Goal: Obtain resource: Download file/media

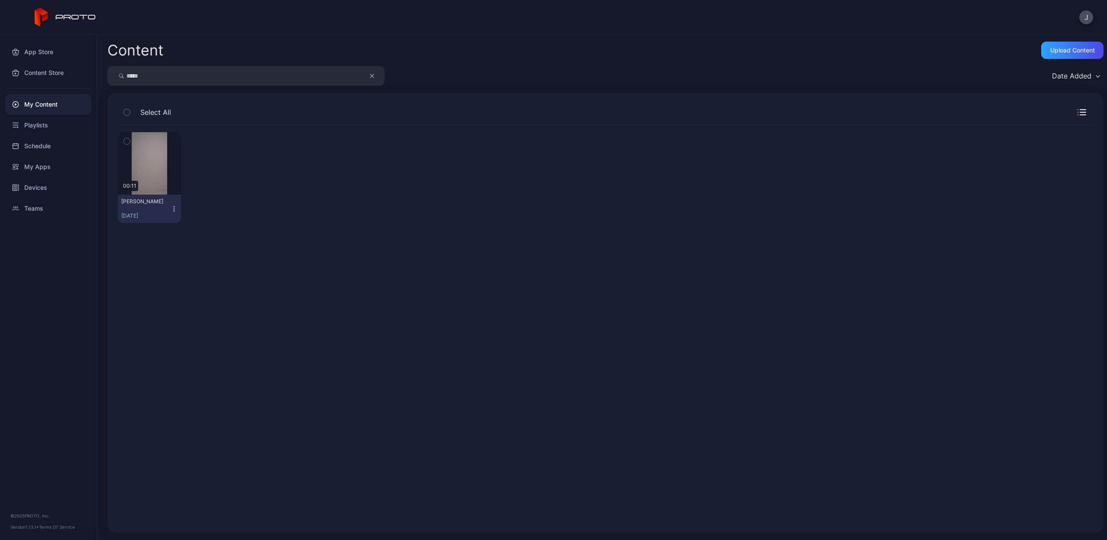
click at [373, 75] on icon "button" at bounding box center [372, 76] width 4 height 10
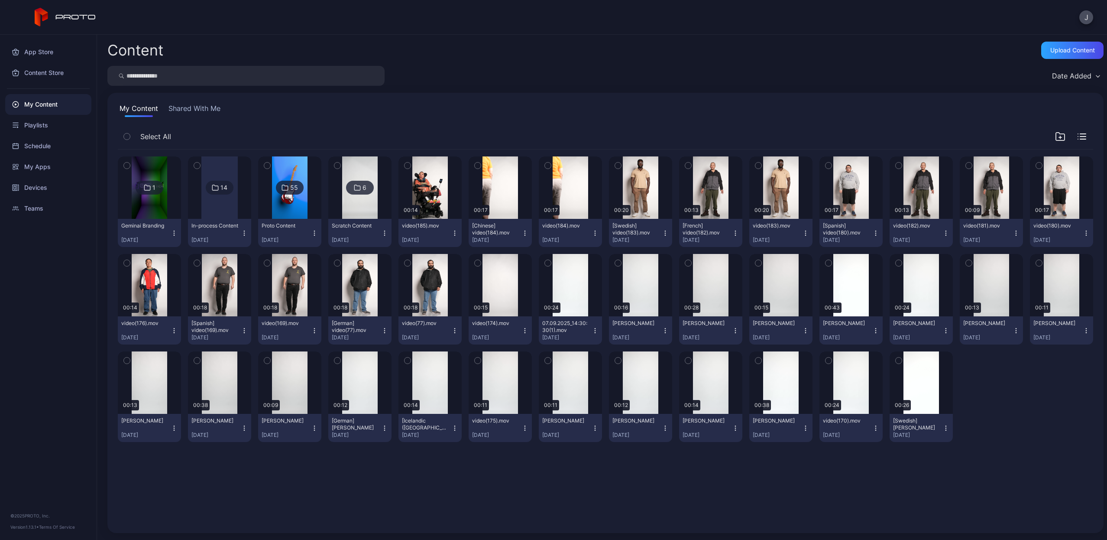
click at [353, 74] on input "search" at bounding box center [245, 76] width 277 height 20
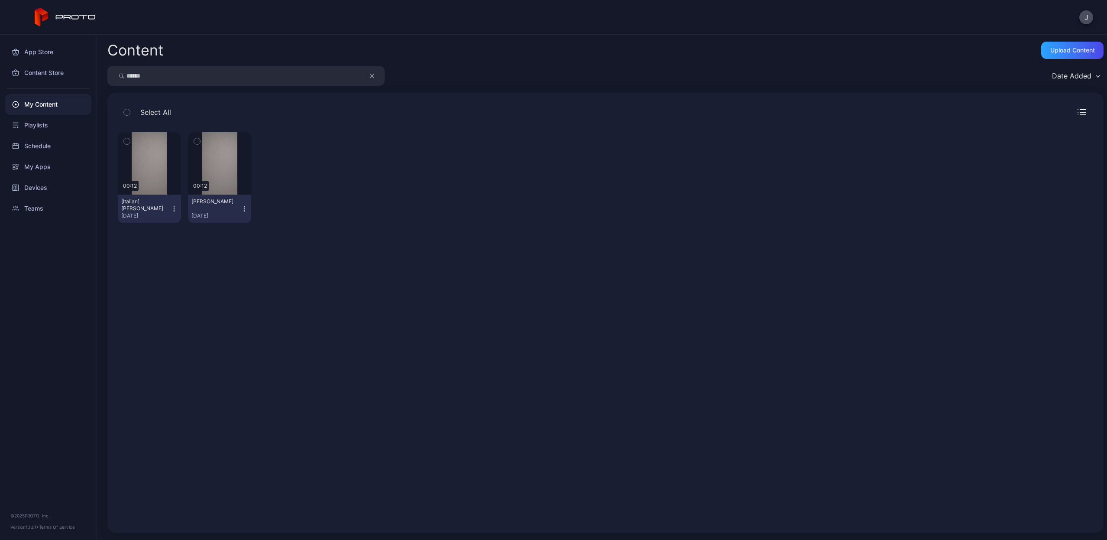
type input "******"
click at [174, 210] on icon "button" at bounding box center [174, 208] width 7 height 7
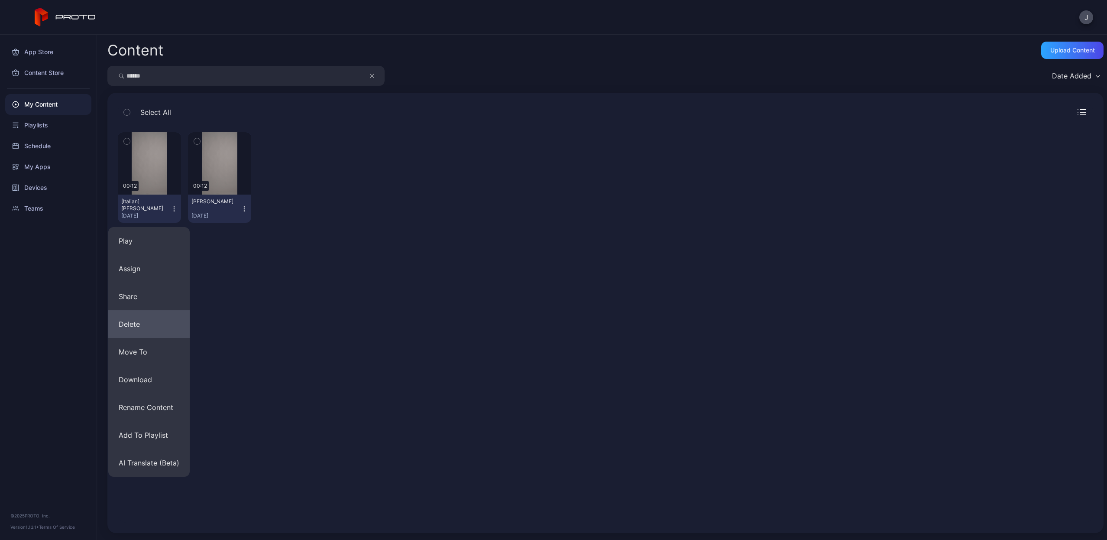
click at [150, 323] on button "Delete" at bounding box center [148, 324] width 81 height 28
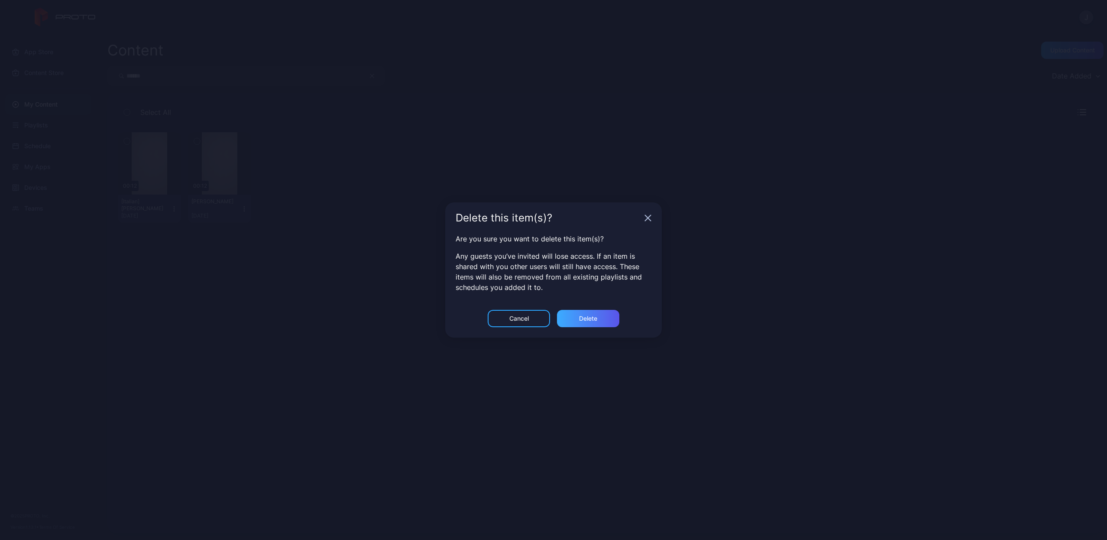
click at [575, 317] on div "Delete" at bounding box center [588, 318] width 62 height 17
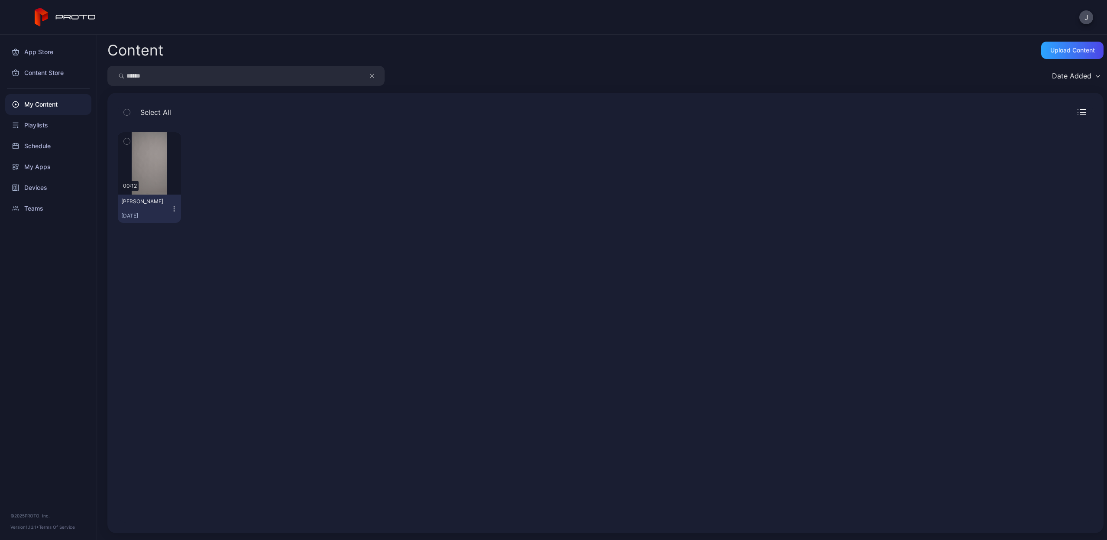
click at [175, 207] on icon "button" at bounding box center [174, 208] width 7 height 7
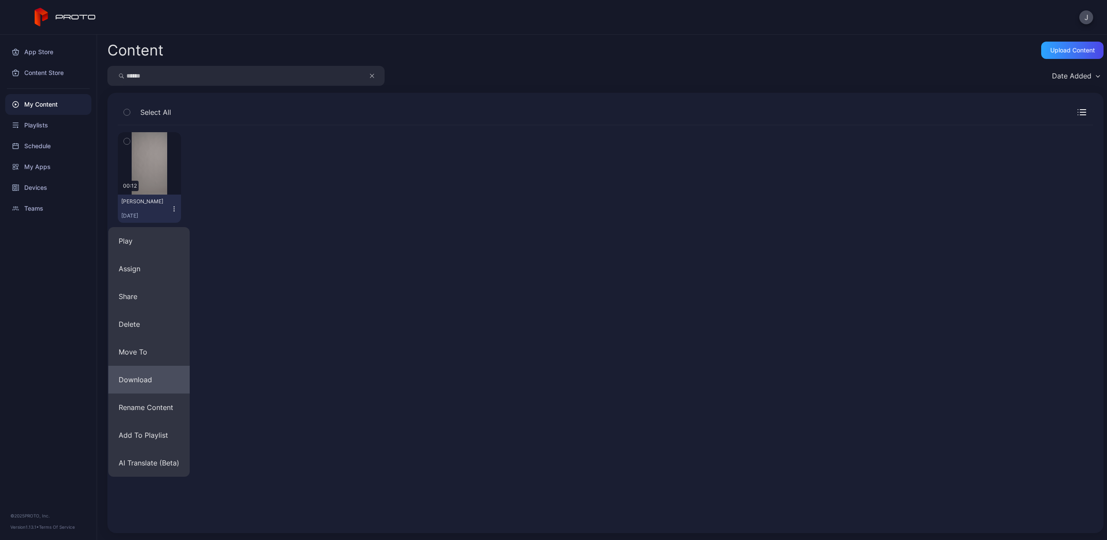
click at [135, 378] on button "Download" at bounding box center [148, 380] width 81 height 28
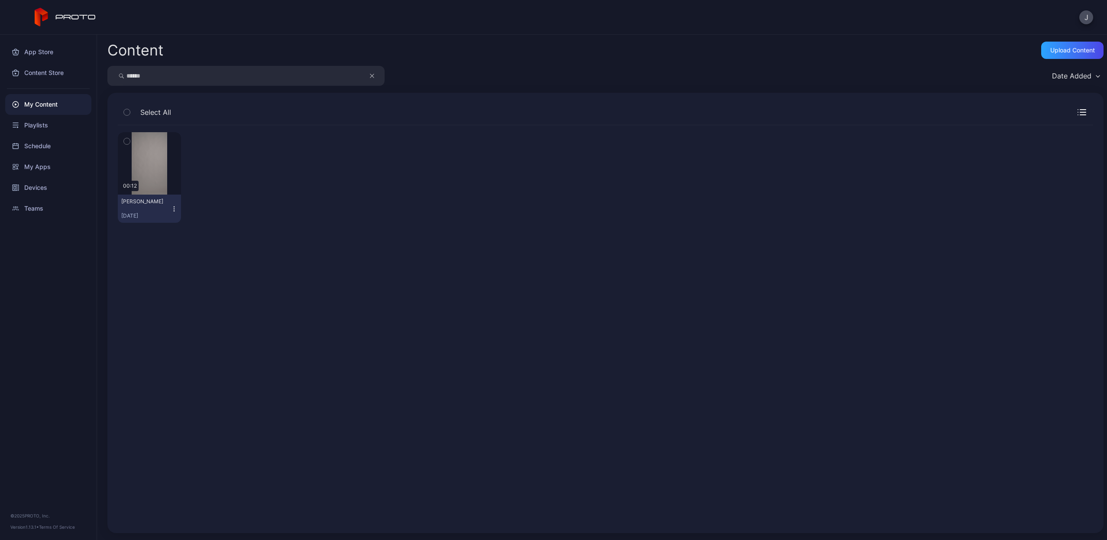
click at [369, 78] on button "button" at bounding box center [376, 76] width 16 height 20
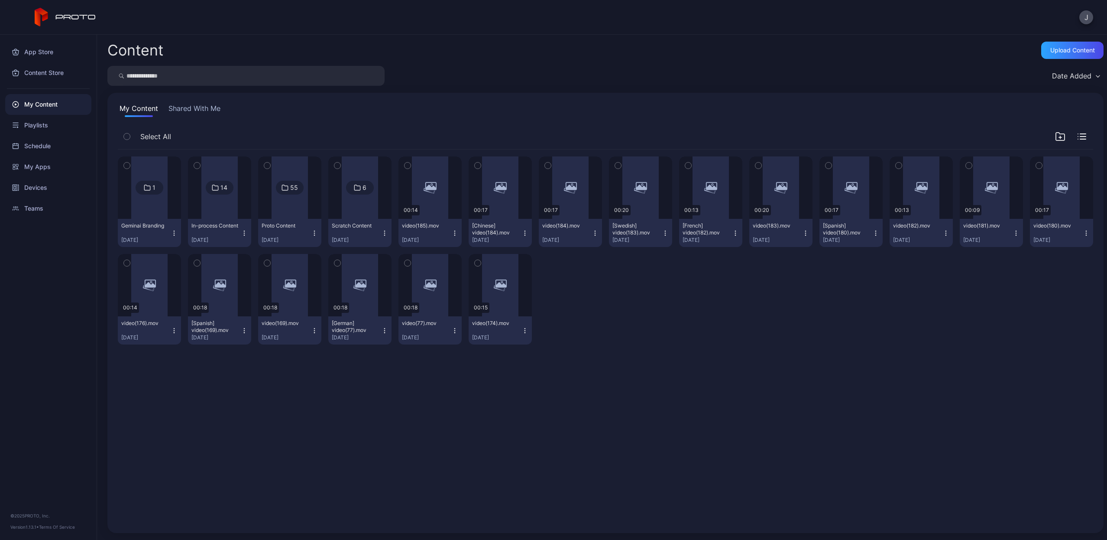
click at [347, 76] on input "search" at bounding box center [245, 76] width 277 height 20
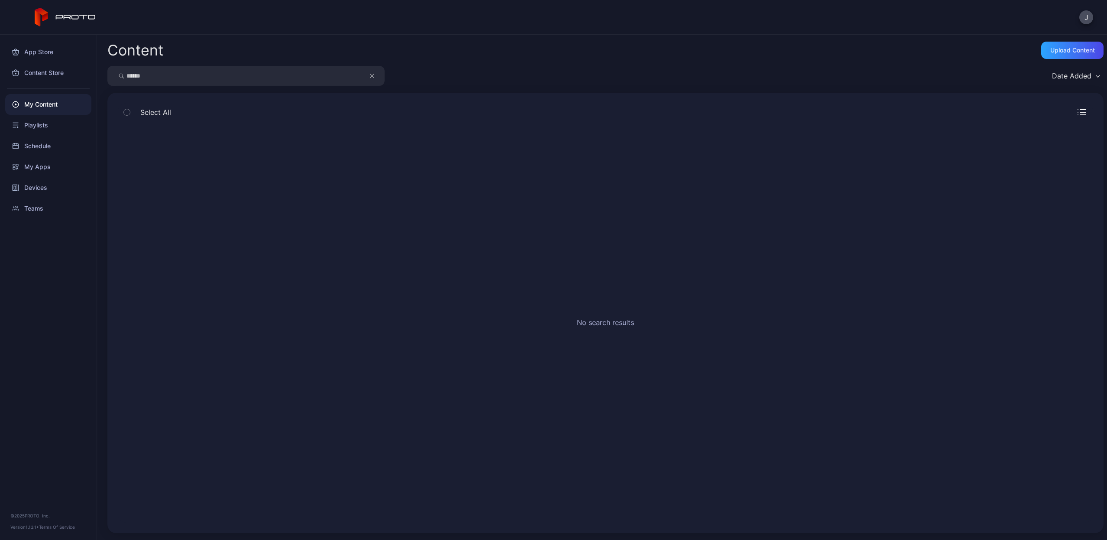
type input "******"
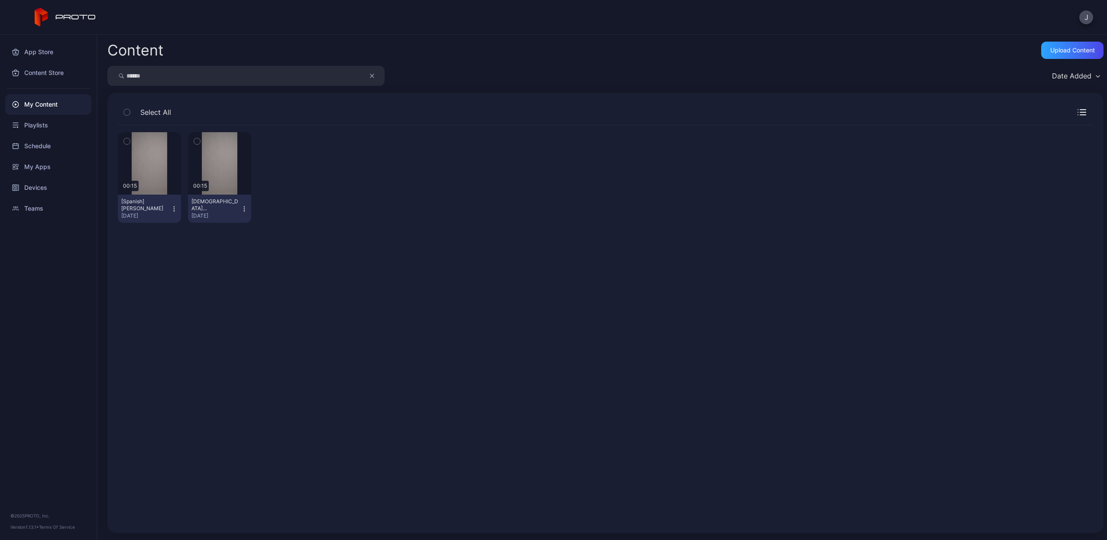
click at [171, 210] on icon "button" at bounding box center [174, 208] width 7 height 7
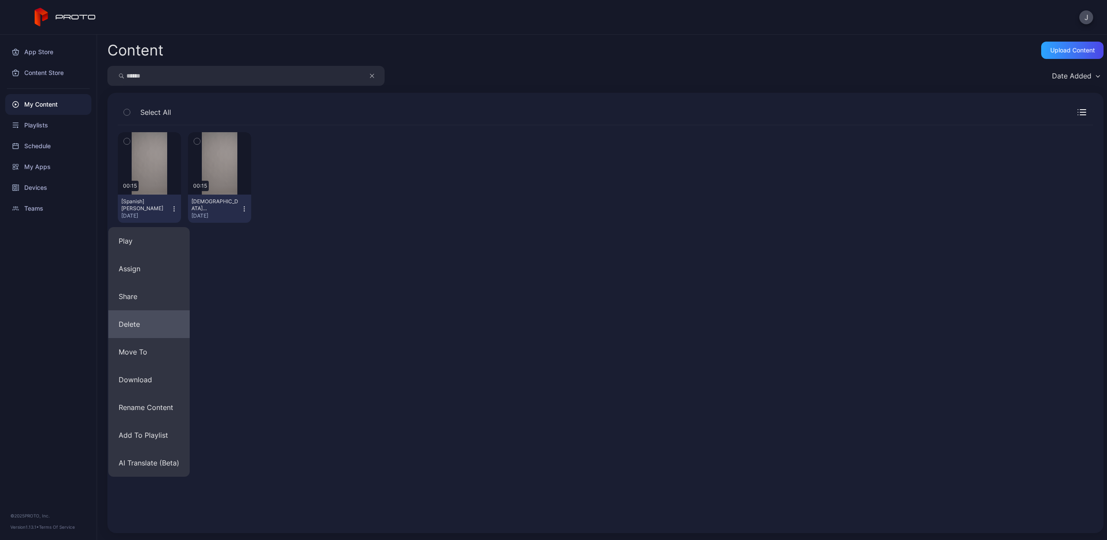
click at [156, 318] on button "Delete" at bounding box center [148, 324] width 81 height 28
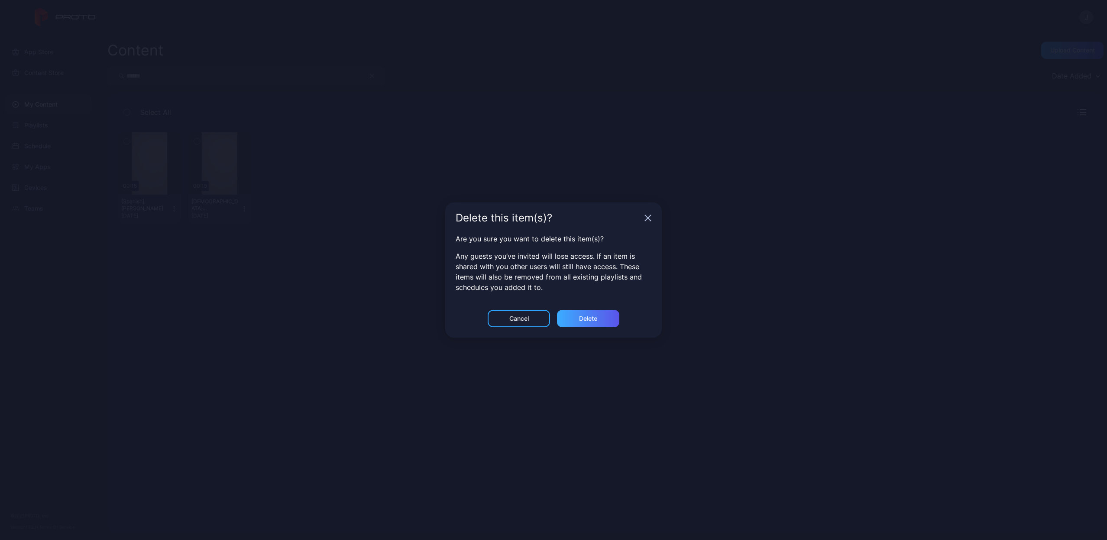
click at [608, 313] on div "Delete" at bounding box center [588, 318] width 62 height 17
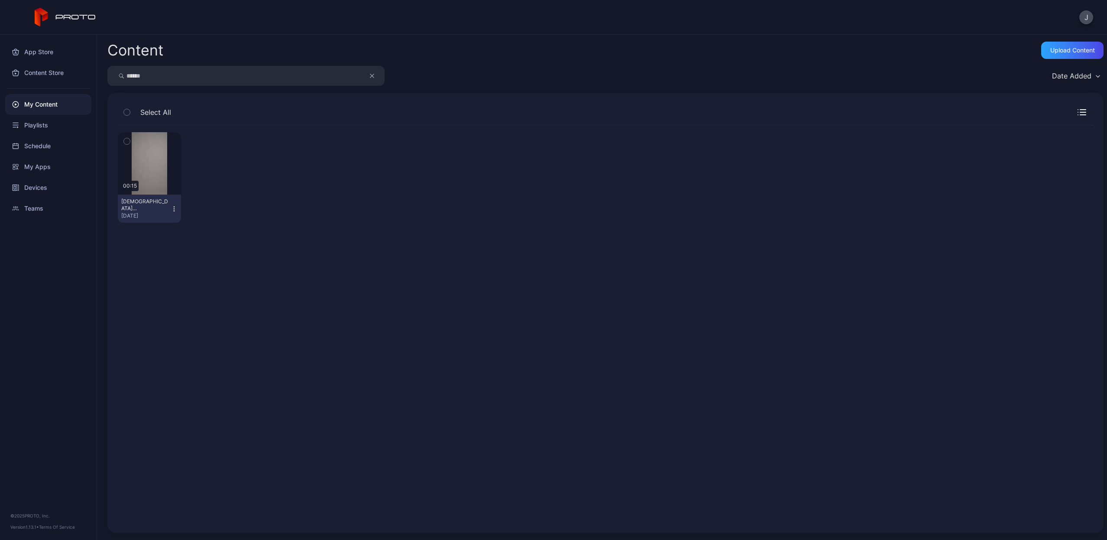
click at [172, 207] on icon "button" at bounding box center [174, 208] width 7 height 7
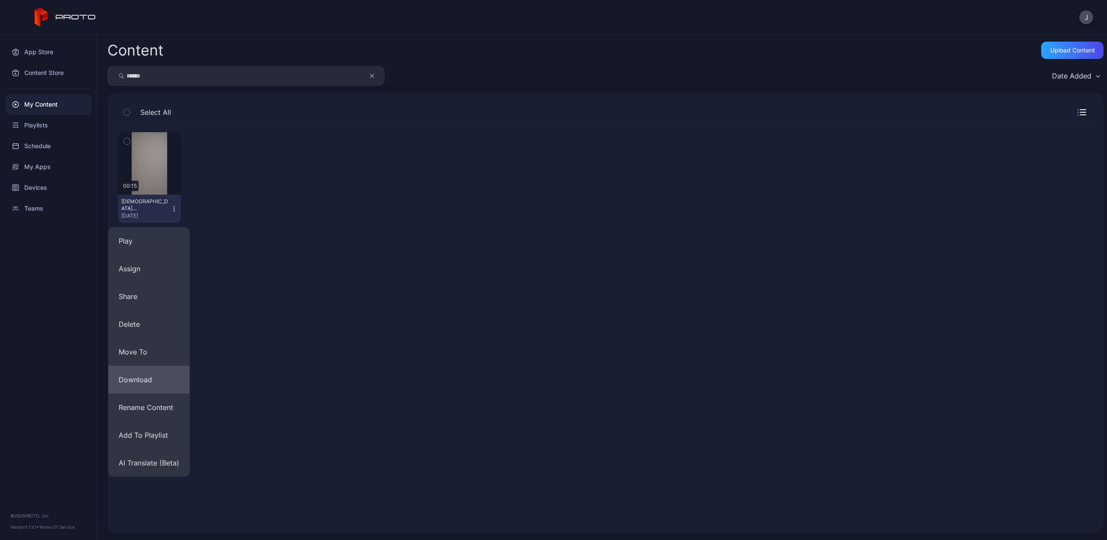
click at [151, 380] on button "Download" at bounding box center [148, 380] width 81 height 28
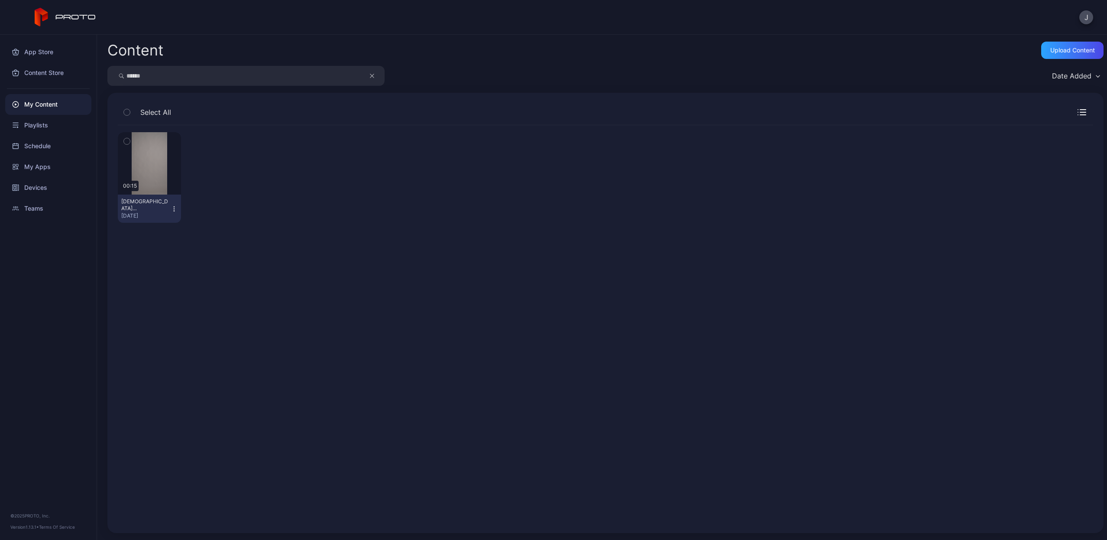
click at [373, 79] on icon "button" at bounding box center [372, 76] width 4 height 10
click at [325, 78] on input "search" at bounding box center [245, 76] width 277 height 20
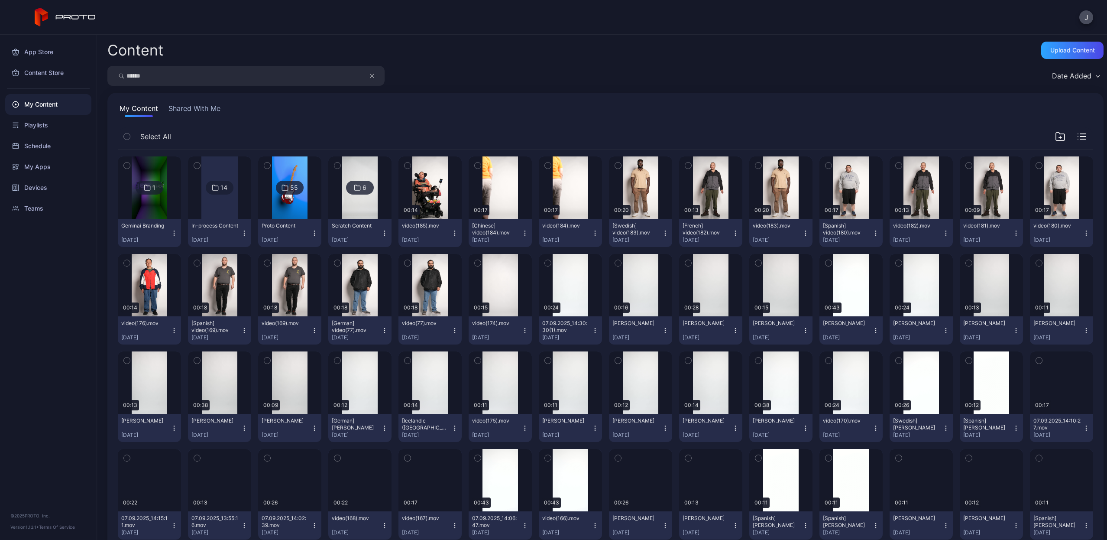
type input "******"
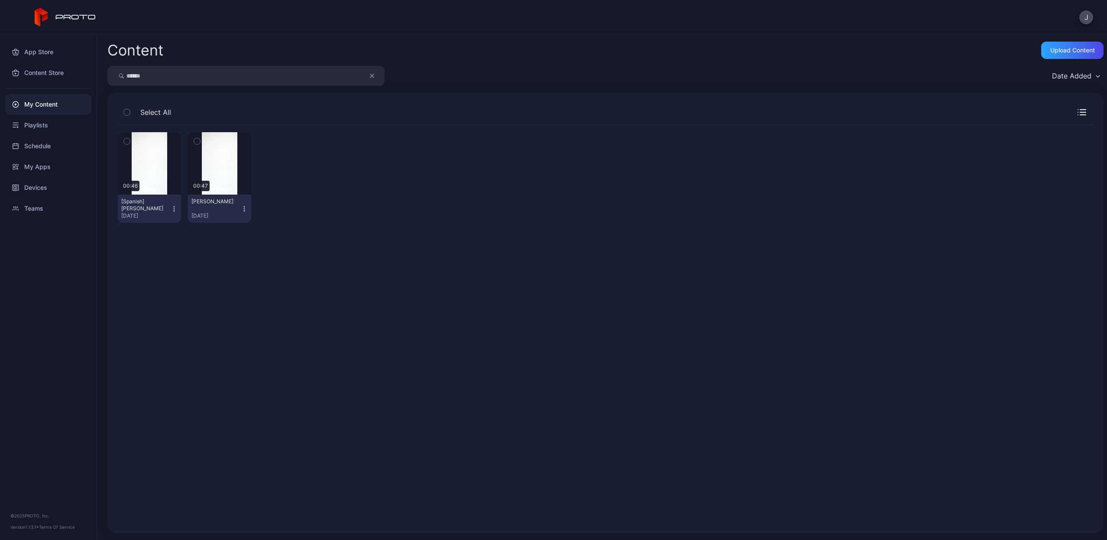
click at [174, 207] on icon "button" at bounding box center [174, 208] width 7 height 7
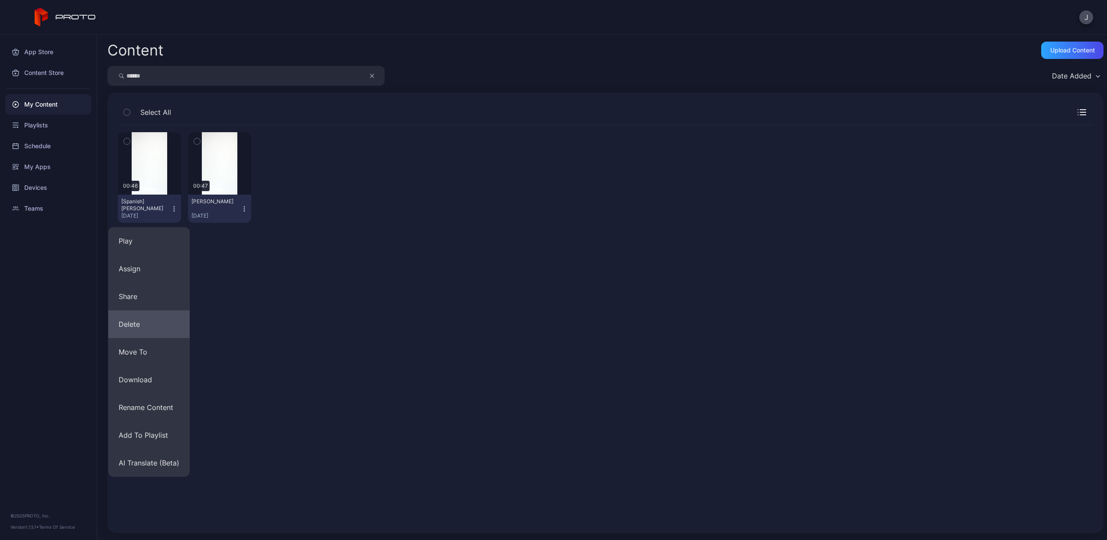
click at [149, 327] on button "Delete" at bounding box center [148, 324] width 81 height 28
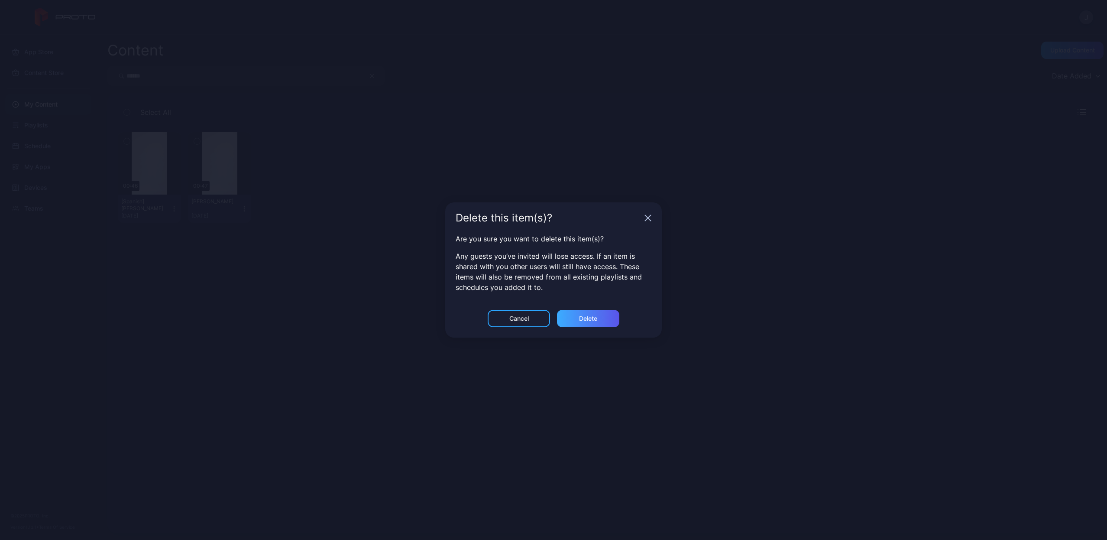
click at [575, 320] on div "Delete" at bounding box center [588, 318] width 62 height 17
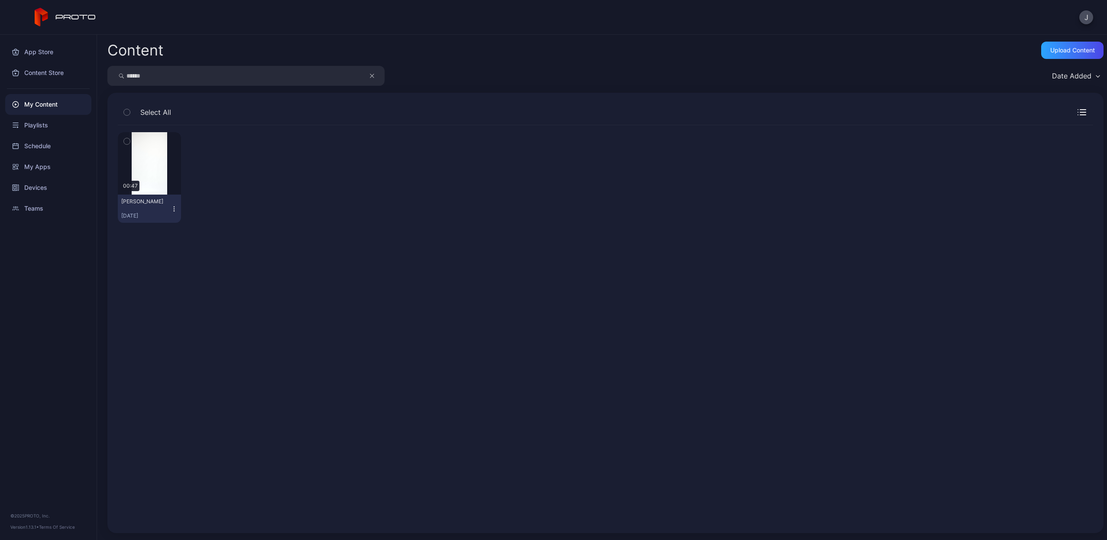
click at [171, 209] on icon "button" at bounding box center [174, 208] width 7 height 7
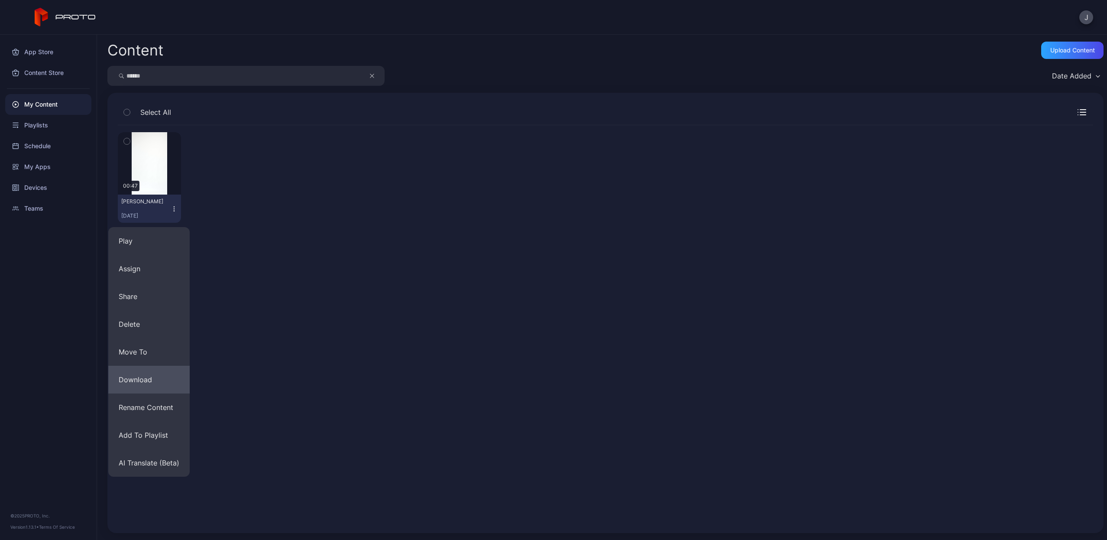
click at [162, 378] on button "Download" at bounding box center [148, 380] width 81 height 28
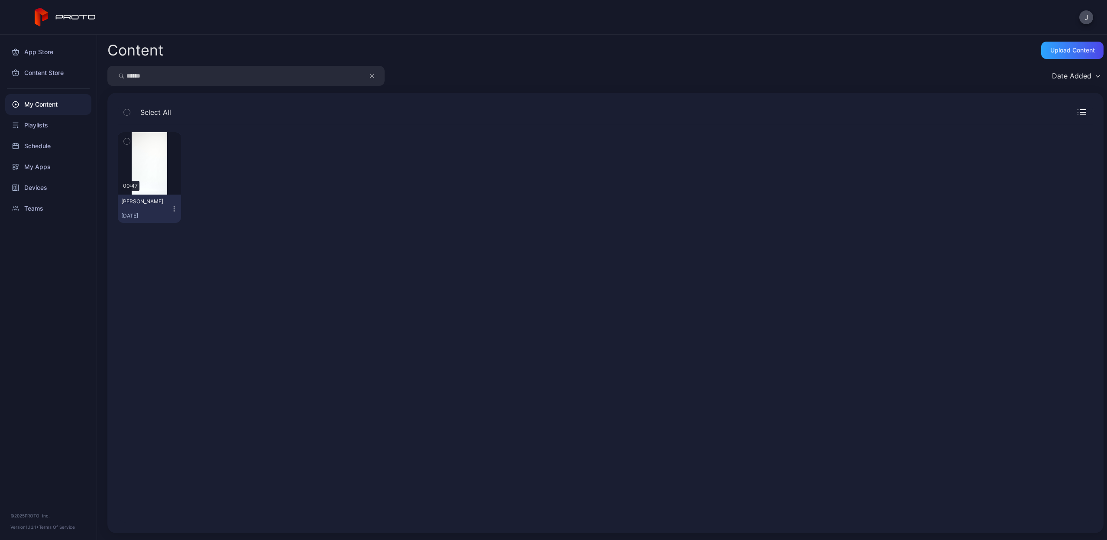
click at [215, 78] on input "******" at bounding box center [245, 76] width 277 height 20
click at [370, 76] on icon "button" at bounding box center [372, 76] width 4 height 10
click at [309, 76] on input "search" at bounding box center [245, 76] width 277 height 20
type input "******"
click at [171, 208] on icon "button" at bounding box center [174, 208] width 7 height 7
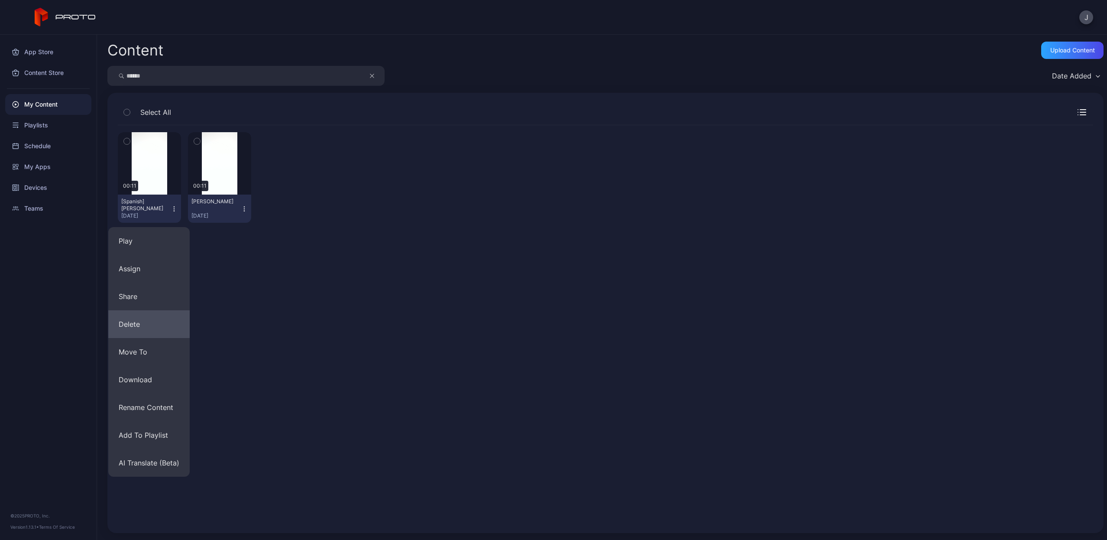
click at [168, 325] on button "Delete" at bounding box center [148, 324] width 81 height 28
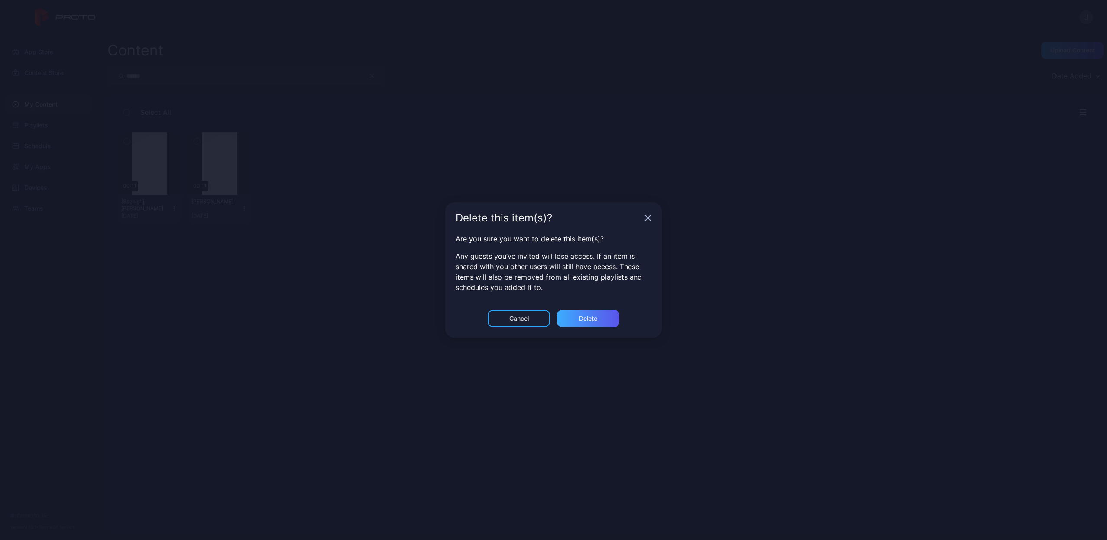
click at [583, 317] on div "Delete" at bounding box center [588, 318] width 18 height 7
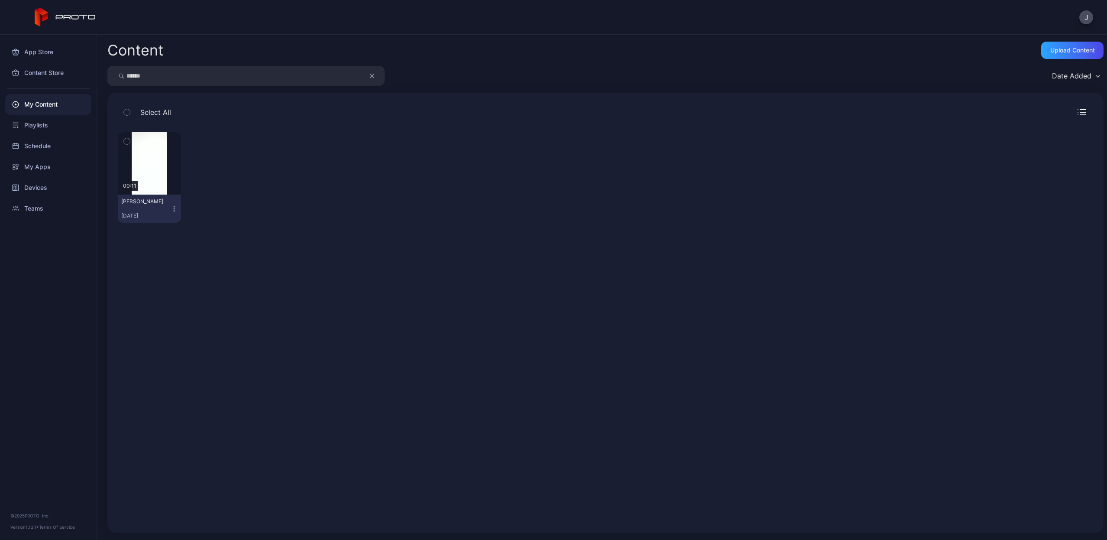
click at [172, 210] on icon "button" at bounding box center [174, 208] width 7 height 7
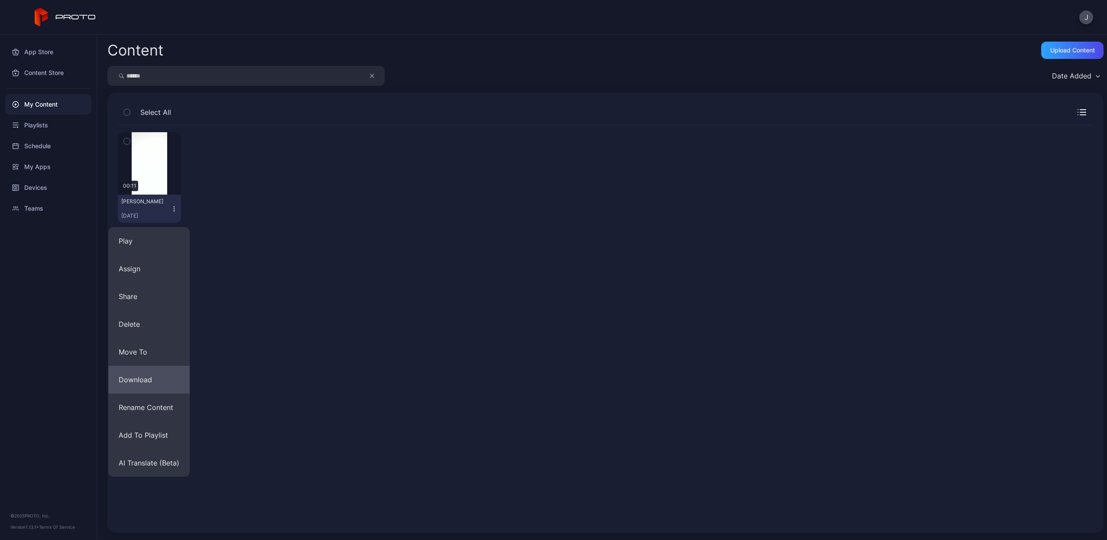
click at [142, 376] on button "Download" at bounding box center [148, 380] width 81 height 28
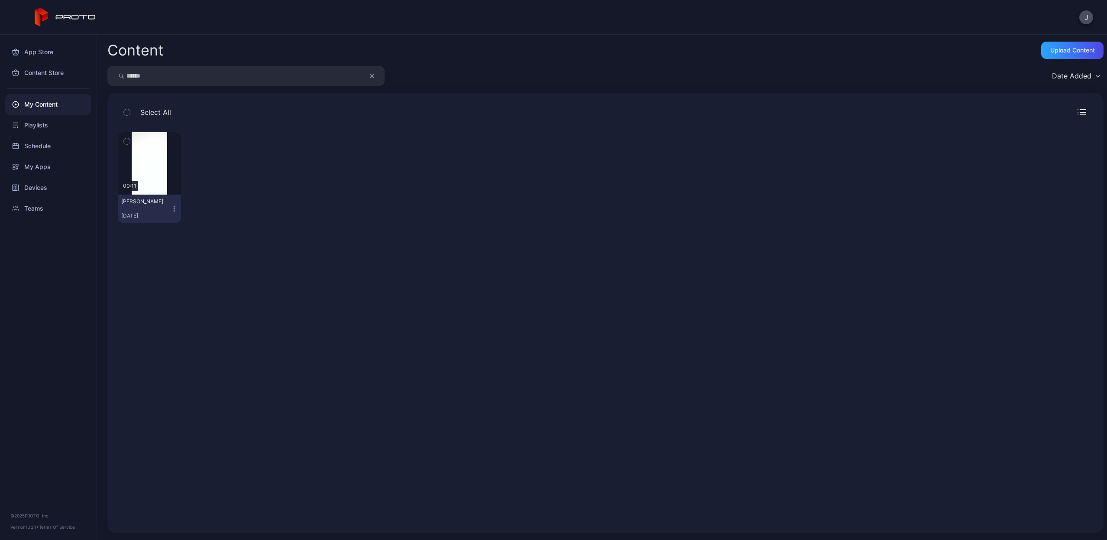
click at [369, 74] on button "button" at bounding box center [376, 76] width 16 height 20
click at [334, 74] on input "search" at bounding box center [245, 76] width 277 height 20
type input "*****"
click at [171, 213] on button "Pooja Basu Sep 7, 2025" at bounding box center [149, 208] width 63 height 28
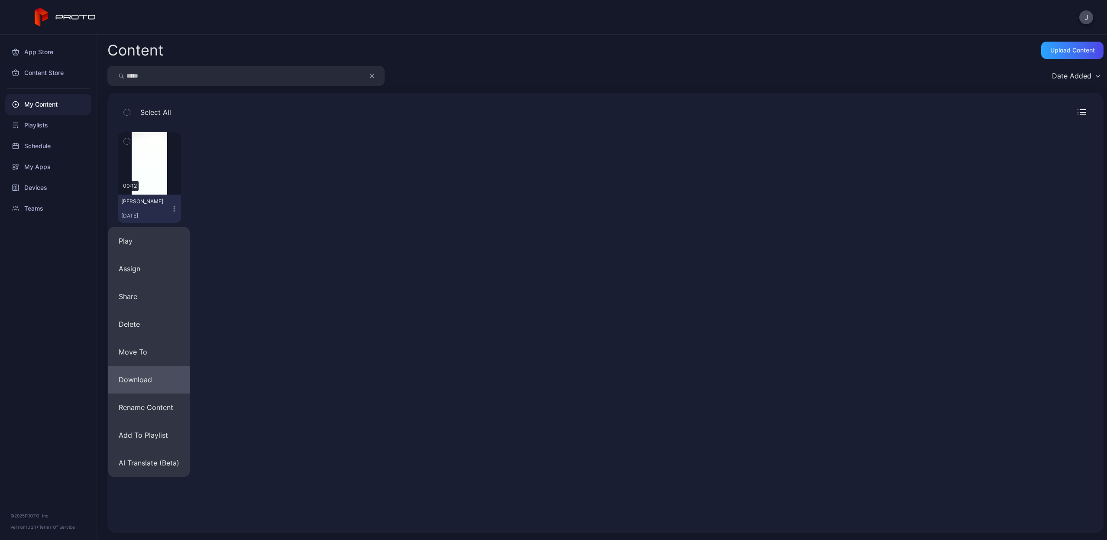
click at [165, 374] on button "Download" at bounding box center [148, 380] width 81 height 28
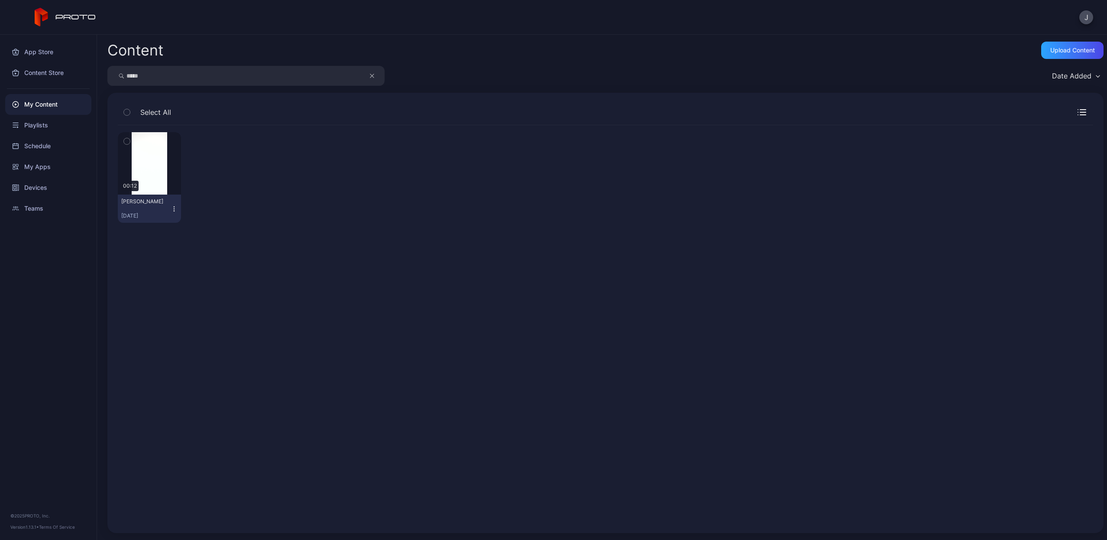
click at [370, 77] on icon "button" at bounding box center [372, 76] width 4 height 10
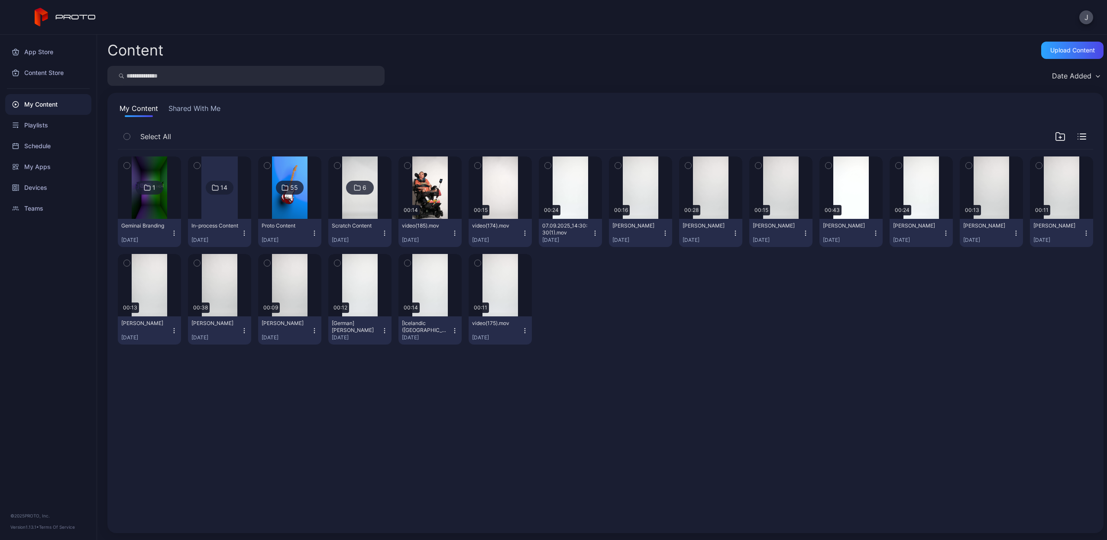
click at [327, 75] on input "search" at bounding box center [245, 76] width 277 height 20
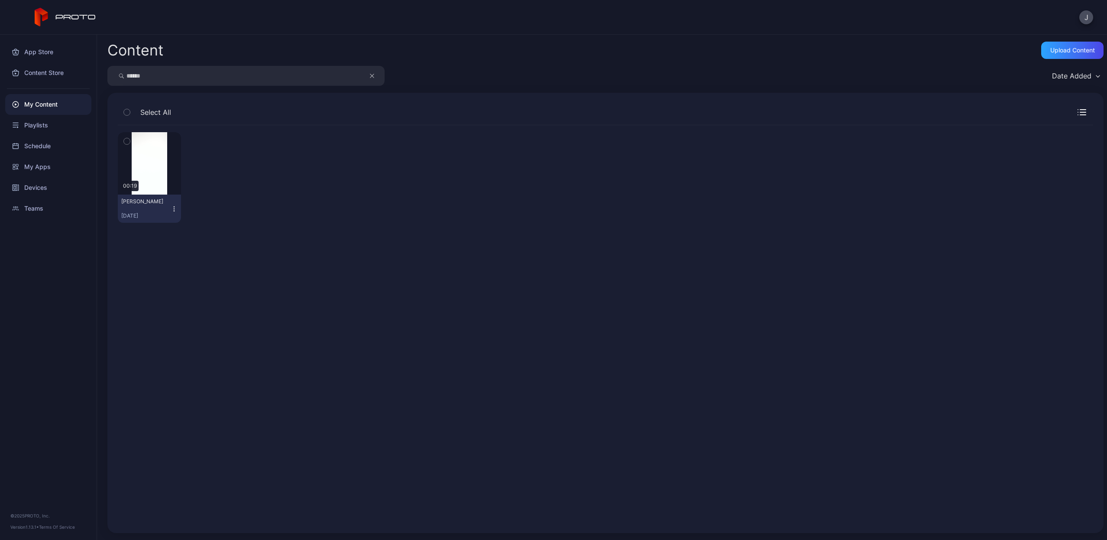
type input "******"
click at [174, 210] on icon "button" at bounding box center [174, 210] width 0 height 0
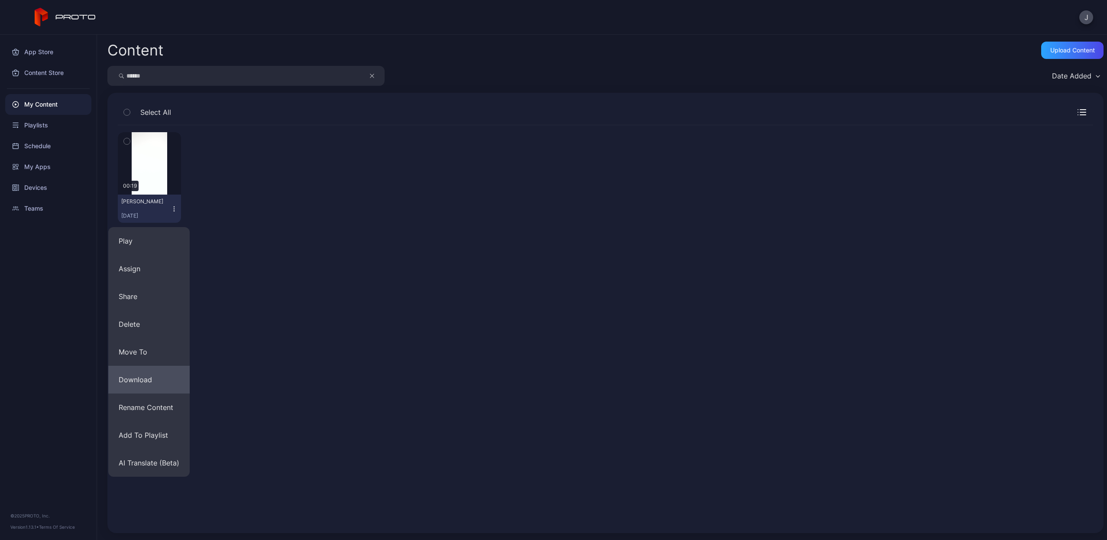
click at [155, 374] on button "Download" at bounding box center [148, 380] width 81 height 28
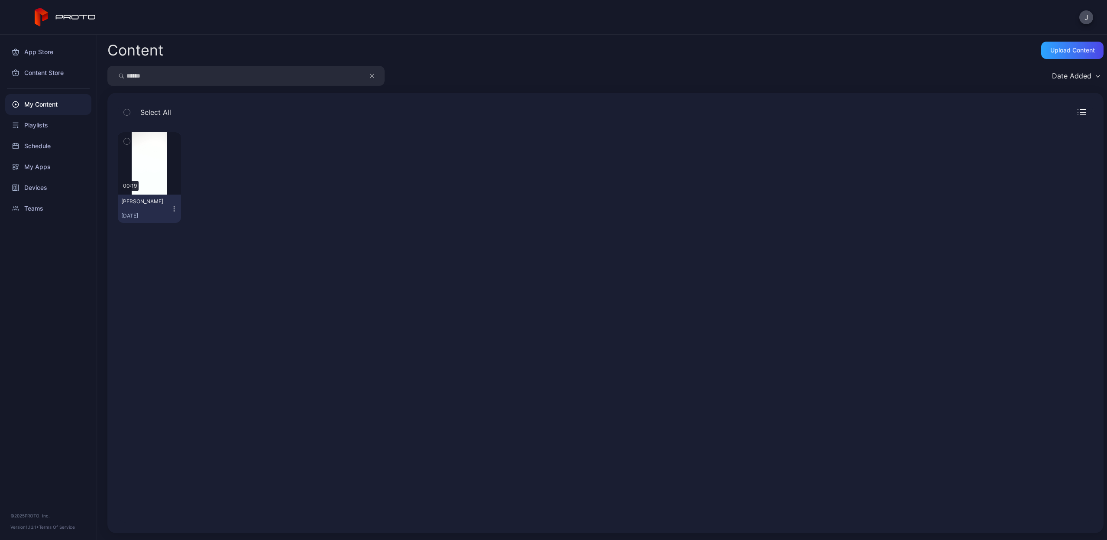
click at [376, 74] on button "button" at bounding box center [376, 76] width 16 height 20
click at [346, 74] on input "search" at bounding box center [245, 76] width 277 height 20
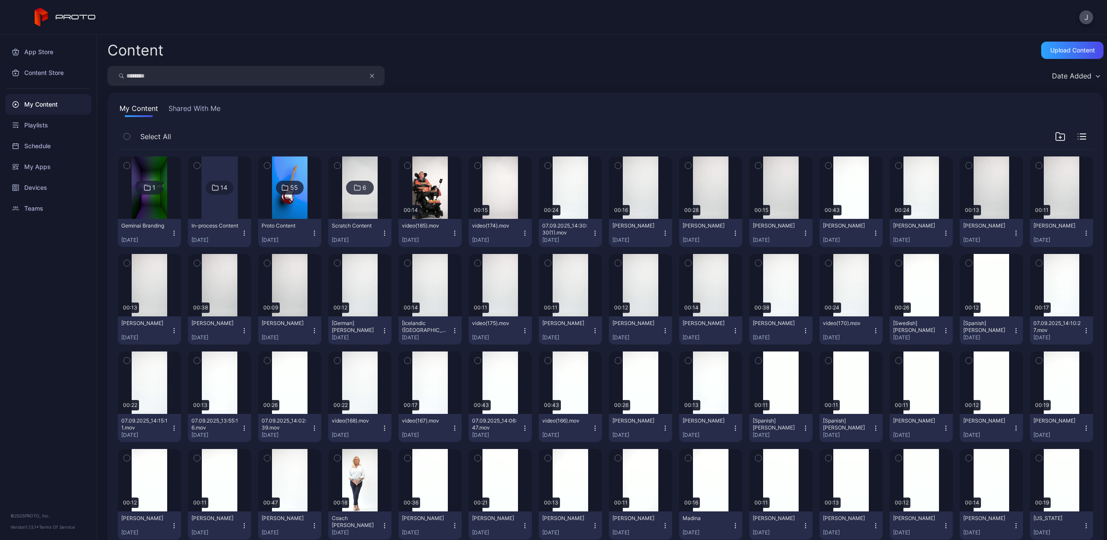
type input "********"
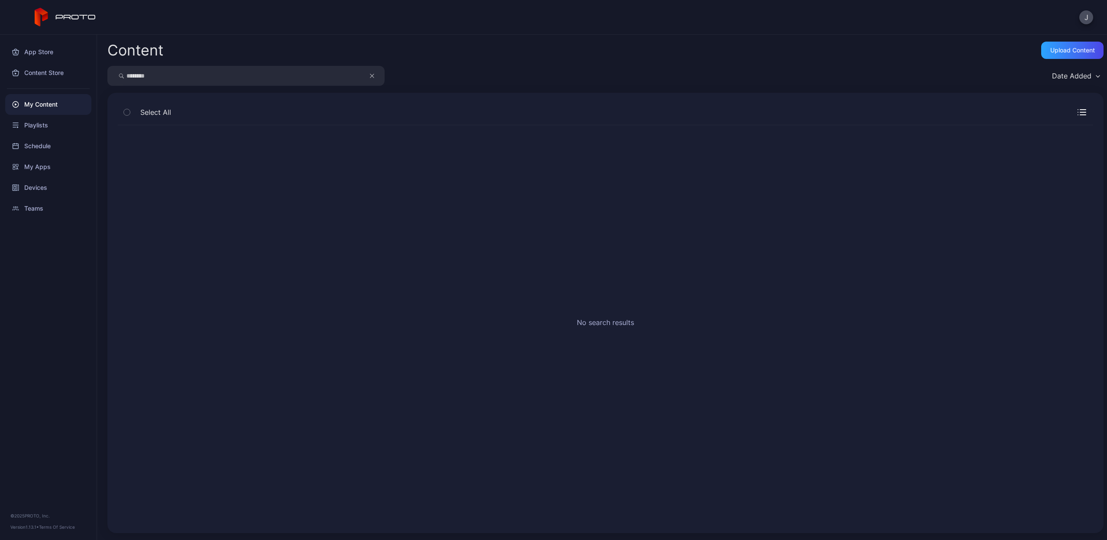
click at [371, 77] on icon "button" at bounding box center [371, 75] width 3 height 3
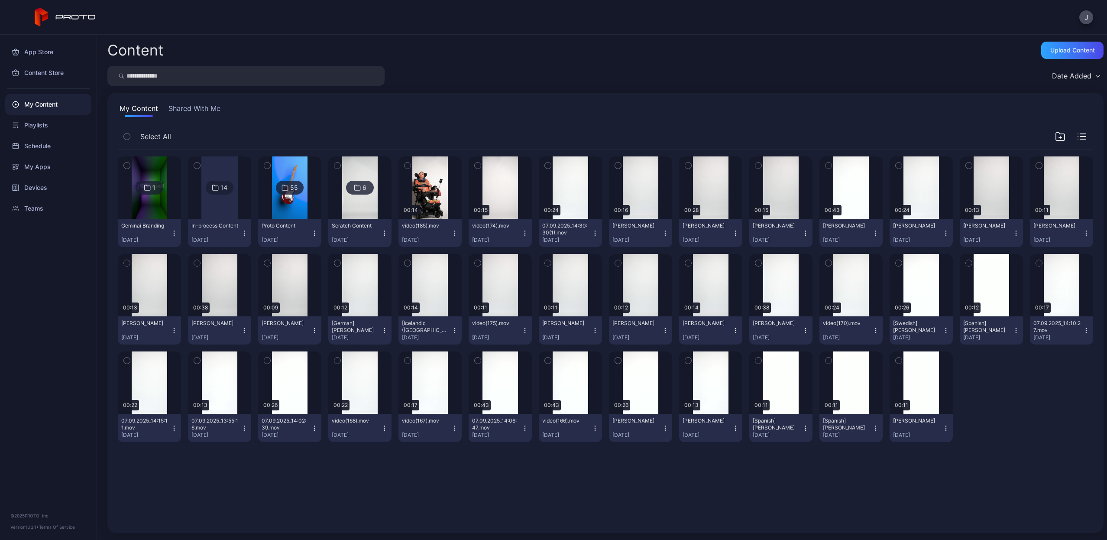
click at [334, 74] on input "search" at bounding box center [245, 76] width 277 height 20
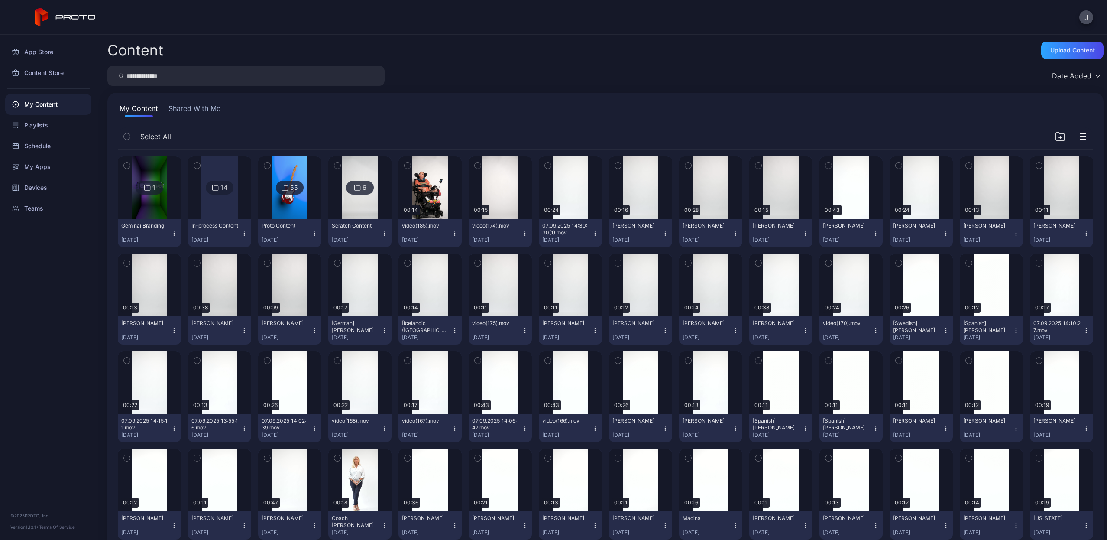
paste input "**********"
type input "**********"
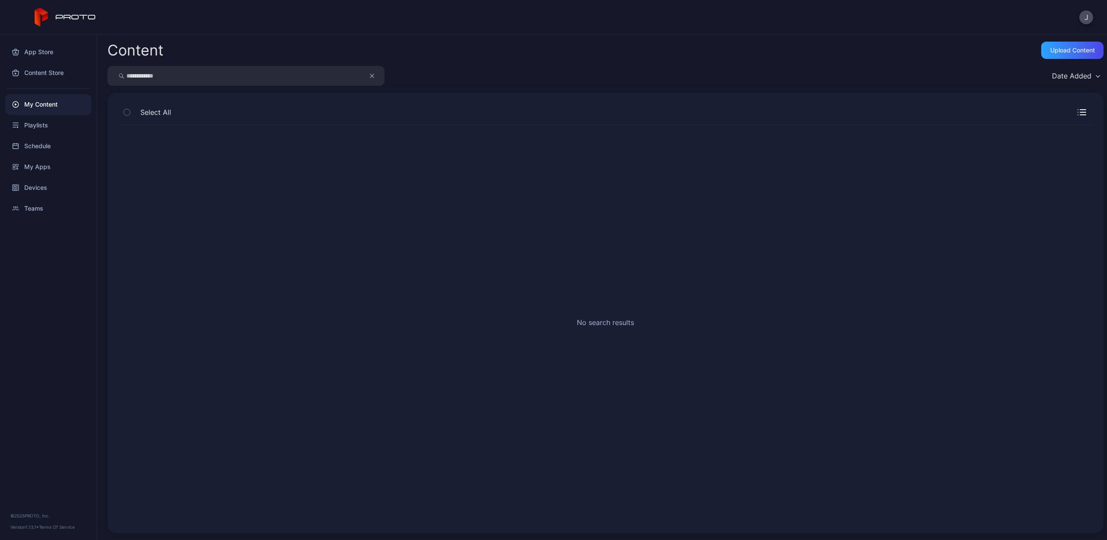
click at [374, 78] on icon "button" at bounding box center [372, 76] width 4 height 10
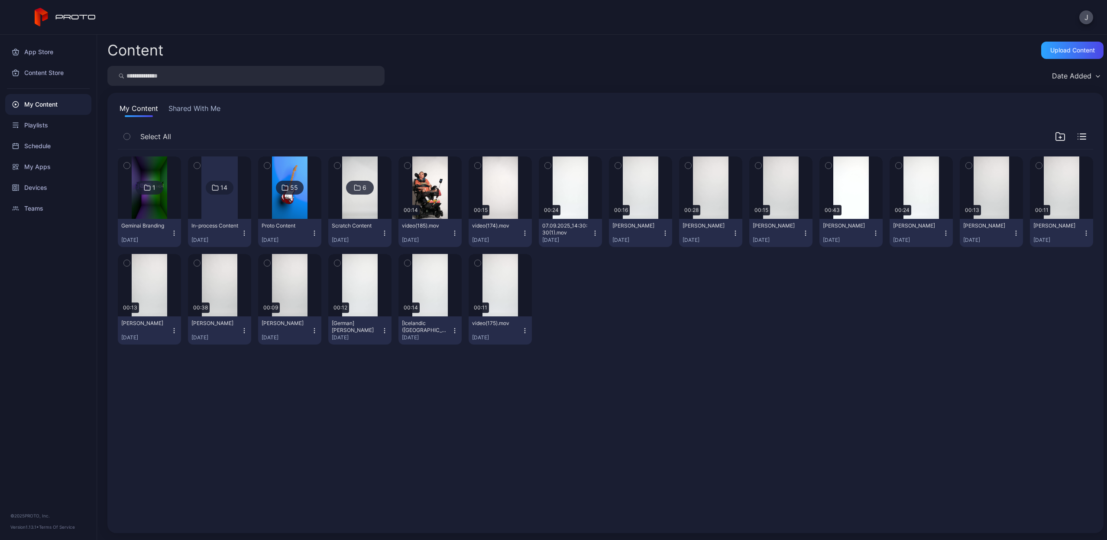
click at [311, 78] on input "search" at bounding box center [245, 76] width 277 height 20
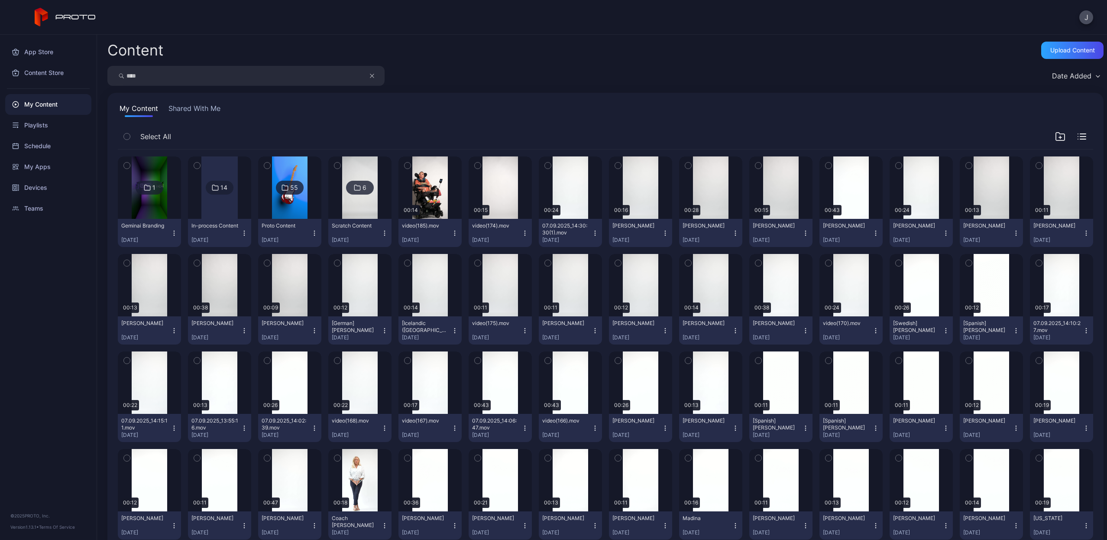
type input "****"
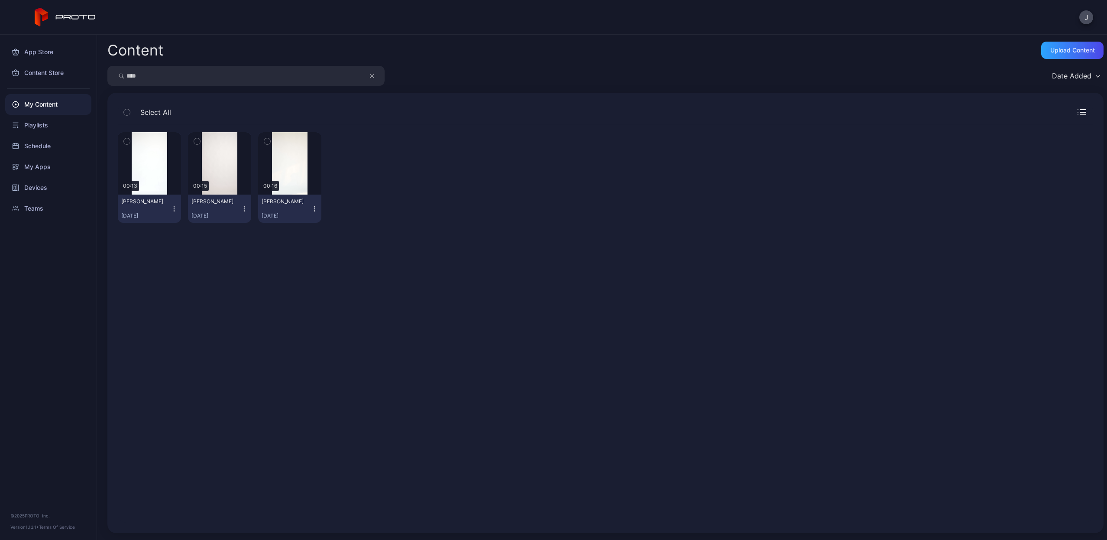
click at [174, 210] on icon "button" at bounding box center [174, 208] width 7 height 7
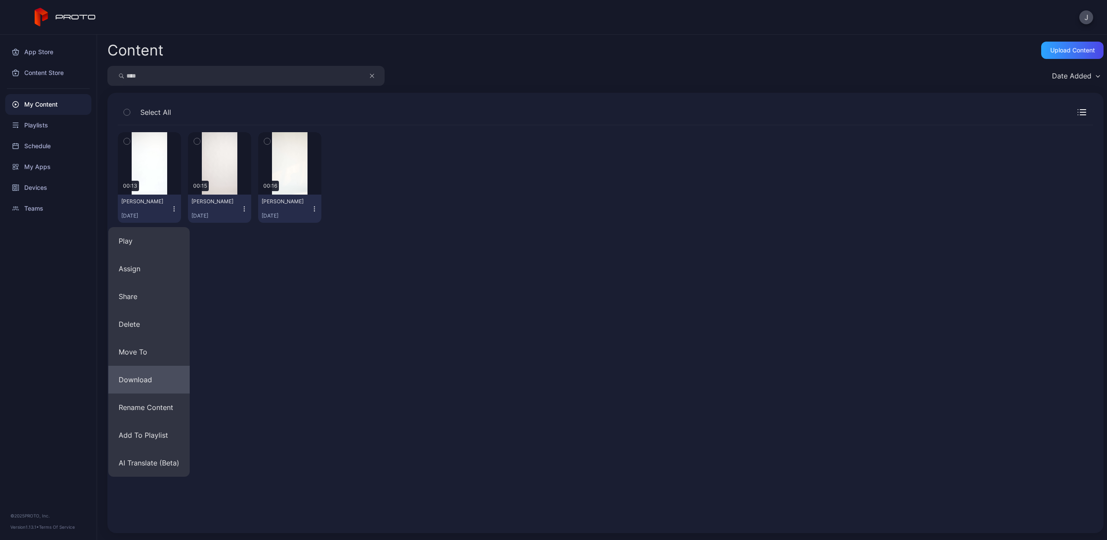
click at [155, 382] on button "Download" at bounding box center [148, 380] width 81 height 28
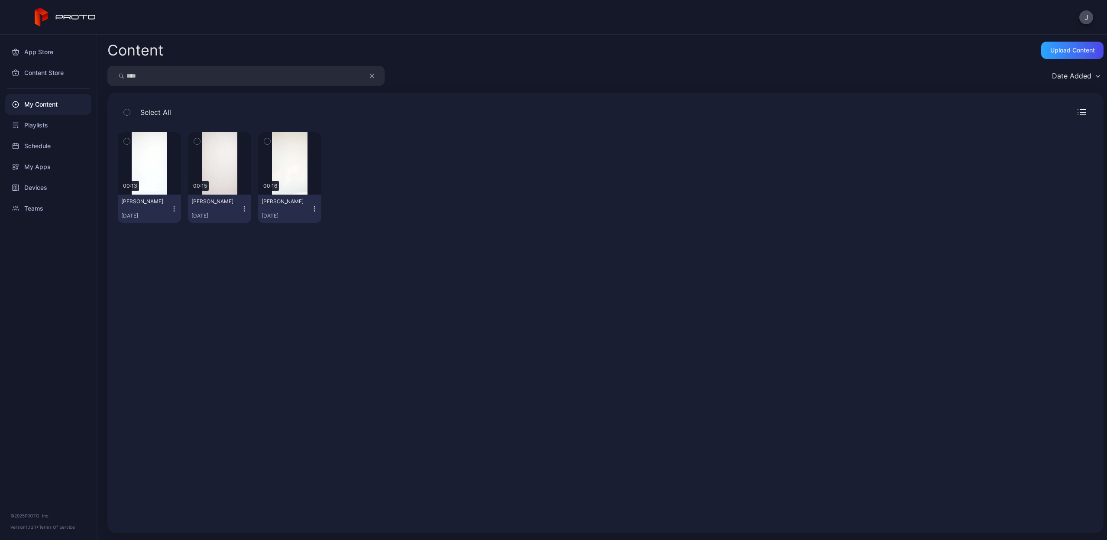
click at [369, 74] on button "button" at bounding box center [376, 76] width 16 height 20
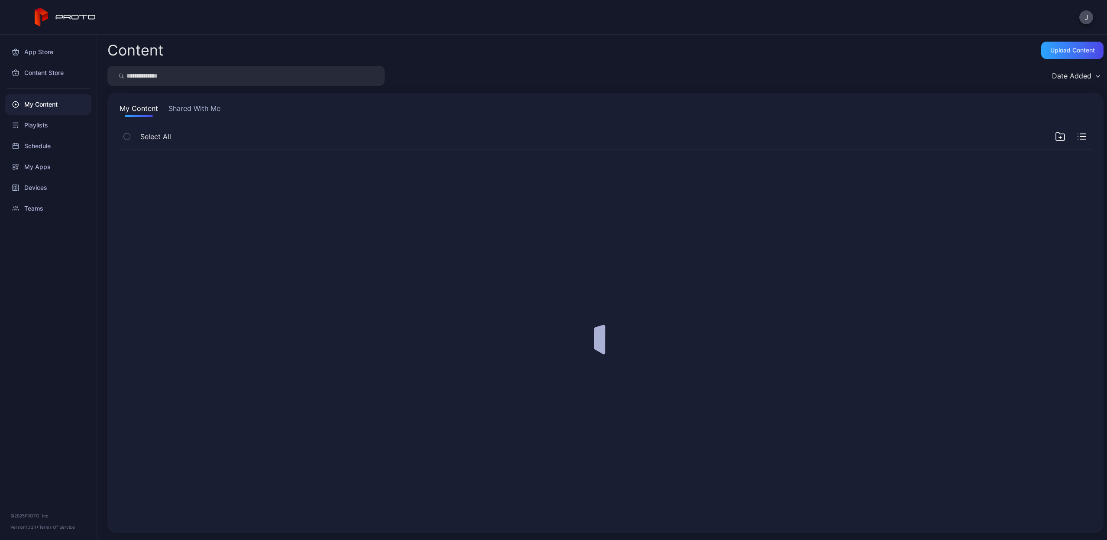
click at [335, 74] on input "search" at bounding box center [245, 76] width 277 height 20
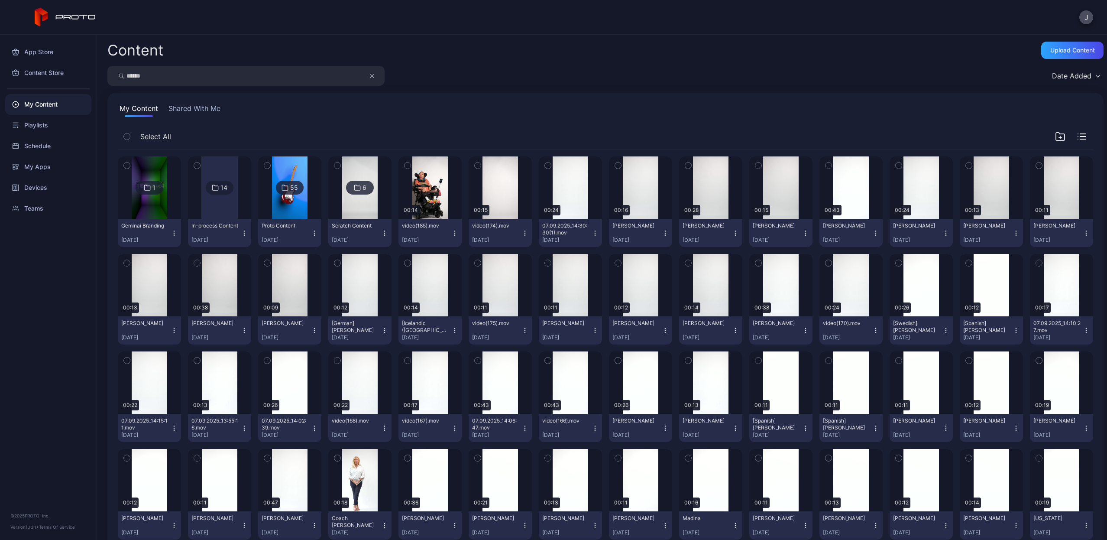
type input "******"
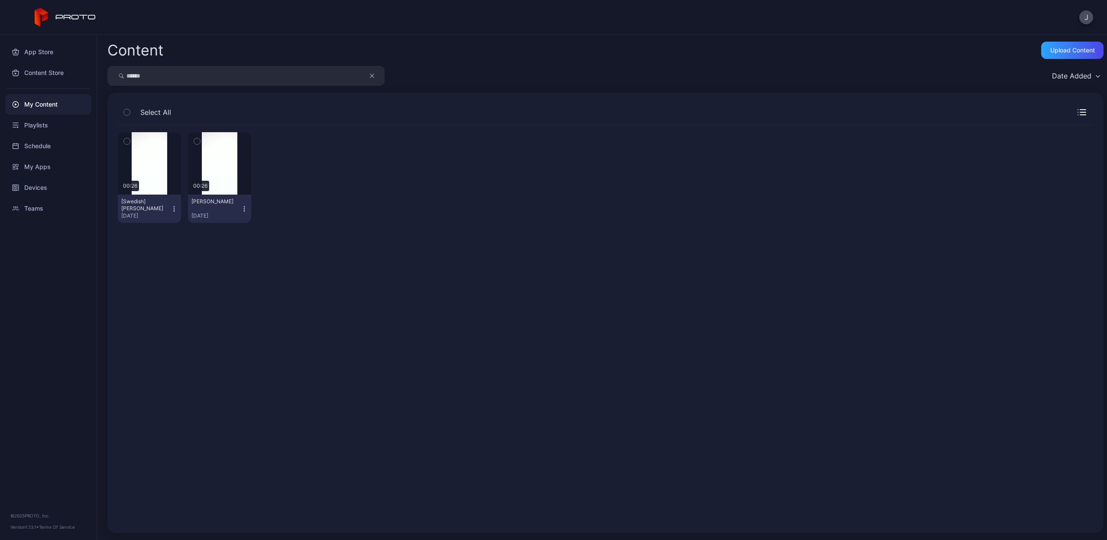
click at [173, 209] on icon "button" at bounding box center [174, 208] width 7 height 7
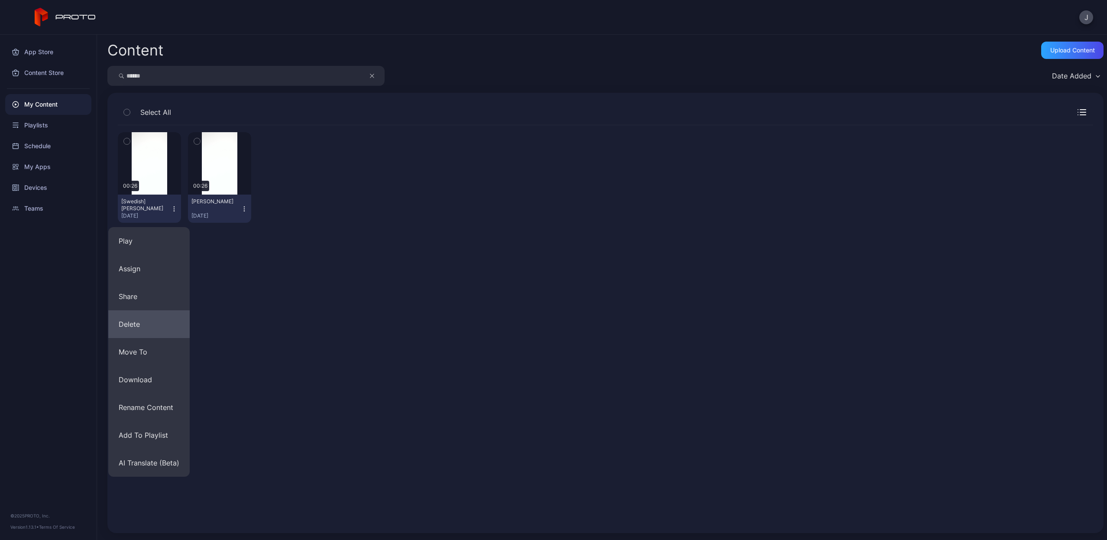
click at [155, 324] on button "Delete" at bounding box center [148, 324] width 81 height 28
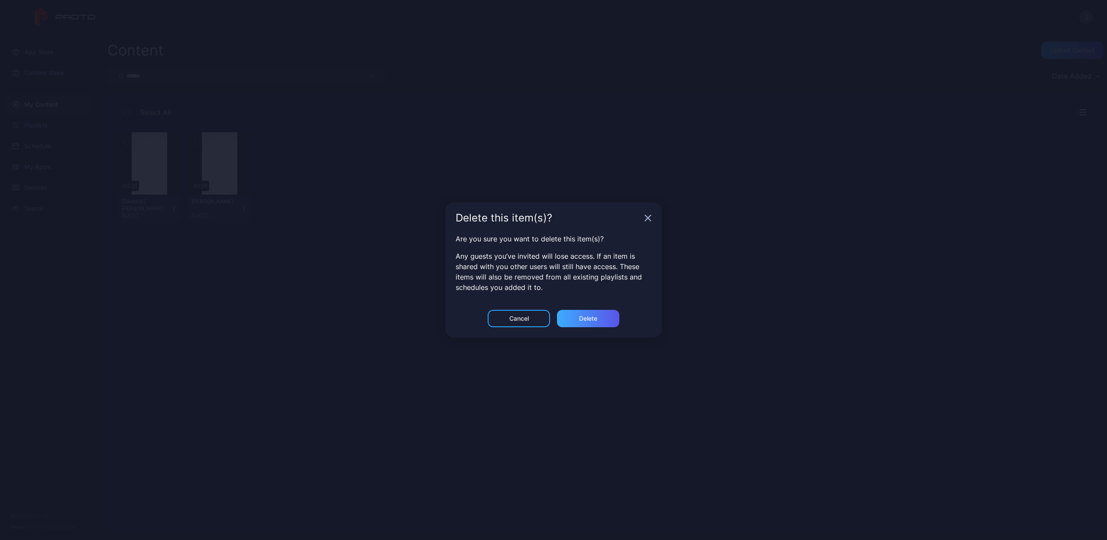
click at [607, 313] on div "Delete" at bounding box center [588, 318] width 62 height 17
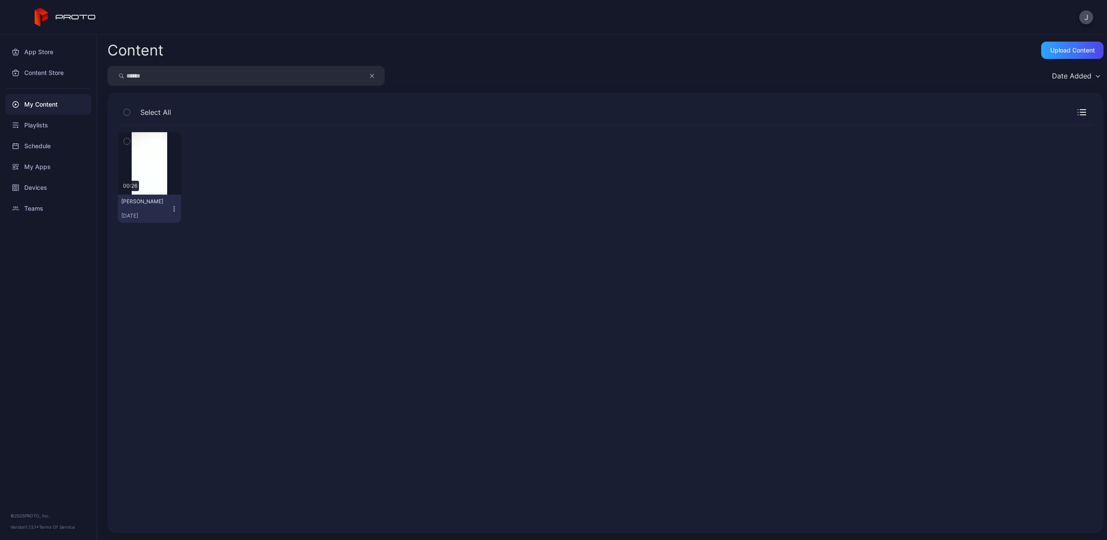
click at [171, 210] on icon "button" at bounding box center [174, 208] width 7 height 7
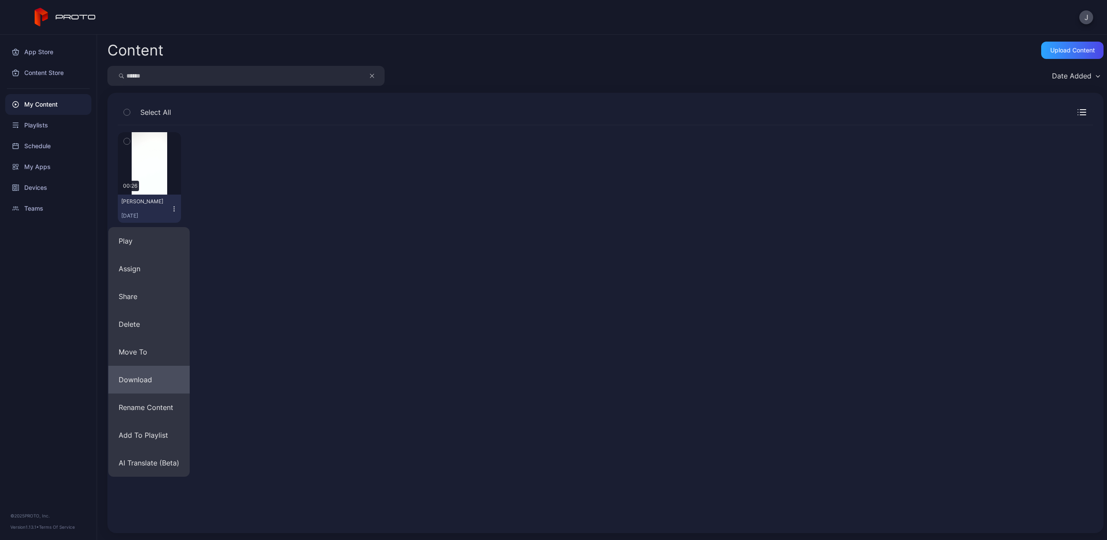
click at [154, 377] on button "Download" at bounding box center [148, 380] width 81 height 28
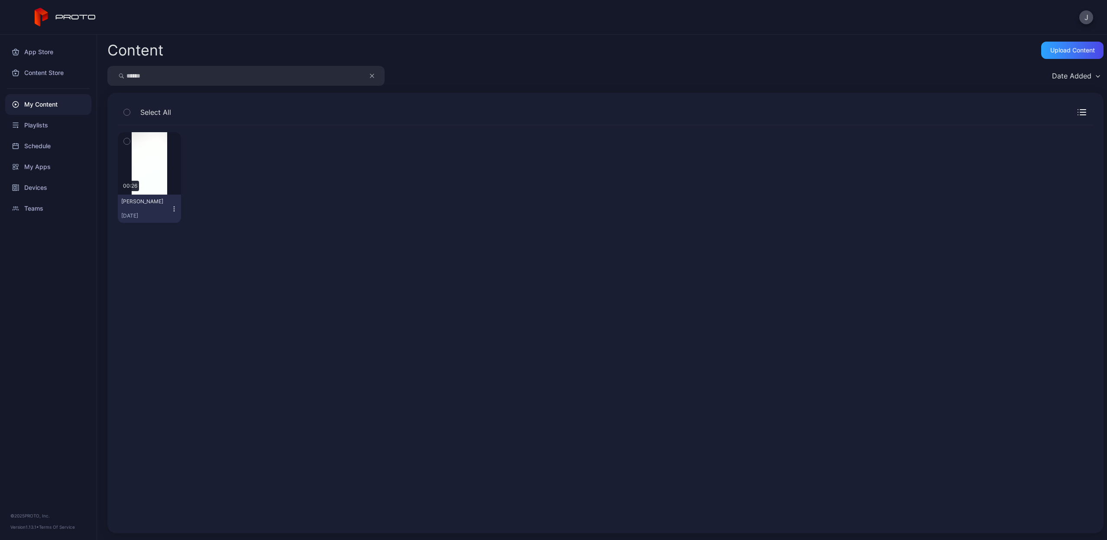
click at [175, 209] on icon "button" at bounding box center [174, 208] width 7 height 7
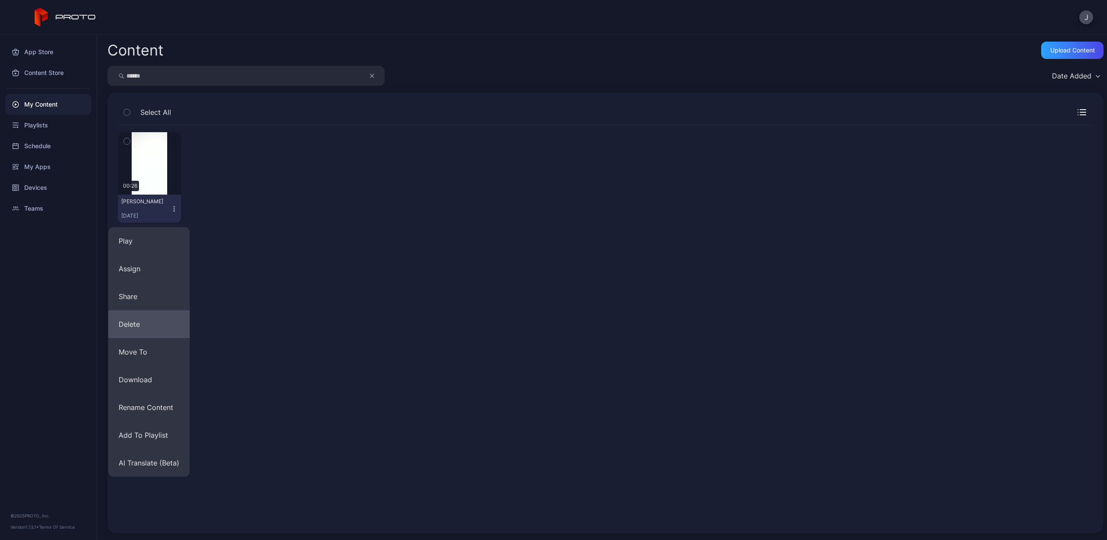
click at [139, 330] on button "Delete" at bounding box center [148, 324] width 81 height 28
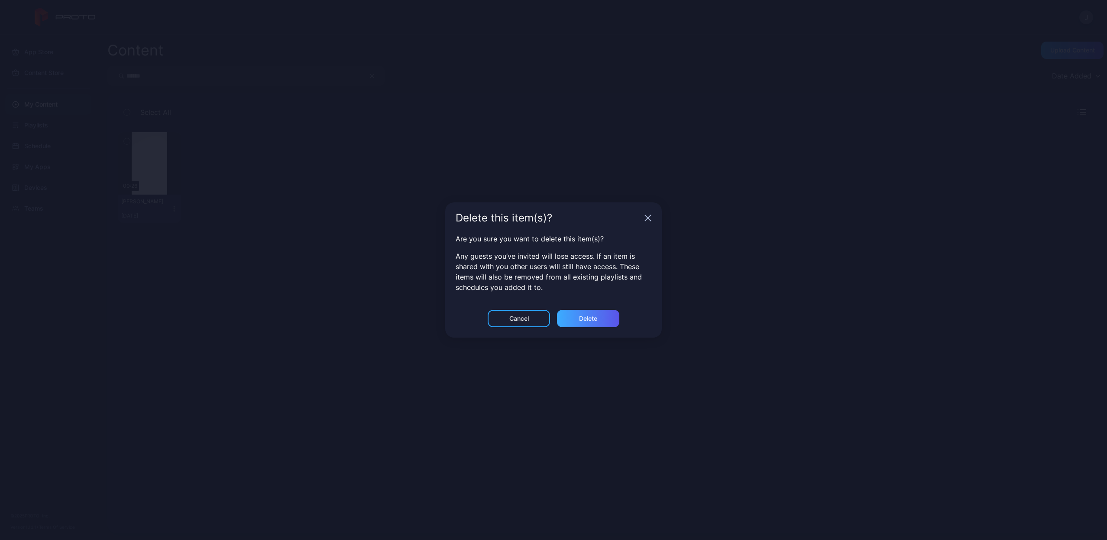
click at [579, 317] on div "Delete" at bounding box center [588, 318] width 18 height 7
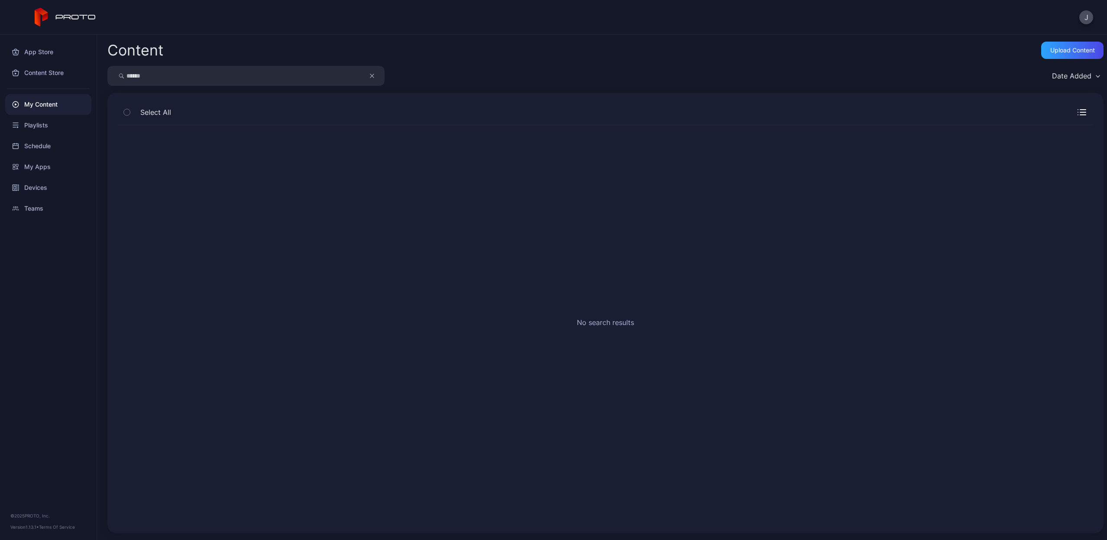
click at [181, 76] on input "******" at bounding box center [245, 76] width 277 height 20
click at [370, 78] on icon "button" at bounding box center [372, 76] width 4 height 10
click at [327, 78] on input "search" at bounding box center [245, 76] width 277 height 20
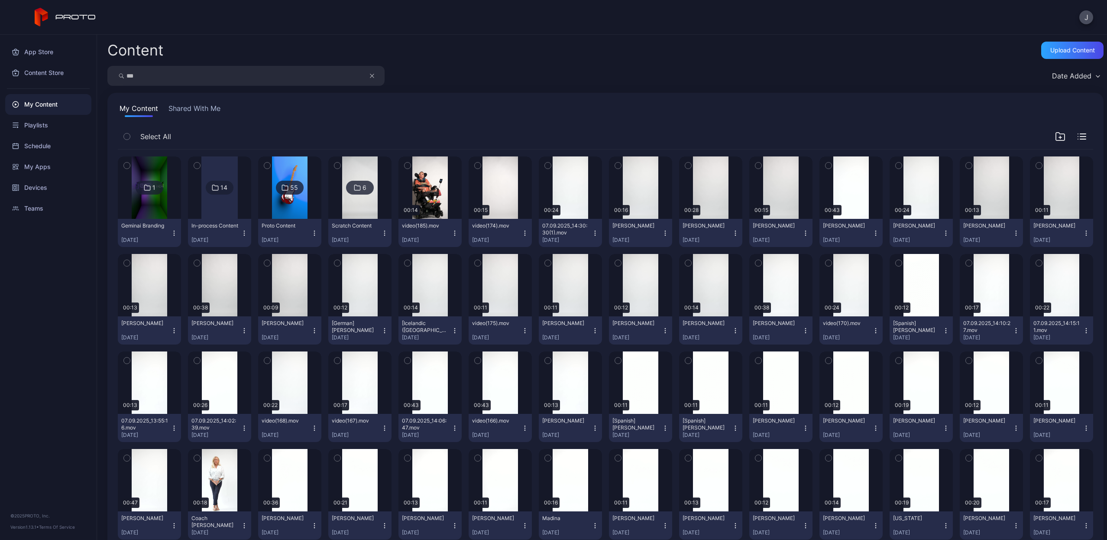
type input "***"
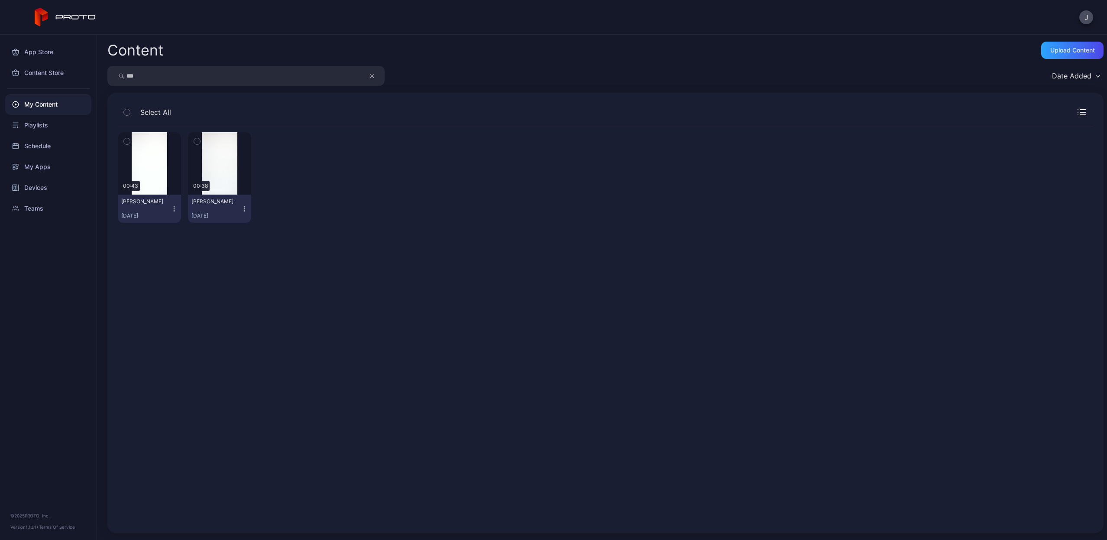
click at [175, 209] on icon "button" at bounding box center [174, 208] width 7 height 7
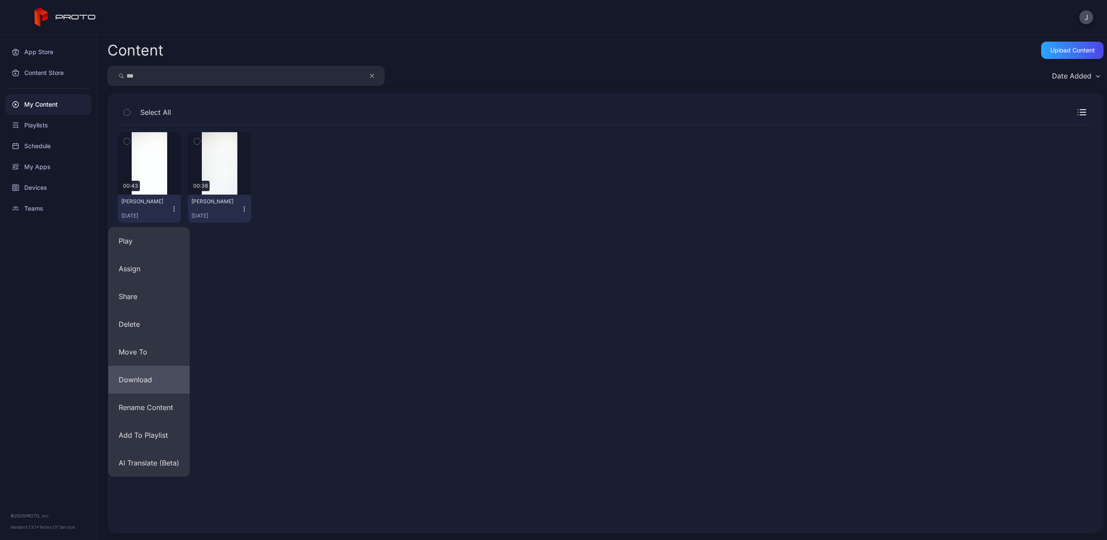
click at [138, 374] on button "Download" at bounding box center [148, 380] width 81 height 28
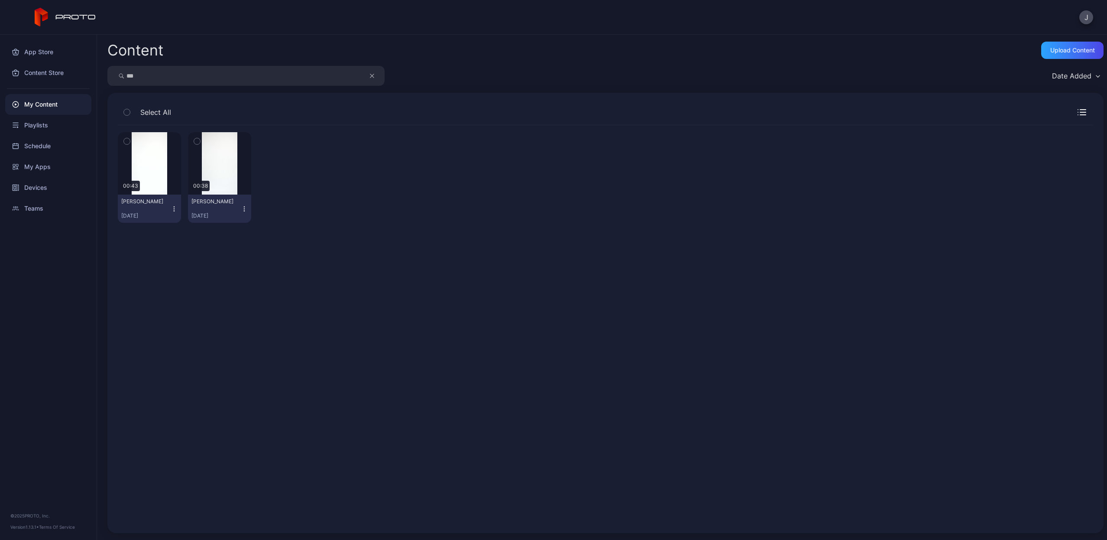
click at [172, 207] on icon "button" at bounding box center [174, 208] width 7 height 7
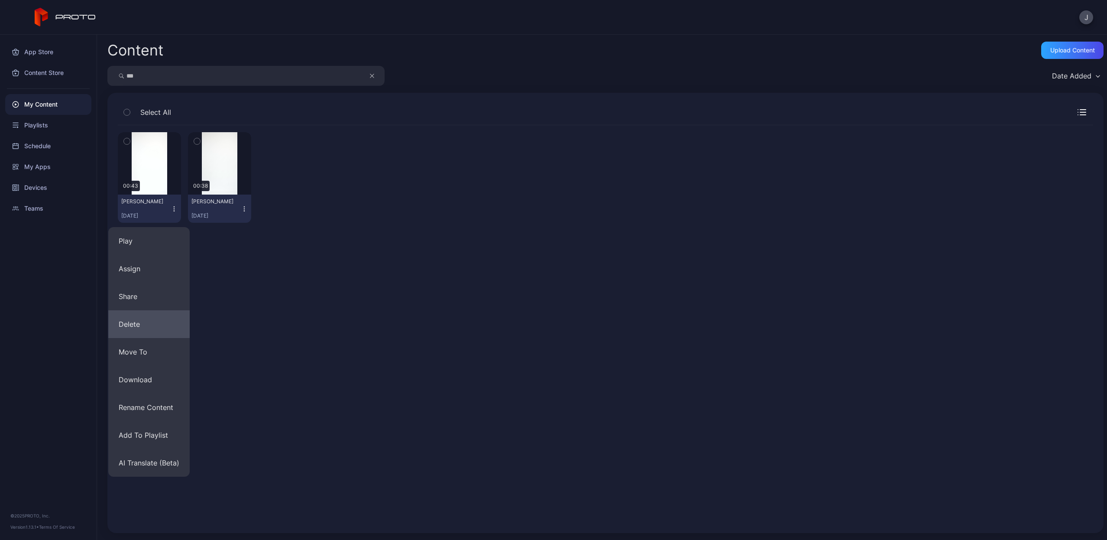
click at [143, 321] on button "Delete" at bounding box center [148, 324] width 81 height 28
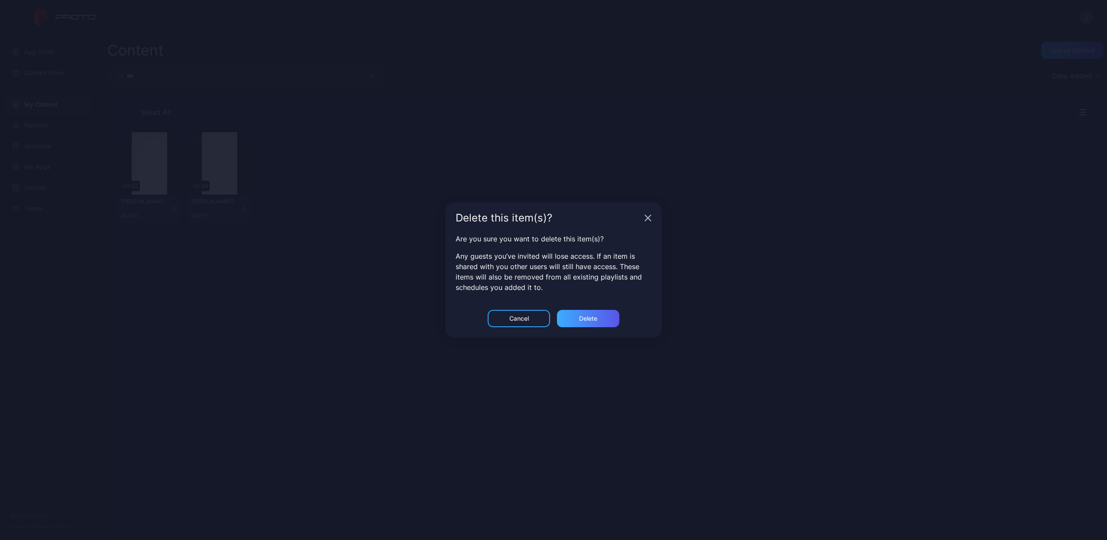
click at [582, 321] on div "Delete" at bounding box center [588, 318] width 18 height 7
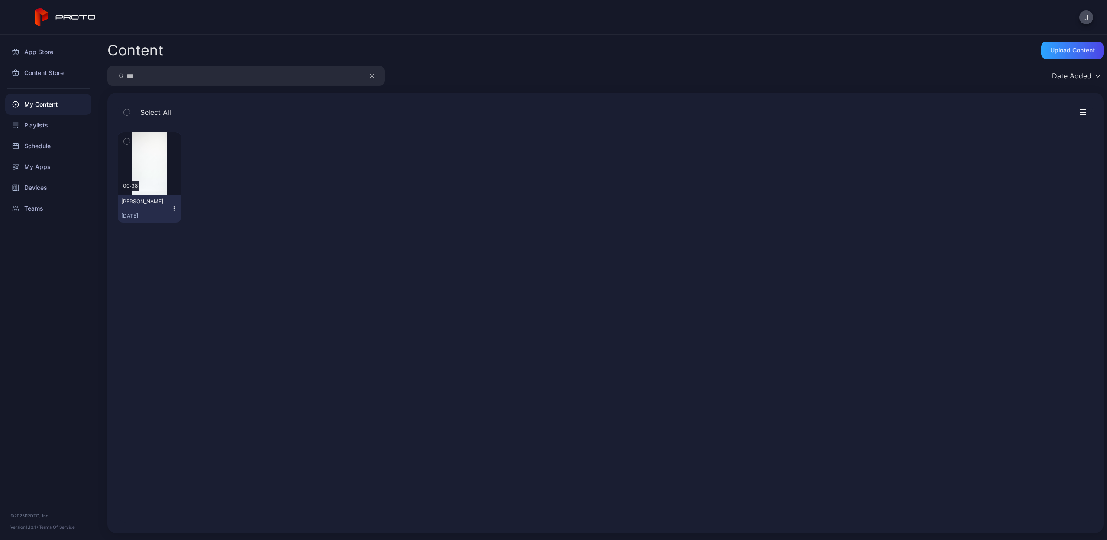
click at [372, 75] on icon "button" at bounding box center [372, 76] width 4 height 10
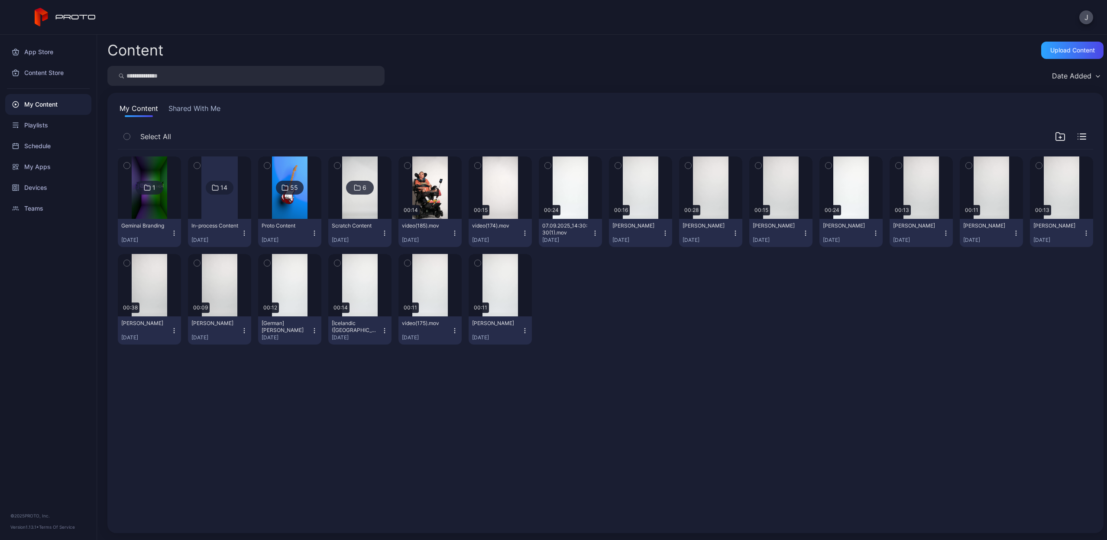
click at [333, 75] on input "search" at bounding box center [245, 76] width 277 height 20
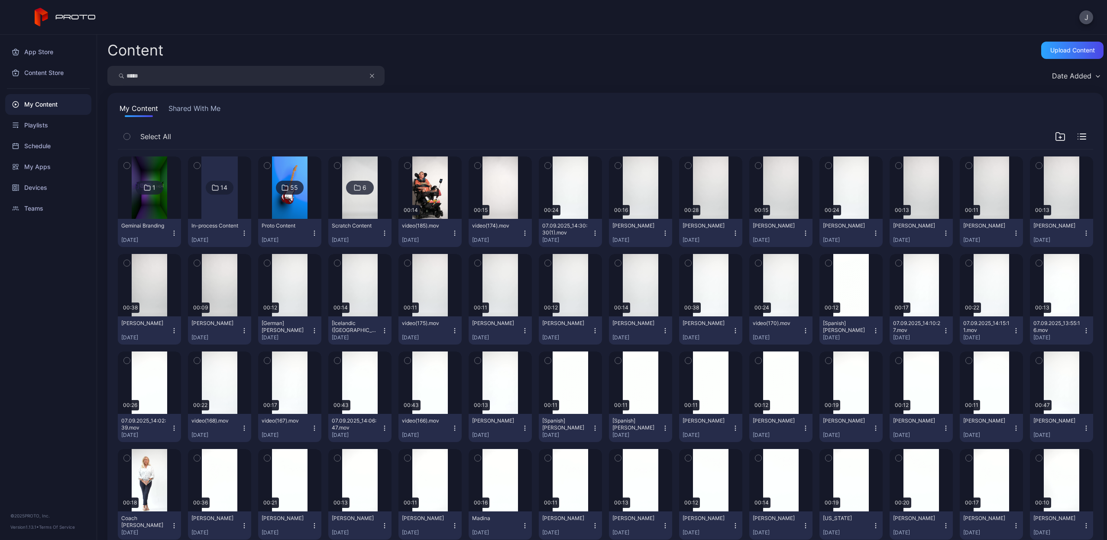
type input "*****"
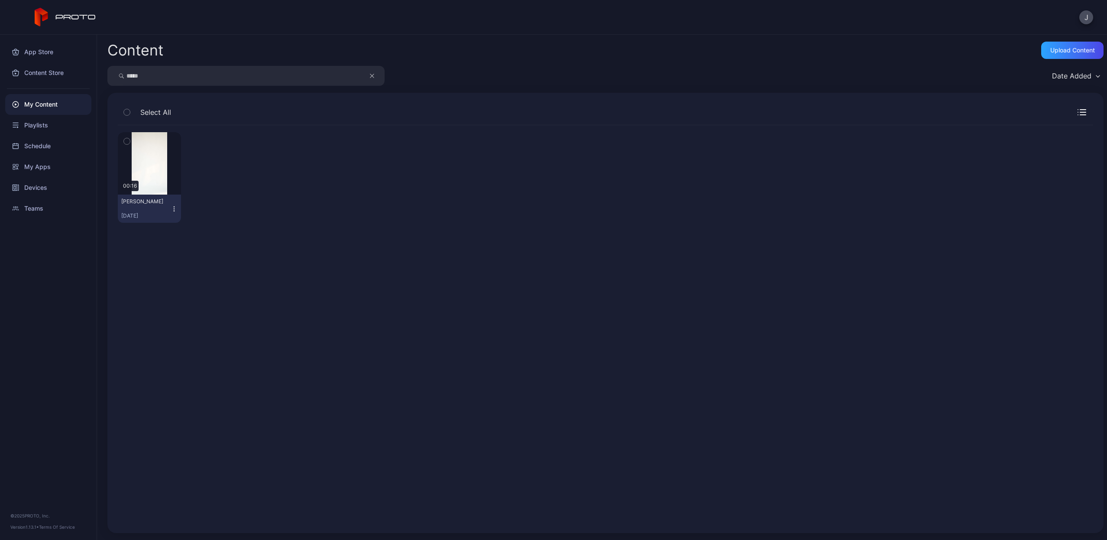
click at [373, 77] on icon "button" at bounding box center [372, 76] width 4 height 10
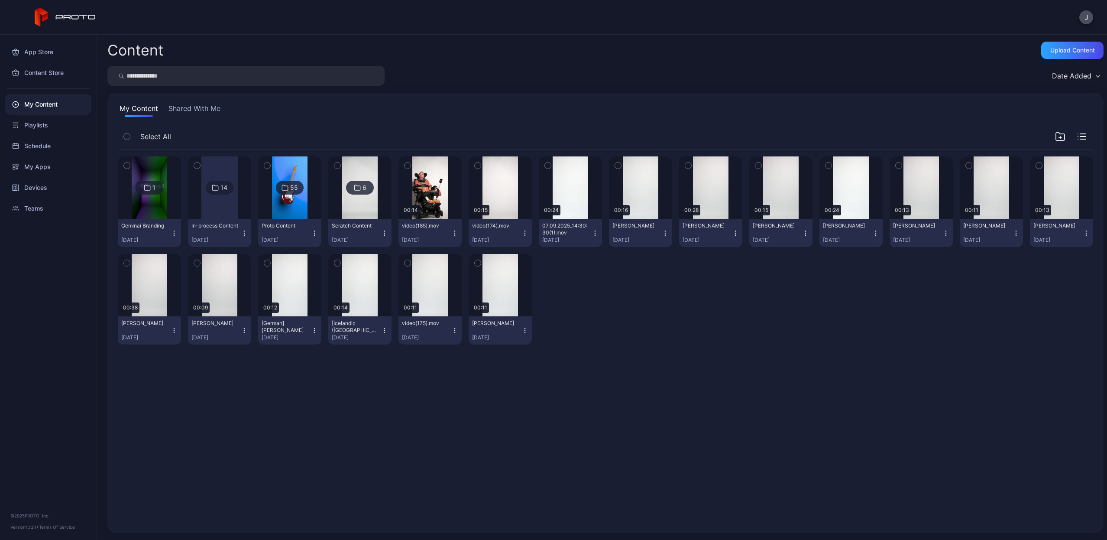
click at [318, 76] on input "search" at bounding box center [245, 76] width 277 height 20
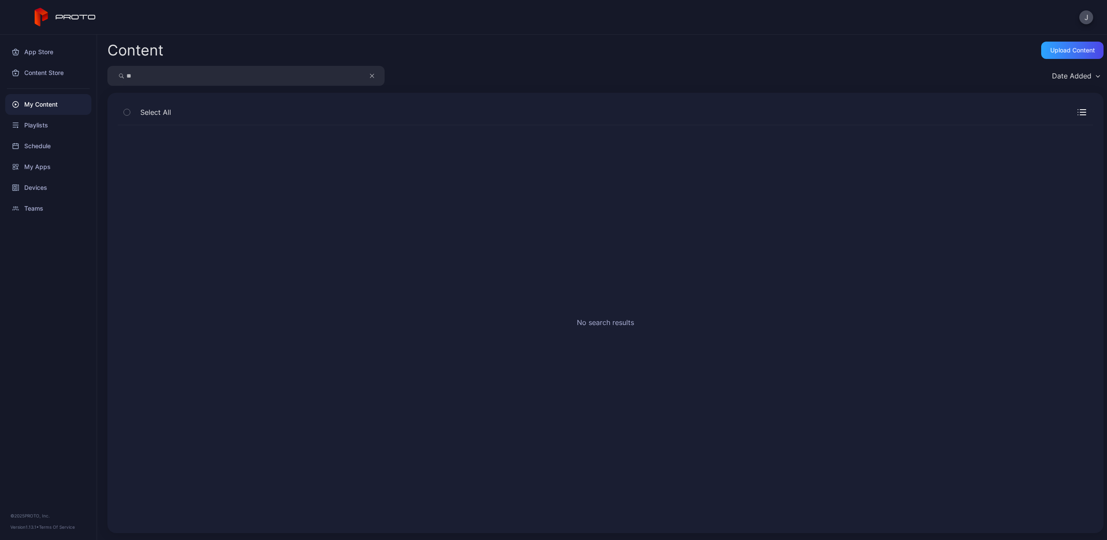
type input "*"
click at [47, 106] on div "My Content" at bounding box center [48, 104] width 86 height 21
click at [47, 104] on div "My Content" at bounding box center [48, 104] width 86 height 21
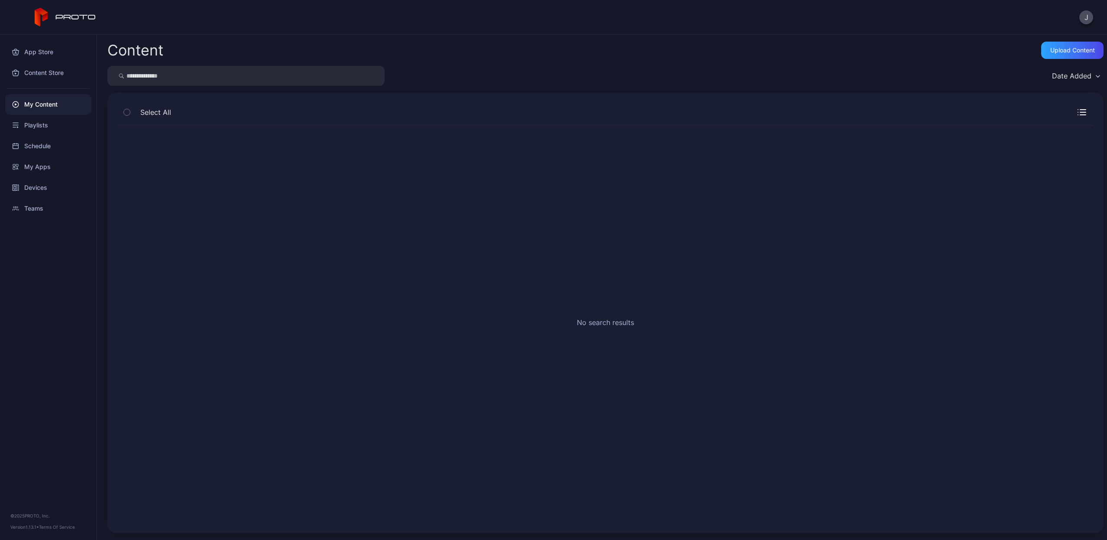
click at [126, 116] on icon "button" at bounding box center [127, 112] width 6 height 10
click at [126, 111] on icon "button" at bounding box center [127, 112] width 6 height 10
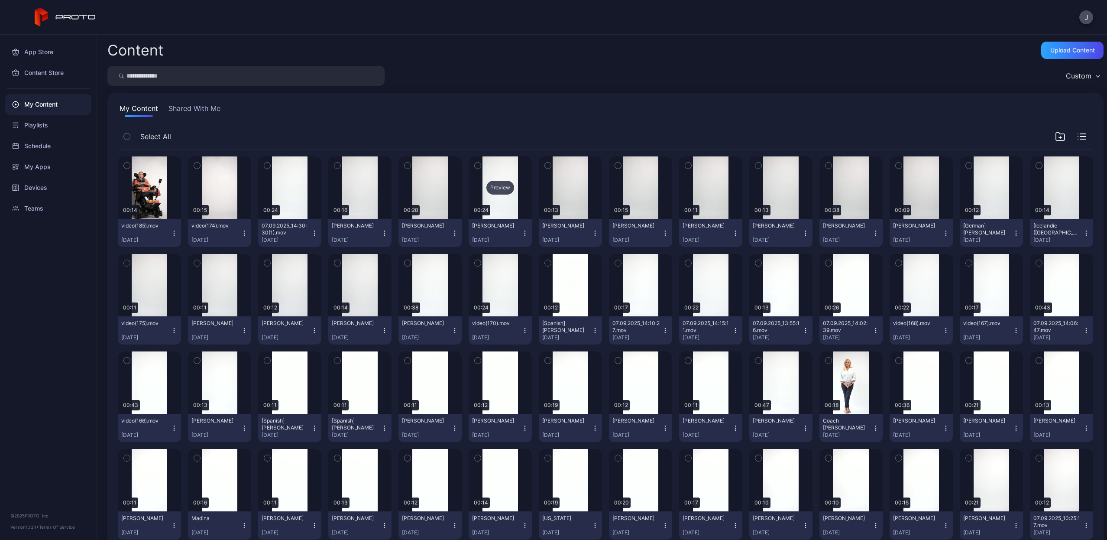
click at [500, 206] on div "Preview" at bounding box center [500, 187] width 63 height 62
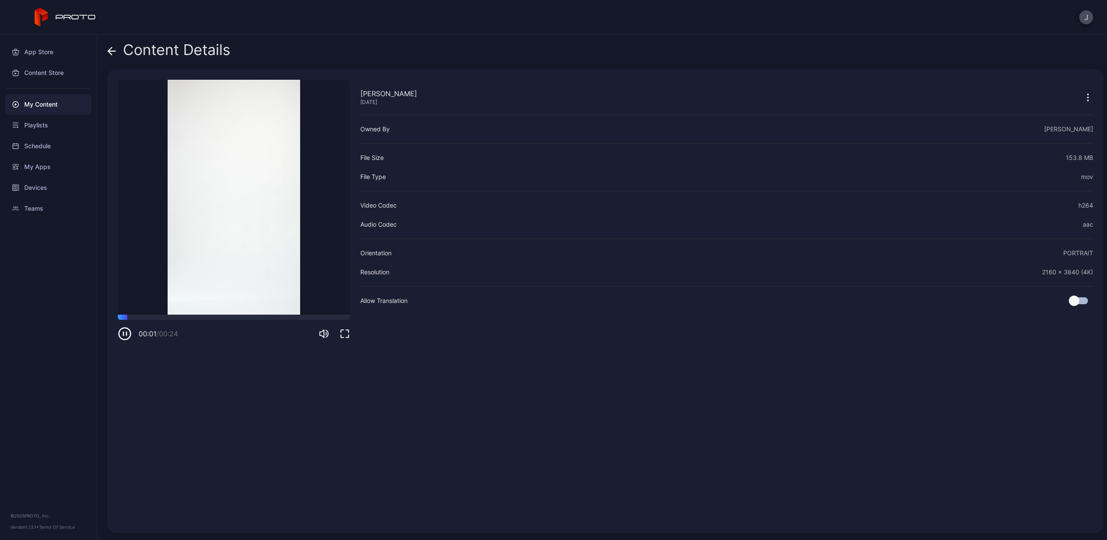
click at [128, 334] on icon "button" at bounding box center [125, 334] width 14 height 14
click at [1087, 100] on icon "button" at bounding box center [1087, 100] width 1 height 1
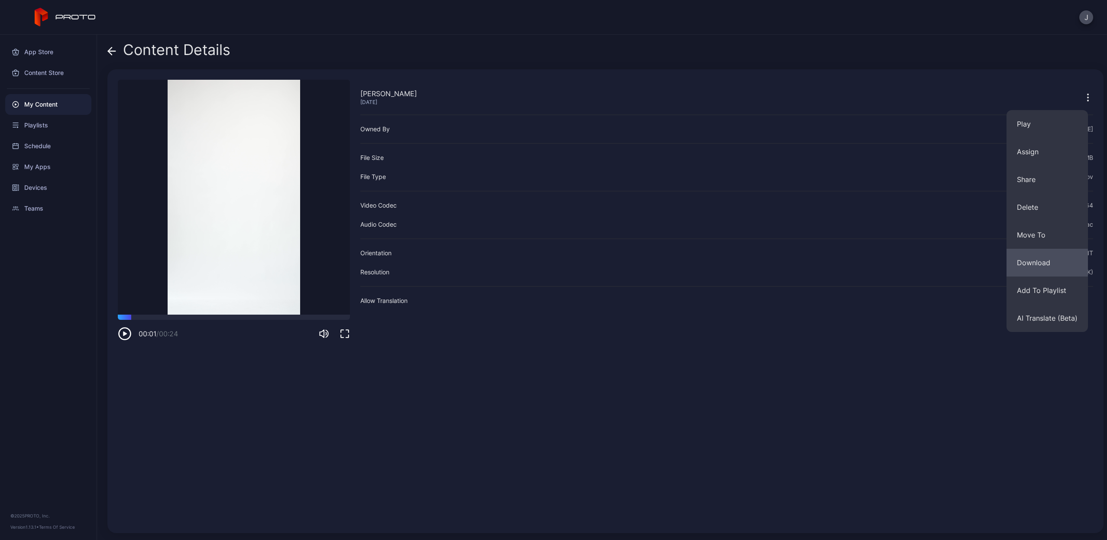
click at [1024, 265] on button "Download" at bounding box center [1047, 263] width 81 height 28
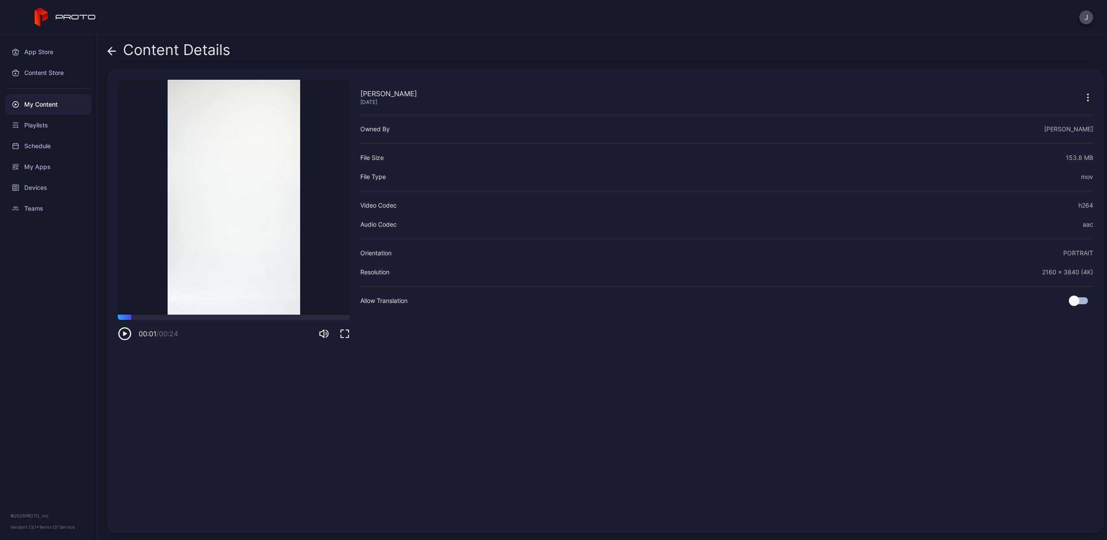
click at [1087, 97] on icon "button" at bounding box center [1087, 97] width 1 height 1
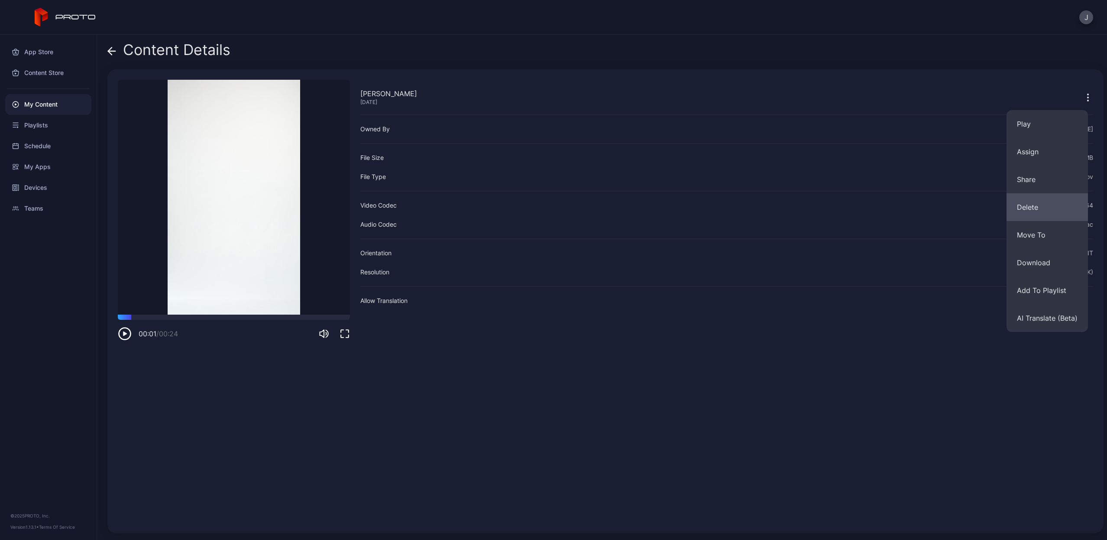
click at [1027, 212] on button "Delete" at bounding box center [1047, 207] width 81 height 28
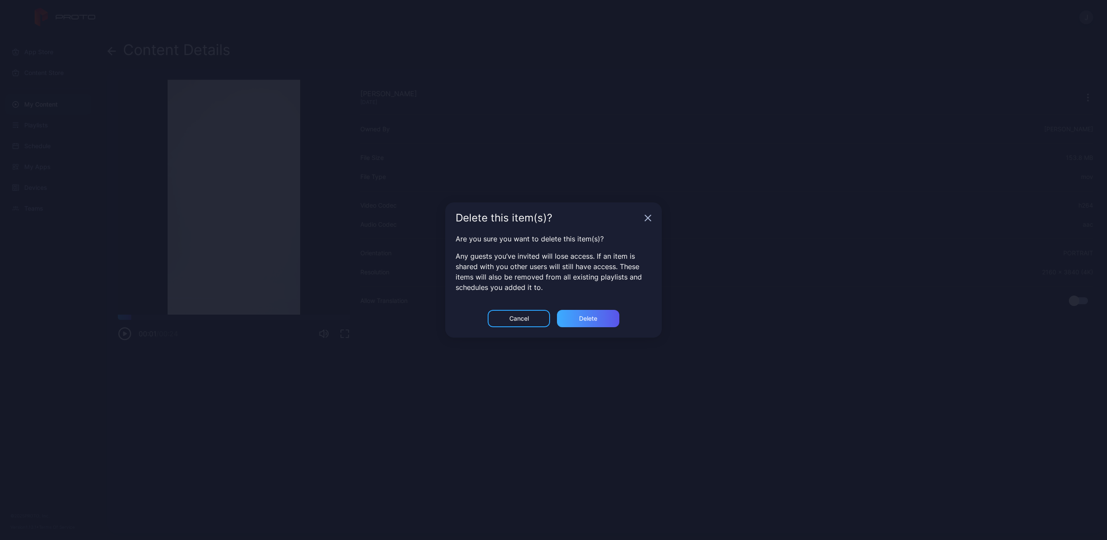
click at [601, 321] on div "Delete" at bounding box center [588, 318] width 62 height 17
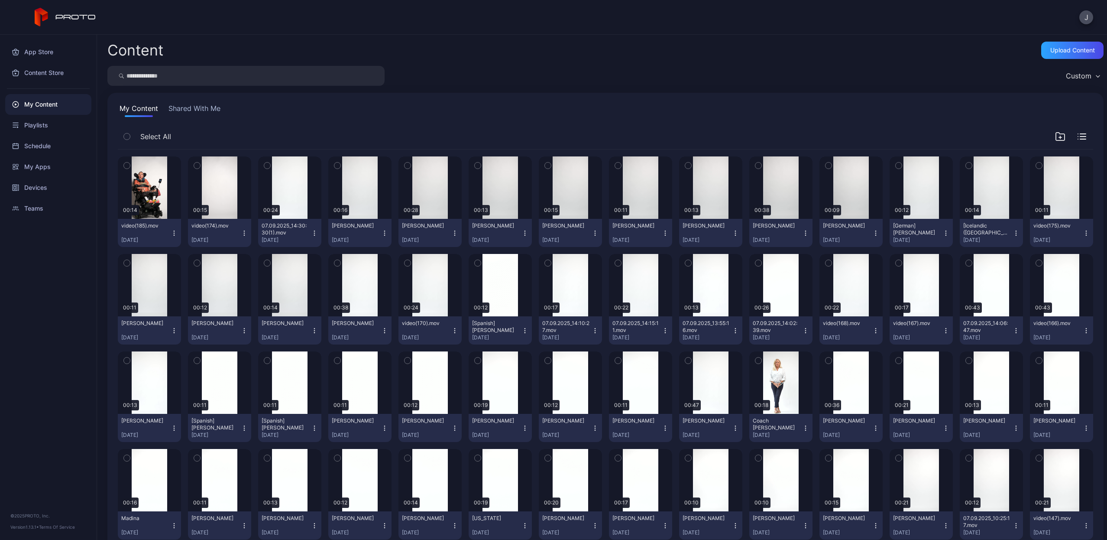
click at [204, 73] on input "search" at bounding box center [245, 76] width 277 height 20
type input "***"
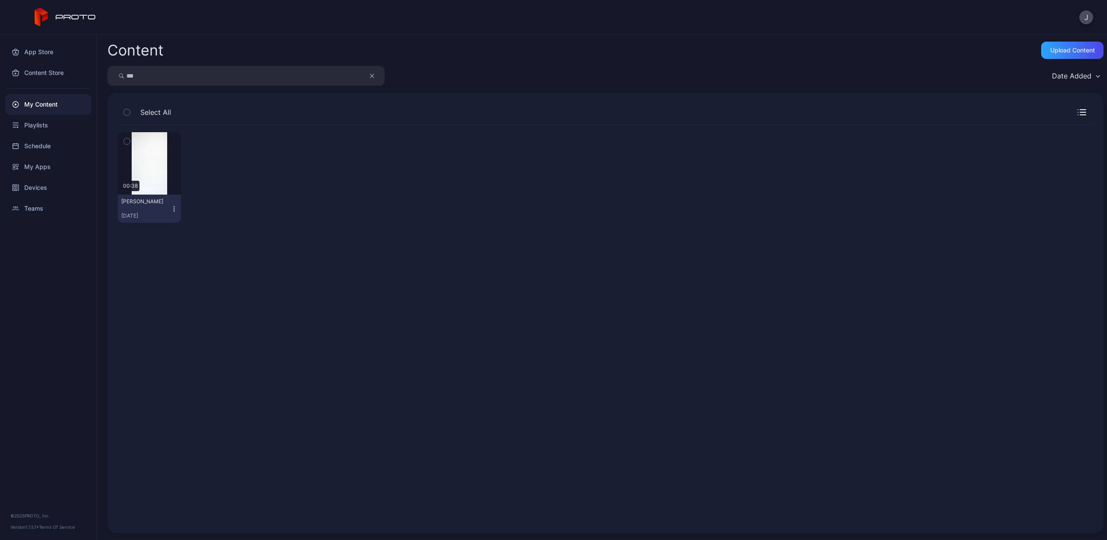
click at [174, 208] on icon "button" at bounding box center [174, 208] width 7 height 7
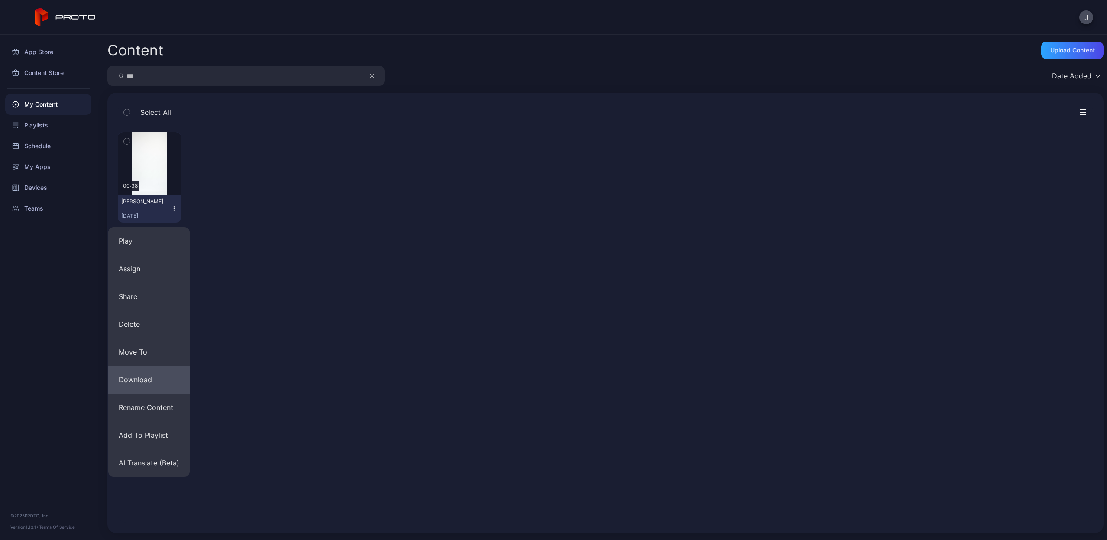
click at [134, 379] on button "Download" at bounding box center [148, 380] width 81 height 28
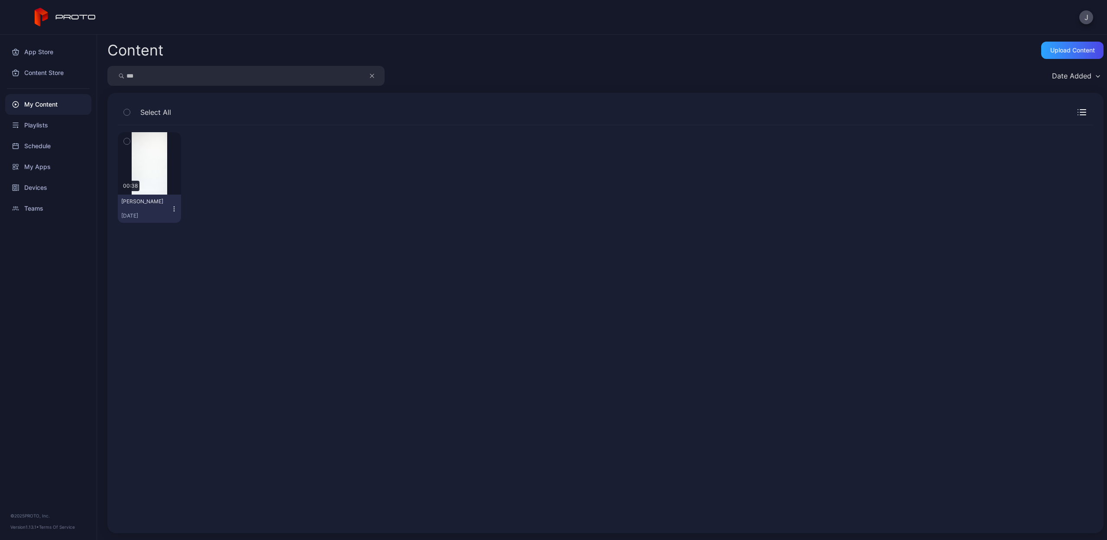
click at [174, 210] on icon "button" at bounding box center [174, 208] width 7 height 7
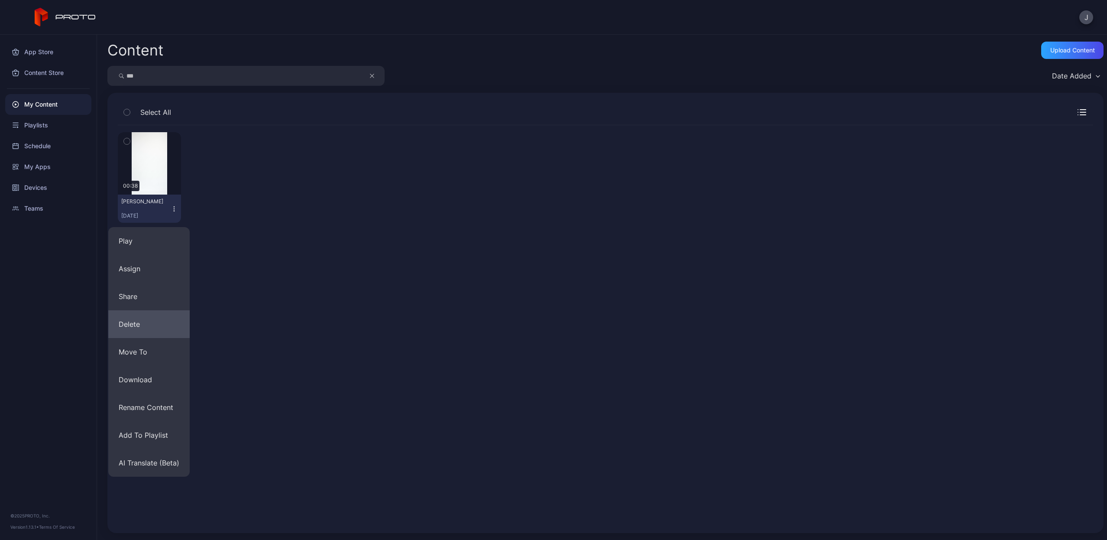
click at [149, 329] on button "Delete" at bounding box center [148, 324] width 81 height 28
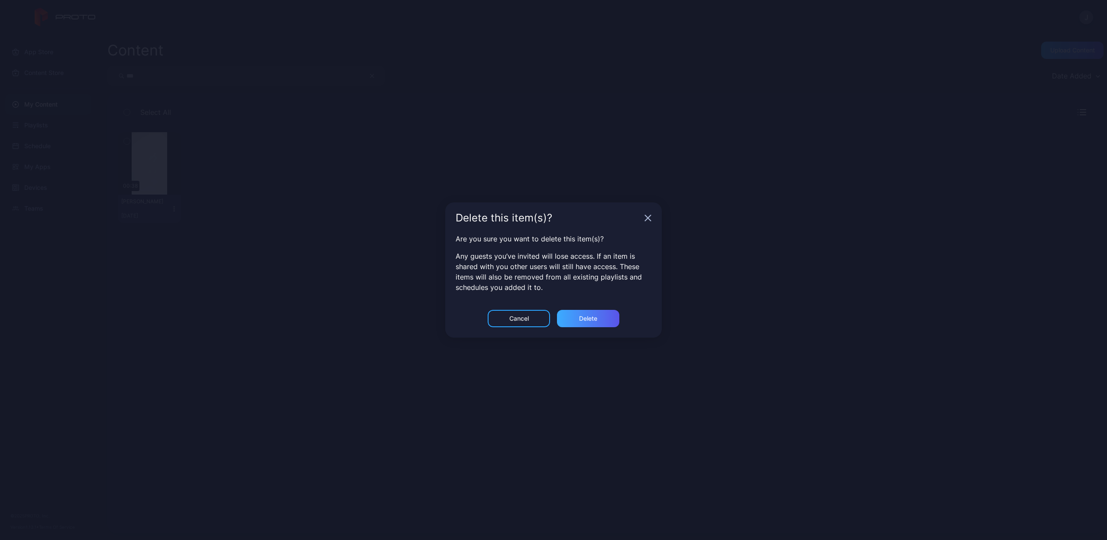
click at [573, 316] on div "Delete" at bounding box center [588, 318] width 62 height 17
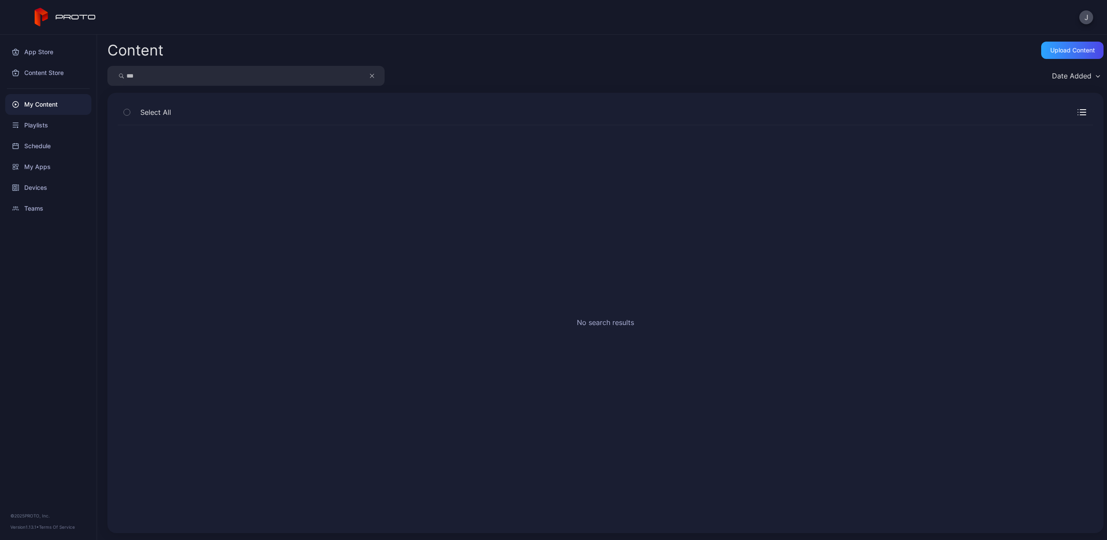
click at [370, 74] on icon "button" at bounding box center [372, 76] width 4 height 10
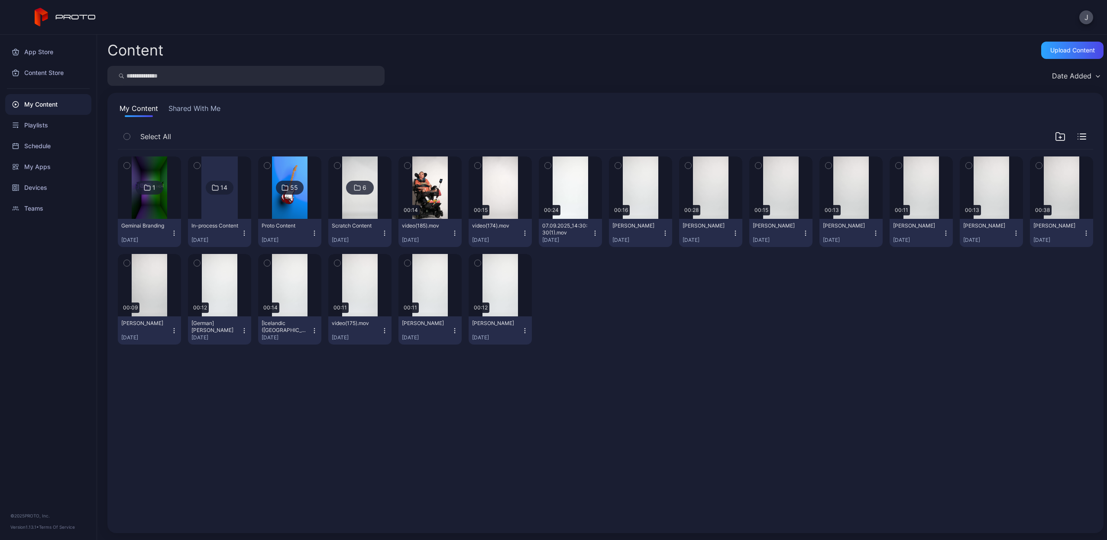
click at [327, 76] on input "search" at bounding box center [245, 76] width 277 height 20
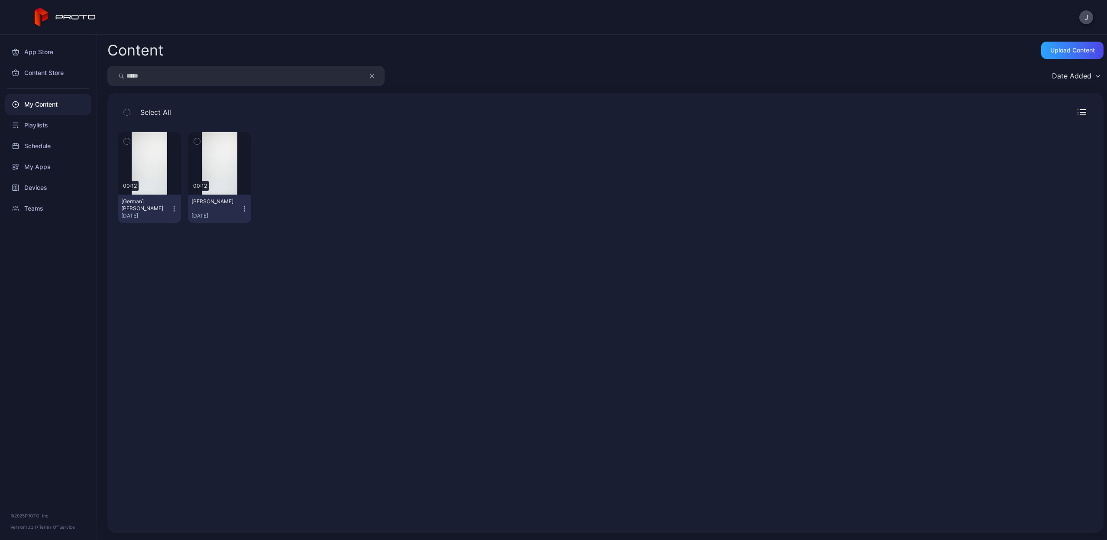
type input "*****"
click at [172, 209] on icon "button" at bounding box center [174, 208] width 7 height 7
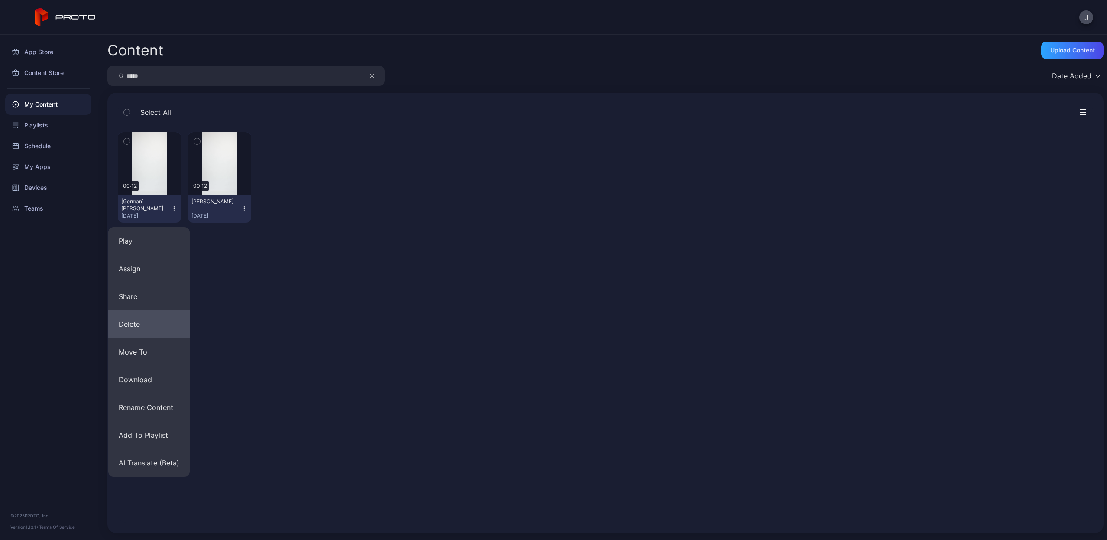
click at [156, 319] on button "Delete" at bounding box center [148, 324] width 81 height 28
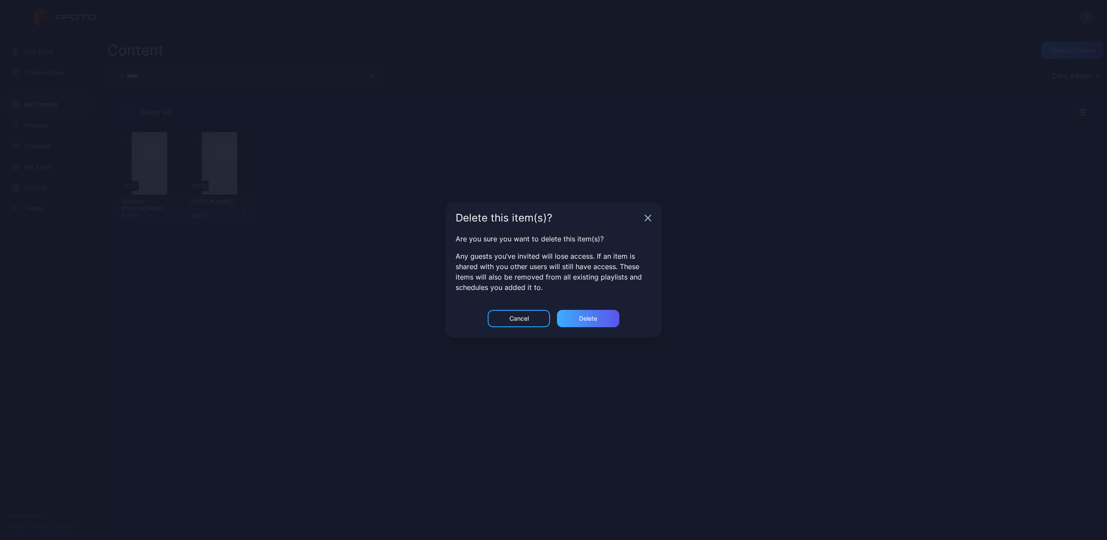
click at [581, 316] on div "Delete" at bounding box center [588, 318] width 18 height 7
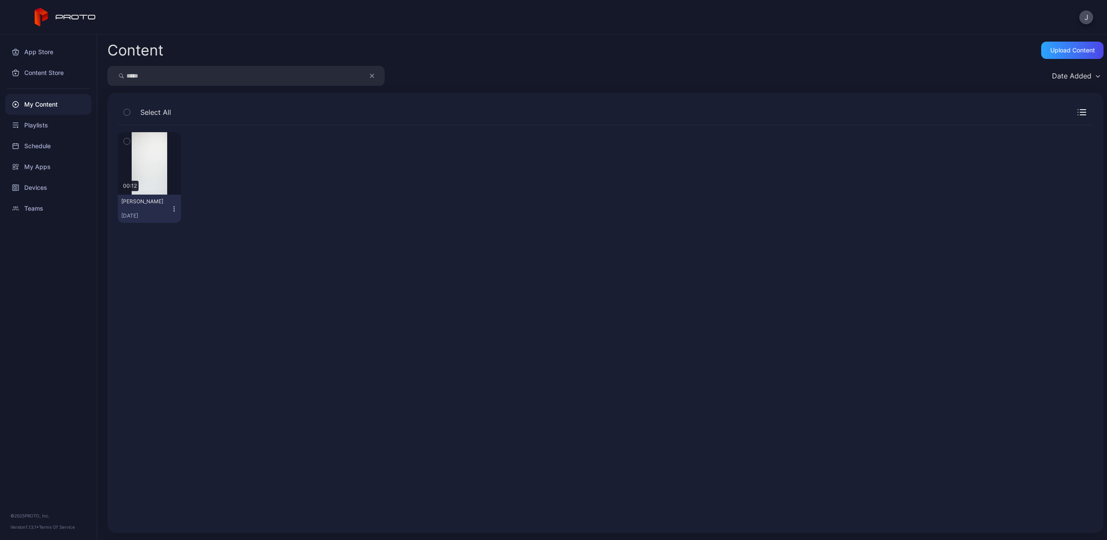
click at [173, 205] on icon "button" at bounding box center [174, 208] width 7 height 7
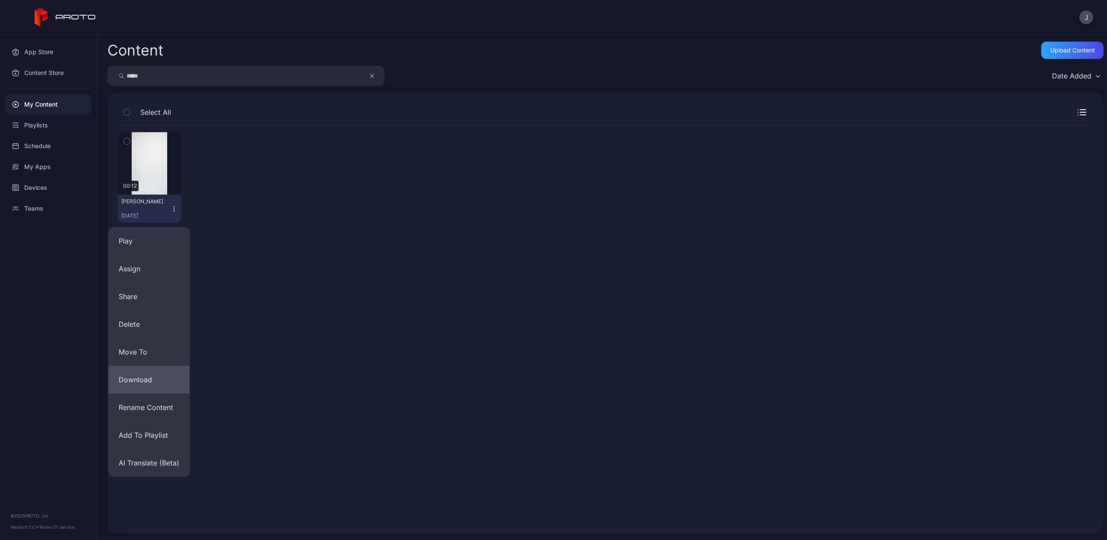
click at [148, 380] on button "Download" at bounding box center [148, 380] width 81 height 28
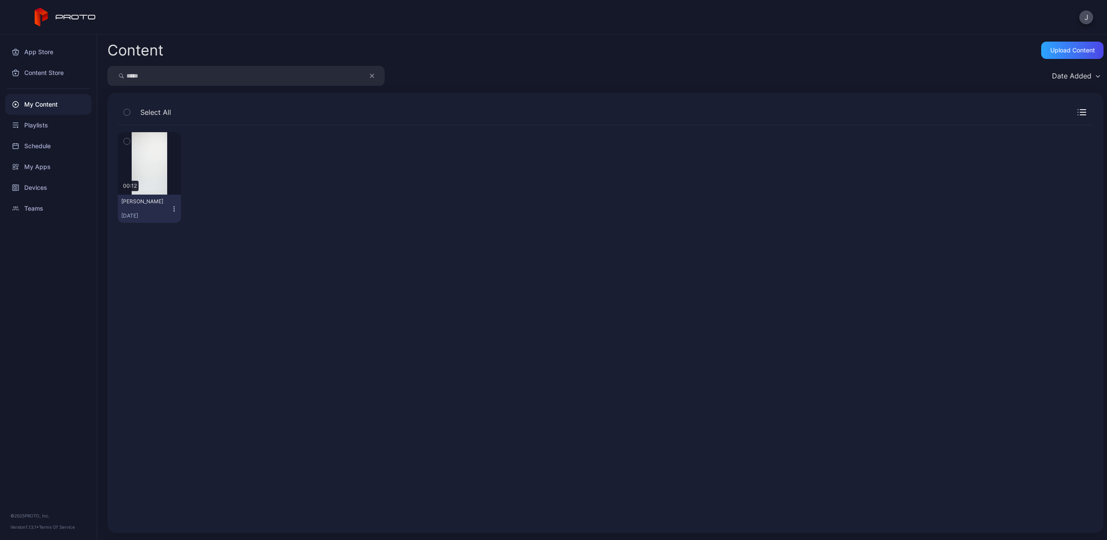
click at [173, 212] on icon "button" at bounding box center [174, 208] width 7 height 7
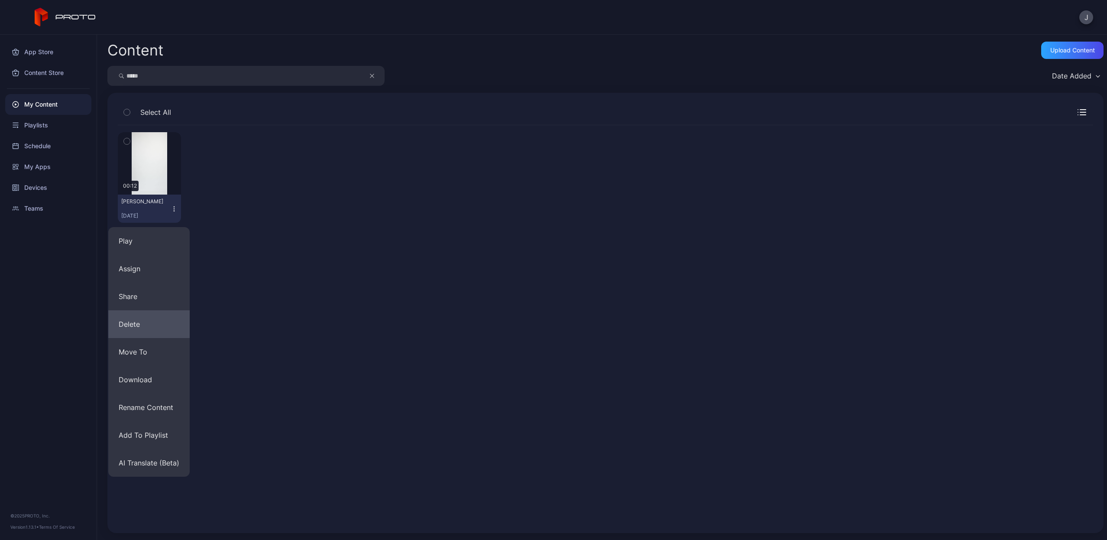
click at [148, 328] on button "Delete" at bounding box center [148, 324] width 81 height 28
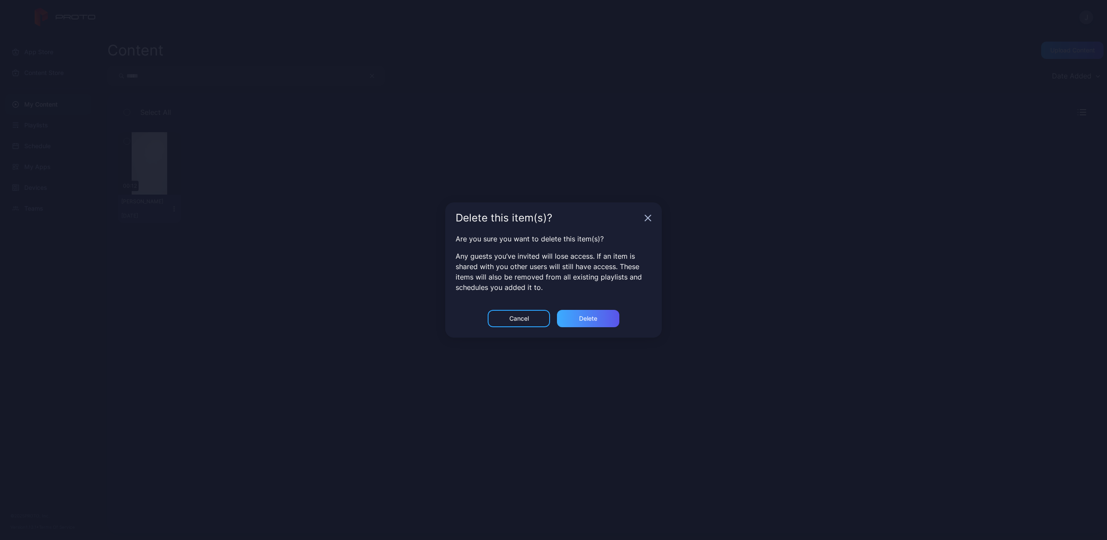
click at [596, 320] on div "Delete" at bounding box center [588, 318] width 18 height 7
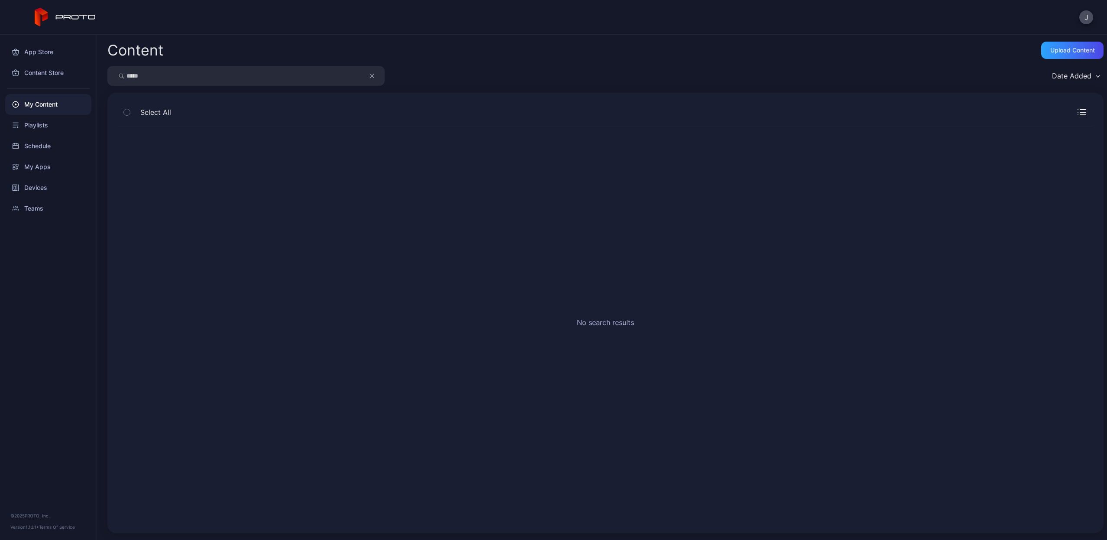
click at [373, 78] on icon "button" at bounding box center [372, 76] width 4 height 10
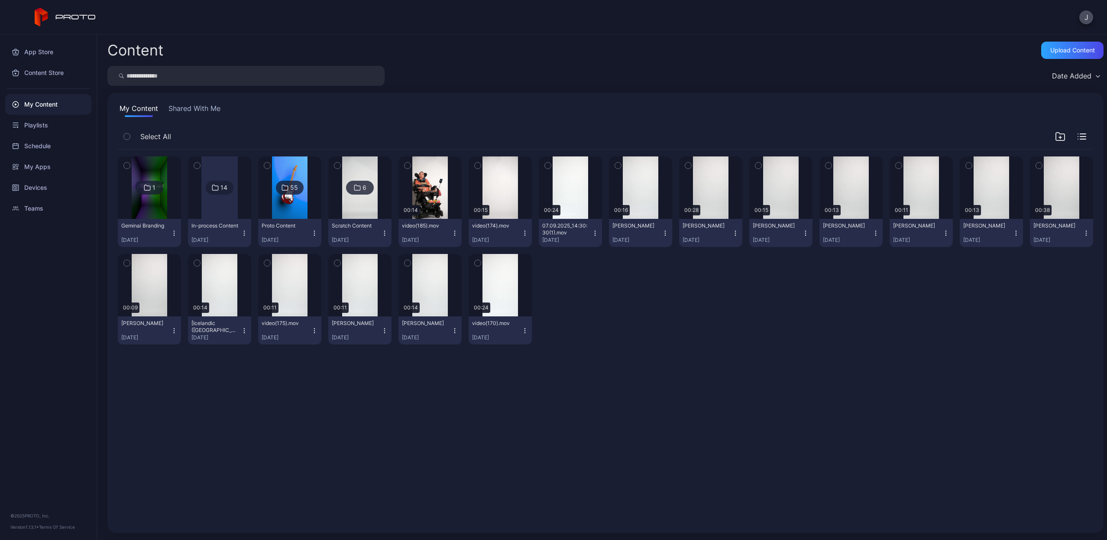
click at [342, 74] on input "search" at bounding box center [245, 76] width 277 height 20
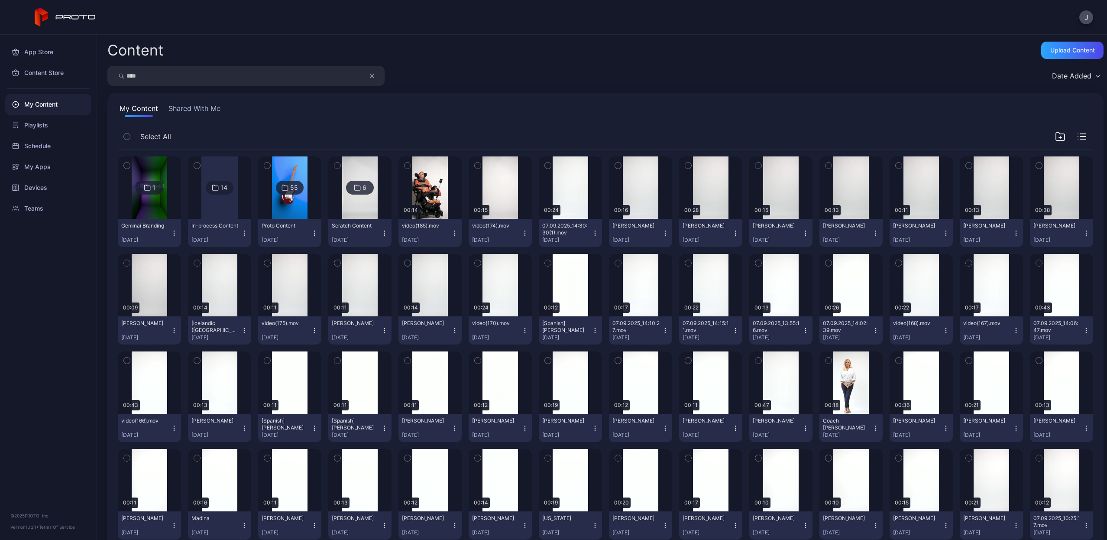
type input "****"
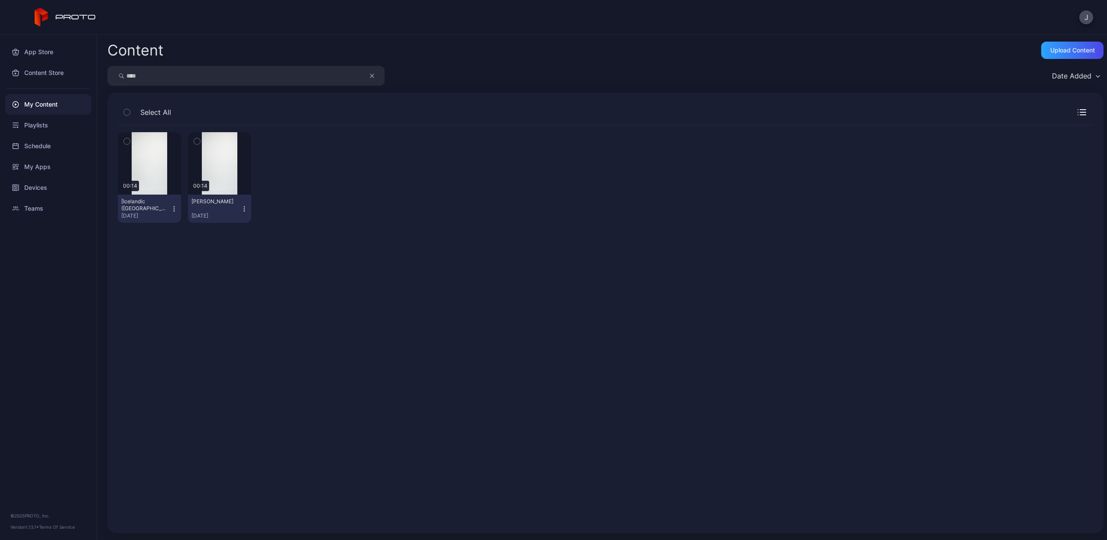
click at [172, 205] on icon "button" at bounding box center [174, 208] width 7 height 7
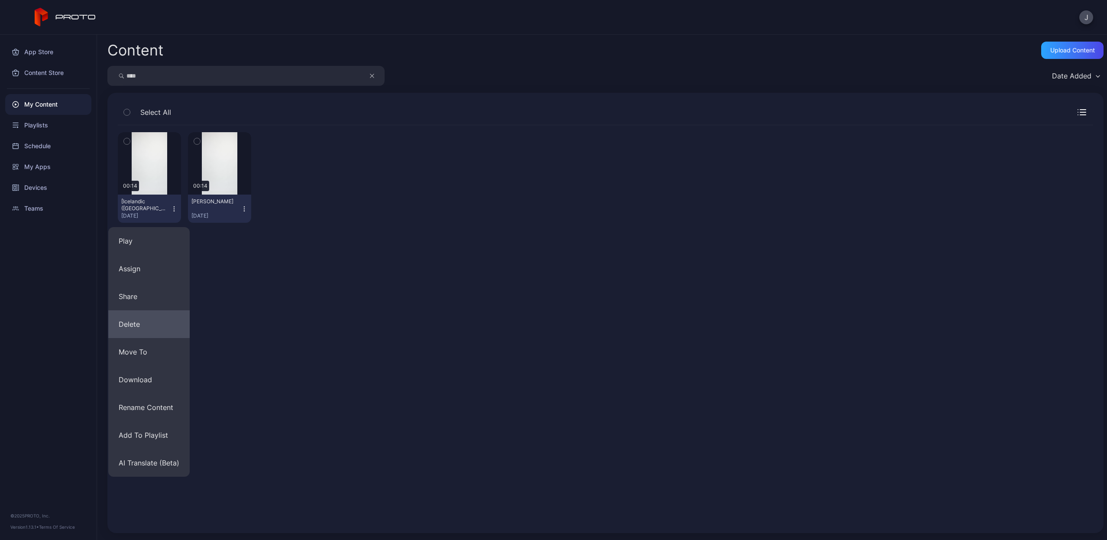
click at [156, 327] on button "Delete" at bounding box center [148, 324] width 81 height 28
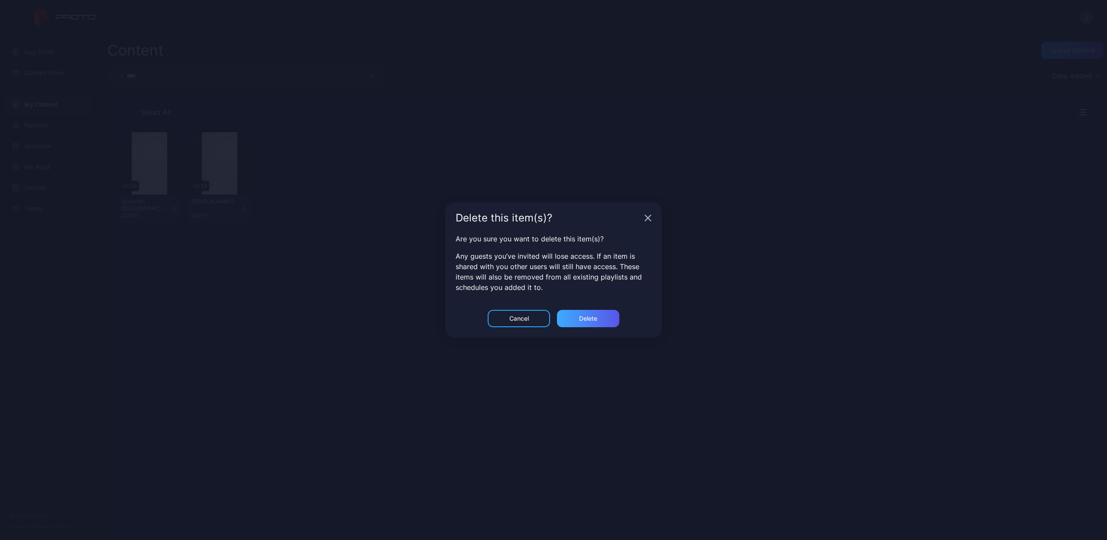
click at [578, 322] on div "Delete" at bounding box center [588, 318] width 62 height 17
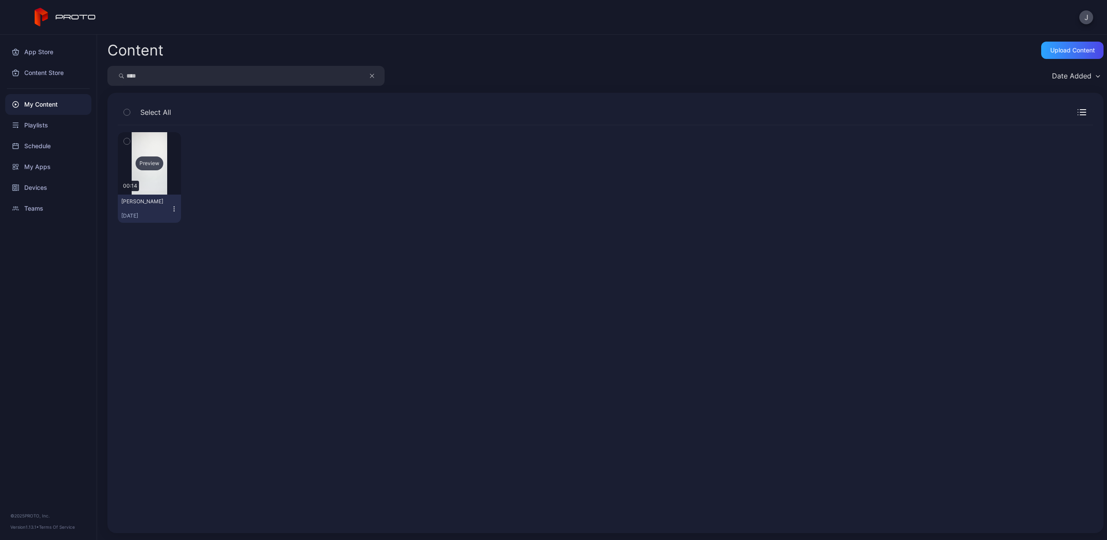
click at [147, 162] on div "Preview" at bounding box center [150, 163] width 28 height 14
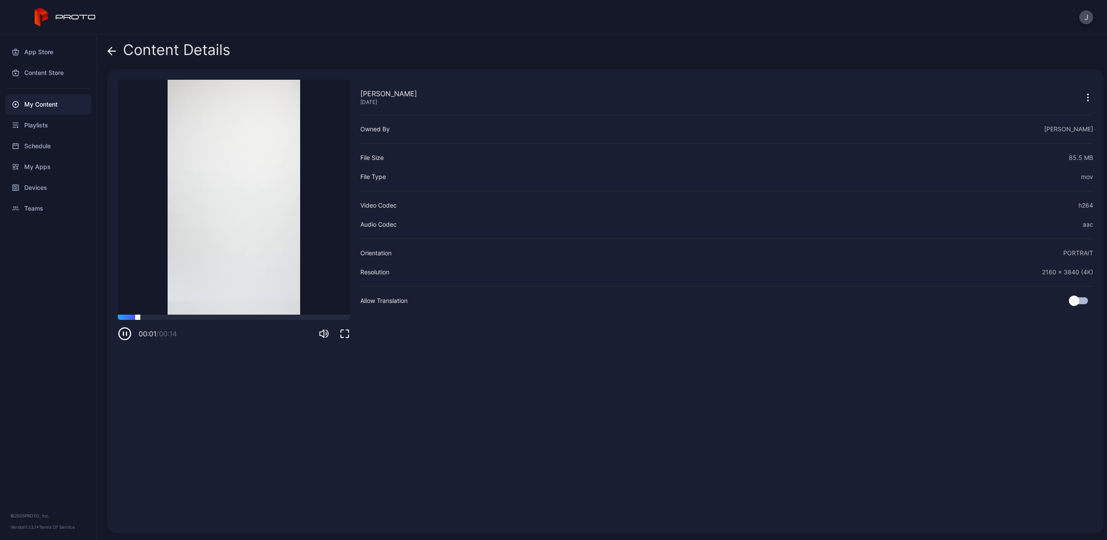
click at [163, 317] on div at bounding box center [234, 316] width 232 height 5
click at [126, 334] on icon "button" at bounding box center [126, 333] width 0 height 3
click at [1072, 97] on div at bounding box center [1082, 96] width 21 height 17
click at [1083, 97] on icon "button" at bounding box center [1088, 97] width 10 height 10
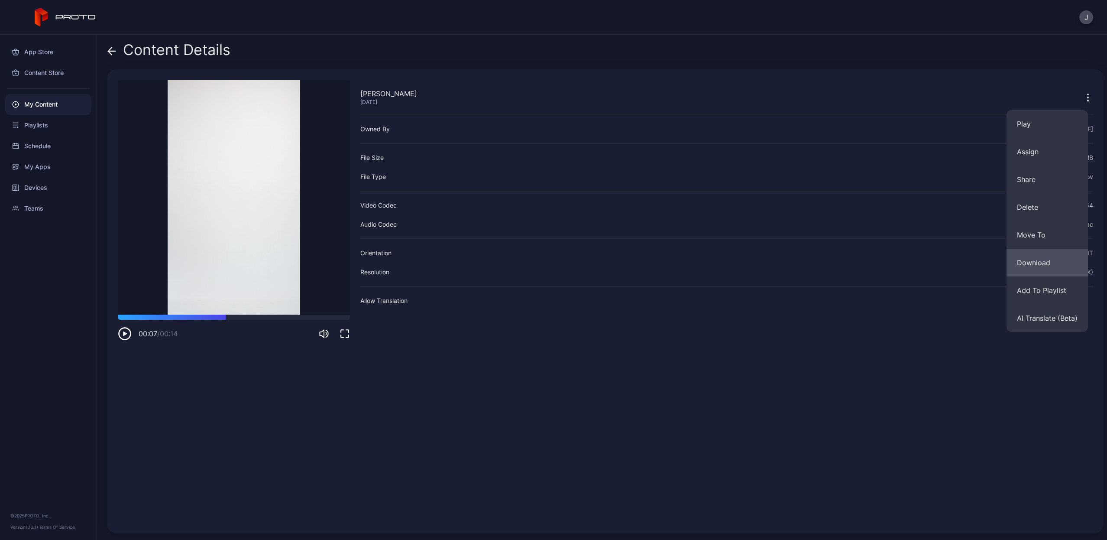
click at [1039, 255] on button "Download" at bounding box center [1047, 263] width 81 height 28
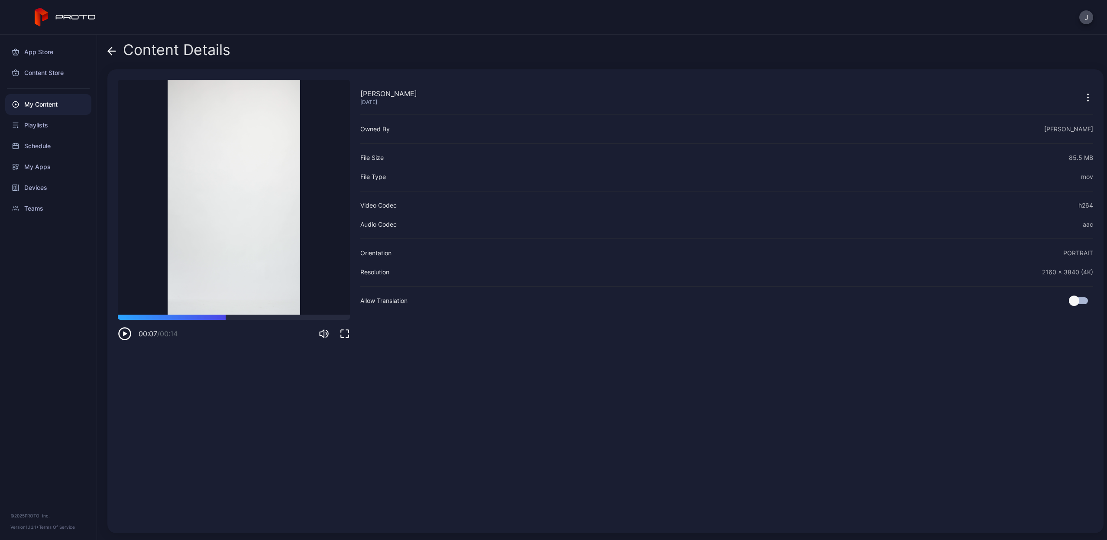
click at [1083, 97] on icon "button" at bounding box center [1088, 97] width 10 height 10
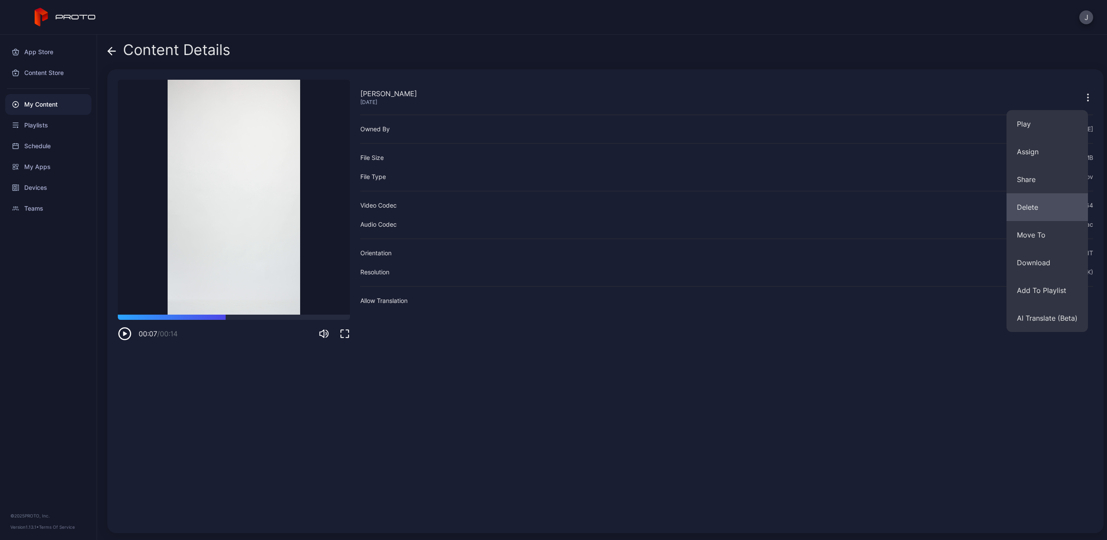
click at [1040, 212] on button "Delete" at bounding box center [1047, 207] width 81 height 28
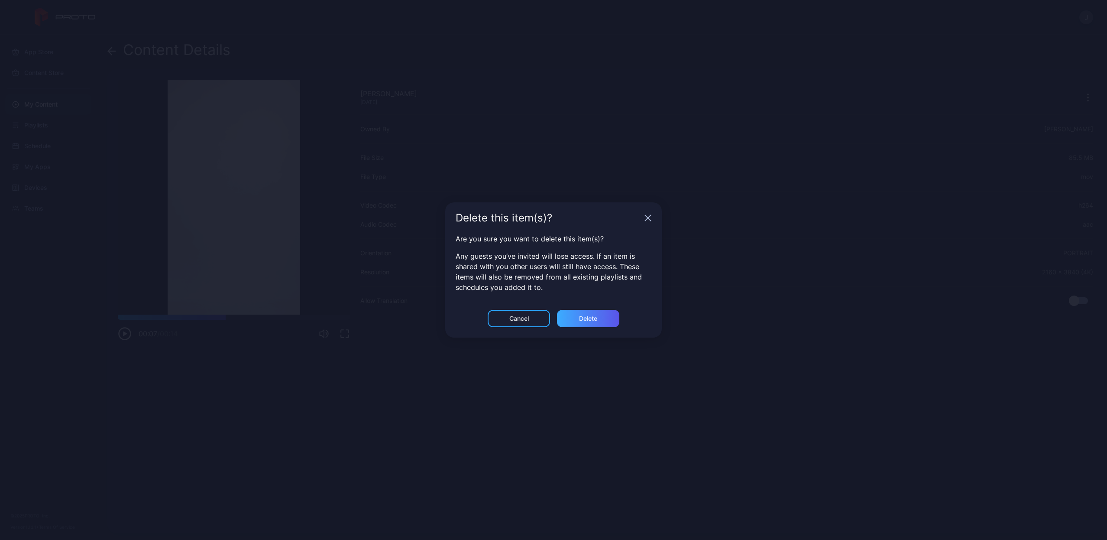
click at [614, 317] on div "Delete" at bounding box center [588, 318] width 62 height 17
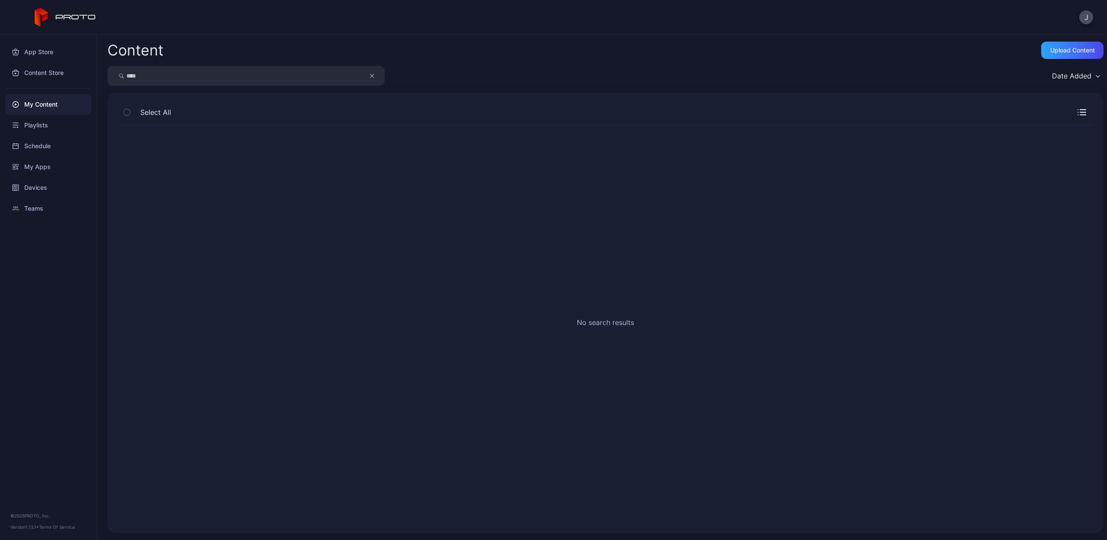
click at [373, 77] on icon "button" at bounding box center [372, 76] width 4 height 10
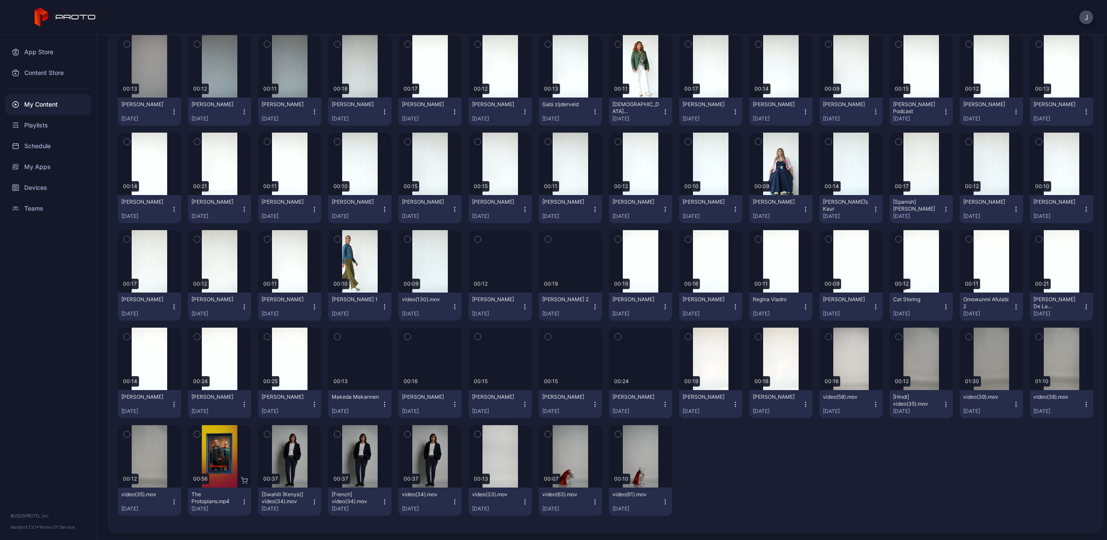
click at [802, 403] on icon "button" at bounding box center [805, 404] width 7 height 7
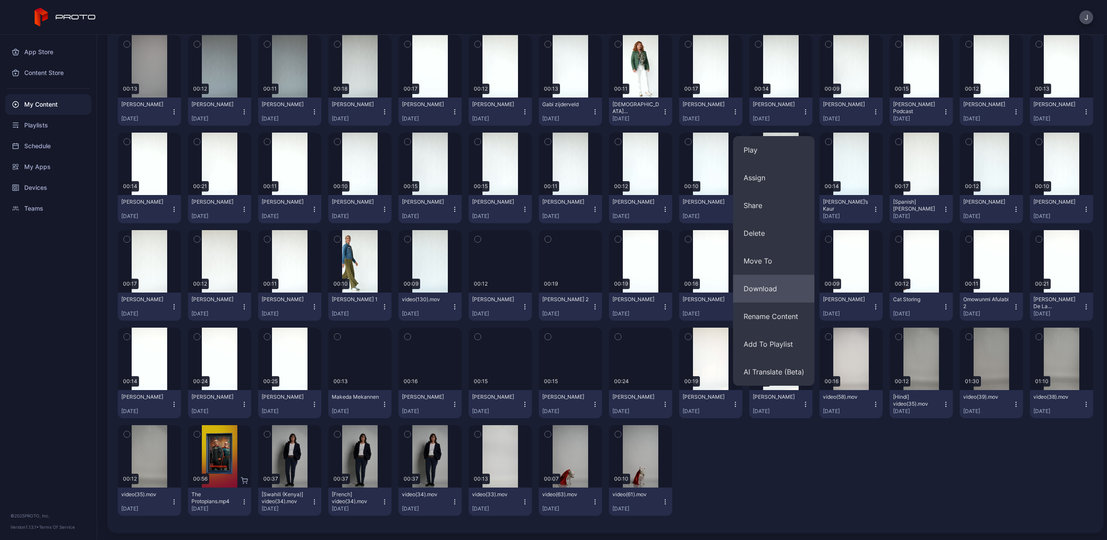
click at [787, 295] on button "Download" at bounding box center [773, 289] width 81 height 28
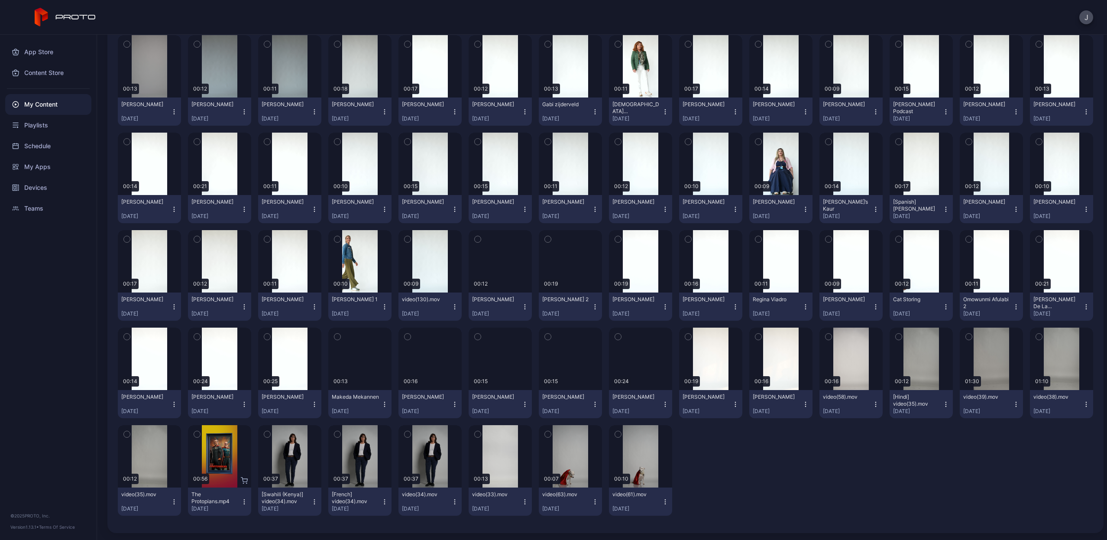
click at [802, 405] on icon "button" at bounding box center [805, 404] width 7 height 7
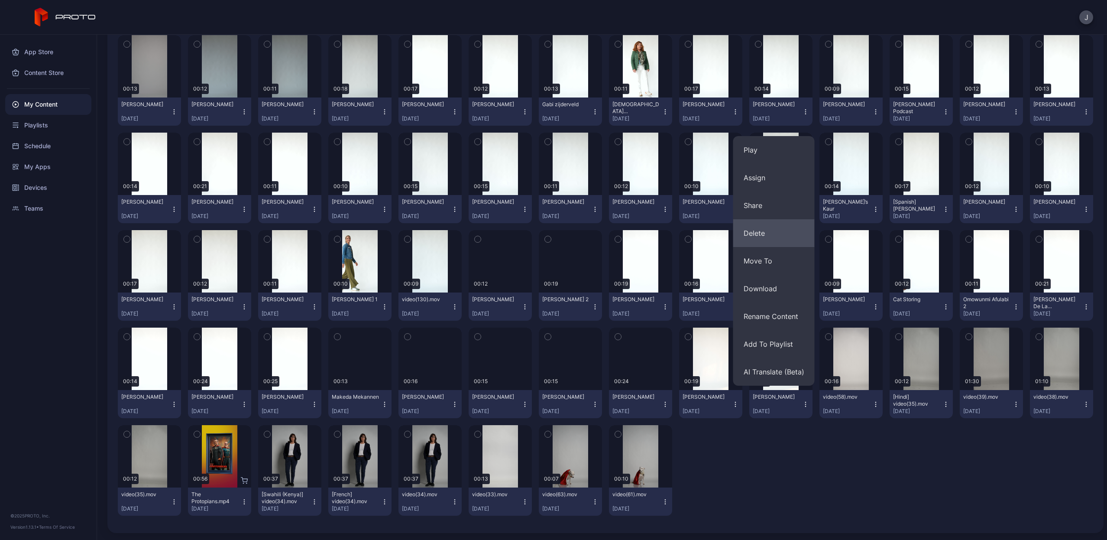
click at [774, 239] on button "Delete" at bounding box center [773, 233] width 81 height 28
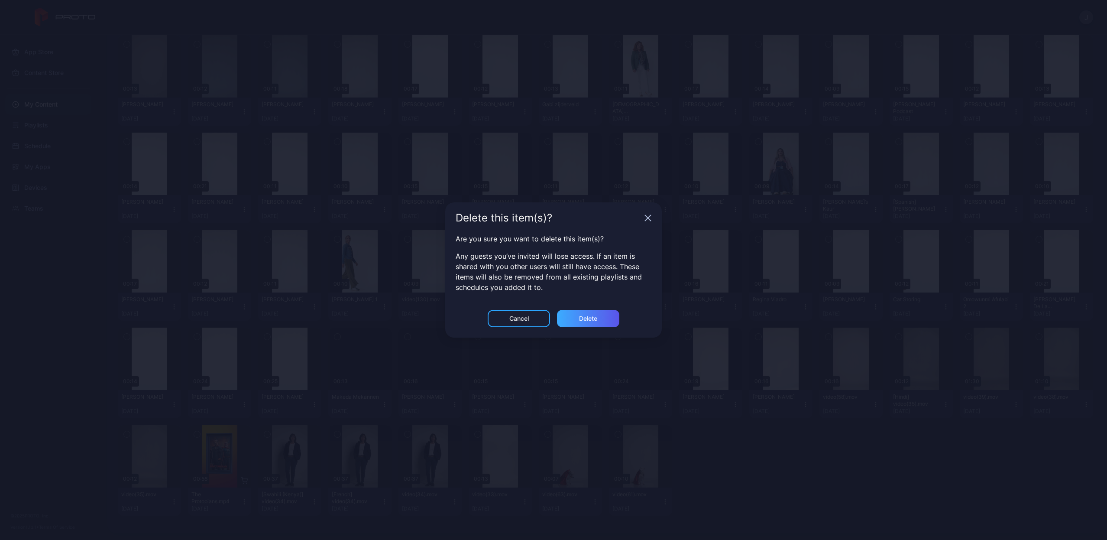
click at [578, 322] on div "Delete" at bounding box center [588, 318] width 62 height 17
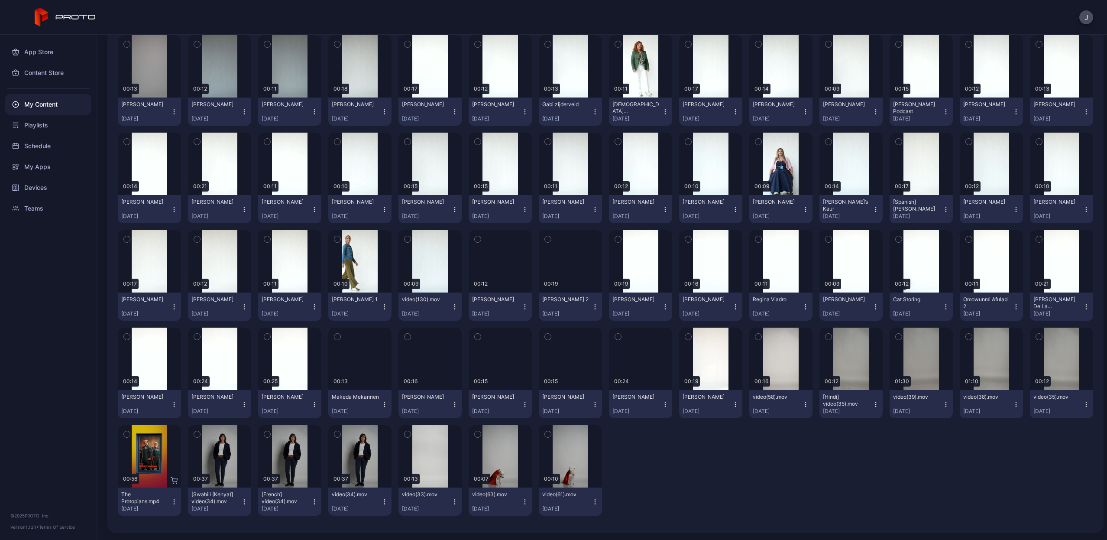
scroll to position [608, 0]
click at [662, 406] on icon "button" at bounding box center [665, 404] width 7 height 7
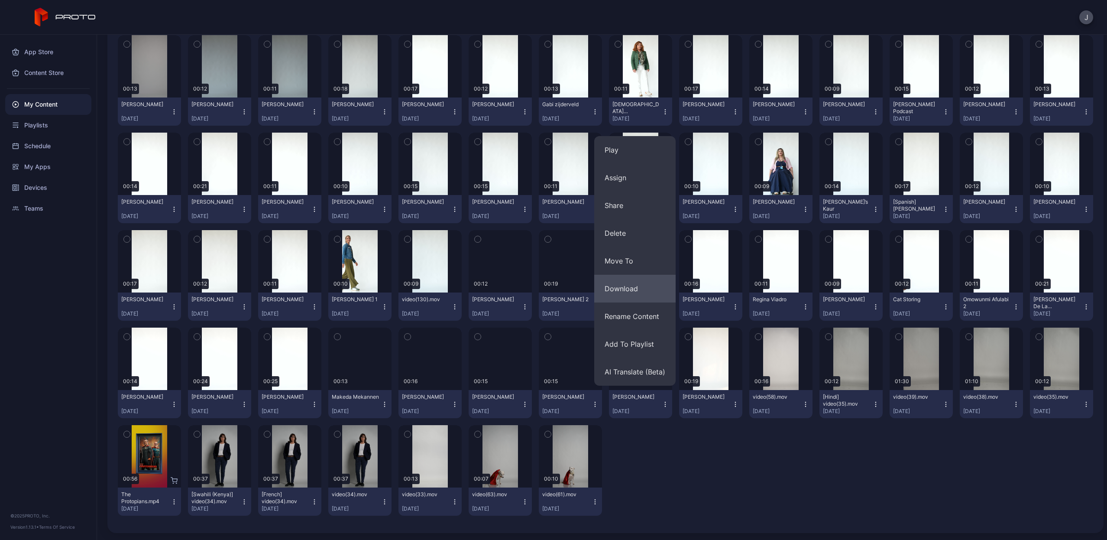
click at [641, 283] on button "Download" at bounding box center [634, 289] width 81 height 28
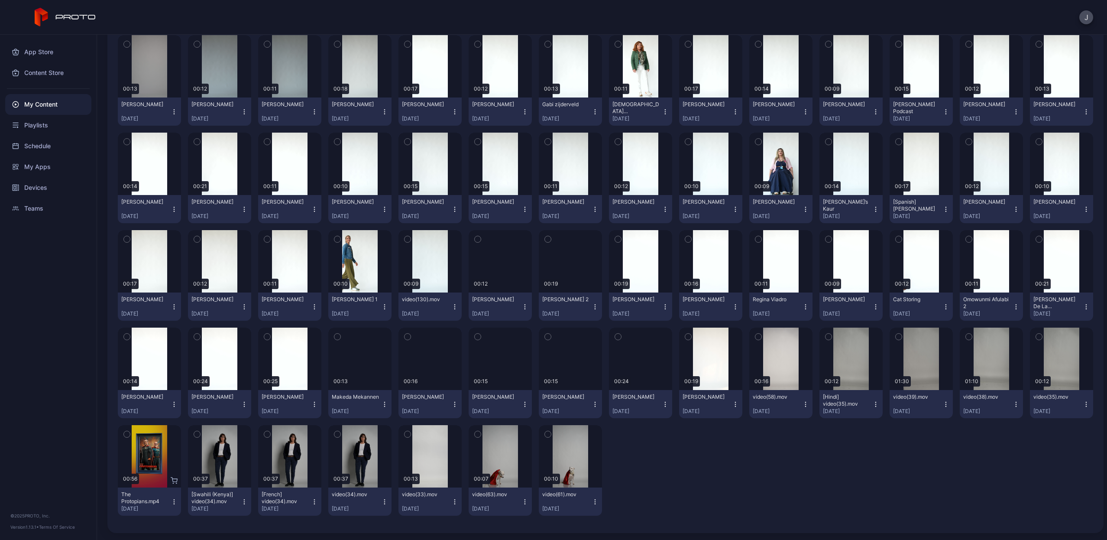
click at [662, 406] on icon "button" at bounding box center [665, 404] width 7 height 7
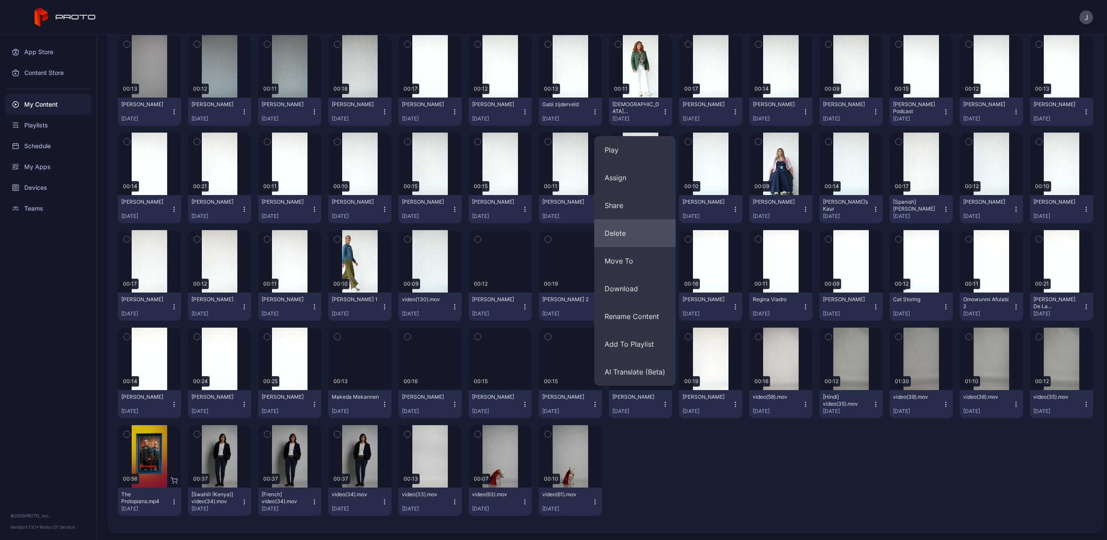
click at [635, 240] on button "Delete" at bounding box center [634, 233] width 81 height 28
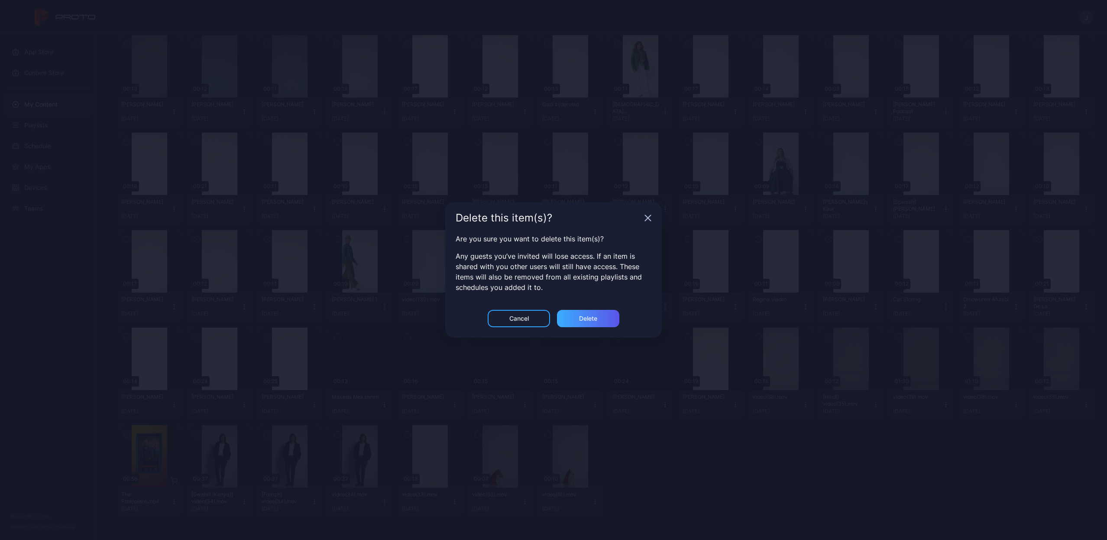
click at [600, 324] on div "Delete" at bounding box center [588, 318] width 62 height 17
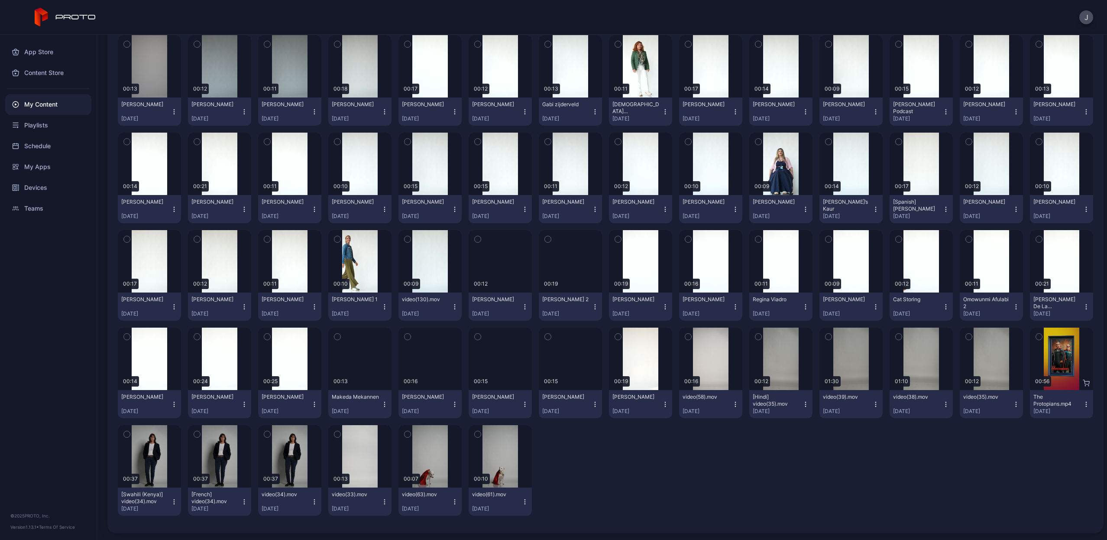
click at [592, 405] on icon "button" at bounding box center [595, 404] width 7 height 7
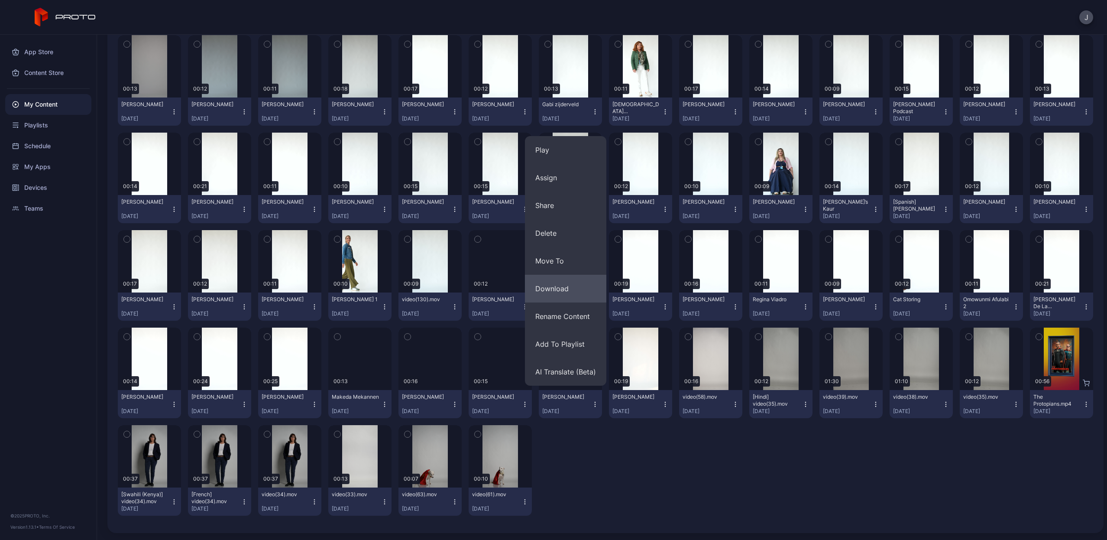
click at [558, 286] on button "Download" at bounding box center [565, 289] width 81 height 28
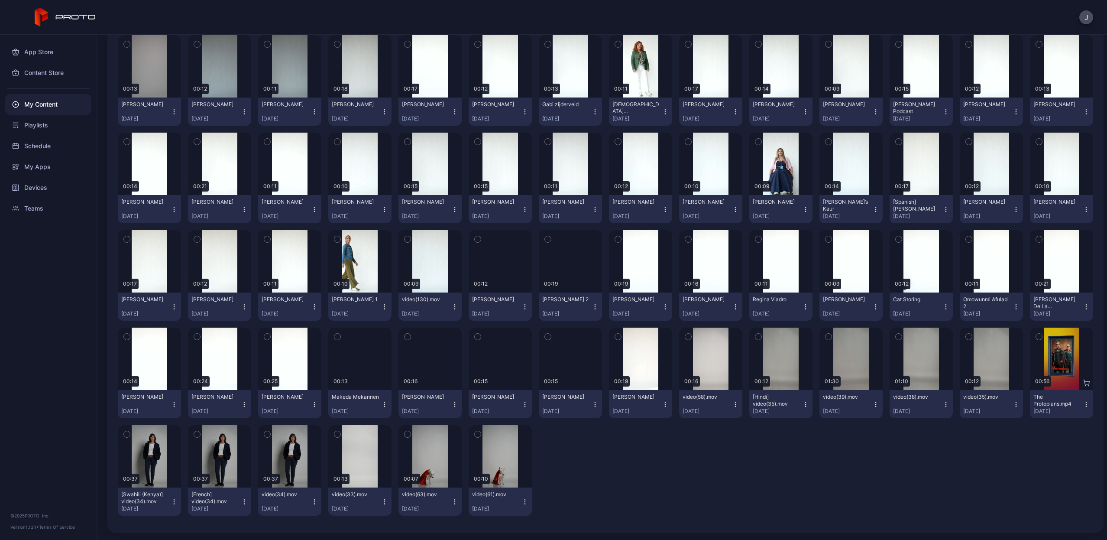
click at [592, 401] on icon "button" at bounding box center [595, 404] width 7 height 7
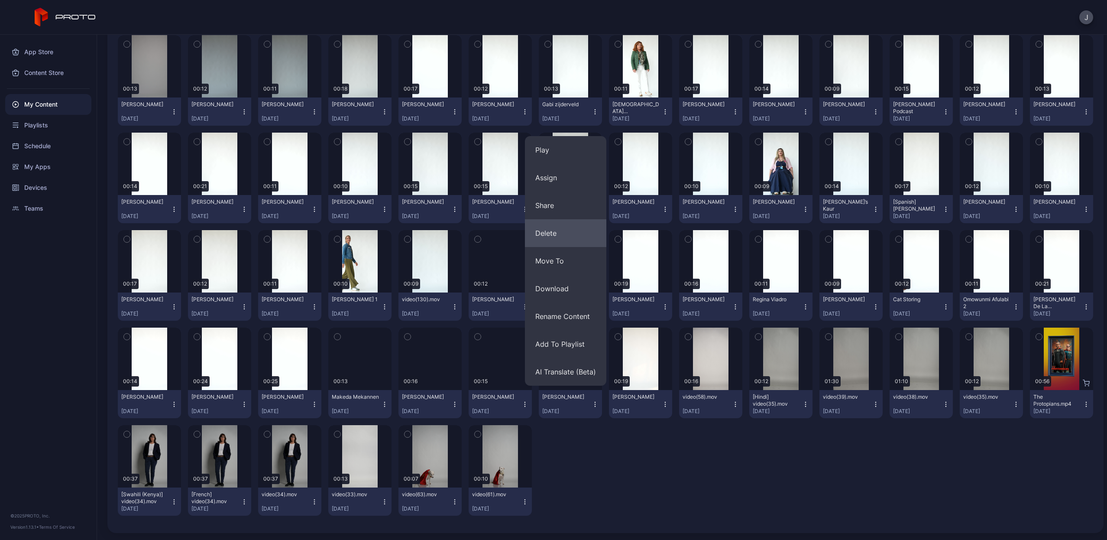
click at [565, 234] on button "Delete" at bounding box center [565, 233] width 81 height 28
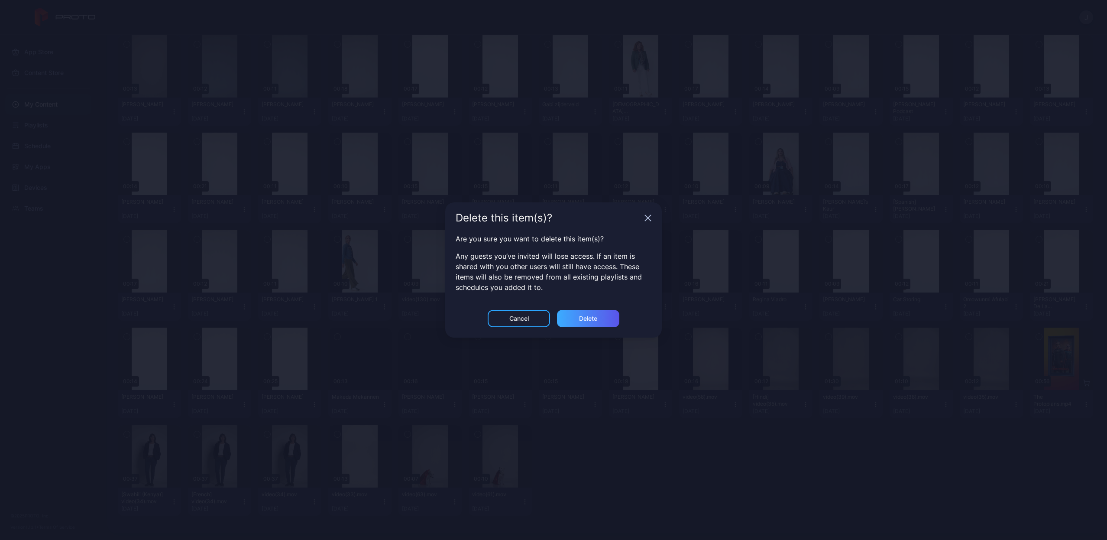
click at [593, 322] on div "Delete" at bounding box center [588, 318] width 62 height 17
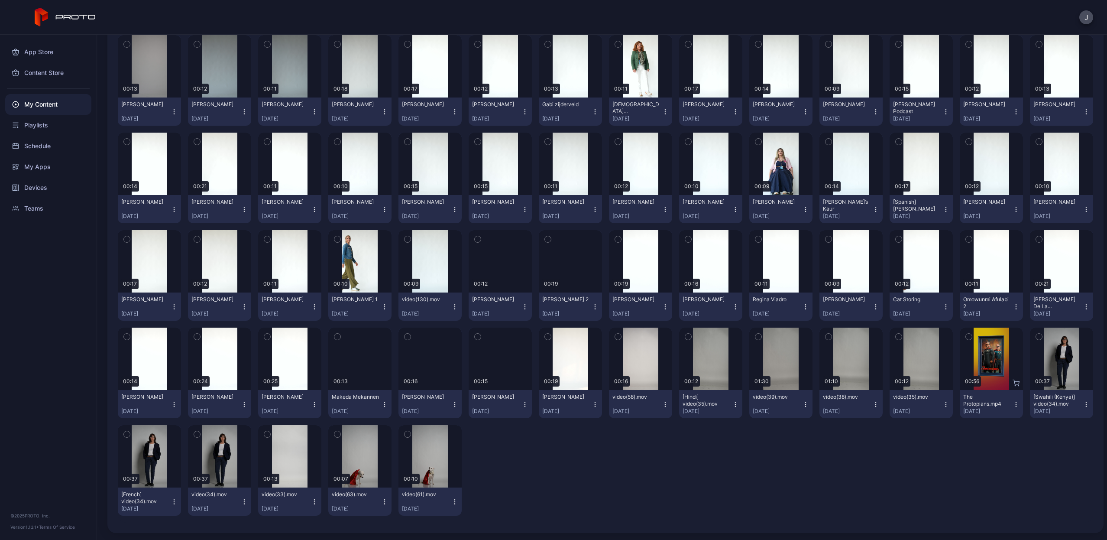
click at [521, 405] on icon "button" at bounding box center [524, 404] width 7 height 7
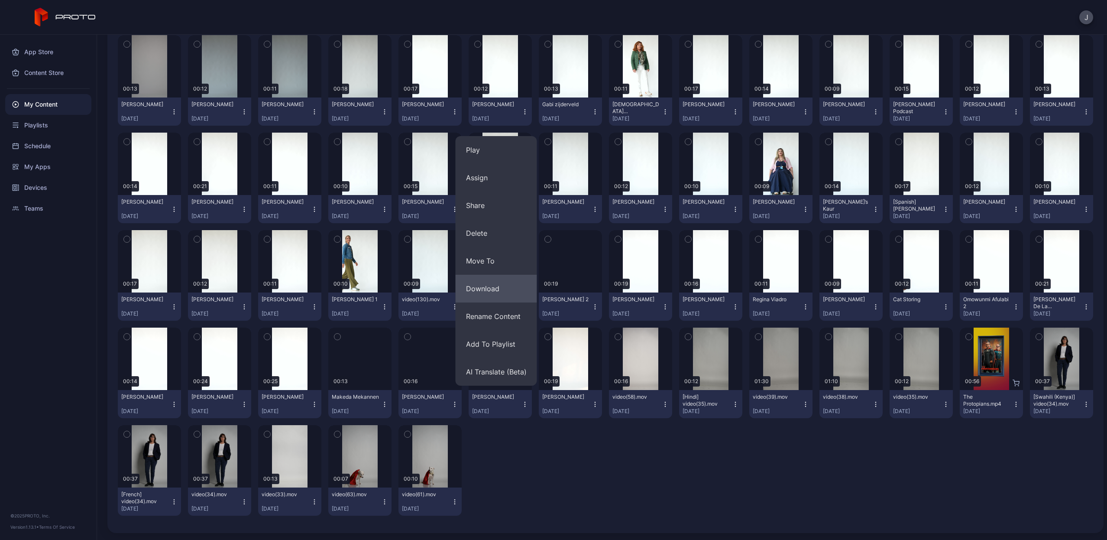
click at [503, 293] on button "Download" at bounding box center [496, 289] width 81 height 28
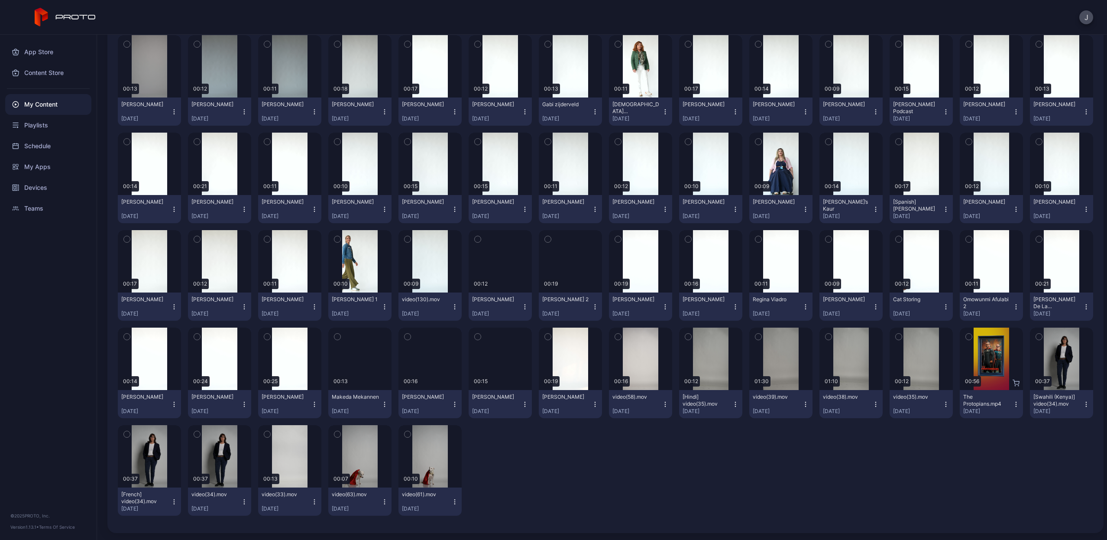
click at [521, 405] on icon "button" at bounding box center [524, 404] width 7 height 7
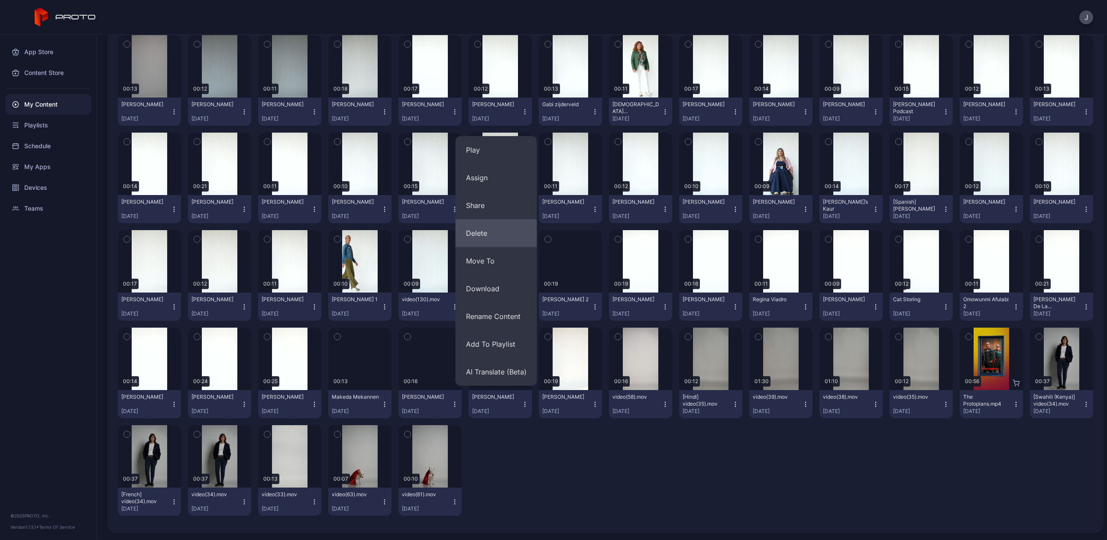
click at [491, 240] on button "Delete" at bounding box center [496, 233] width 81 height 28
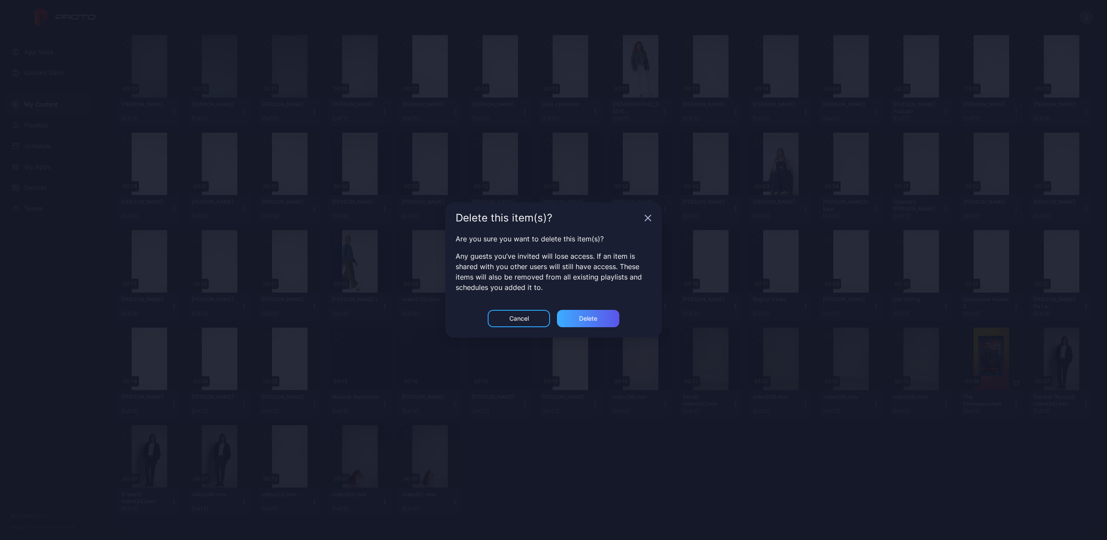
click at [604, 314] on div "Delete" at bounding box center [588, 318] width 62 height 17
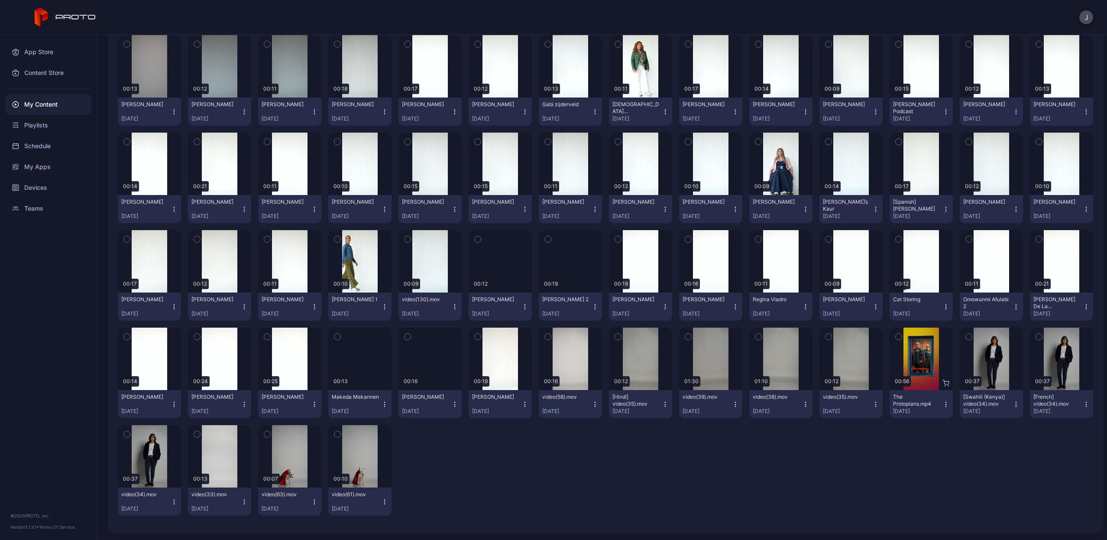
scroll to position [0, 0]
click at [451, 405] on icon "button" at bounding box center [454, 404] width 7 height 7
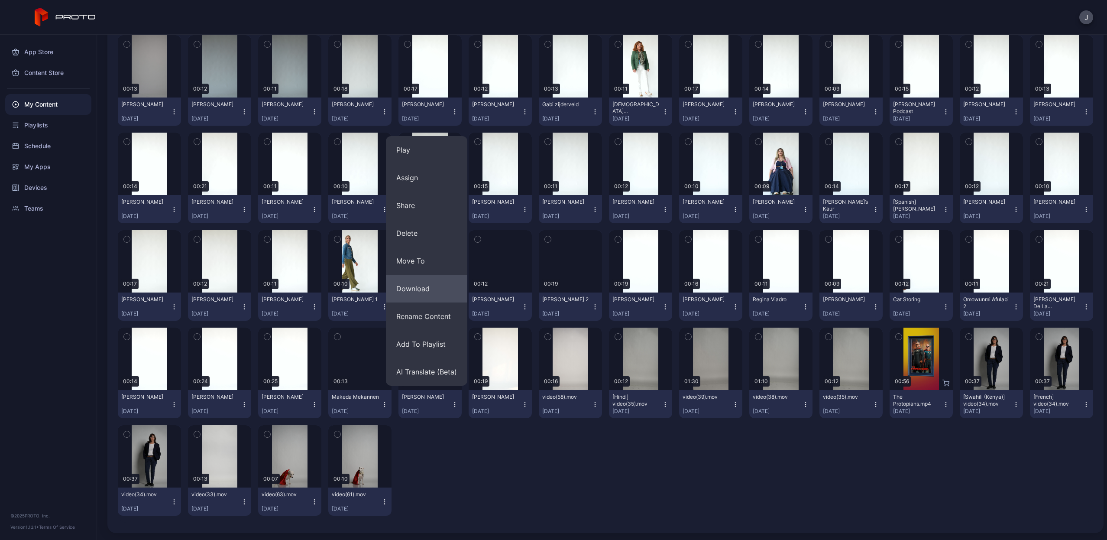
click at [433, 285] on button "Download" at bounding box center [426, 289] width 81 height 28
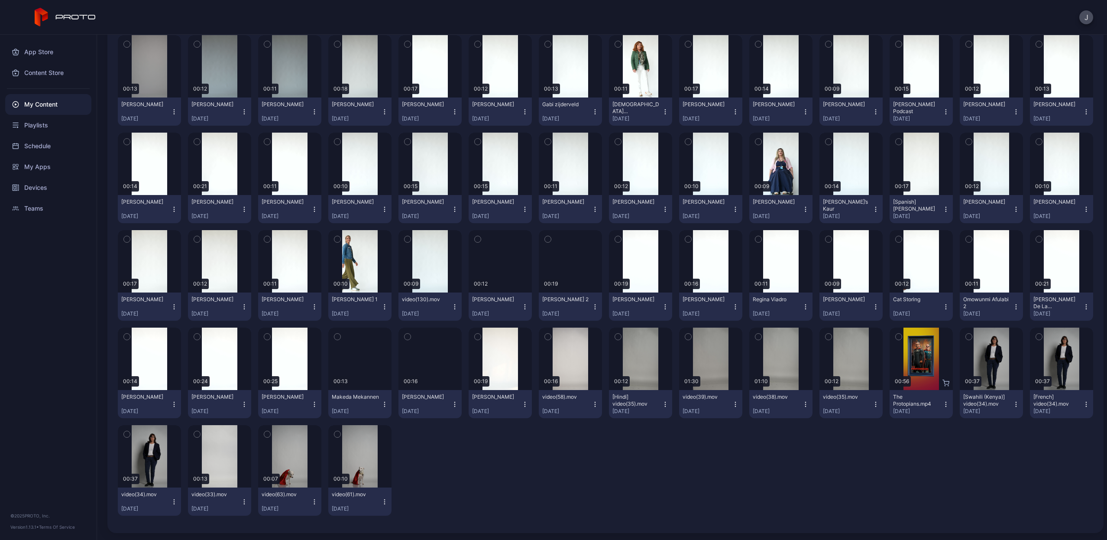
click at [451, 405] on icon "button" at bounding box center [454, 404] width 7 height 7
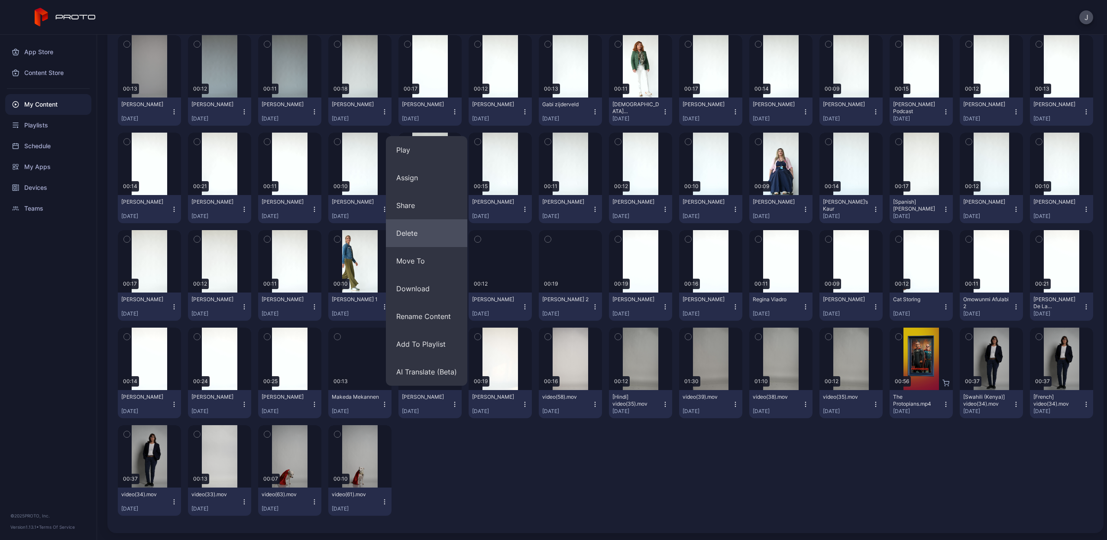
click at [412, 230] on button "Delete" at bounding box center [426, 233] width 81 height 28
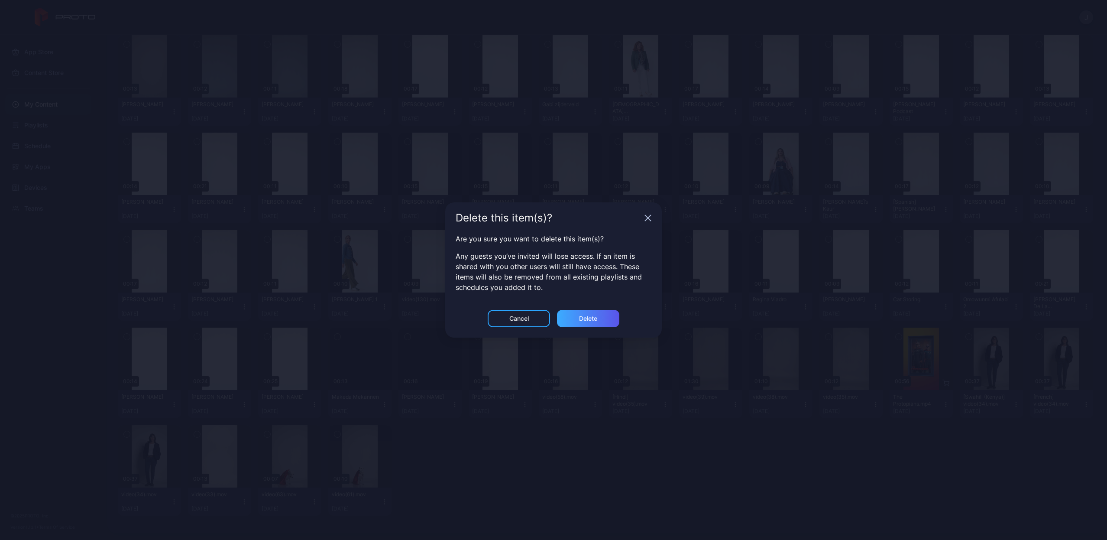
click at [617, 315] on div "Delete" at bounding box center [588, 318] width 62 height 17
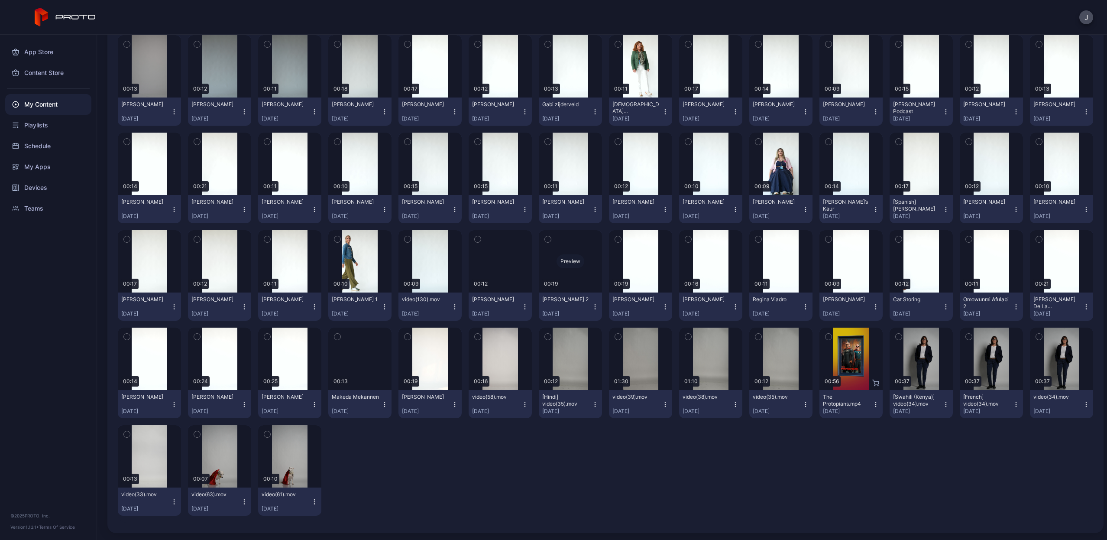
click at [567, 262] on div "Preview" at bounding box center [571, 261] width 28 height 14
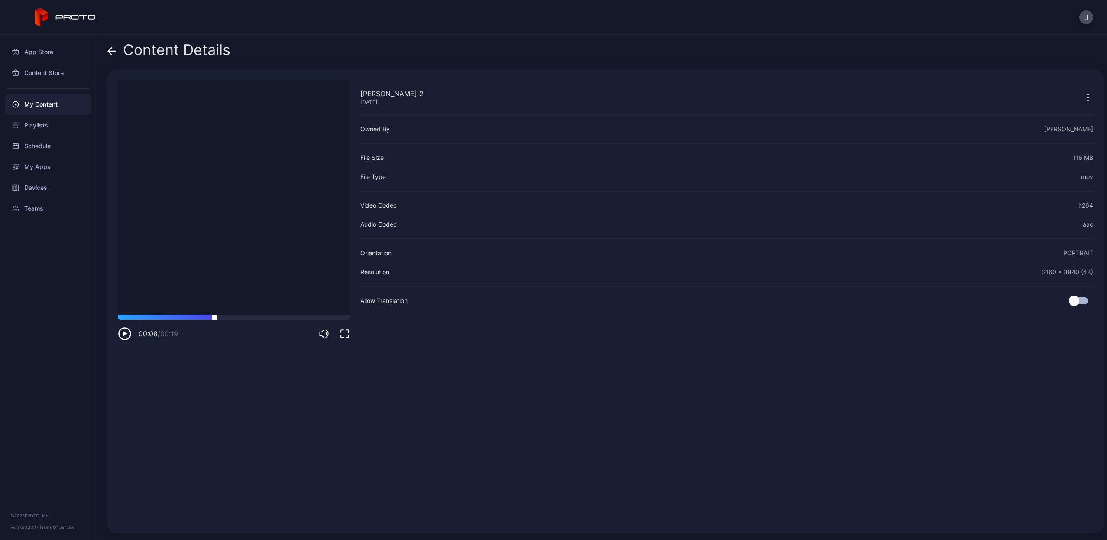
click at [215, 317] on div at bounding box center [234, 316] width 232 height 5
click at [124, 337] on icon "button" at bounding box center [125, 334] width 14 height 14
click at [114, 54] on icon at bounding box center [111, 51] width 9 height 9
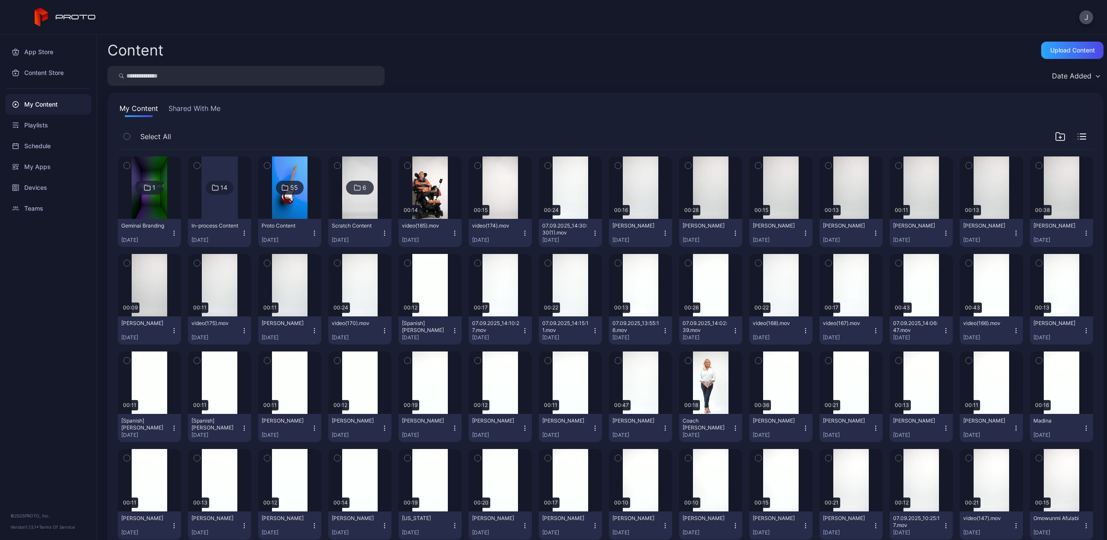
scroll to position [608, 0]
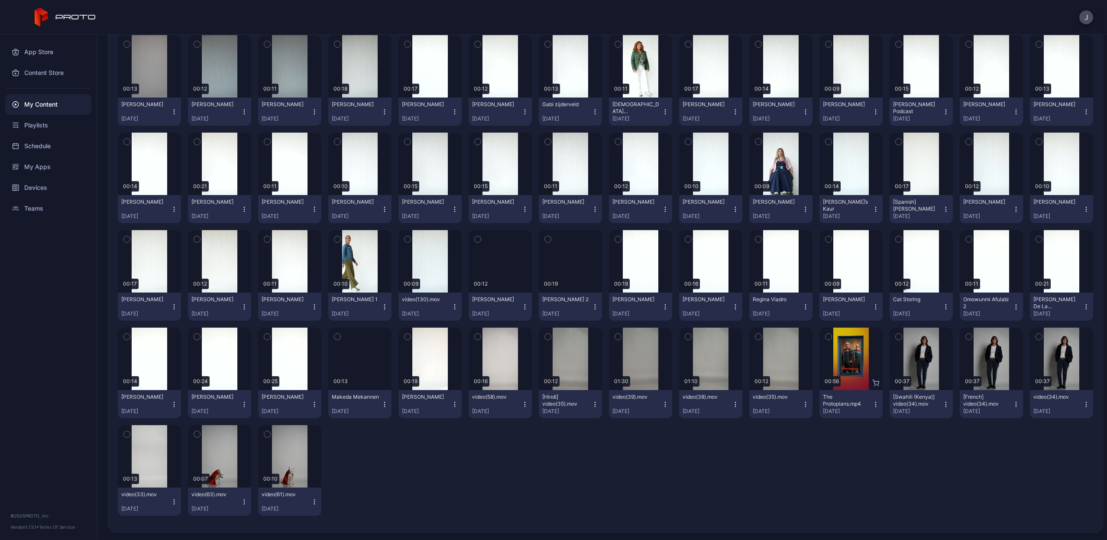
click at [595, 309] on icon "button" at bounding box center [595, 308] width 0 height 0
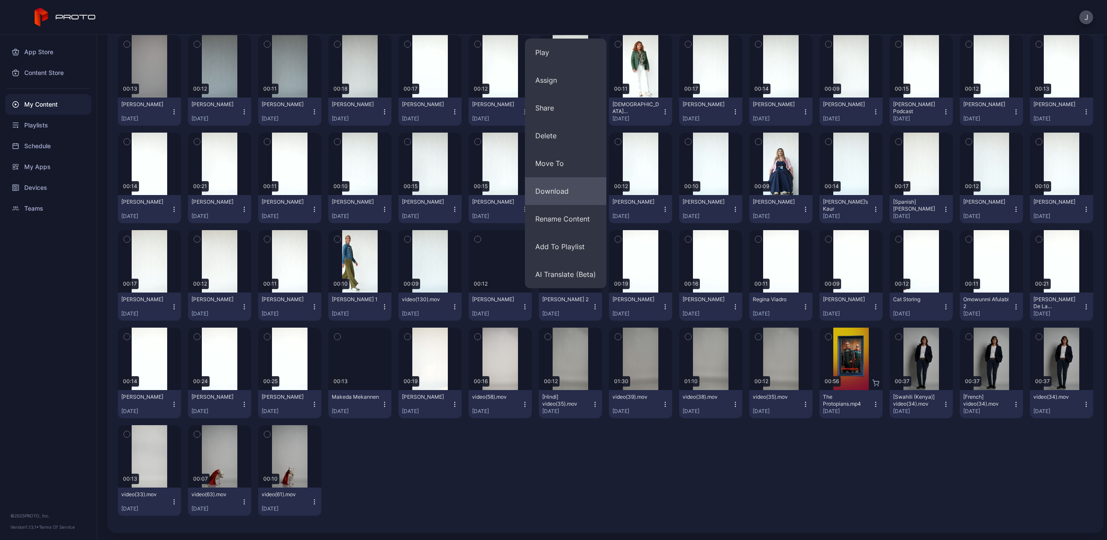
click at [563, 193] on button "Download" at bounding box center [565, 191] width 81 height 28
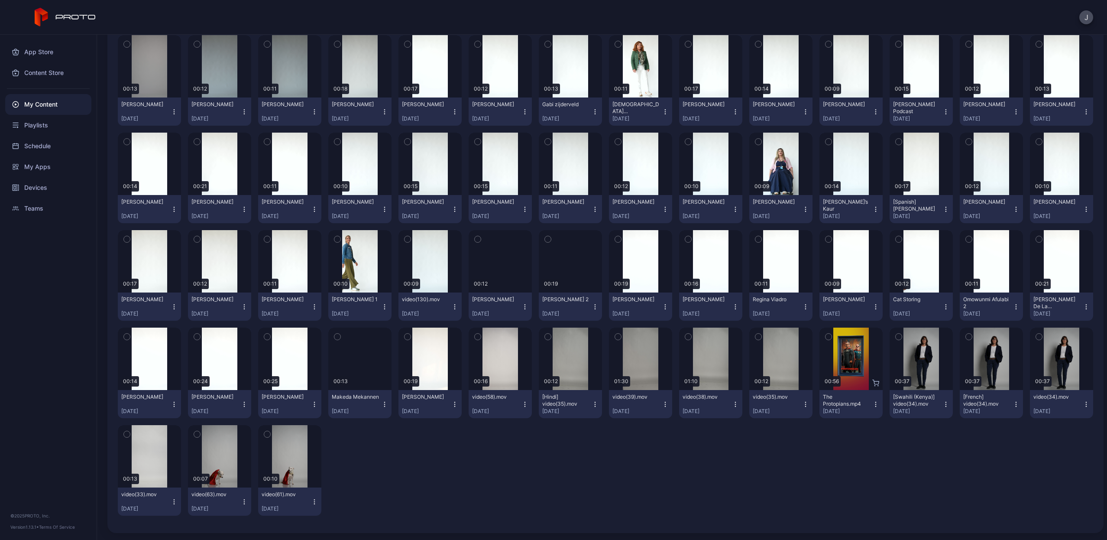
click at [592, 306] on icon "button" at bounding box center [595, 306] width 7 height 7
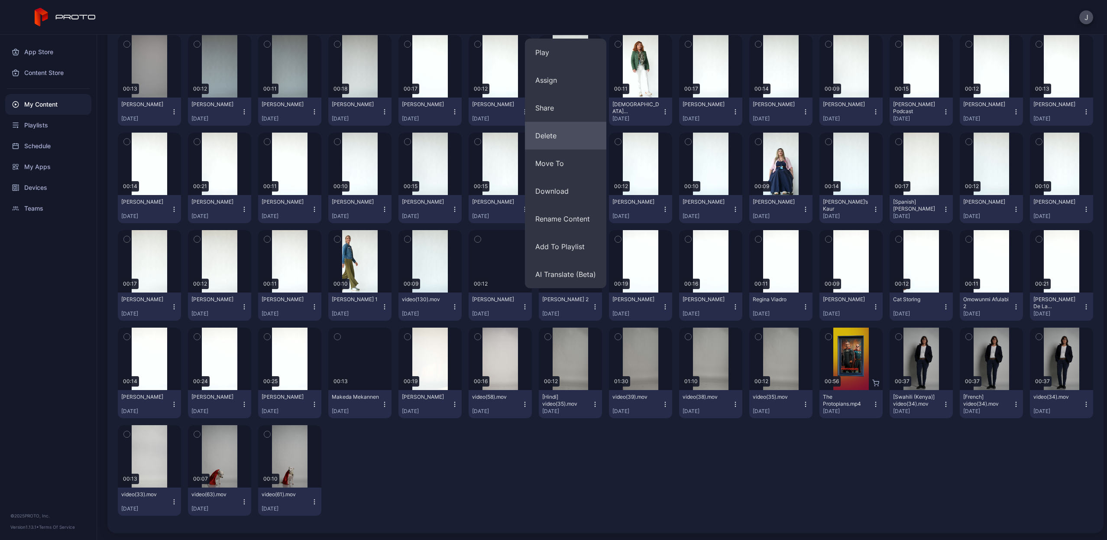
click at [575, 133] on button "Delete" at bounding box center [565, 136] width 81 height 28
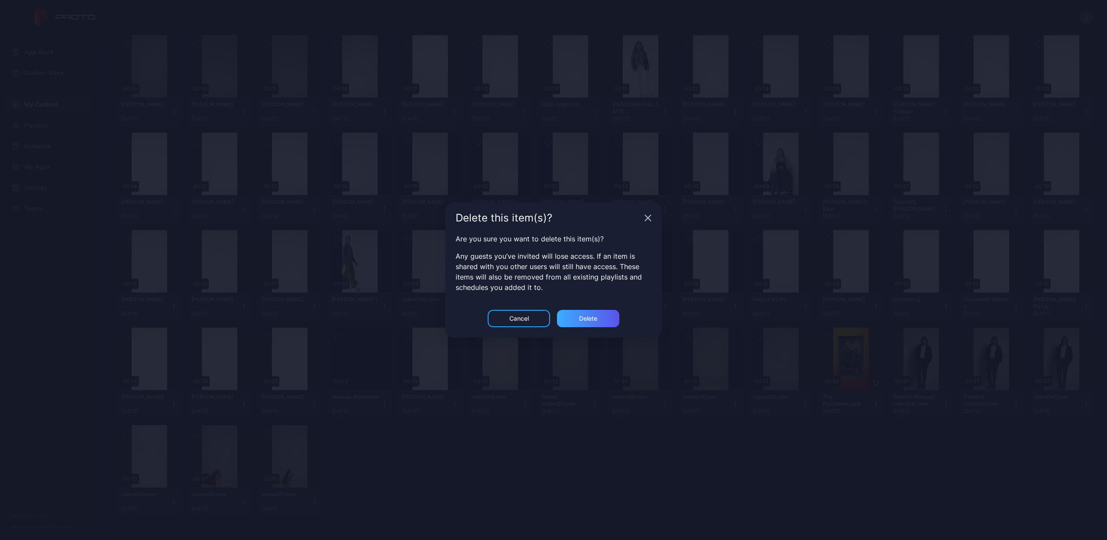
click at [564, 319] on div "Delete" at bounding box center [588, 318] width 62 height 17
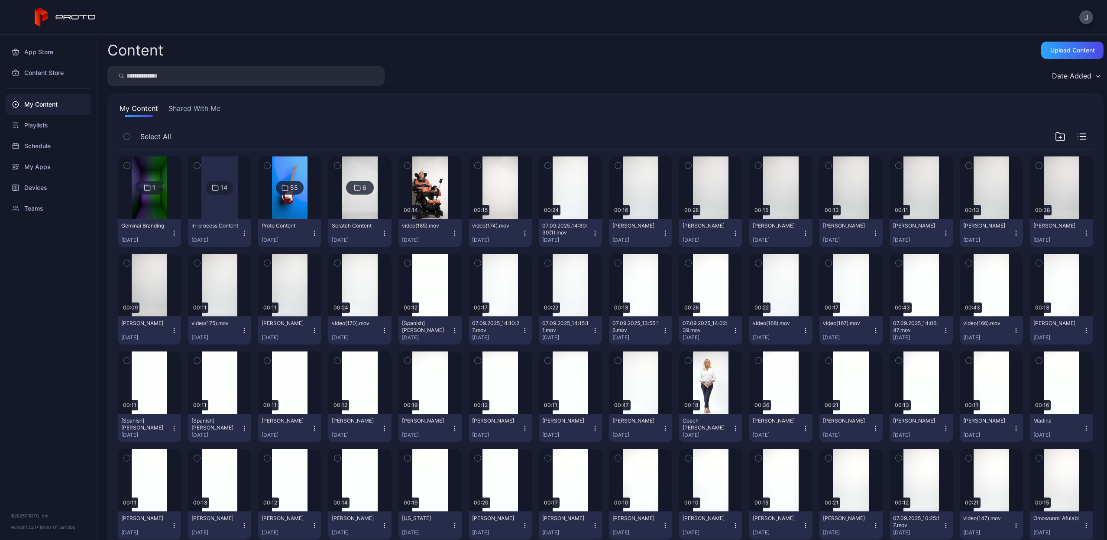
scroll to position [0, 0]
click at [210, 76] on input "search" at bounding box center [245, 76] width 277 height 20
type input "*****"
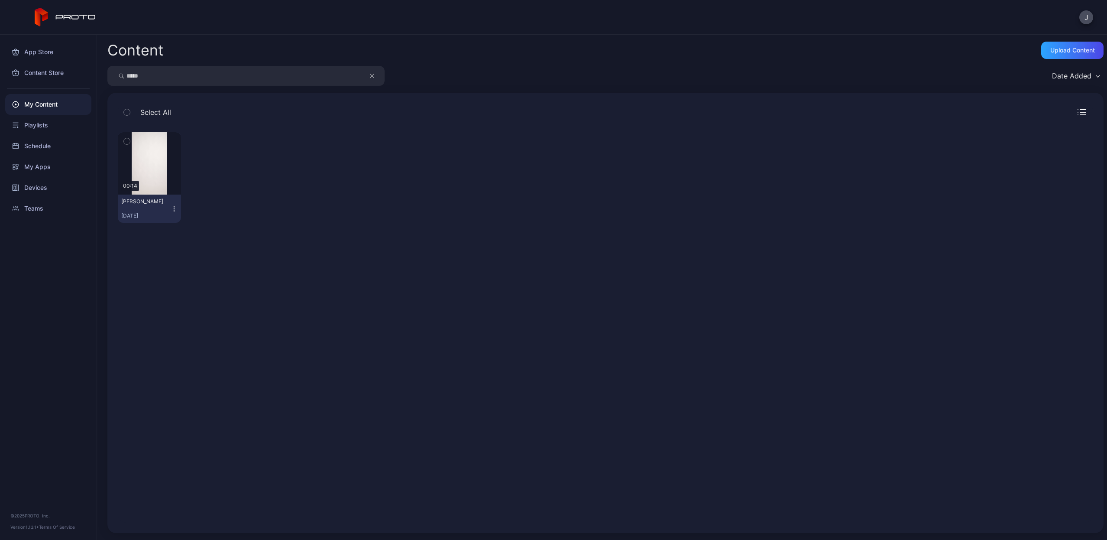
click at [172, 209] on icon "button" at bounding box center [174, 208] width 7 height 7
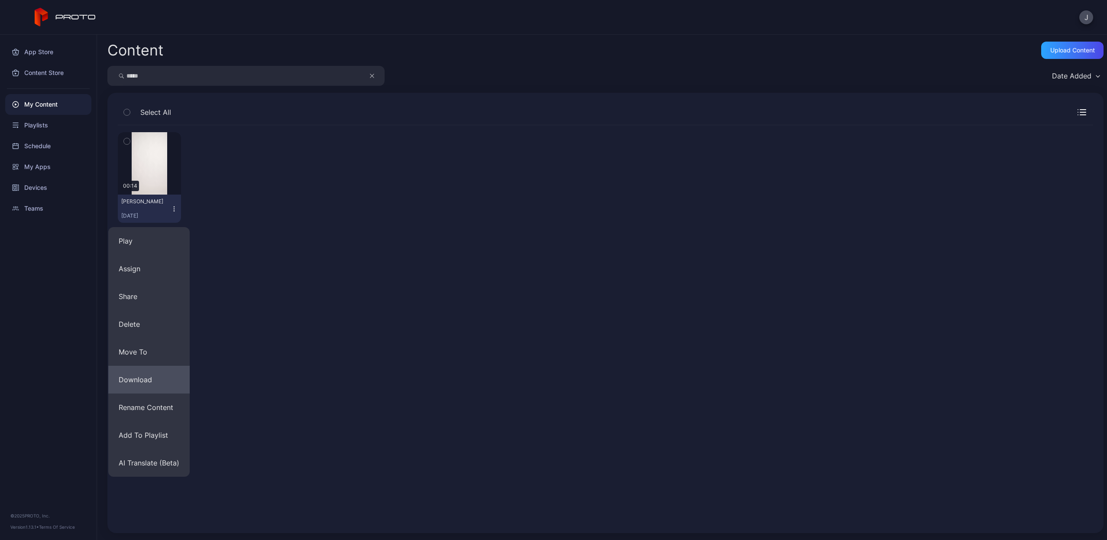
click at [162, 384] on button "Download" at bounding box center [148, 380] width 81 height 28
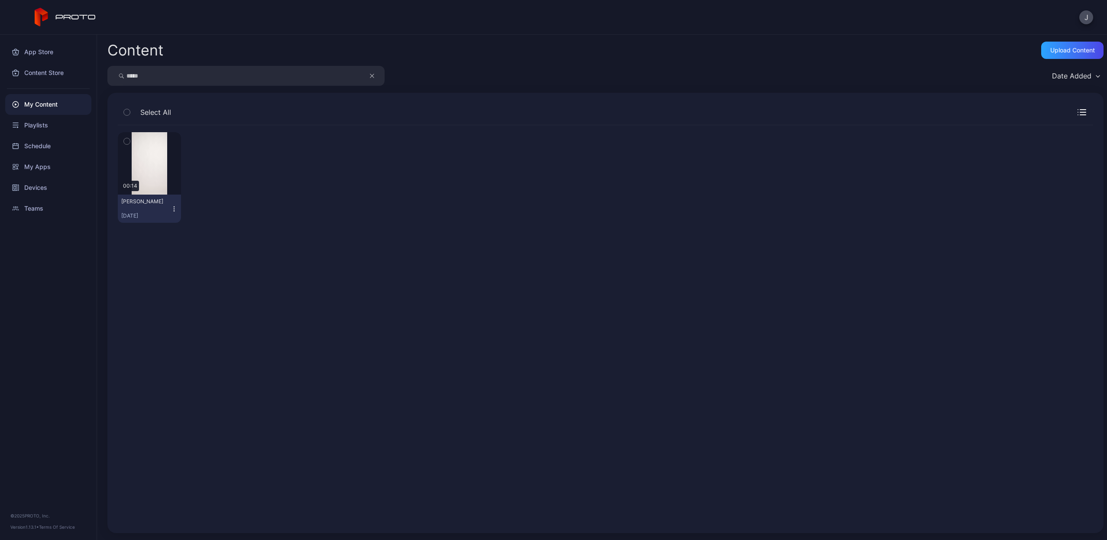
click at [174, 207] on icon "button" at bounding box center [174, 208] width 7 height 7
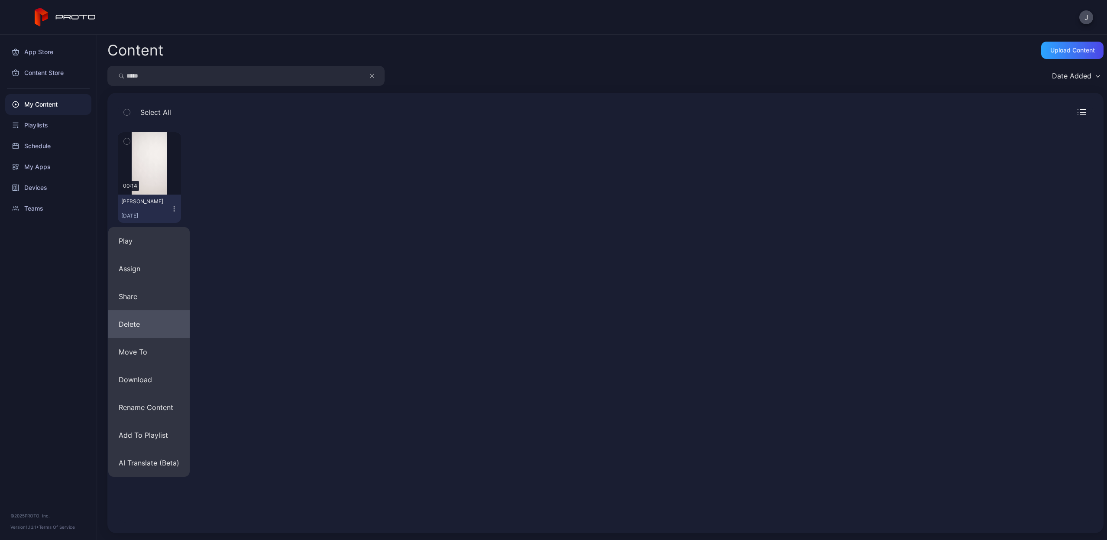
click at [152, 323] on button "Delete" at bounding box center [148, 324] width 81 height 28
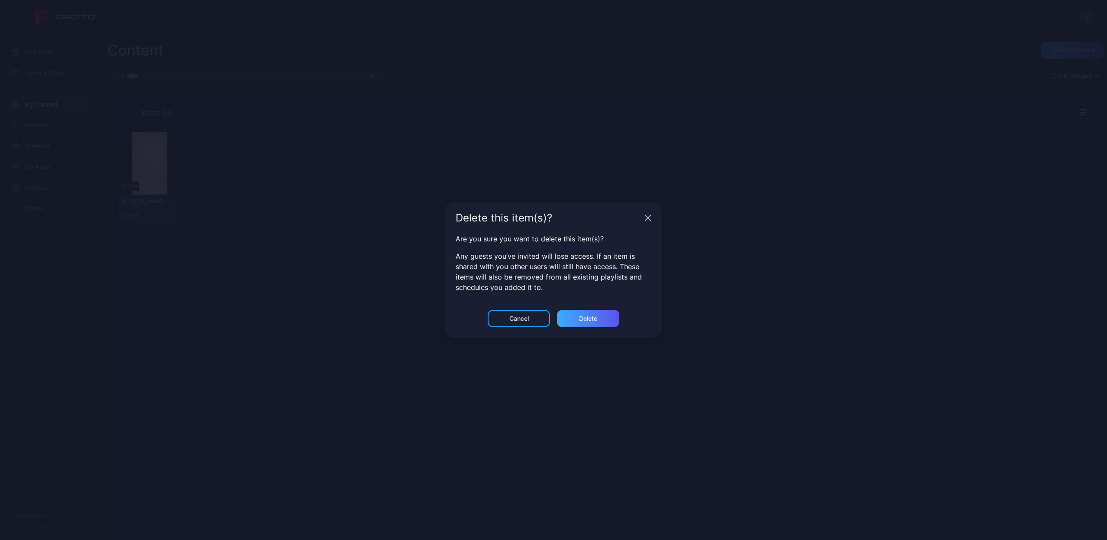
click at [606, 314] on div "Delete" at bounding box center [588, 318] width 62 height 17
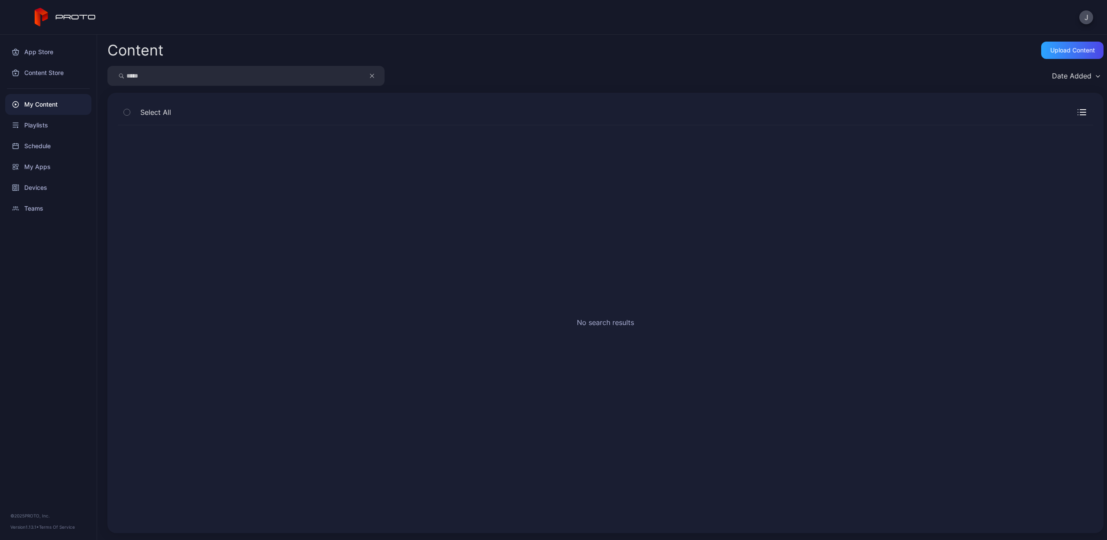
click at [372, 76] on icon "button" at bounding box center [371, 75] width 3 height 3
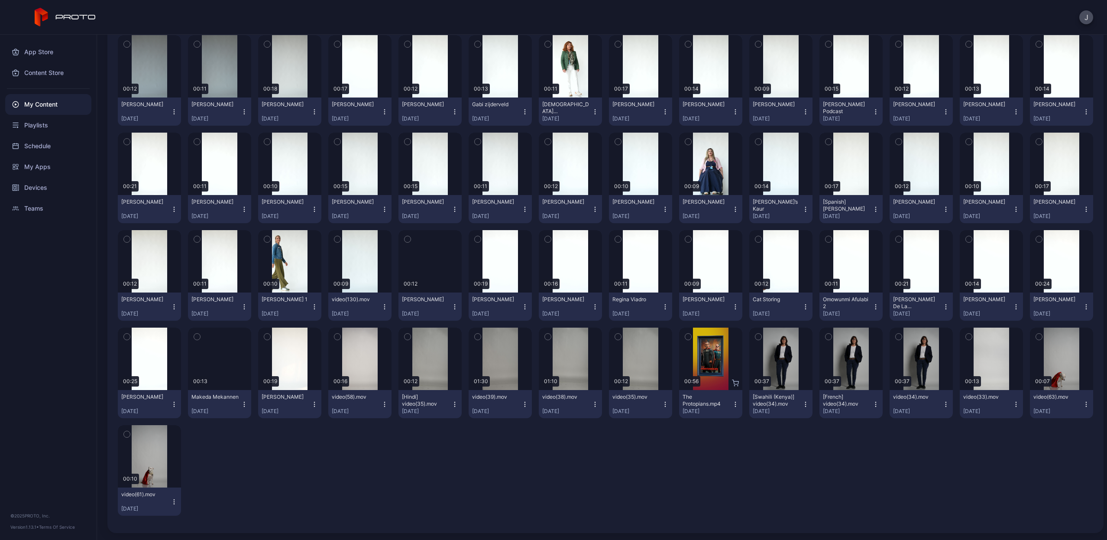
click at [241, 407] on icon "button" at bounding box center [244, 404] width 7 height 7
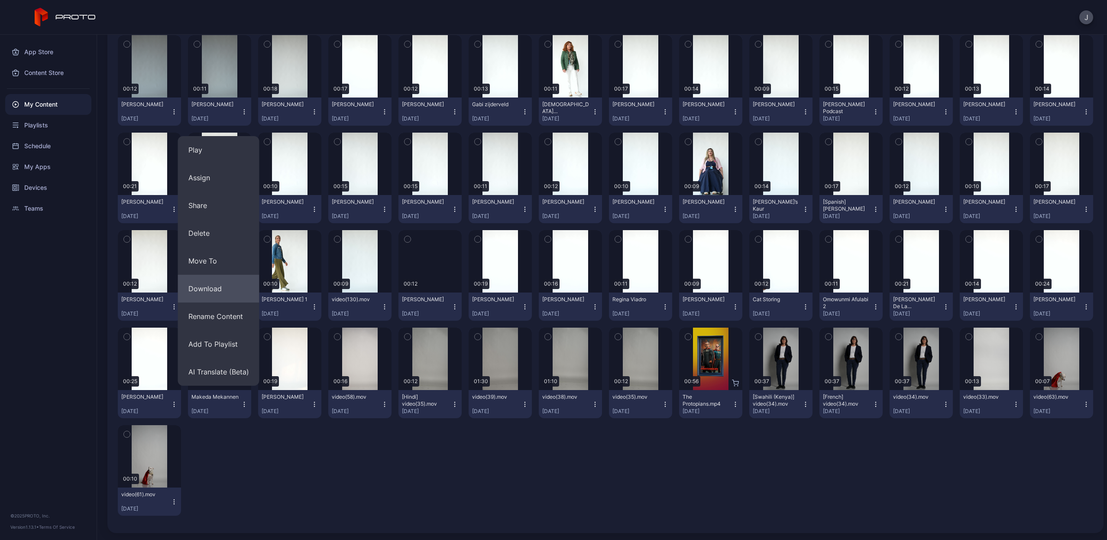
click at [207, 288] on button "Download" at bounding box center [218, 289] width 81 height 28
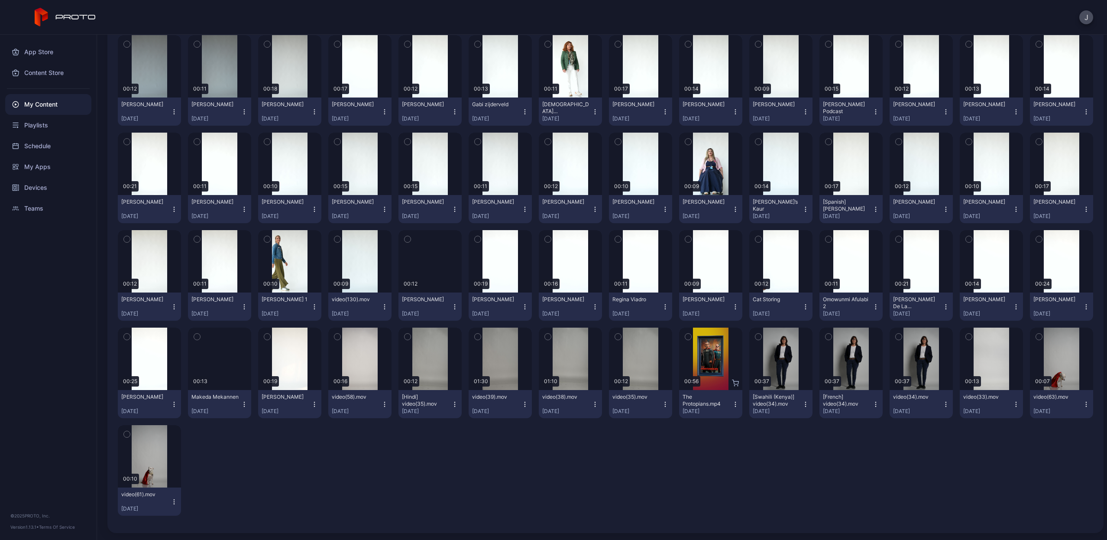
click at [241, 405] on icon "button" at bounding box center [244, 404] width 7 height 7
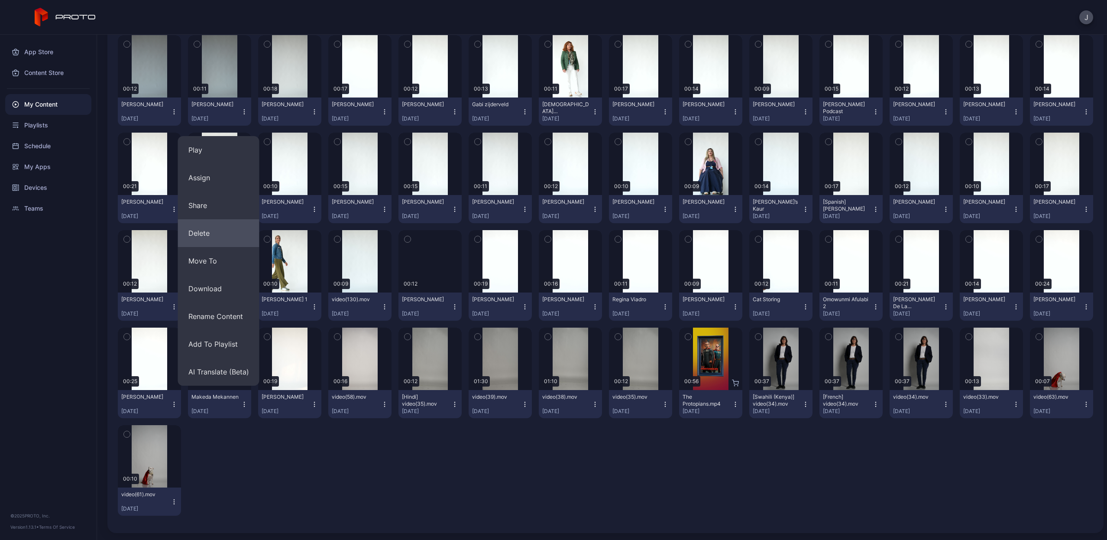
click at [216, 234] on button "Delete" at bounding box center [218, 233] width 81 height 28
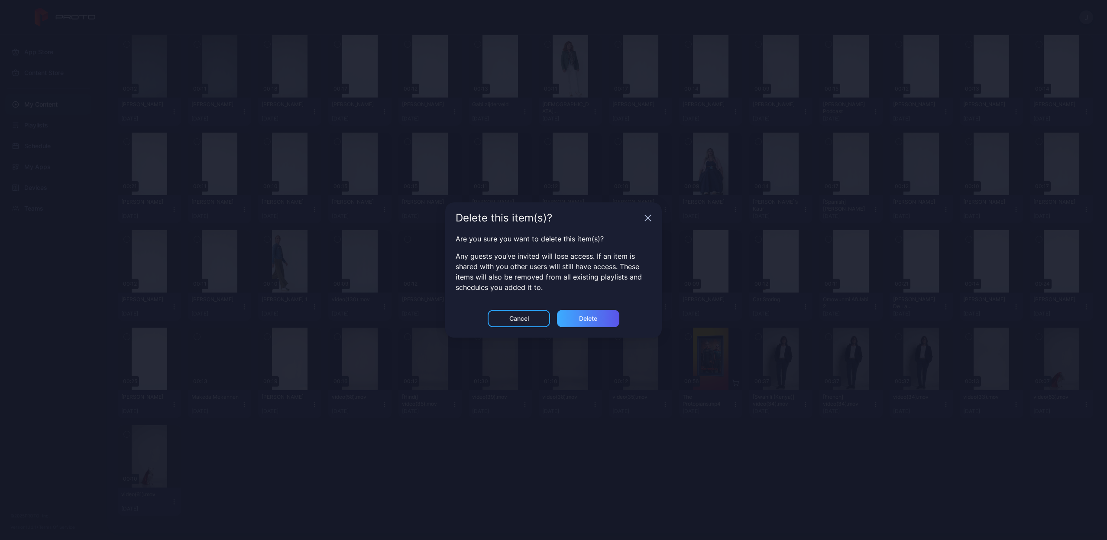
click at [601, 319] on div "Delete" at bounding box center [588, 318] width 62 height 17
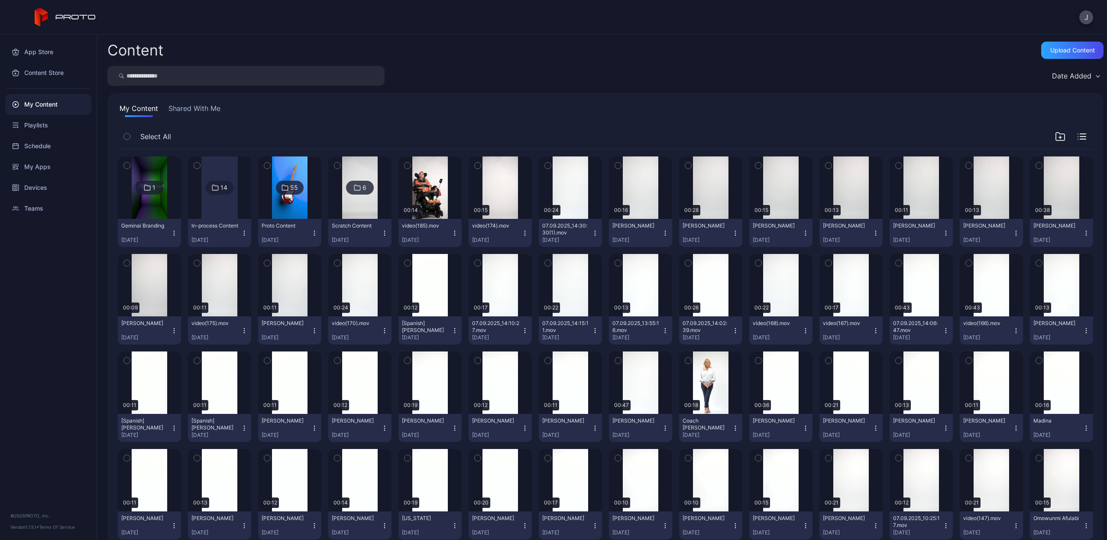
click at [262, 79] on input "search" at bounding box center [245, 76] width 277 height 20
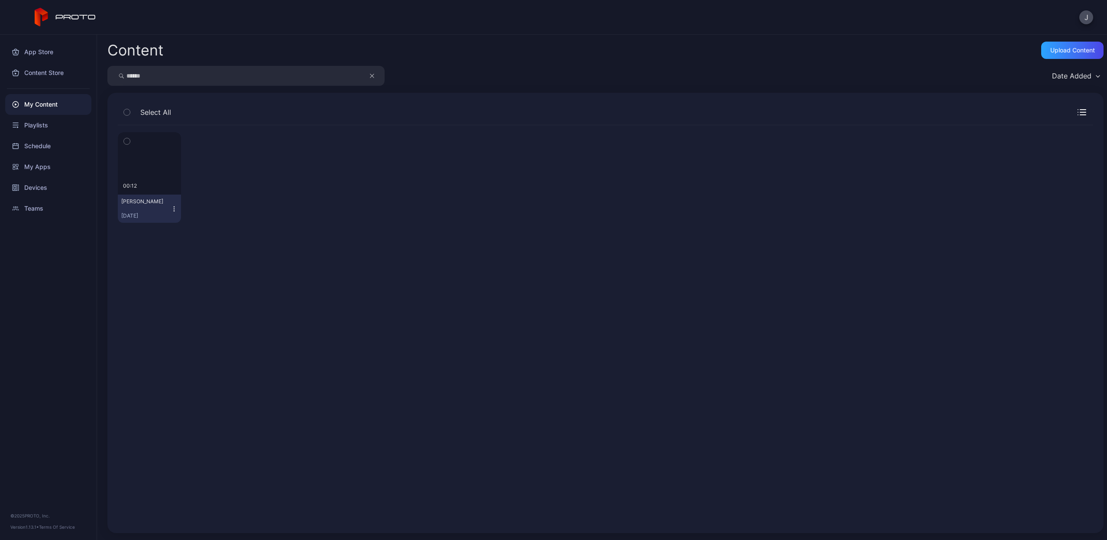
type input "******"
drag, startPoint x: 262, startPoint y: 79, endPoint x: 174, endPoint y: 211, distance: 158.3
click at [174, 211] on icon "button" at bounding box center [174, 208] width 7 height 7
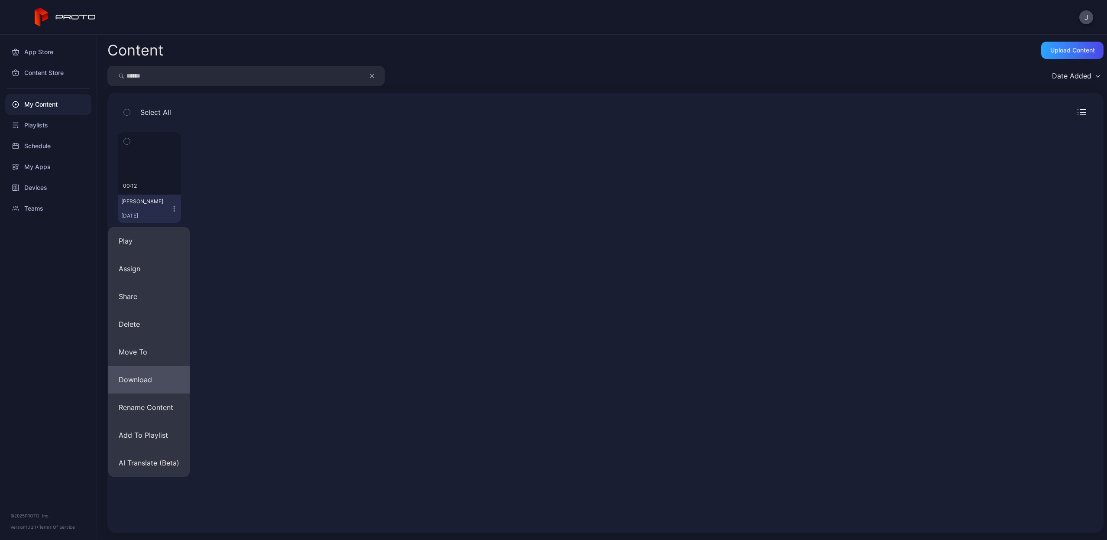
click at [168, 370] on button "Download" at bounding box center [148, 380] width 81 height 28
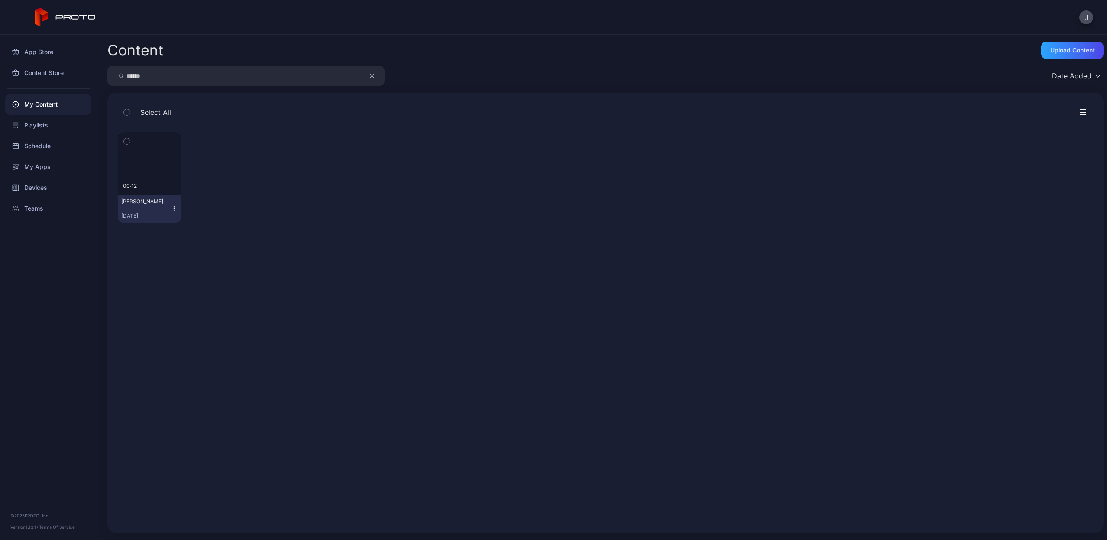
click at [178, 208] on button "Debbie Hayes Sep 6, 2025" at bounding box center [149, 208] width 63 height 28
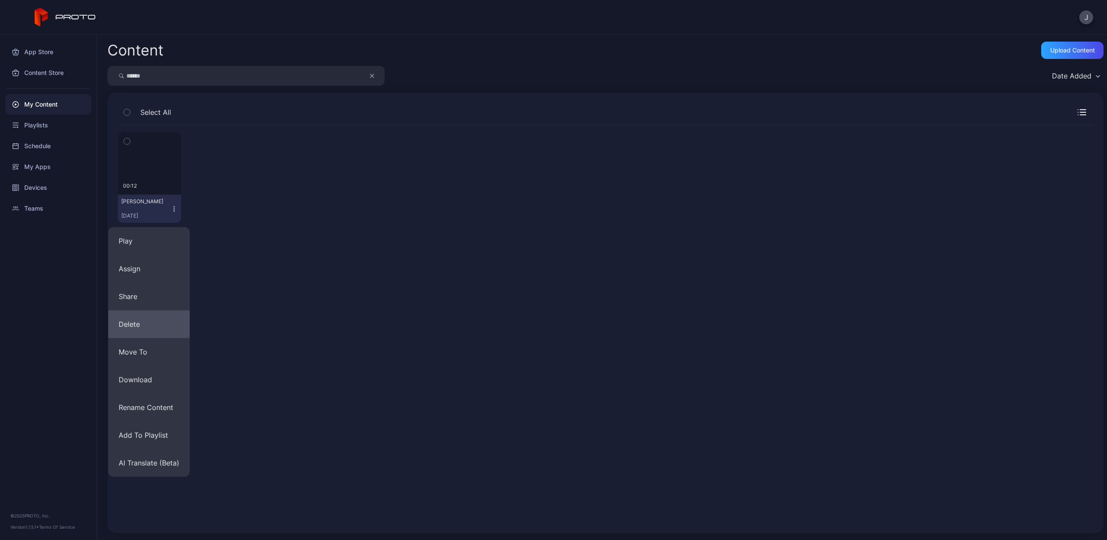
click at [150, 330] on button "Delete" at bounding box center [148, 324] width 81 height 28
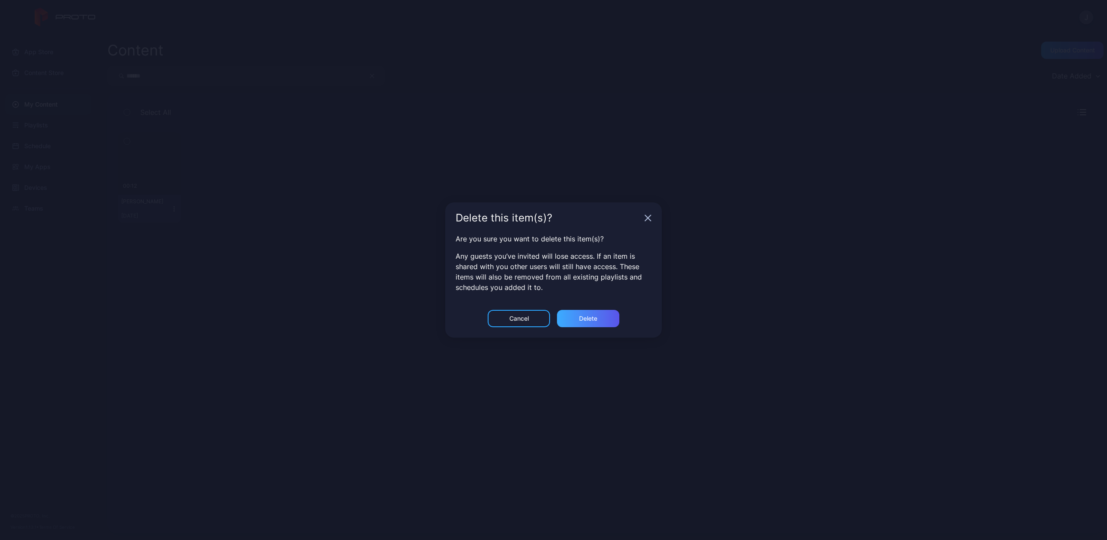
click at [608, 322] on div "Delete" at bounding box center [588, 318] width 62 height 17
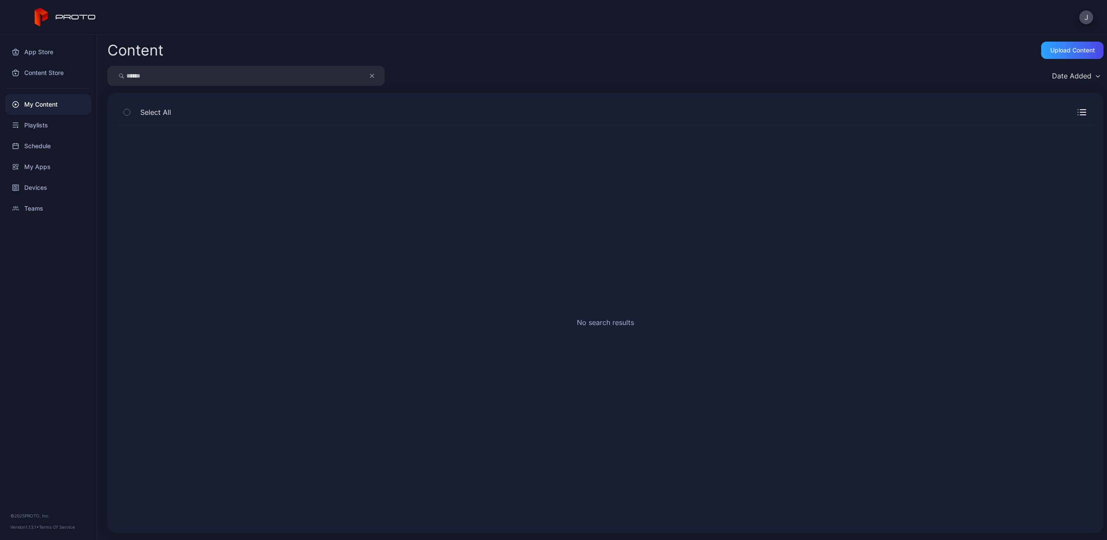
click at [374, 76] on button "button" at bounding box center [376, 76] width 16 height 20
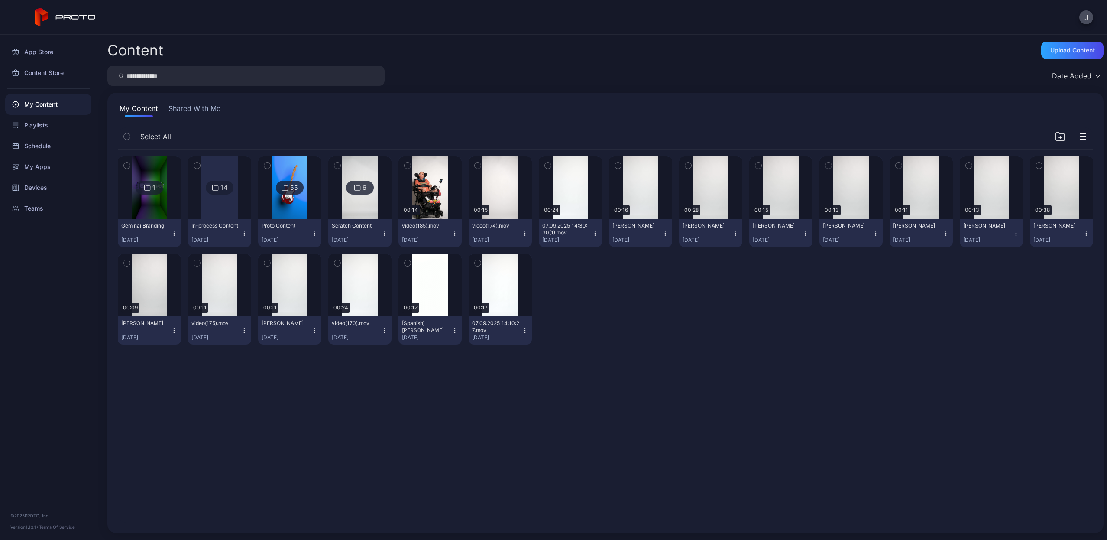
click at [328, 76] on input "search" at bounding box center [245, 76] width 277 height 20
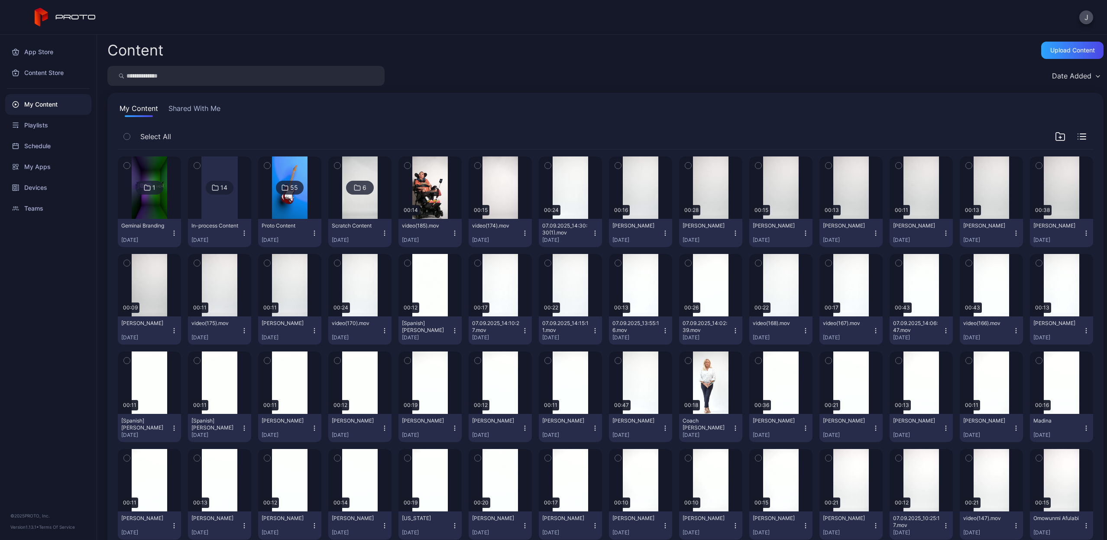
paste input "********"
type input "********"
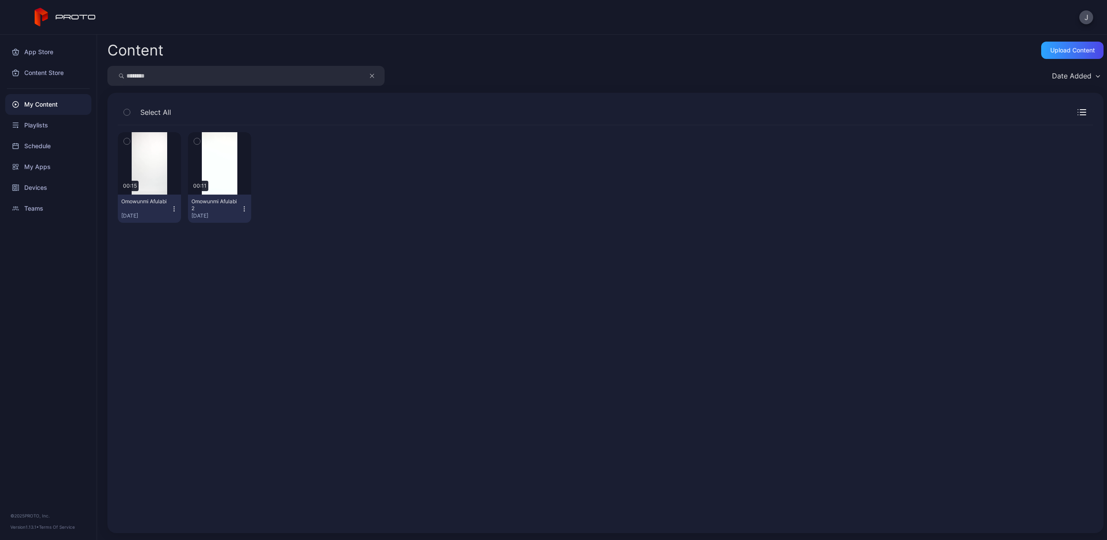
click at [174, 209] on icon "button" at bounding box center [174, 208] width 0 height 0
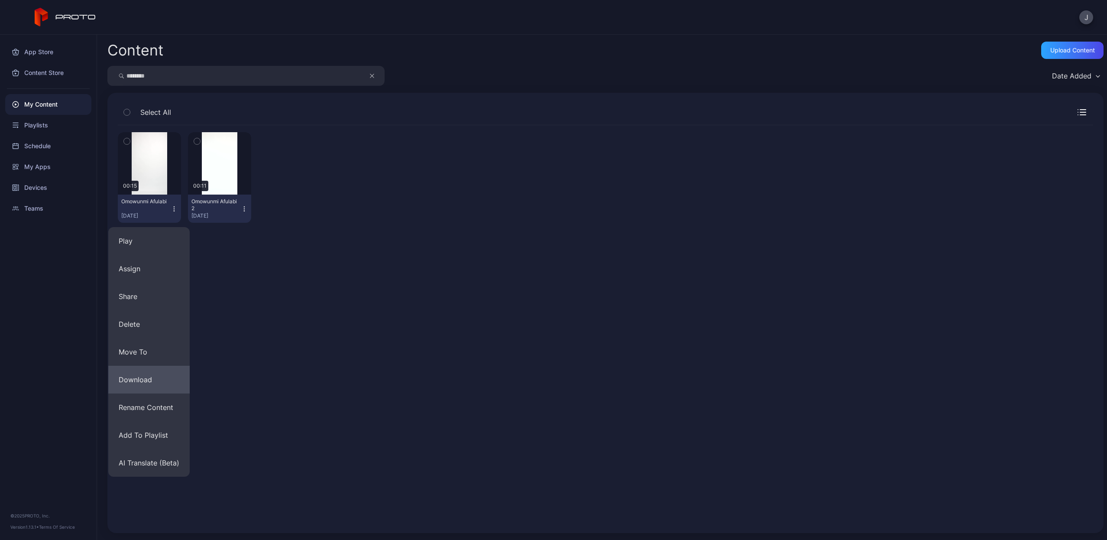
click at [146, 374] on button "Download" at bounding box center [148, 380] width 81 height 28
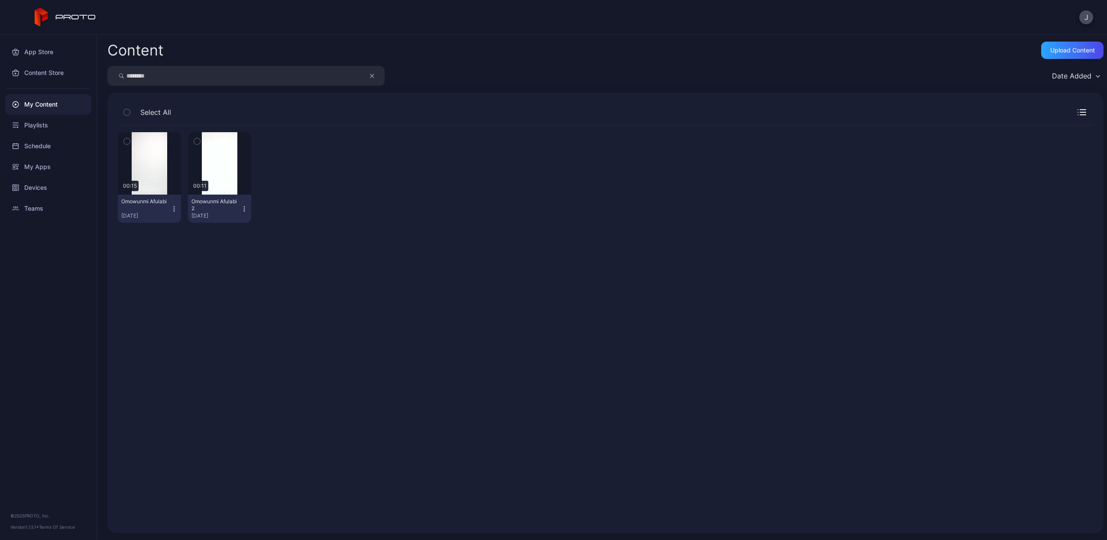
click at [174, 209] on icon "button" at bounding box center [174, 208] width 7 height 7
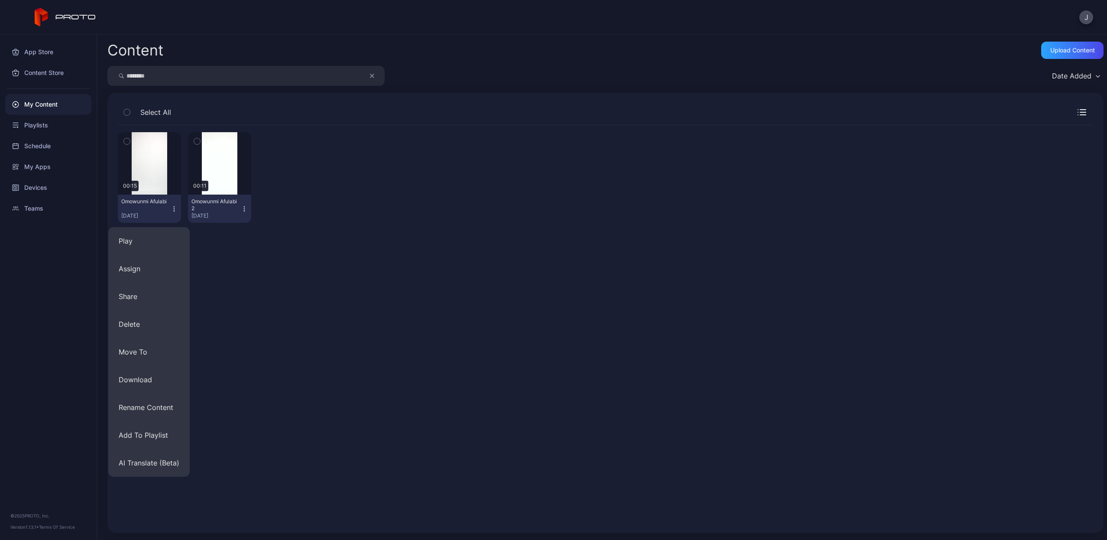
click at [217, 262] on div "Preview 00:15 Omowunmi Afulabi Sep 7, 2025 Preview 00:11 Omowunmi Afulabi 2 Sep…" at bounding box center [605, 323] width 989 height 411
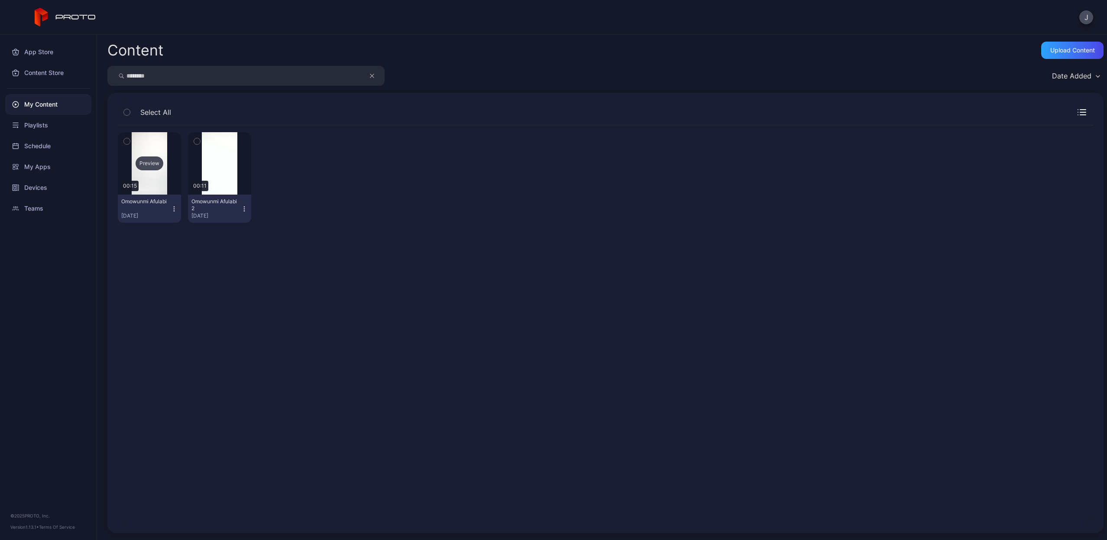
click at [151, 165] on div "Preview" at bounding box center [150, 163] width 28 height 14
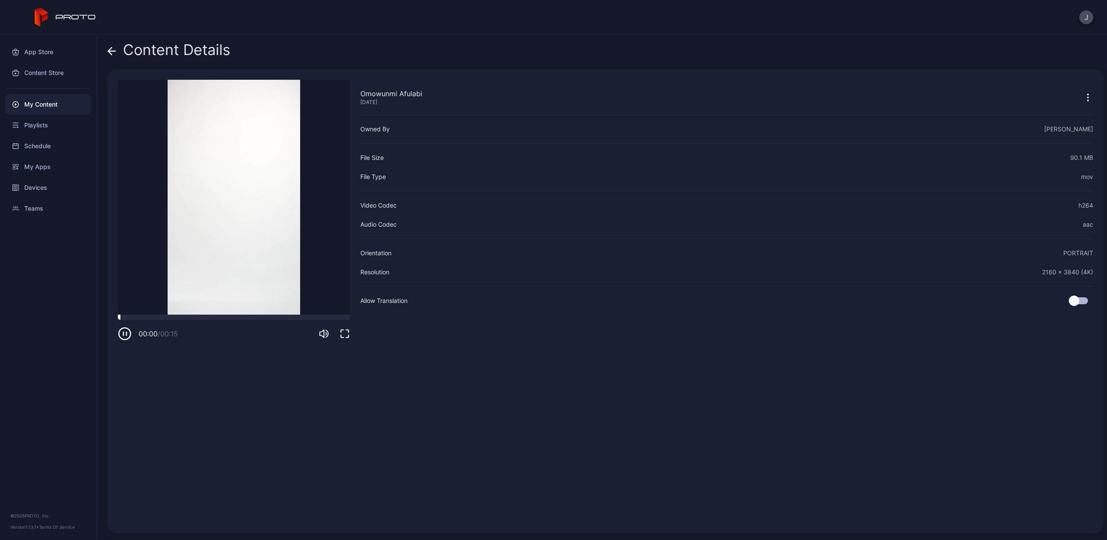
click at [227, 319] on div at bounding box center [234, 316] width 232 height 5
click at [112, 53] on icon at bounding box center [111, 51] width 9 height 9
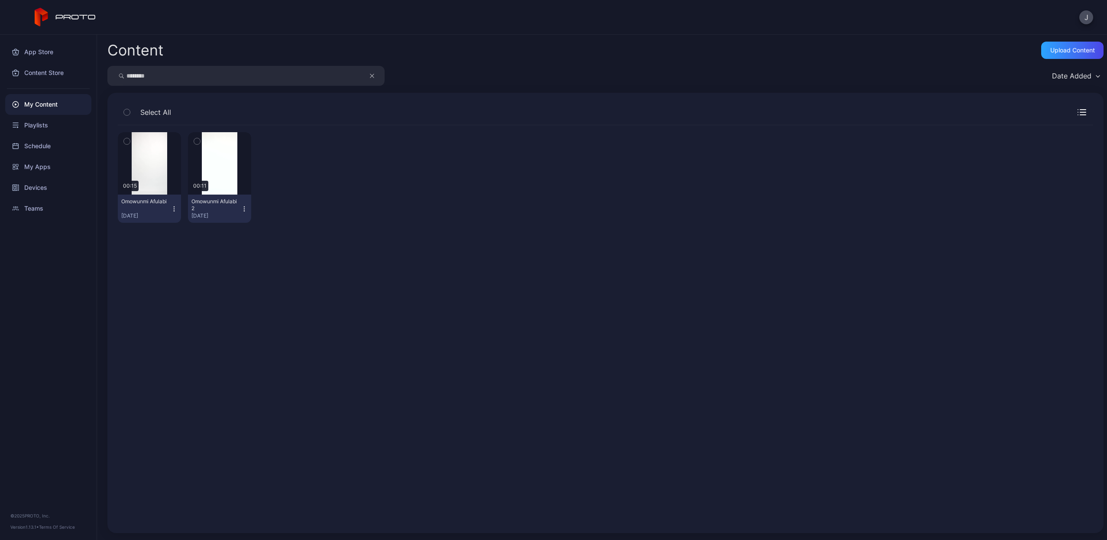
click at [174, 210] on icon "button" at bounding box center [174, 210] width 0 height 0
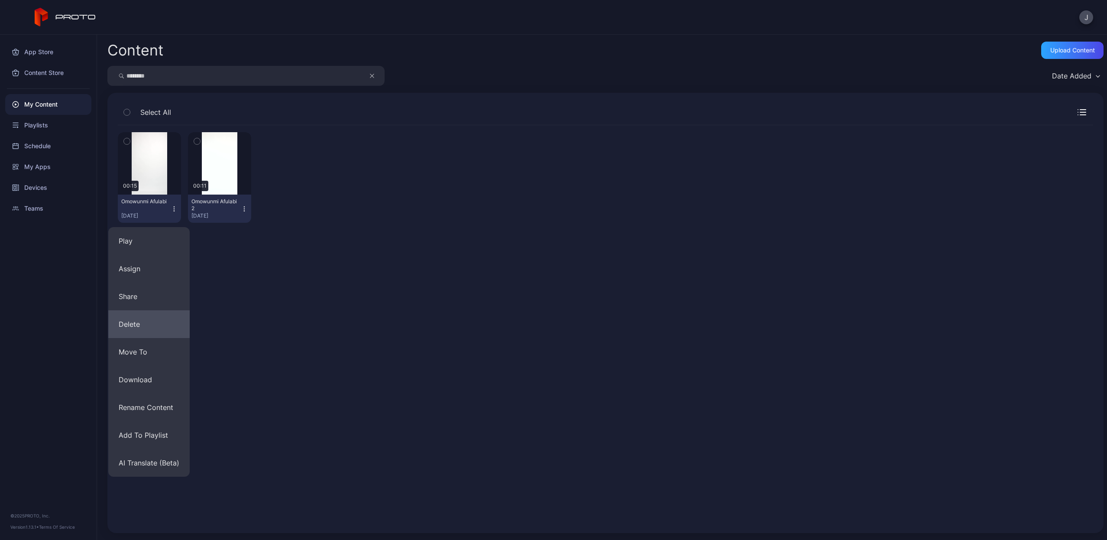
click at [147, 330] on button "Delete" at bounding box center [148, 324] width 81 height 28
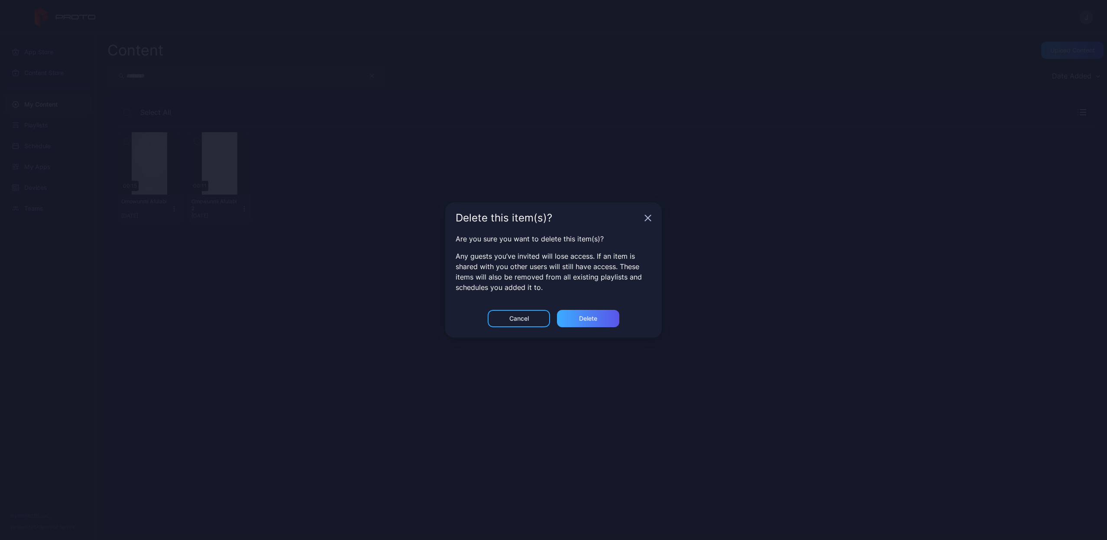
click at [576, 317] on div "Delete" at bounding box center [588, 318] width 62 height 17
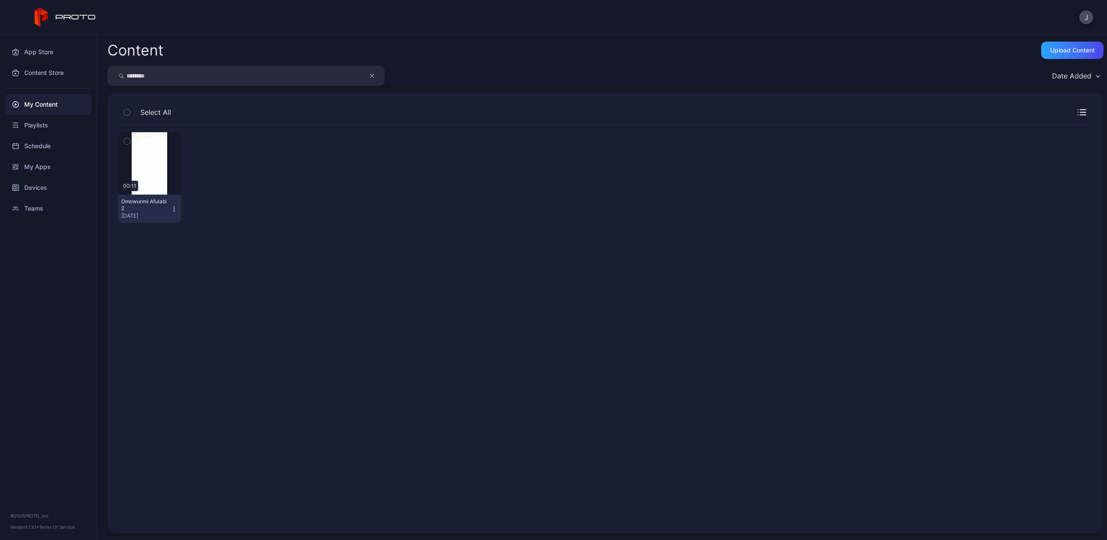
click at [171, 208] on icon "button" at bounding box center [174, 208] width 7 height 7
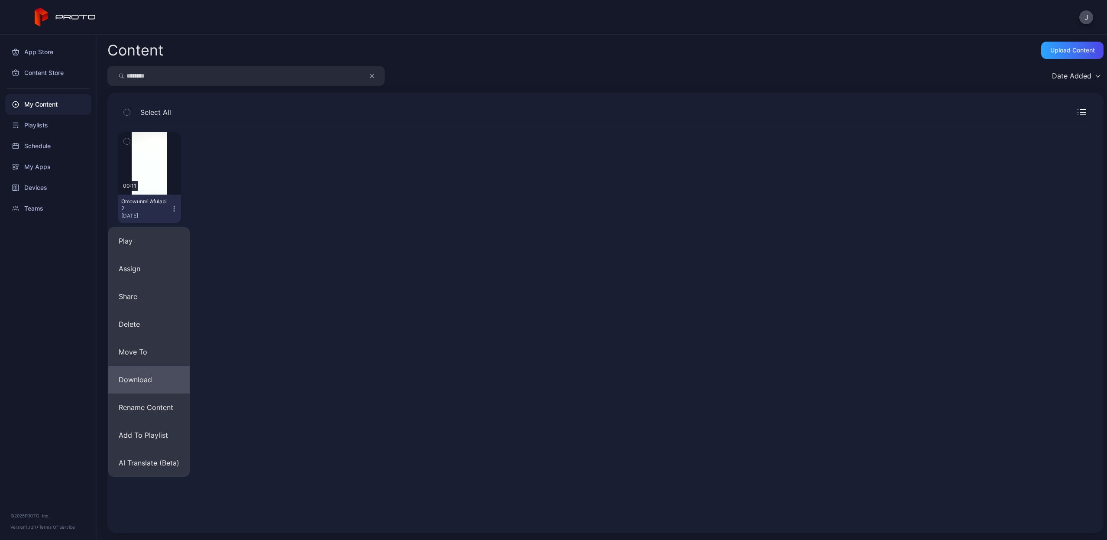
click at [158, 375] on button "Download" at bounding box center [148, 380] width 81 height 28
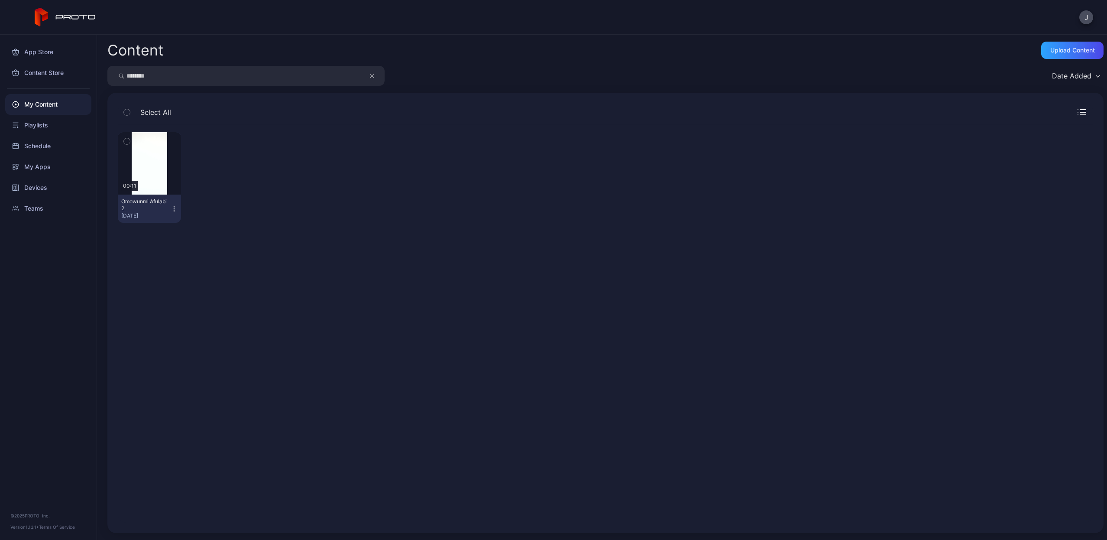
click at [174, 207] on icon "button" at bounding box center [174, 208] width 7 height 7
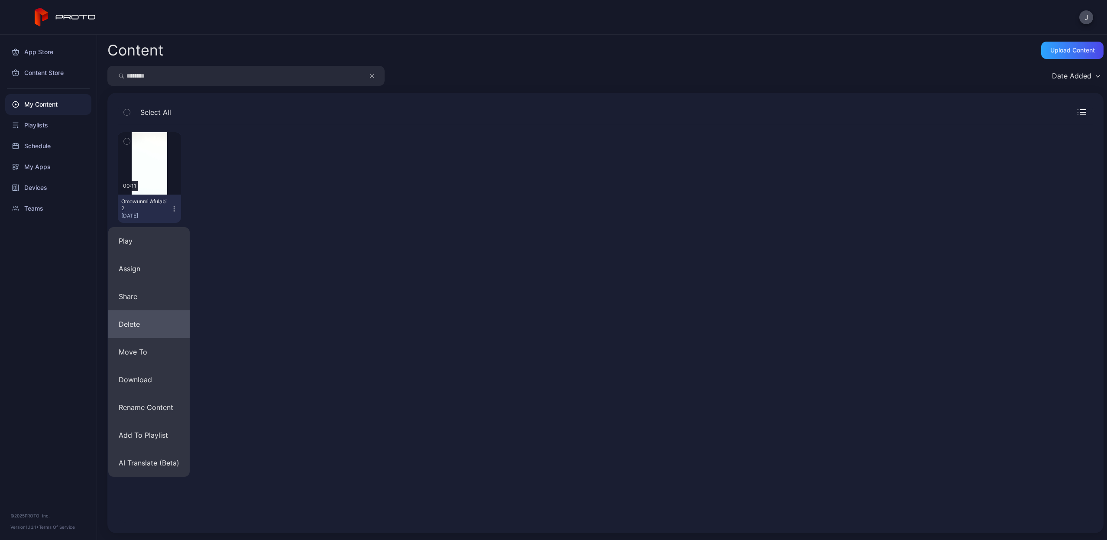
click at [164, 327] on button "Delete" at bounding box center [148, 324] width 81 height 28
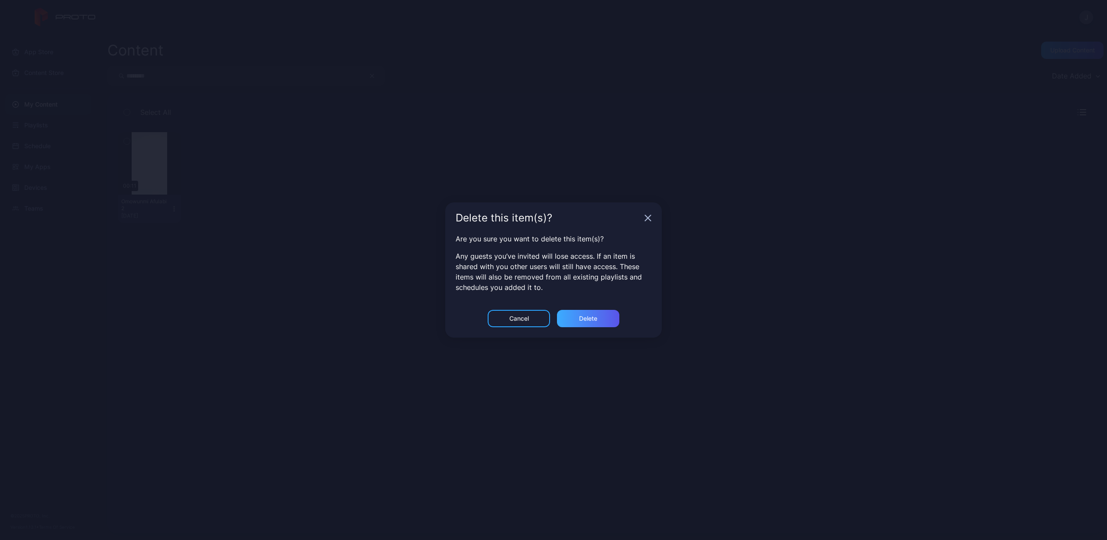
click at [601, 316] on div "Delete" at bounding box center [588, 318] width 62 height 17
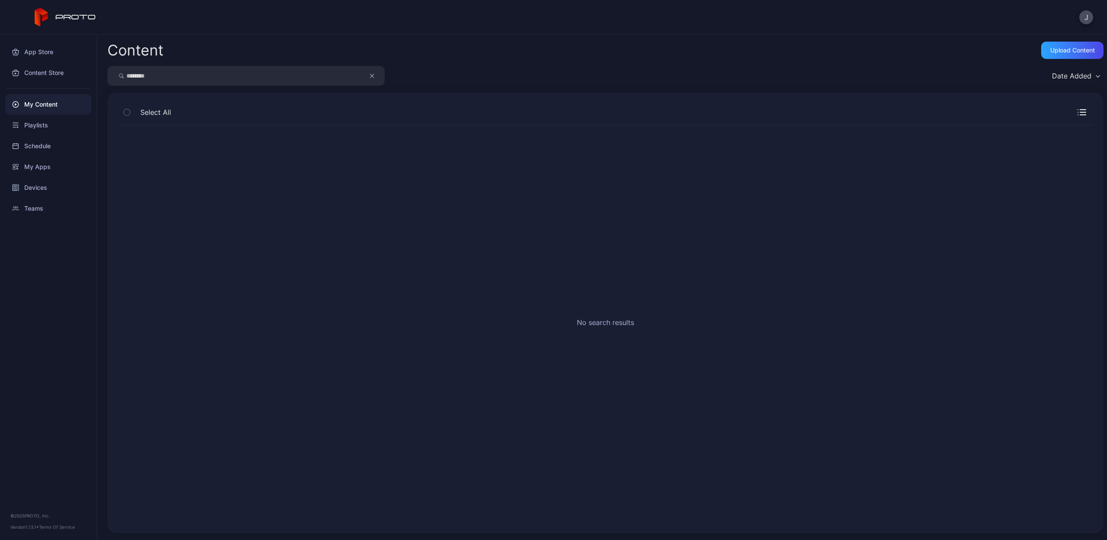
click at [68, 106] on div "My Content" at bounding box center [48, 104] width 86 height 21
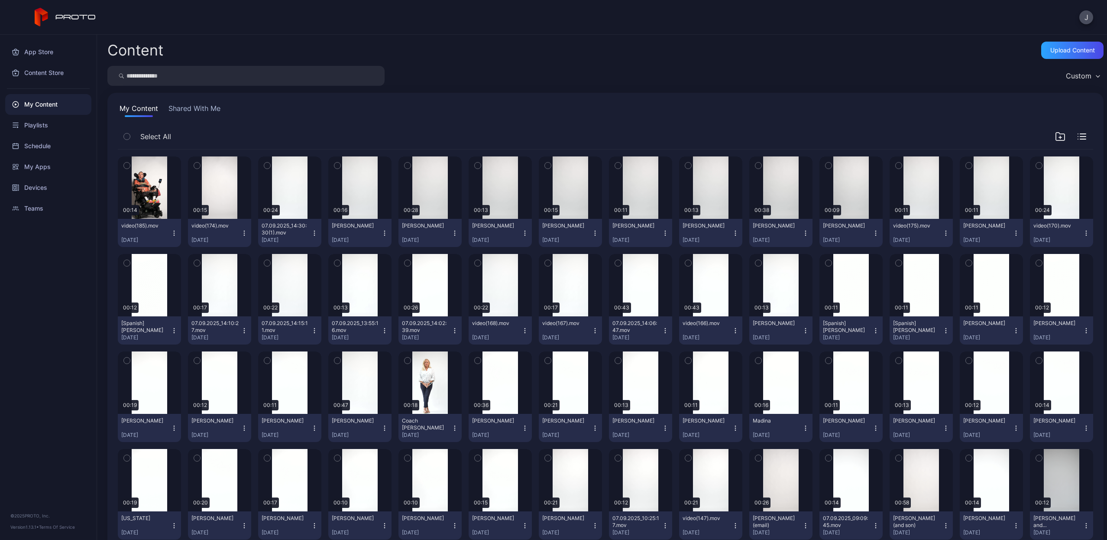
click at [202, 77] on input "search" at bounding box center [245, 76] width 277 height 20
type input "*******"
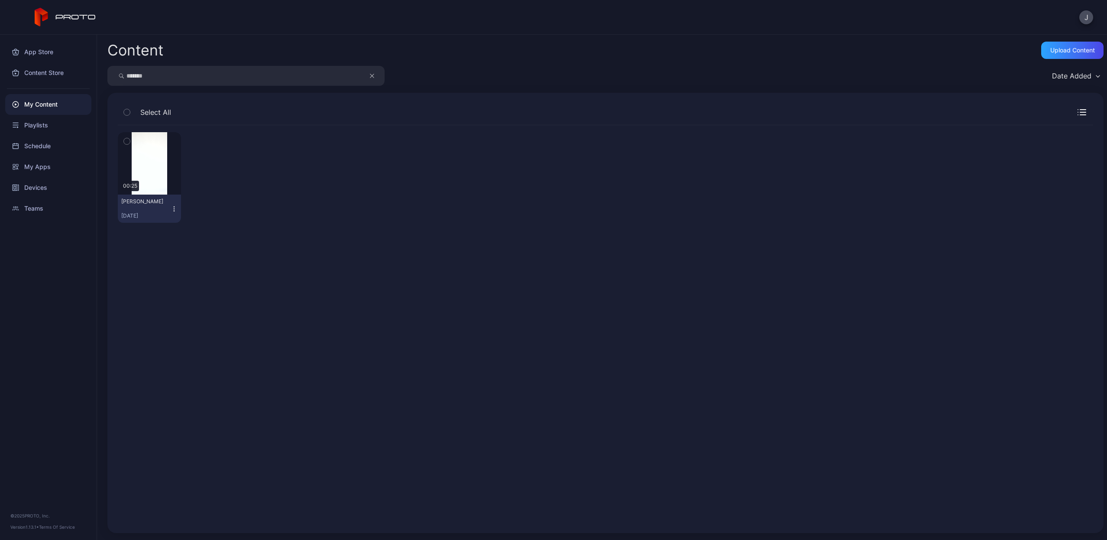
click at [174, 209] on icon "button" at bounding box center [174, 208] width 7 height 7
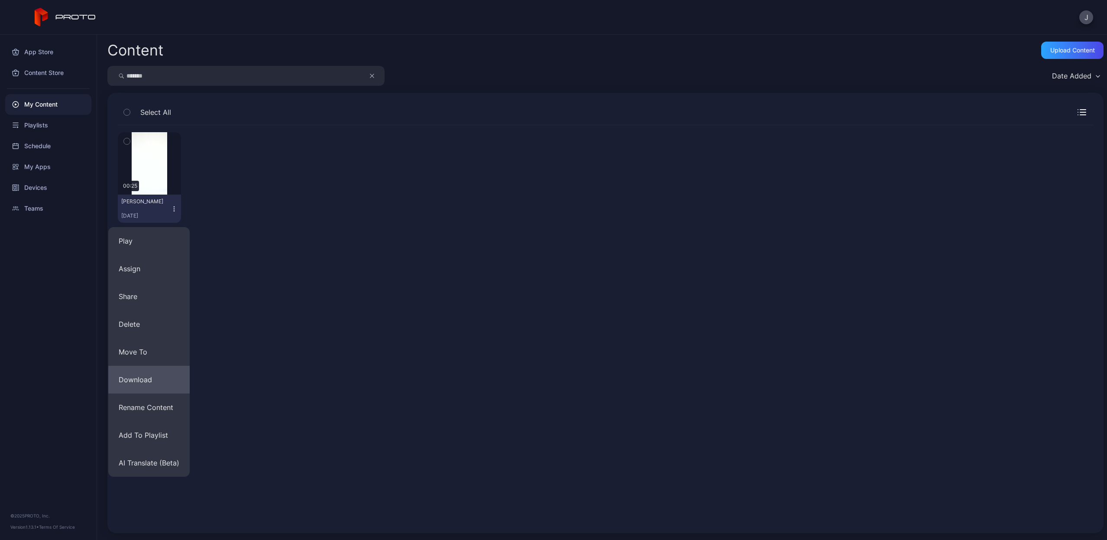
click at [154, 378] on button "Download" at bounding box center [148, 380] width 81 height 28
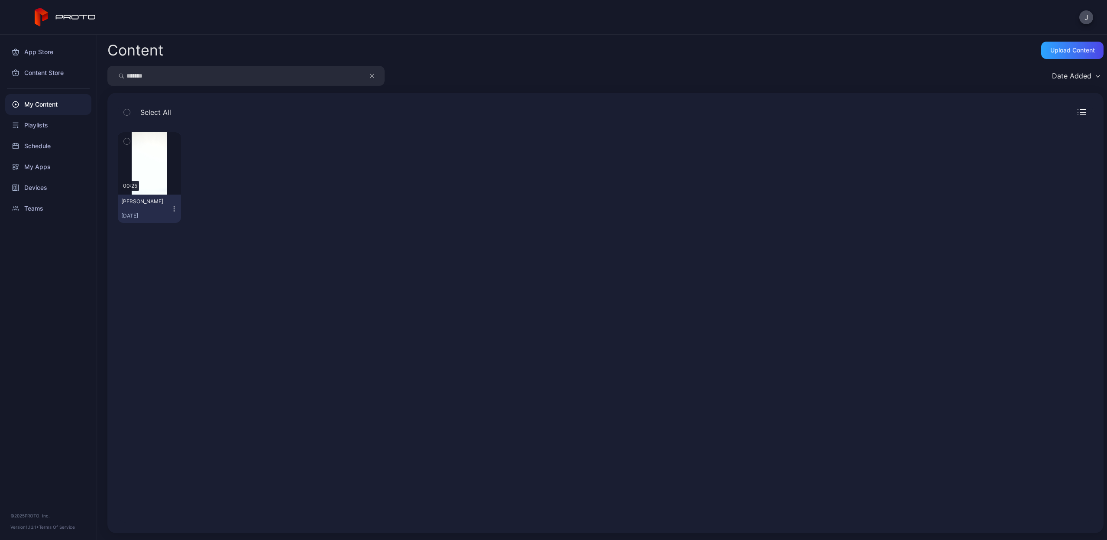
click at [172, 210] on icon "button" at bounding box center [174, 208] width 7 height 7
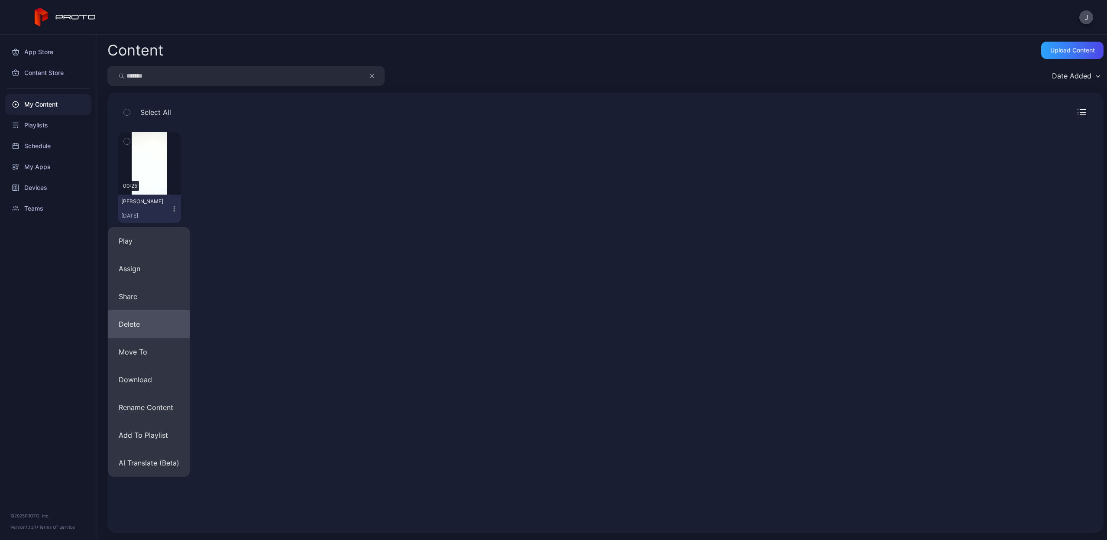
click at [137, 325] on button "Delete" at bounding box center [148, 324] width 81 height 28
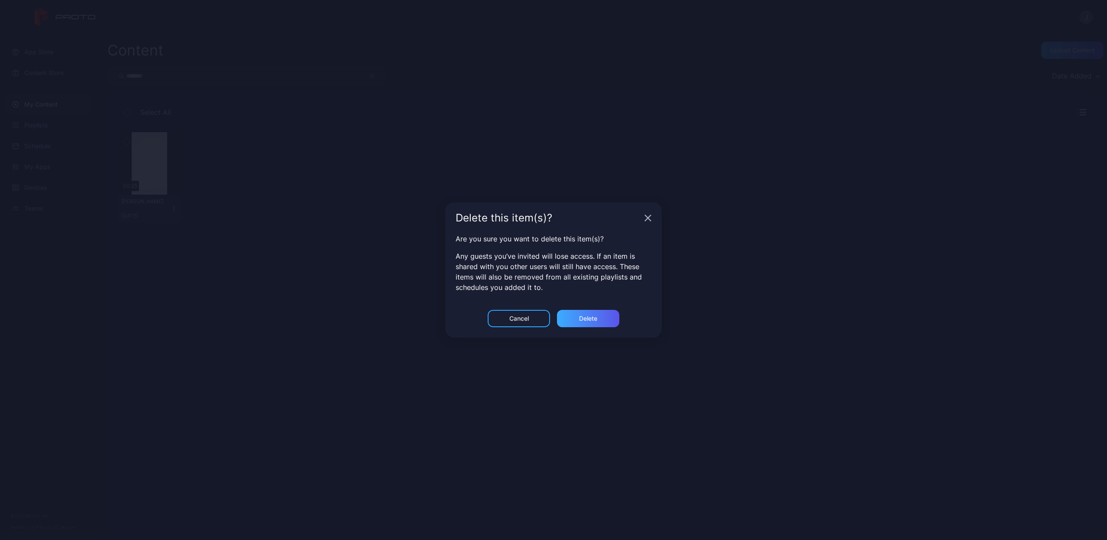
click at [591, 319] on div "Delete" at bounding box center [588, 318] width 18 height 7
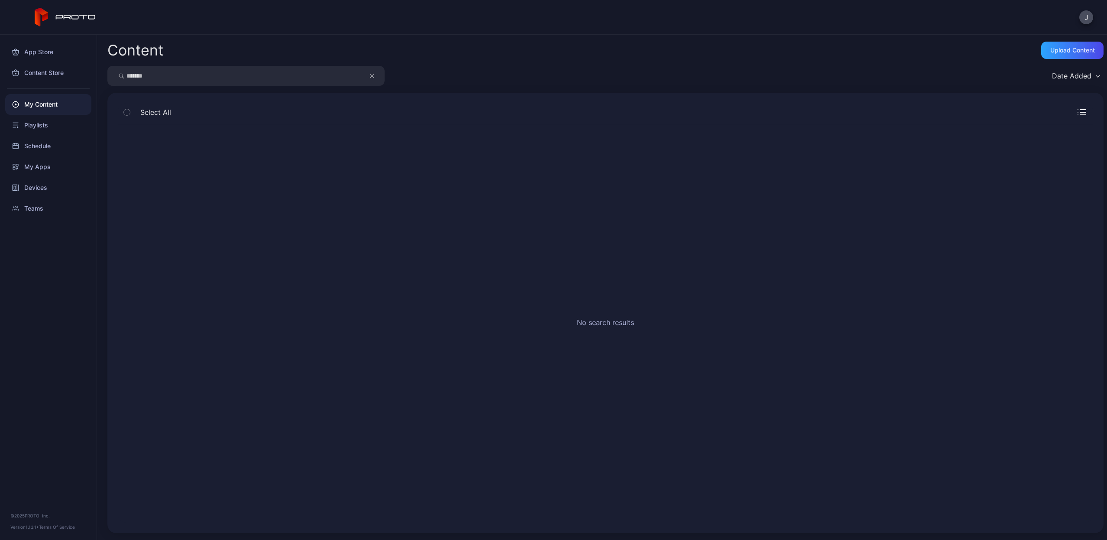
click at [188, 73] on input "*******" at bounding box center [245, 76] width 277 height 20
drag, startPoint x: 208, startPoint y: 73, endPoint x: 375, endPoint y: 78, distance: 167.2
click at [375, 78] on button "button" at bounding box center [376, 76] width 16 height 20
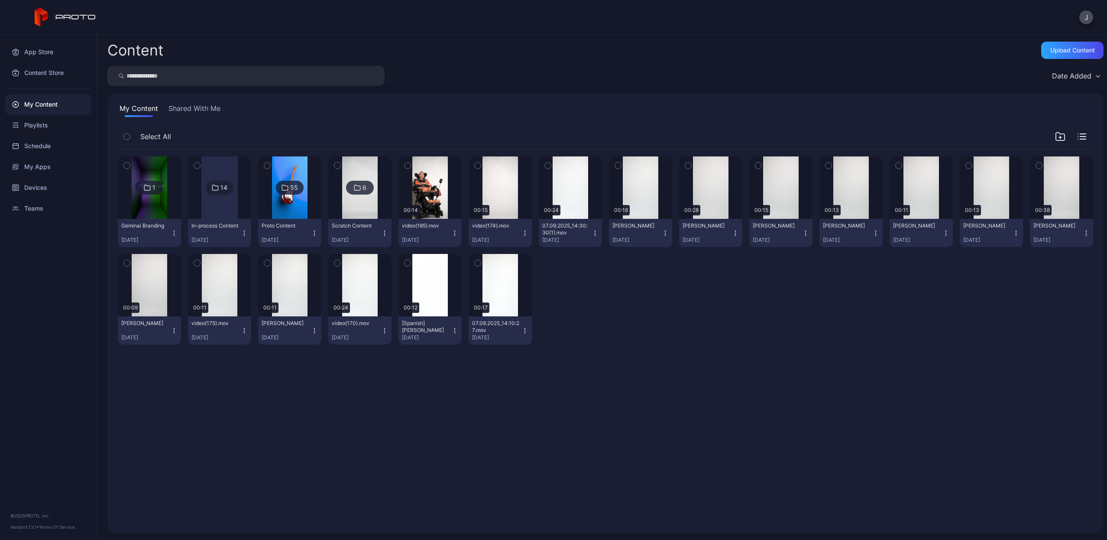
click at [344, 77] on input "search" at bounding box center [245, 76] width 277 height 20
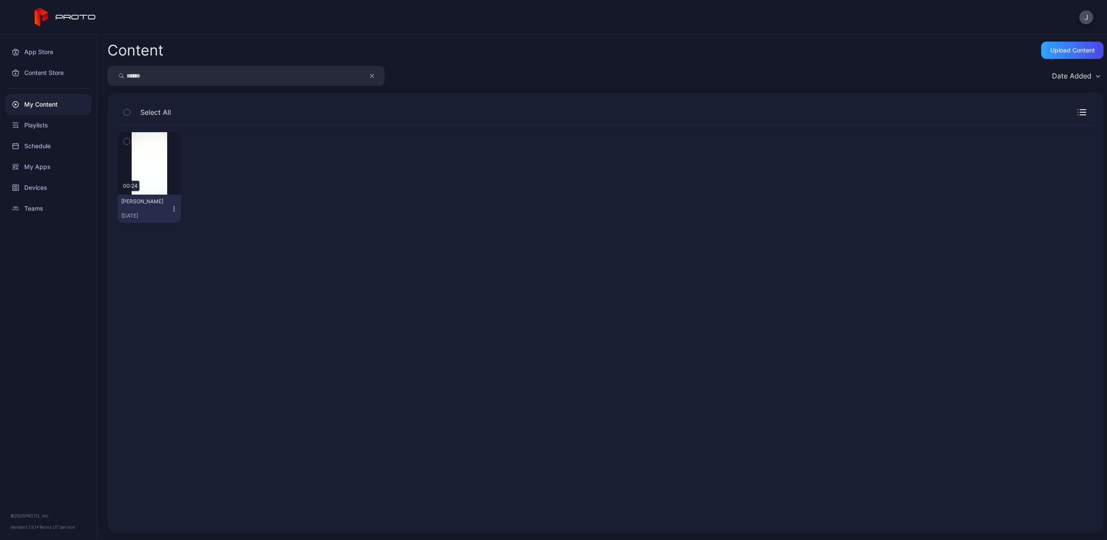
type input "******"
drag, startPoint x: 344, startPoint y: 77, endPoint x: 174, endPoint y: 211, distance: 216.5
click at [174, 211] on icon "button" at bounding box center [174, 208] width 7 height 7
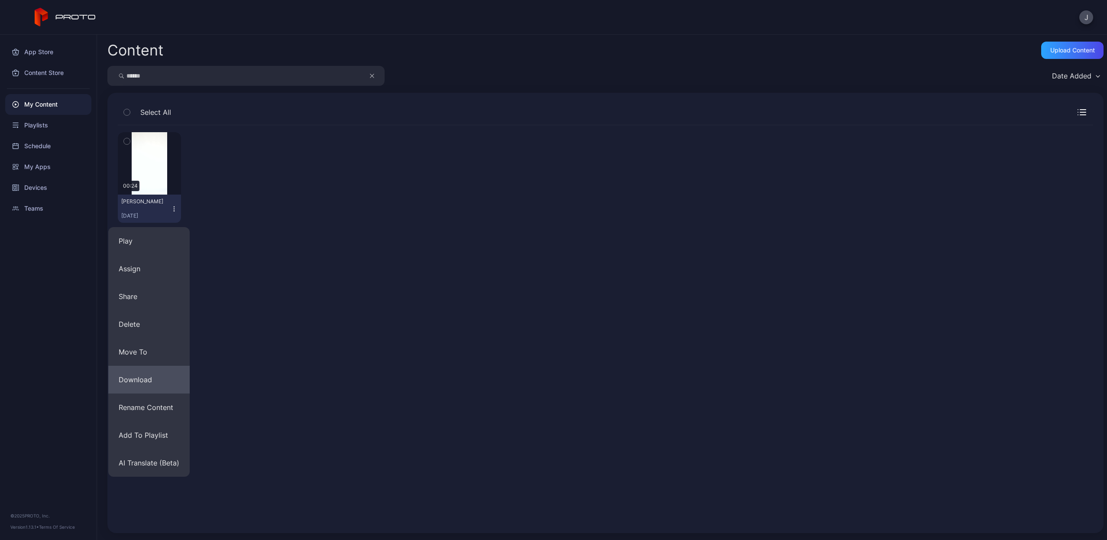
click at [159, 369] on button "Download" at bounding box center [148, 380] width 81 height 28
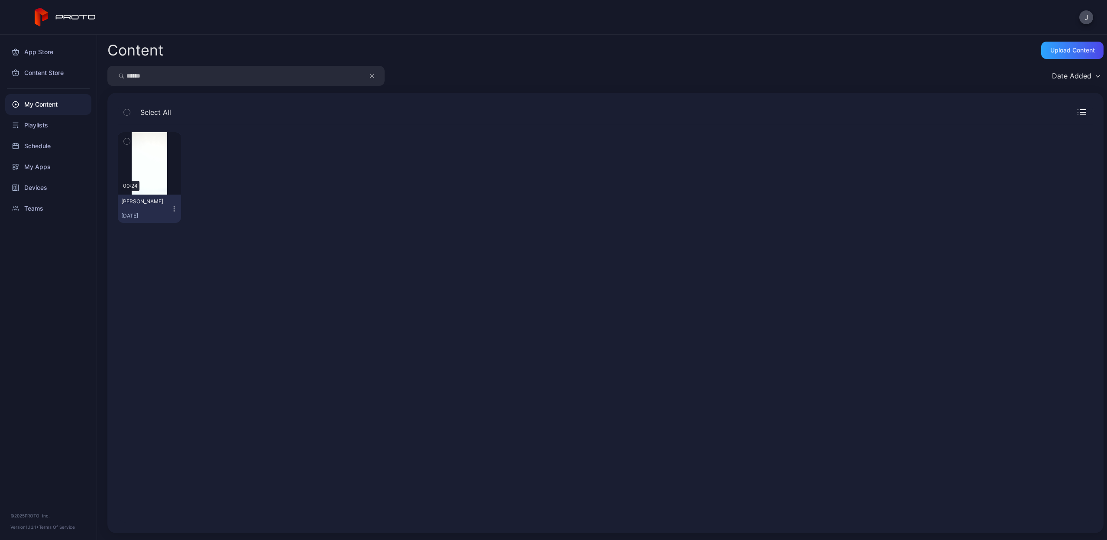
click at [175, 208] on icon "button" at bounding box center [174, 208] width 7 height 7
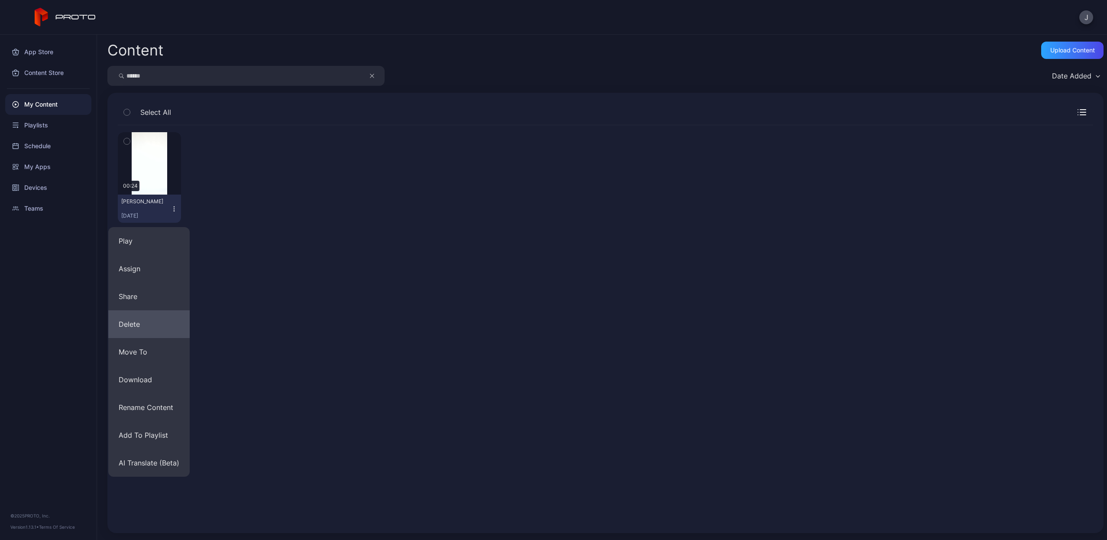
click at [162, 333] on button "Delete" at bounding box center [148, 324] width 81 height 28
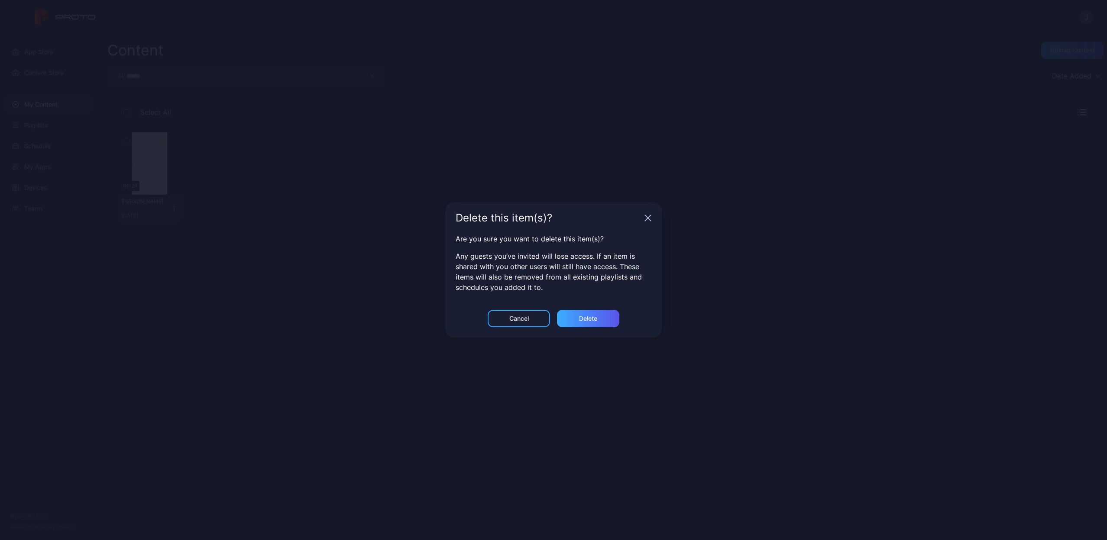
click at [595, 323] on div "Delete" at bounding box center [588, 318] width 62 height 17
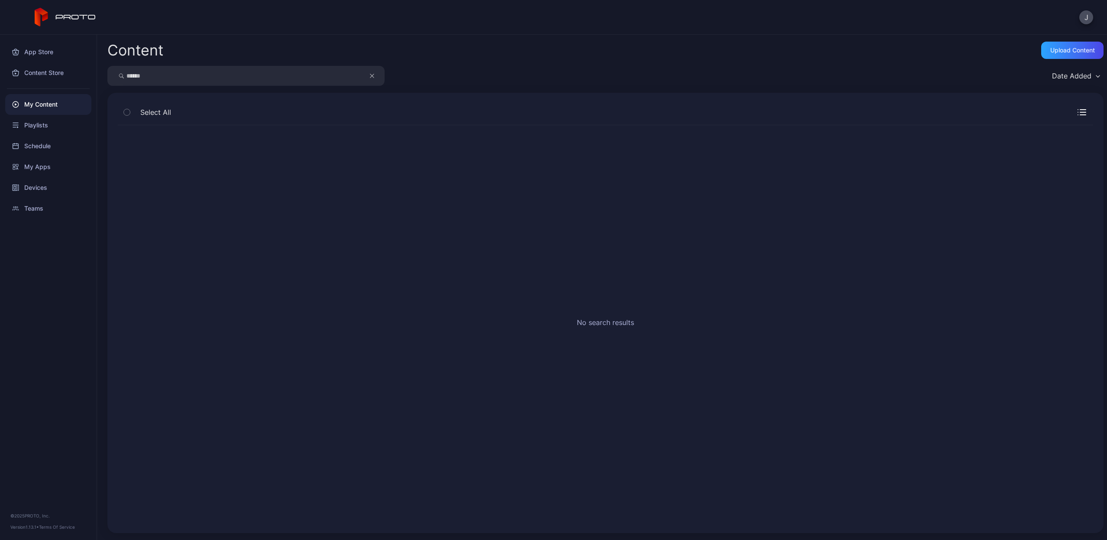
click at [369, 77] on button "button" at bounding box center [376, 76] width 16 height 20
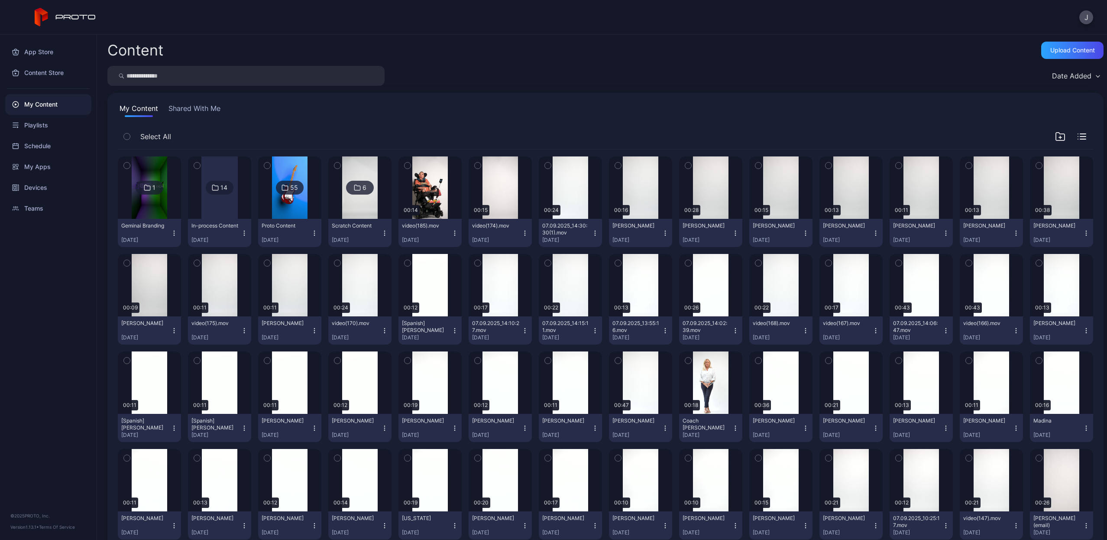
click at [347, 74] on input "search" at bounding box center [245, 76] width 277 height 20
type input "*****"
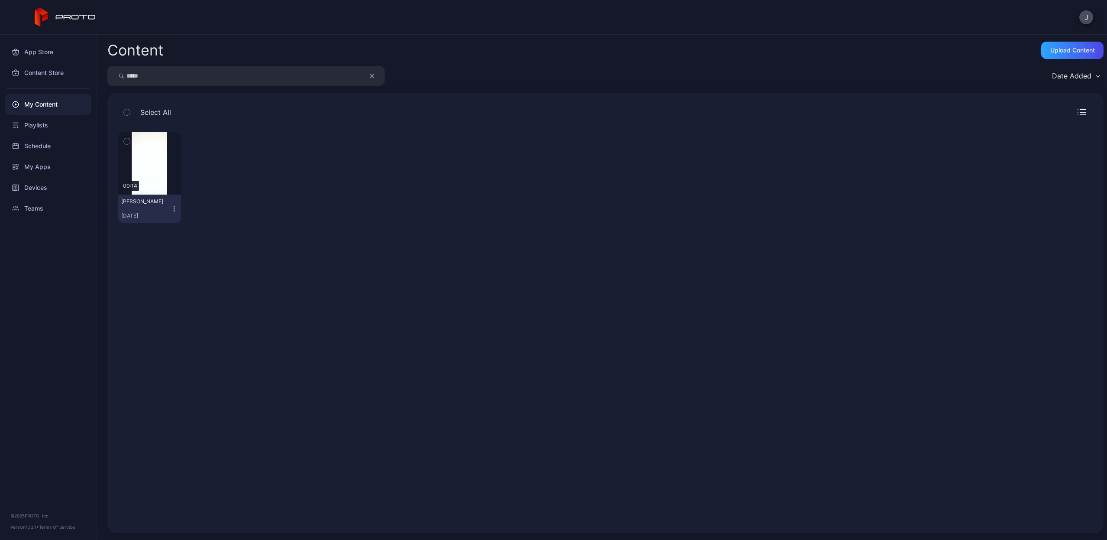
click at [172, 208] on icon "button" at bounding box center [174, 208] width 7 height 7
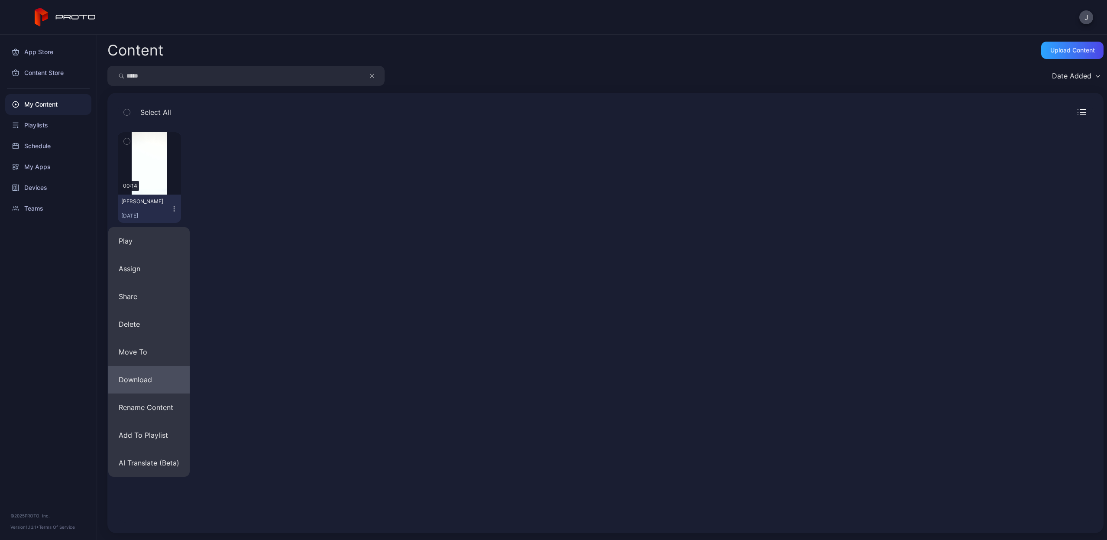
click at [155, 376] on button "Download" at bounding box center [148, 380] width 81 height 28
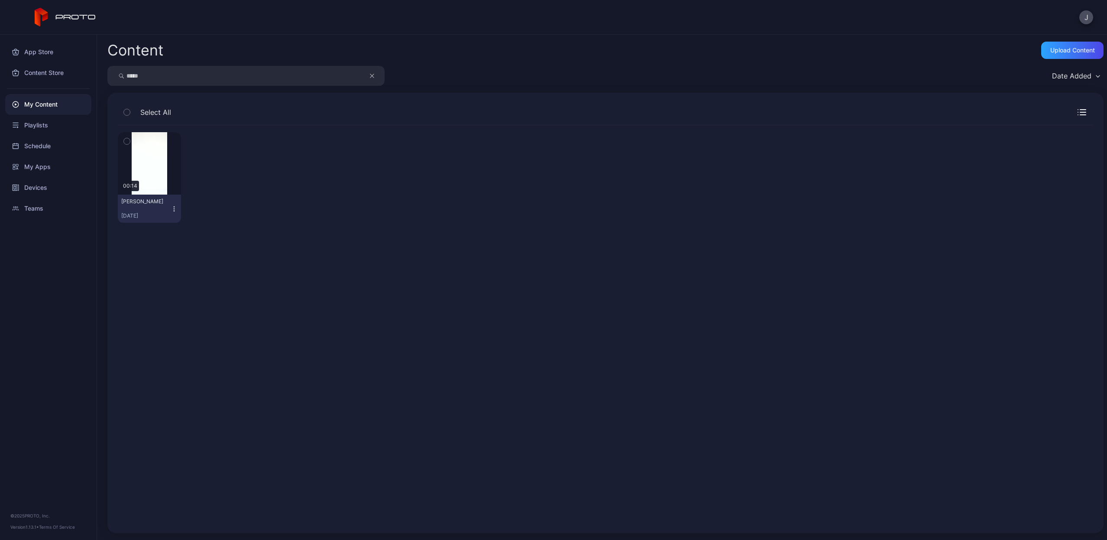
click at [172, 208] on icon "button" at bounding box center [174, 208] width 7 height 7
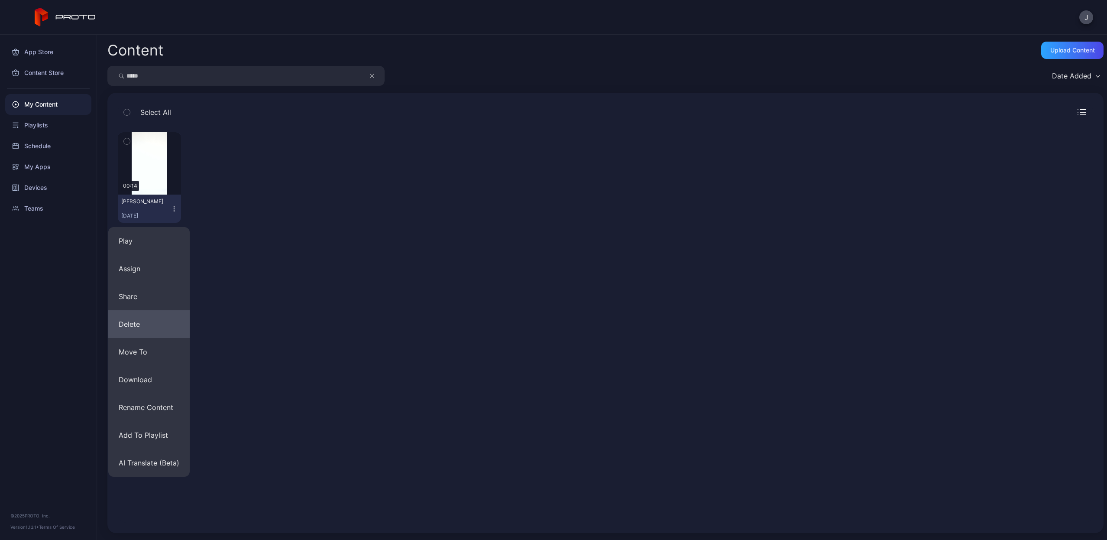
click at [162, 324] on button "Delete" at bounding box center [148, 324] width 81 height 28
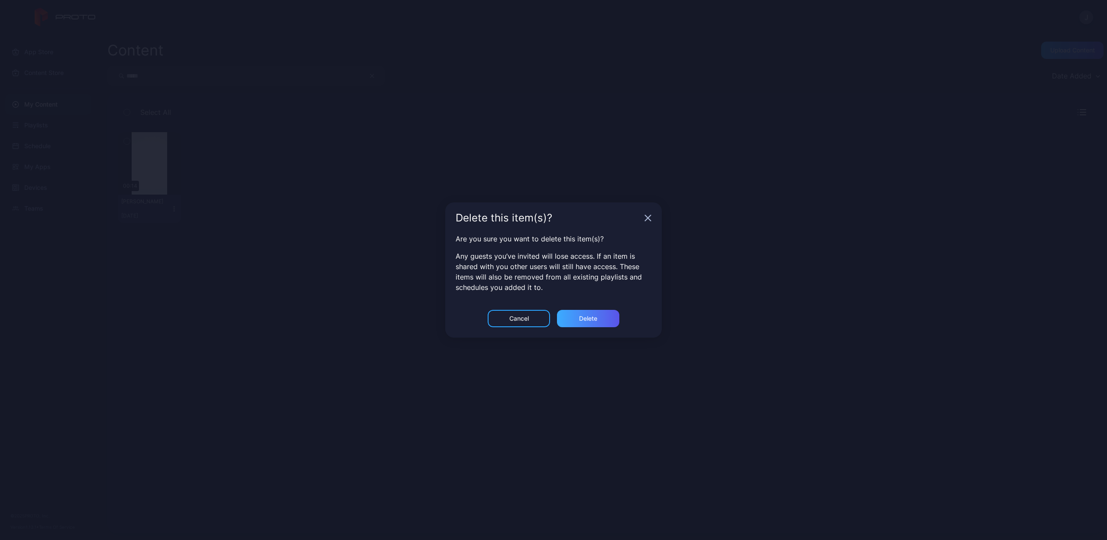
click at [594, 316] on div "Delete" at bounding box center [588, 318] width 18 height 7
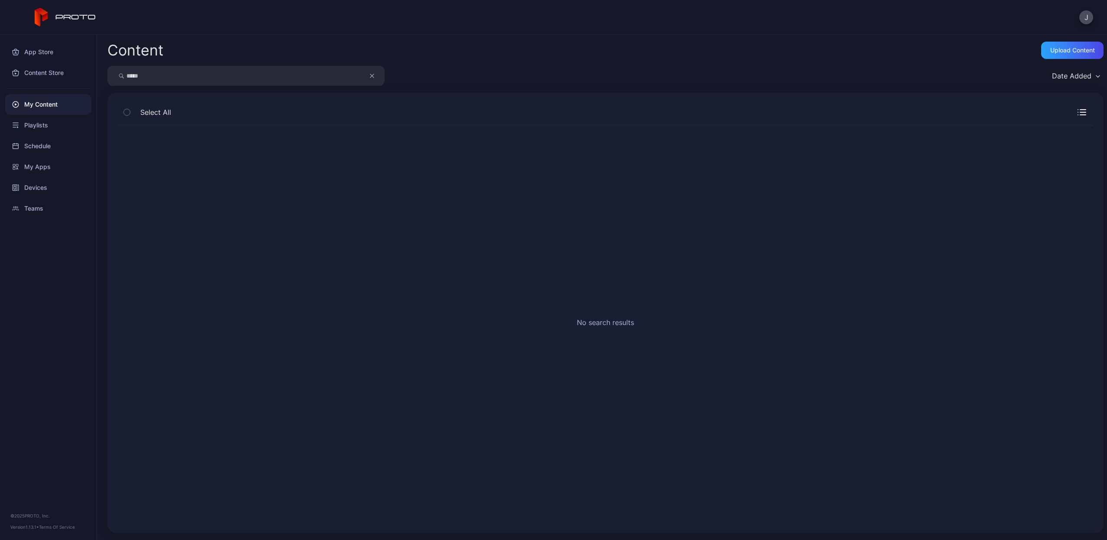
click at [371, 73] on icon "button" at bounding box center [372, 76] width 4 height 10
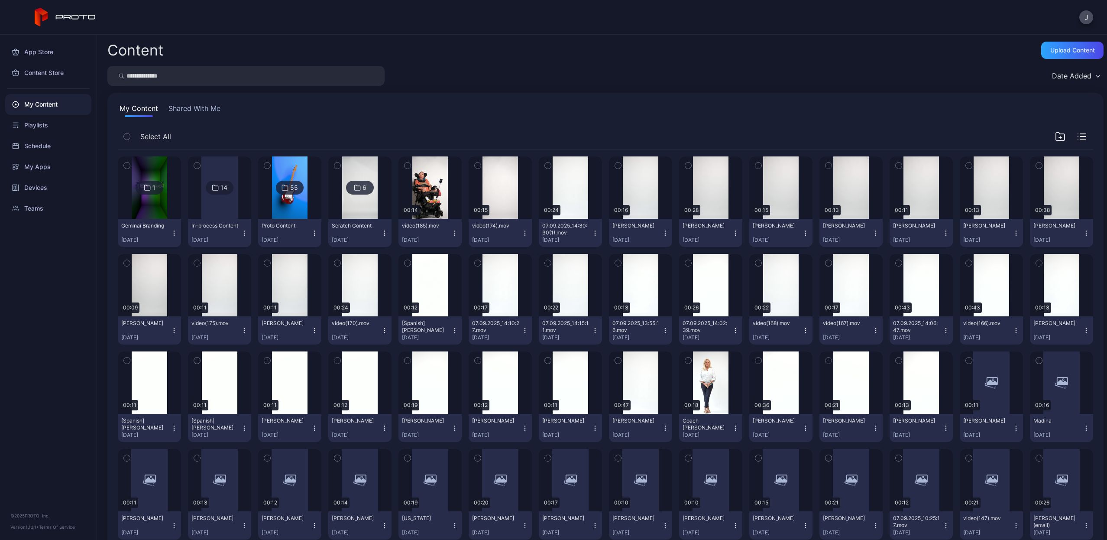
click at [340, 75] on input "search" at bounding box center [245, 76] width 277 height 20
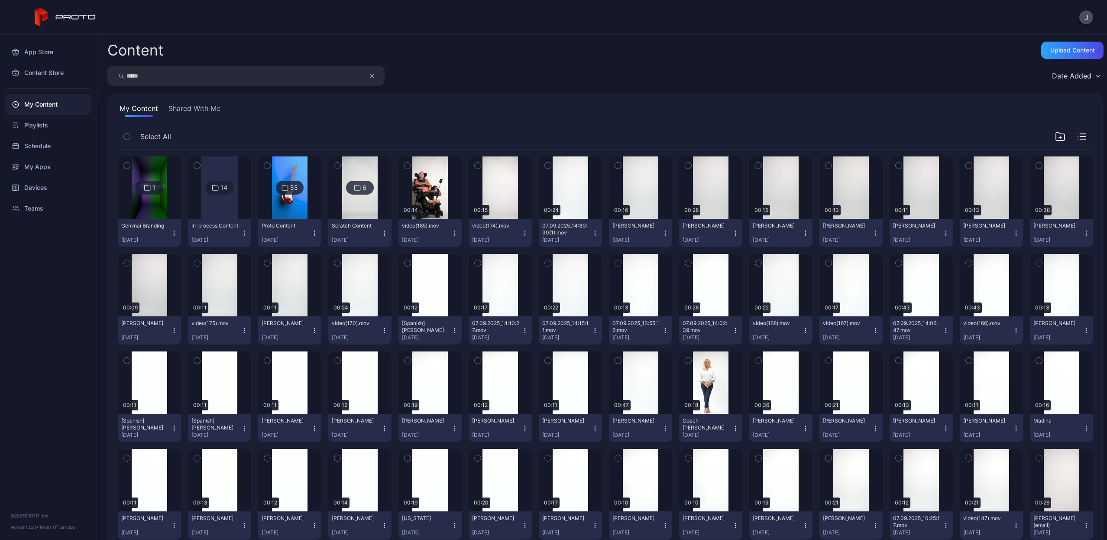
type input "*****"
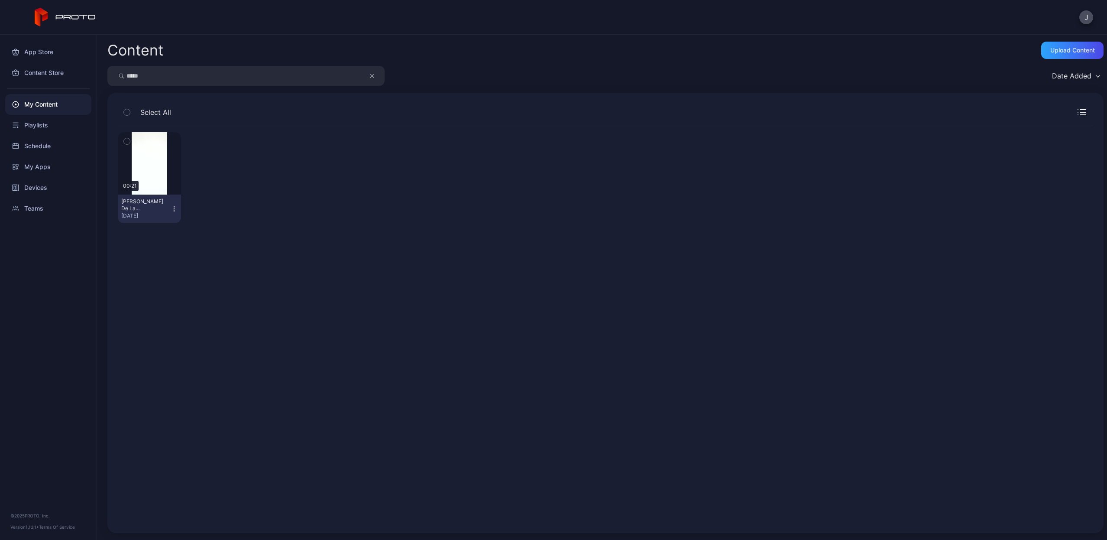
click at [173, 210] on icon "button" at bounding box center [174, 208] width 7 height 7
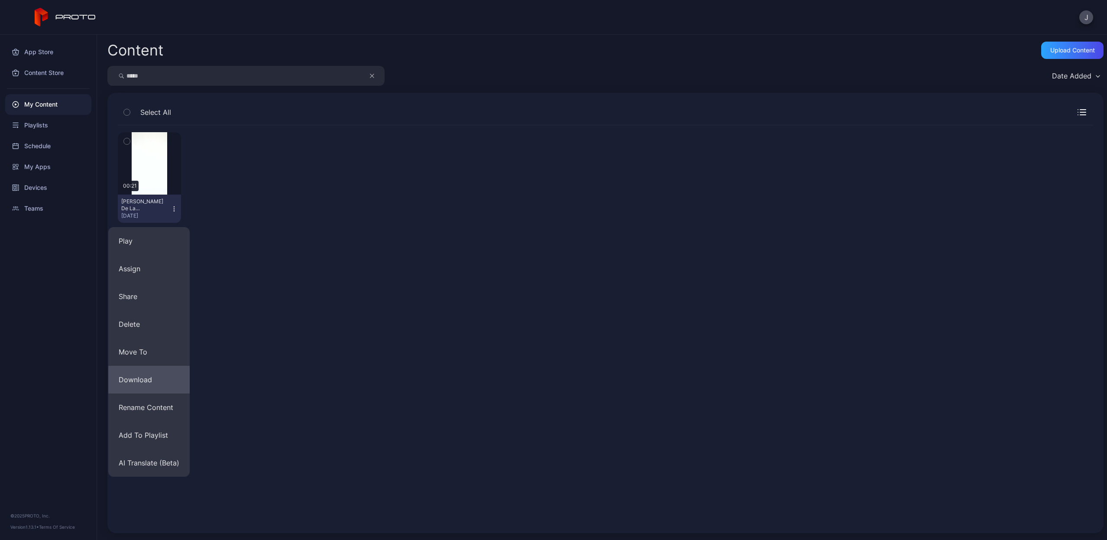
click at [162, 378] on button "Download" at bounding box center [148, 380] width 81 height 28
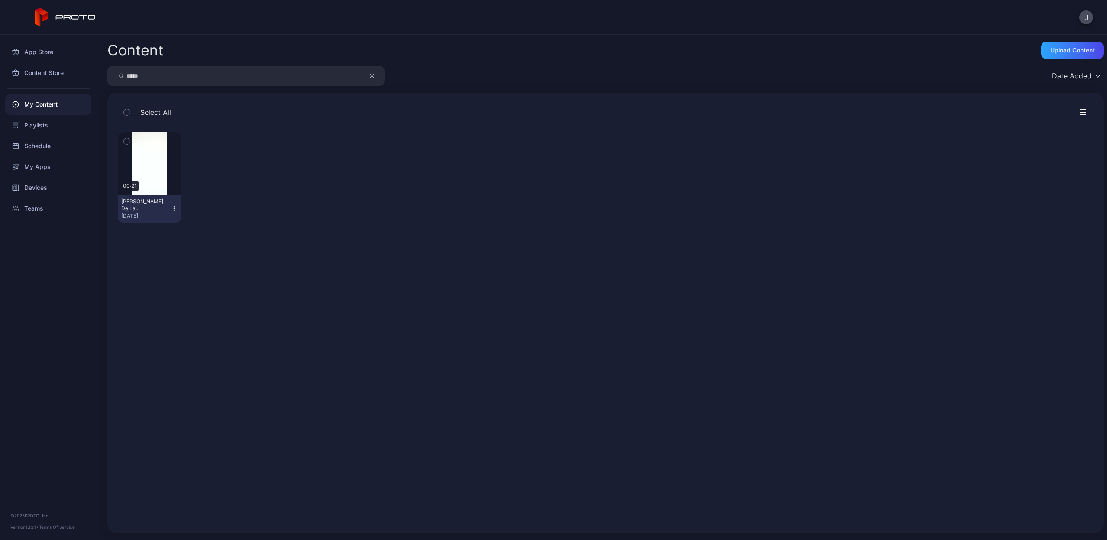
click at [175, 209] on icon "button" at bounding box center [174, 208] width 7 height 7
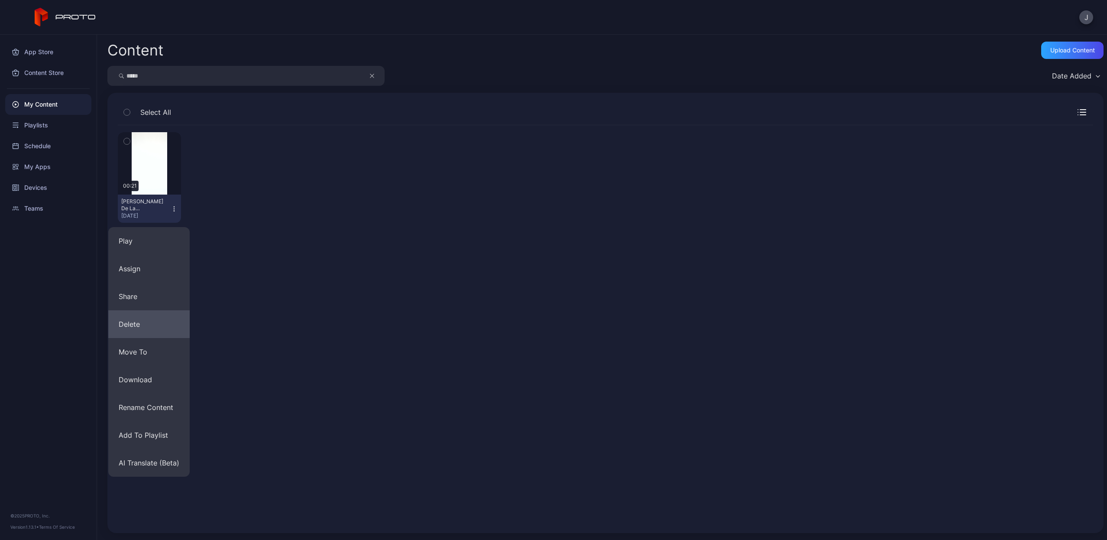
click at [159, 330] on button "Delete" at bounding box center [148, 324] width 81 height 28
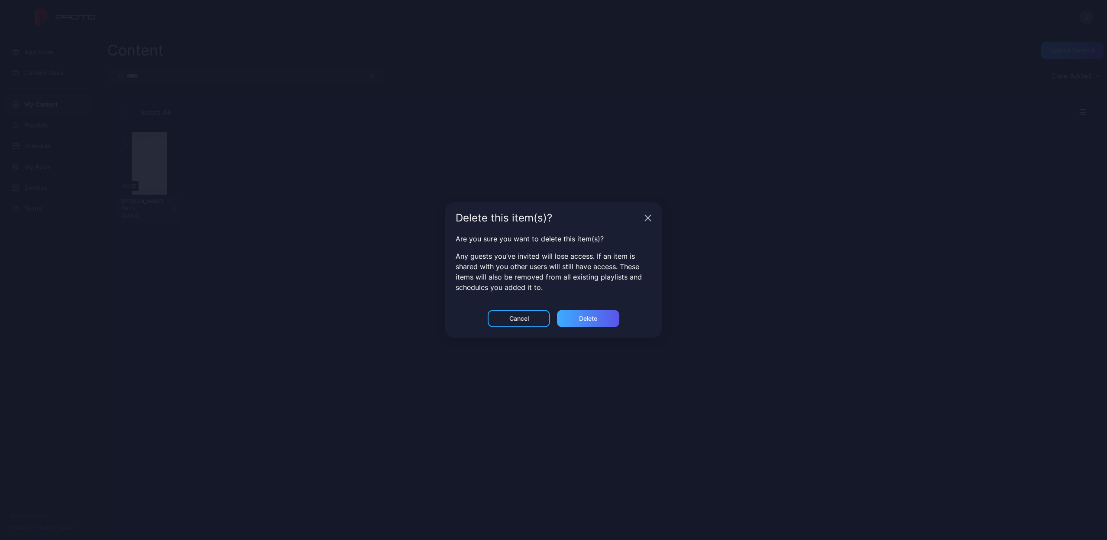
click at [603, 321] on div "Delete" at bounding box center [588, 318] width 62 height 17
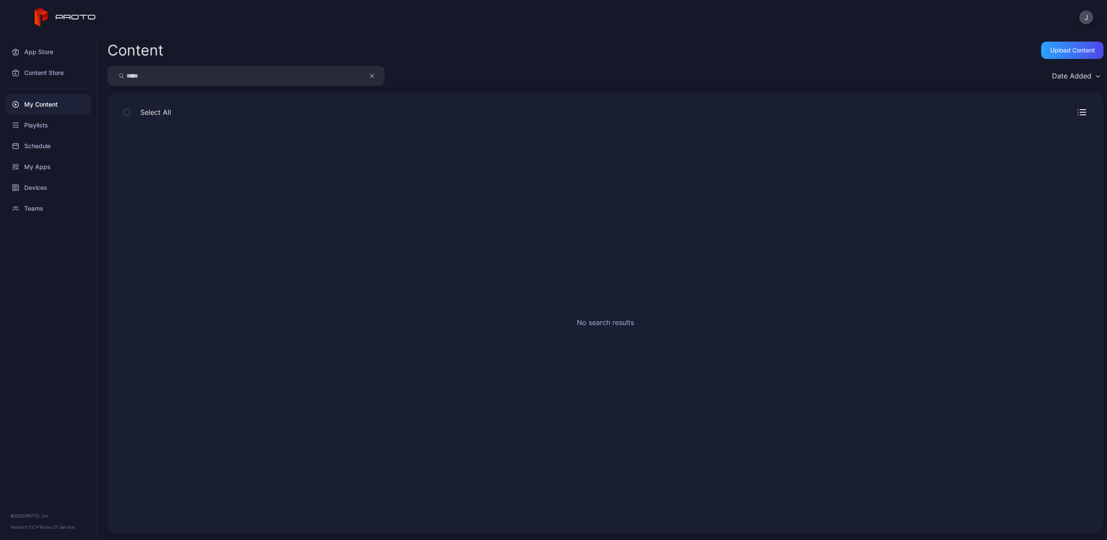
click at [372, 74] on icon "button" at bounding box center [372, 76] width 4 height 10
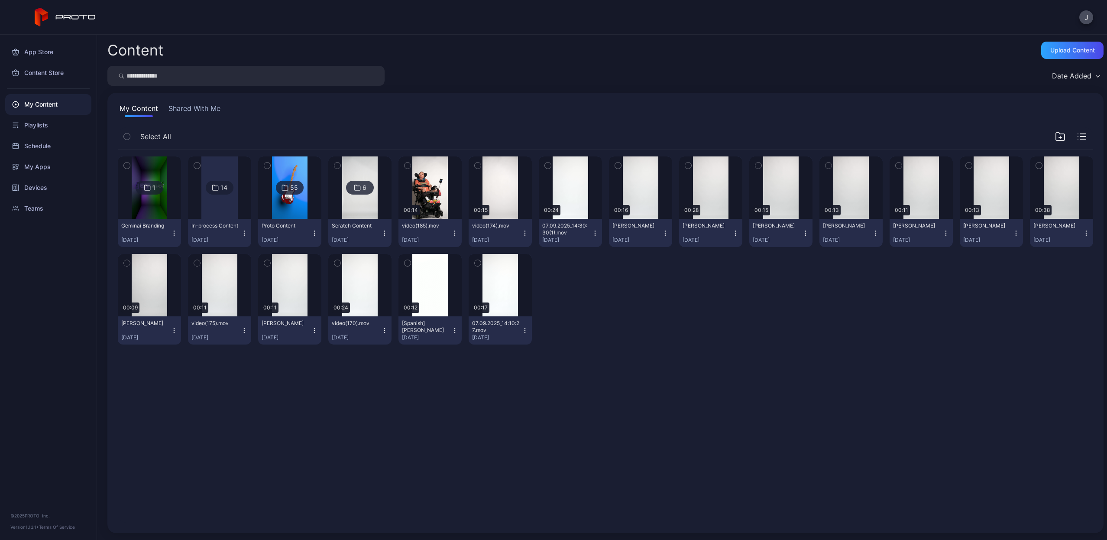
click at [323, 74] on input "search" at bounding box center [245, 76] width 277 height 20
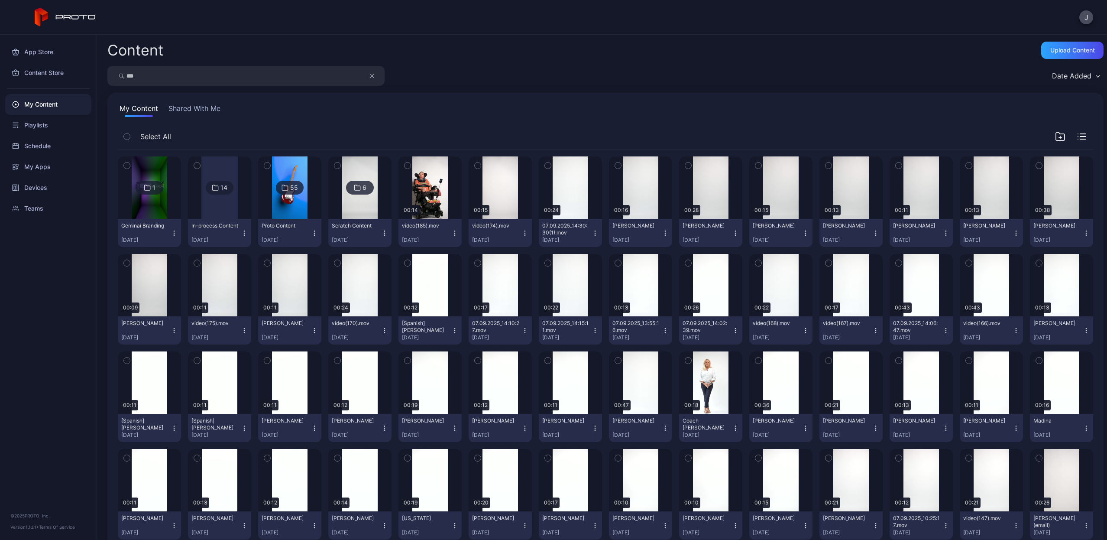
type input "***"
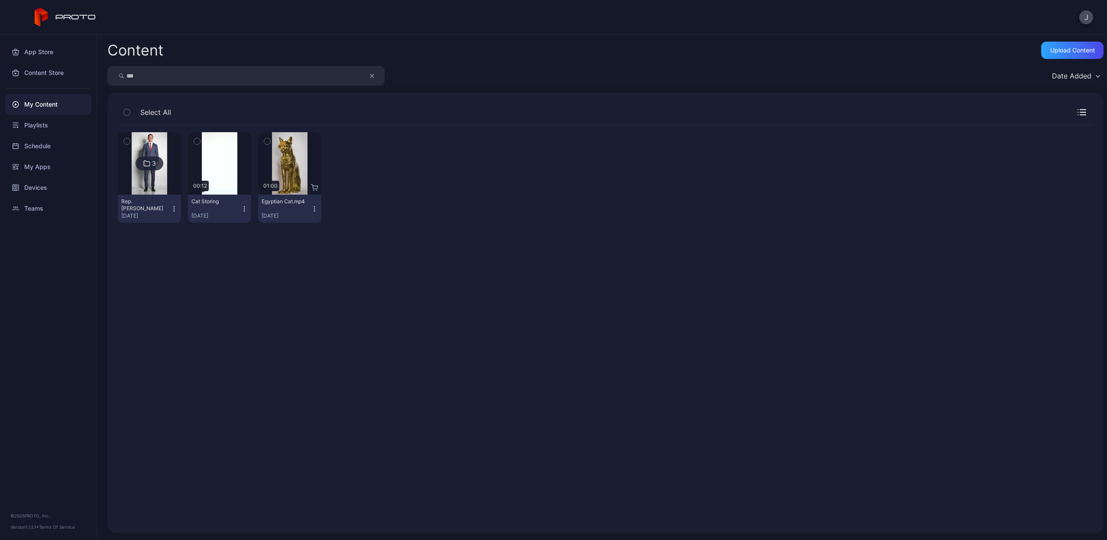
click at [242, 210] on icon "button" at bounding box center [244, 208] width 7 height 7
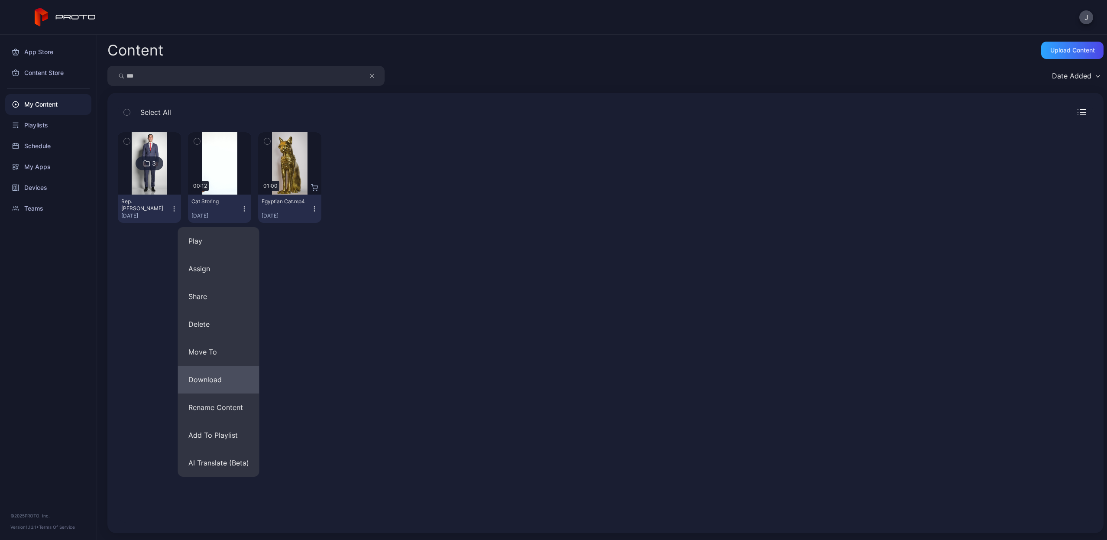
click at [217, 367] on button "Download" at bounding box center [218, 380] width 81 height 28
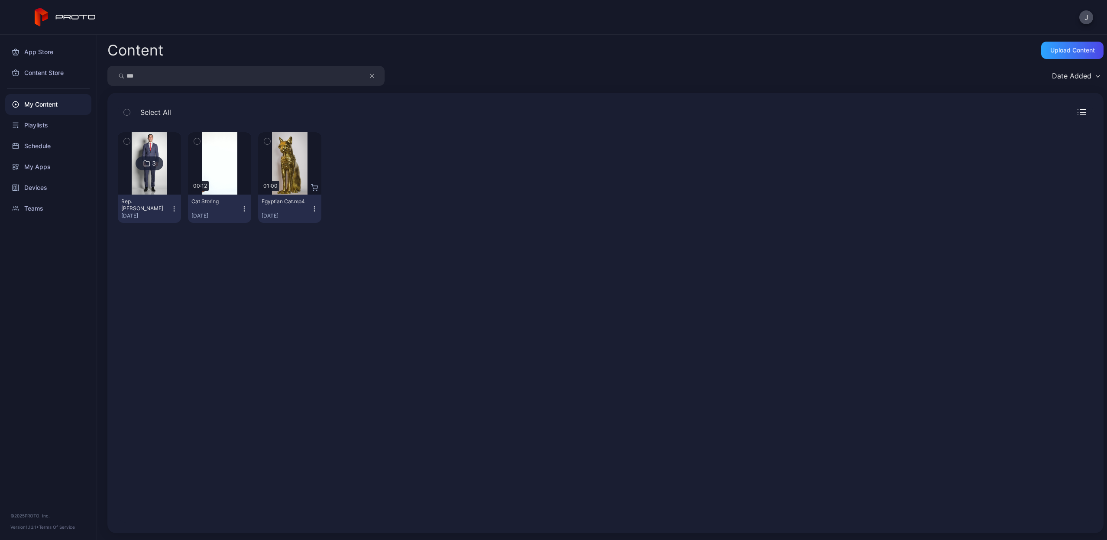
click at [242, 208] on icon "button" at bounding box center [244, 208] width 7 height 7
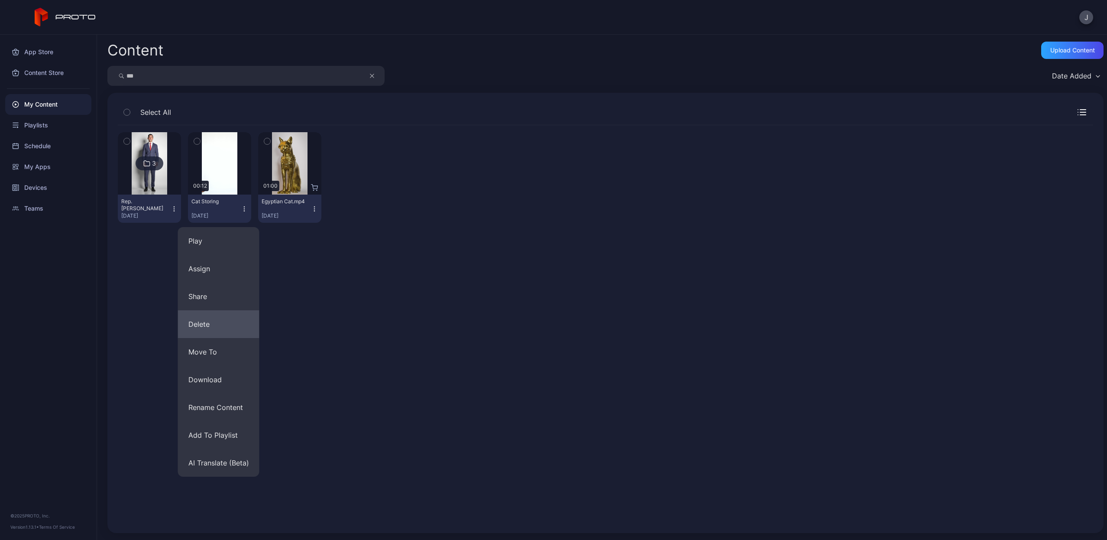
click at [221, 324] on button "Delete" at bounding box center [218, 324] width 81 height 28
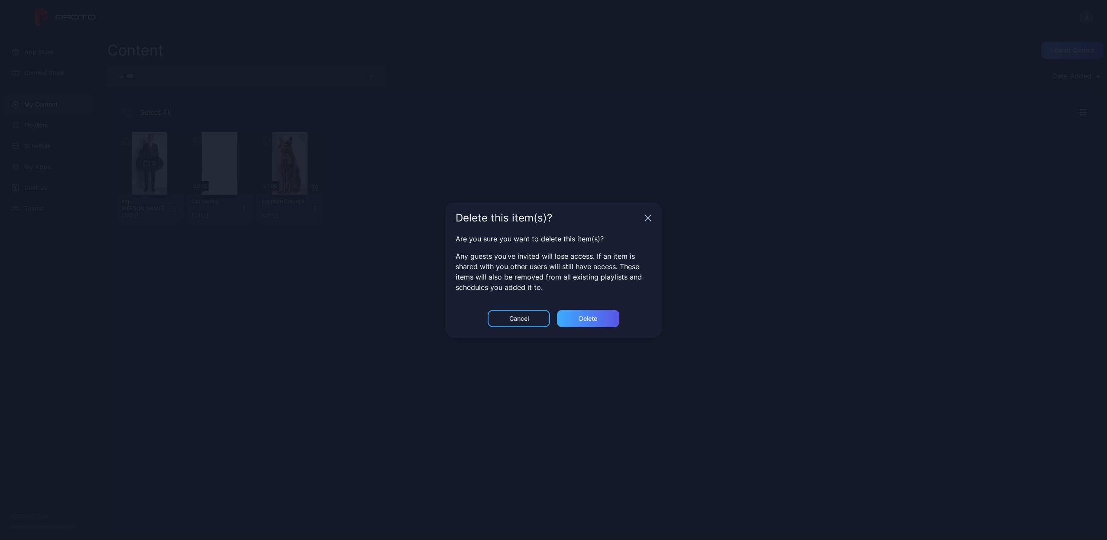
click at [595, 320] on div "Delete" at bounding box center [588, 318] width 18 height 7
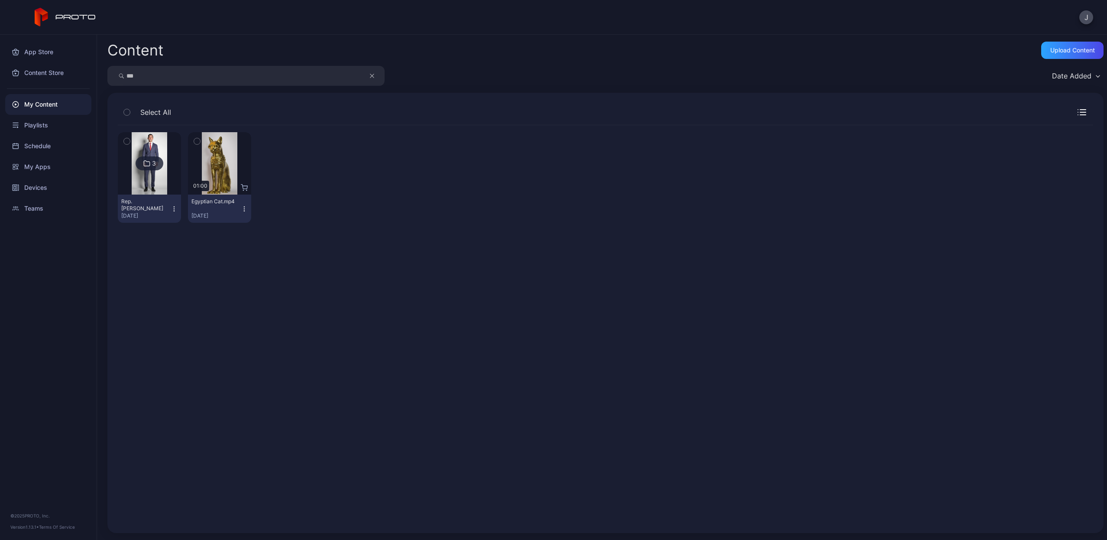
click at [372, 74] on icon "button" at bounding box center [372, 76] width 4 height 10
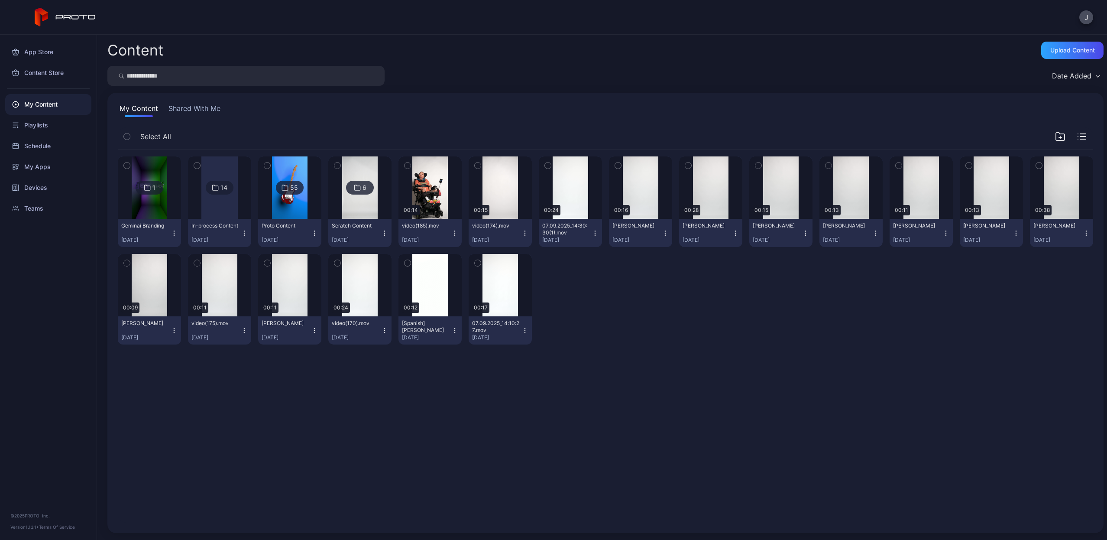
click at [331, 74] on input "search" at bounding box center [245, 76] width 277 height 20
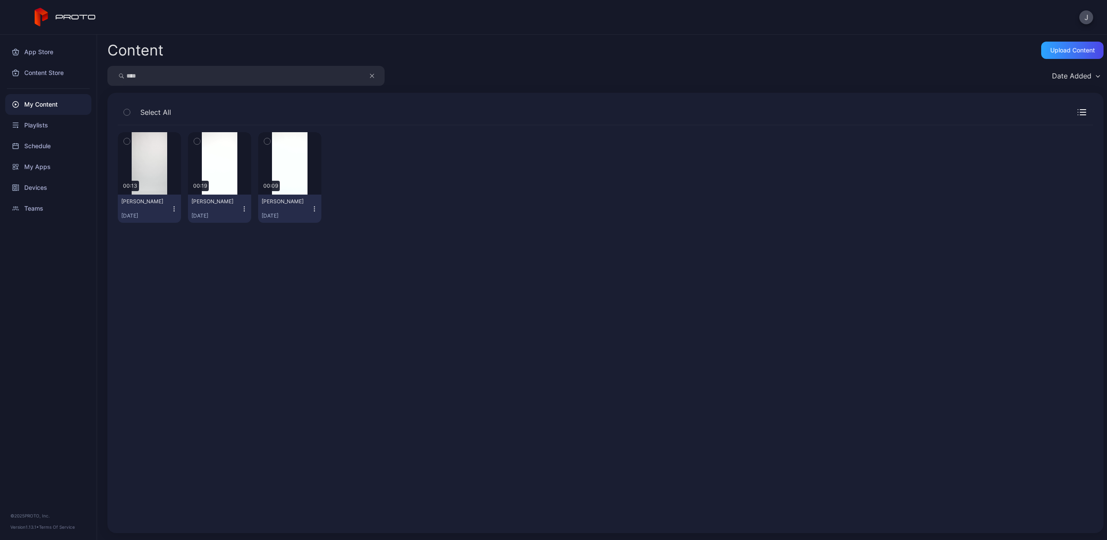
drag, startPoint x: 331, startPoint y: 74, endPoint x: 312, endPoint y: 210, distance: 136.8
click at [312, 210] on icon "button" at bounding box center [314, 208] width 7 height 7
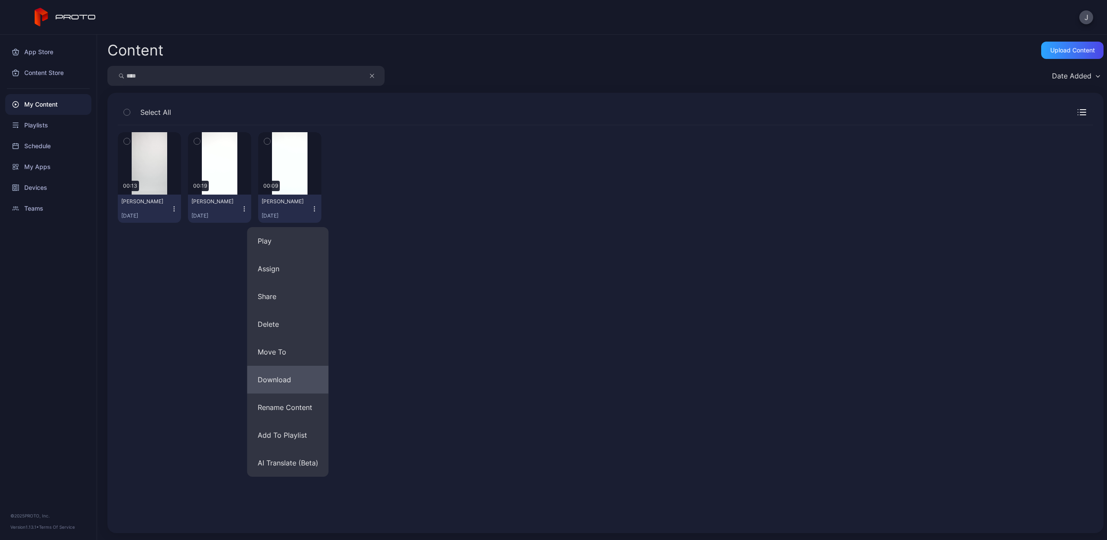
click at [295, 375] on button "Download" at bounding box center [287, 380] width 81 height 28
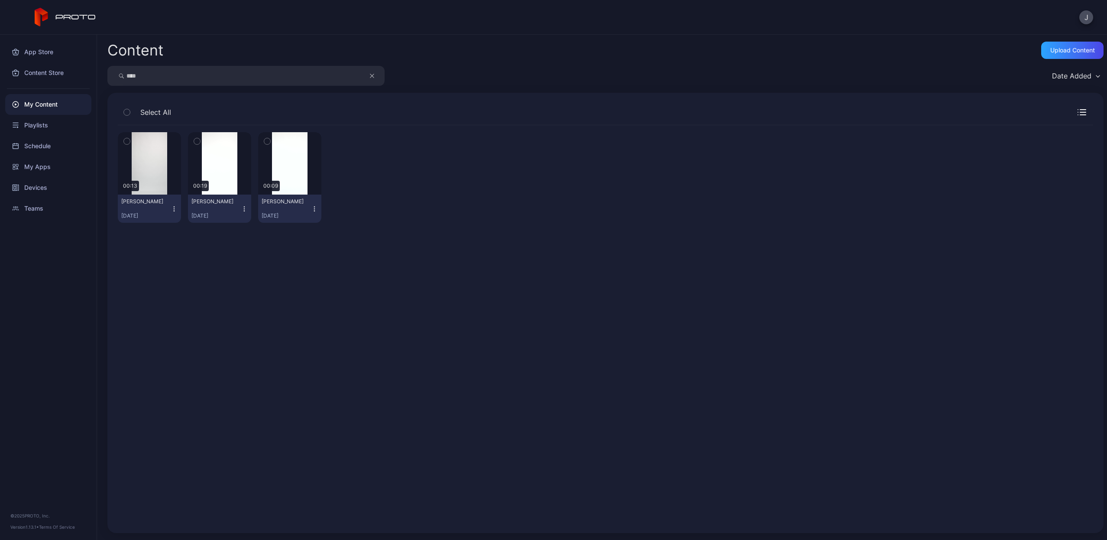
click at [312, 210] on icon "button" at bounding box center [314, 208] width 7 height 7
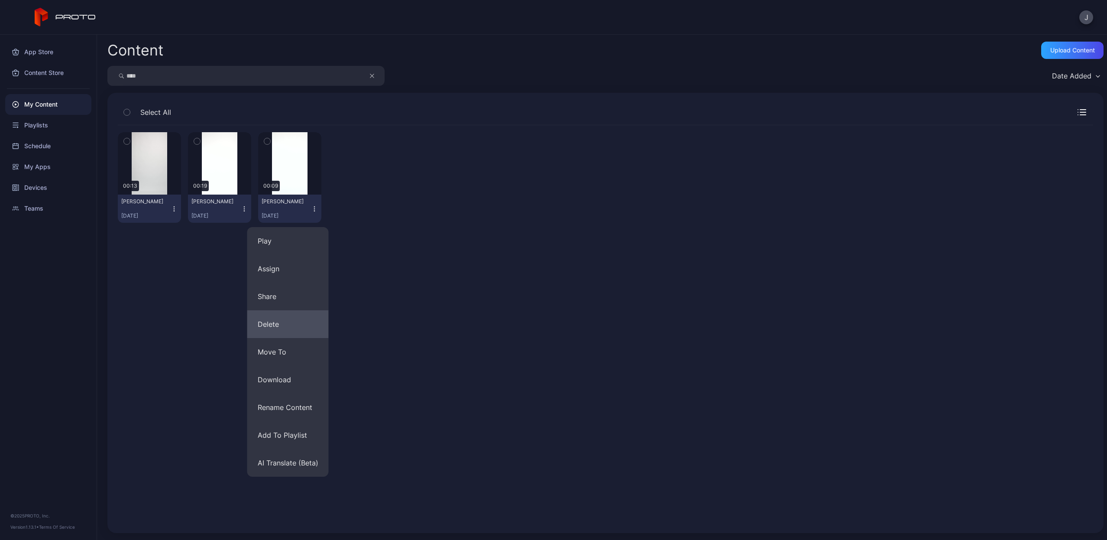
click at [281, 330] on button "Delete" at bounding box center [287, 324] width 81 height 28
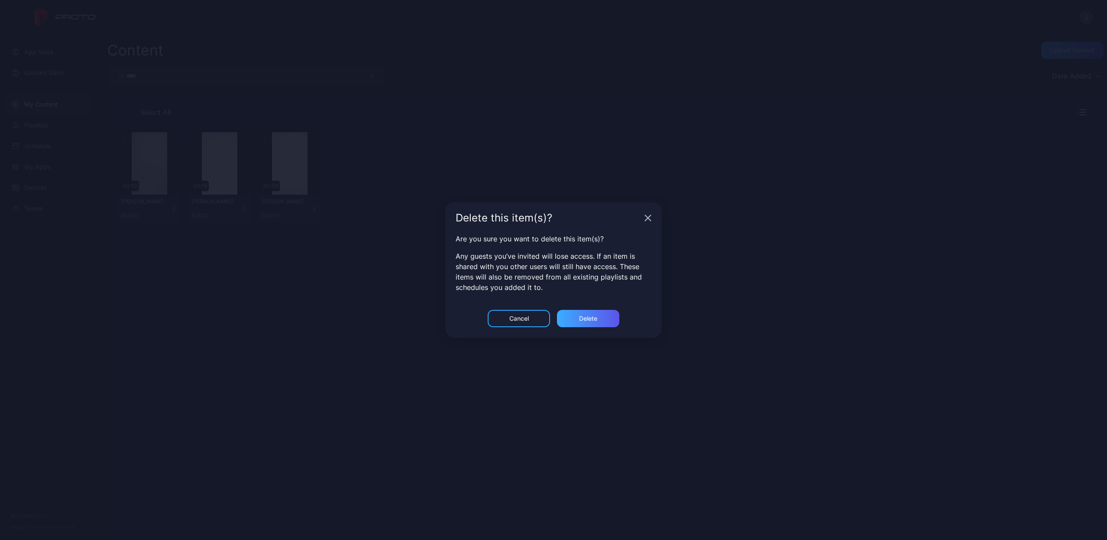
click at [589, 319] on div "Delete" at bounding box center [588, 318] width 18 height 7
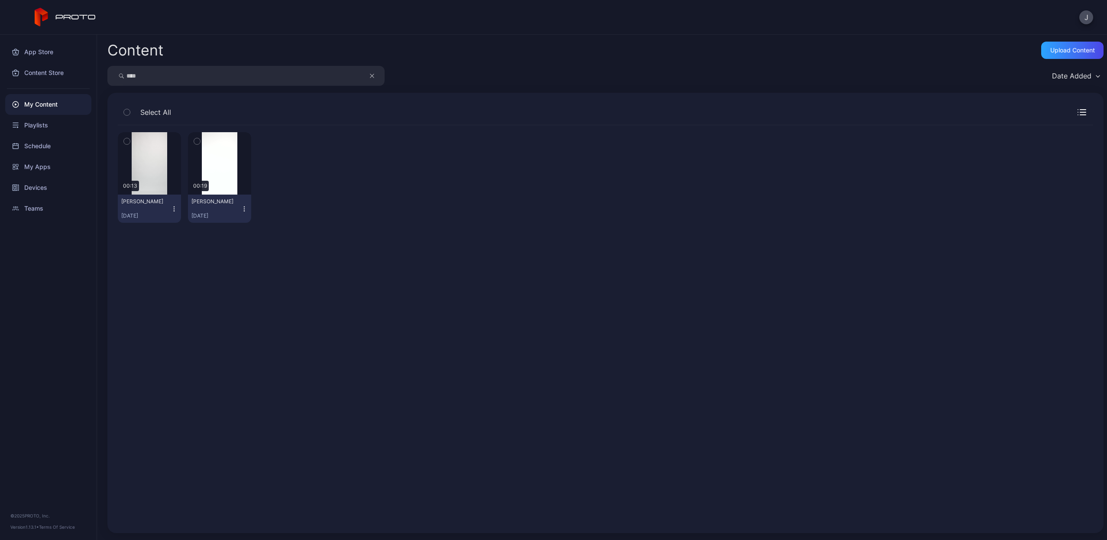
drag, startPoint x: 217, startPoint y: 82, endPoint x: 217, endPoint y: 49, distance: 33.3
click at [217, 49] on div "Content Upload Content **** Date Added Select All Preview 00:13 Anna Schmidt Se…" at bounding box center [602, 287] width 1010 height 505
type input "******"
click at [175, 209] on icon "button" at bounding box center [174, 208] width 7 height 7
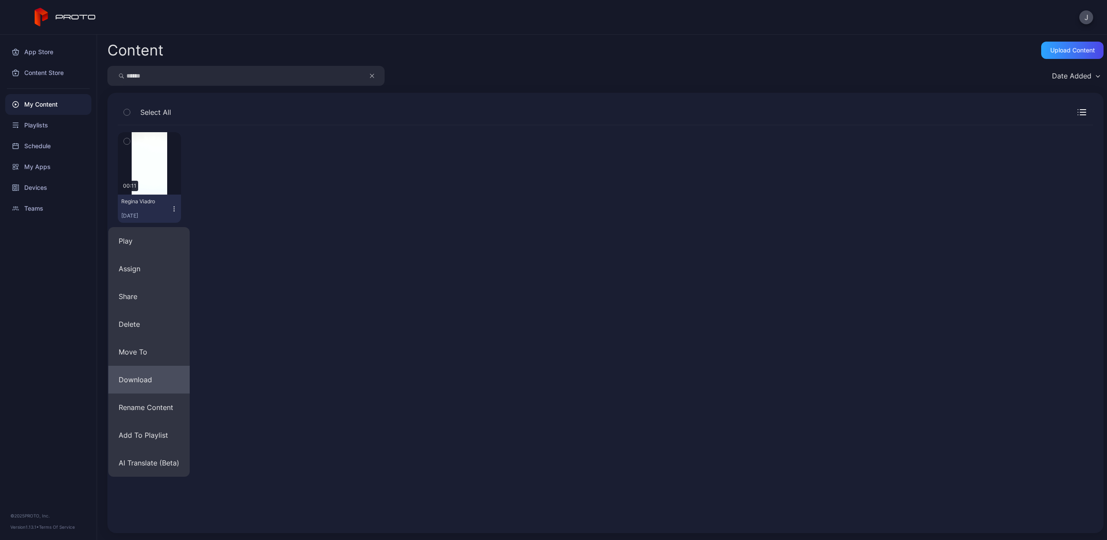
click at [170, 381] on button "Download" at bounding box center [148, 380] width 81 height 28
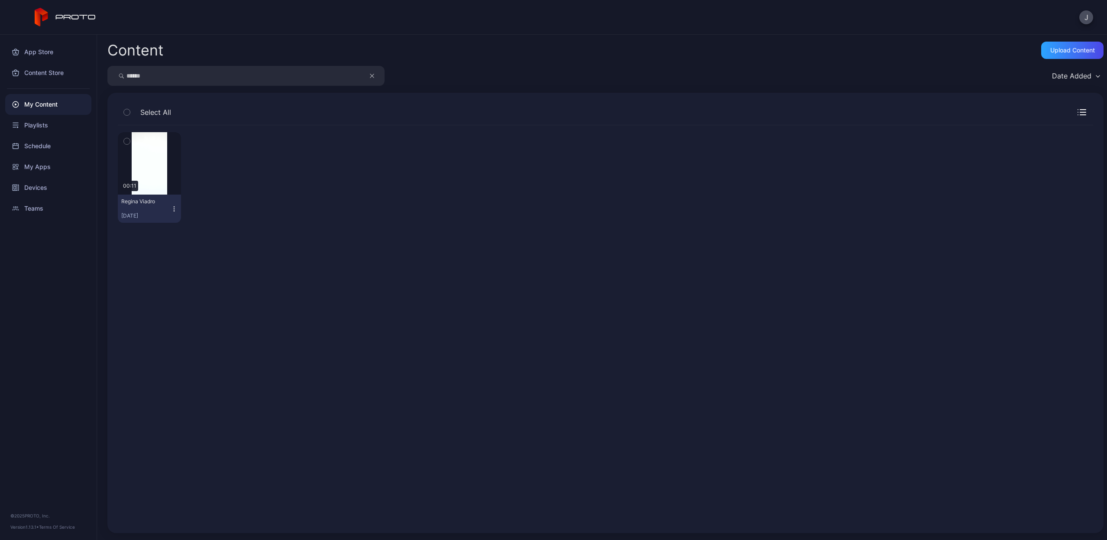
click at [175, 207] on icon "button" at bounding box center [174, 208] width 7 height 7
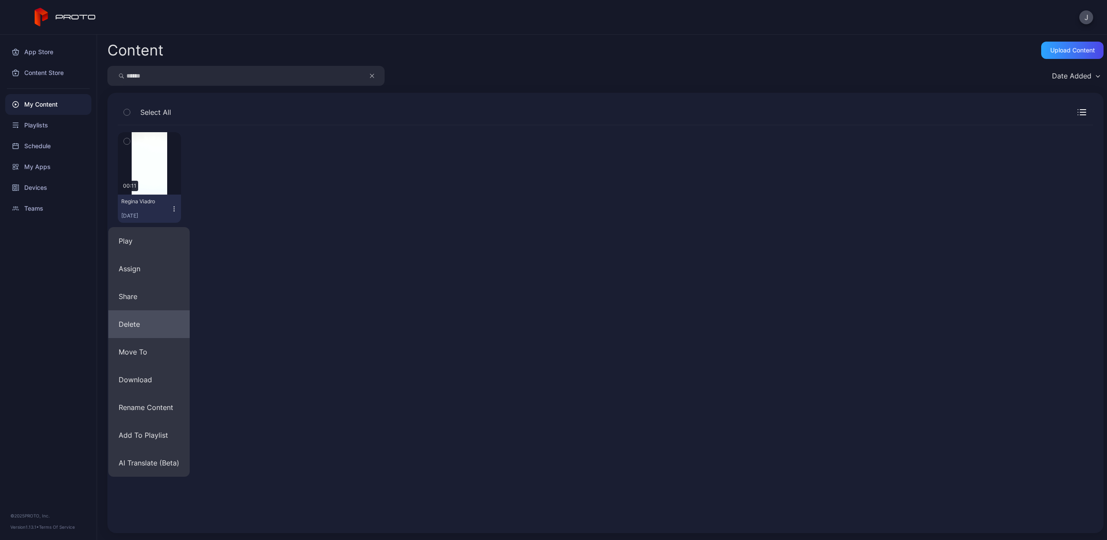
click at [162, 324] on button "Delete" at bounding box center [148, 324] width 81 height 28
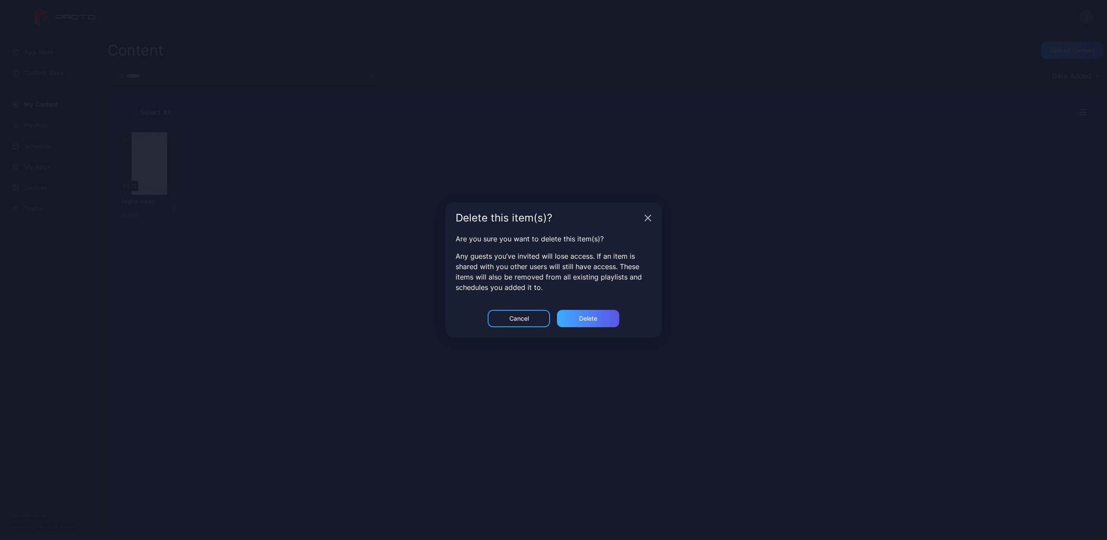
click at [605, 324] on div "Delete" at bounding box center [588, 318] width 62 height 17
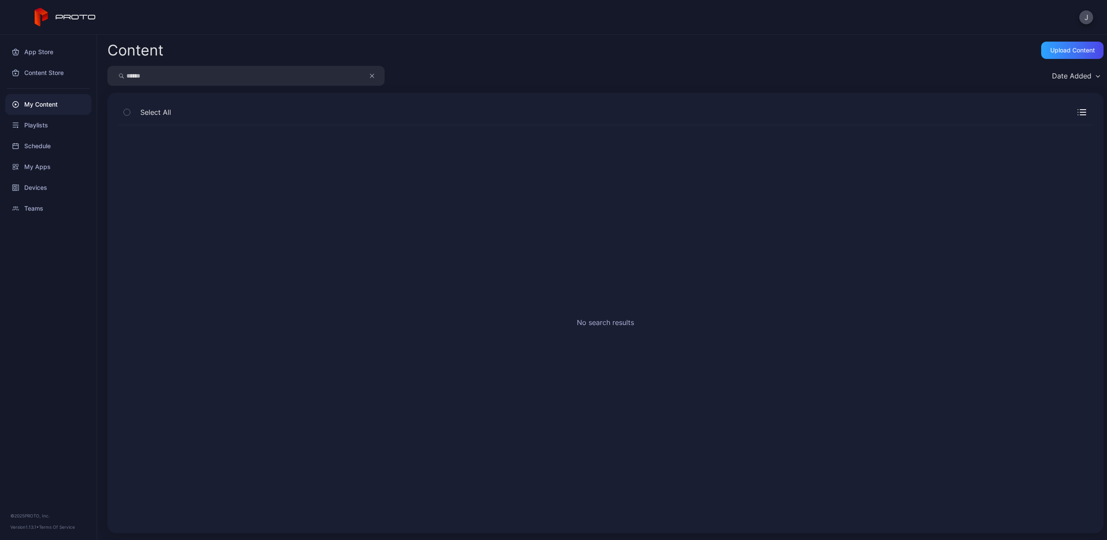
click at [373, 76] on icon "button" at bounding box center [372, 76] width 4 height 10
click at [331, 76] on input "search" at bounding box center [245, 76] width 277 height 20
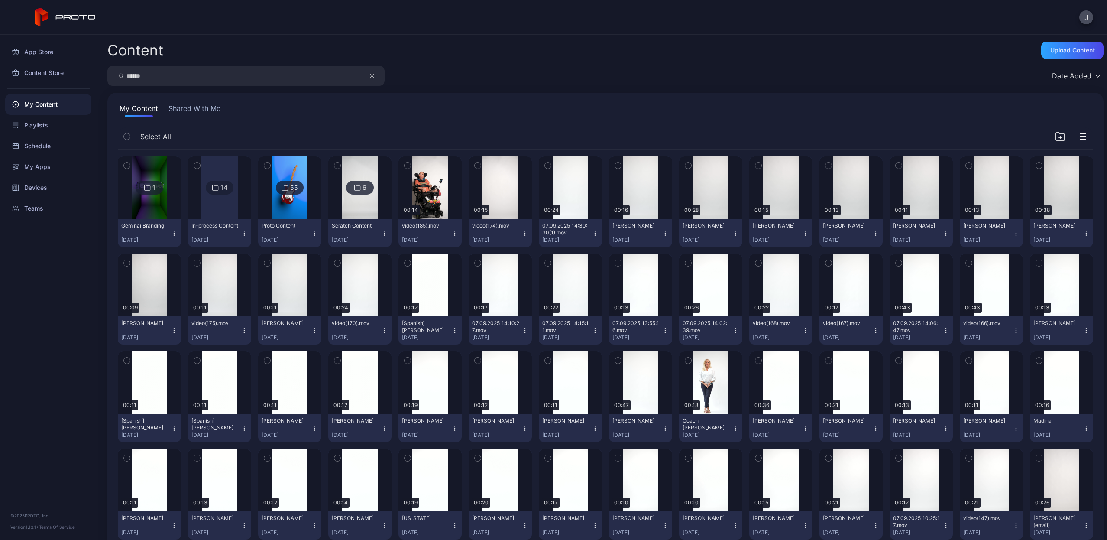
type input "******"
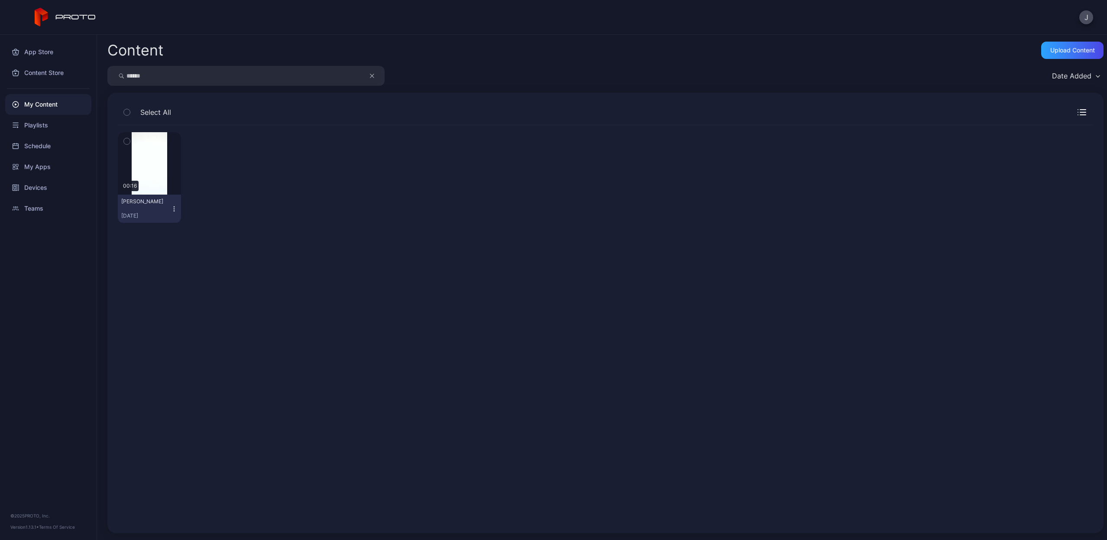
click at [169, 208] on div "Raksha Moorthy Sep 6, 2025" at bounding box center [145, 208] width 49 height 21
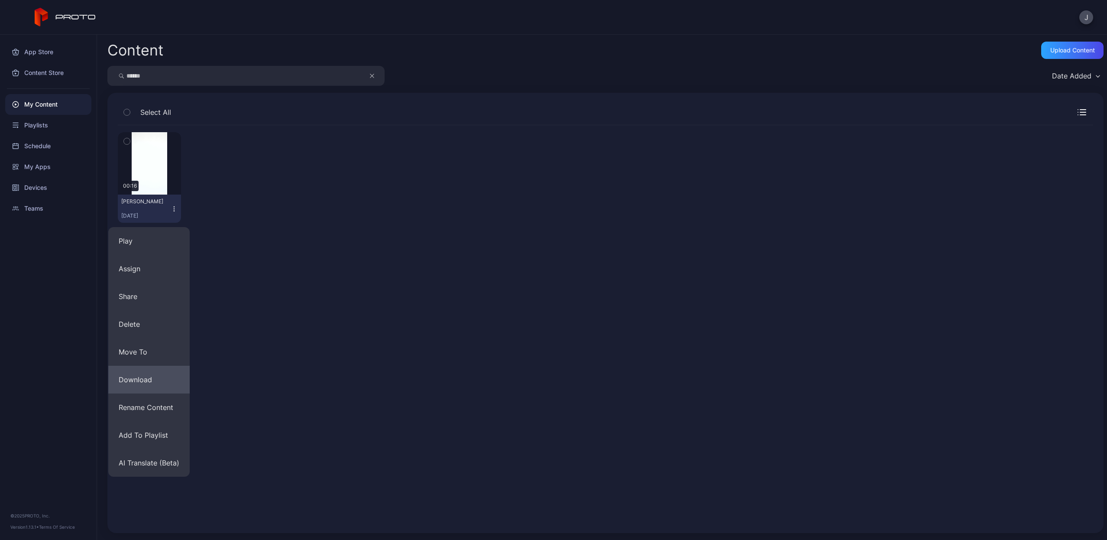
click at [156, 372] on button "Download" at bounding box center [148, 380] width 81 height 28
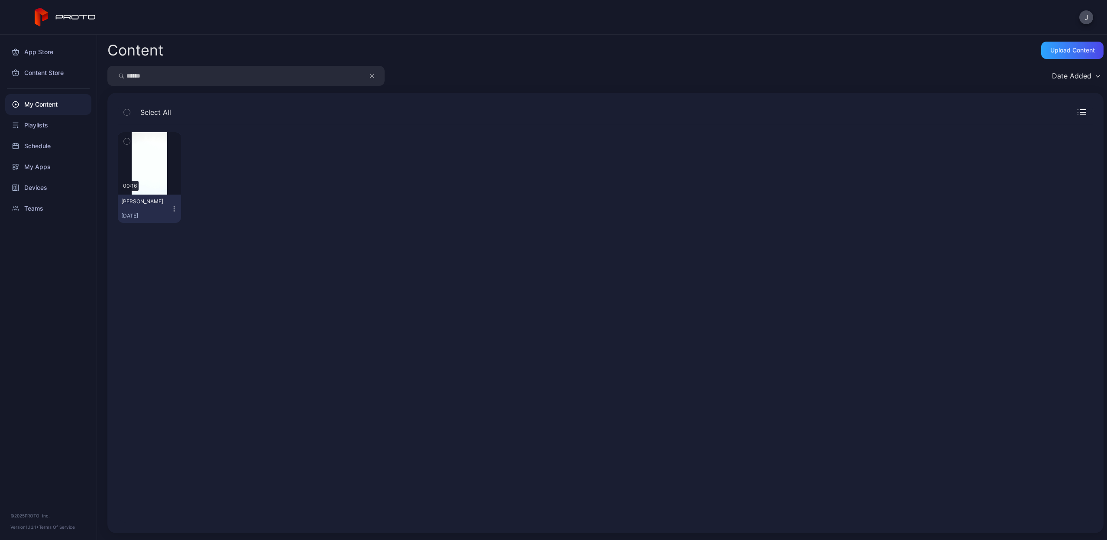
click at [373, 74] on icon "button" at bounding box center [371, 75] width 3 height 3
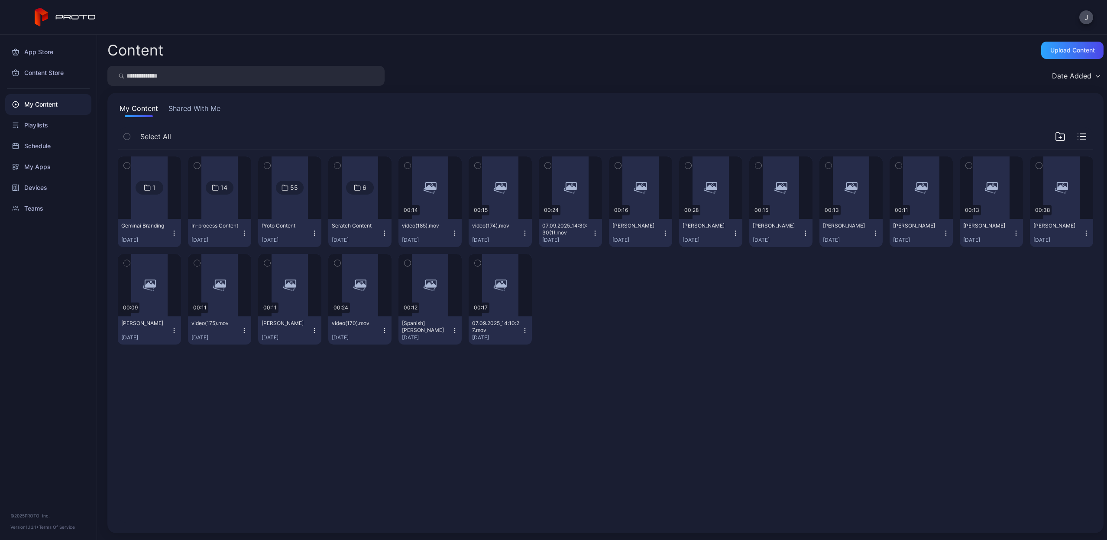
click at [336, 75] on input "search" at bounding box center [245, 76] width 277 height 20
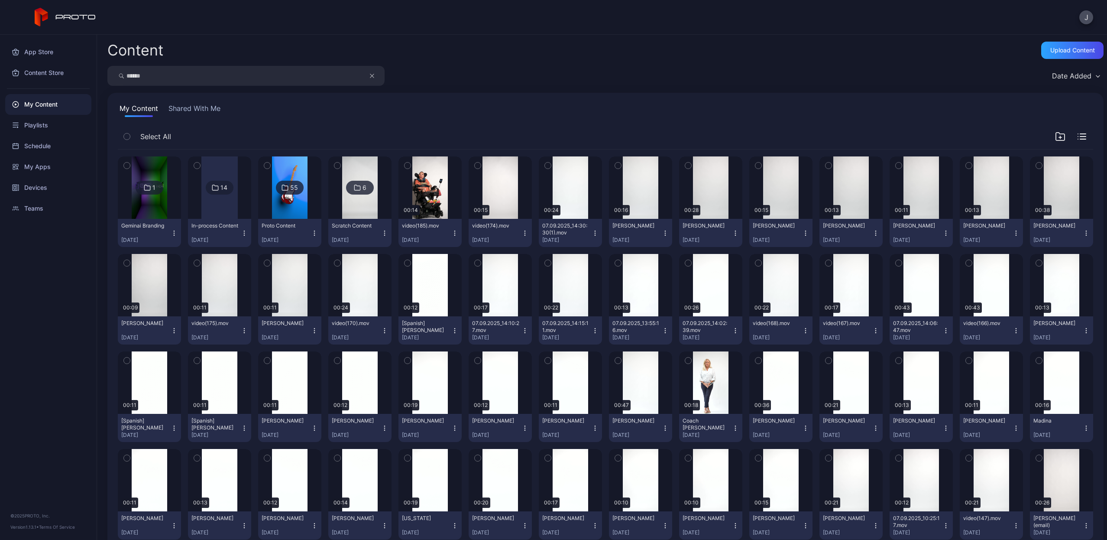
type input "******"
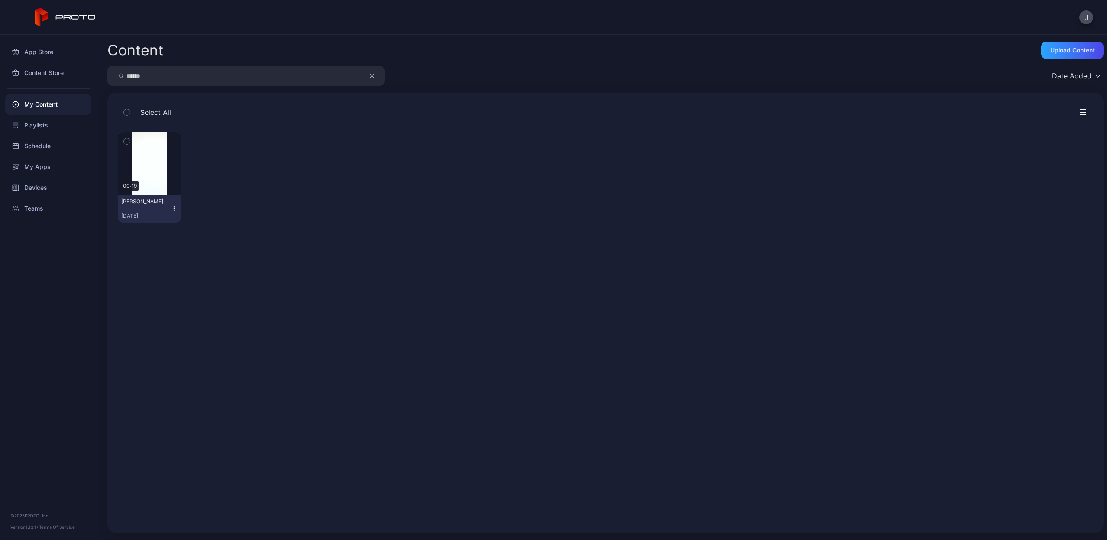
click at [370, 78] on icon "button" at bounding box center [372, 76] width 4 height 10
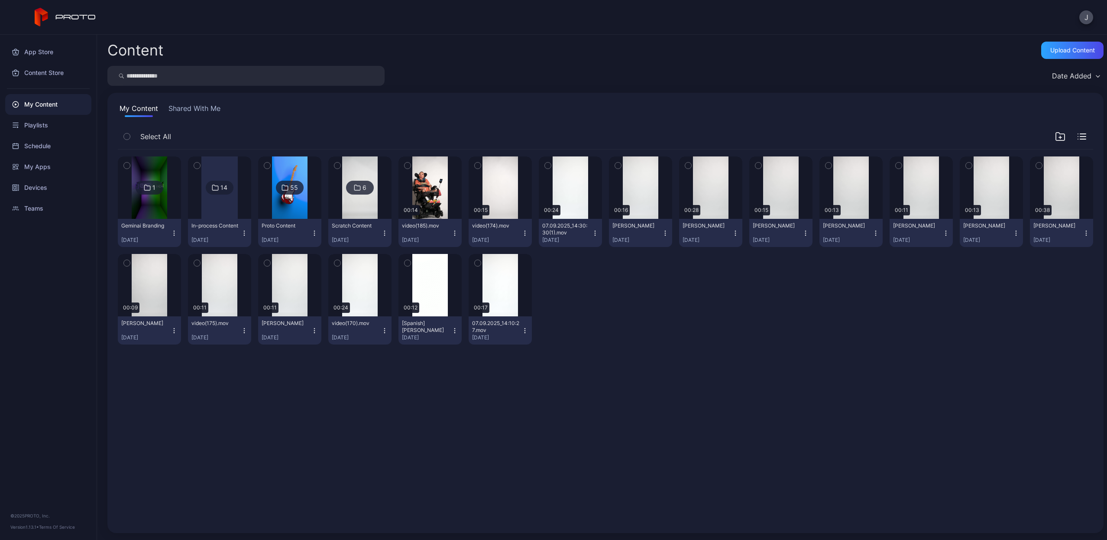
click at [324, 74] on input "search" at bounding box center [245, 76] width 277 height 20
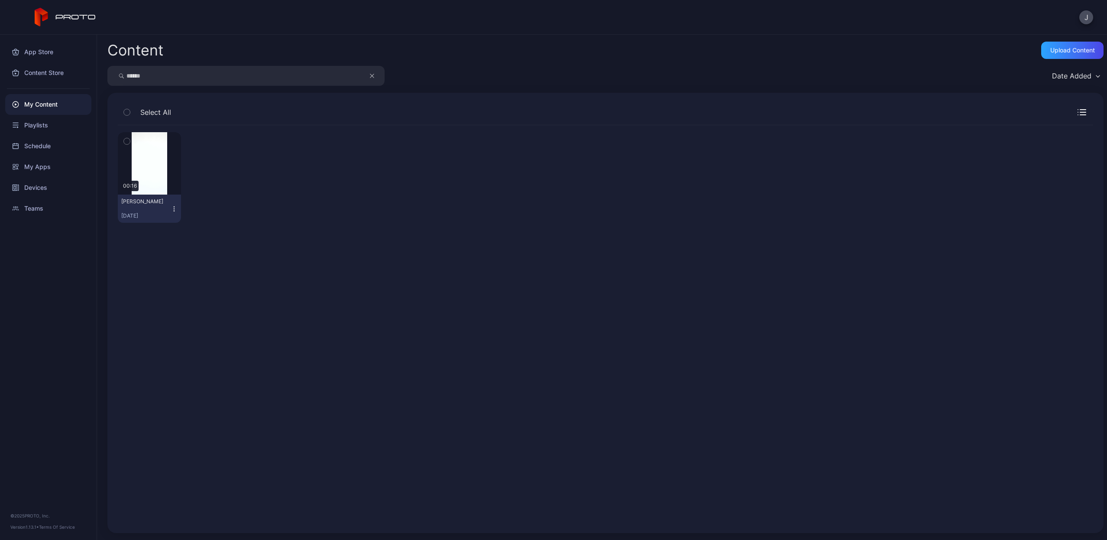
click at [171, 207] on icon "button" at bounding box center [174, 208] width 7 height 7
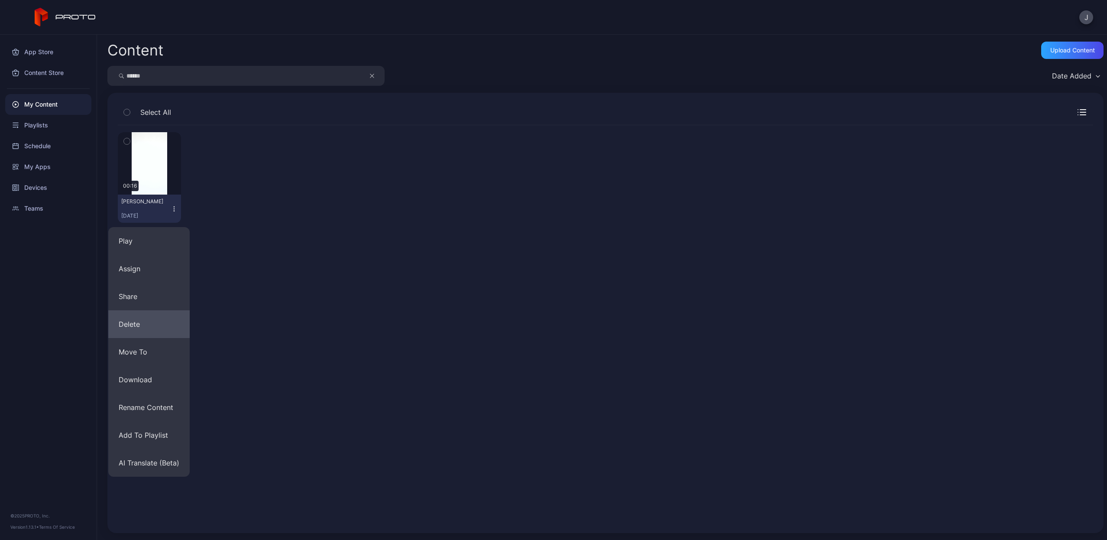
click at [159, 322] on button "Delete" at bounding box center [148, 324] width 81 height 28
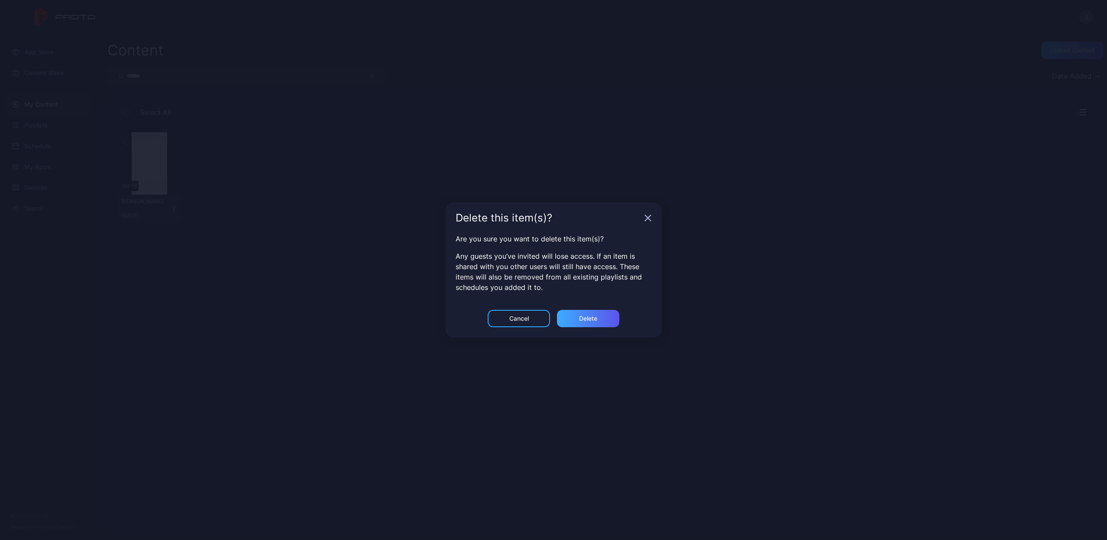
click at [594, 320] on div "Delete" at bounding box center [588, 318] width 18 height 7
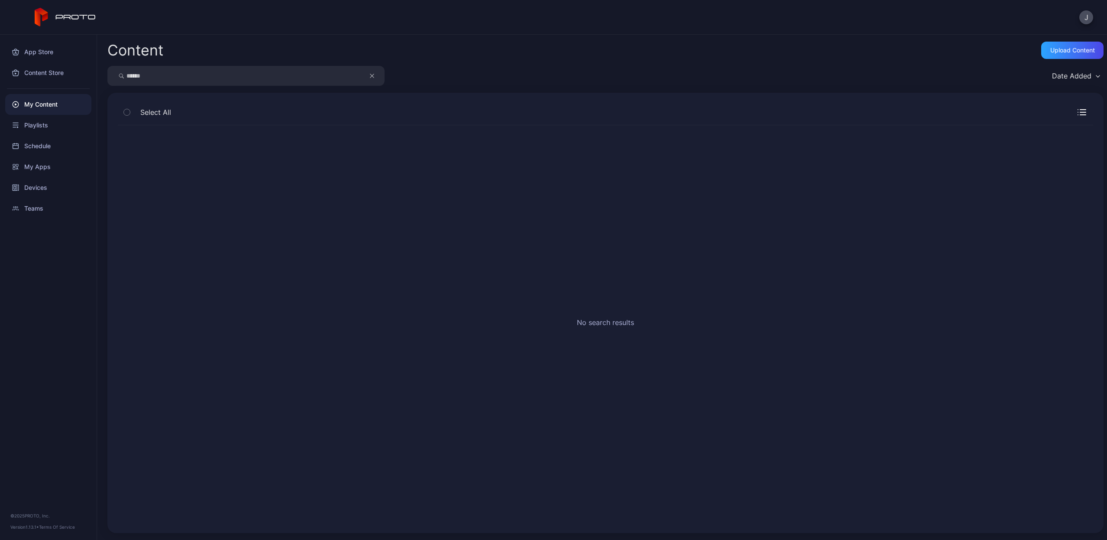
drag, startPoint x: 232, startPoint y: 76, endPoint x: 236, endPoint y: 57, distance: 19.1
click at [236, 59] on div "Content Upload Content ****** Date Added Select All No search results" at bounding box center [602, 287] width 1010 height 505
type input "******"
click at [151, 163] on div "Preview" at bounding box center [150, 163] width 28 height 14
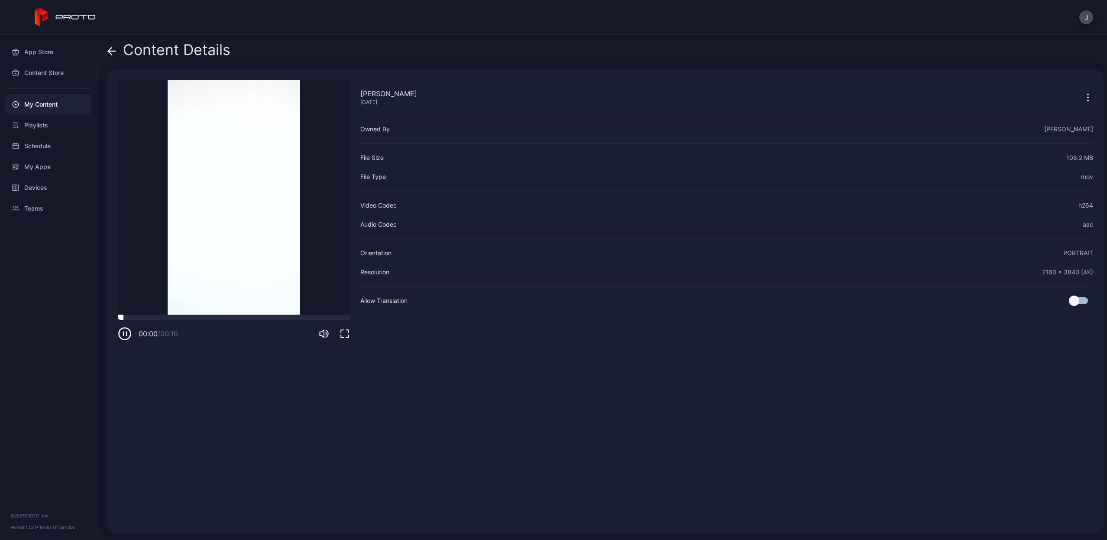
click at [196, 317] on div at bounding box center [234, 316] width 232 height 5
click at [125, 332] on icon "button" at bounding box center [125, 334] width 14 height 14
click at [1087, 95] on icon "button" at bounding box center [1087, 94] width 1 height 1
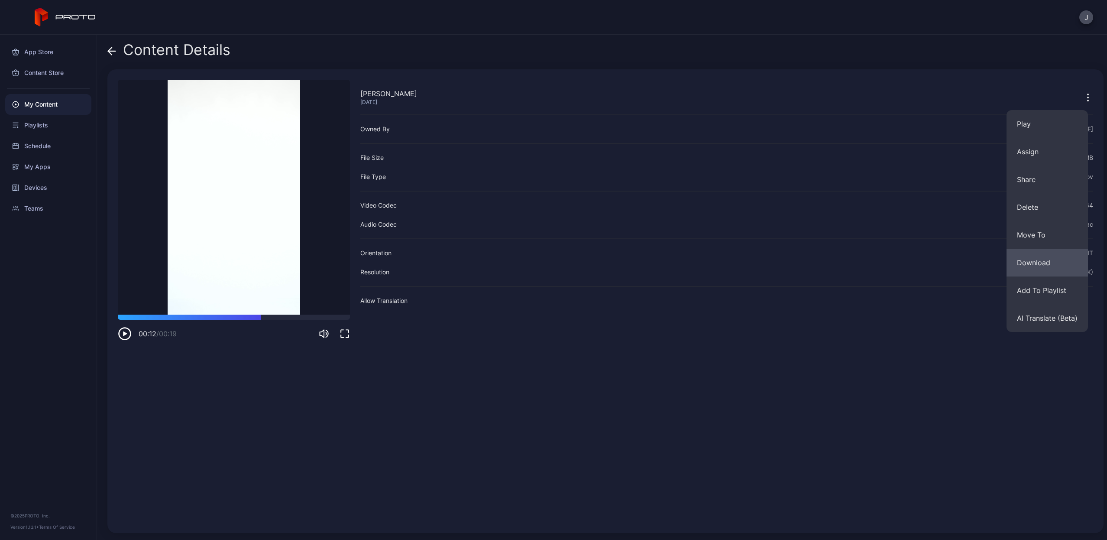
click at [1035, 260] on button "Download" at bounding box center [1047, 263] width 81 height 28
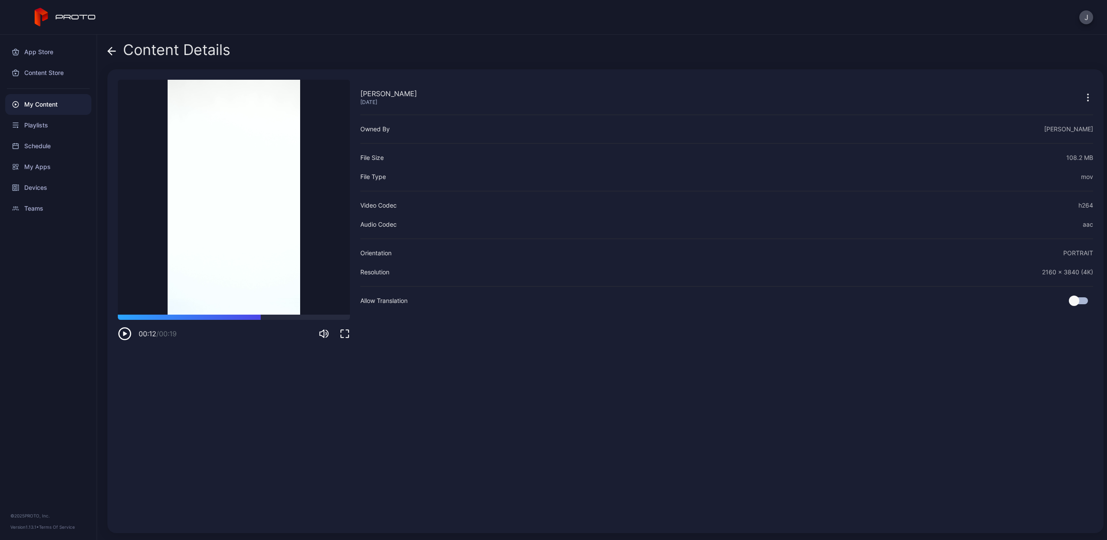
click at [114, 51] on icon at bounding box center [111, 51] width 7 height 0
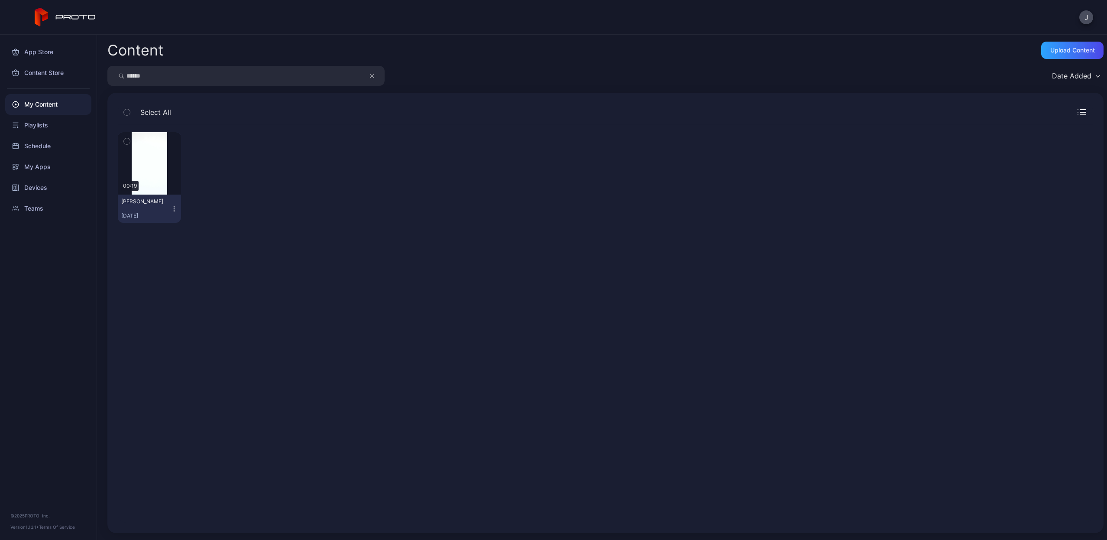
click at [171, 207] on icon "button" at bounding box center [174, 208] width 7 height 7
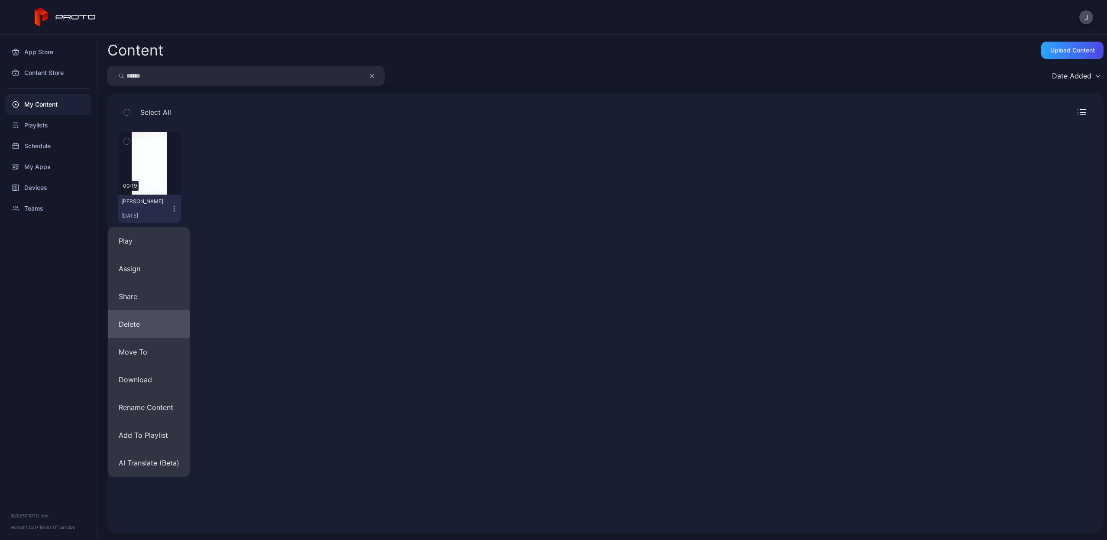
click at [145, 324] on button "Delete" at bounding box center [148, 324] width 81 height 28
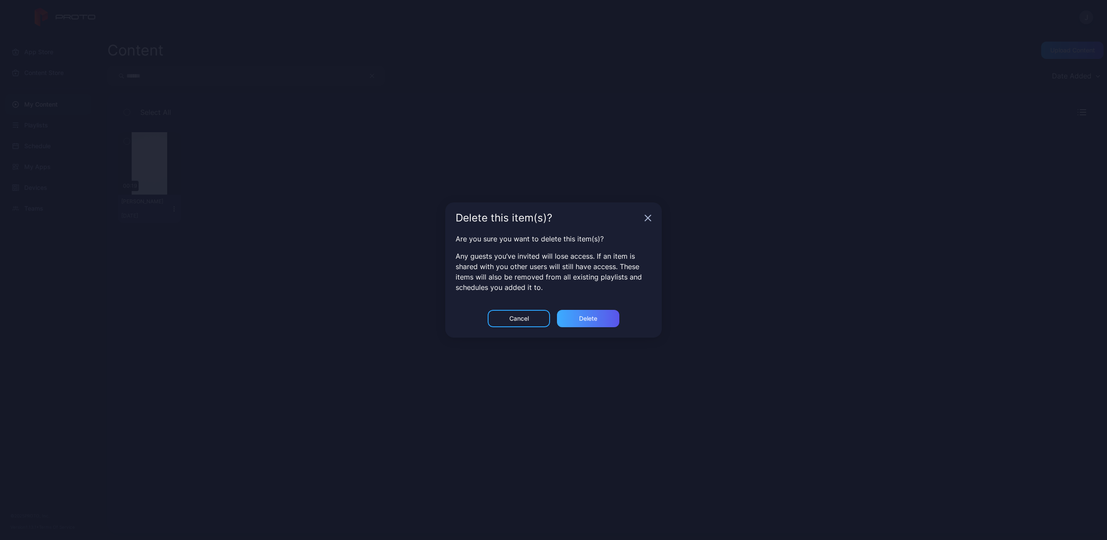
click at [594, 323] on div "Delete" at bounding box center [588, 318] width 62 height 17
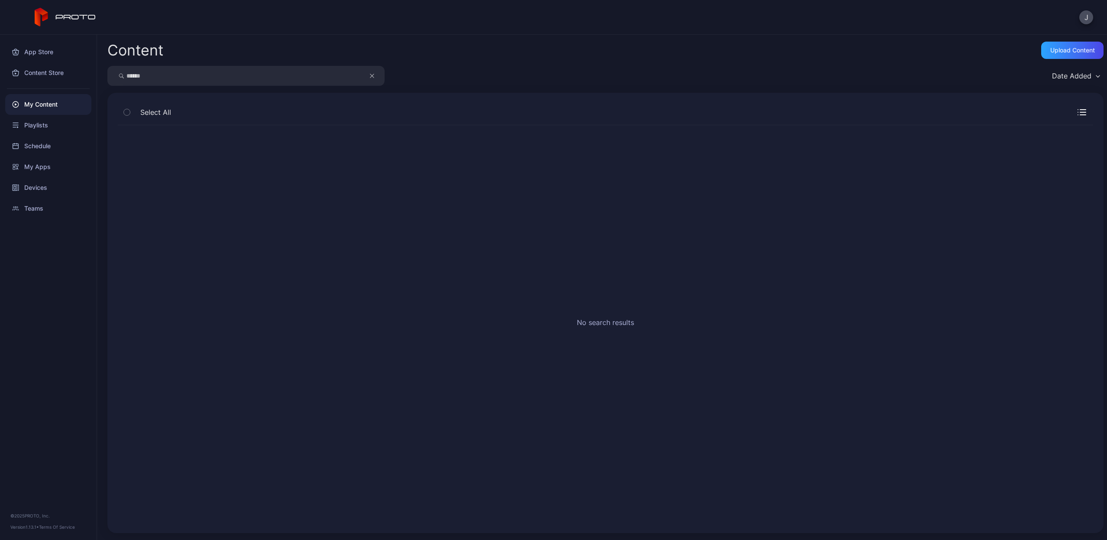
click at [376, 74] on button "button" at bounding box center [376, 76] width 16 height 20
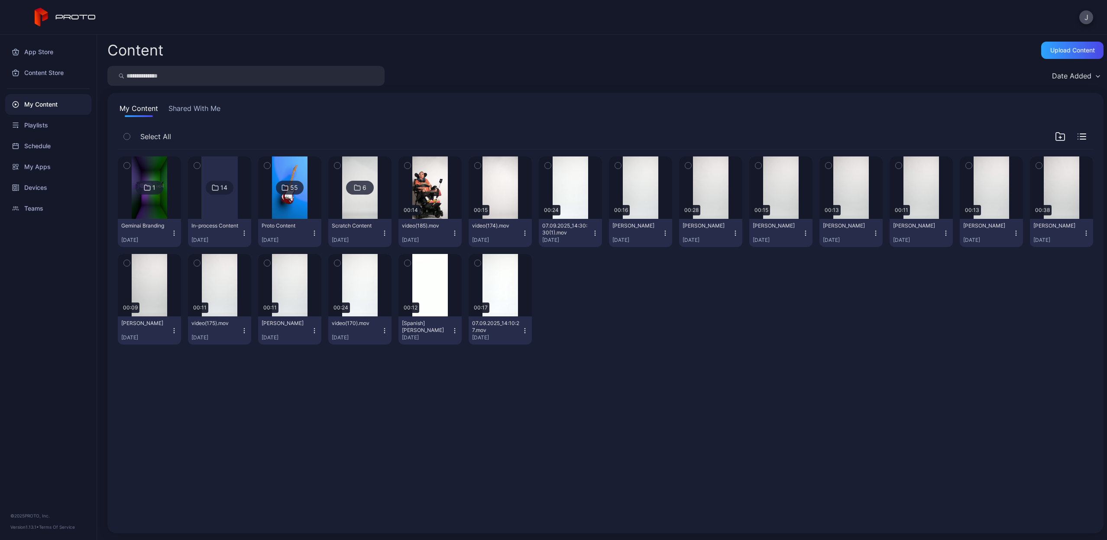
click at [320, 74] on input "search" at bounding box center [245, 76] width 277 height 20
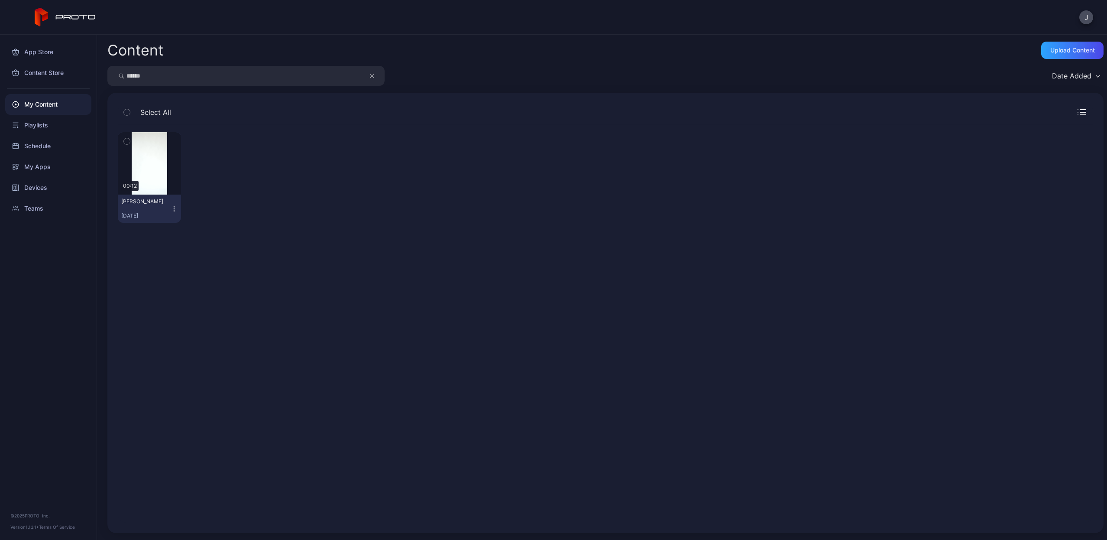
type input "******"
drag, startPoint x: 320, startPoint y: 74, endPoint x: 173, endPoint y: 210, distance: 200.1
click at [173, 210] on icon "button" at bounding box center [174, 208] width 7 height 7
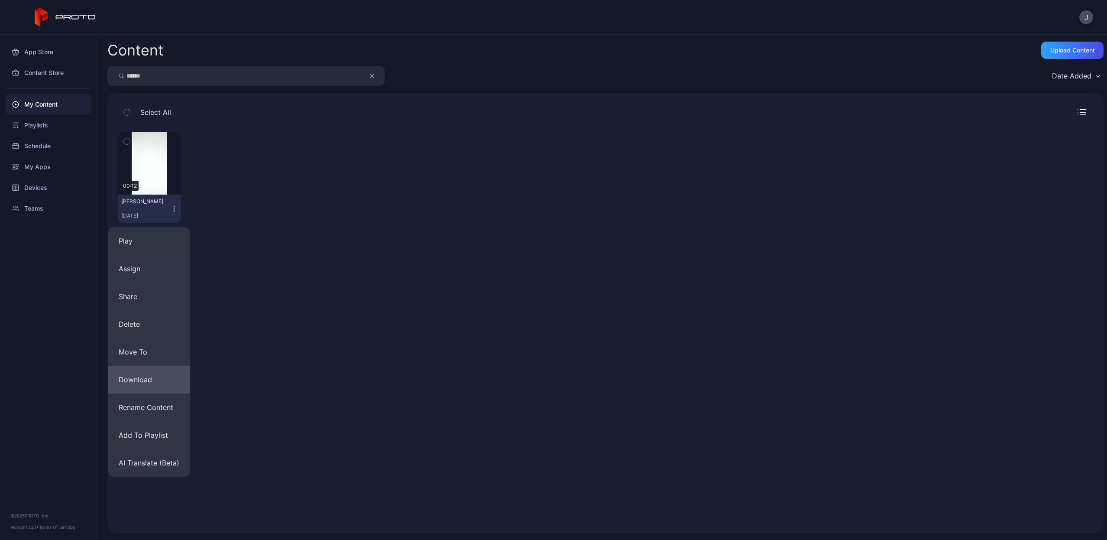
click at [153, 374] on button "Download" at bounding box center [148, 380] width 81 height 28
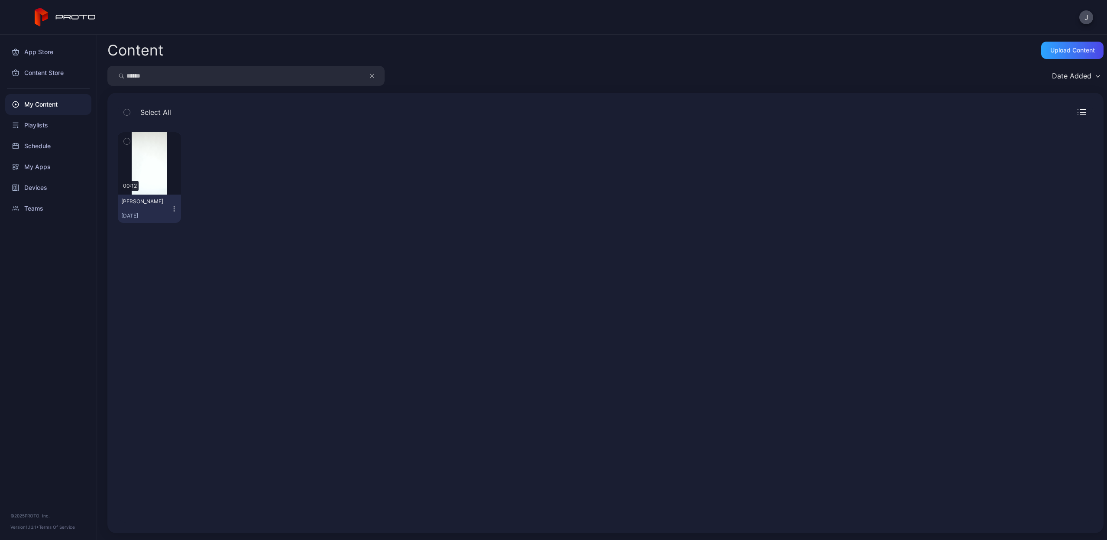
click at [172, 209] on icon "button" at bounding box center [174, 208] width 7 height 7
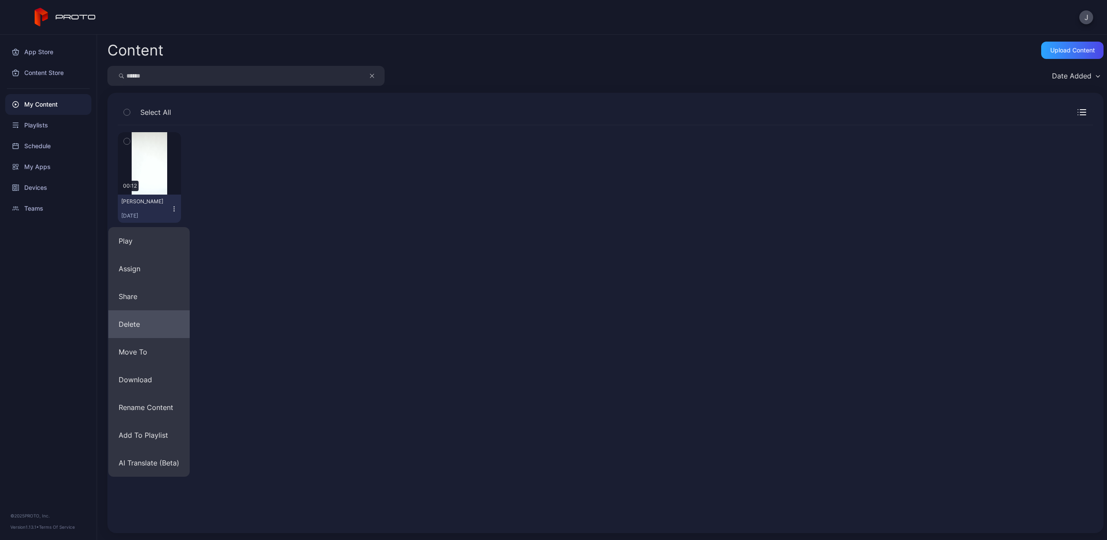
click at [165, 321] on button "Delete" at bounding box center [148, 324] width 81 height 28
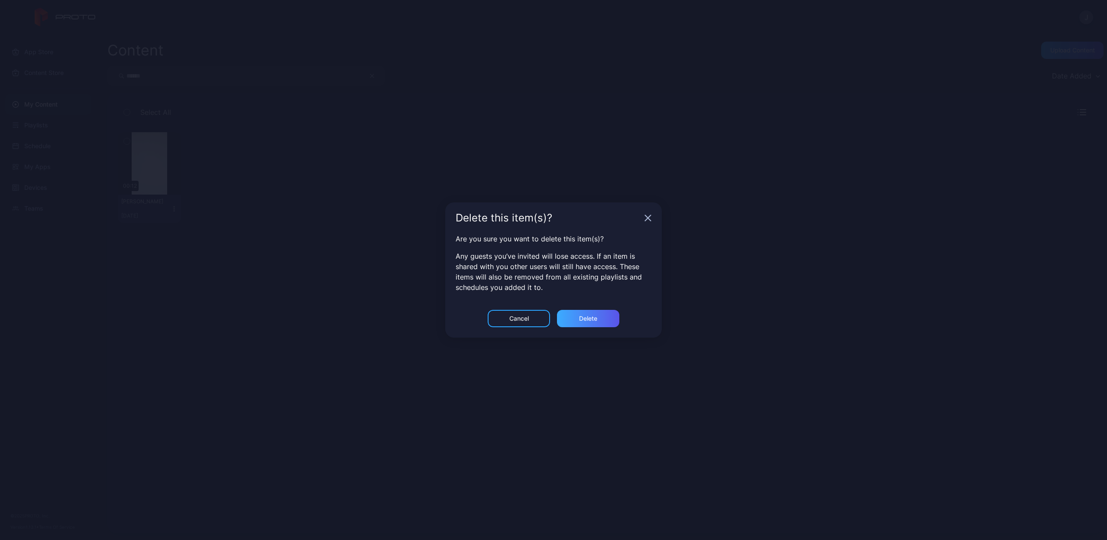
click at [589, 314] on div "Delete" at bounding box center [588, 318] width 62 height 17
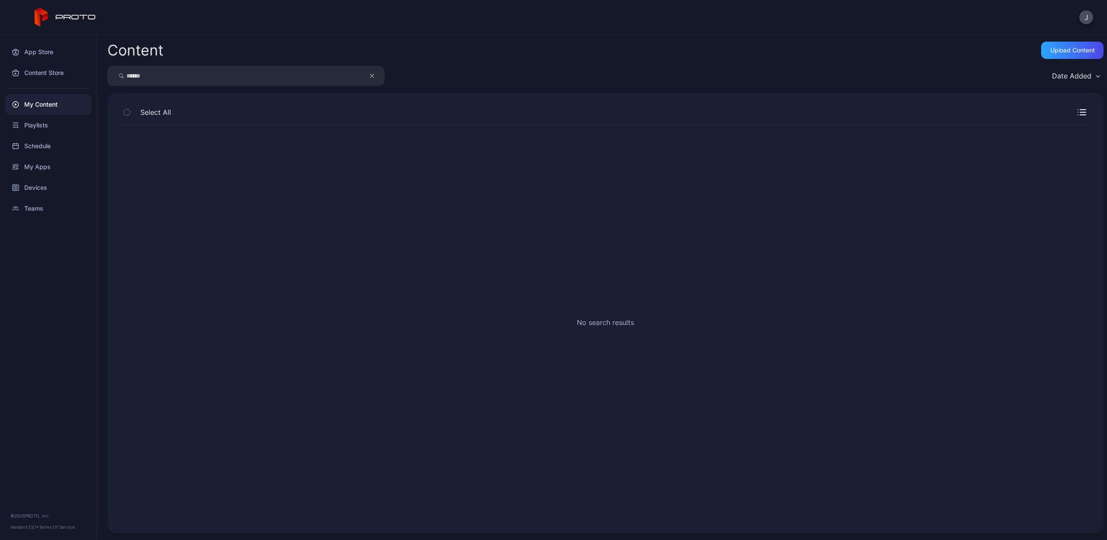
click at [370, 76] on icon "button" at bounding box center [372, 76] width 4 height 10
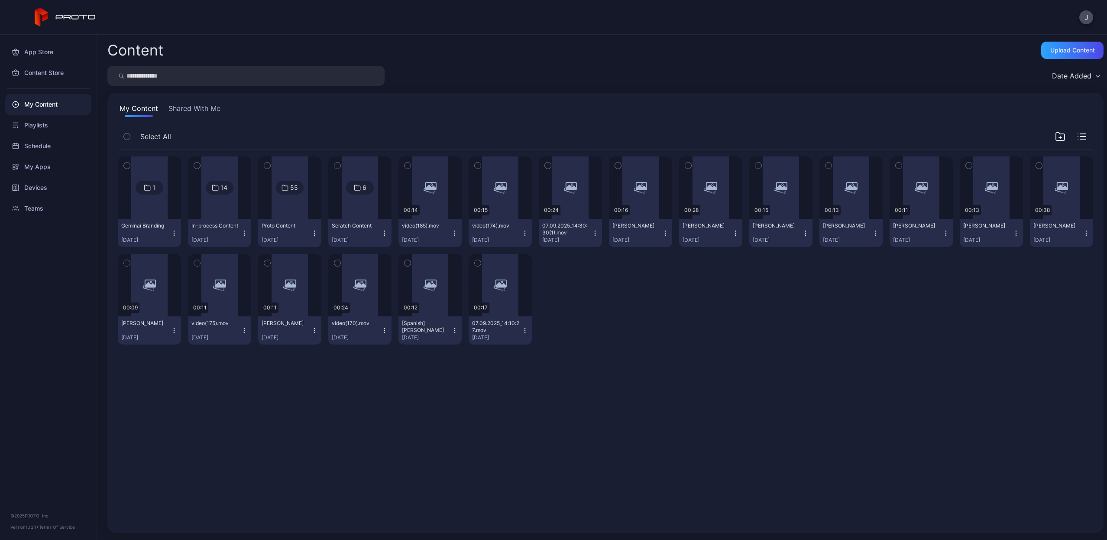
click at [324, 76] on input "search" at bounding box center [245, 76] width 277 height 20
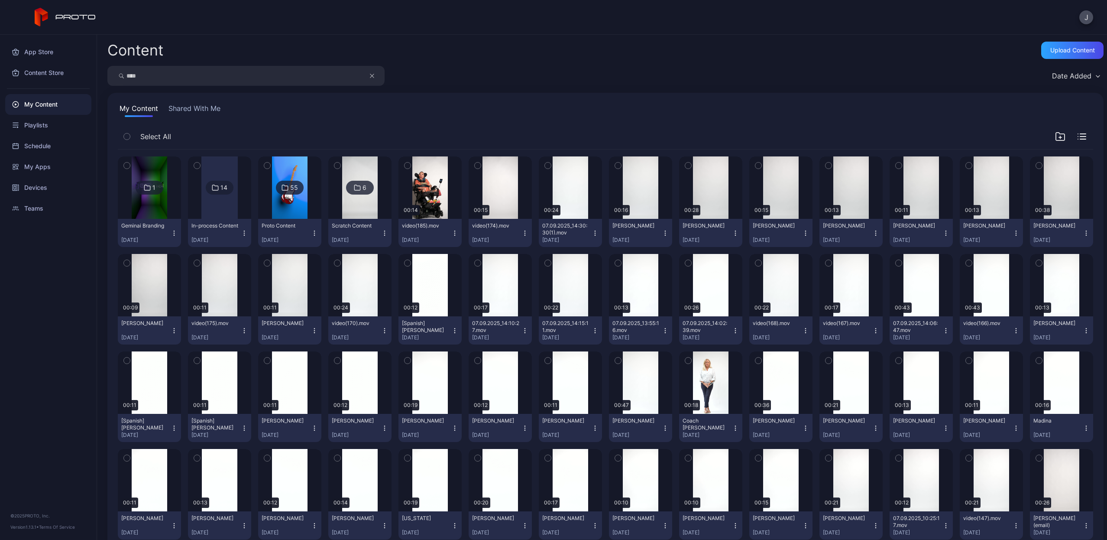
type input "****"
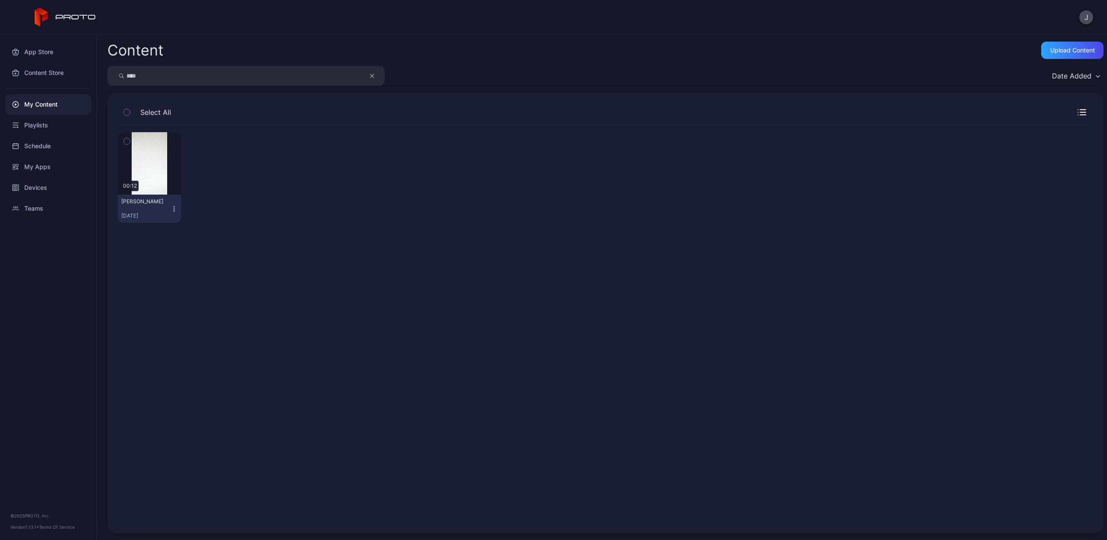
click at [172, 207] on icon "button" at bounding box center [174, 208] width 7 height 7
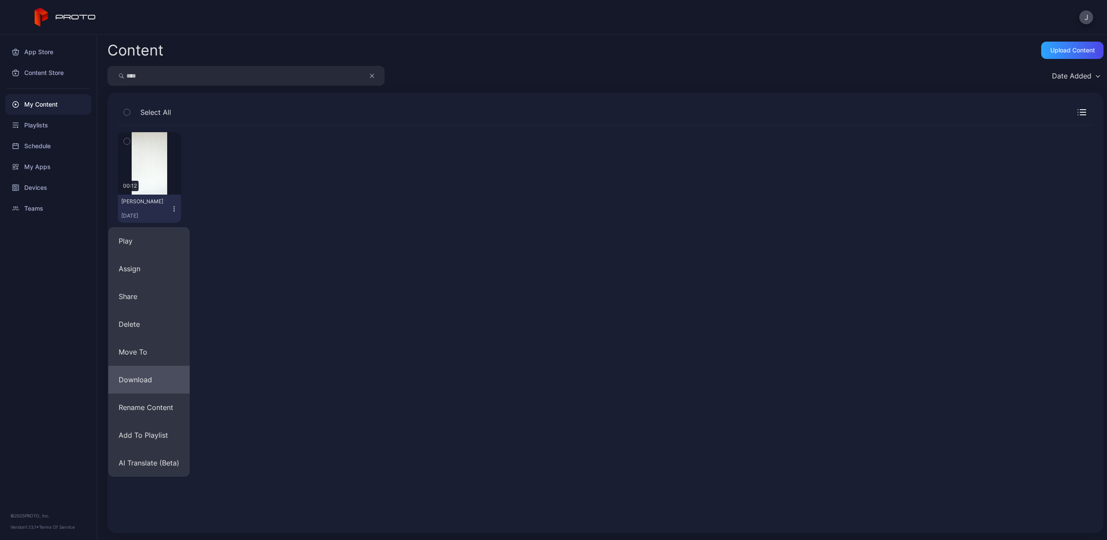
click at [155, 371] on button "Download" at bounding box center [148, 380] width 81 height 28
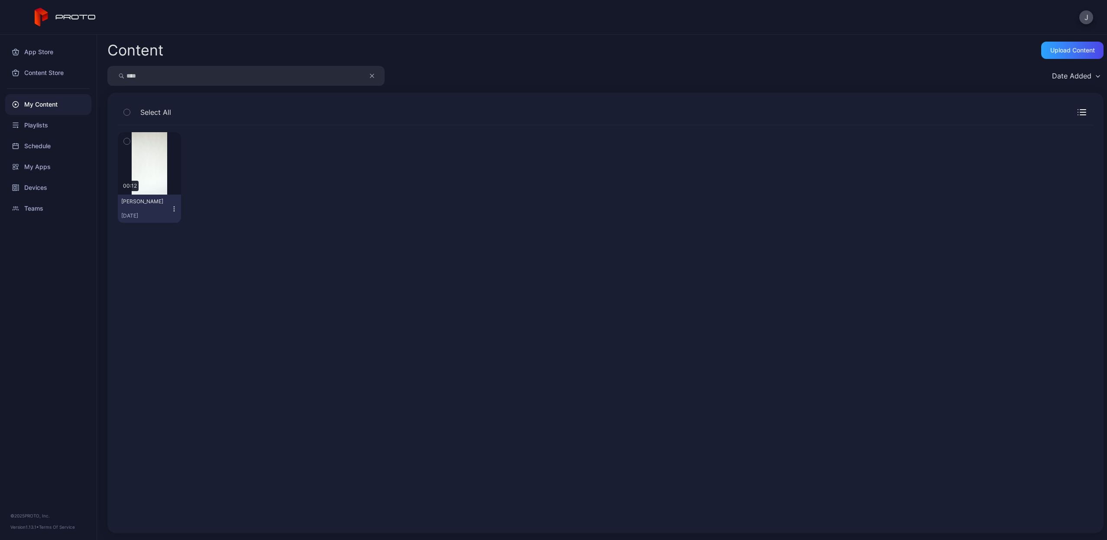
click at [368, 78] on input "****" at bounding box center [245, 76] width 277 height 20
click at [370, 78] on icon "button" at bounding box center [371, 75] width 3 height 3
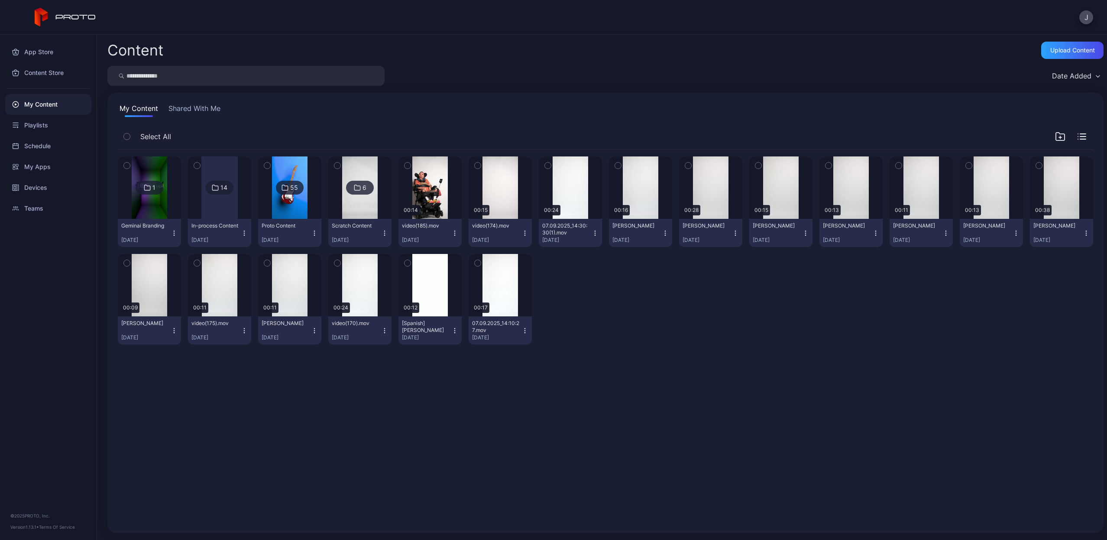
click at [326, 78] on input "search" at bounding box center [245, 76] width 277 height 20
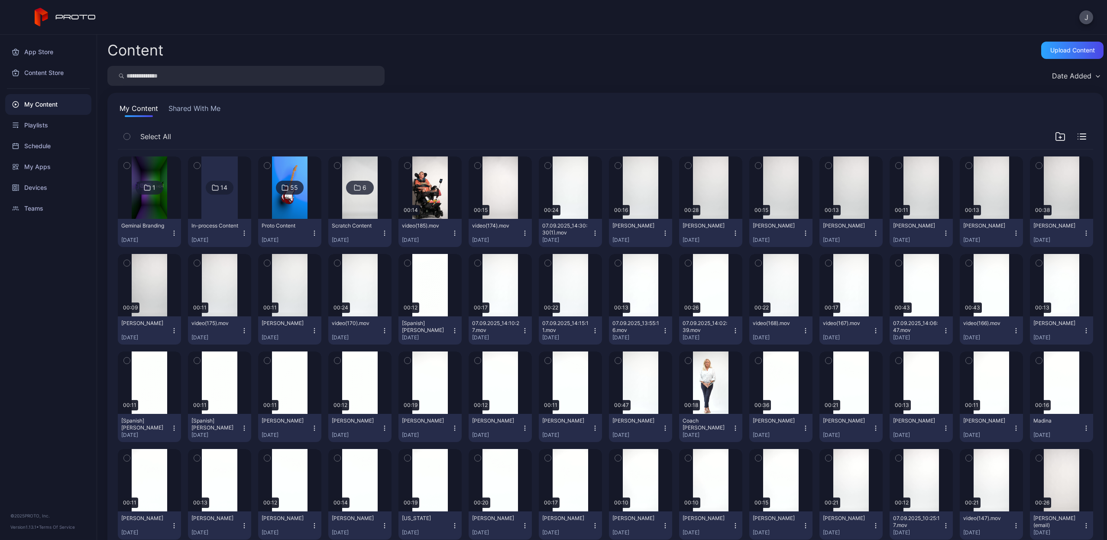
type input "*"
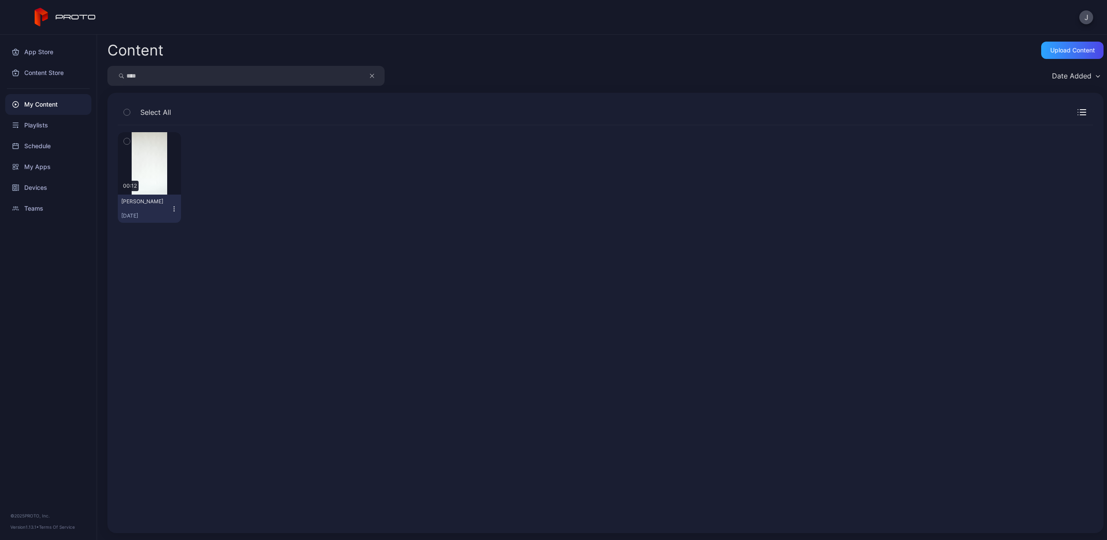
type input "****"
drag, startPoint x: 326, startPoint y: 78, endPoint x: 175, endPoint y: 205, distance: 197.3
click at [175, 205] on icon "button" at bounding box center [174, 208] width 7 height 7
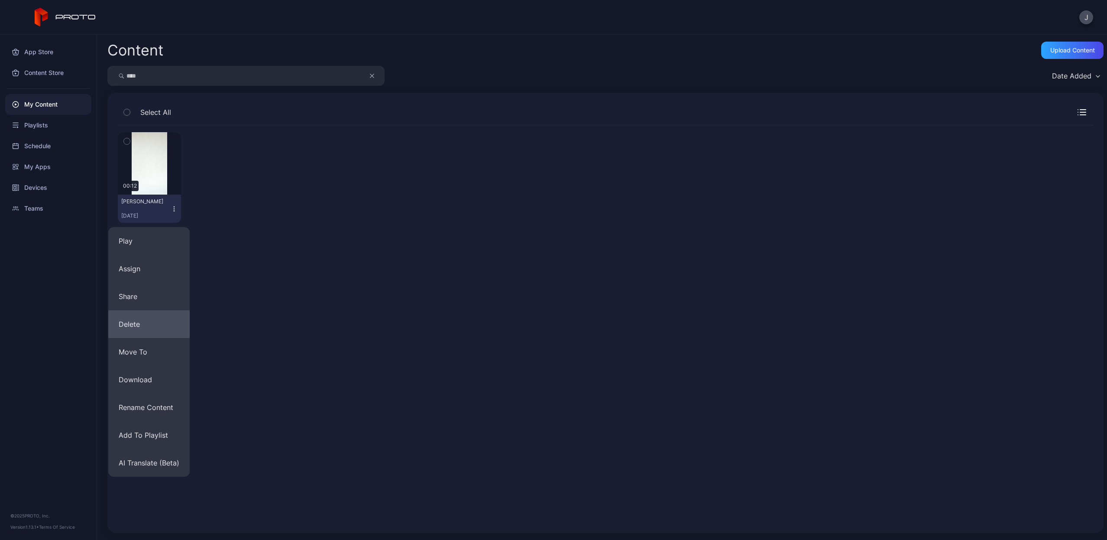
click at [149, 320] on button "Delete" at bounding box center [148, 324] width 81 height 28
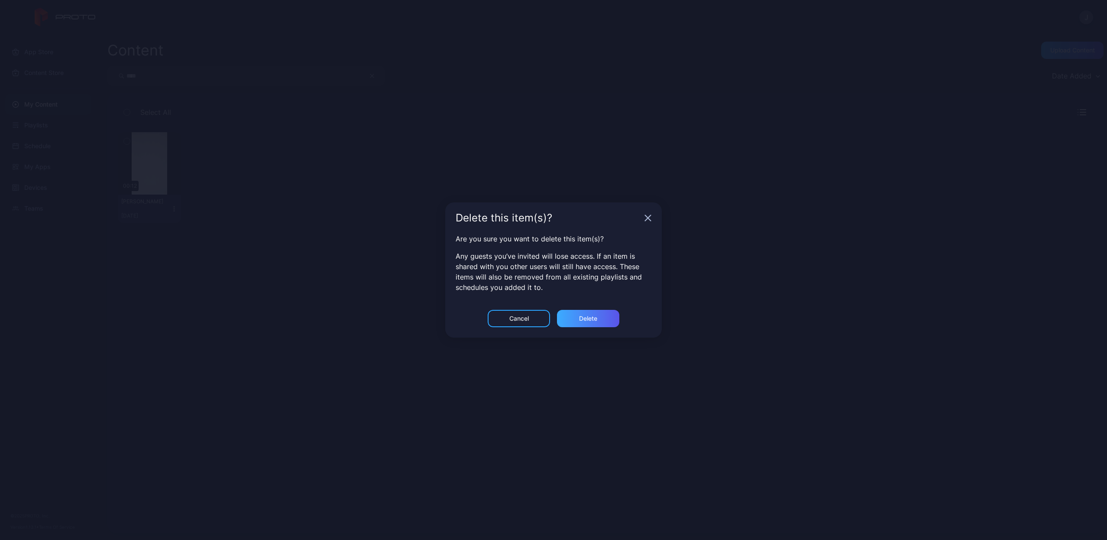
click at [585, 321] on div "Delete" at bounding box center [588, 318] width 18 height 7
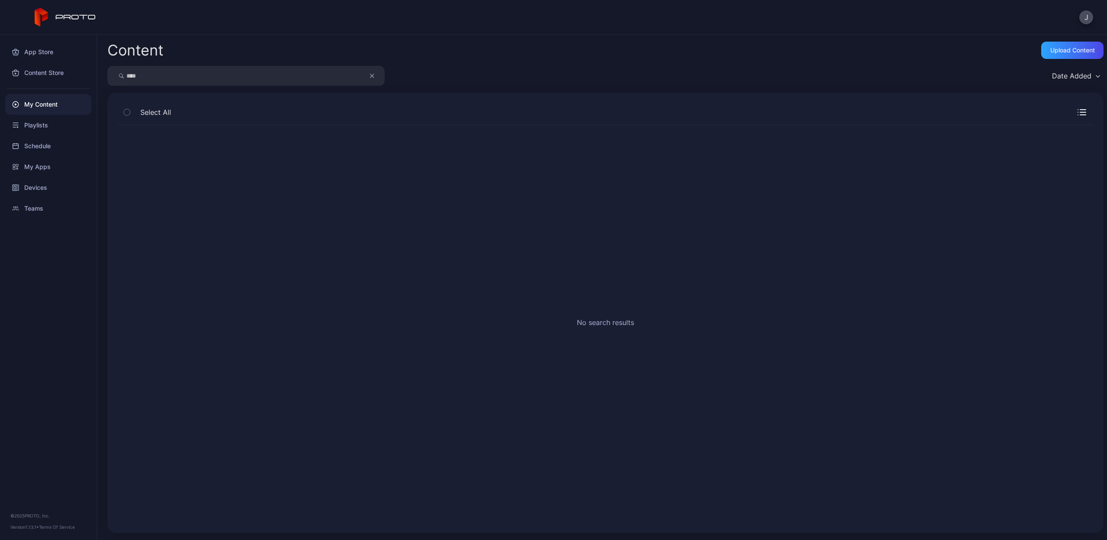
click at [374, 74] on button "button" at bounding box center [376, 76] width 16 height 20
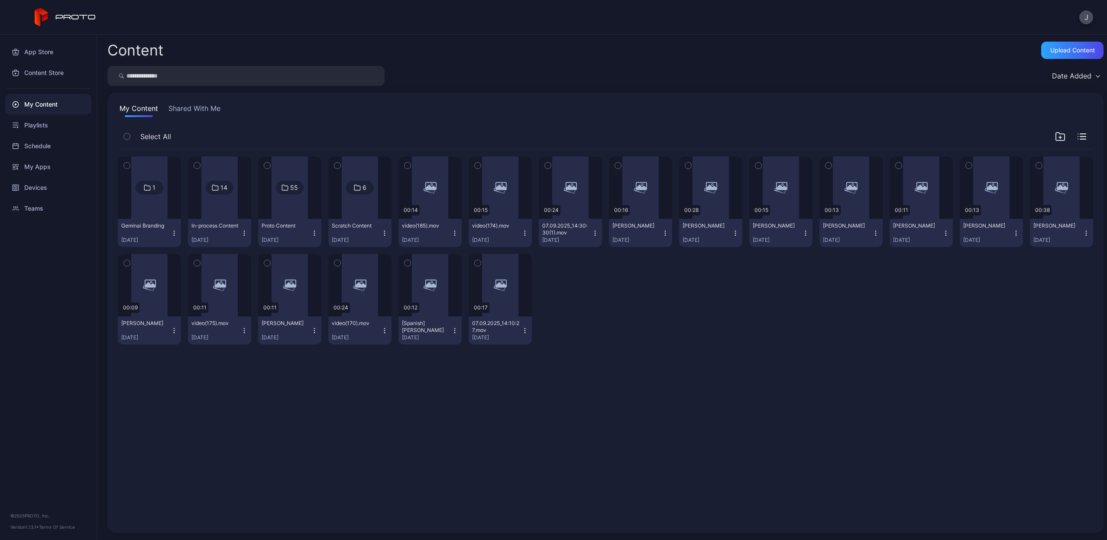
click at [327, 74] on input "search" at bounding box center [245, 76] width 277 height 20
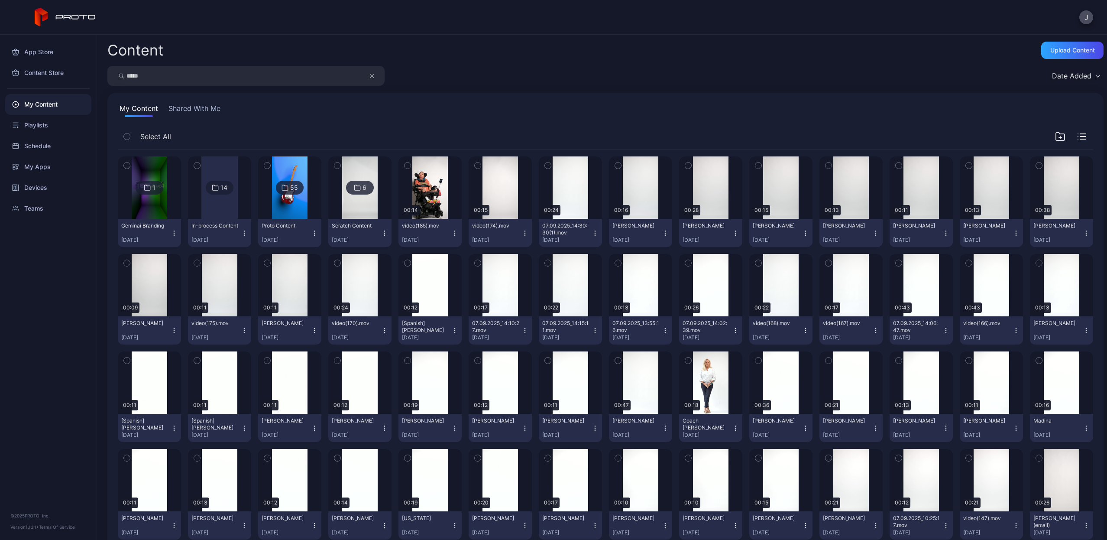
type input "*****"
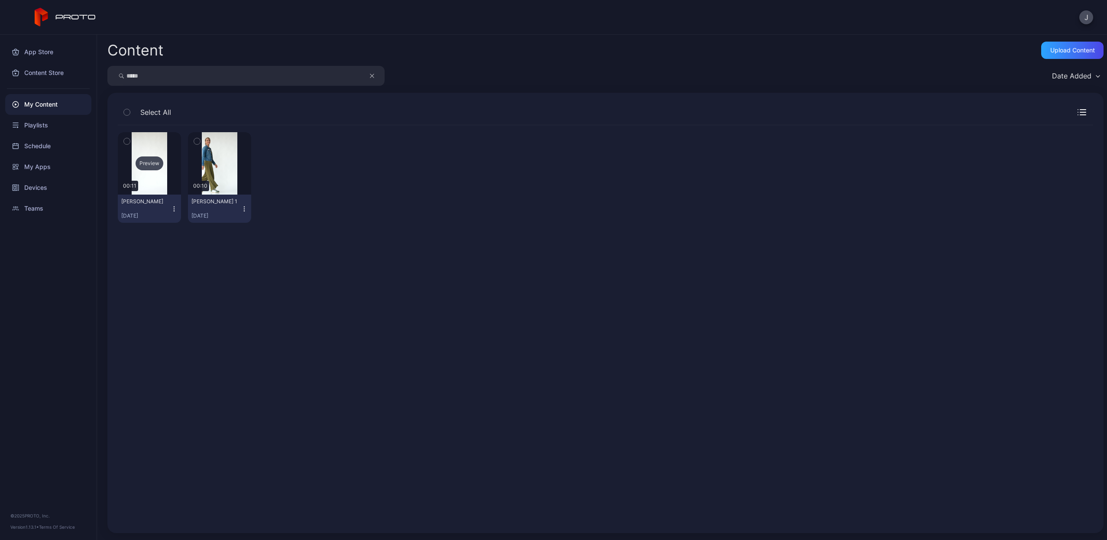
click at [151, 165] on div "Preview" at bounding box center [150, 163] width 28 height 14
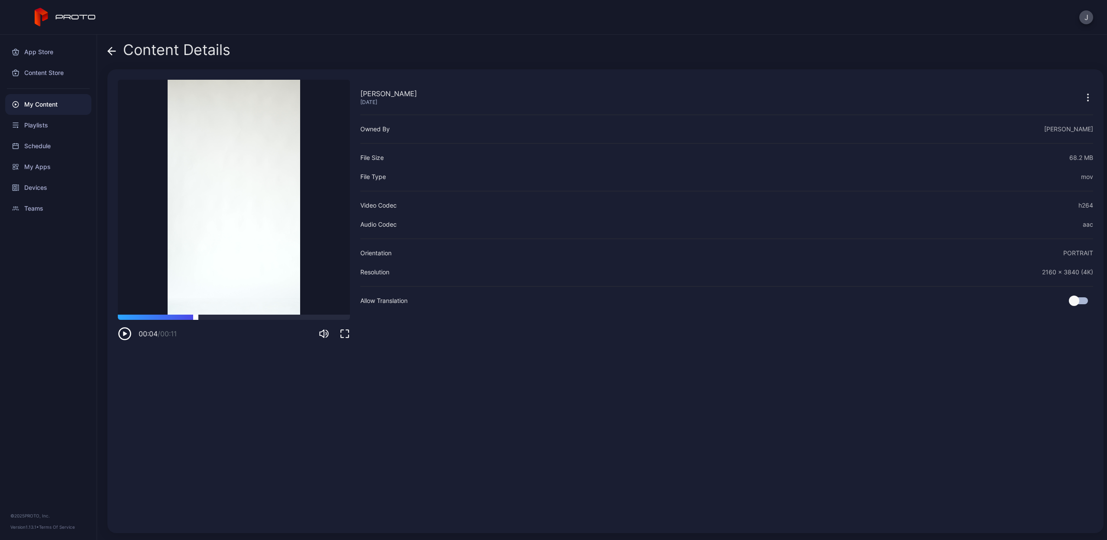
click at [196, 317] on div at bounding box center [234, 316] width 232 height 5
click at [118, 51] on div "Content Details" at bounding box center [168, 52] width 123 height 21
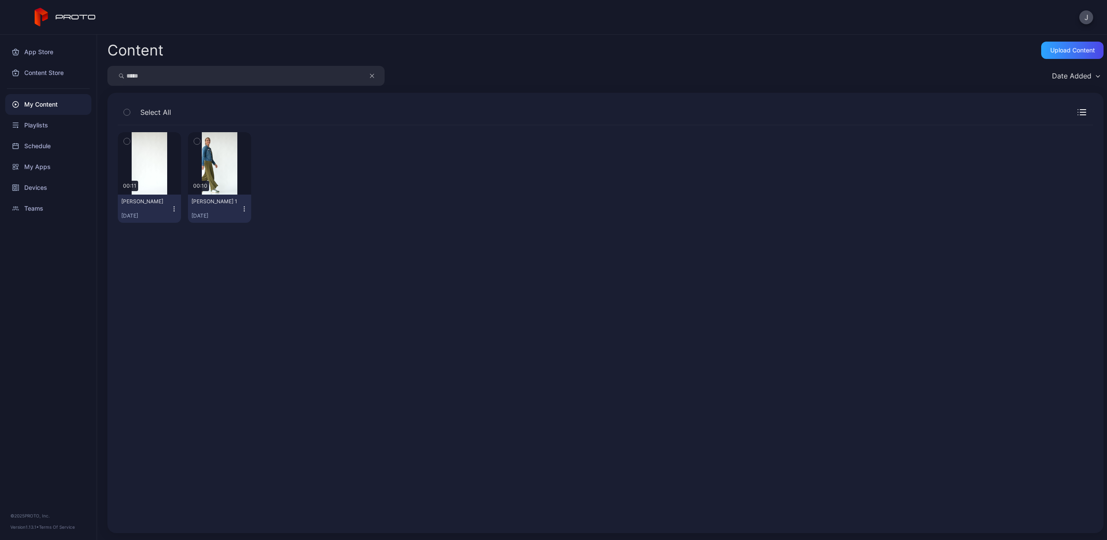
click at [175, 208] on icon "button" at bounding box center [174, 208] width 7 height 7
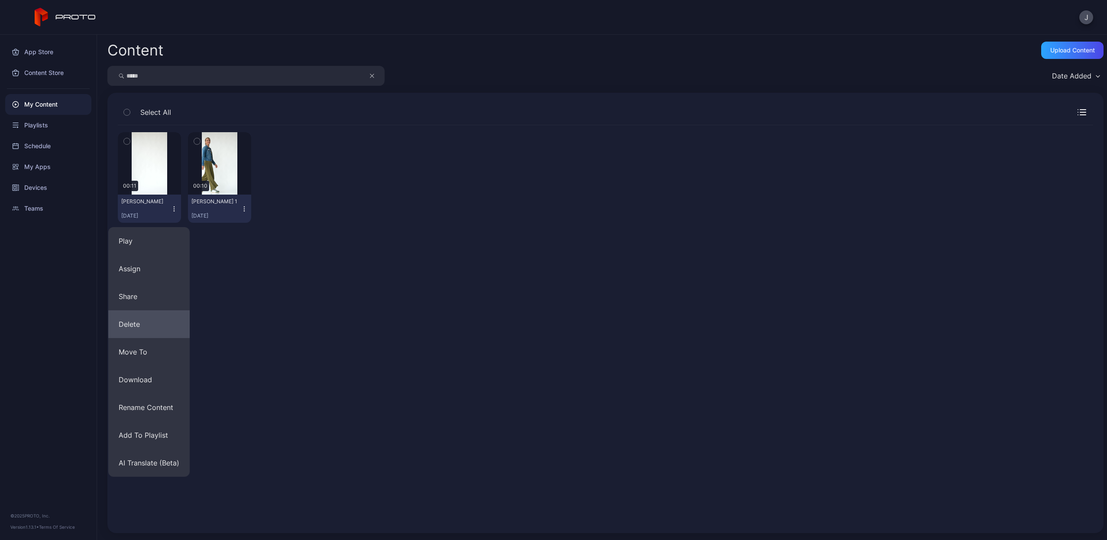
click at [146, 329] on button "Delete" at bounding box center [148, 324] width 81 height 28
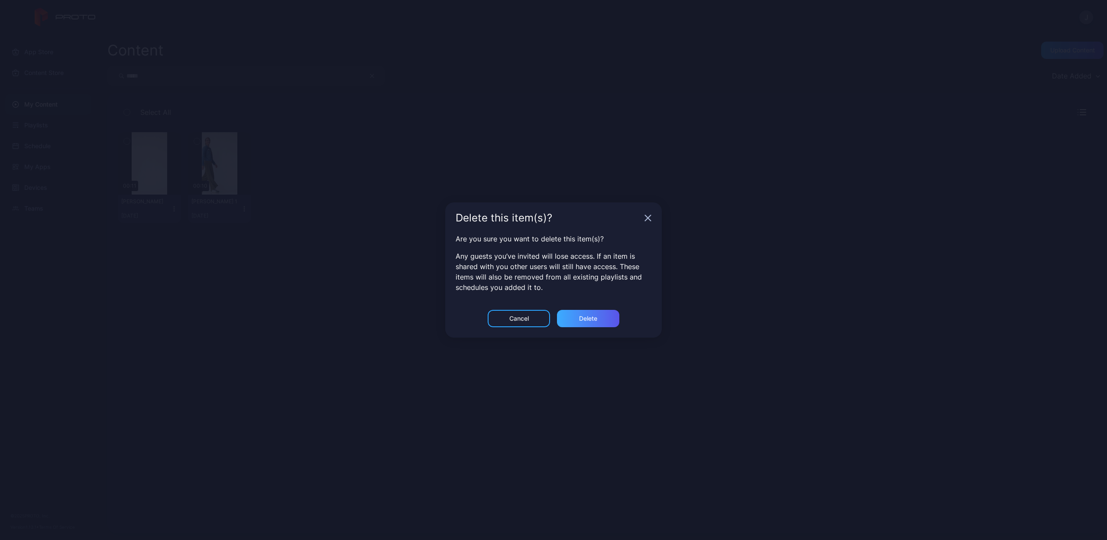
click at [566, 318] on div "Delete" at bounding box center [588, 318] width 62 height 17
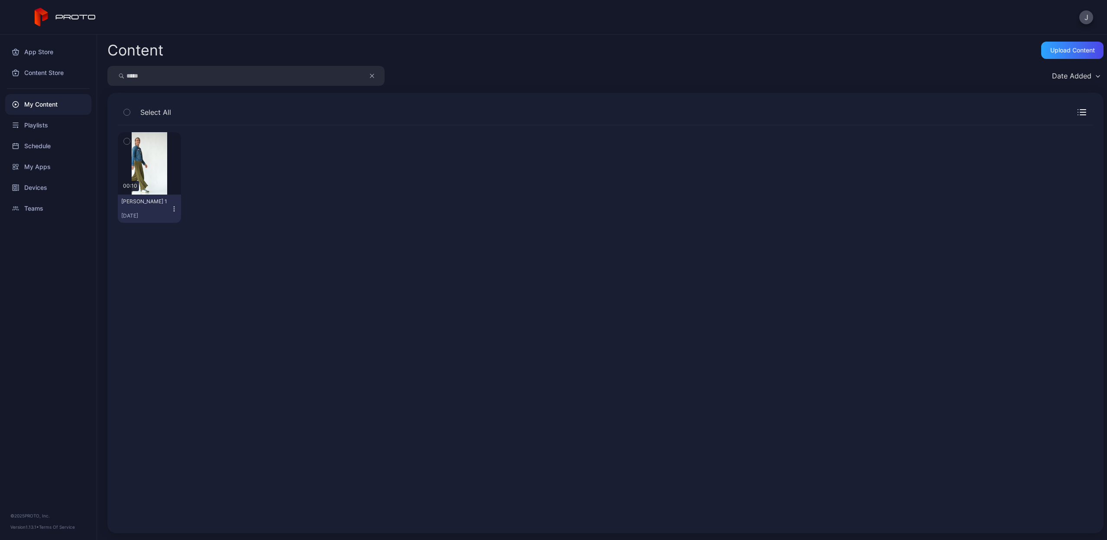
click at [171, 210] on icon "button" at bounding box center [174, 208] width 7 height 7
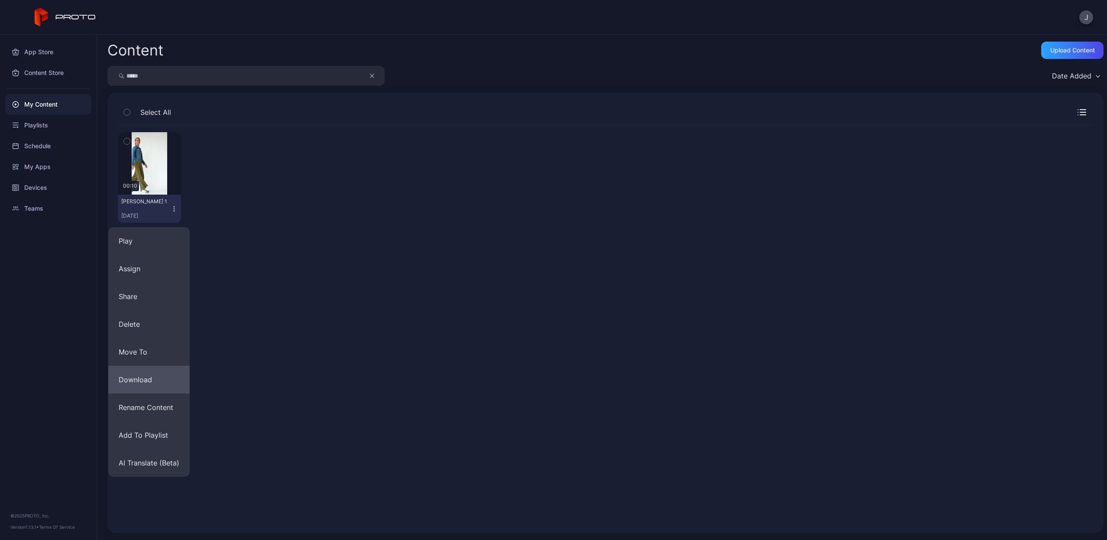
click at [131, 375] on button "Download" at bounding box center [148, 380] width 81 height 28
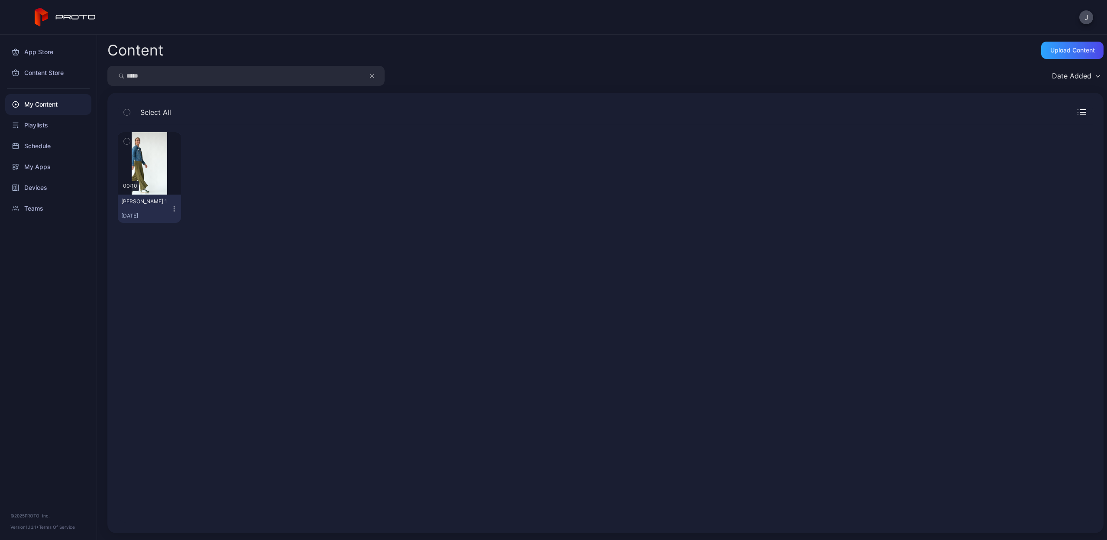
click at [175, 210] on icon "button" at bounding box center [174, 208] width 7 height 7
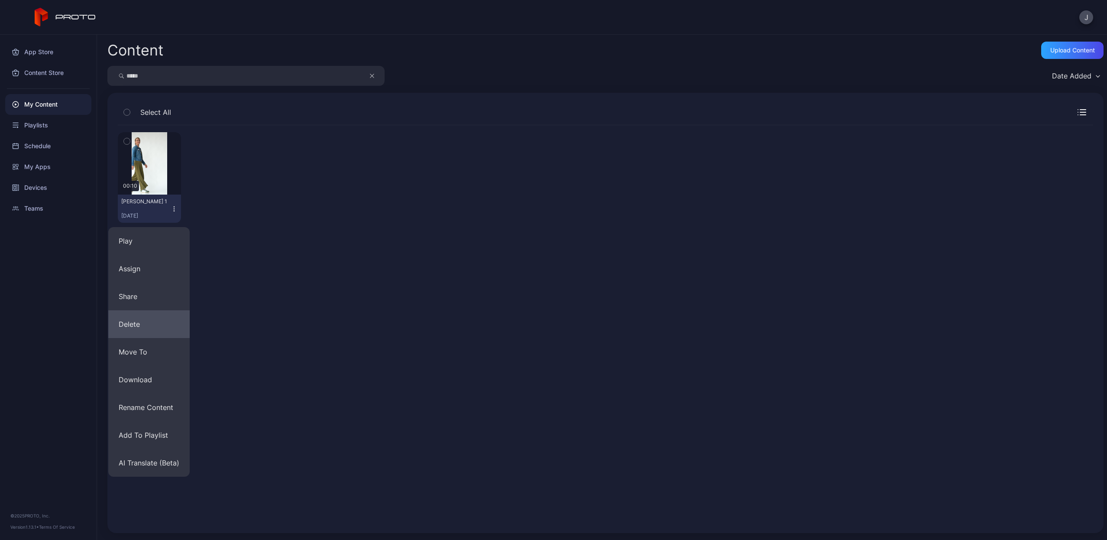
click at [160, 326] on button "Delete" at bounding box center [148, 324] width 81 height 28
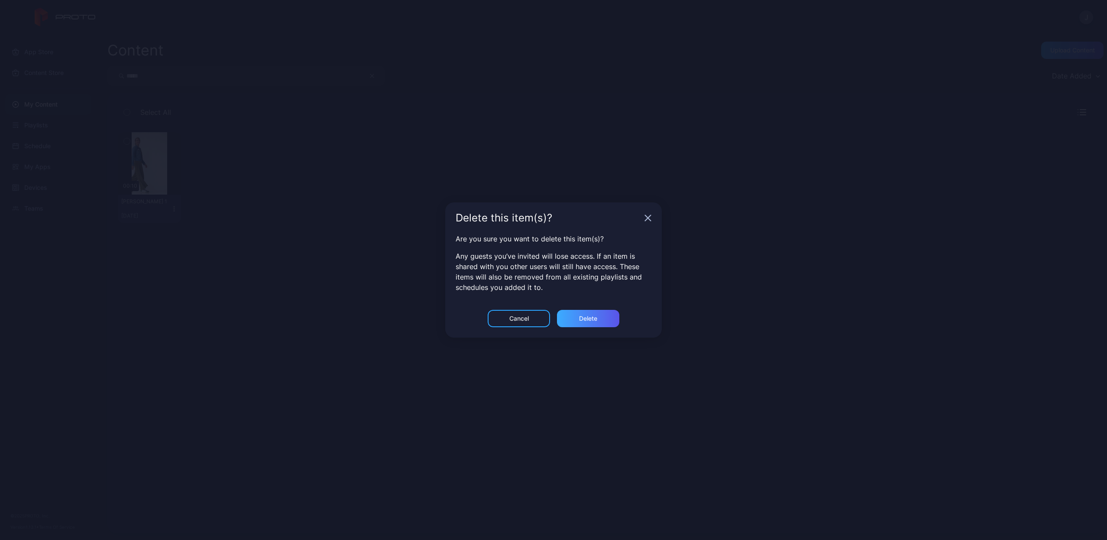
click at [608, 314] on div "Delete" at bounding box center [588, 318] width 62 height 17
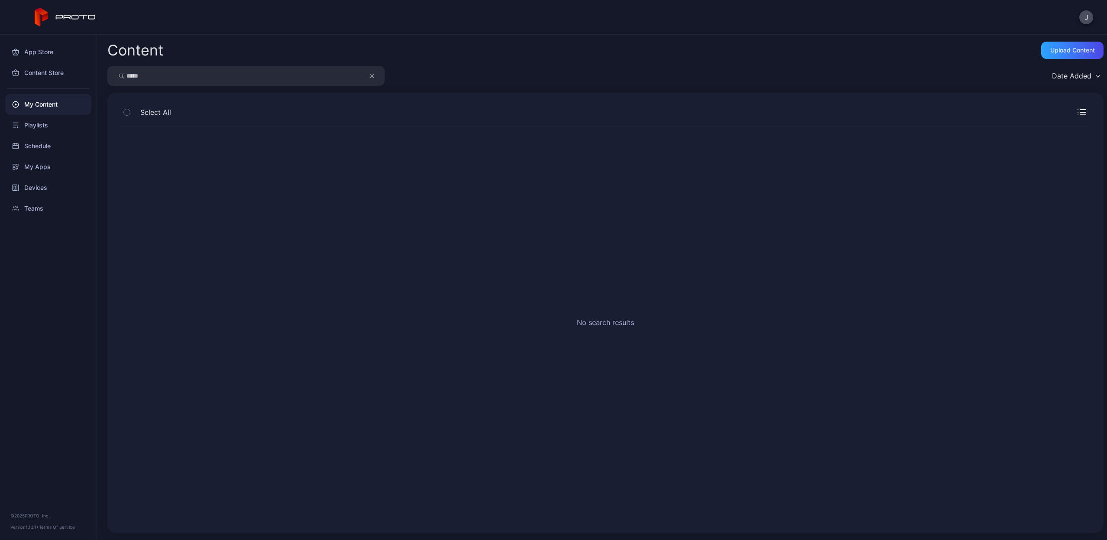
click at [380, 72] on button "button" at bounding box center [376, 76] width 16 height 20
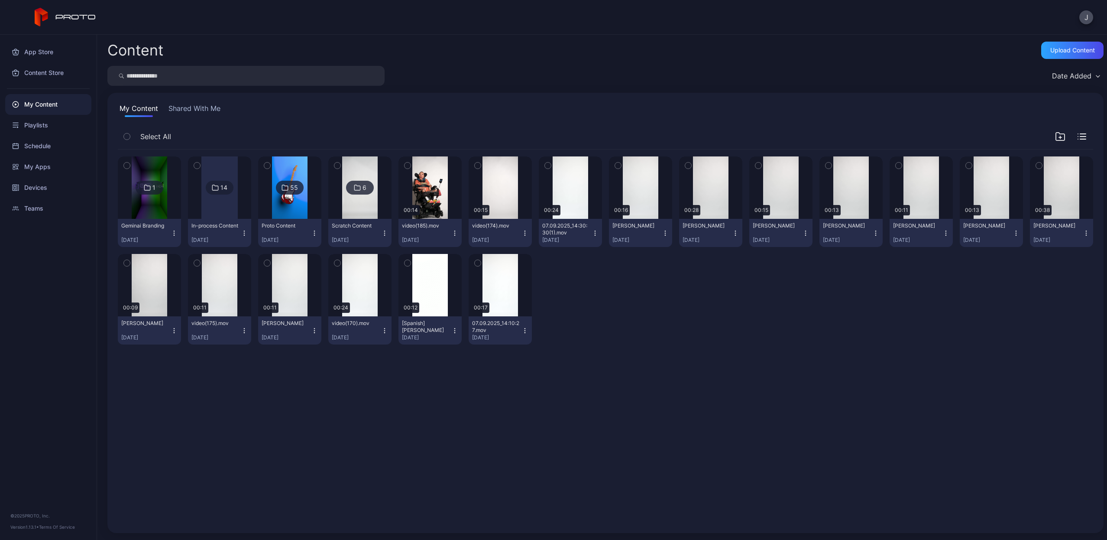
click at [330, 74] on input "search" at bounding box center [245, 76] width 277 height 20
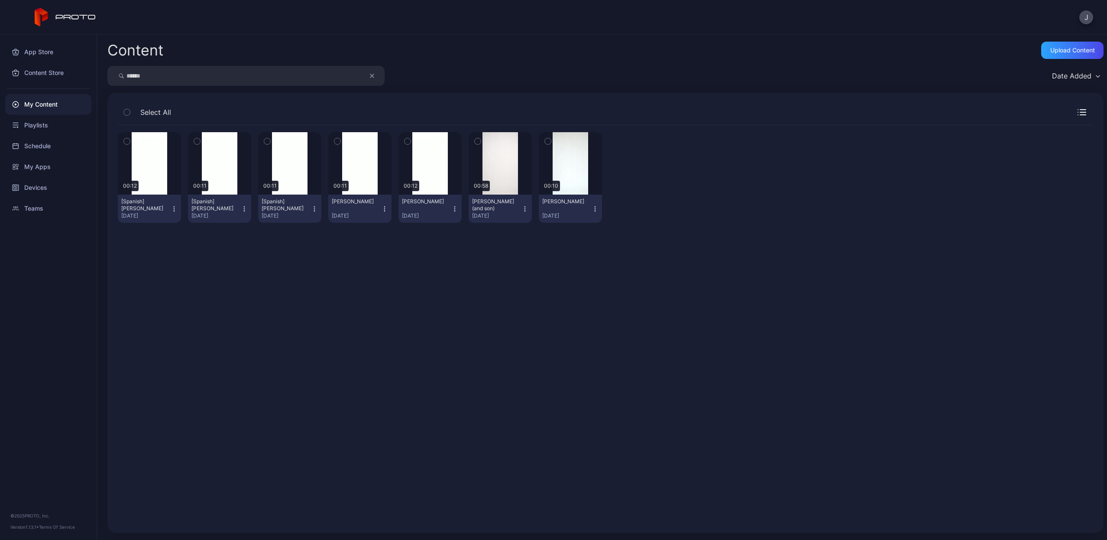
type input "******"
drag, startPoint x: 330, startPoint y: 74, endPoint x: 284, endPoint y: 254, distance: 185.9
click at [284, 254] on div "Preview 00:12 [Spanish] Tatiana Thomas Sep 7, 2025 Preview 00:11 [Spanish] Gise…" at bounding box center [605, 323] width 989 height 411
click at [313, 208] on icon "button" at bounding box center [314, 208] width 7 height 7
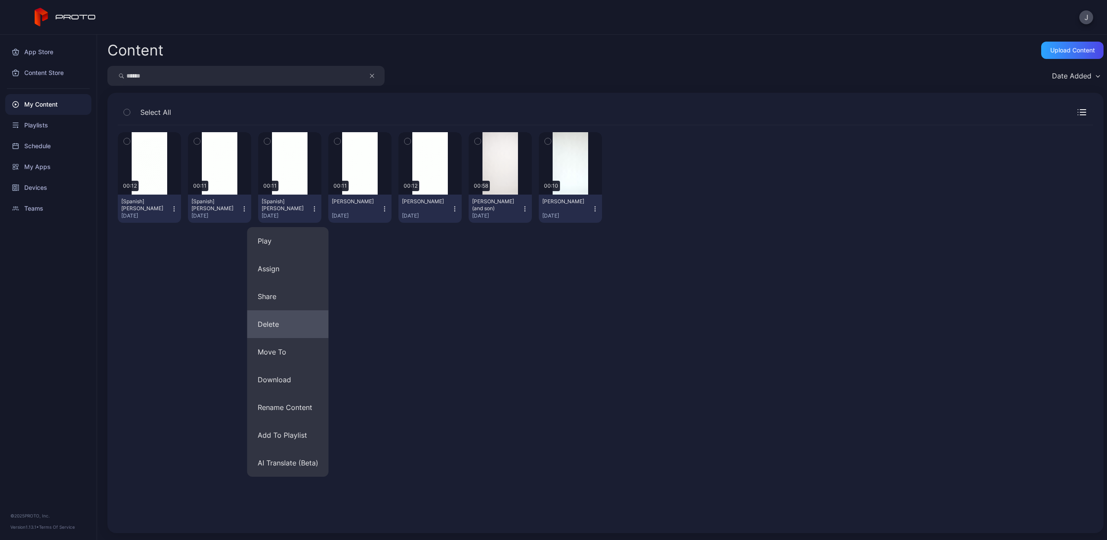
click at [281, 333] on button "Delete" at bounding box center [287, 324] width 81 height 28
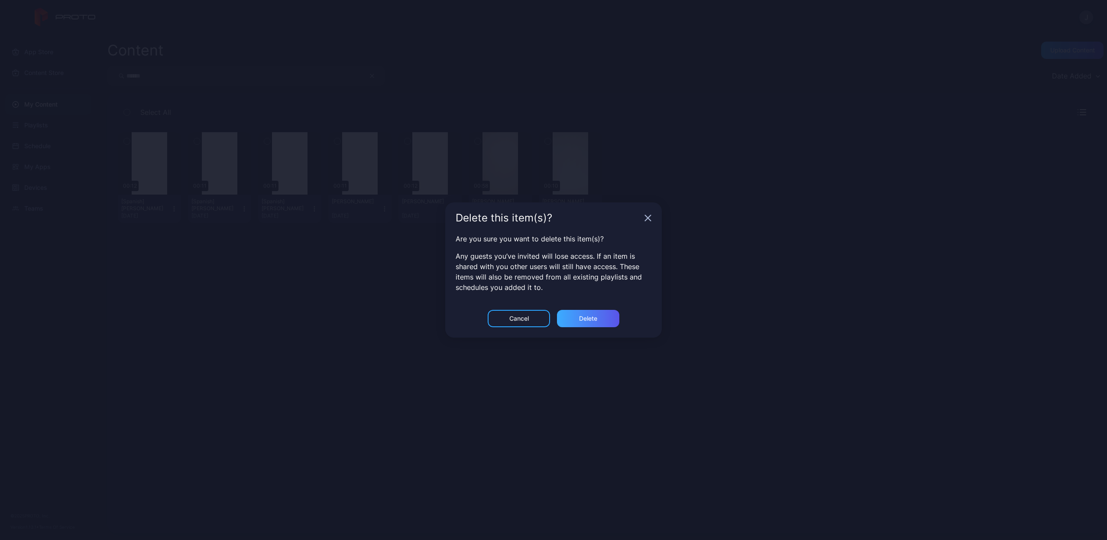
click at [594, 322] on div "Delete" at bounding box center [588, 318] width 62 height 17
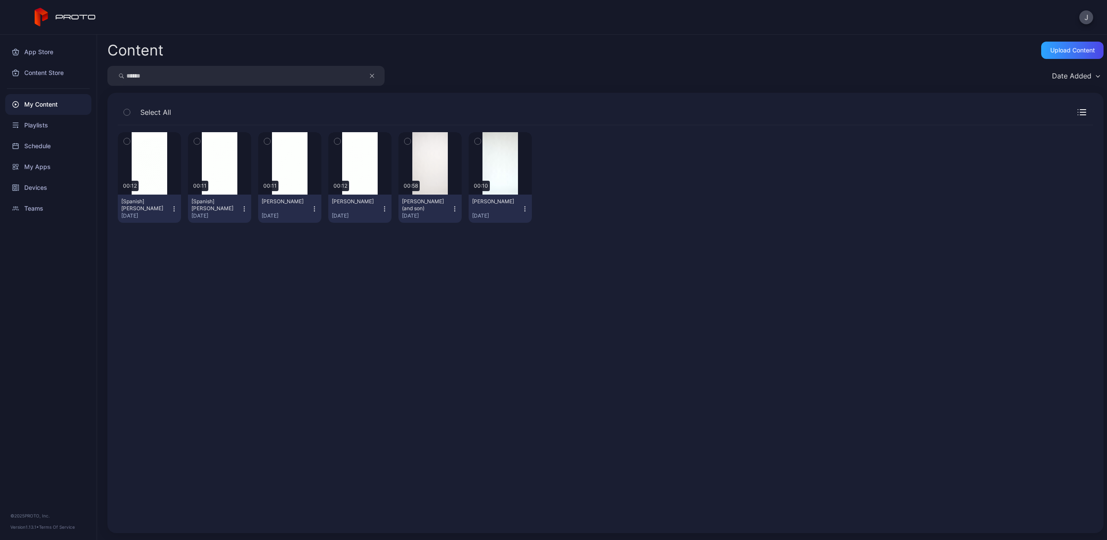
click at [242, 207] on icon "button" at bounding box center [244, 208] width 7 height 7
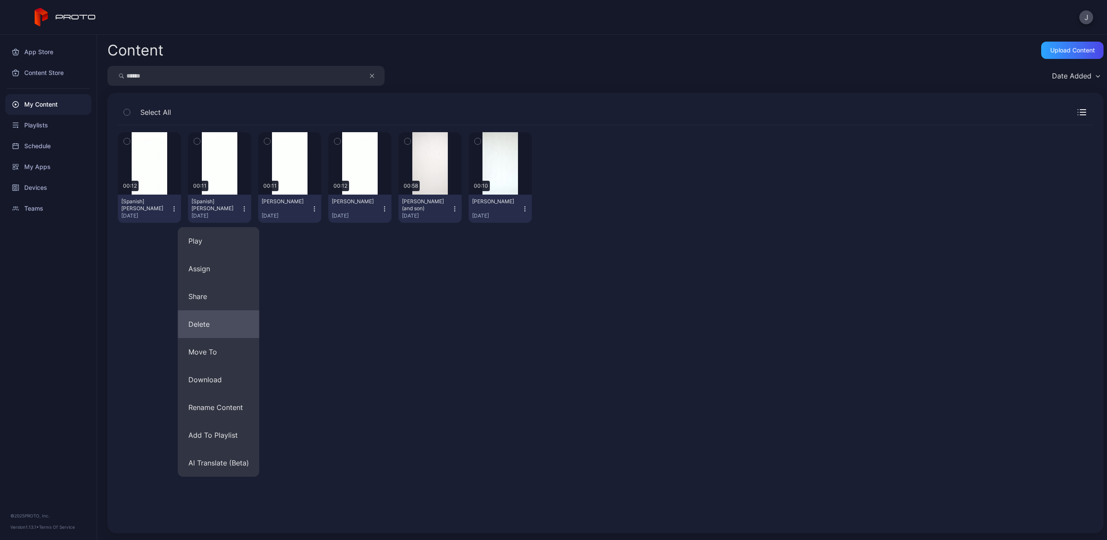
click at [219, 328] on button "Delete" at bounding box center [218, 324] width 81 height 28
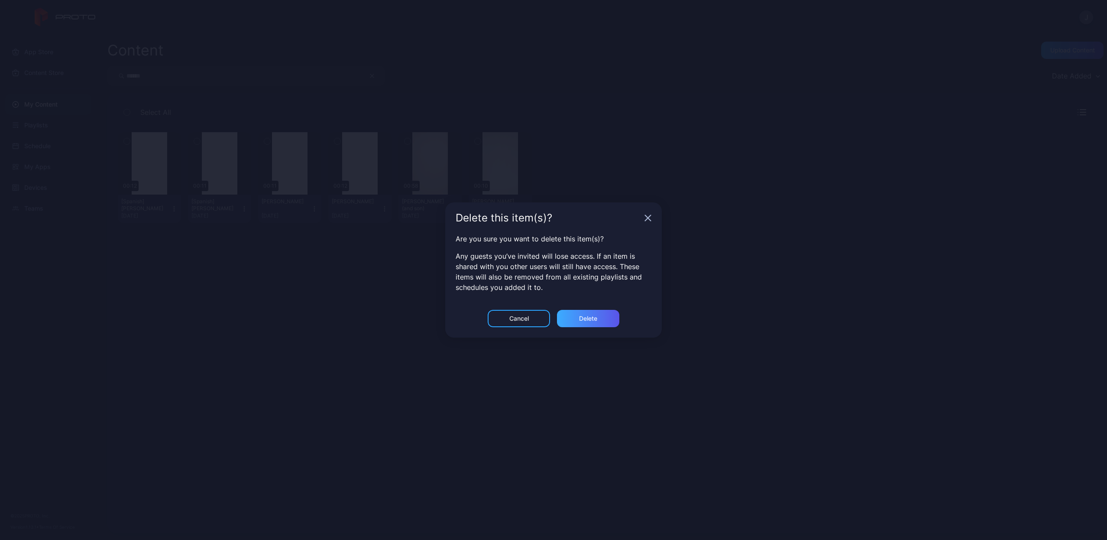
click at [585, 314] on div "Delete" at bounding box center [588, 318] width 62 height 17
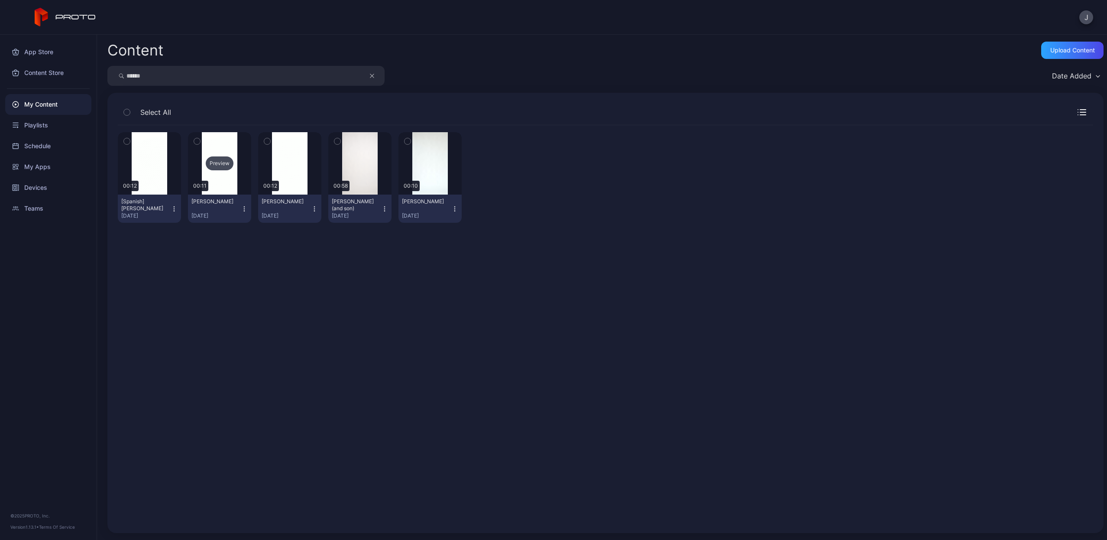
click at [216, 165] on div "Preview" at bounding box center [220, 163] width 28 height 14
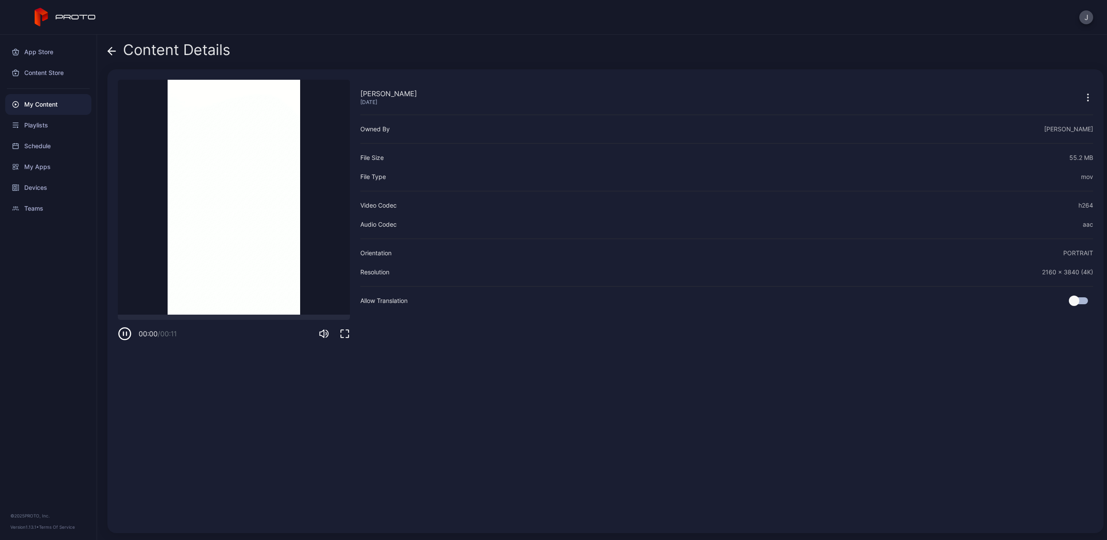
click at [200, 321] on div "00:00 / 00:11" at bounding box center [234, 327] width 232 height 26
click at [197, 318] on div at bounding box center [234, 316] width 232 height 5
click at [115, 50] on icon at bounding box center [111, 51] width 9 height 9
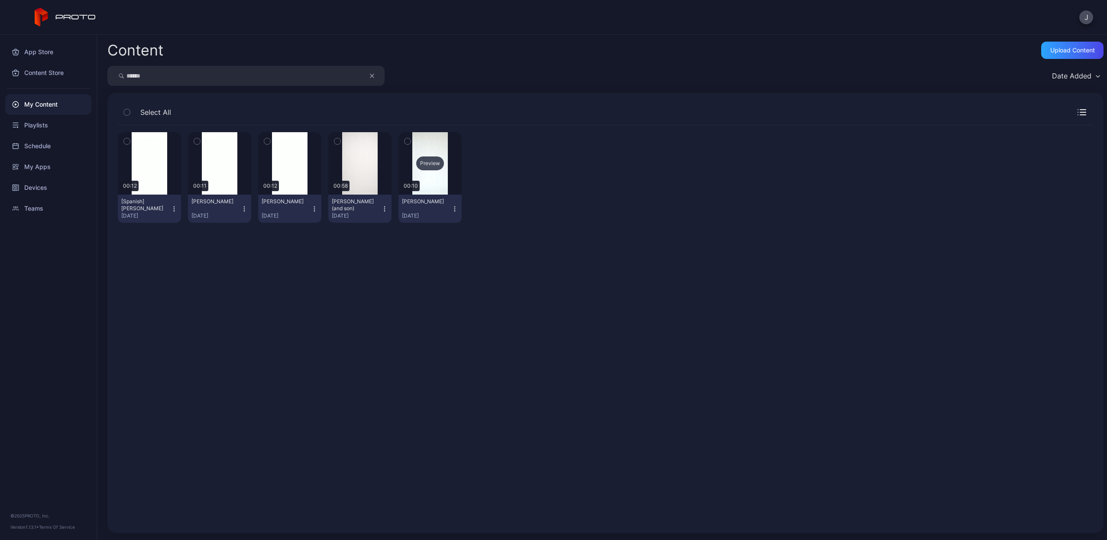
click at [423, 168] on div "Preview" at bounding box center [430, 163] width 28 height 14
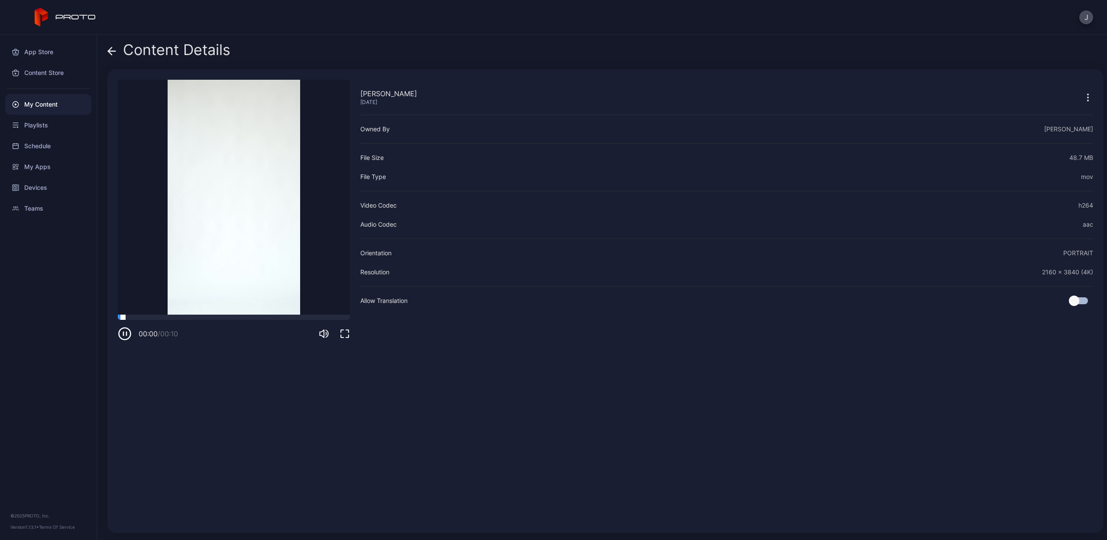
click at [207, 319] on div at bounding box center [234, 316] width 232 height 5
click at [112, 52] on icon at bounding box center [111, 51] width 9 height 9
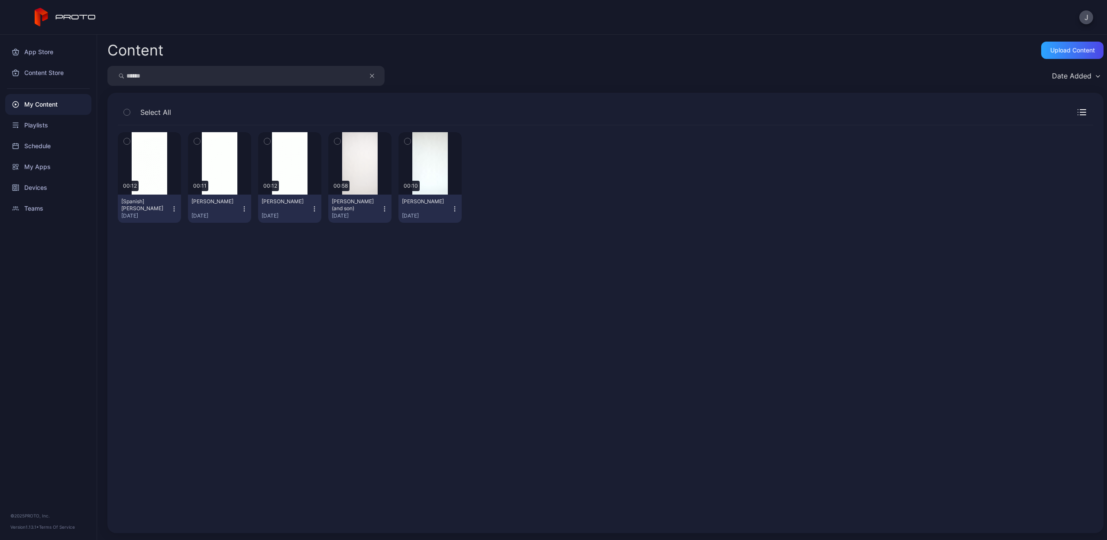
click at [244, 208] on icon "button" at bounding box center [244, 208] width 7 height 7
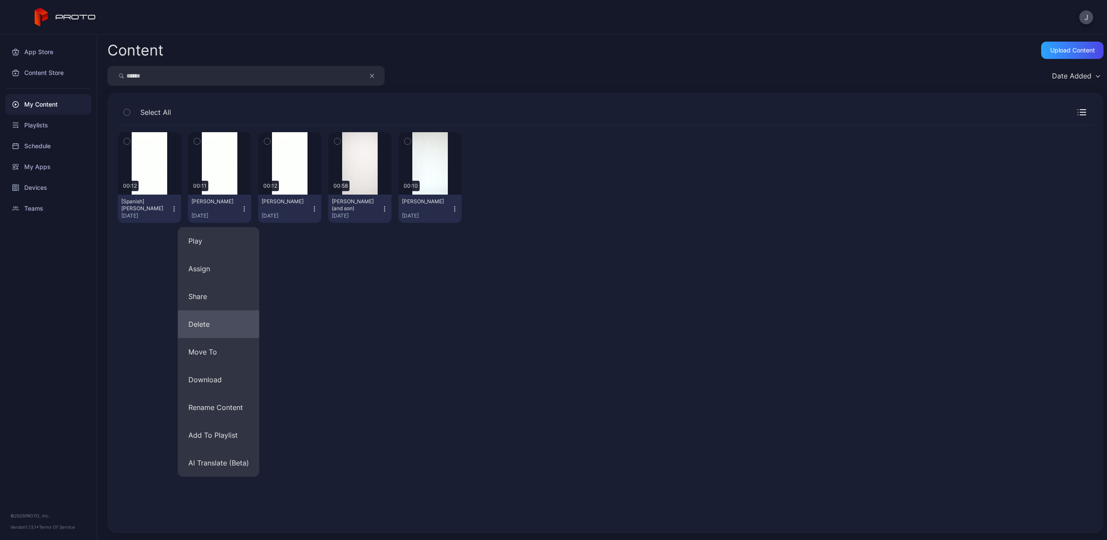
click at [220, 328] on button "Delete" at bounding box center [218, 324] width 81 height 28
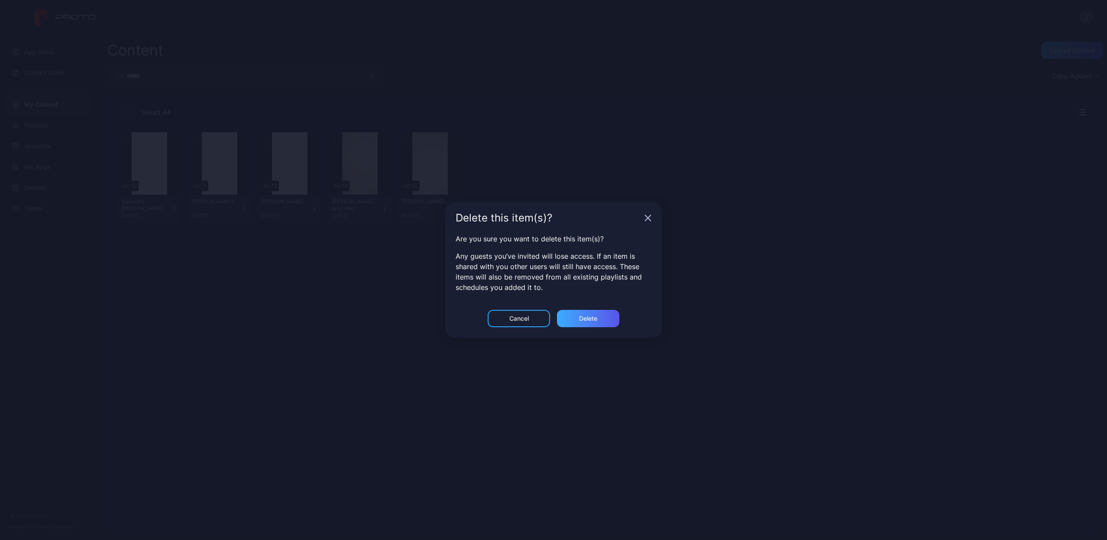
click at [572, 324] on div "Delete" at bounding box center [588, 318] width 62 height 17
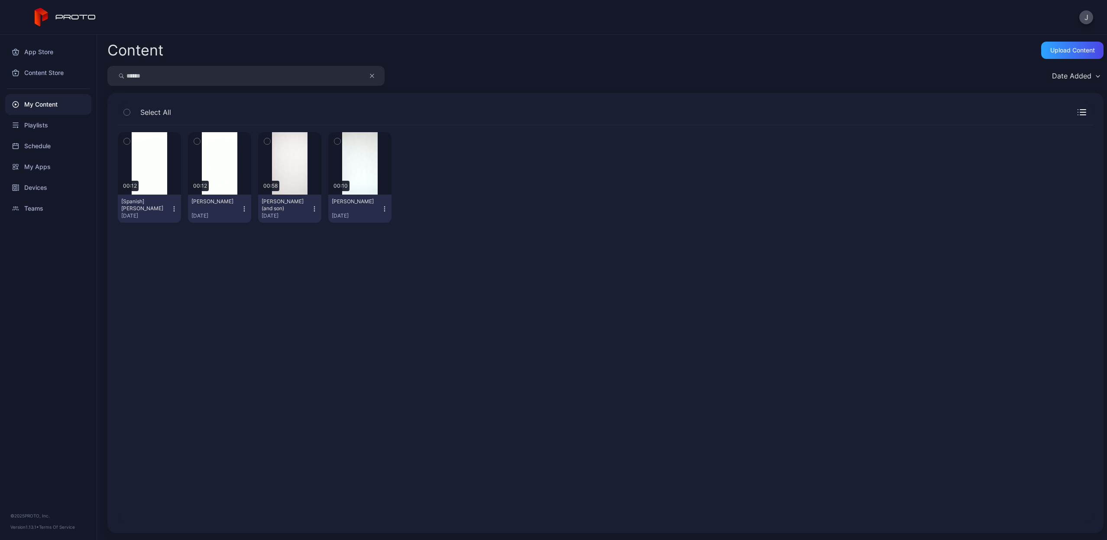
click at [382, 208] on icon "button" at bounding box center [384, 208] width 7 height 7
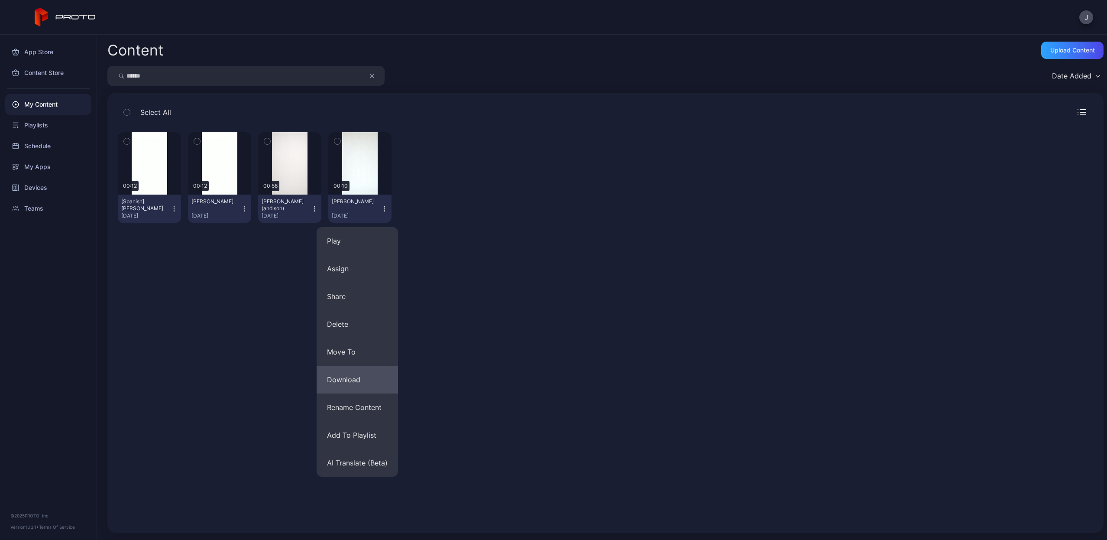
click at [359, 378] on button "Download" at bounding box center [357, 380] width 81 height 28
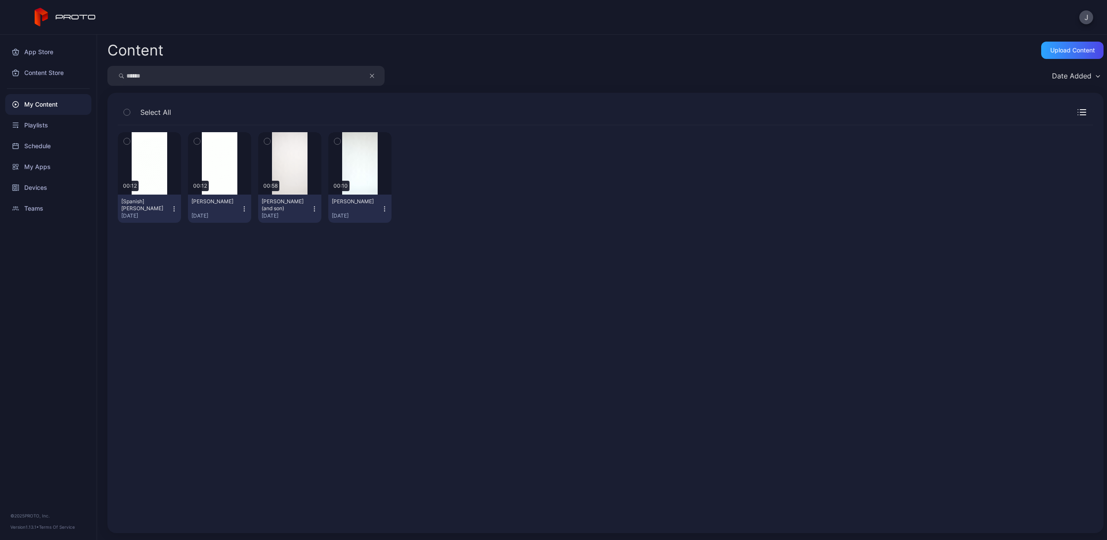
click at [382, 210] on icon "button" at bounding box center [384, 208] width 7 height 7
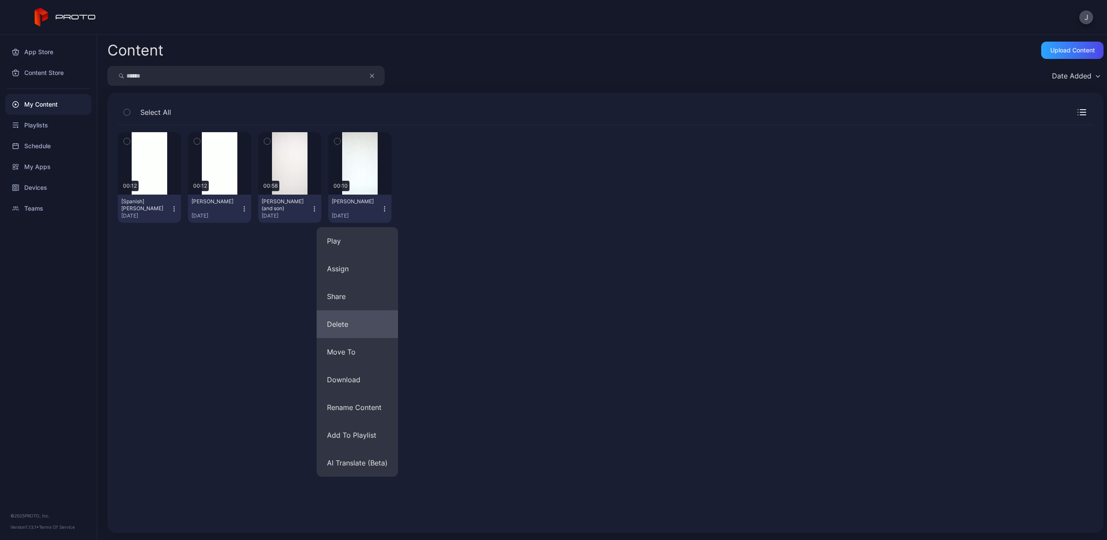
click at [334, 328] on button "Delete" at bounding box center [357, 324] width 81 height 28
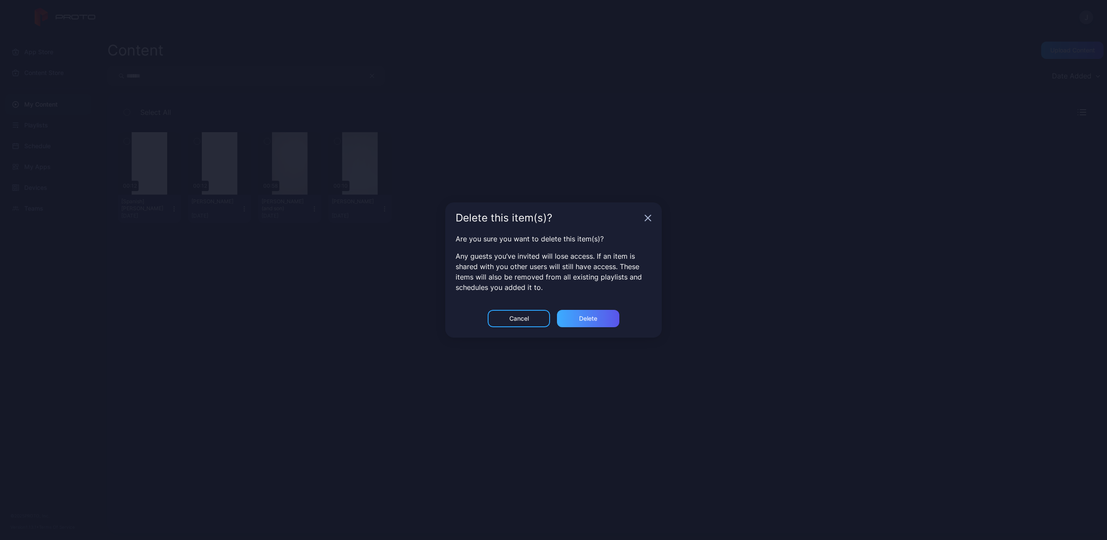
click at [591, 316] on div "Delete" at bounding box center [588, 318] width 18 height 7
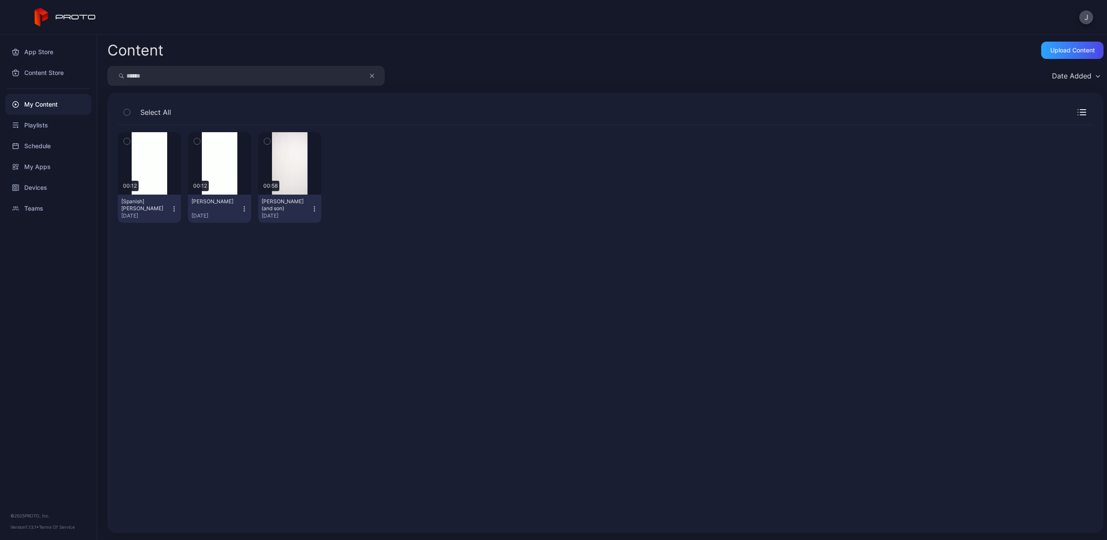
click at [374, 77] on button "button" at bounding box center [376, 76] width 16 height 20
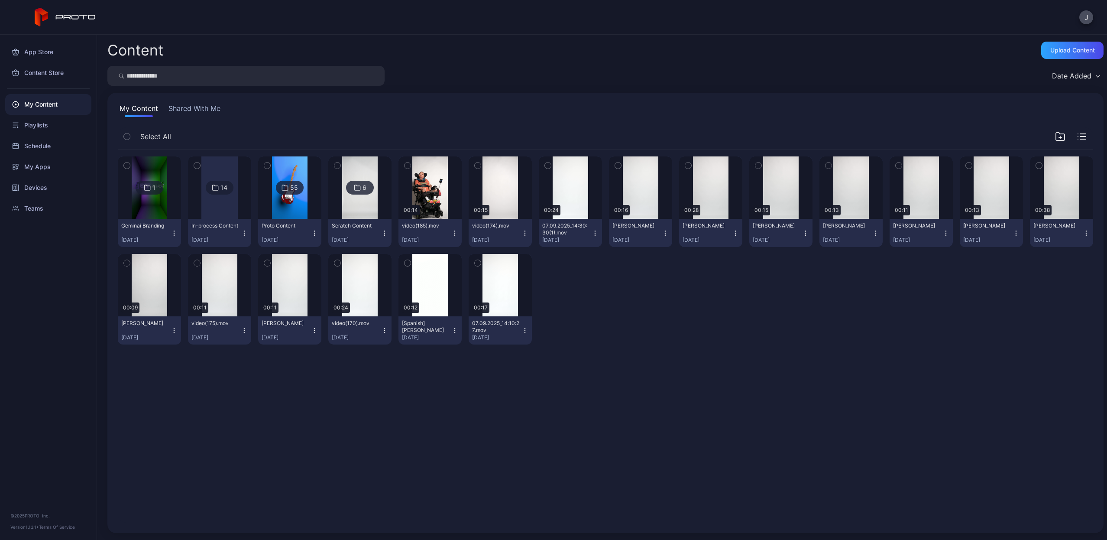
click at [327, 77] on input "search" at bounding box center [245, 76] width 277 height 20
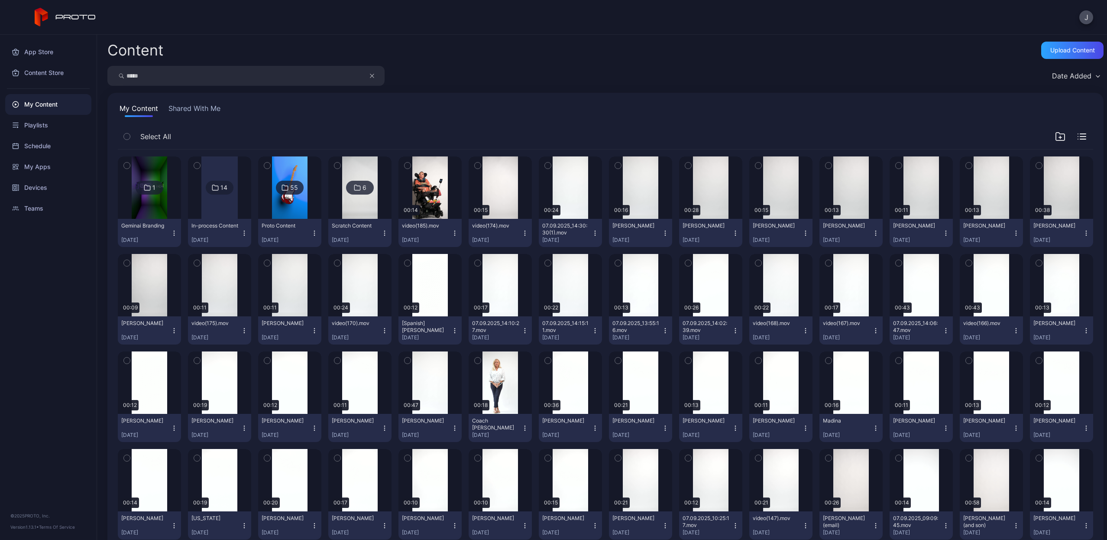
type input "*****"
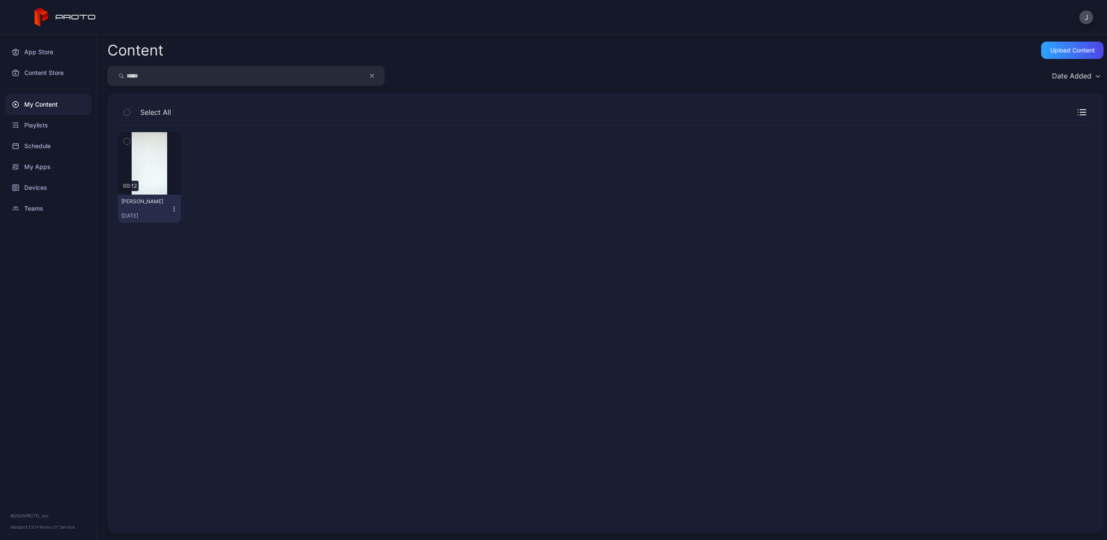
click at [172, 207] on icon "button" at bounding box center [174, 208] width 7 height 7
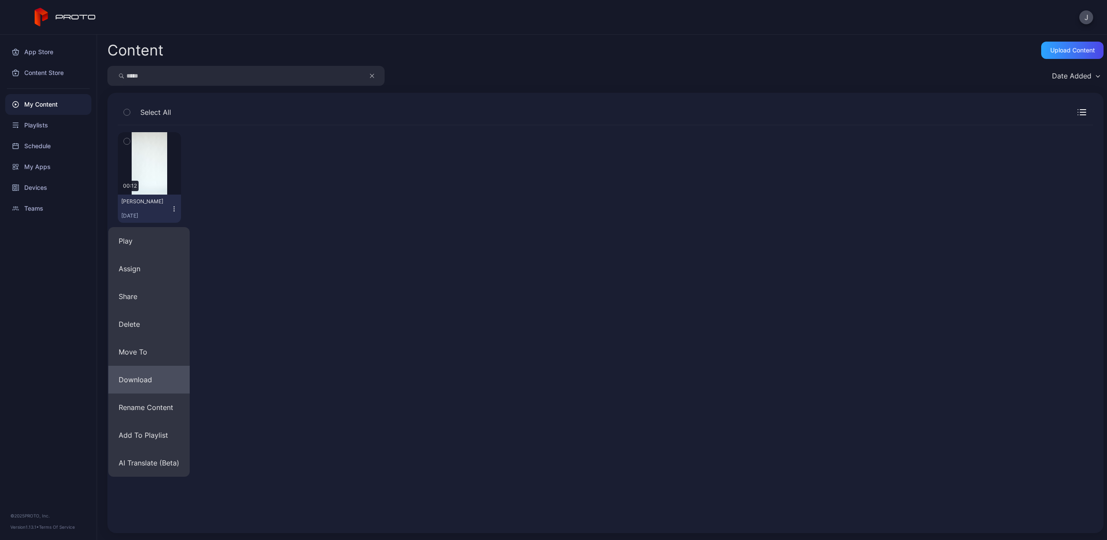
click at [151, 379] on button "Download" at bounding box center [148, 380] width 81 height 28
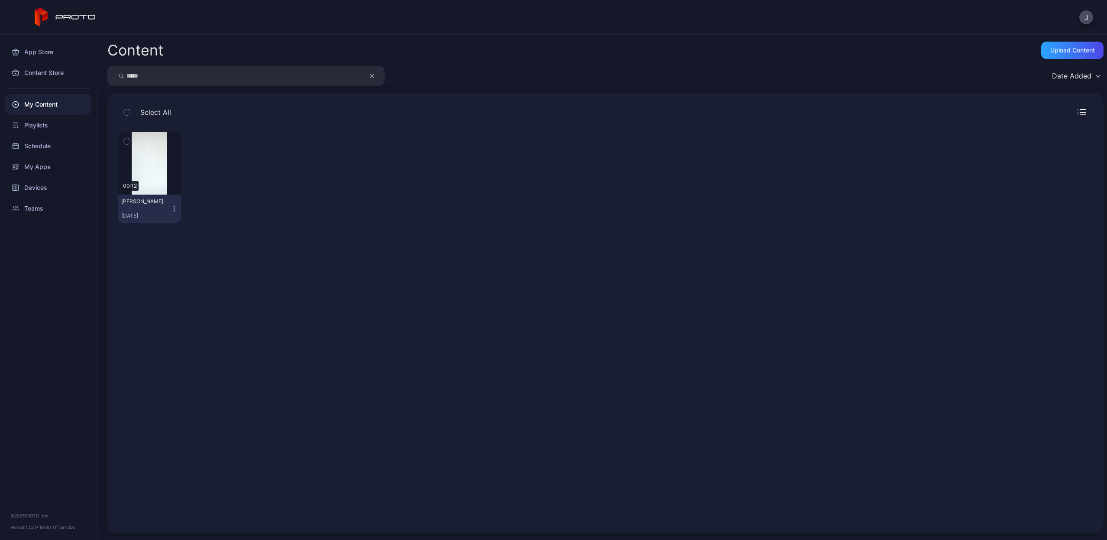
click at [173, 210] on icon "button" at bounding box center [174, 208] width 7 height 7
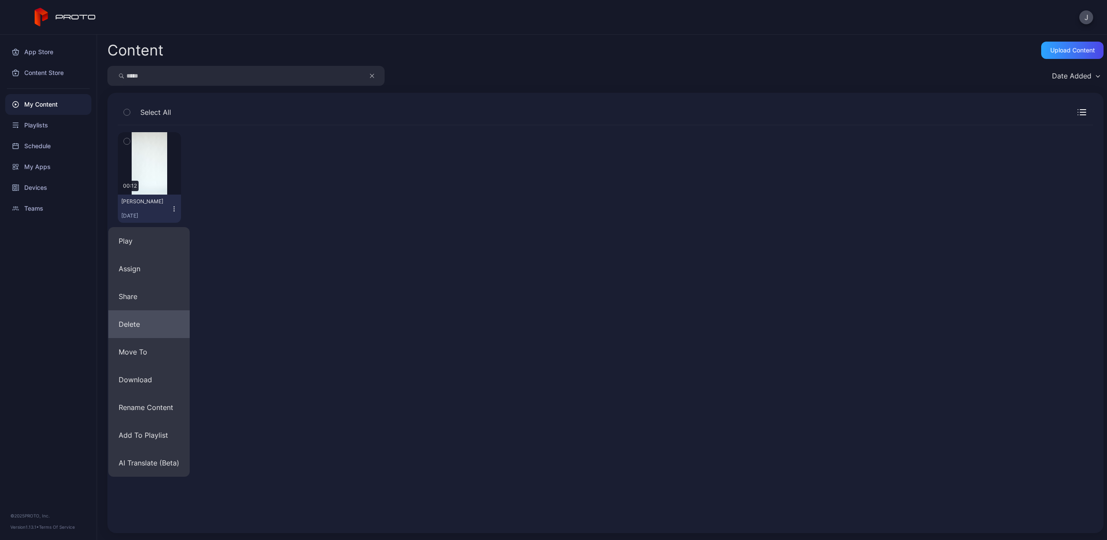
click at [143, 326] on button "Delete" at bounding box center [148, 324] width 81 height 28
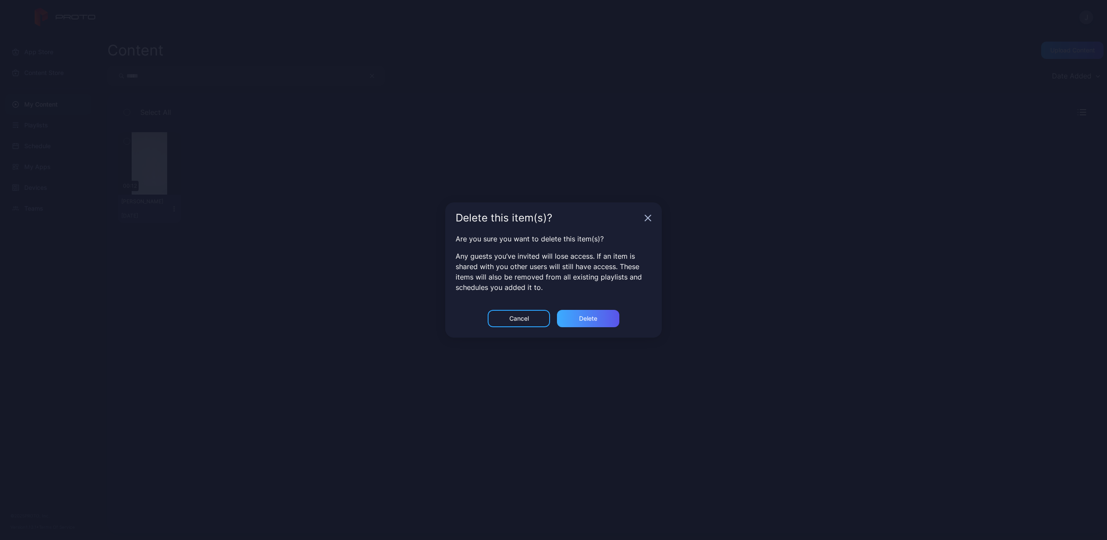
click at [604, 314] on div "Delete" at bounding box center [588, 318] width 62 height 17
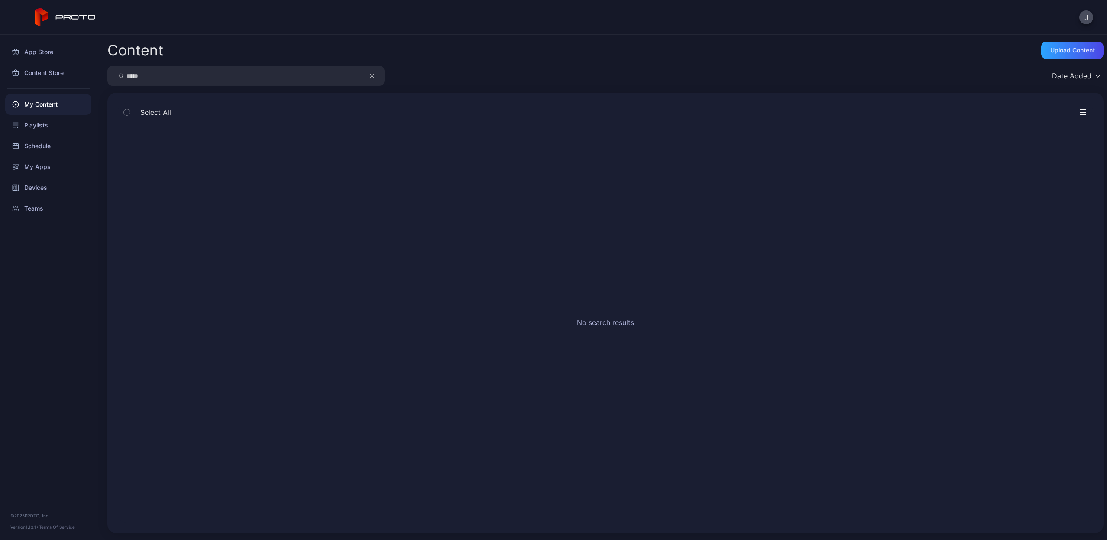
click at [376, 75] on button "button" at bounding box center [376, 76] width 16 height 20
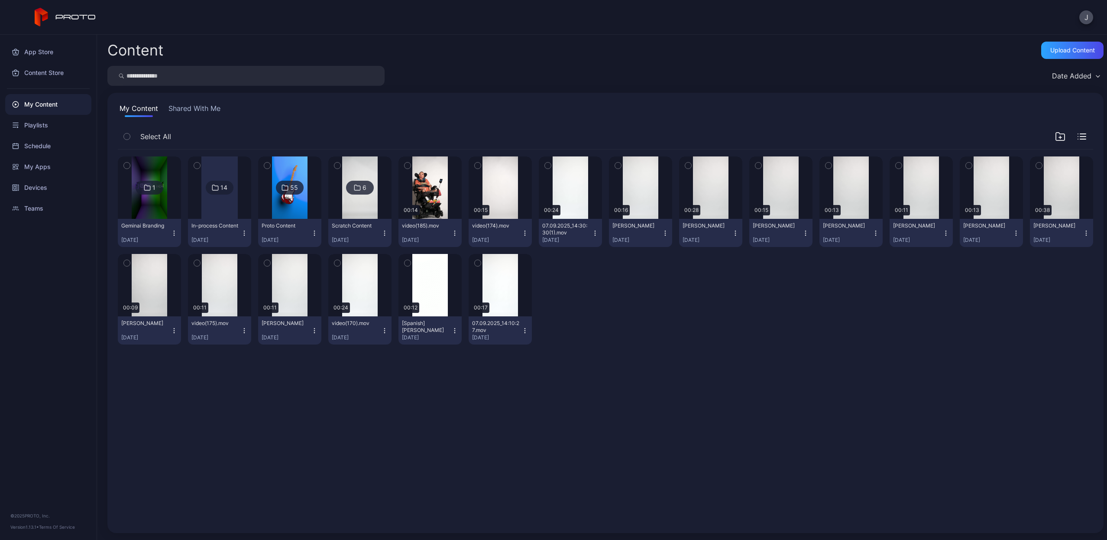
click at [314, 75] on input "search" at bounding box center [245, 76] width 277 height 20
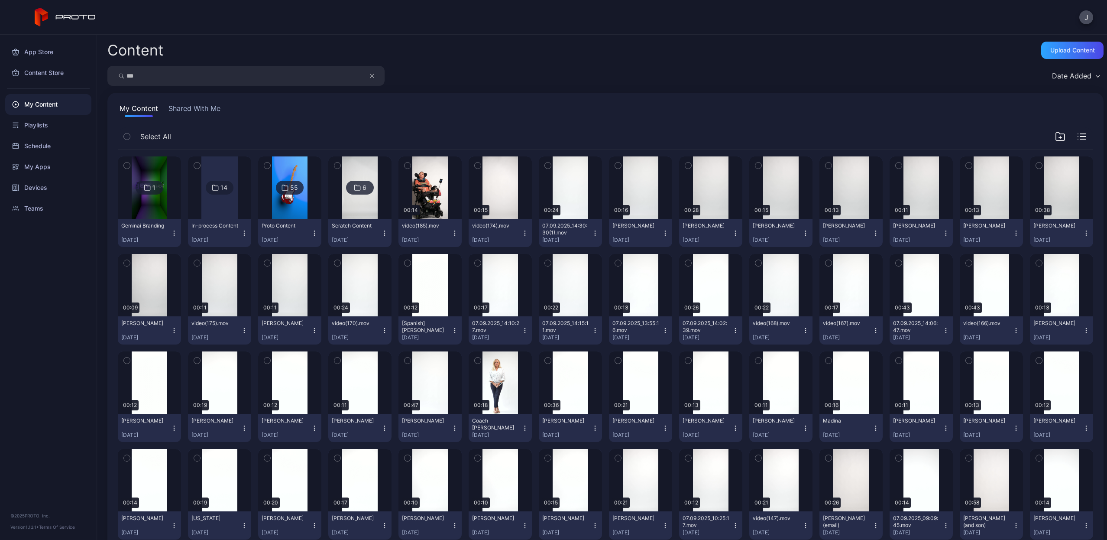
type input "***"
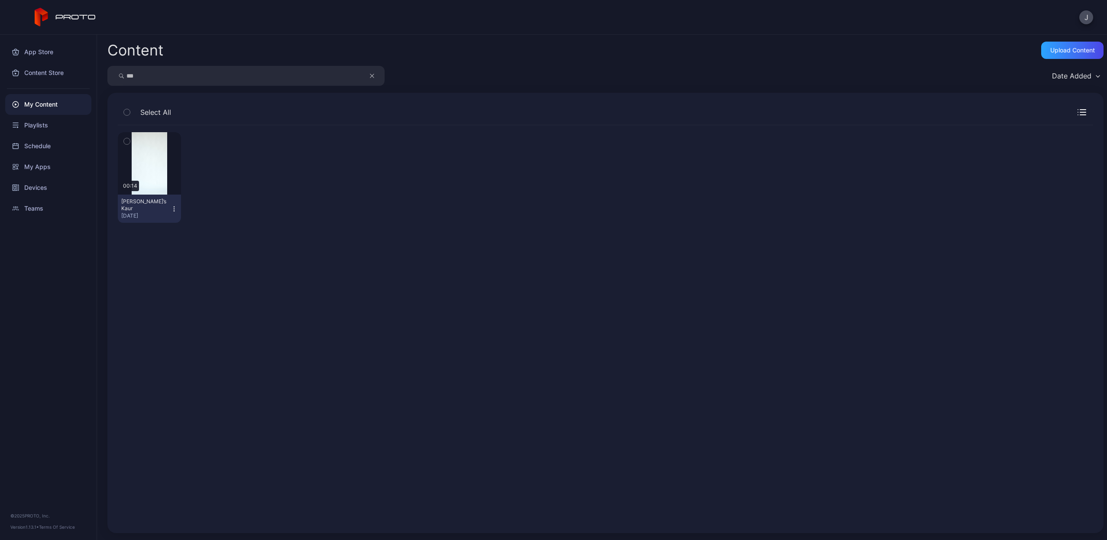
click at [174, 210] on icon "button" at bounding box center [174, 208] width 7 height 7
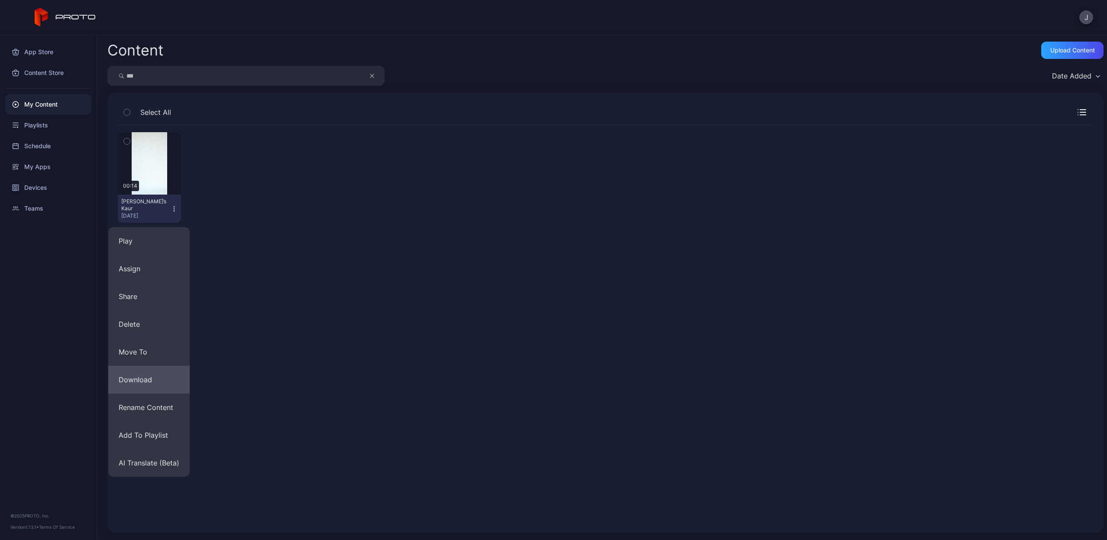
click at [144, 374] on button "Download" at bounding box center [148, 380] width 81 height 28
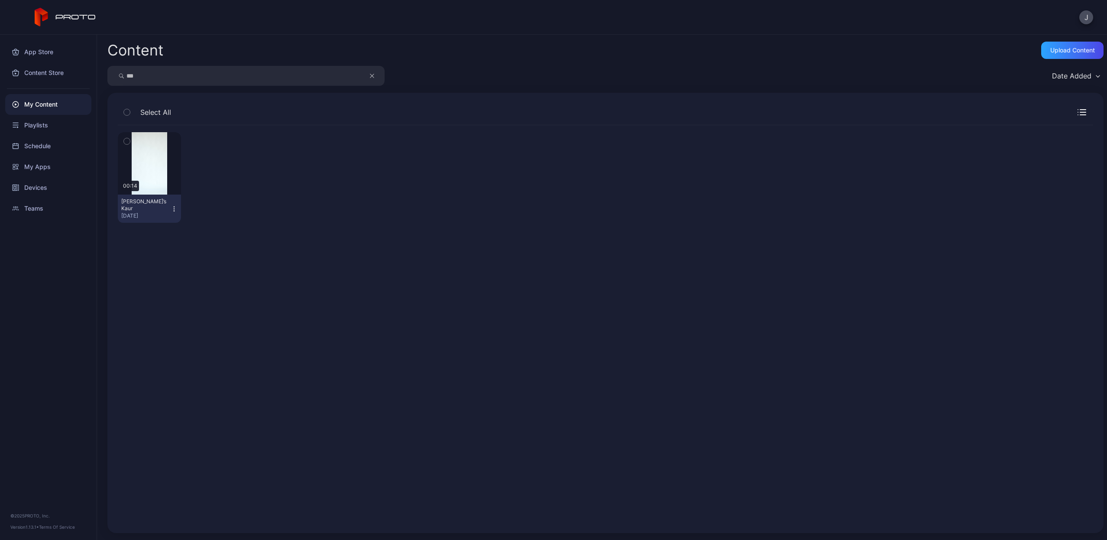
click at [174, 208] on icon "button" at bounding box center [174, 208] width 7 height 7
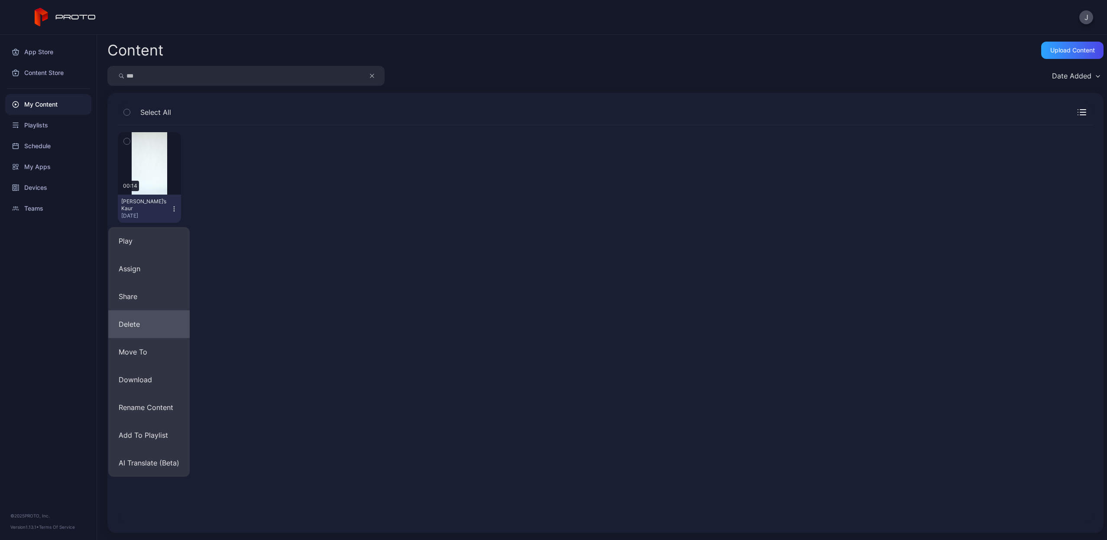
click at [160, 334] on button "Delete" at bounding box center [148, 324] width 81 height 28
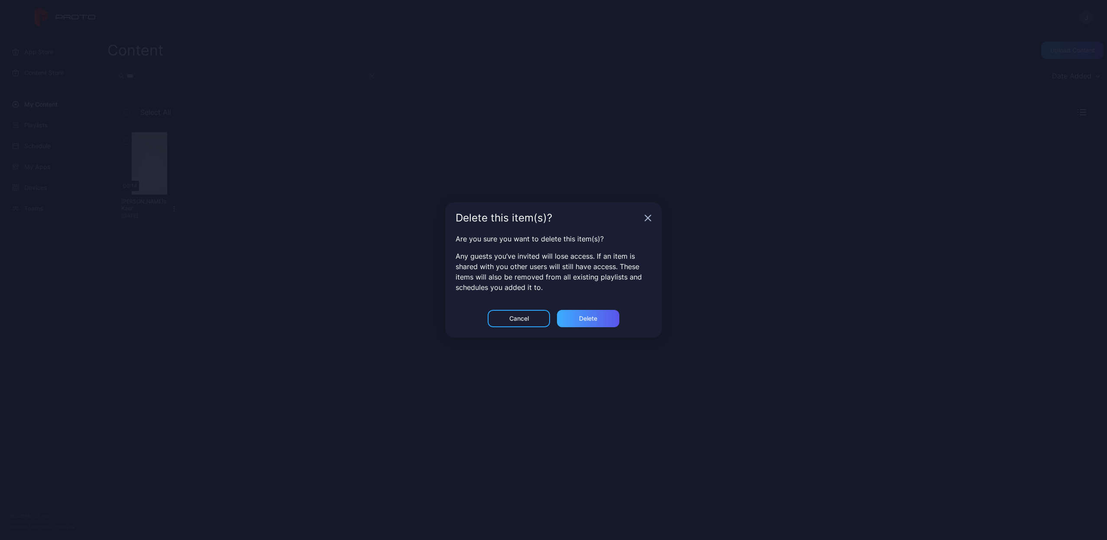
click at [570, 320] on div "Delete" at bounding box center [588, 318] width 62 height 17
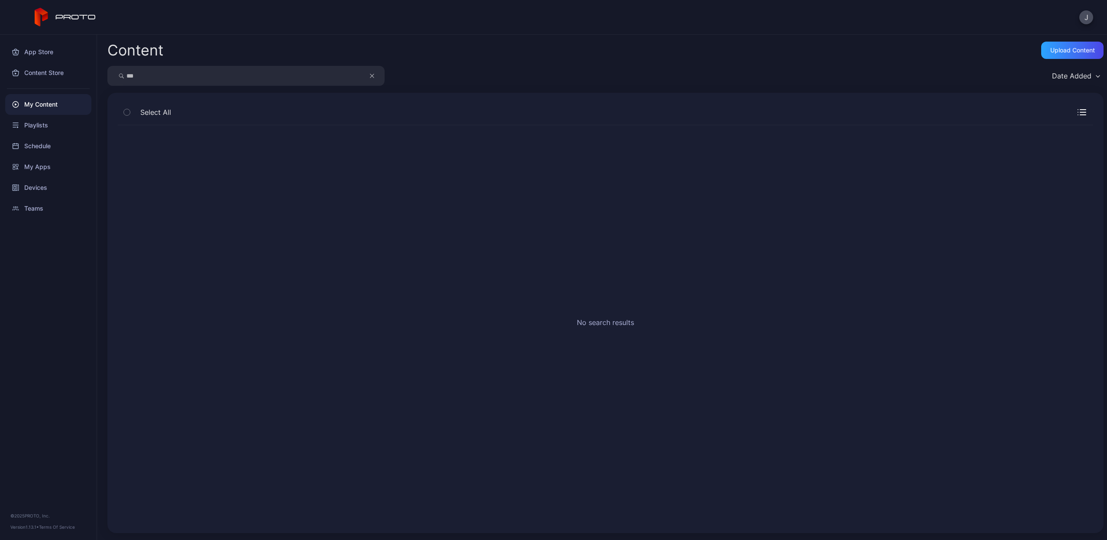
click at [375, 78] on button "button" at bounding box center [376, 76] width 16 height 20
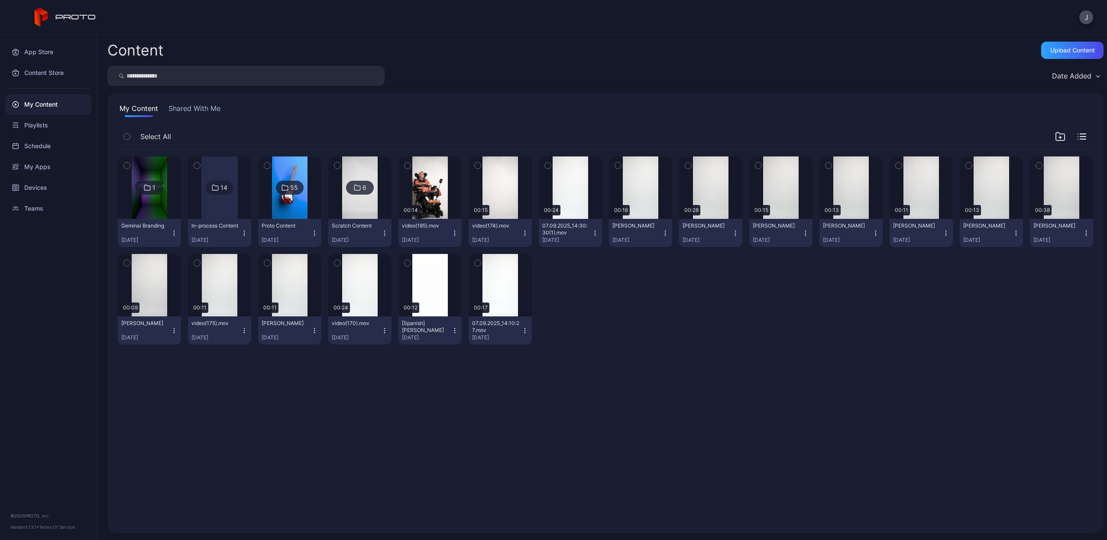
click at [324, 78] on input "search" at bounding box center [245, 76] width 277 height 20
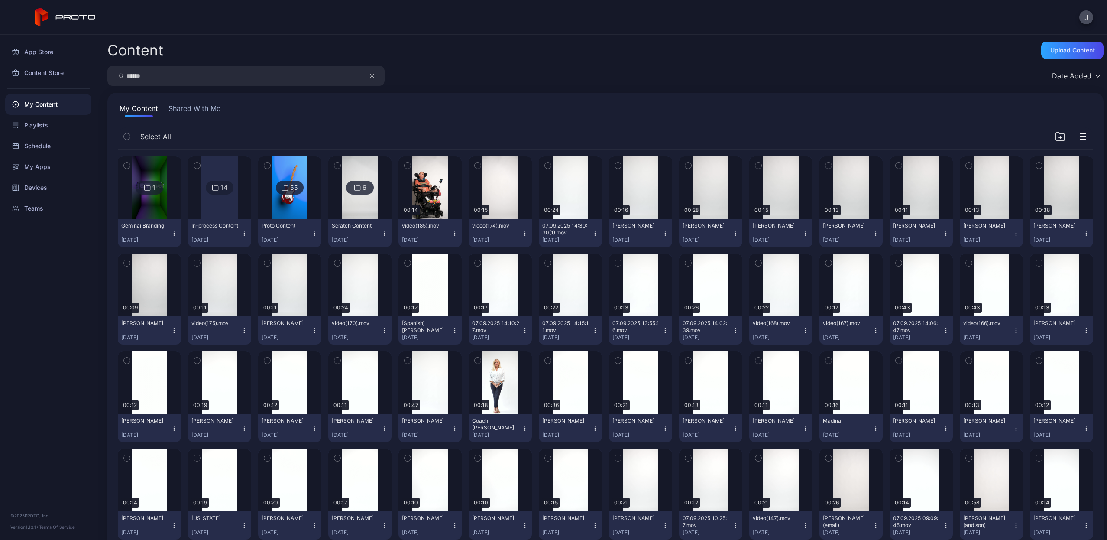
type input "******"
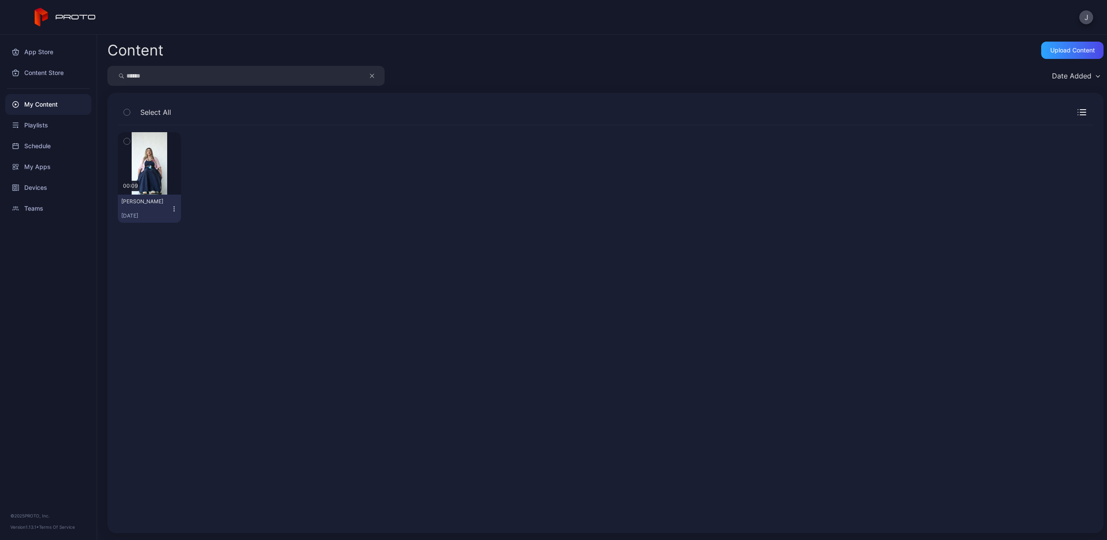
click at [172, 206] on icon "button" at bounding box center [174, 208] width 7 height 7
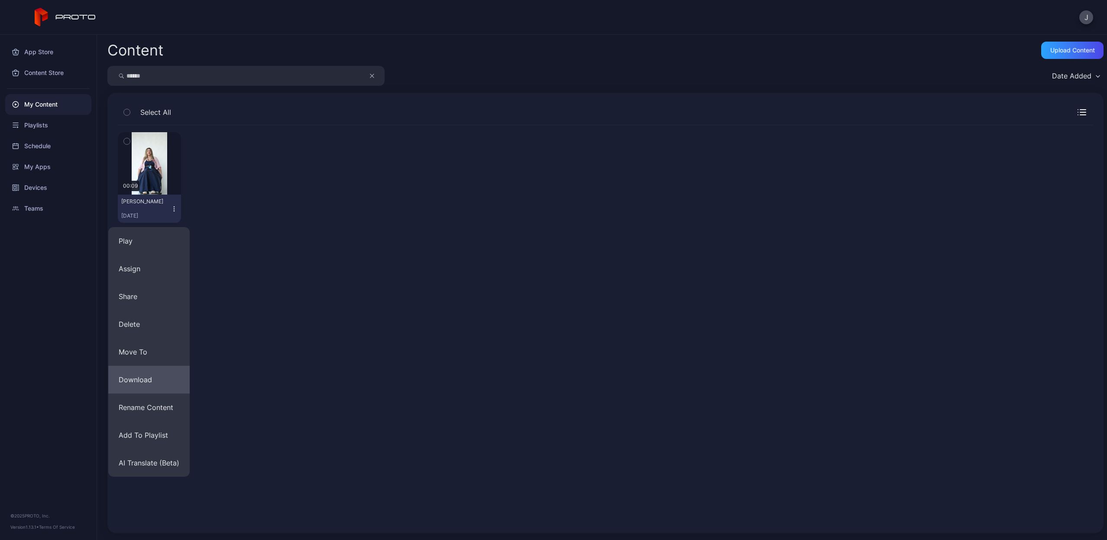
click at [161, 375] on button "Download" at bounding box center [148, 380] width 81 height 28
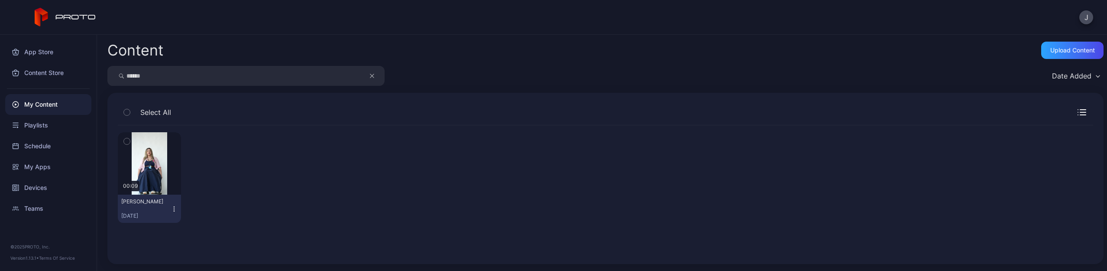
click at [172, 210] on icon "button" at bounding box center [174, 208] width 7 height 7
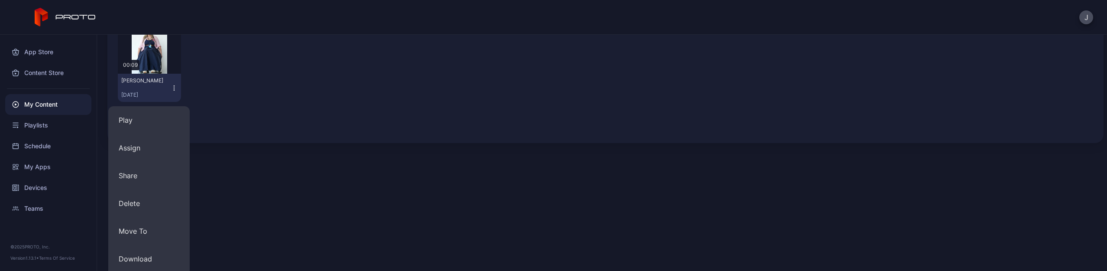
scroll to position [190, 0]
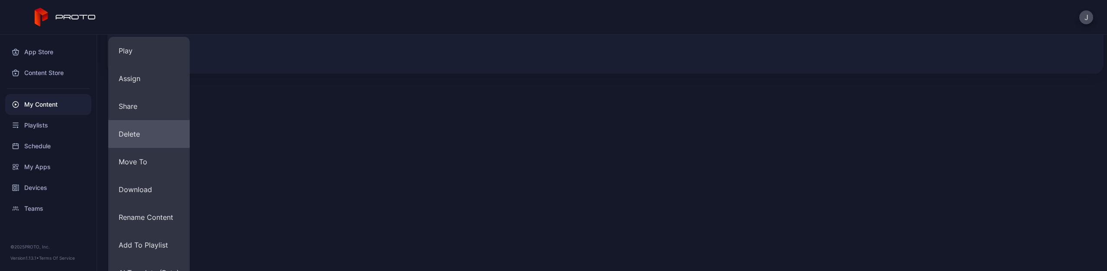
click at [133, 135] on button "Delete" at bounding box center [148, 134] width 81 height 28
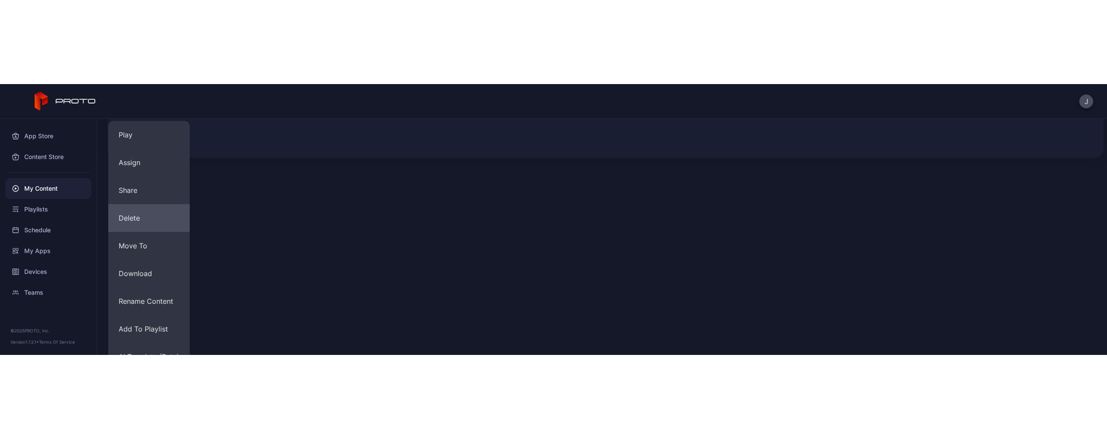
scroll to position [0, 0]
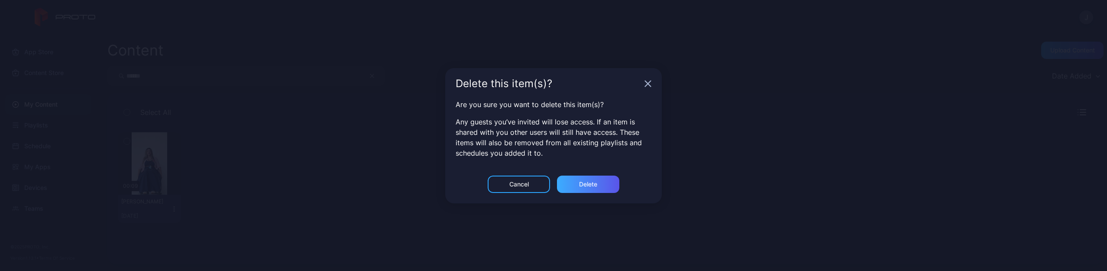
click at [581, 185] on div "Delete" at bounding box center [588, 184] width 18 height 7
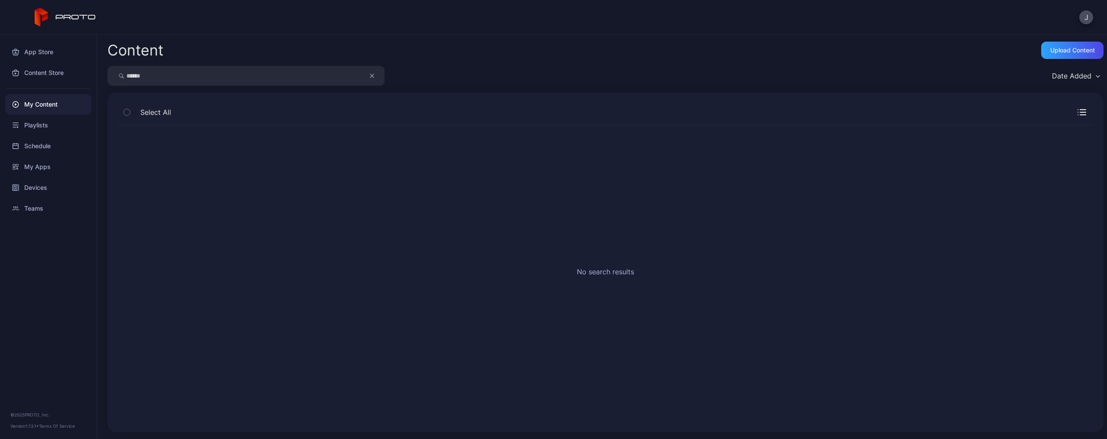
click at [305, 81] on input "******" at bounding box center [245, 76] width 277 height 20
drag, startPoint x: 302, startPoint y: 81, endPoint x: 299, endPoint y: 26, distance: 54.2
click at [299, 26] on div "J App Store Content Store My Content Playlists Schedule My Apps Devices Teams ©…" at bounding box center [553, 219] width 1107 height 439
click at [371, 77] on icon "button" at bounding box center [371, 75] width 3 height 3
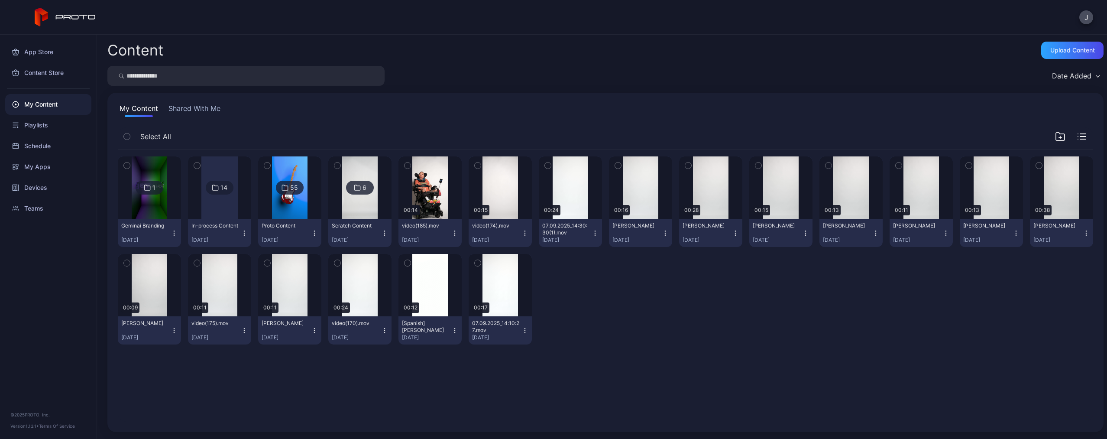
click at [335, 74] on input "search" at bounding box center [245, 76] width 277 height 20
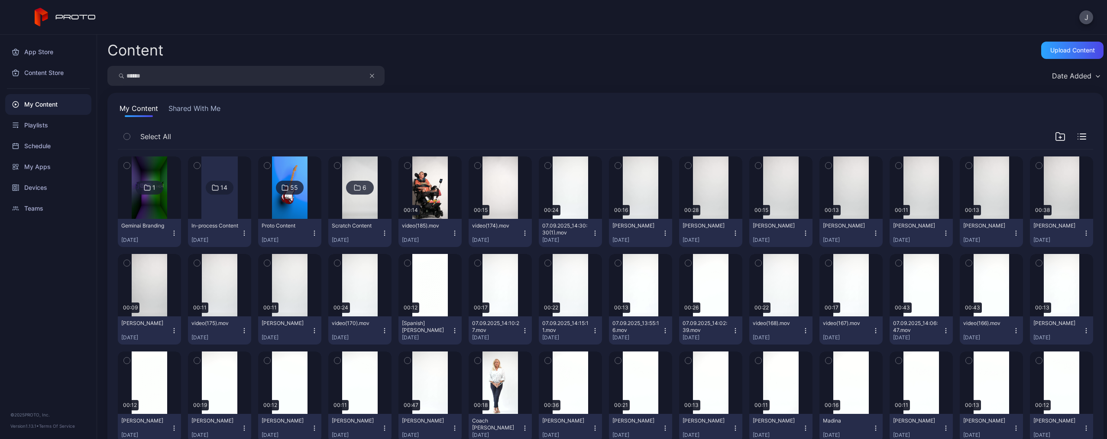
type input "******"
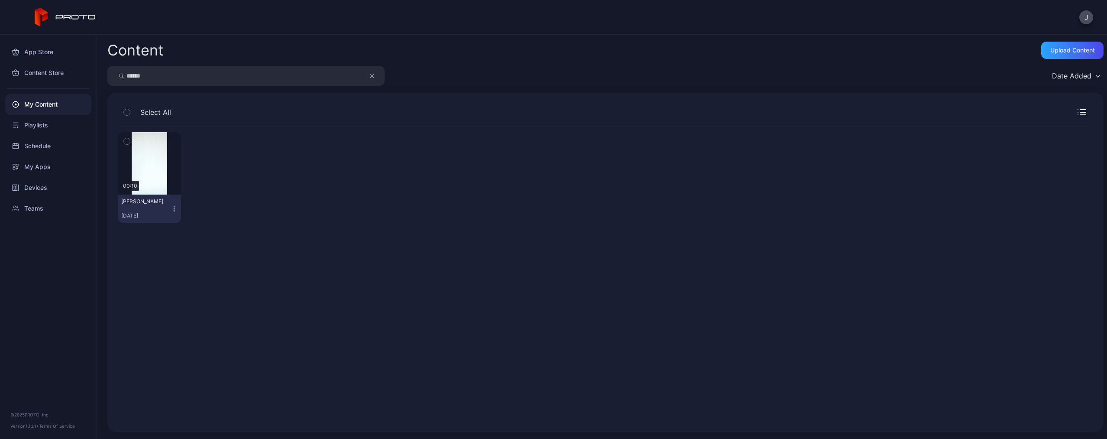
click at [173, 206] on icon "button" at bounding box center [174, 208] width 7 height 7
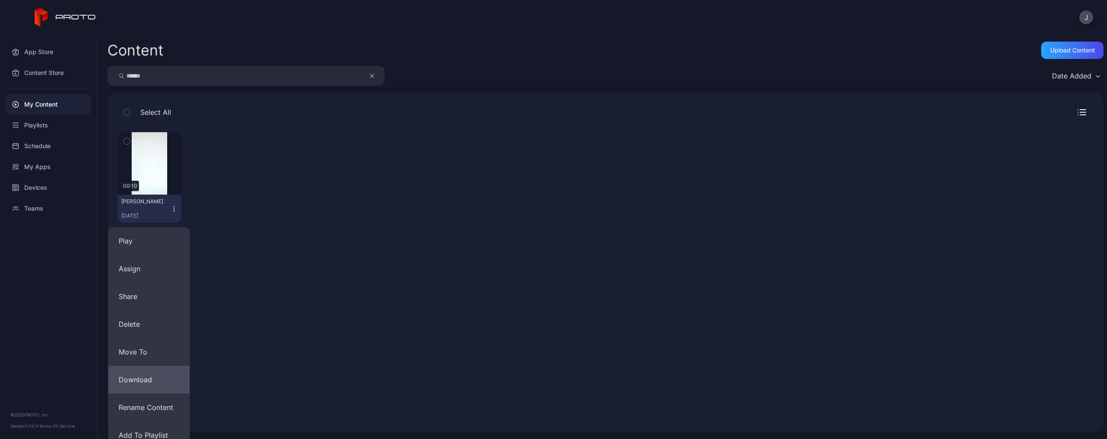
click at [145, 382] on button "Download" at bounding box center [148, 380] width 81 height 28
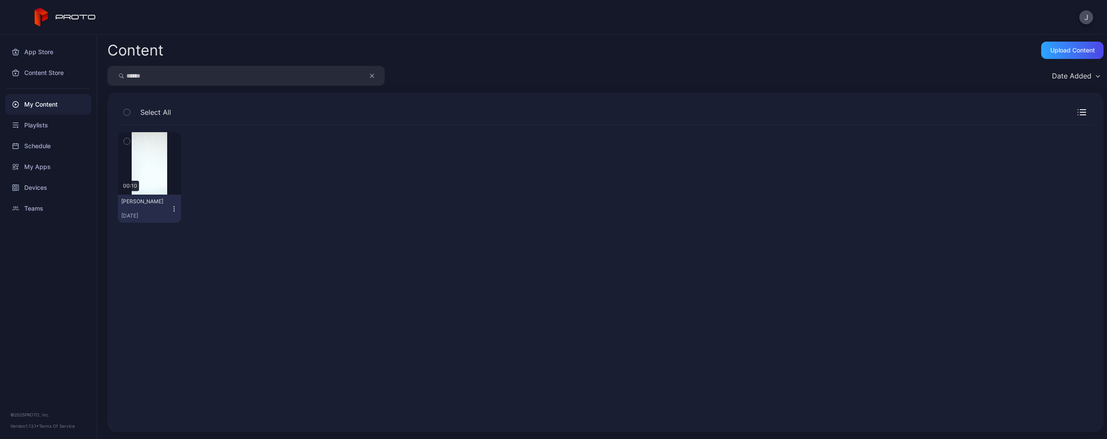
click at [372, 74] on icon "button" at bounding box center [372, 76] width 4 height 10
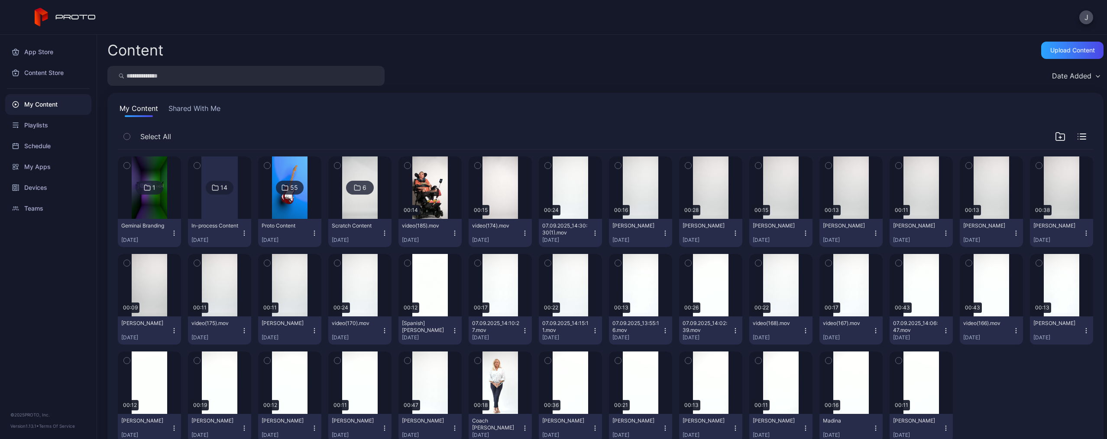
click at [353, 75] on input "search" at bounding box center [245, 76] width 277 height 20
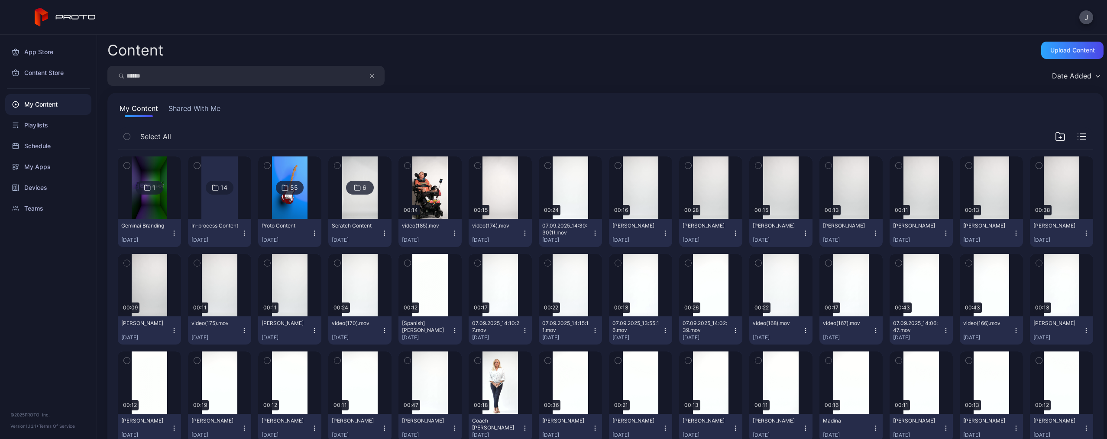
type input "******"
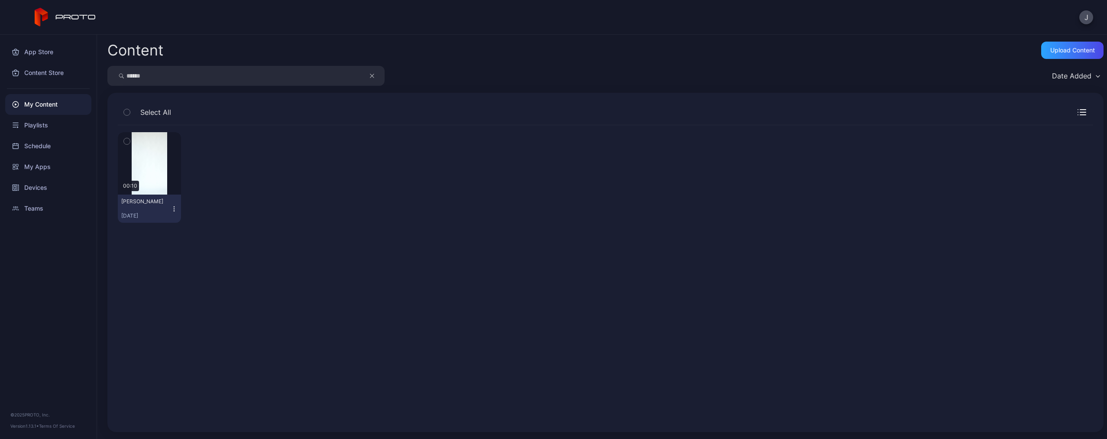
click at [171, 210] on icon "button" at bounding box center [174, 208] width 7 height 7
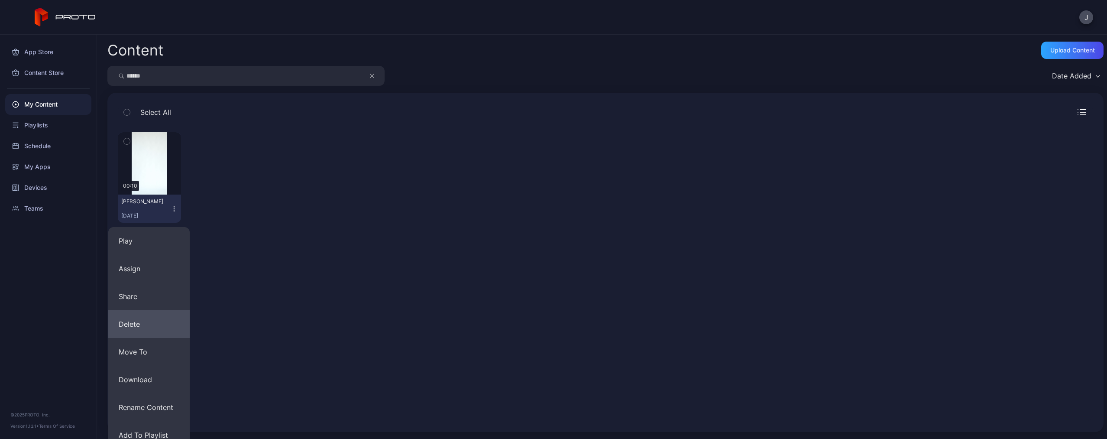
click at [161, 329] on button "Delete" at bounding box center [148, 324] width 81 height 28
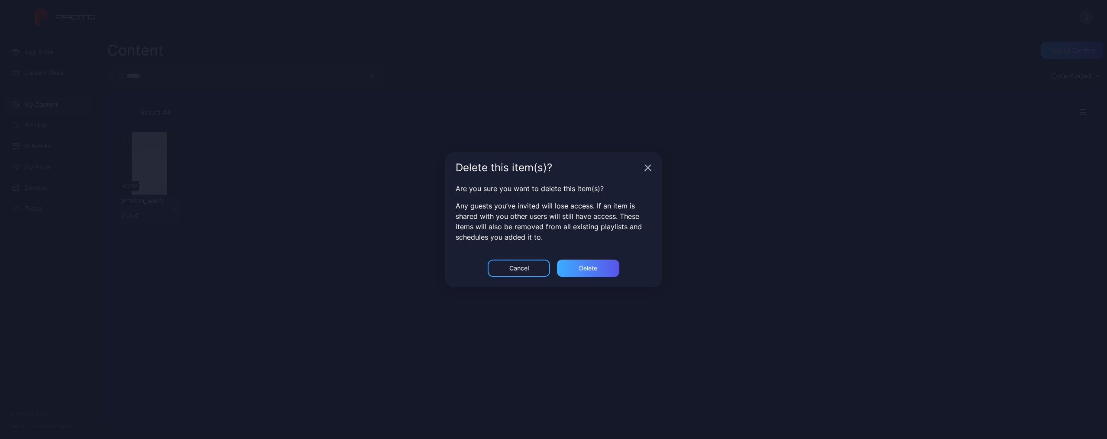
click at [573, 270] on div "Delete" at bounding box center [588, 267] width 62 height 17
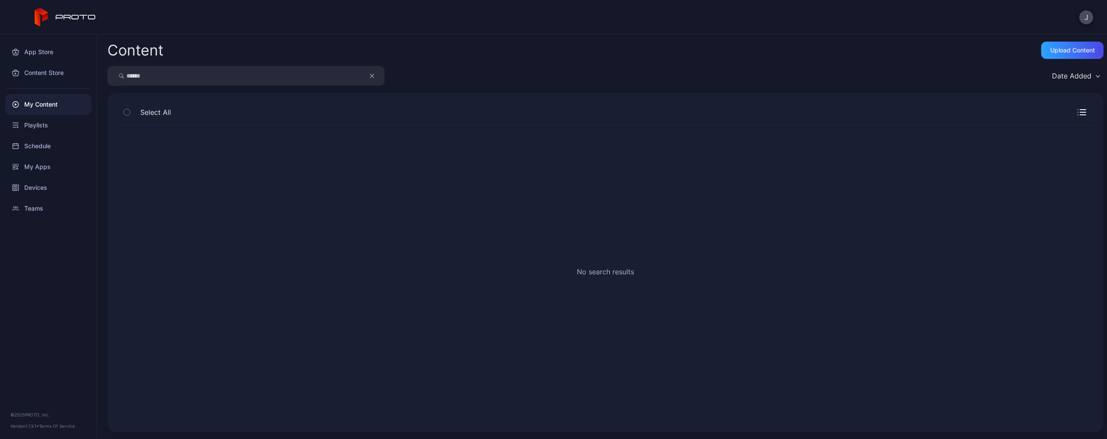
click at [371, 74] on icon "button" at bounding box center [371, 75] width 3 height 3
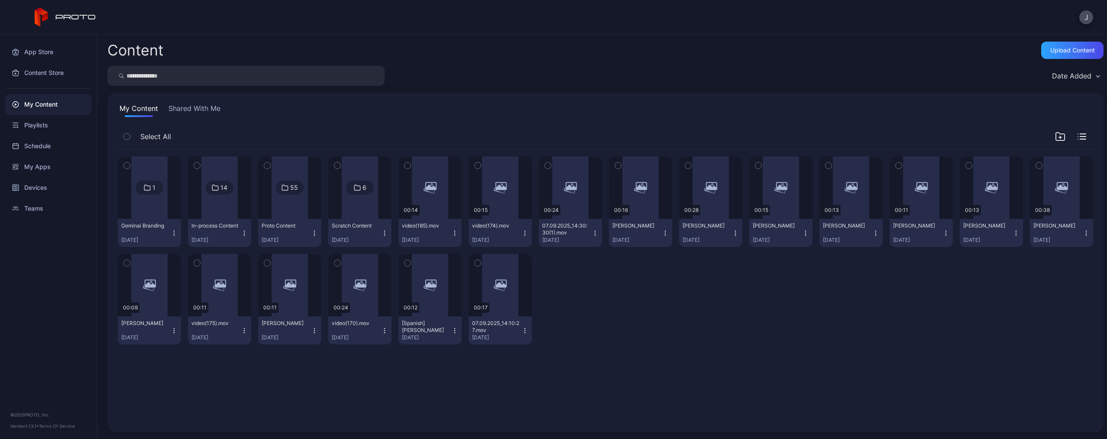
click at [331, 74] on input "search" at bounding box center [245, 76] width 277 height 20
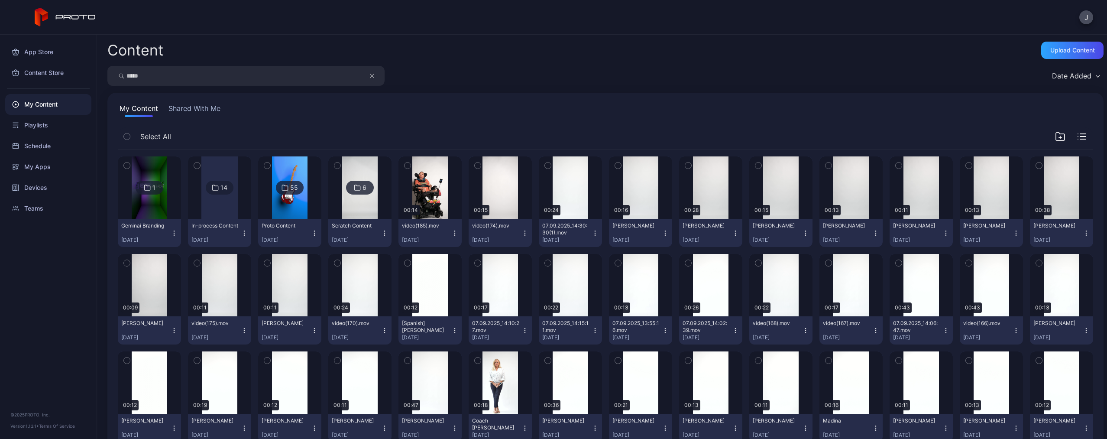
type input "*****"
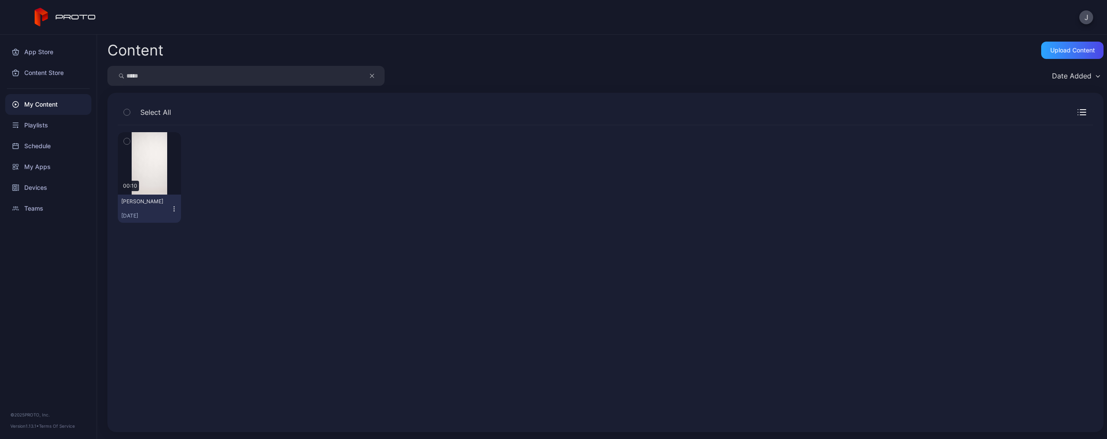
click at [172, 206] on icon "button" at bounding box center [174, 208] width 7 height 7
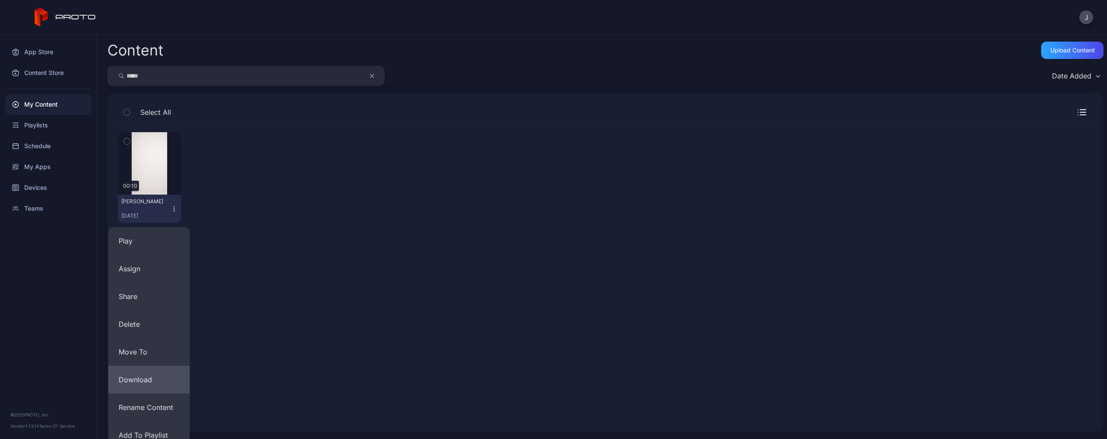
click at [156, 375] on button "Download" at bounding box center [148, 380] width 81 height 28
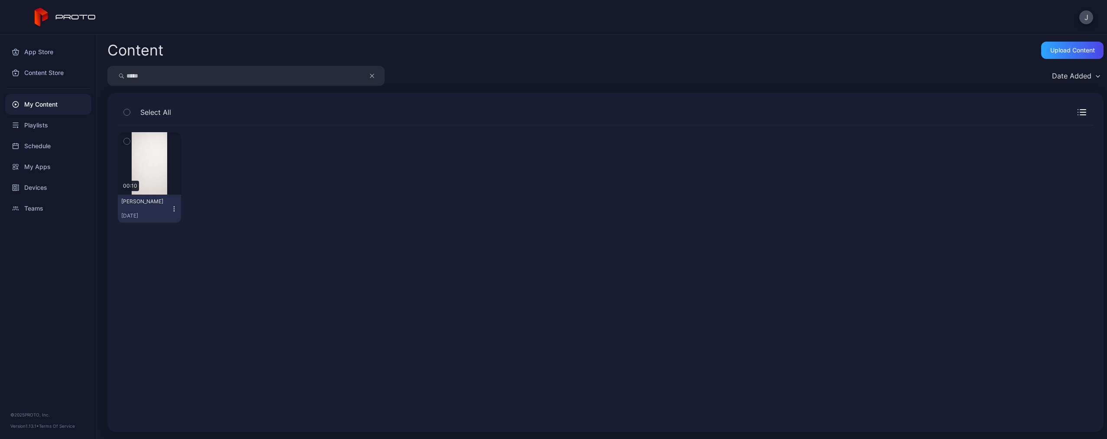
click at [171, 208] on icon "button" at bounding box center [174, 208] width 7 height 7
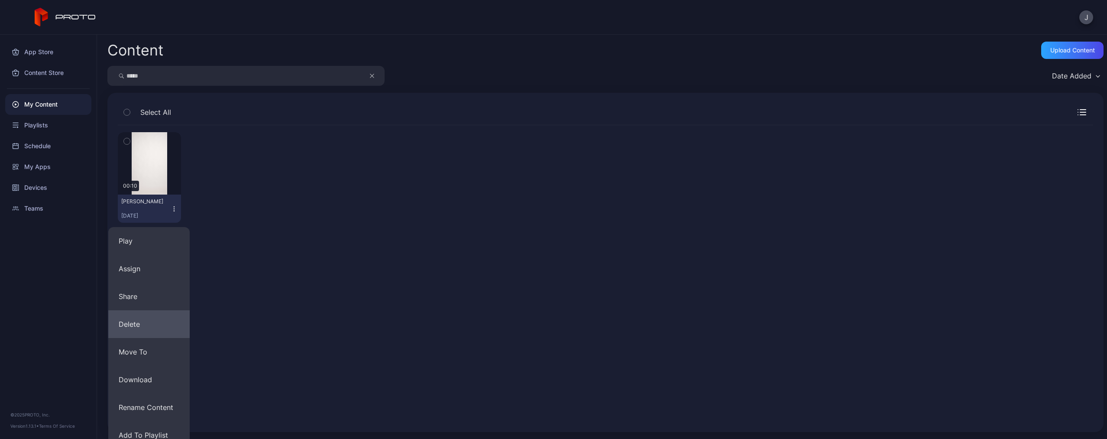
click at [159, 335] on button "Delete" at bounding box center [148, 324] width 81 height 28
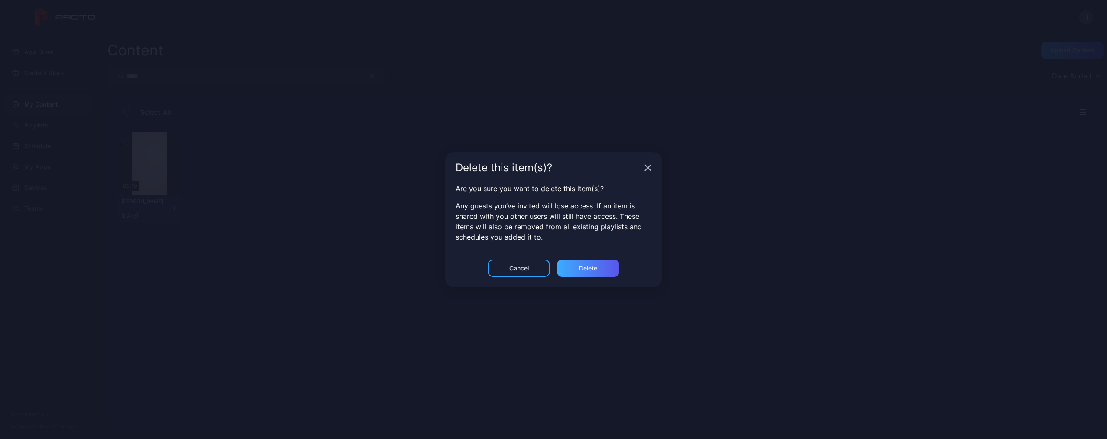
click at [571, 271] on div "Delete" at bounding box center [588, 267] width 62 height 17
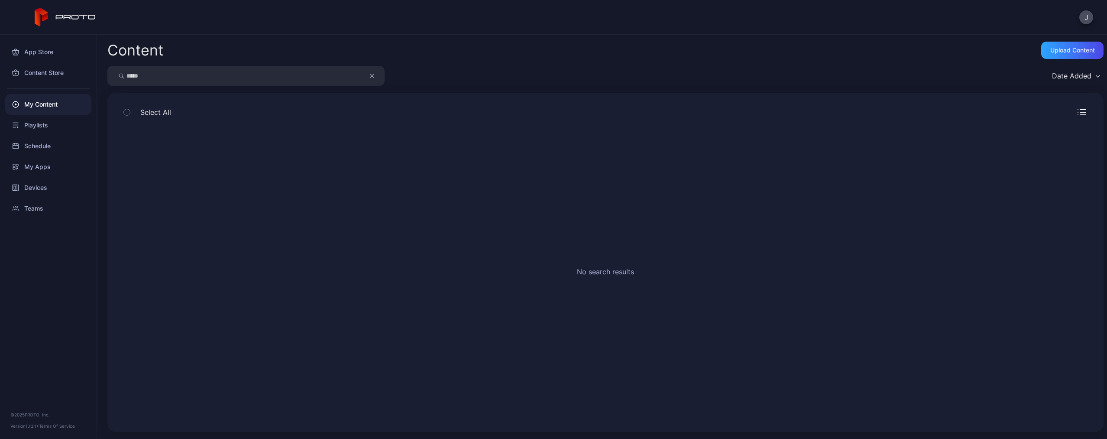
click at [372, 73] on icon "button" at bounding box center [372, 76] width 4 height 10
click at [343, 75] on input "search" at bounding box center [245, 76] width 277 height 20
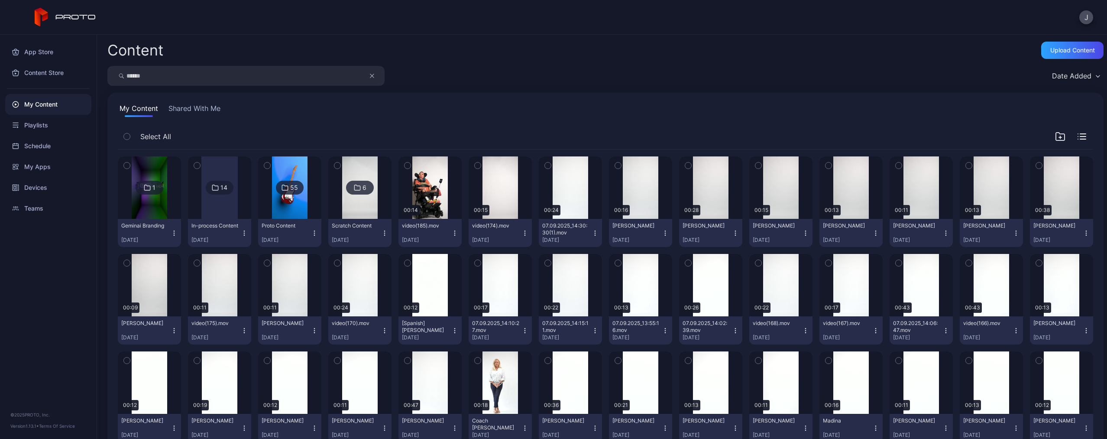
type input "******"
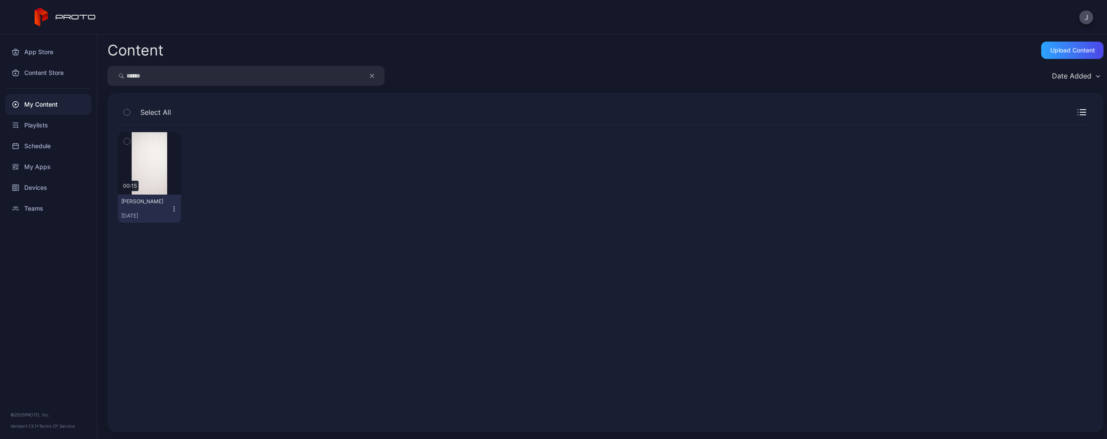
click at [172, 209] on icon "button" at bounding box center [174, 208] width 7 height 7
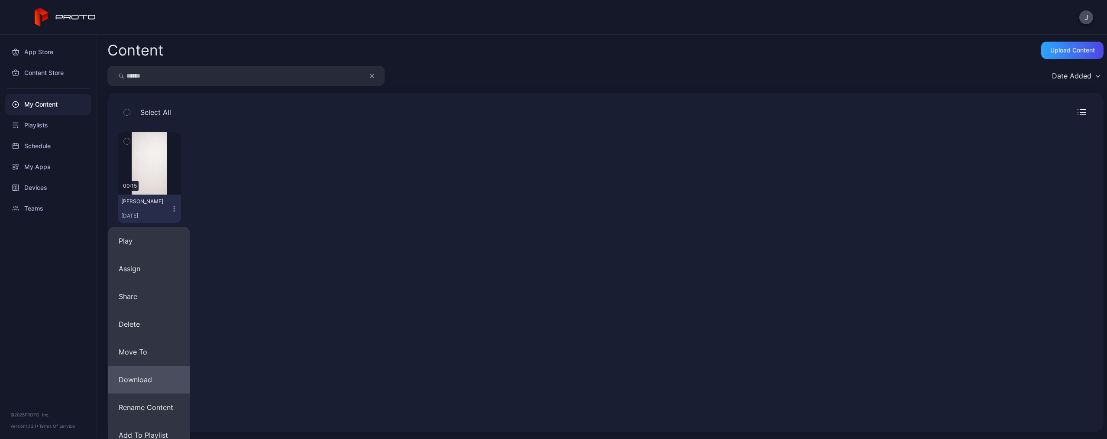
click at [159, 377] on button "Download" at bounding box center [148, 380] width 81 height 28
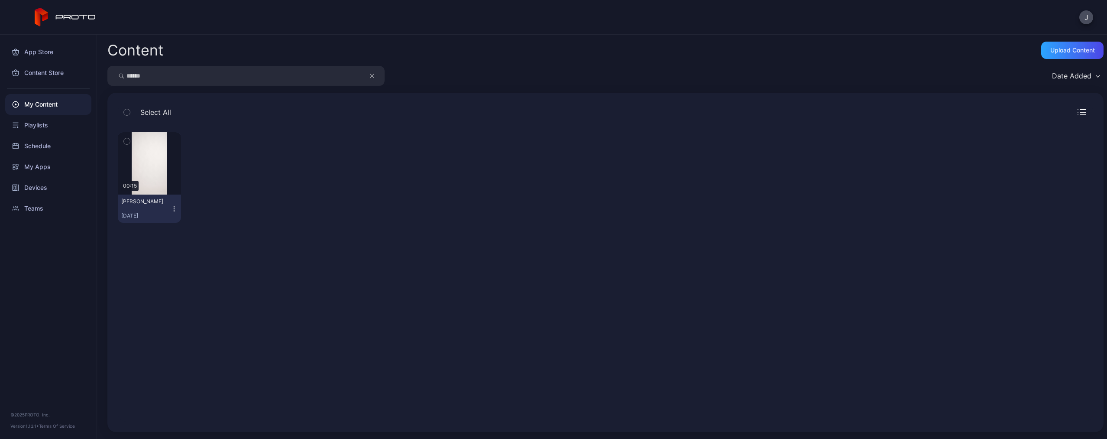
click at [173, 212] on icon "button" at bounding box center [174, 208] width 7 height 7
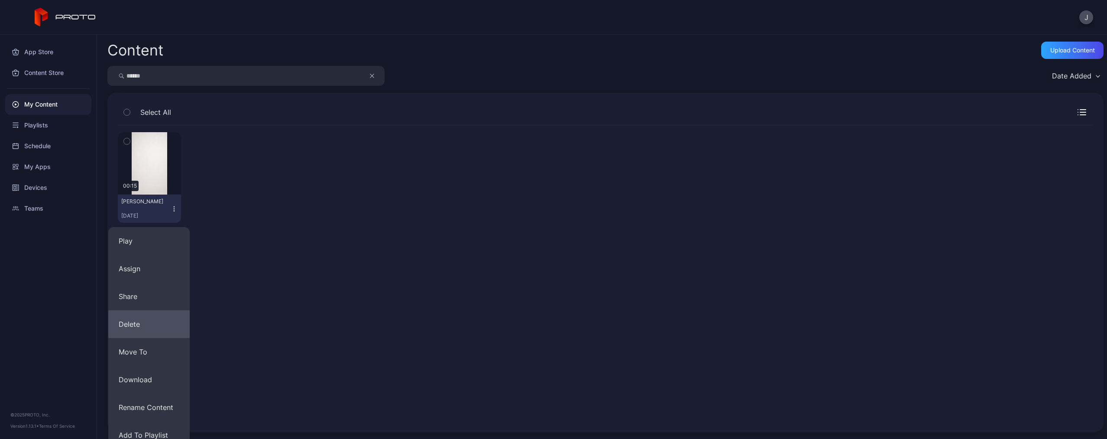
click at [158, 322] on button "Delete" at bounding box center [148, 324] width 81 height 28
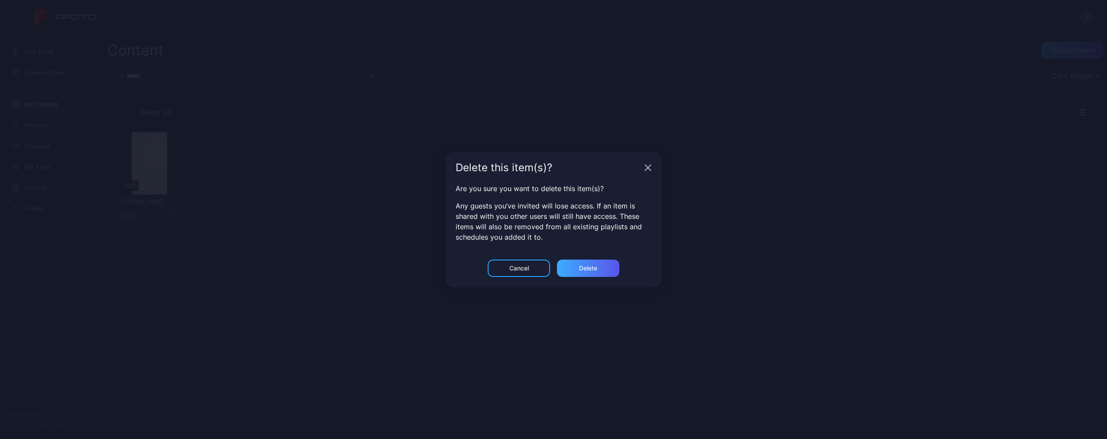
click at [588, 266] on div "Delete" at bounding box center [588, 268] width 18 height 7
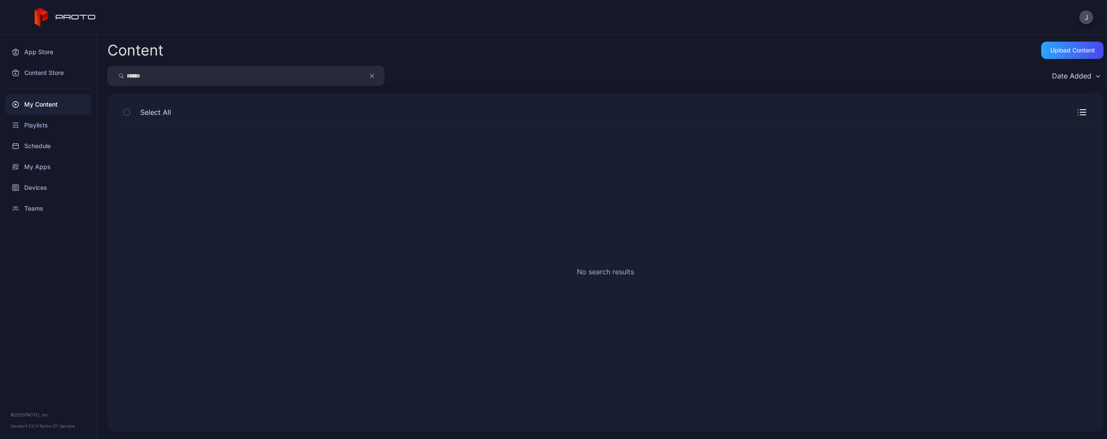
click at [373, 74] on icon "button" at bounding box center [371, 75] width 3 height 3
click at [314, 74] on input "search" at bounding box center [245, 76] width 277 height 20
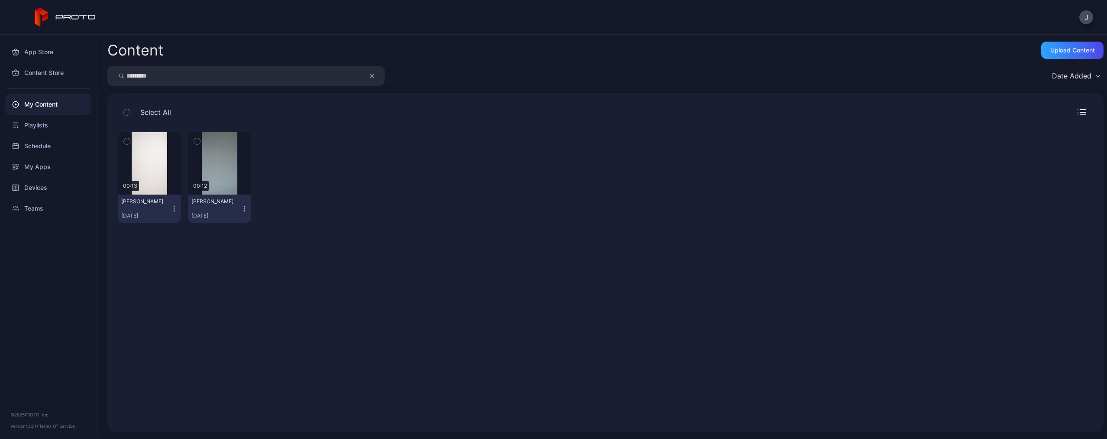
type input "*********"
drag, startPoint x: 314, startPoint y: 74, endPoint x: 173, endPoint y: 210, distance: 194.8
click at [173, 210] on icon "button" at bounding box center [174, 208] width 7 height 7
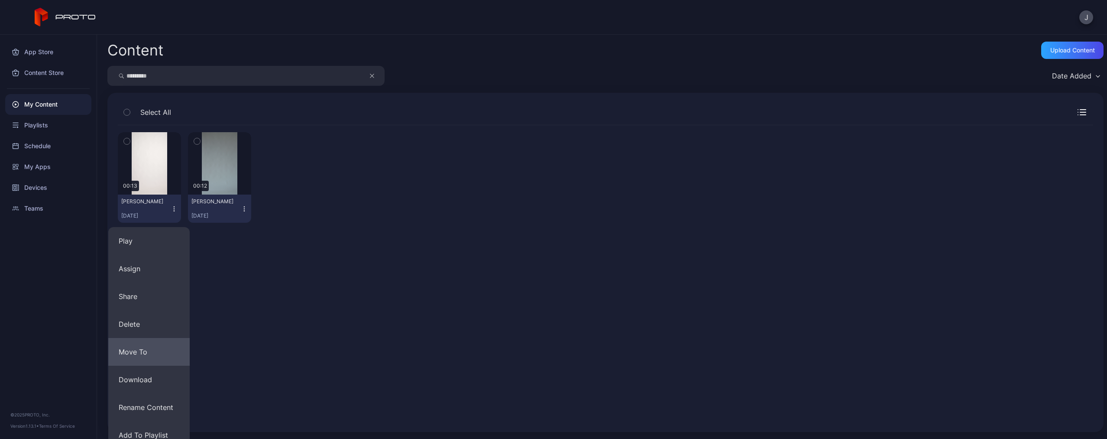
click at [151, 365] on button "Move To" at bounding box center [148, 352] width 81 height 28
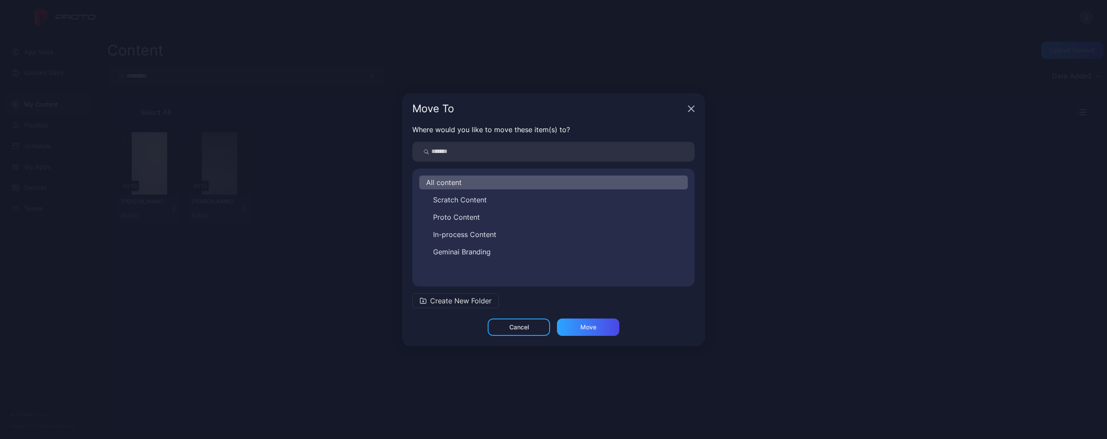
click at [522, 324] on div "Cancel" at bounding box center [518, 327] width 19 height 7
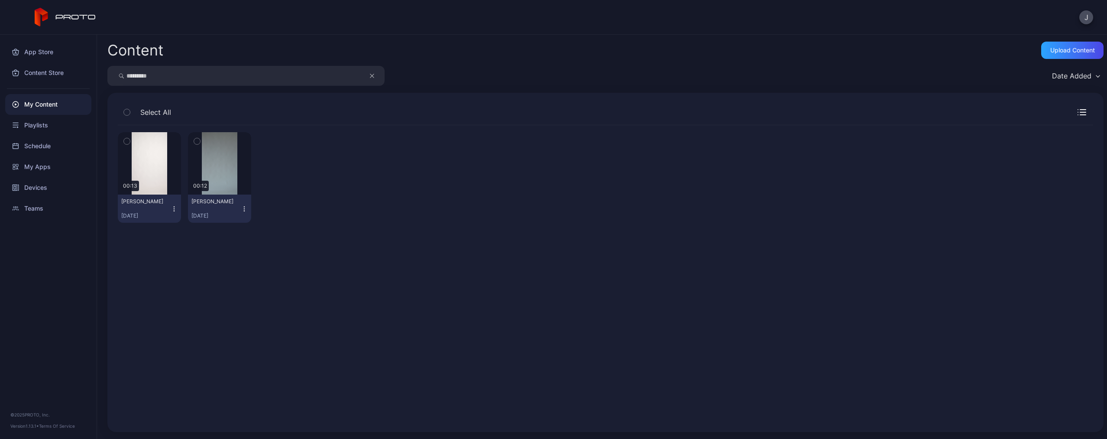
click at [171, 208] on icon "button" at bounding box center [174, 208] width 7 height 7
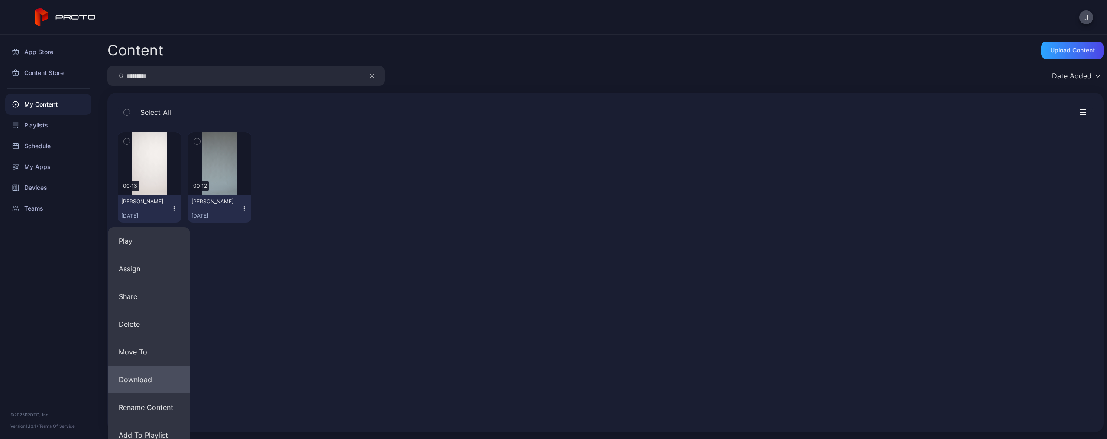
click at [162, 379] on button "Download" at bounding box center [148, 380] width 81 height 28
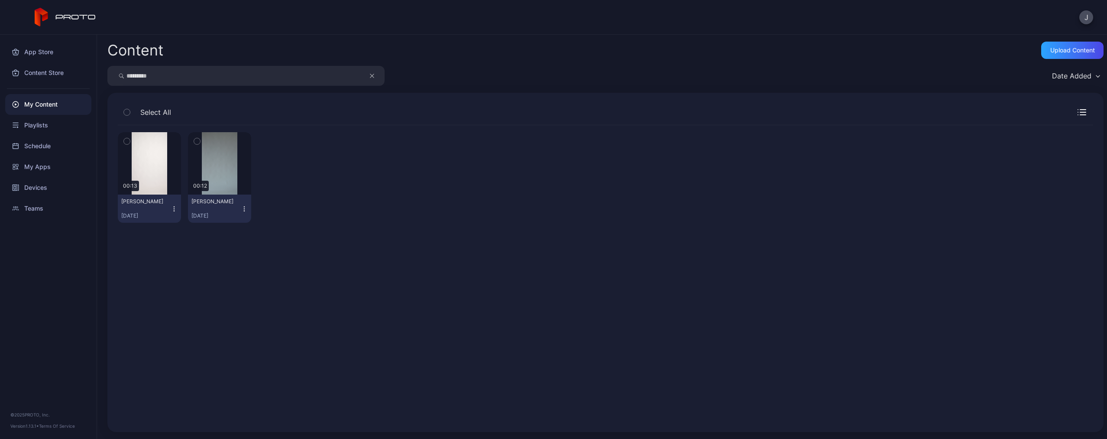
click at [173, 209] on icon "button" at bounding box center [174, 208] width 7 height 7
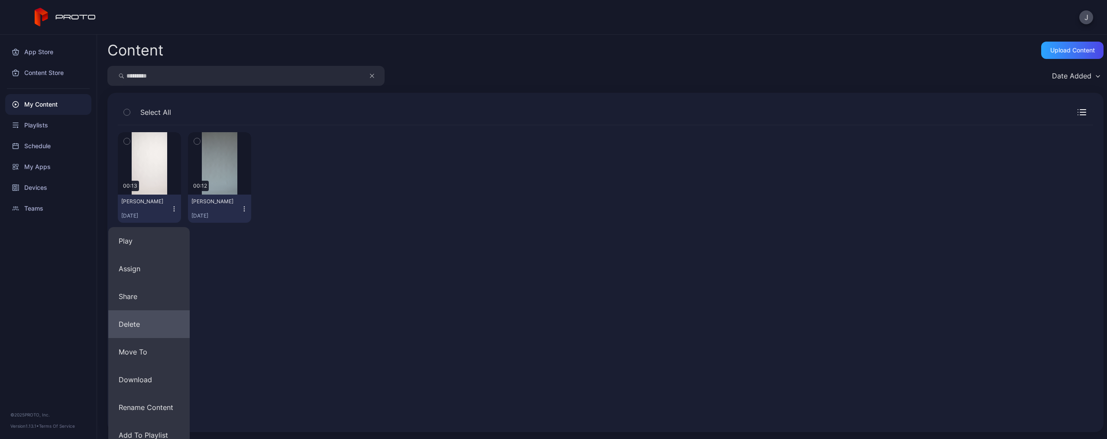
click at [152, 324] on button "Delete" at bounding box center [148, 324] width 81 height 28
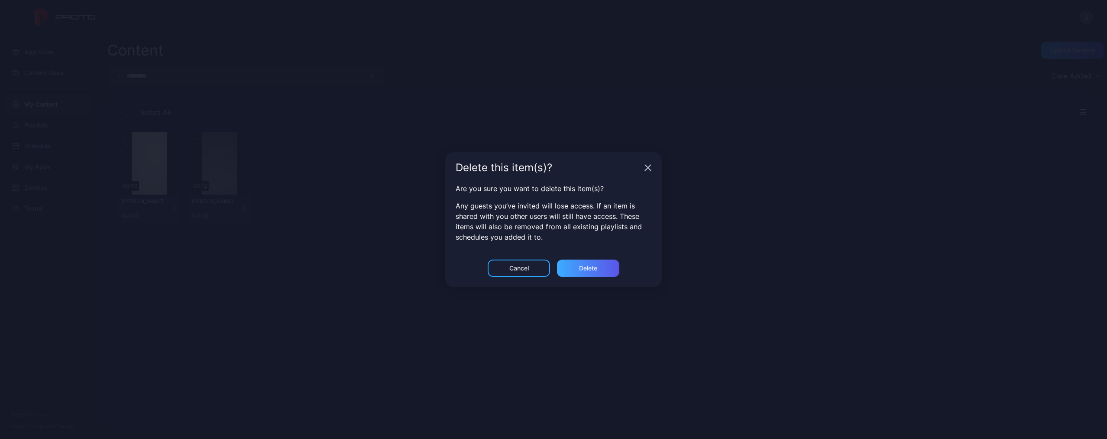
click at [577, 269] on div "Delete" at bounding box center [588, 267] width 62 height 17
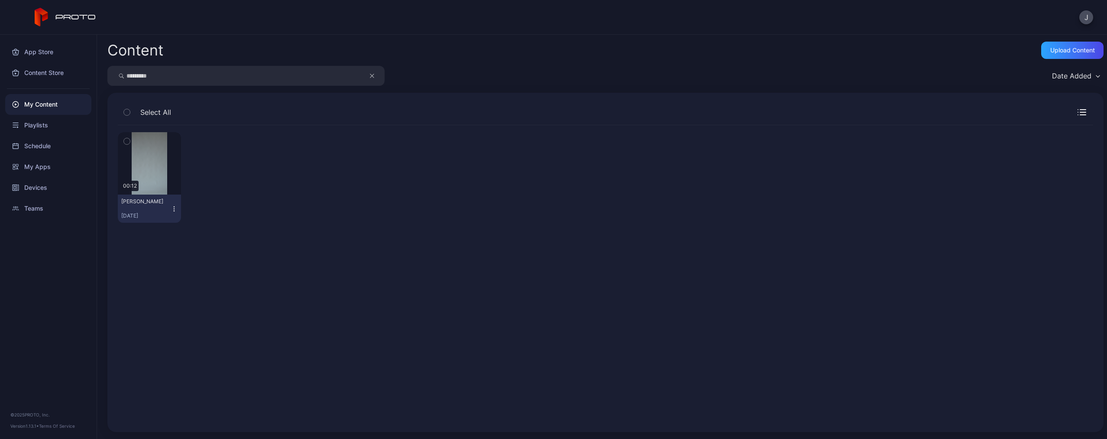
click at [372, 74] on icon "button" at bounding box center [372, 76] width 4 height 10
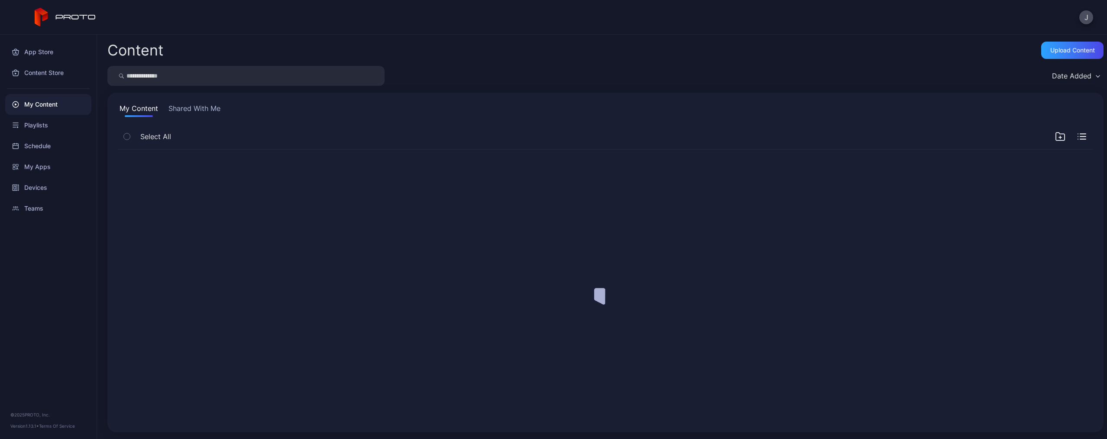
click at [313, 74] on input "search" at bounding box center [245, 76] width 277 height 20
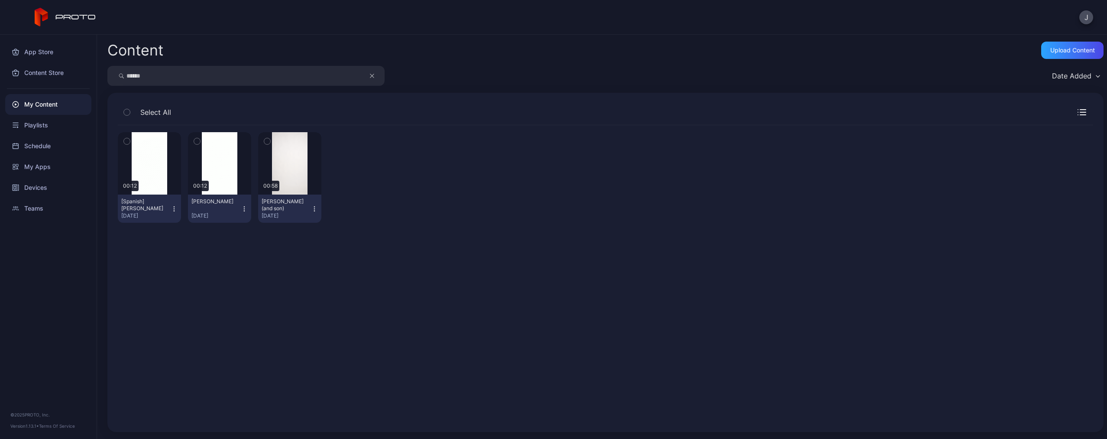
type input "******"
drag, startPoint x: 313, startPoint y: 74, endPoint x: 312, endPoint y: 209, distance: 135.1
click at [314, 209] on icon "button" at bounding box center [314, 208] width 0 height 0
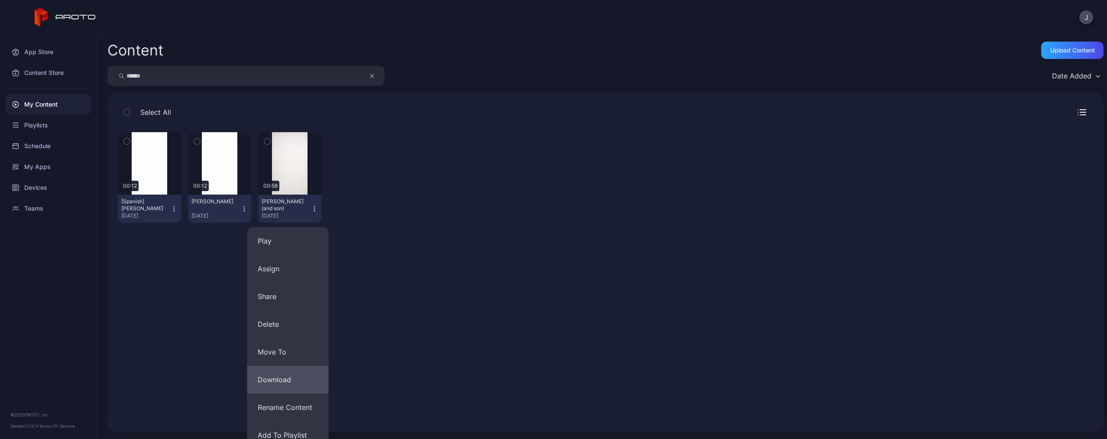
click at [289, 377] on button "Download" at bounding box center [287, 380] width 81 height 28
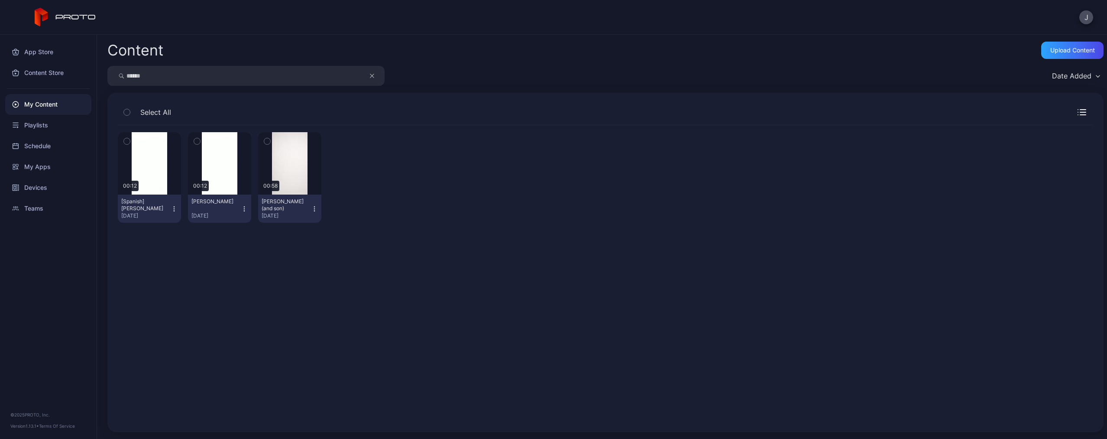
click at [311, 210] on icon "button" at bounding box center [314, 208] width 7 height 7
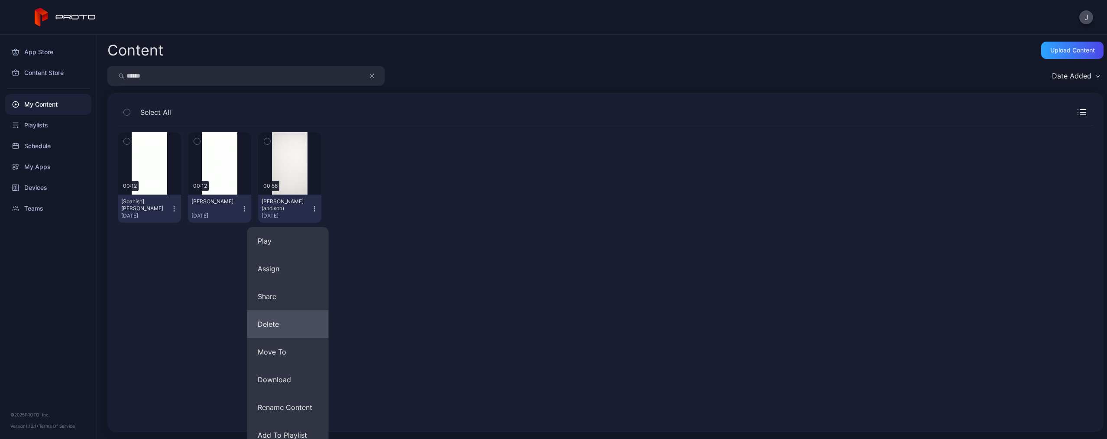
click at [285, 327] on button "Delete" at bounding box center [287, 324] width 81 height 28
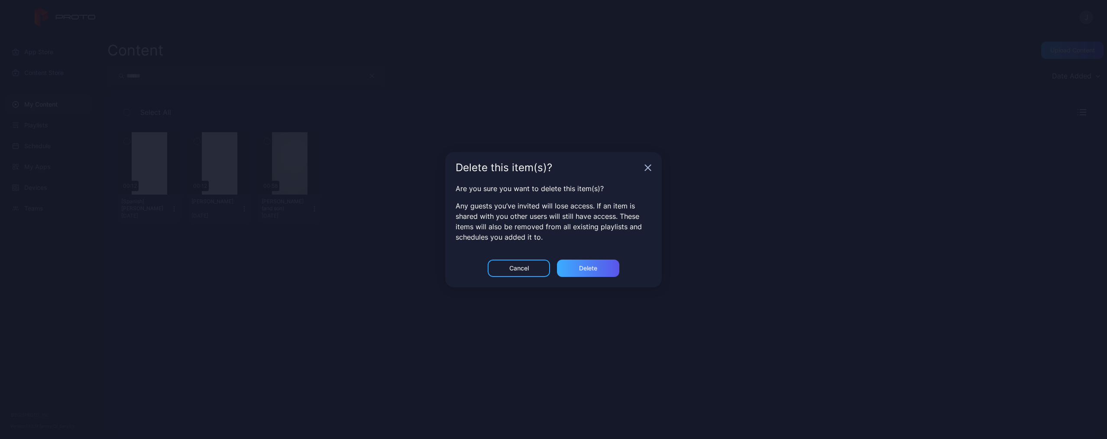
click at [612, 265] on div "Delete" at bounding box center [588, 267] width 62 height 17
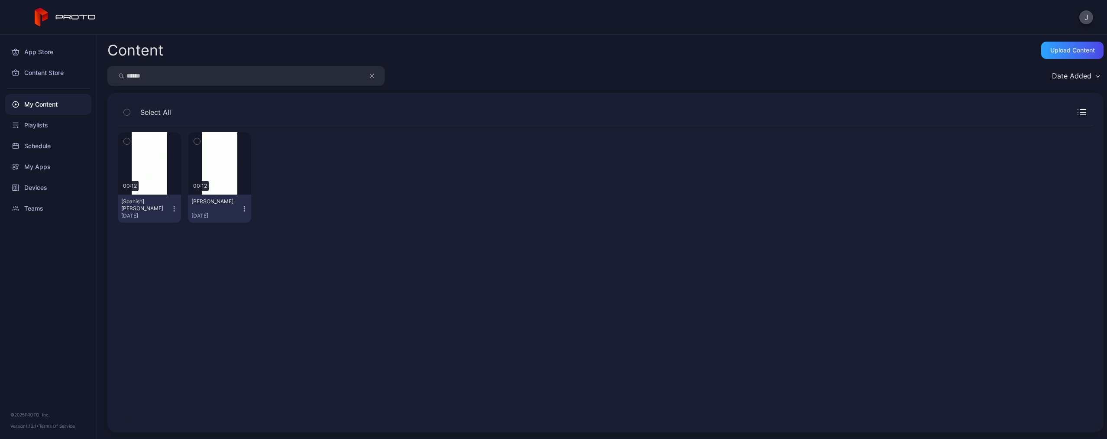
click at [376, 74] on button "button" at bounding box center [376, 76] width 16 height 20
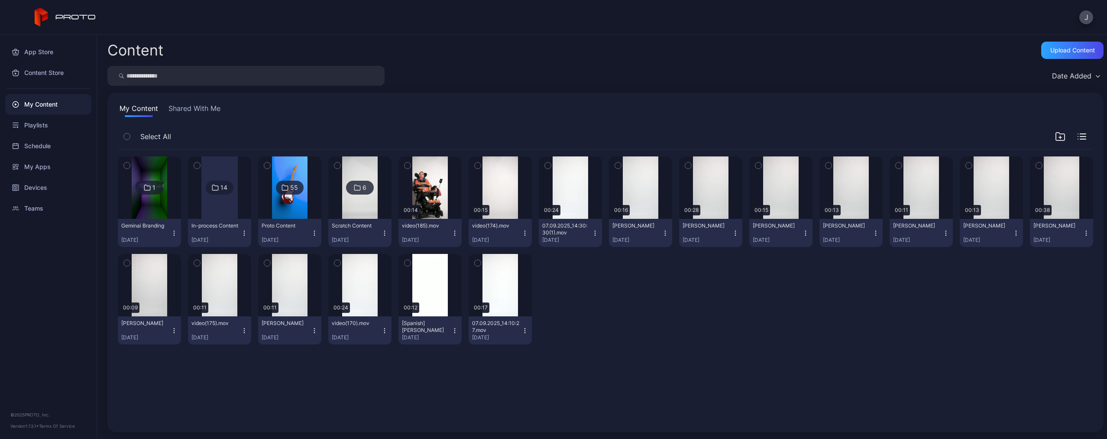
click at [330, 74] on input "search" at bounding box center [245, 76] width 277 height 20
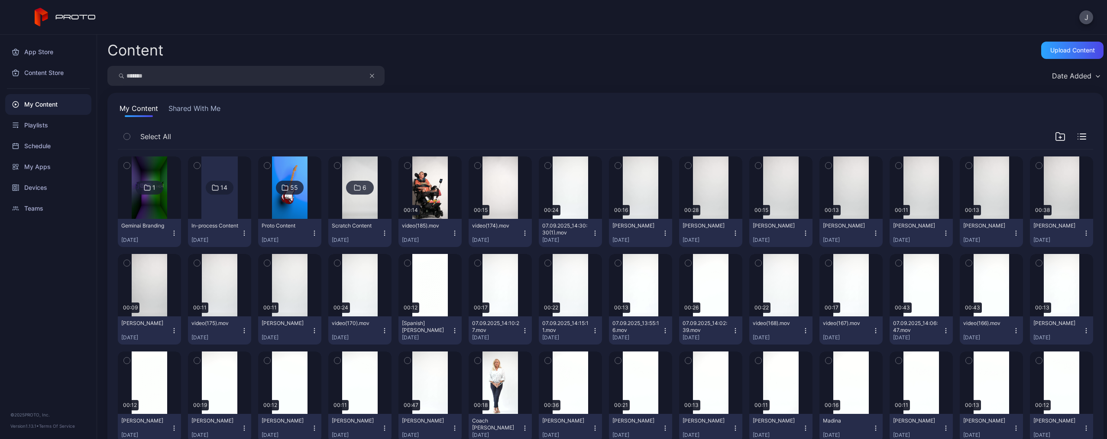
type input "*******"
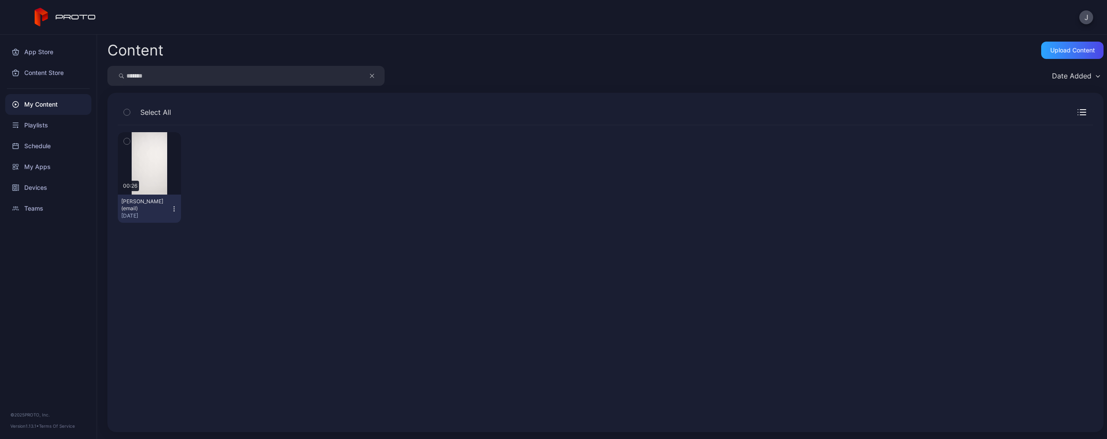
click at [175, 210] on icon "button" at bounding box center [174, 208] width 7 height 7
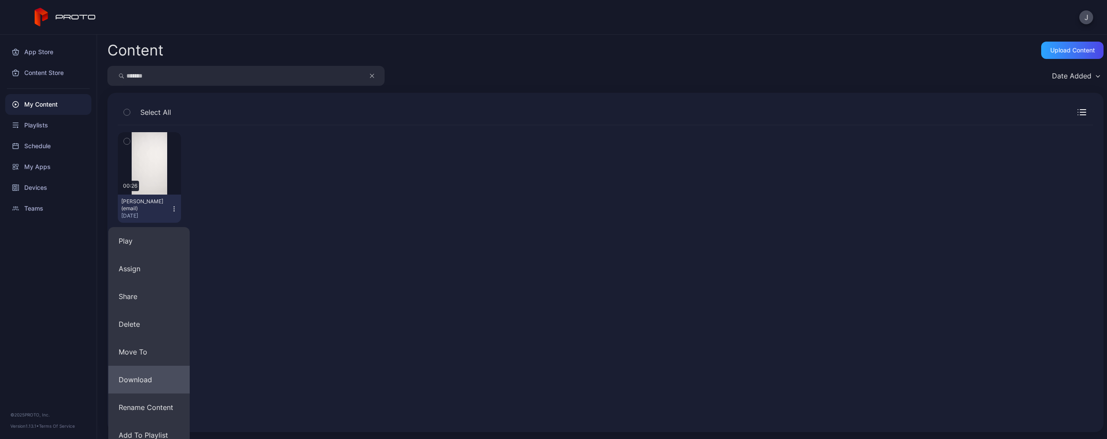
click at [152, 375] on button "Download" at bounding box center [148, 380] width 81 height 28
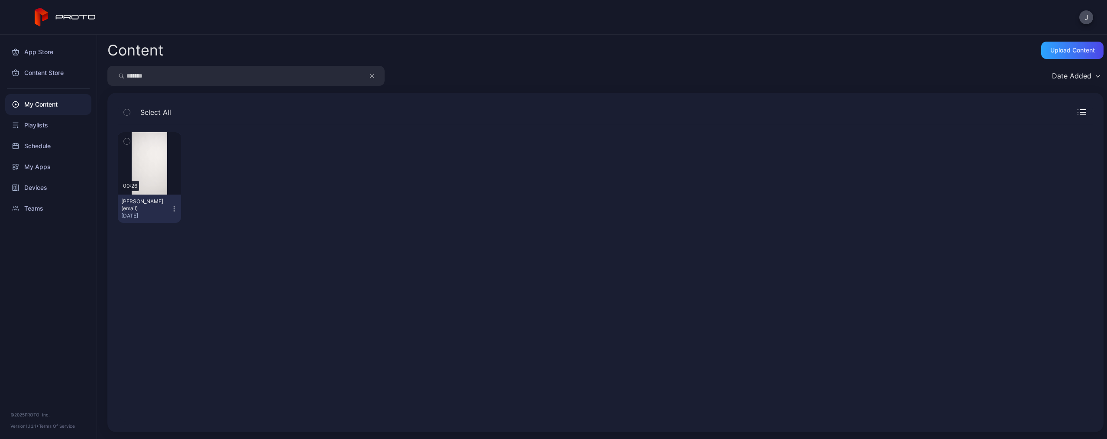
click at [171, 209] on icon "button" at bounding box center [174, 208] width 7 height 7
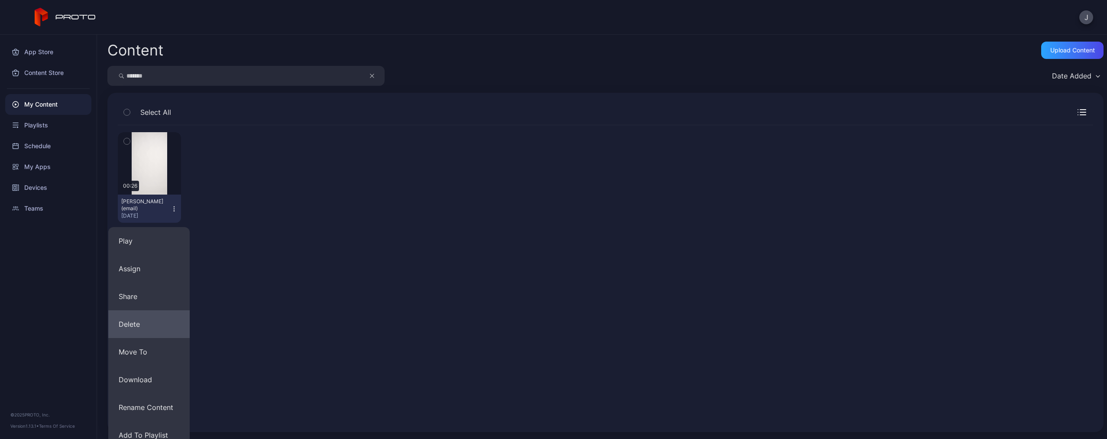
click at [159, 332] on button "Delete" at bounding box center [148, 324] width 81 height 28
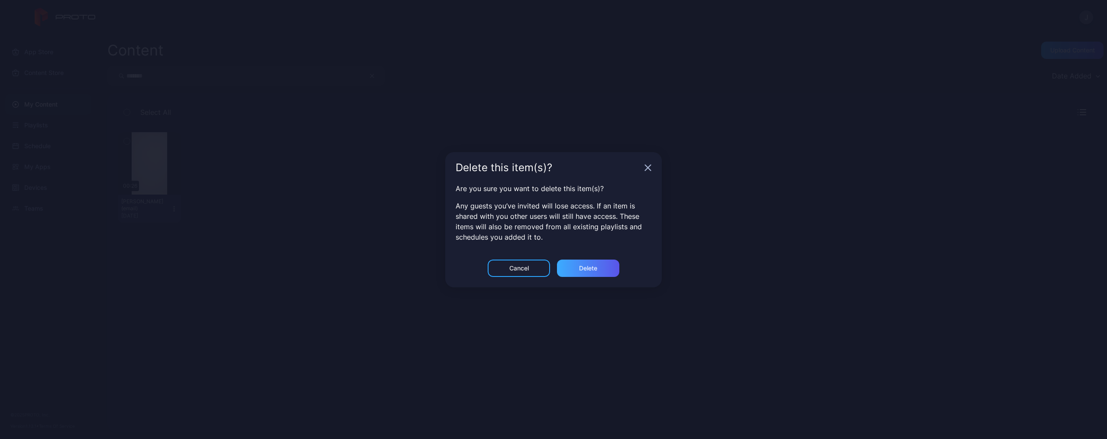
click at [573, 269] on div "Delete" at bounding box center [588, 267] width 62 height 17
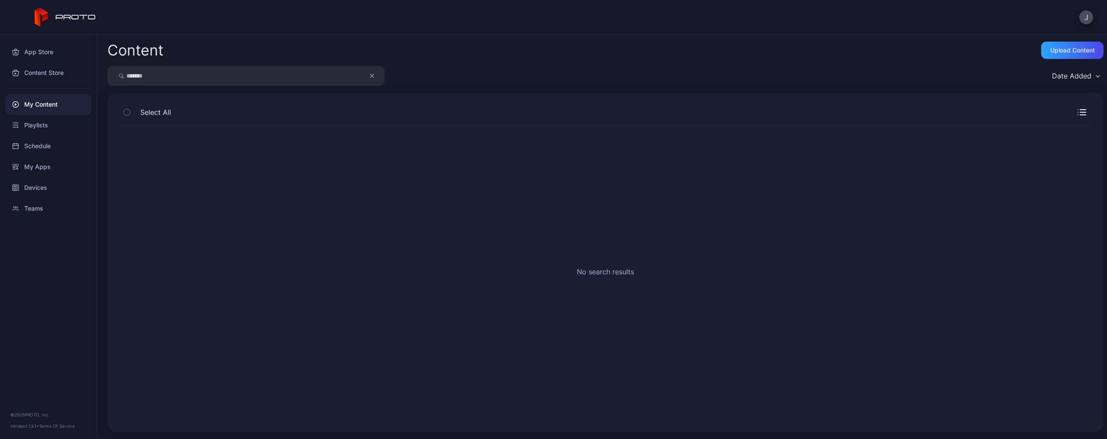
click at [370, 76] on icon "button" at bounding box center [372, 76] width 4 height 10
click at [339, 76] on input "search" at bounding box center [245, 76] width 277 height 20
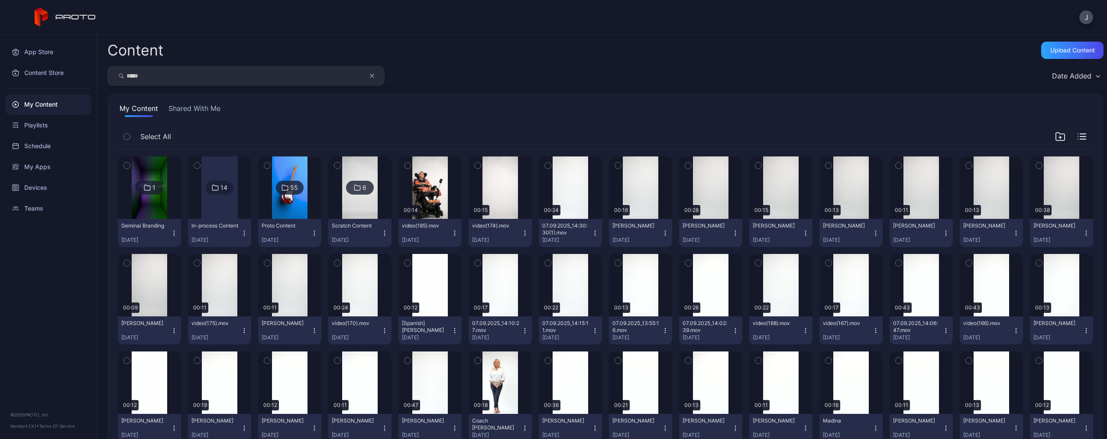
type input "*****"
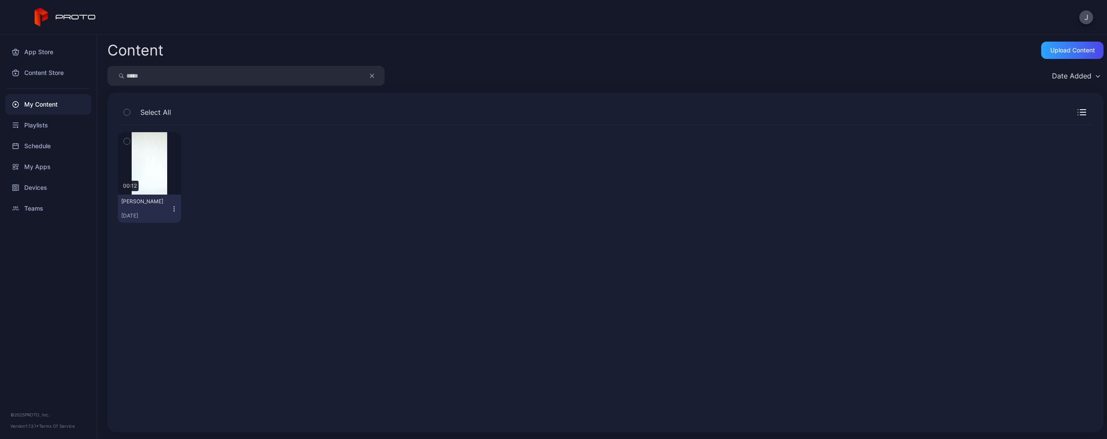
click at [172, 207] on icon "button" at bounding box center [174, 208] width 7 height 7
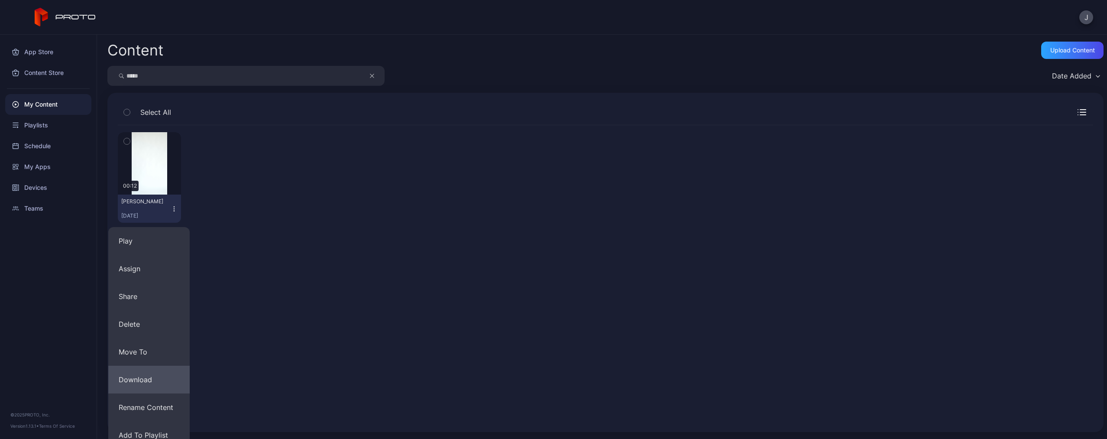
click at [158, 373] on button "Download" at bounding box center [148, 380] width 81 height 28
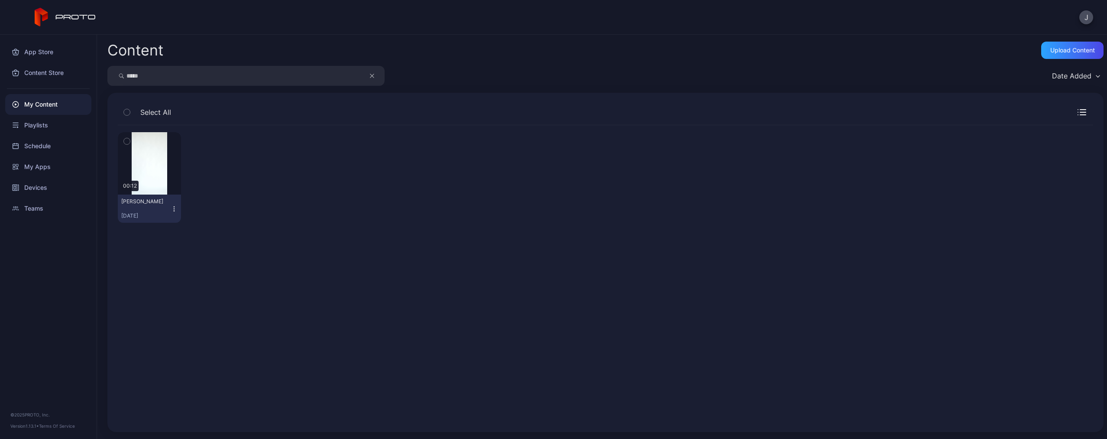
click at [175, 208] on icon "button" at bounding box center [174, 208] width 7 height 7
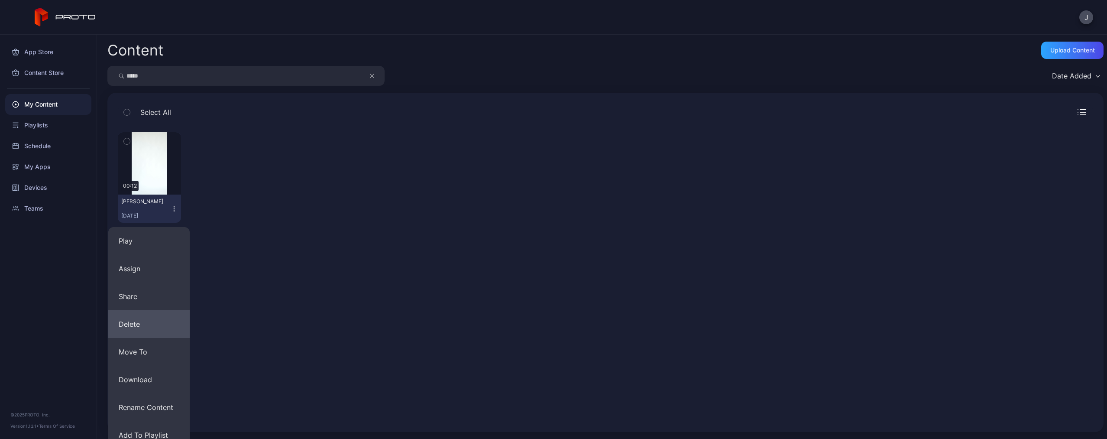
click at [152, 323] on button "Delete" at bounding box center [148, 324] width 81 height 28
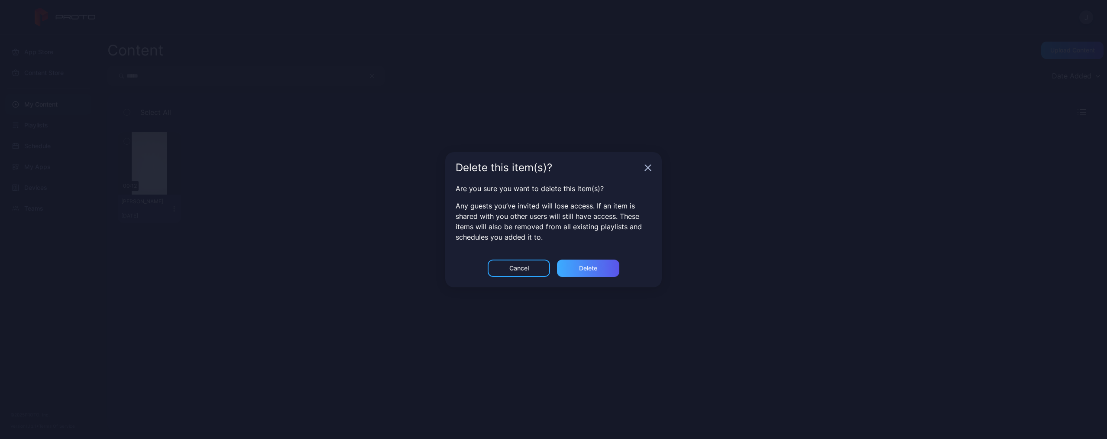
click at [580, 274] on div "Delete" at bounding box center [588, 267] width 62 height 17
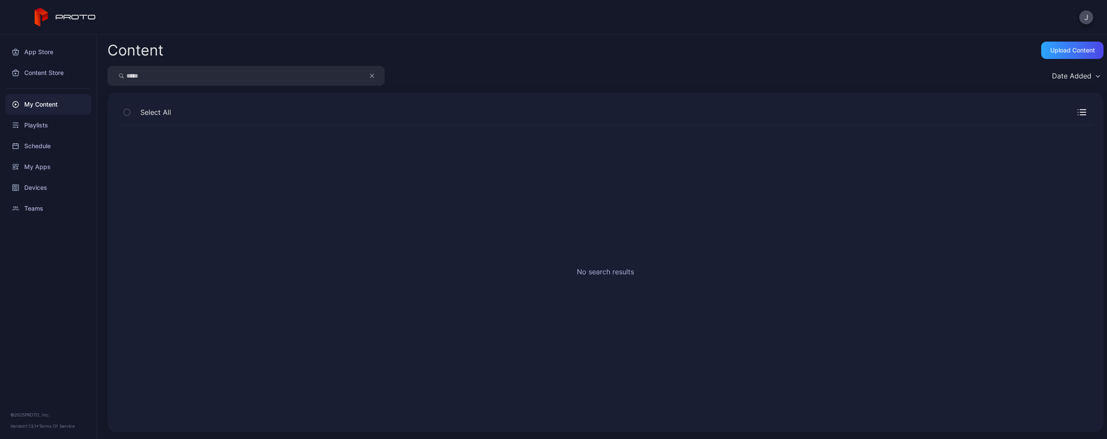
click at [375, 74] on button "button" at bounding box center [376, 76] width 16 height 20
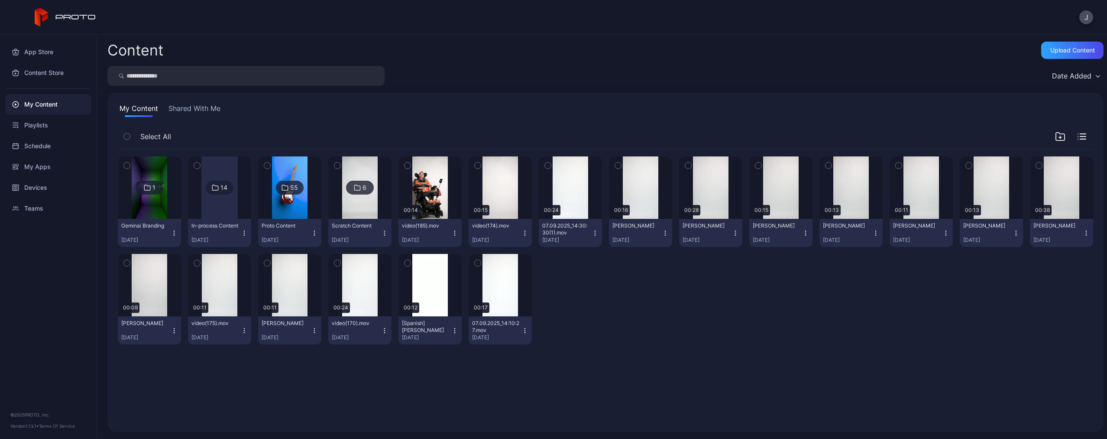
click at [321, 74] on input "search" at bounding box center [245, 76] width 277 height 20
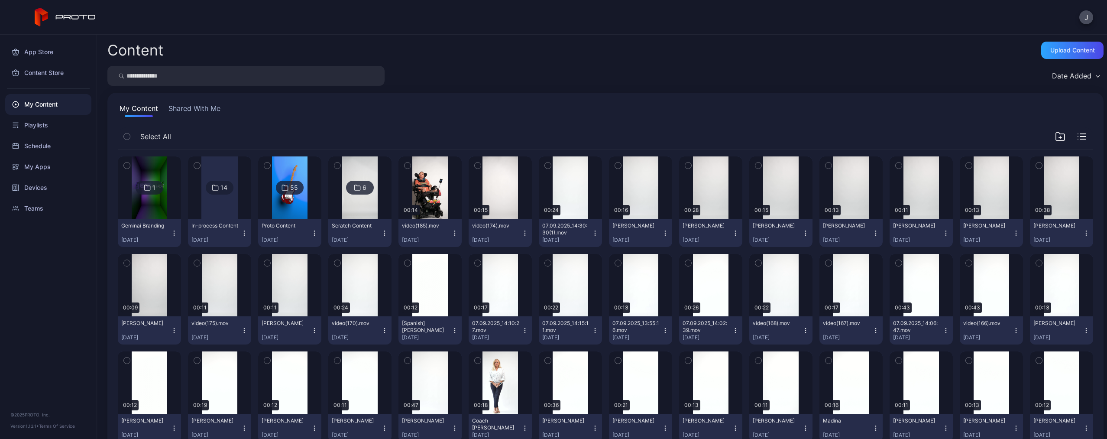
type input "*"
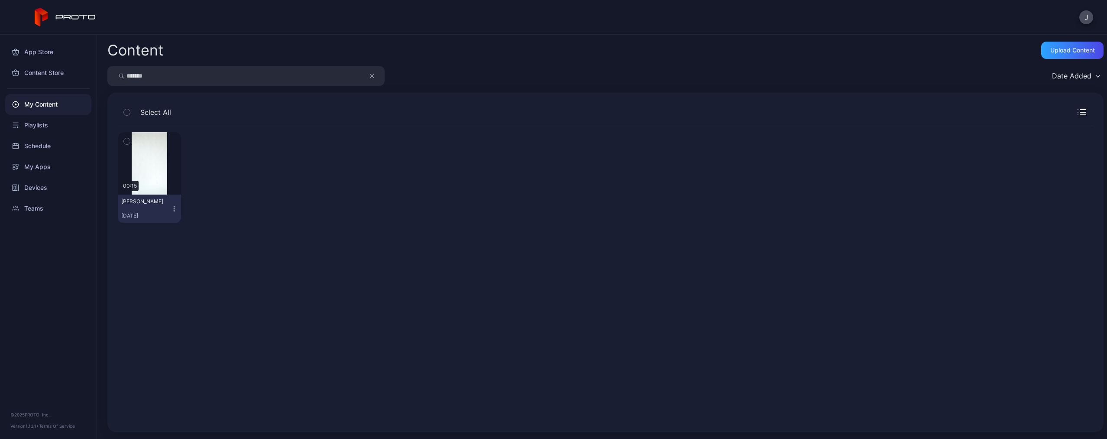
type input "*******"
drag, startPoint x: 321, startPoint y: 74, endPoint x: 172, endPoint y: 208, distance: 200.6
click at [172, 208] on icon "button" at bounding box center [174, 208] width 7 height 7
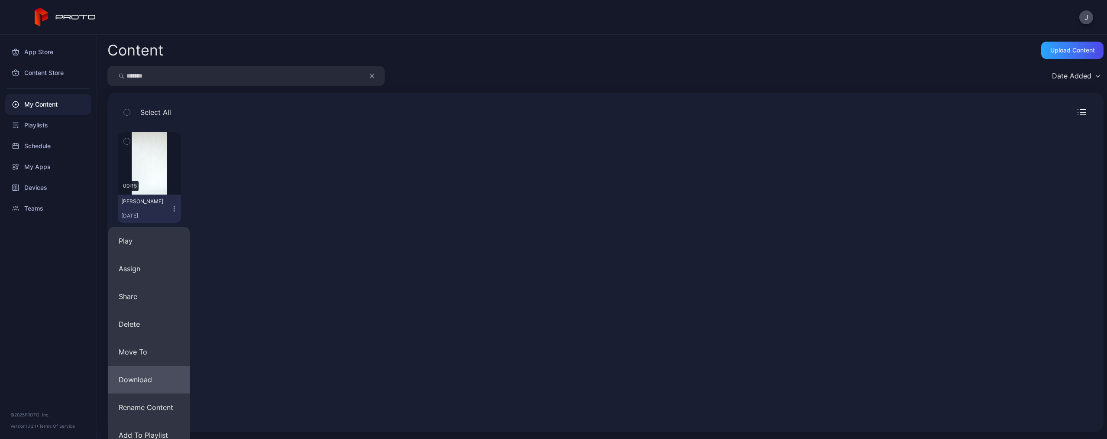
click at [147, 376] on button "Download" at bounding box center [148, 380] width 81 height 28
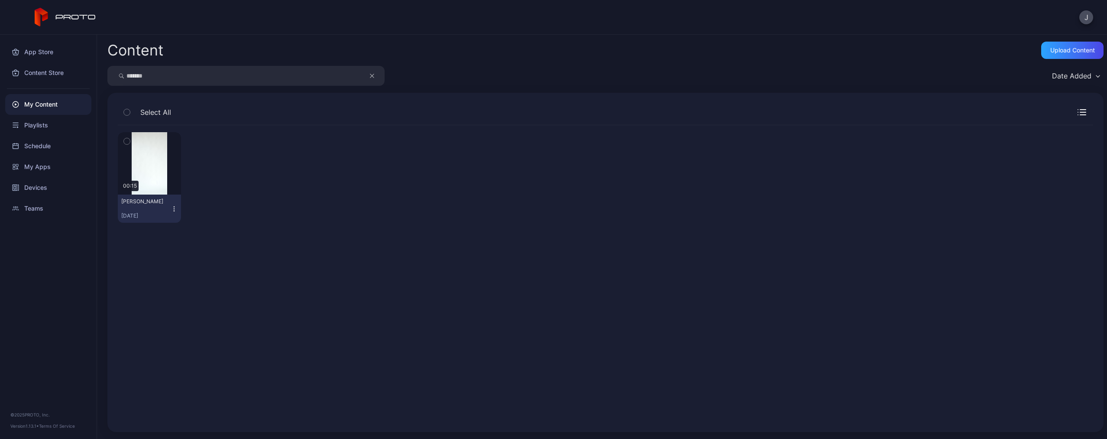
click at [173, 208] on icon "button" at bounding box center [174, 208] width 7 height 7
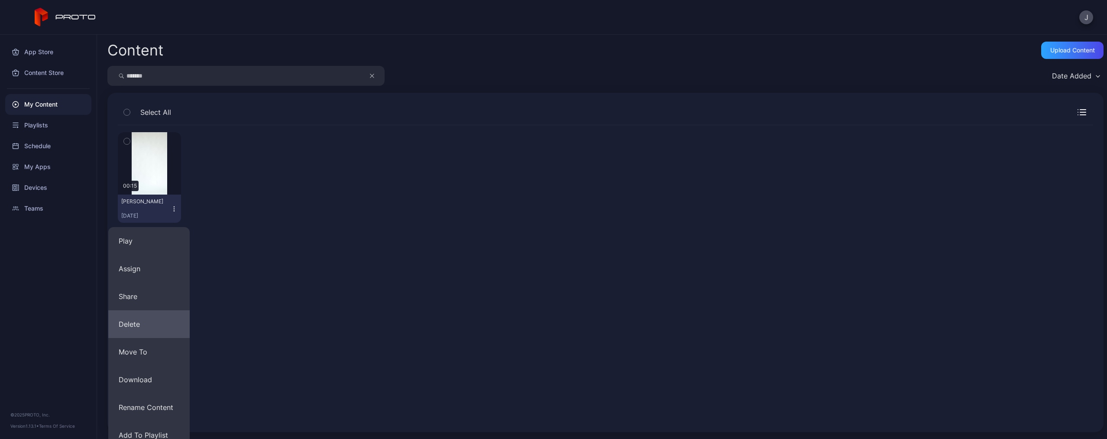
click at [154, 320] on button "Delete" at bounding box center [148, 324] width 81 height 28
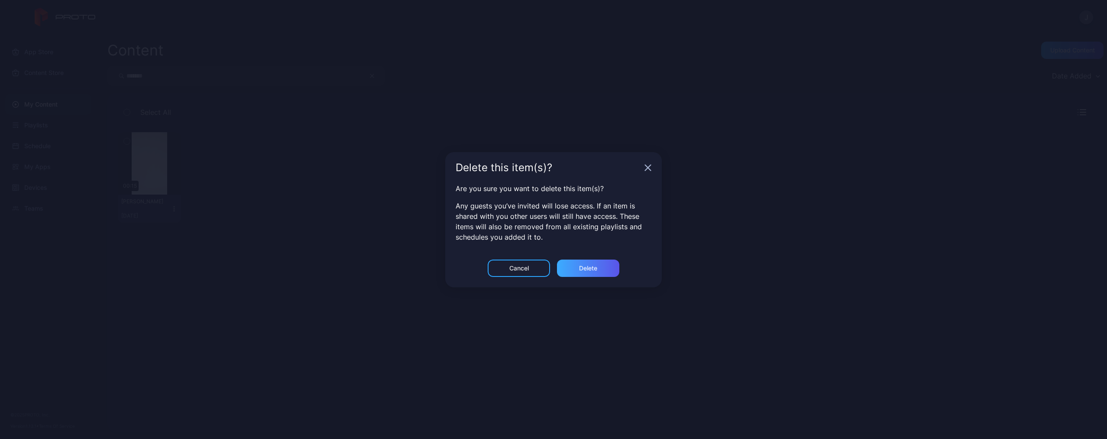
click at [567, 269] on div "Delete" at bounding box center [588, 267] width 62 height 17
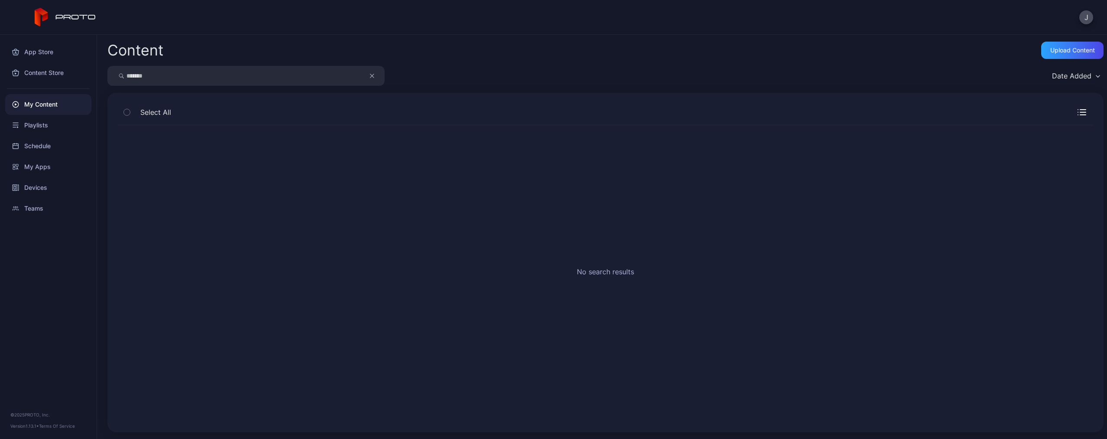
click at [371, 75] on icon "button" at bounding box center [372, 76] width 4 height 10
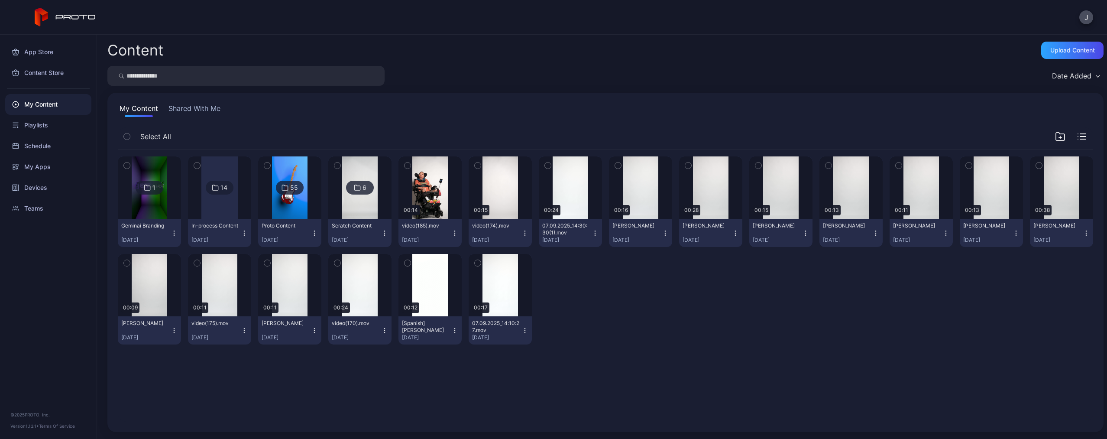
click at [333, 76] on input "search" at bounding box center [245, 76] width 277 height 20
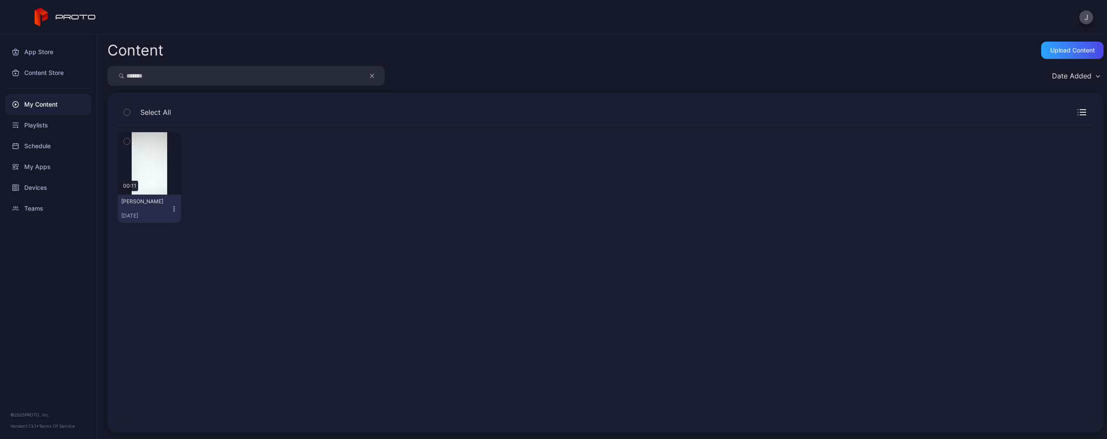
type input "*******"
drag, startPoint x: 333, startPoint y: 76, endPoint x: 173, endPoint y: 207, distance: 206.8
click at [174, 207] on icon "button" at bounding box center [174, 206] width 0 height 0
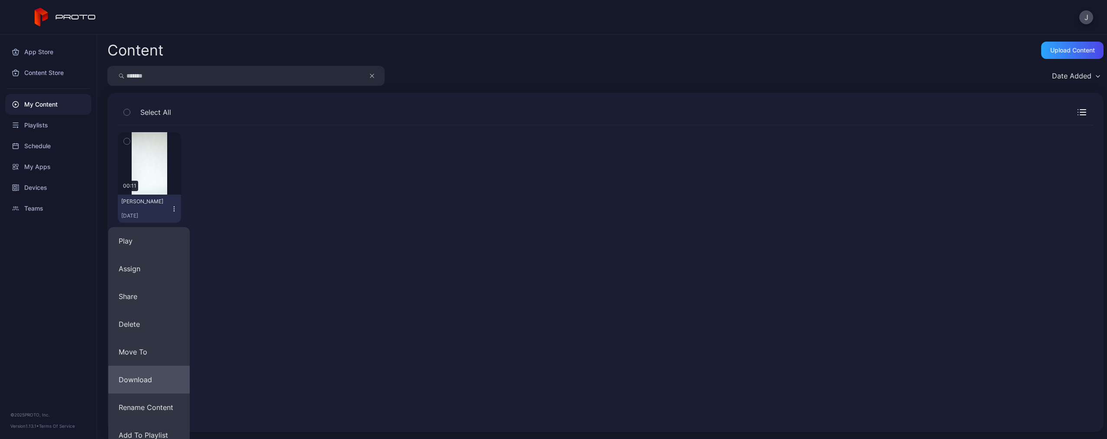
click at [152, 375] on button "Download" at bounding box center [148, 380] width 81 height 28
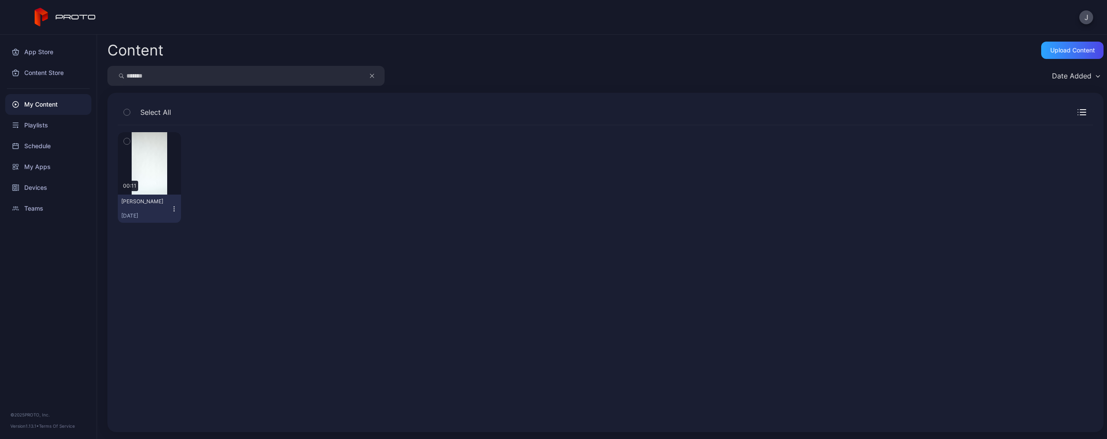
click at [173, 208] on icon "button" at bounding box center [174, 208] width 7 height 7
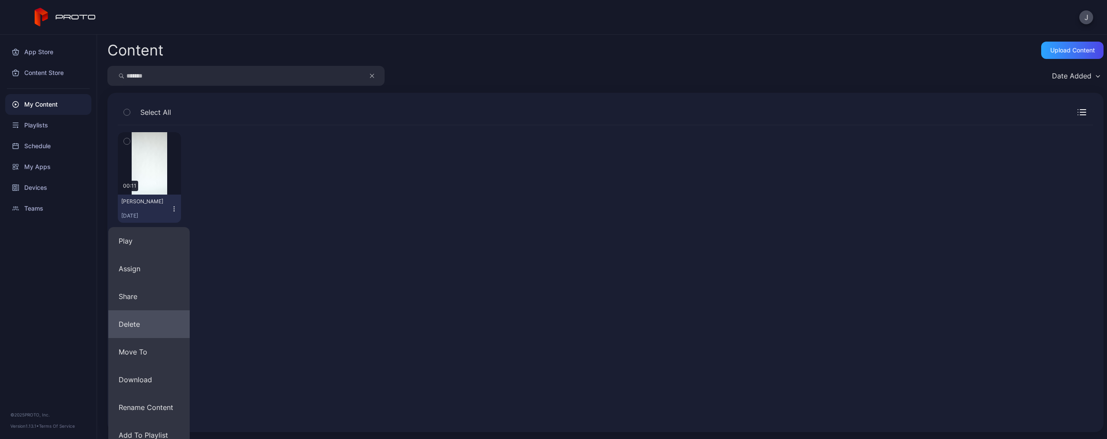
click at [157, 320] on button "Delete" at bounding box center [148, 324] width 81 height 28
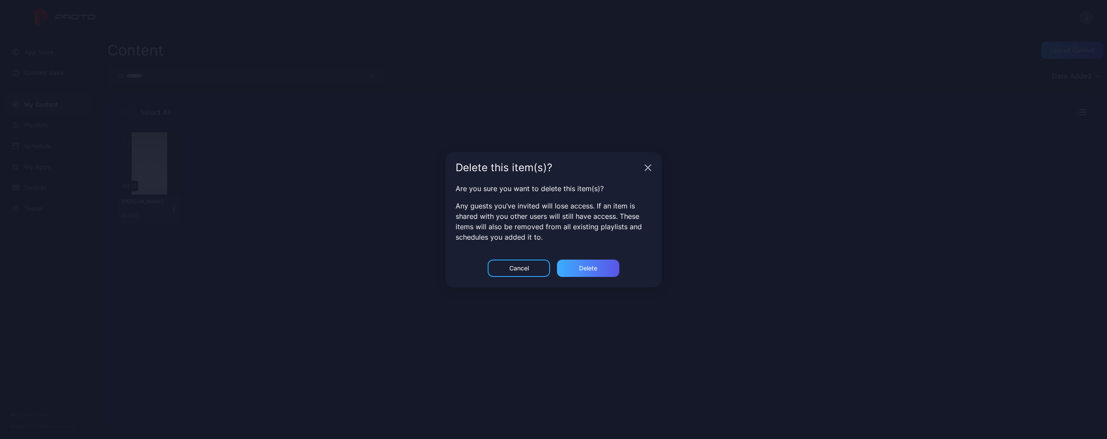
click at [590, 270] on div "Delete" at bounding box center [588, 268] width 18 height 7
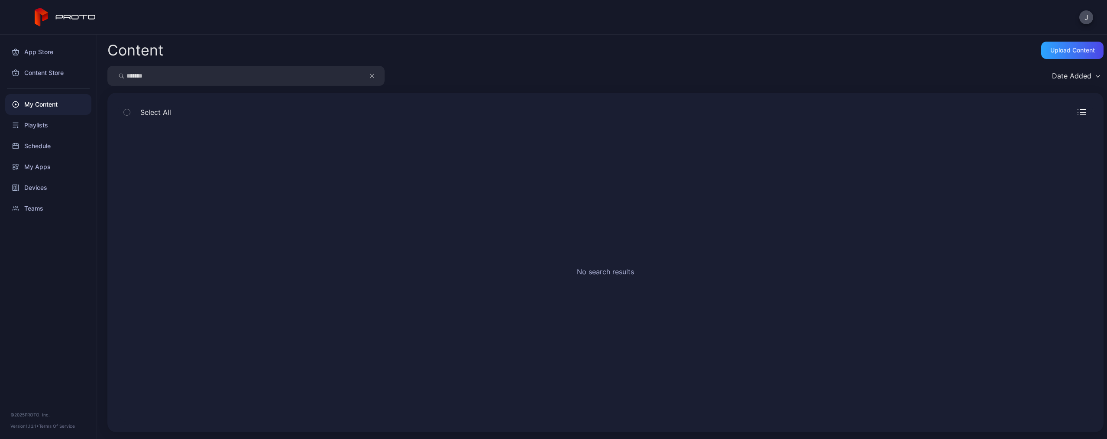
click at [368, 78] on input "*******" at bounding box center [245, 76] width 277 height 20
drag, startPoint x: 348, startPoint y: 77, endPoint x: 372, endPoint y: 75, distance: 23.9
click at [372, 75] on icon "button" at bounding box center [372, 76] width 4 height 10
click at [321, 75] on input "search" at bounding box center [245, 76] width 277 height 20
type input "******"
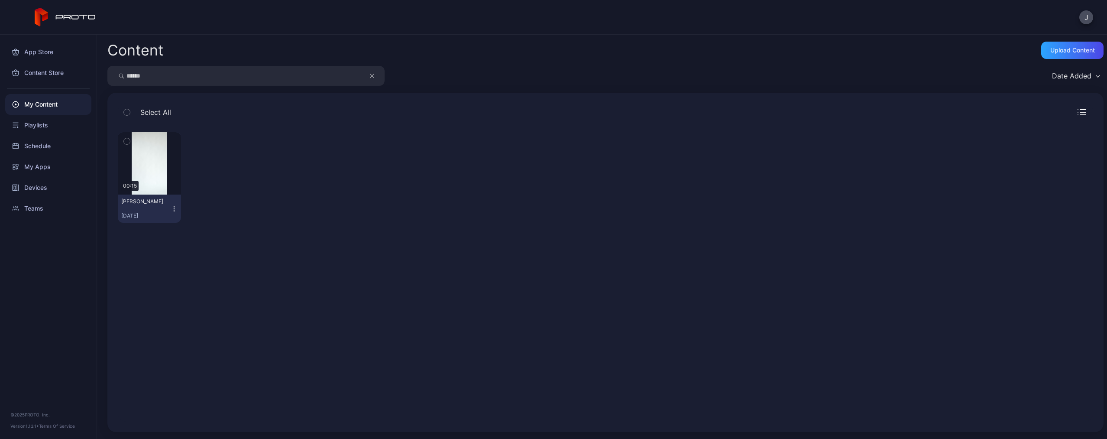
drag, startPoint x: 321, startPoint y: 75, endPoint x: 172, endPoint y: 210, distance: 200.6
click at [172, 210] on icon "button" at bounding box center [174, 208] width 7 height 7
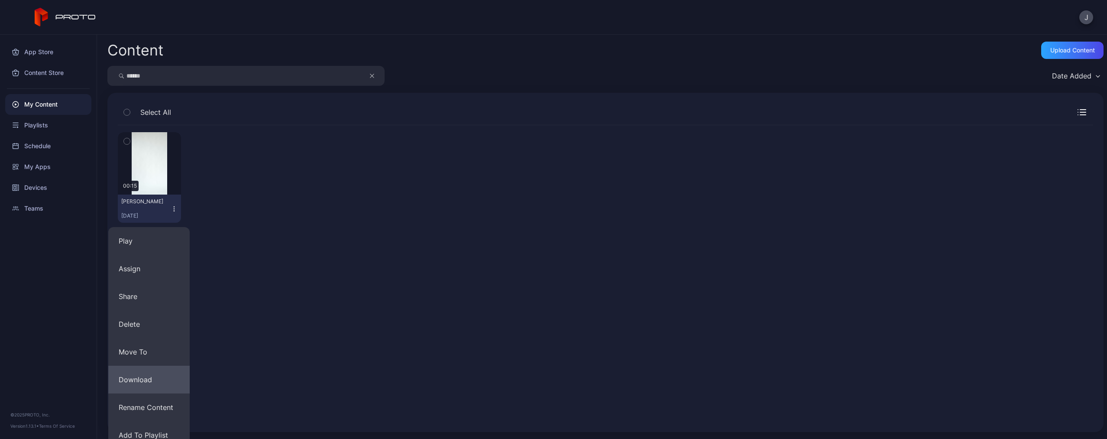
click at [152, 375] on button "Download" at bounding box center [148, 380] width 81 height 28
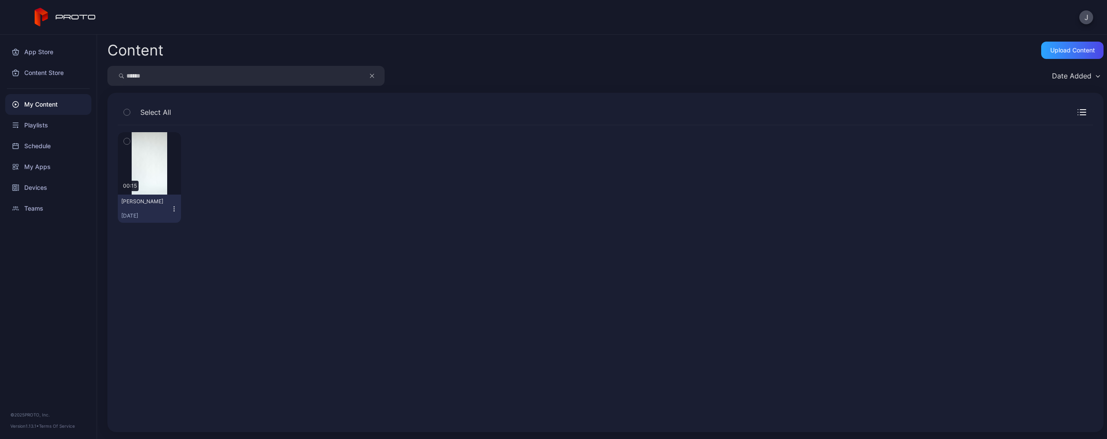
click at [174, 210] on icon "button" at bounding box center [174, 208] width 7 height 7
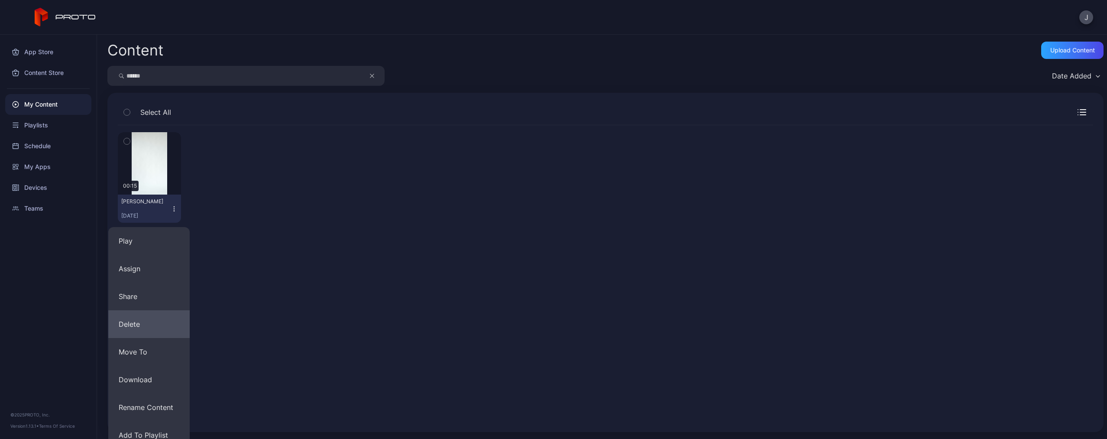
click at [161, 327] on button "Delete" at bounding box center [148, 324] width 81 height 28
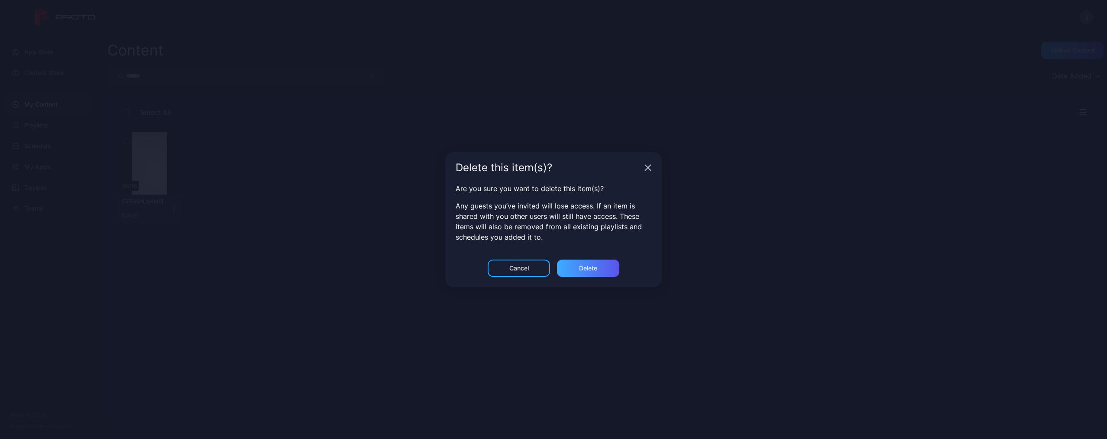
click at [583, 267] on div "Delete" at bounding box center [588, 268] width 18 height 7
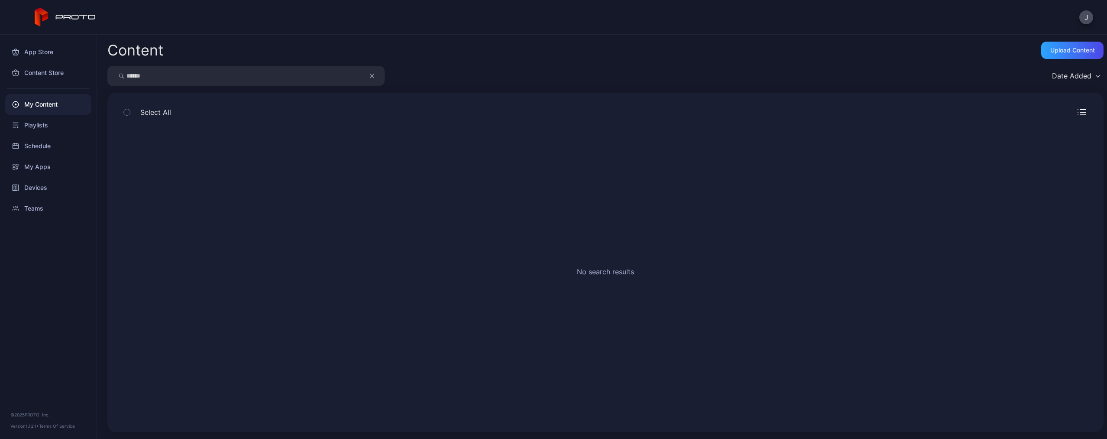
click at [371, 78] on icon "button" at bounding box center [372, 76] width 4 height 10
click at [341, 78] on input "search" at bounding box center [245, 76] width 277 height 20
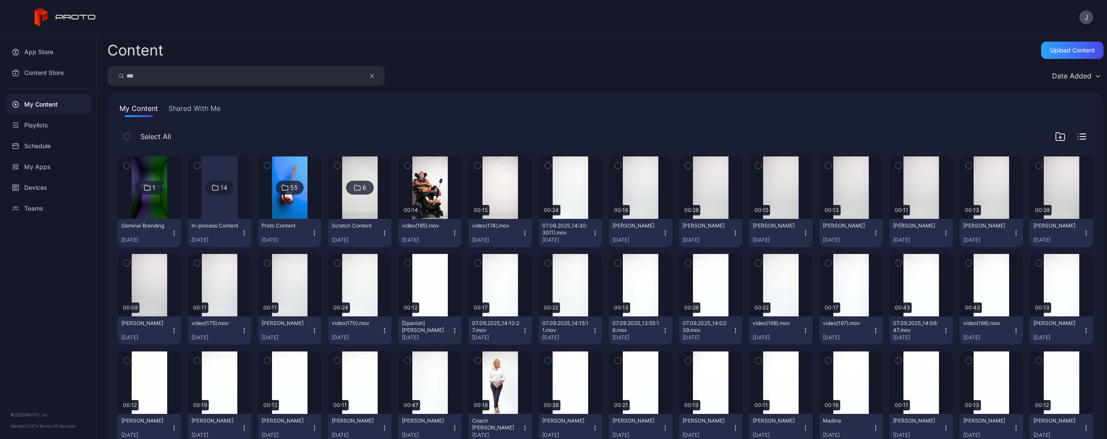
type input "***"
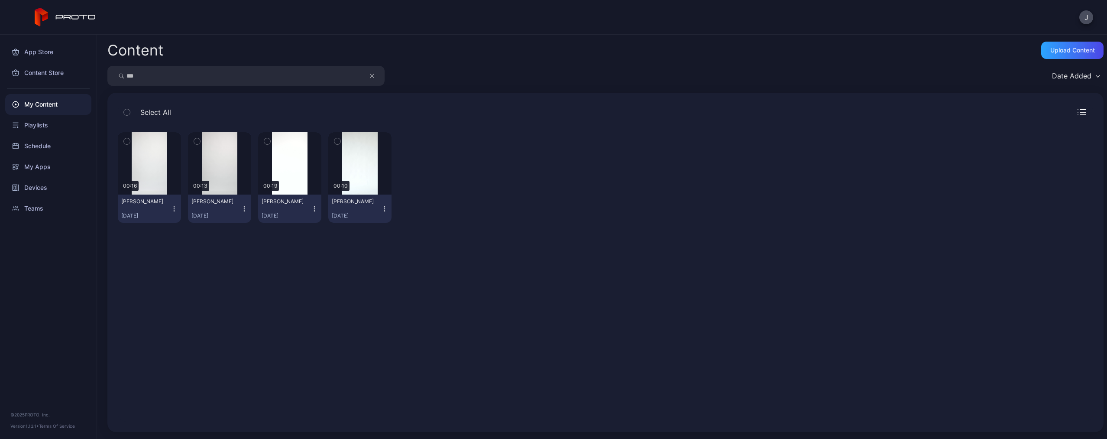
click at [383, 209] on icon "button" at bounding box center [384, 208] width 7 height 7
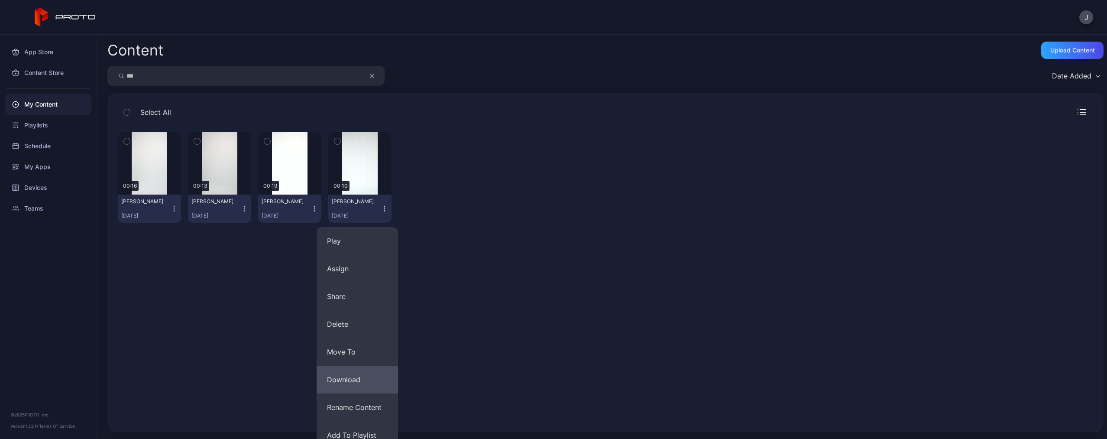
click at [342, 380] on button "Download" at bounding box center [357, 380] width 81 height 28
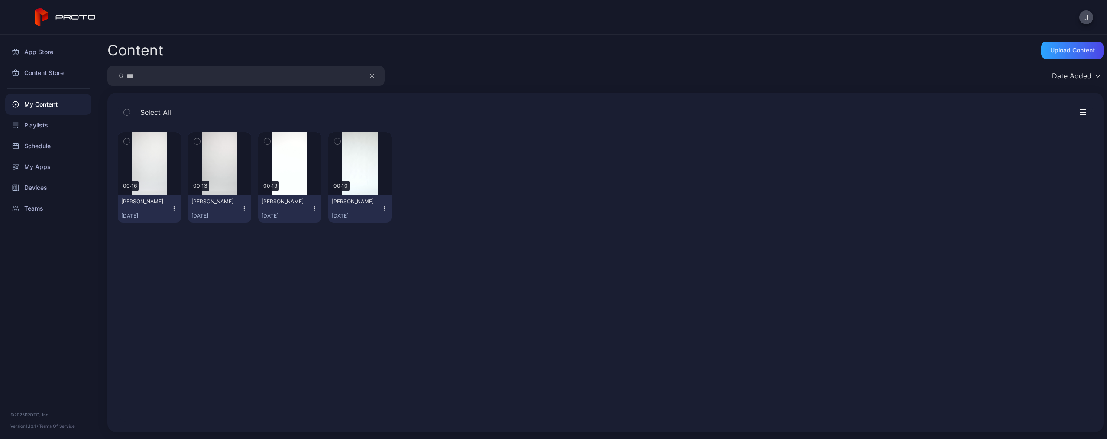
click at [381, 206] on icon "button" at bounding box center [384, 208] width 7 height 7
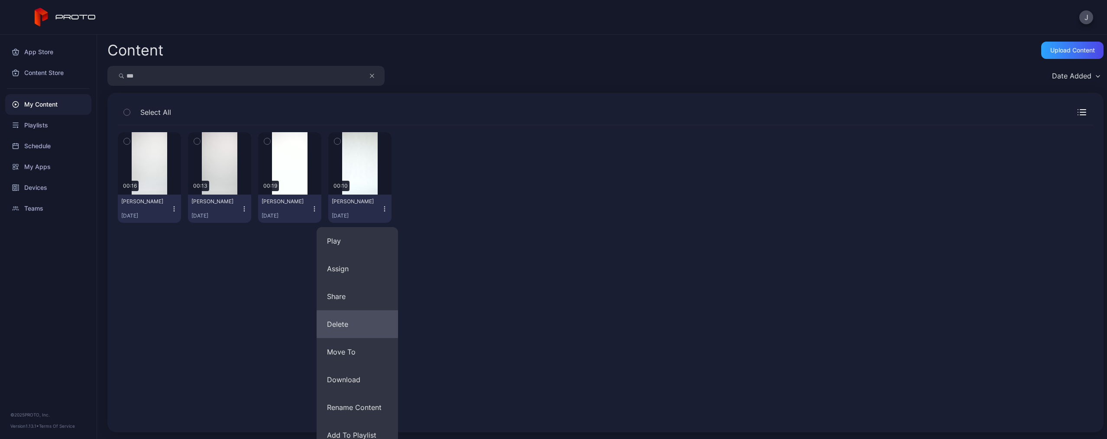
click at [353, 330] on button "Delete" at bounding box center [357, 324] width 81 height 28
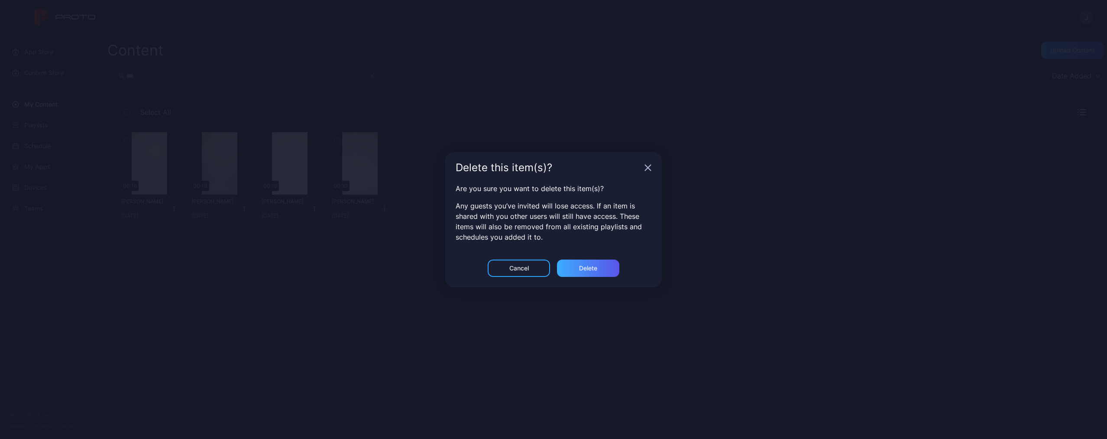
click at [584, 268] on div "Delete" at bounding box center [588, 268] width 18 height 7
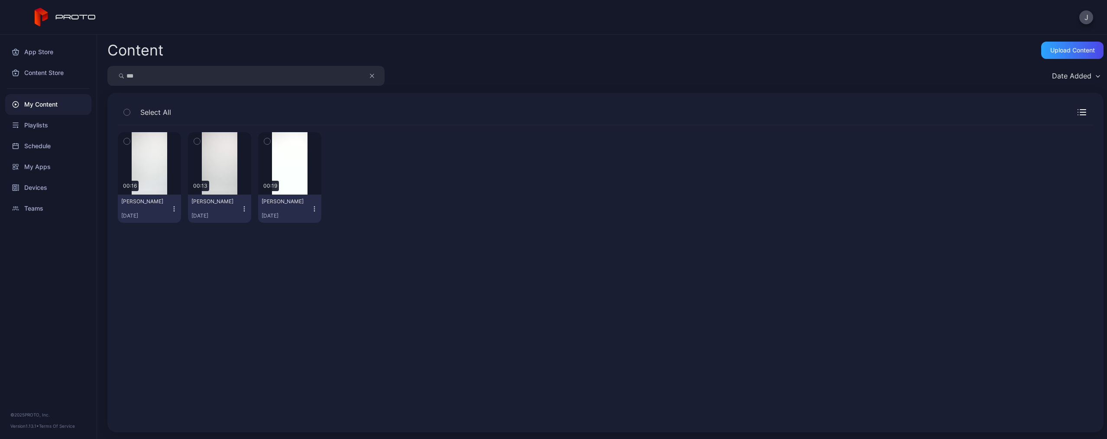
click at [368, 76] on input "***" at bounding box center [245, 76] width 277 height 20
click at [372, 76] on icon "button" at bounding box center [372, 76] width 4 height 10
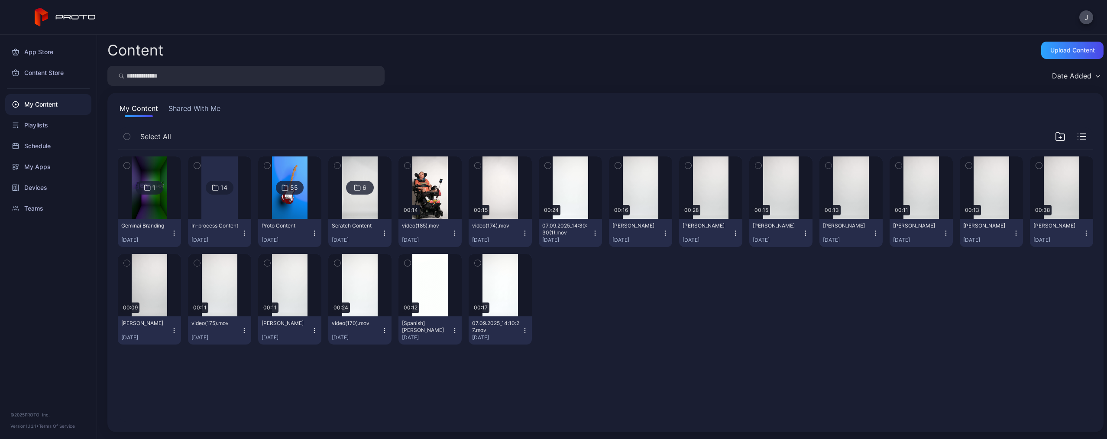
click at [333, 76] on input "search" at bounding box center [245, 76] width 277 height 20
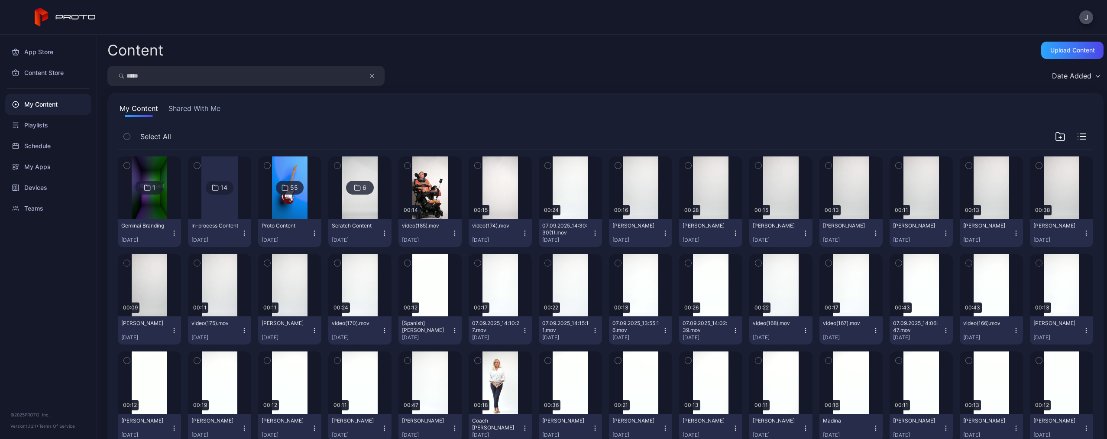
type input "*****"
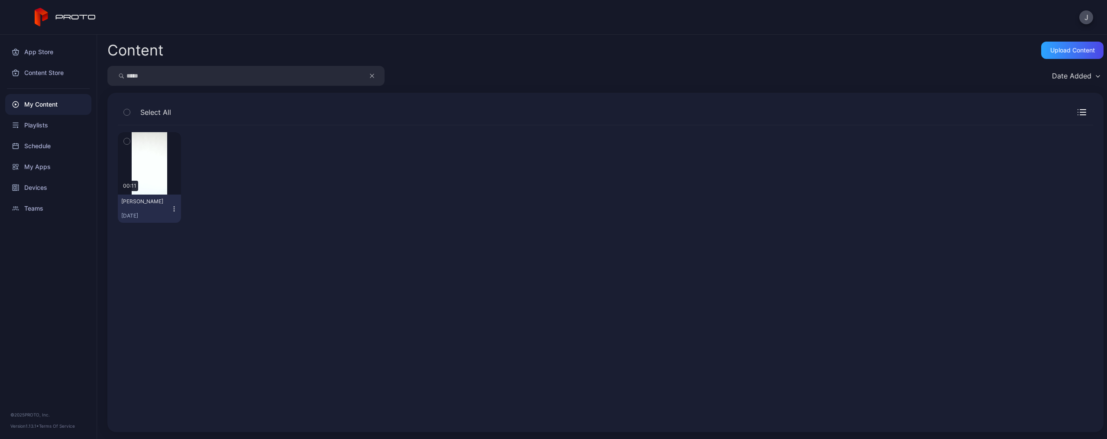
click at [171, 208] on icon "button" at bounding box center [174, 208] width 7 height 7
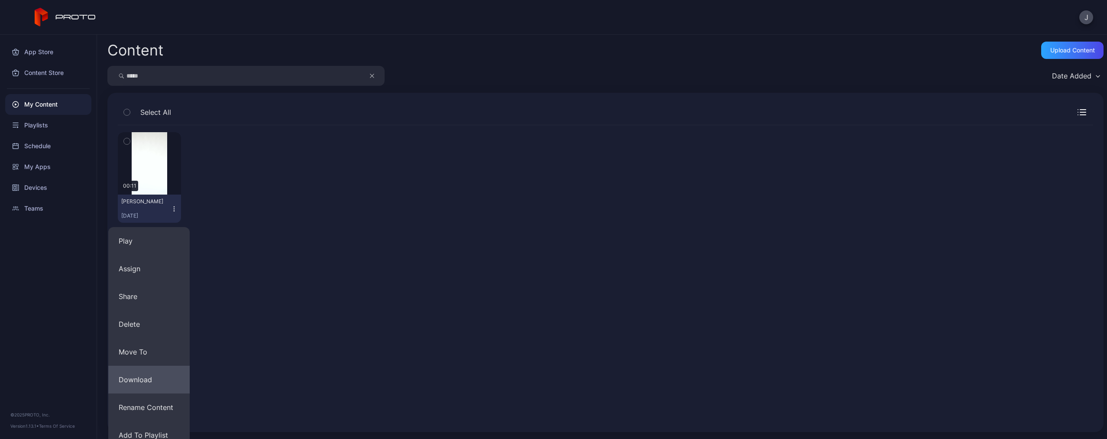
click at [149, 374] on button "Download" at bounding box center [148, 380] width 81 height 28
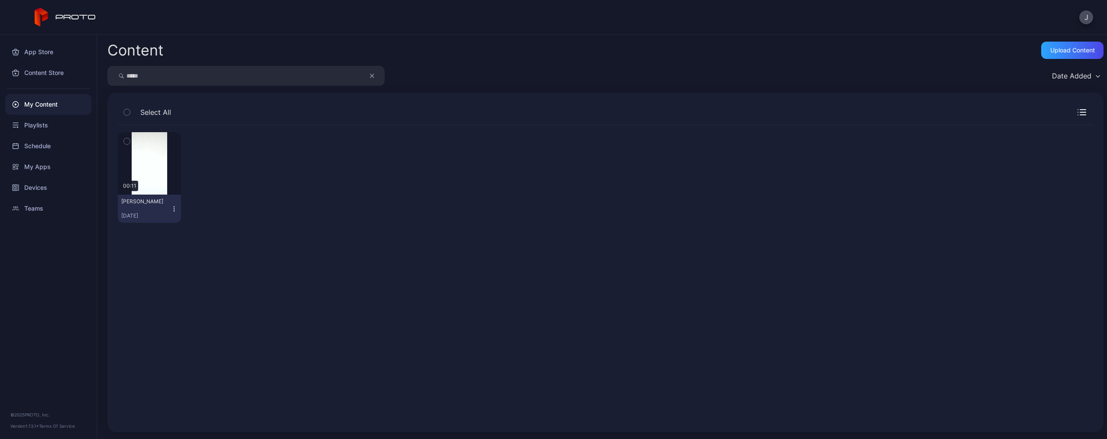
click at [172, 207] on icon "button" at bounding box center [174, 208] width 7 height 7
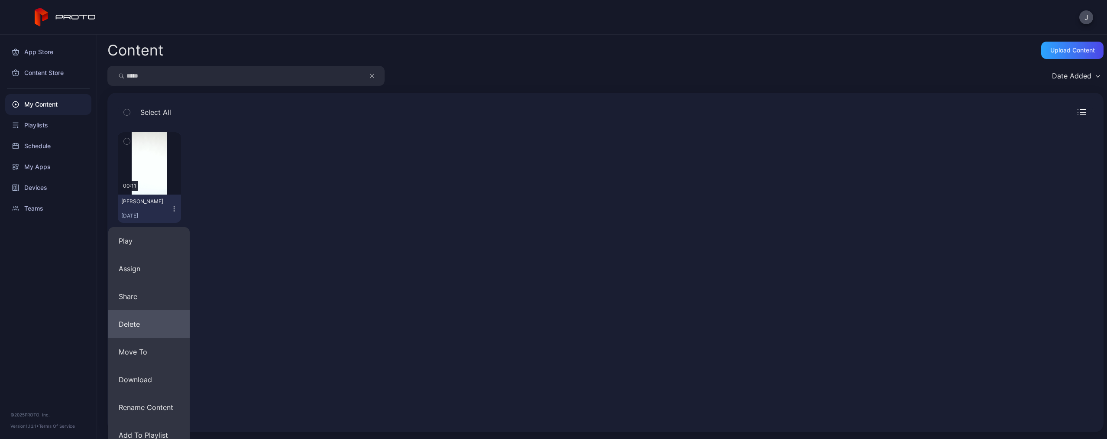
click at [136, 331] on button "Delete" at bounding box center [148, 324] width 81 height 28
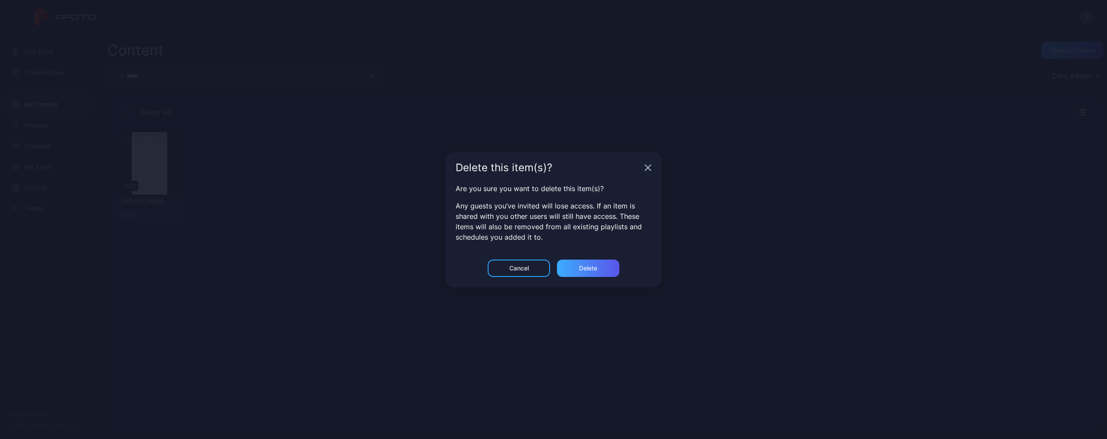
click at [609, 266] on div "Delete" at bounding box center [588, 267] width 62 height 17
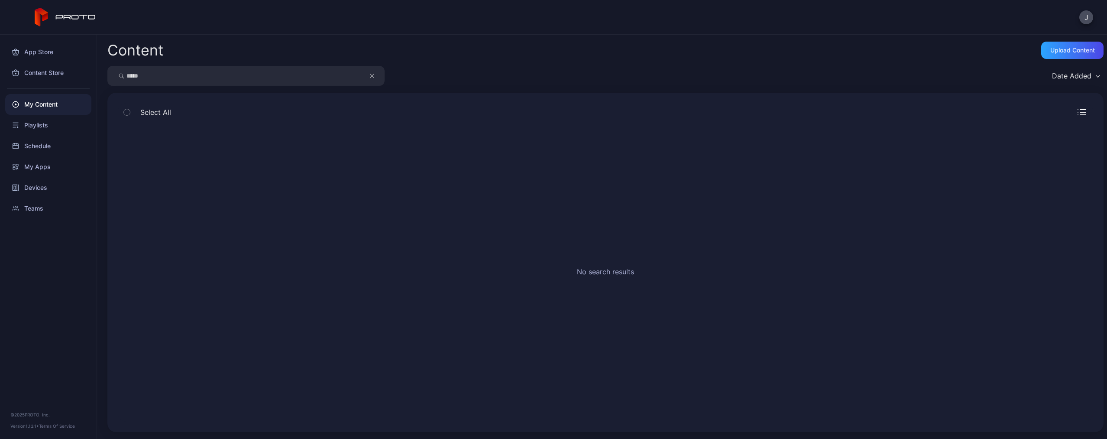
click at [372, 76] on icon "button" at bounding box center [371, 75] width 3 height 3
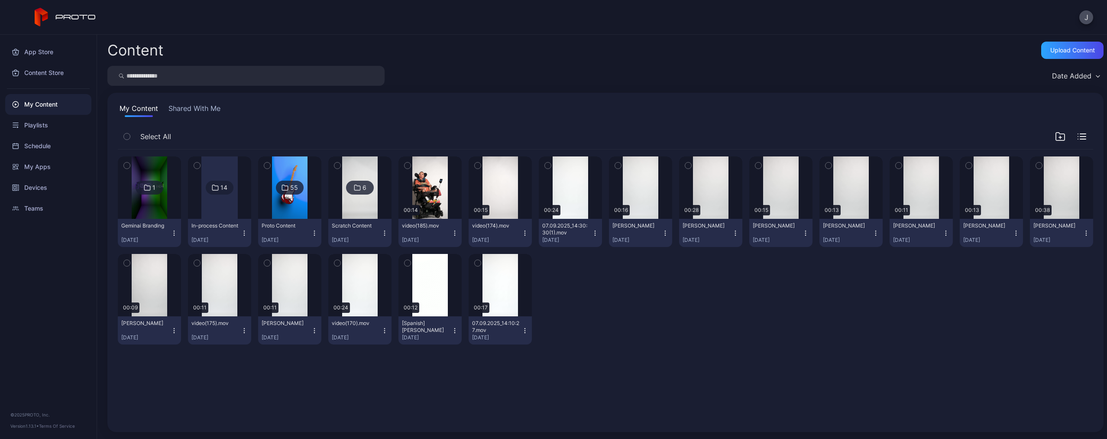
click at [327, 76] on input "search" at bounding box center [245, 76] width 277 height 20
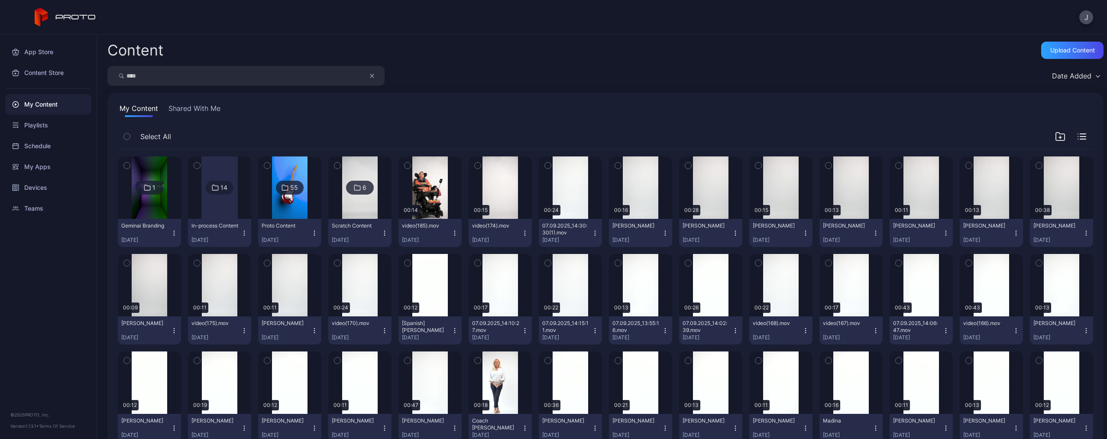
type input "****"
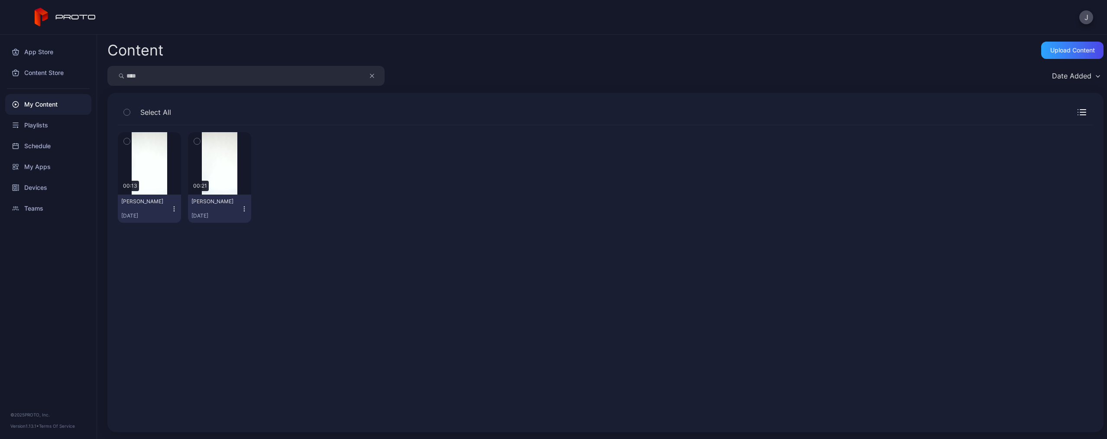
click at [243, 209] on icon "button" at bounding box center [244, 208] width 7 height 7
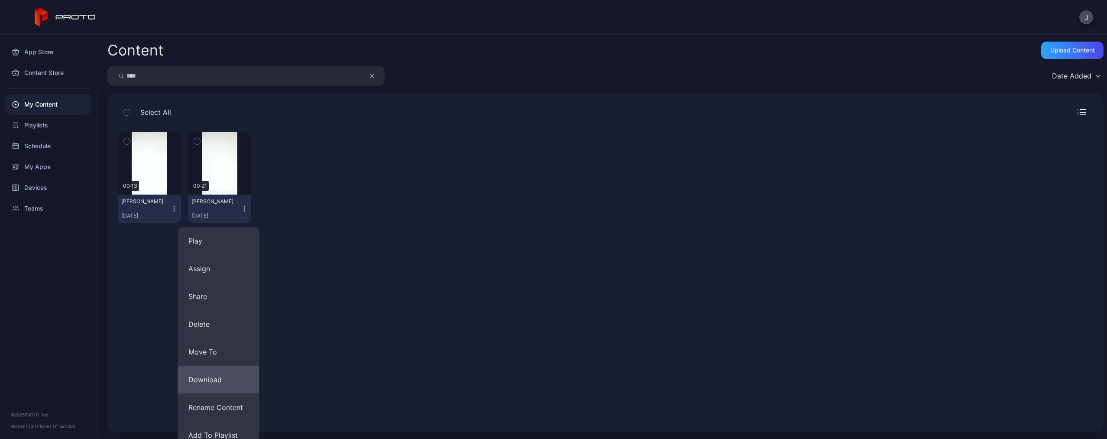
click at [220, 380] on button "Download" at bounding box center [218, 380] width 81 height 28
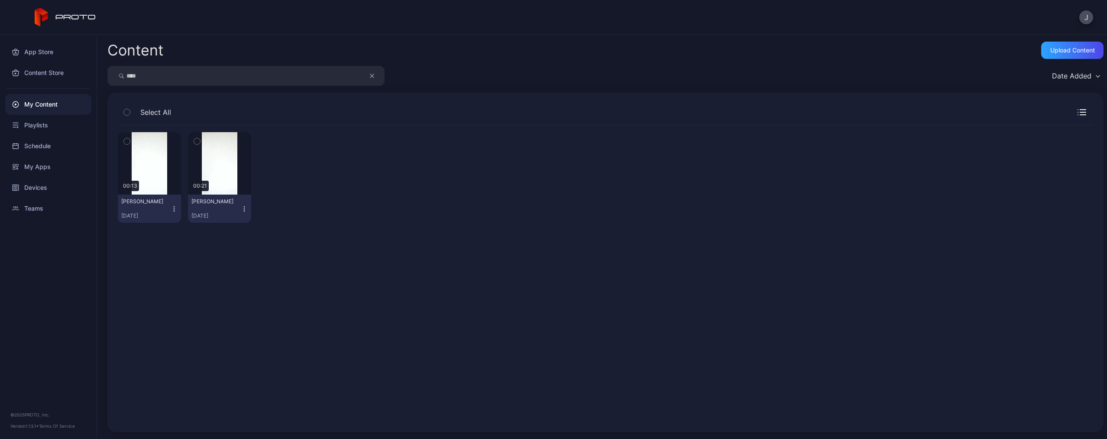
click at [241, 208] on icon "button" at bounding box center [244, 208] width 7 height 7
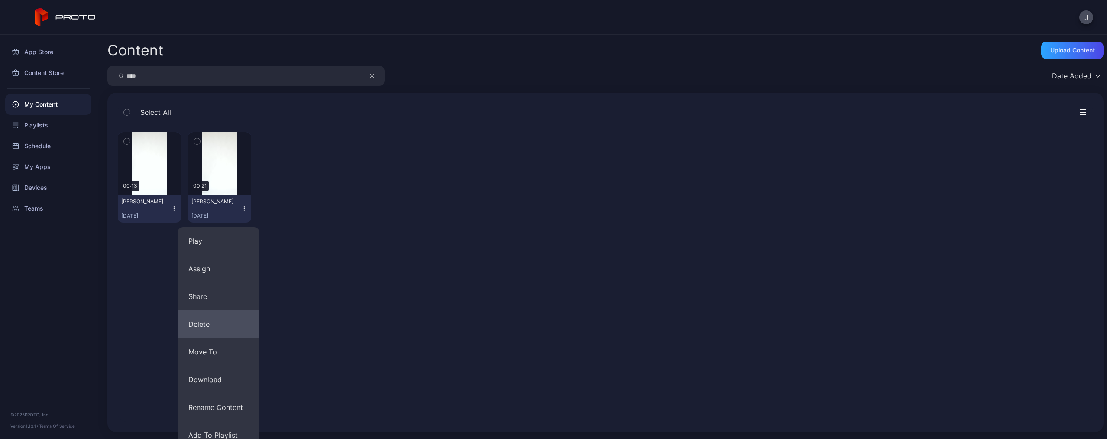
click at [238, 321] on button "Delete" at bounding box center [218, 324] width 81 height 28
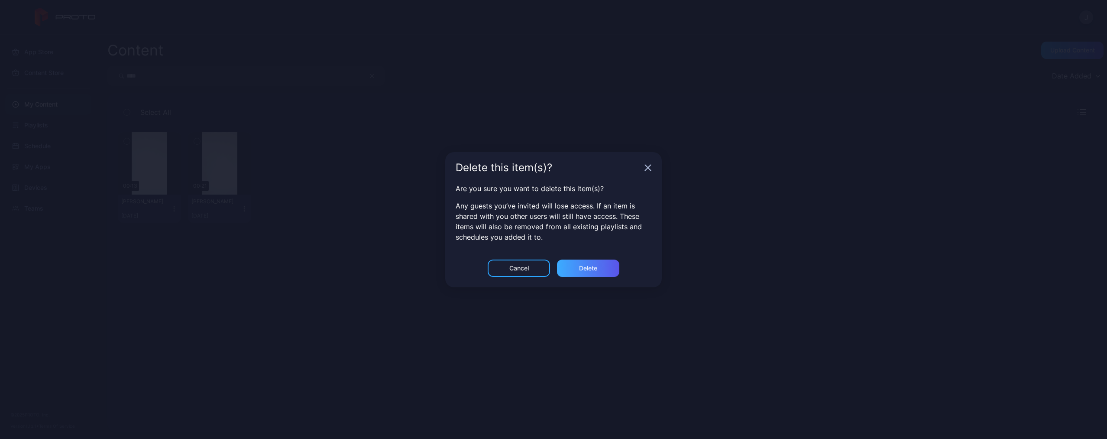
click at [577, 275] on div "Delete" at bounding box center [588, 267] width 62 height 17
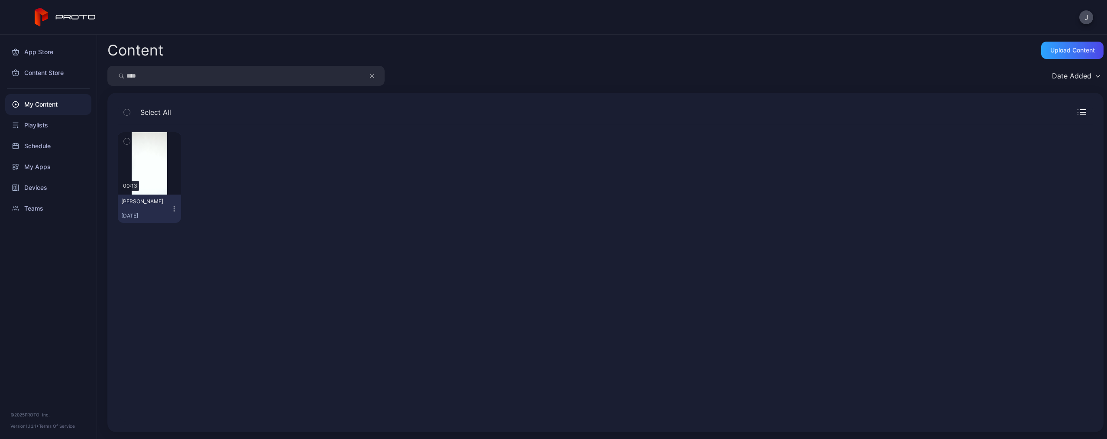
click at [372, 75] on icon "button" at bounding box center [372, 76] width 4 height 10
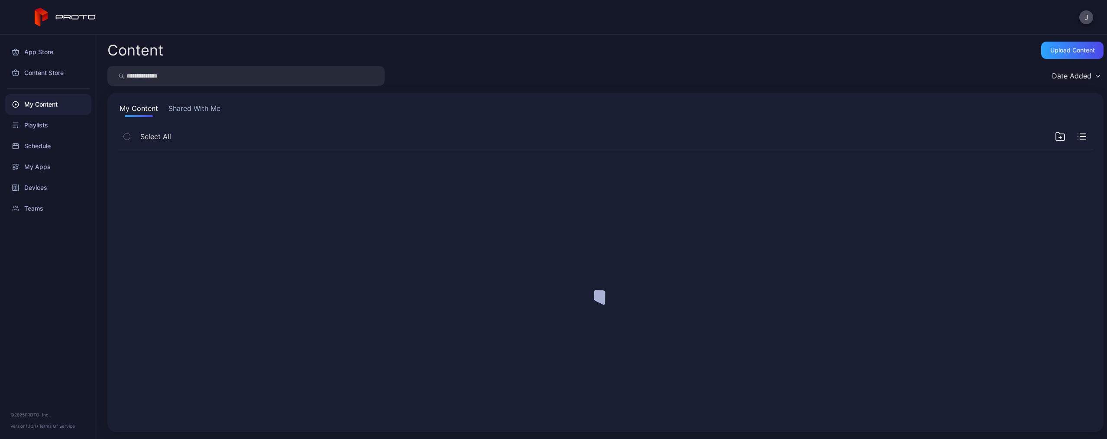
click at [333, 75] on input "search" at bounding box center [245, 76] width 277 height 20
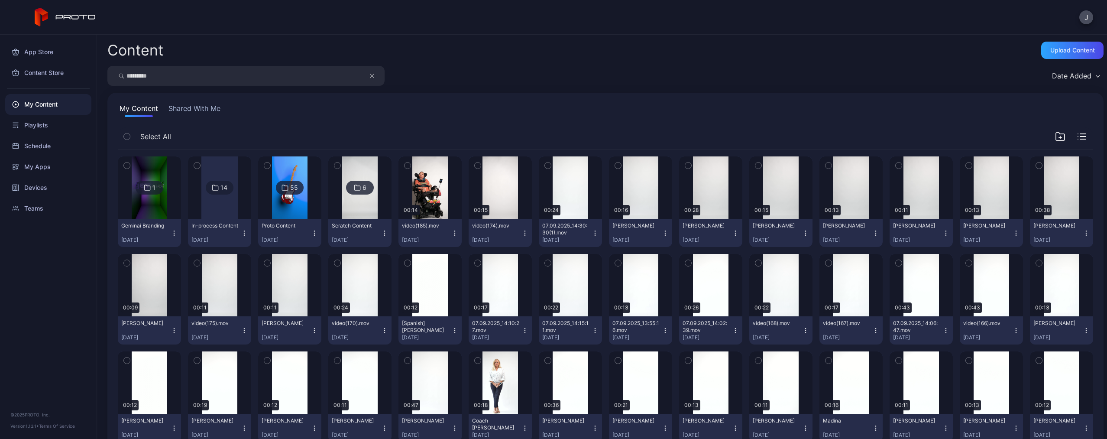
type input "*********"
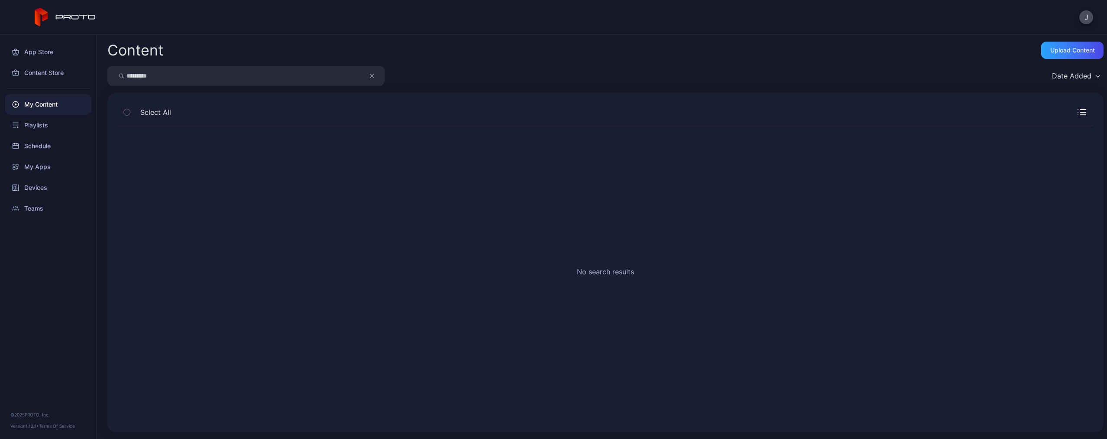
click at [371, 78] on icon "button" at bounding box center [372, 76] width 4 height 10
click at [345, 78] on input "search" at bounding box center [245, 76] width 277 height 20
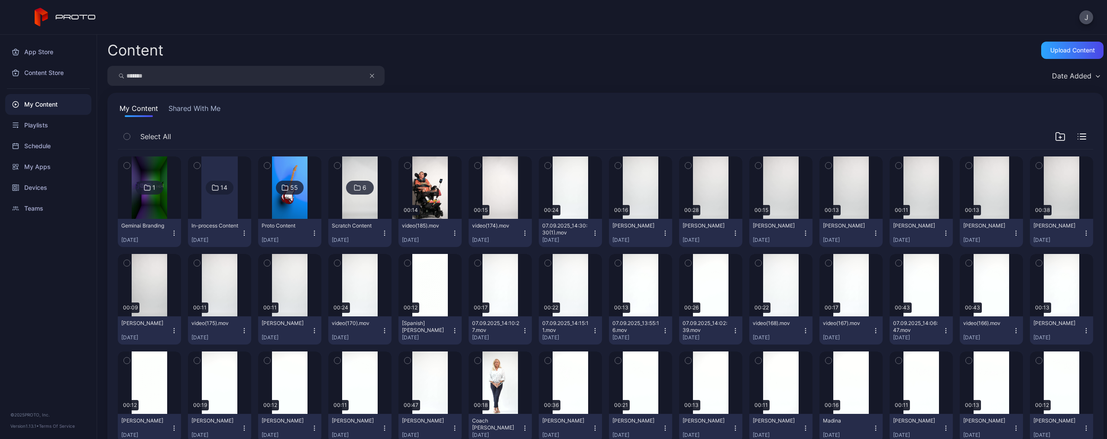
type input "*******"
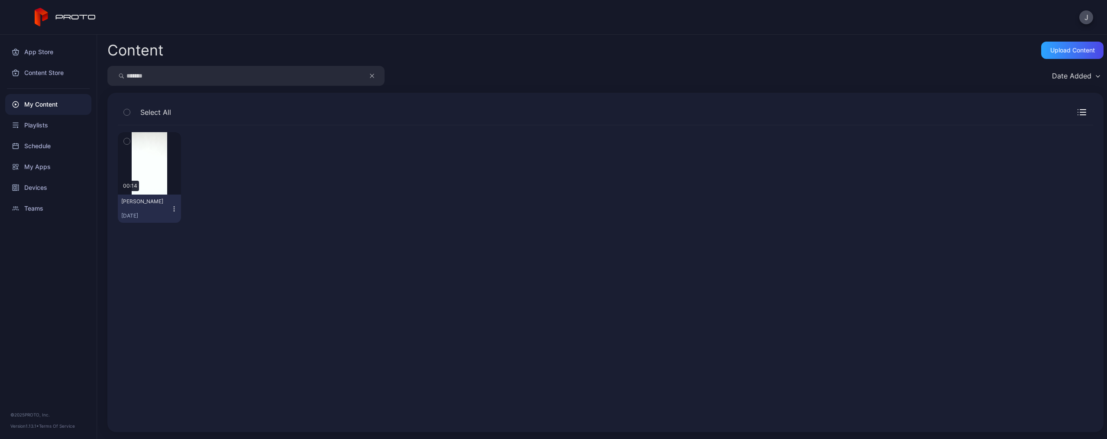
click at [169, 205] on div "Christine Crowley Sep 6, 2025" at bounding box center [145, 208] width 49 height 21
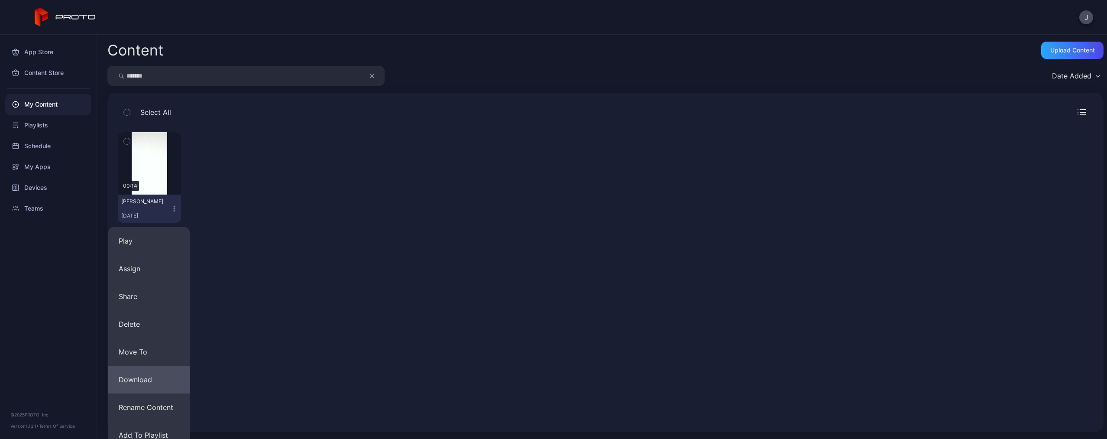
click at [134, 383] on button "Download" at bounding box center [148, 380] width 81 height 28
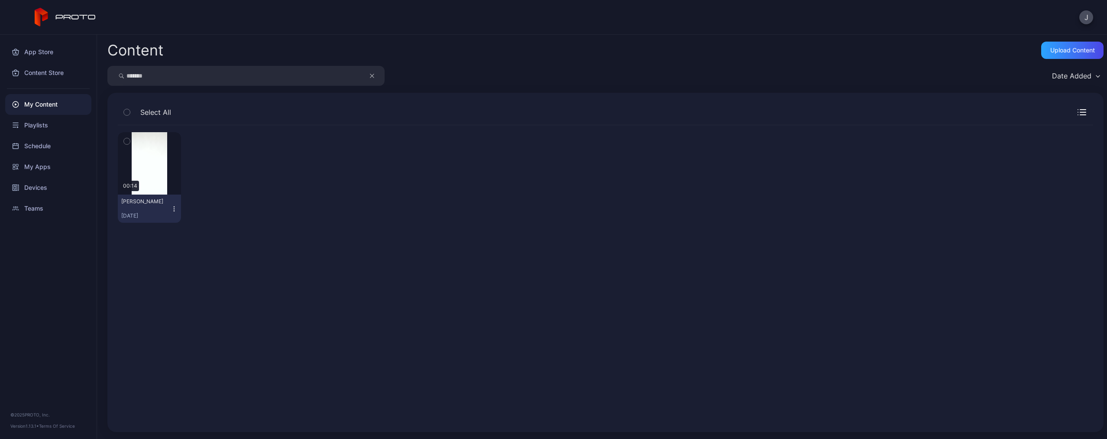
click at [172, 210] on icon "button" at bounding box center [174, 208] width 7 height 7
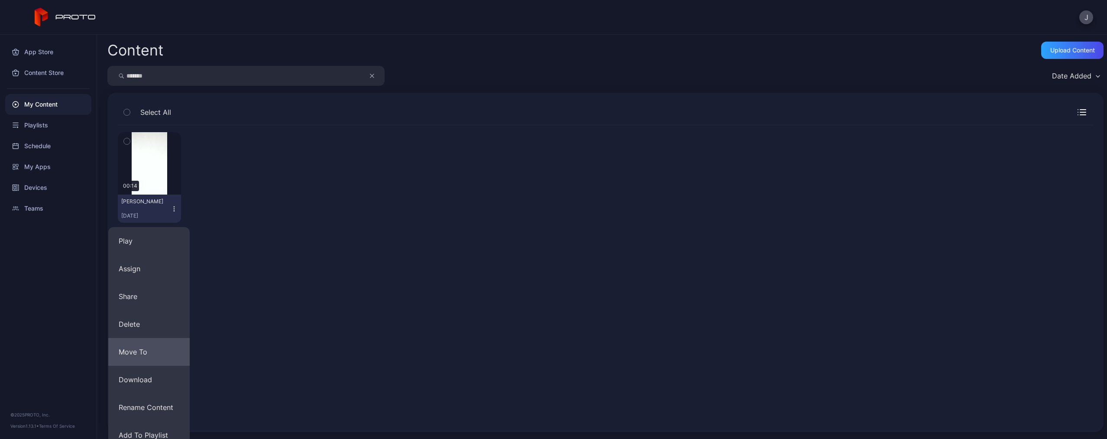
click at [159, 340] on button "Move To" at bounding box center [148, 352] width 81 height 28
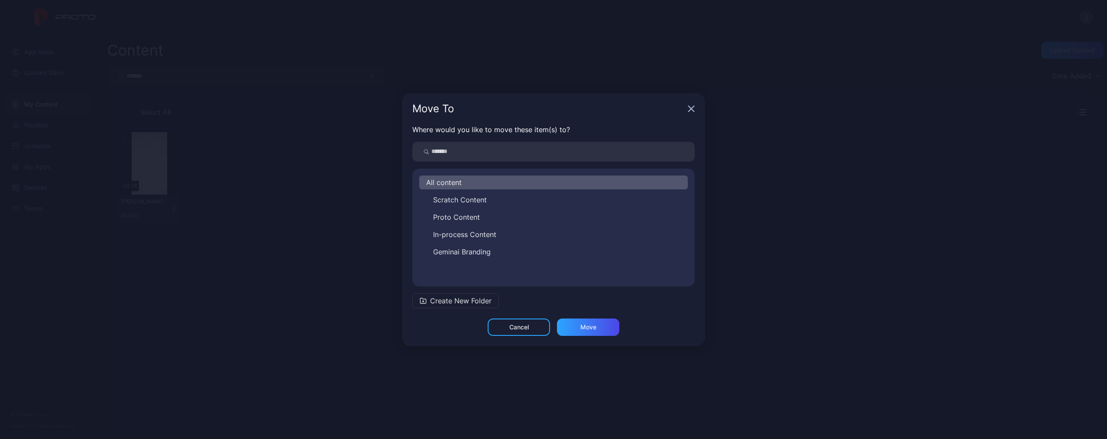
click at [528, 329] on div "Cancel" at bounding box center [518, 327] width 19 height 7
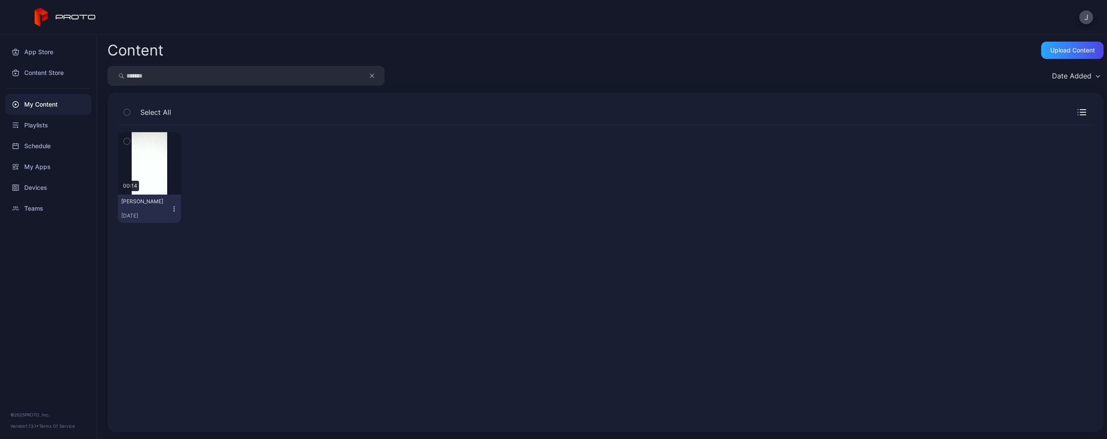
click at [174, 206] on icon "button" at bounding box center [174, 208] width 7 height 7
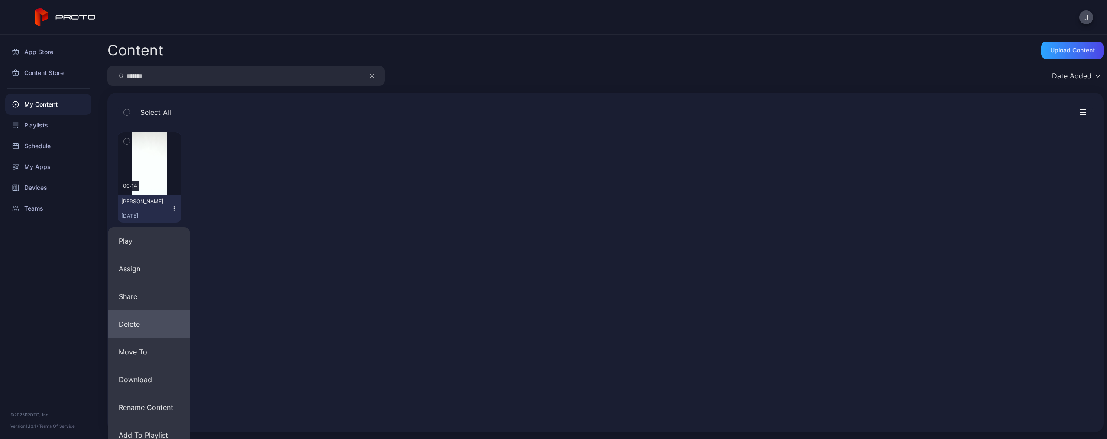
click at [159, 324] on button "Delete" at bounding box center [148, 324] width 81 height 28
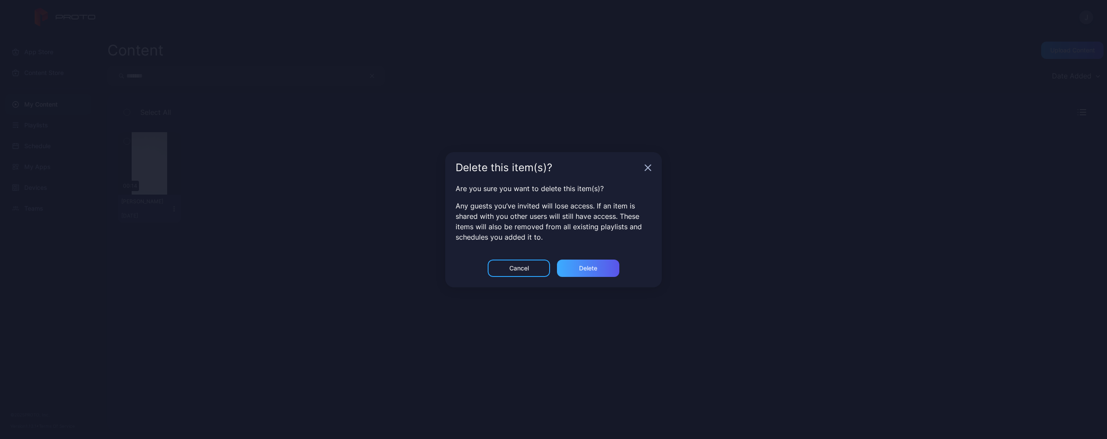
click at [594, 270] on div "Delete" at bounding box center [588, 267] width 62 height 17
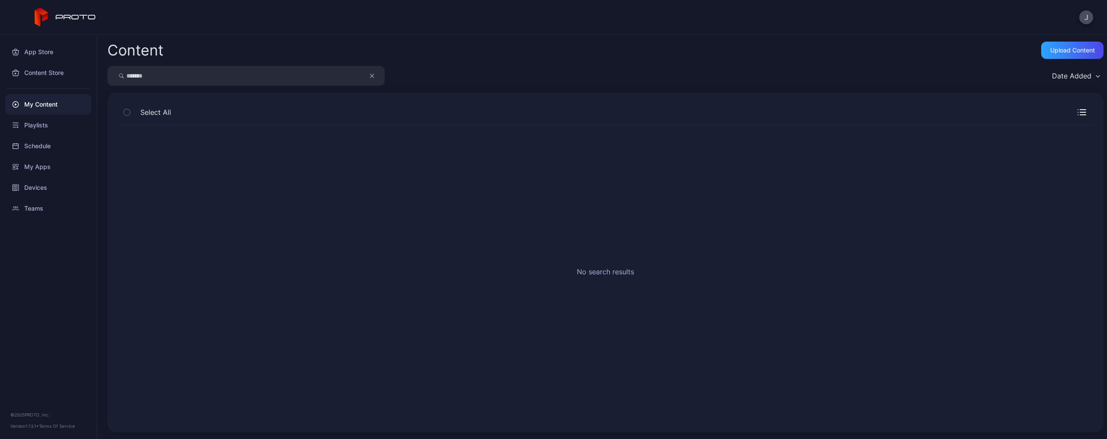
click at [372, 76] on icon "button" at bounding box center [372, 76] width 4 height 10
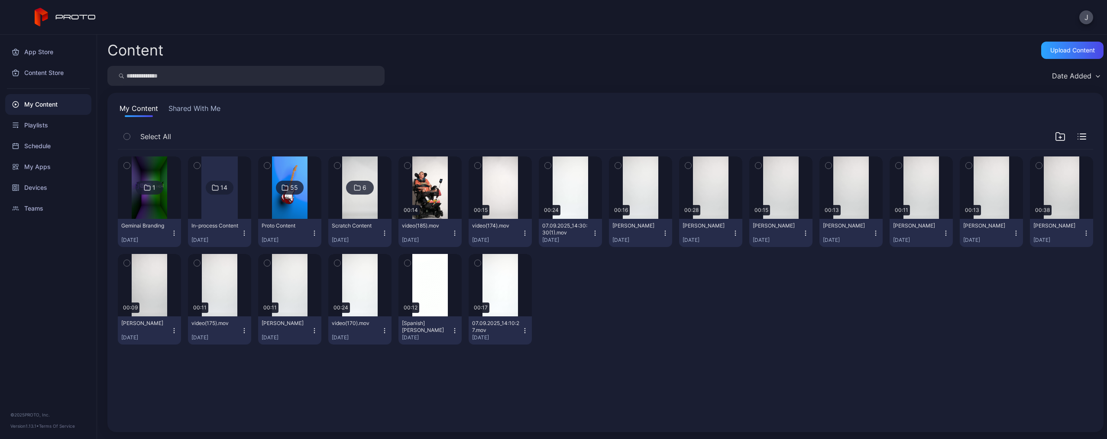
click at [317, 76] on input "search" at bounding box center [245, 76] width 277 height 20
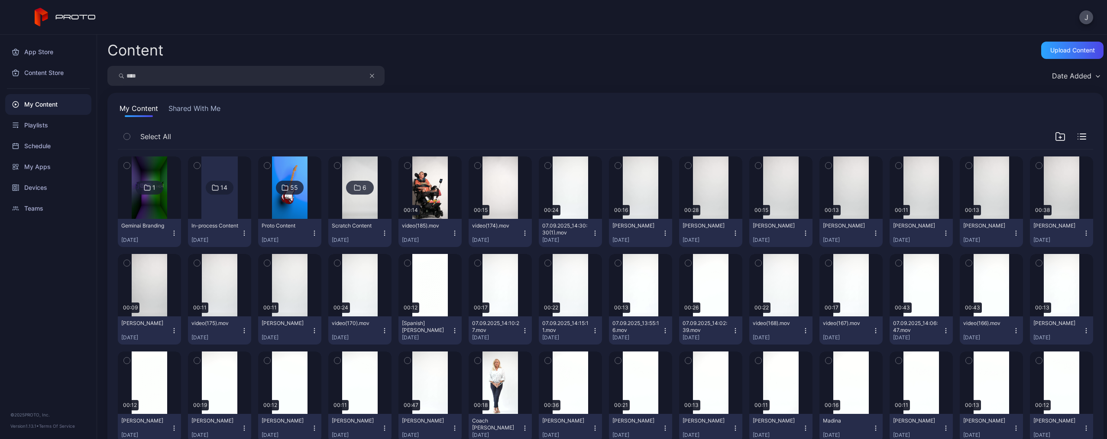
type input "****"
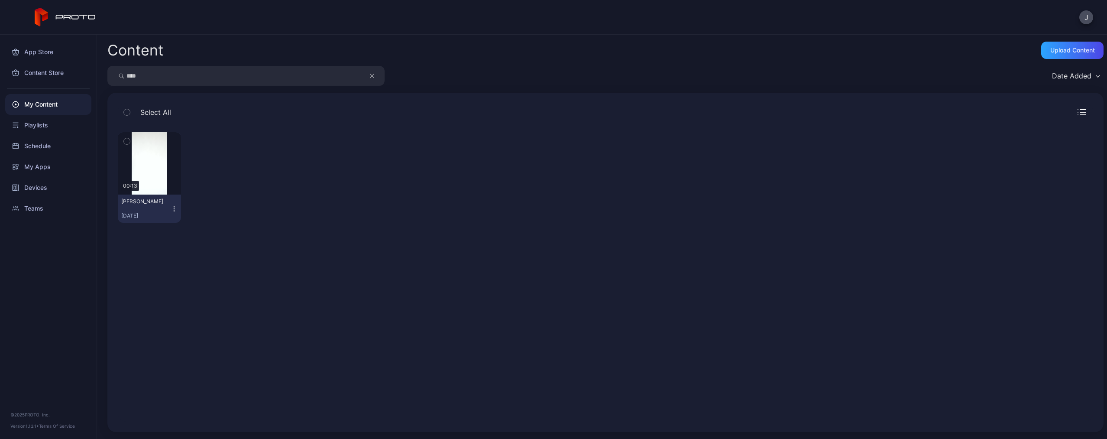
click at [174, 207] on icon "button" at bounding box center [174, 206] width 0 height 0
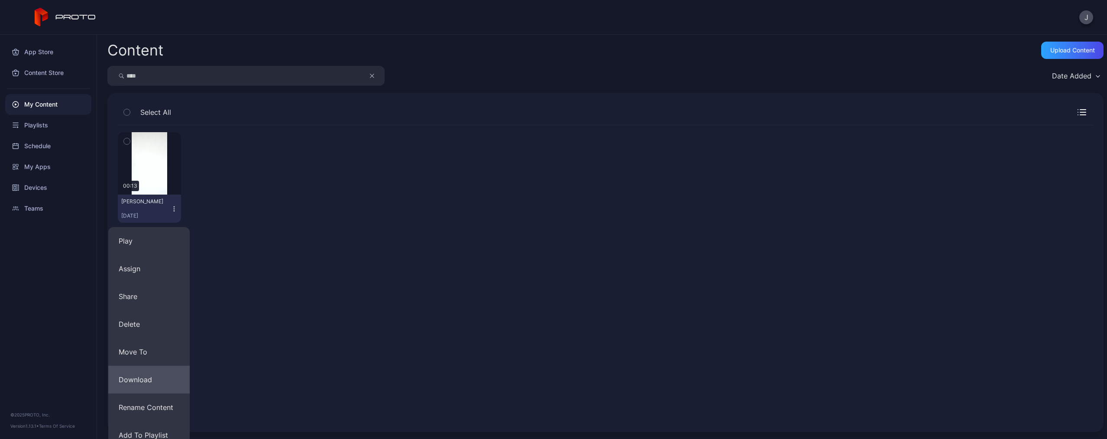
click at [160, 379] on button "Download" at bounding box center [148, 380] width 81 height 28
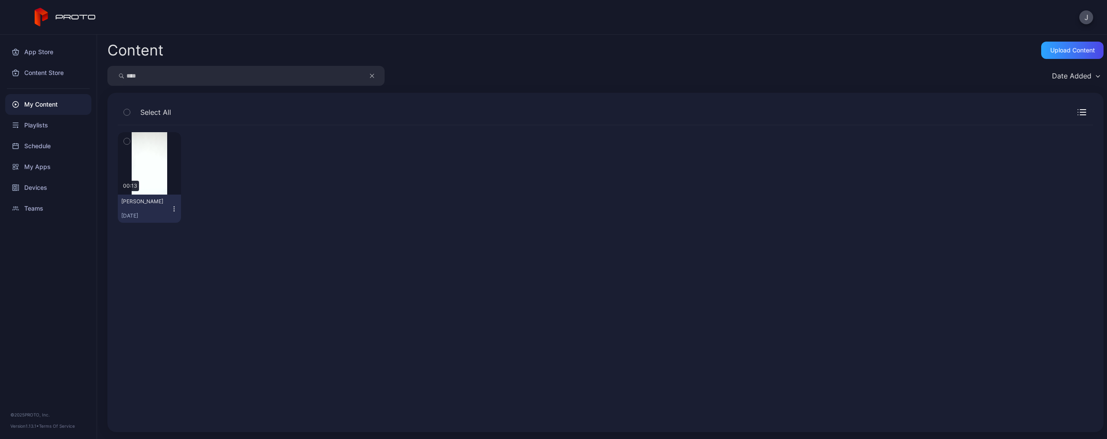
click at [172, 207] on icon "button" at bounding box center [174, 208] width 7 height 7
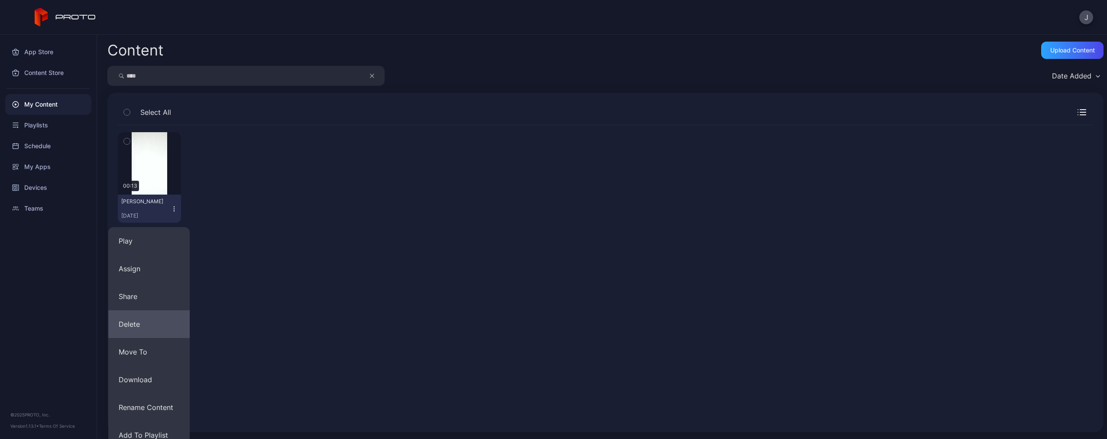
click at [160, 328] on button "Delete" at bounding box center [148, 324] width 81 height 28
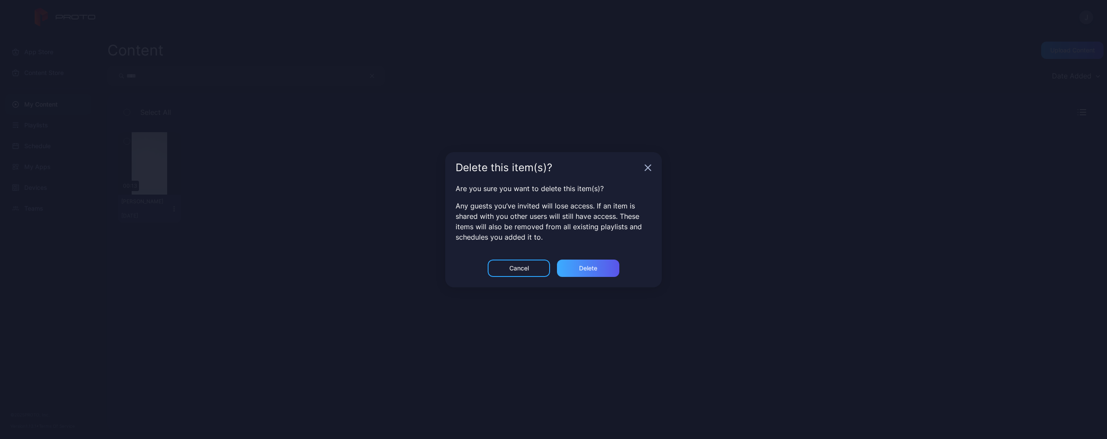
click at [592, 269] on div "Delete" at bounding box center [588, 268] width 18 height 7
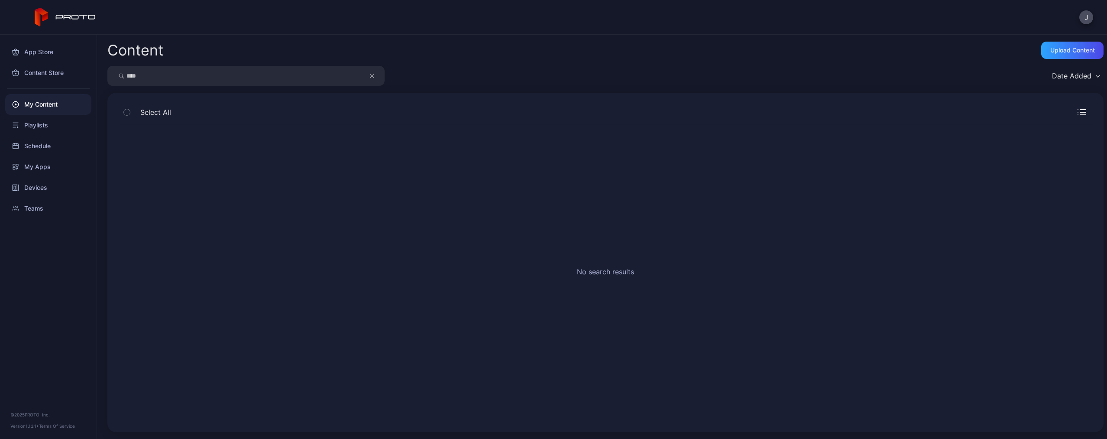
click at [373, 76] on icon "button" at bounding box center [372, 76] width 4 height 10
click at [325, 76] on input "search" at bounding box center [245, 76] width 277 height 20
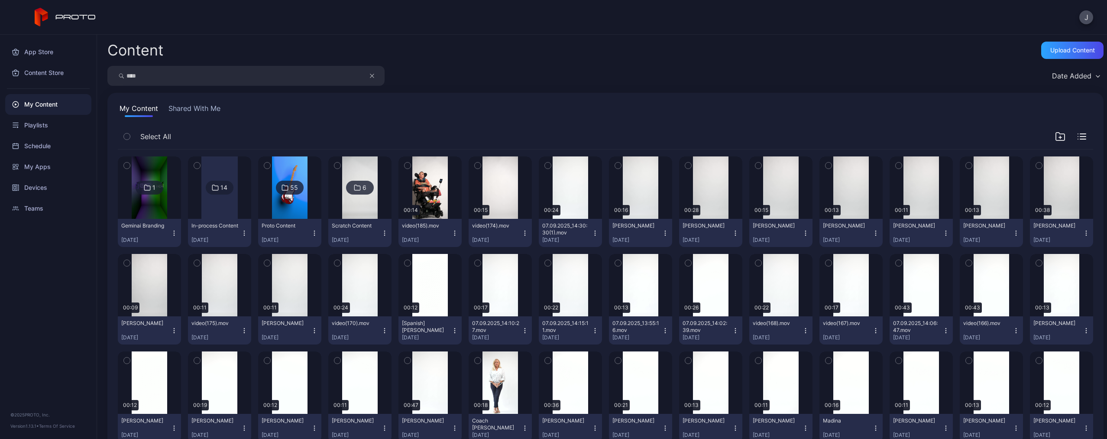
type input "****"
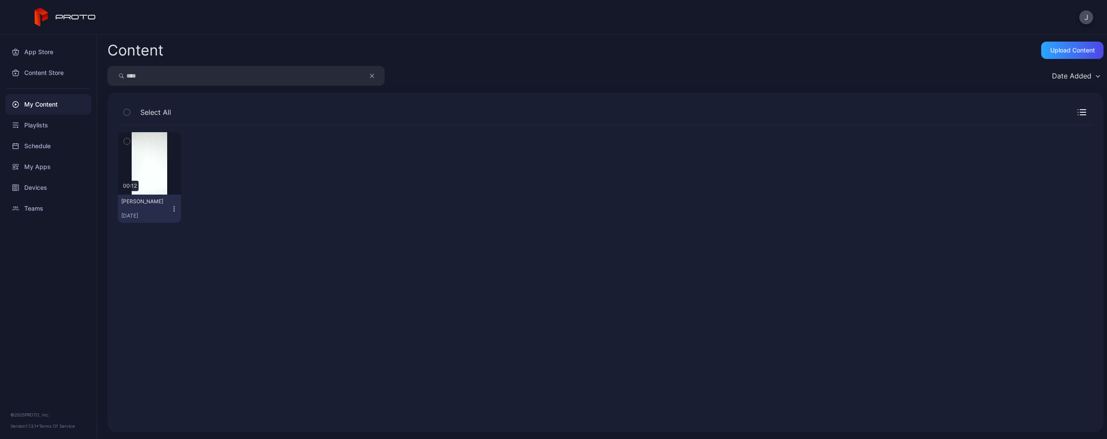
click at [172, 208] on icon "button" at bounding box center [174, 208] width 7 height 7
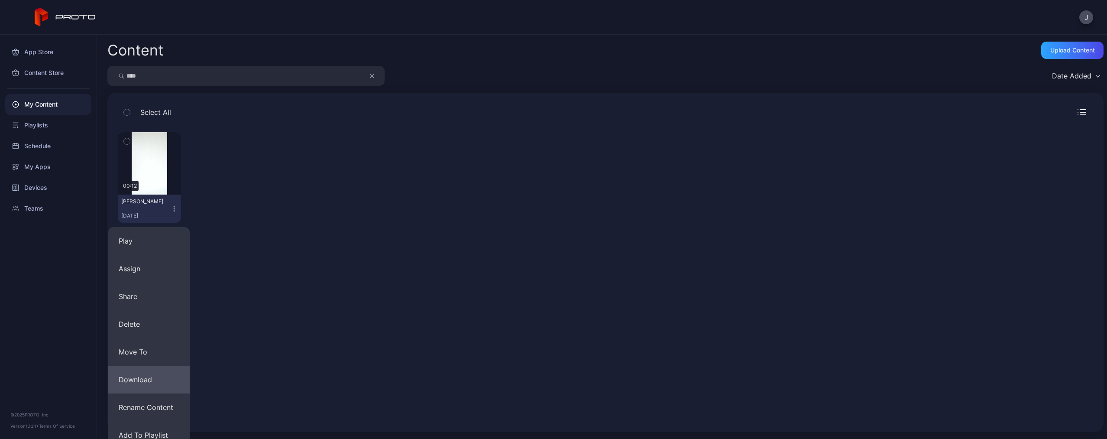
click at [172, 376] on button "Download" at bounding box center [148, 380] width 81 height 28
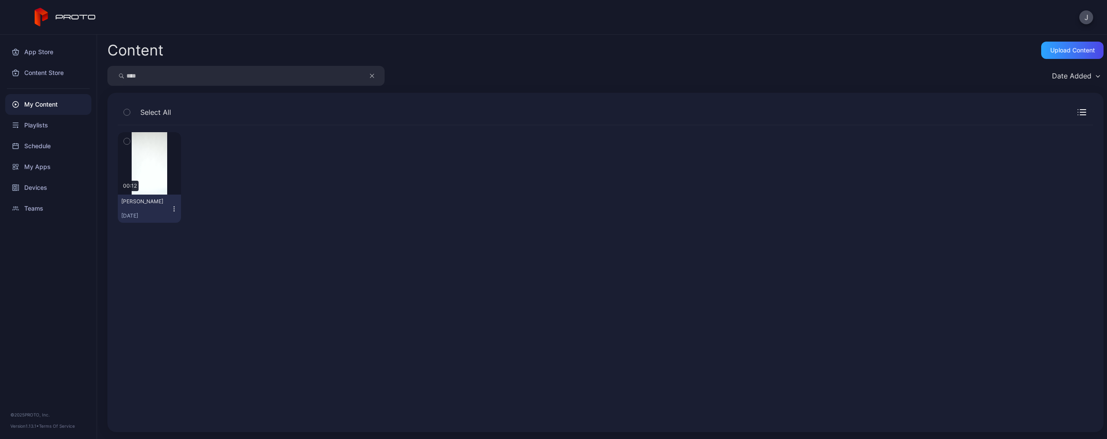
click at [176, 209] on icon "button" at bounding box center [174, 208] width 7 height 7
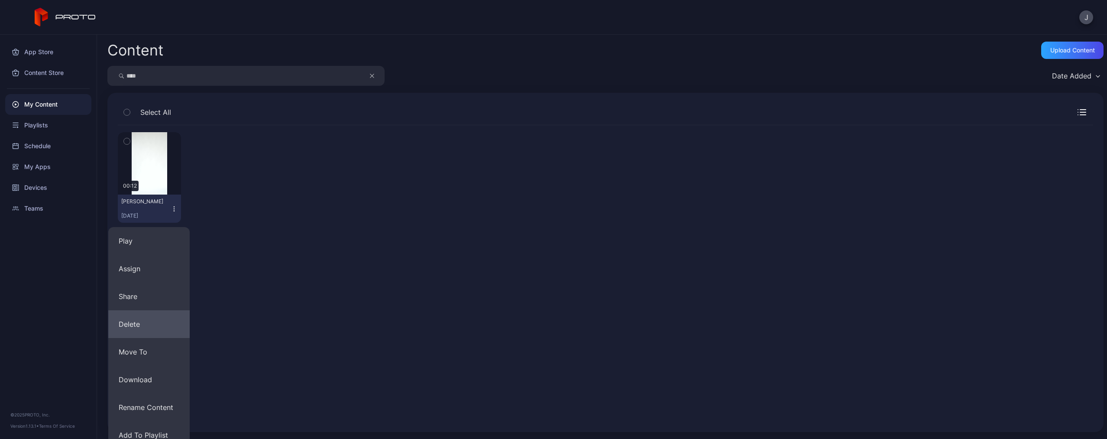
click at [162, 328] on button "Delete" at bounding box center [148, 324] width 81 height 28
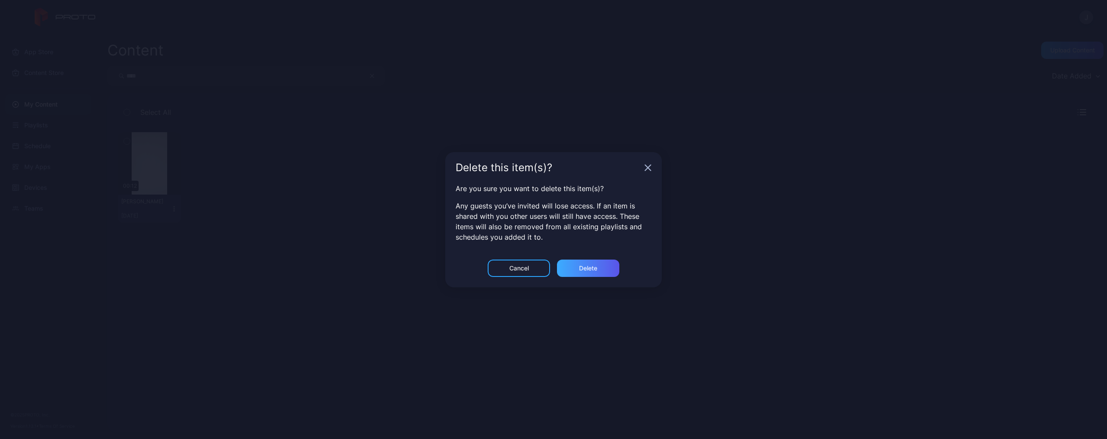
click at [585, 262] on div "Delete" at bounding box center [588, 267] width 62 height 17
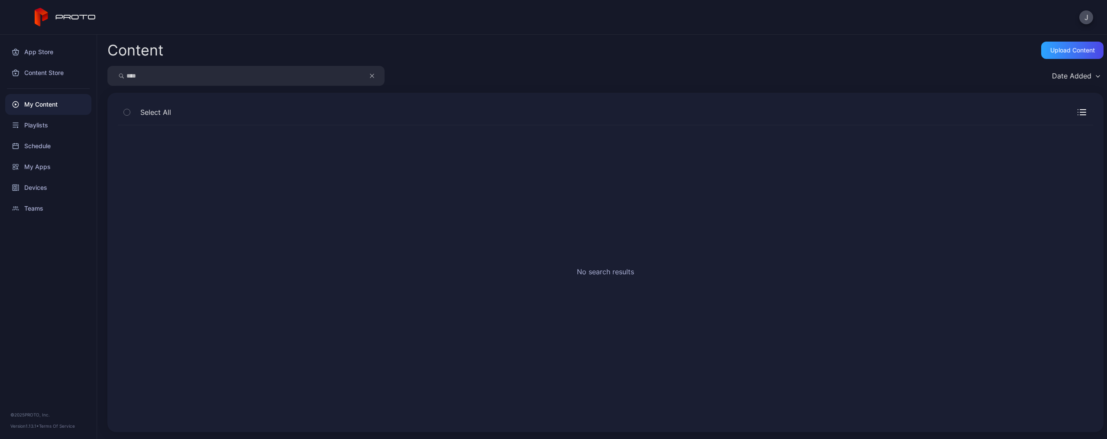
click at [372, 73] on icon "button" at bounding box center [372, 76] width 4 height 10
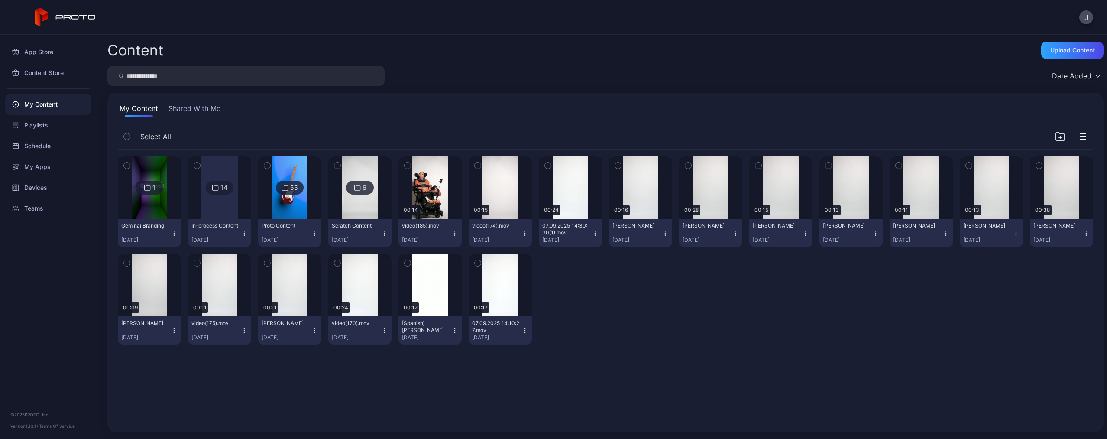
click at [324, 76] on input "search" at bounding box center [245, 76] width 277 height 20
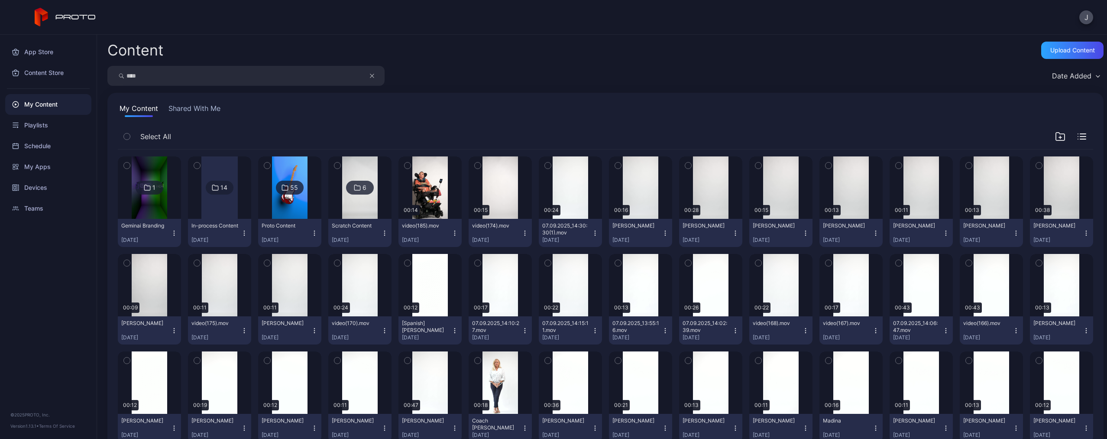
type input "****"
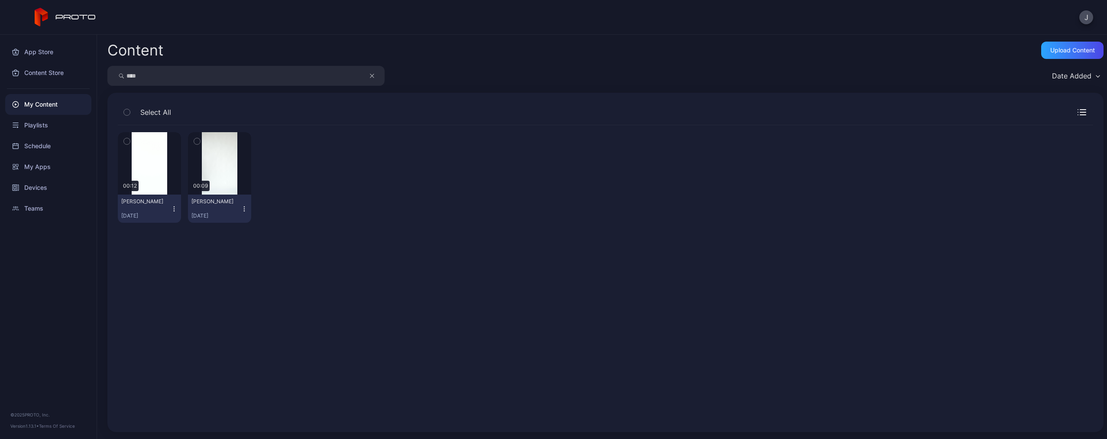
click at [242, 210] on icon "button" at bounding box center [244, 208] width 7 height 7
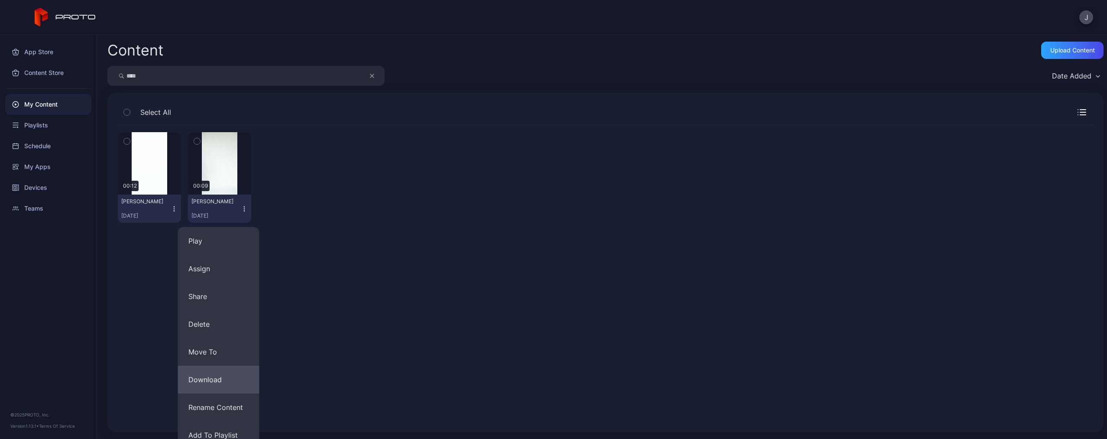
click at [224, 387] on button "Download" at bounding box center [218, 380] width 81 height 28
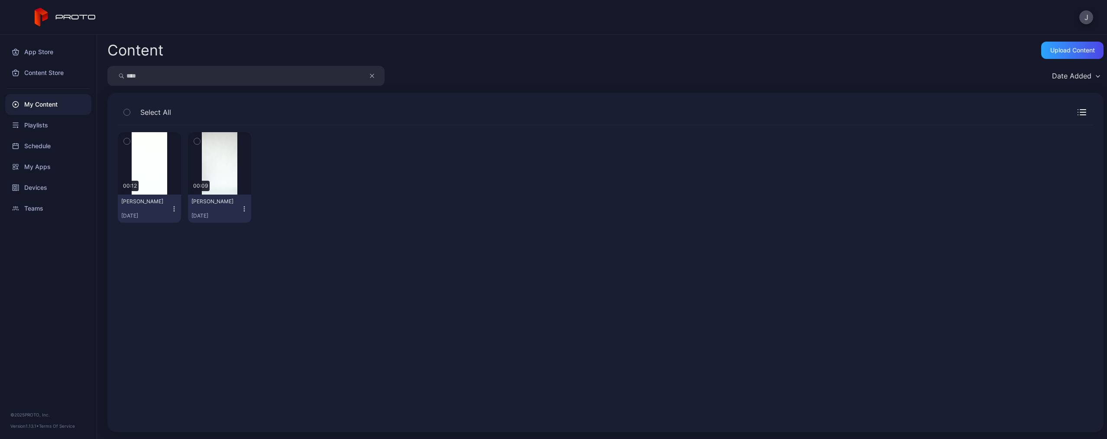
click at [242, 209] on icon "button" at bounding box center [244, 208] width 7 height 7
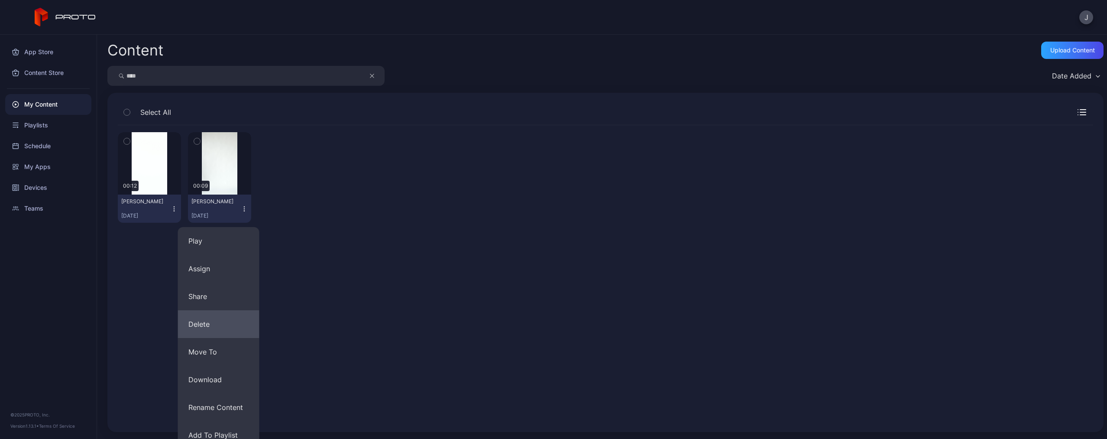
click at [212, 328] on button "Delete" at bounding box center [218, 324] width 81 height 28
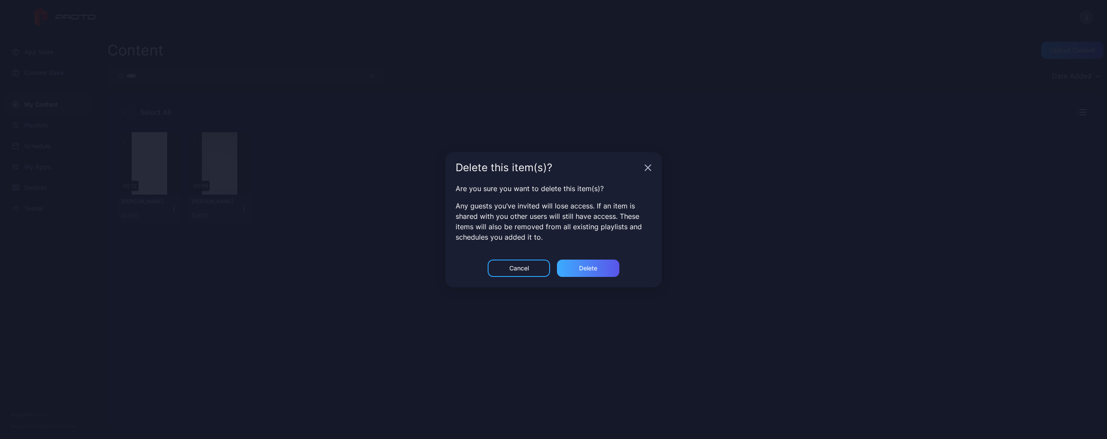
click at [579, 270] on div "Delete" at bounding box center [588, 268] width 18 height 7
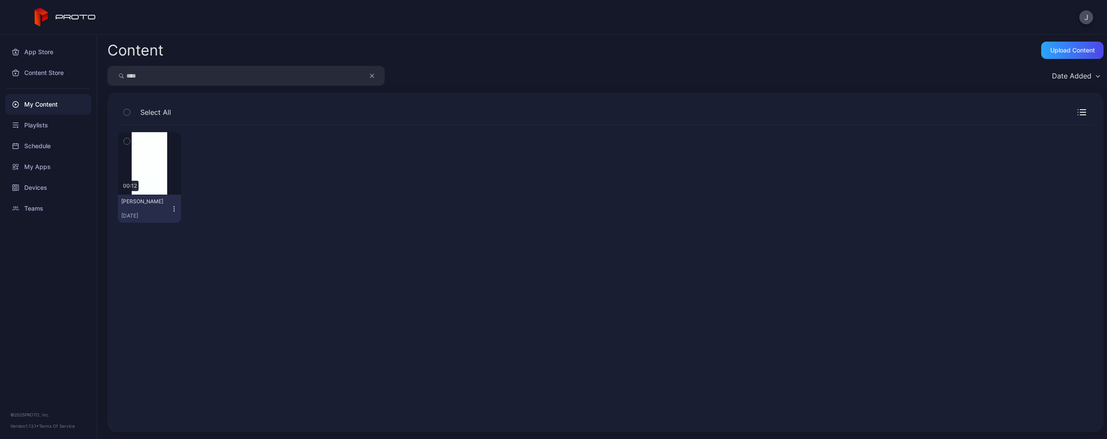
click at [371, 78] on icon "button" at bounding box center [372, 76] width 4 height 10
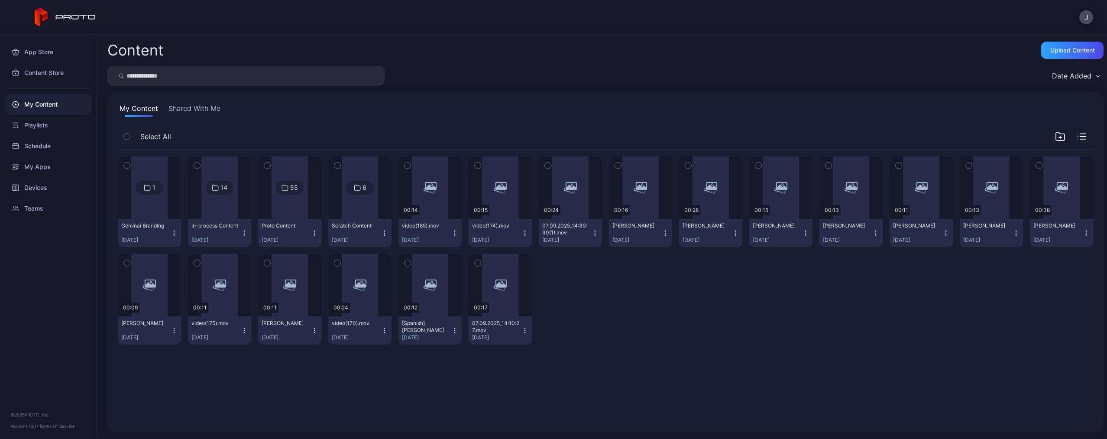
click at [328, 73] on input "search" at bounding box center [245, 76] width 277 height 20
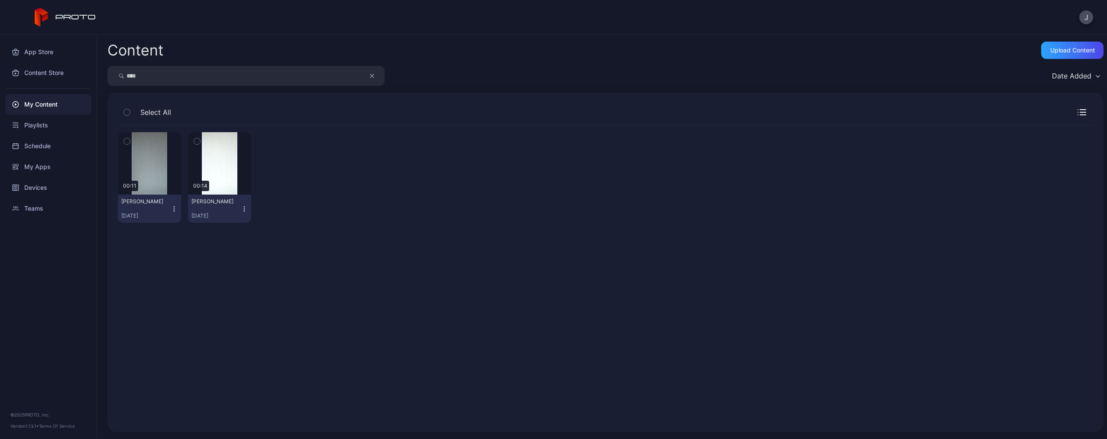
type input "****"
click at [243, 205] on icon "button" at bounding box center [244, 208] width 7 height 7
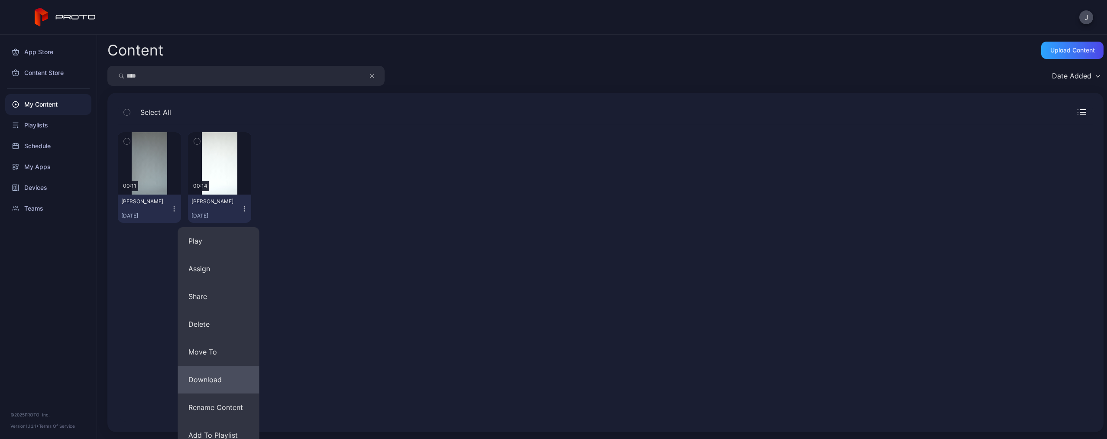
click at [232, 379] on button "Download" at bounding box center [218, 380] width 81 height 28
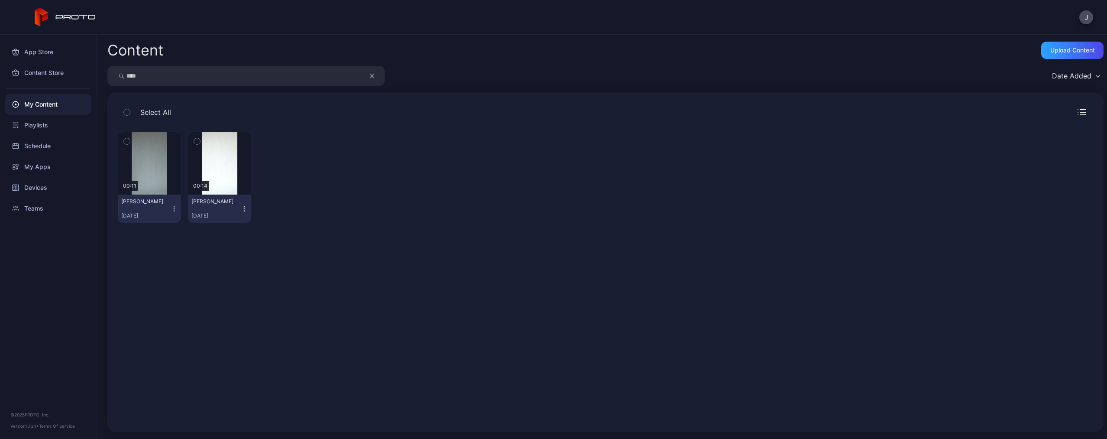
click at [242, 210] on icon "button" at bounding box center [244, 208] width 7 height 7
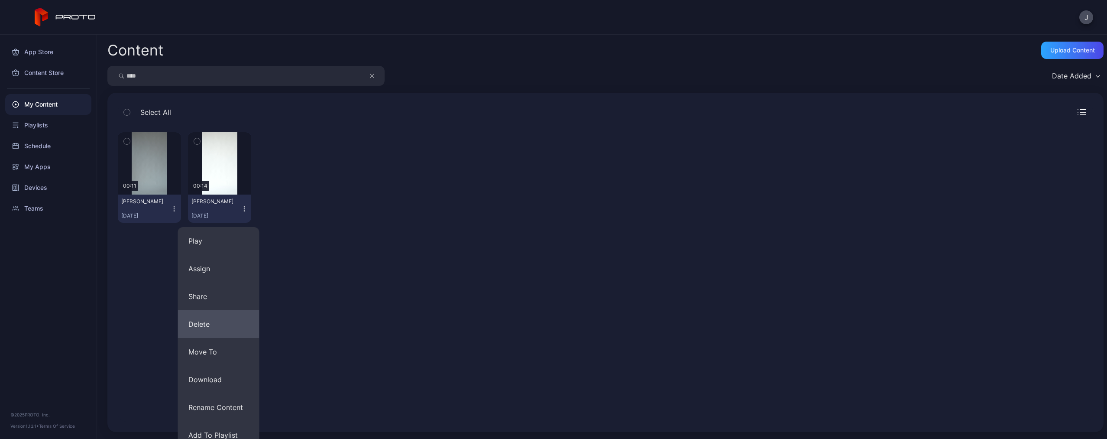
click at [226, 324] on button "Delete" at bounding box center [218, 324] width 81 height 28
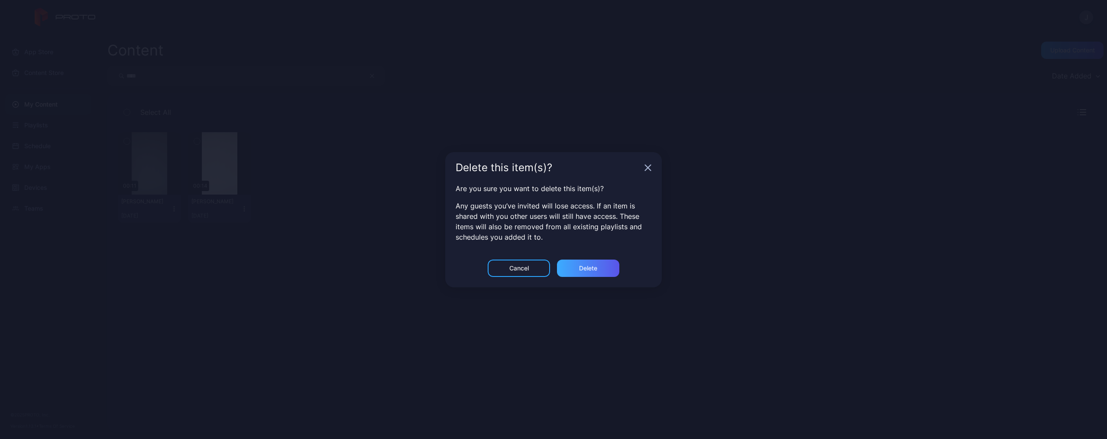
click at [578, 269] on div "Delete" at bounding box center [588, 267] width 62 height 17
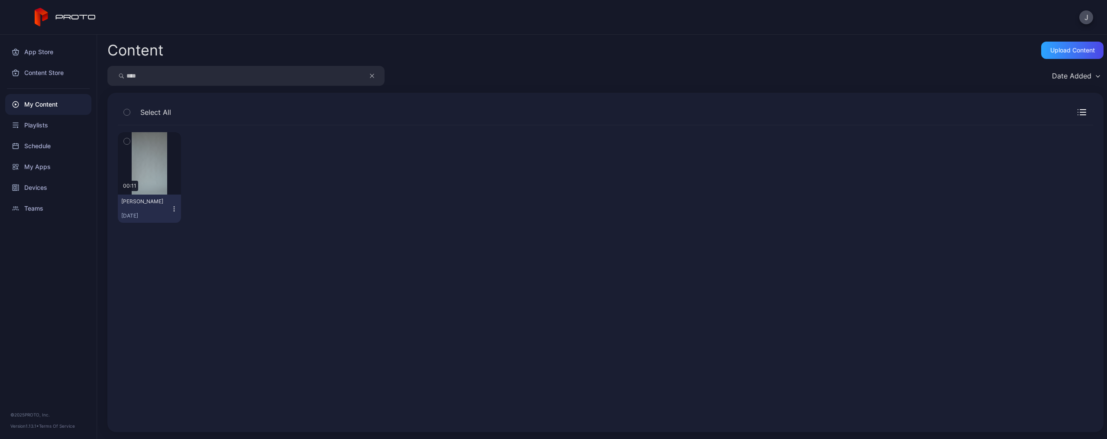
click at [376, 77] on button "button" at bounding box center [376, 76] width 16 height 20
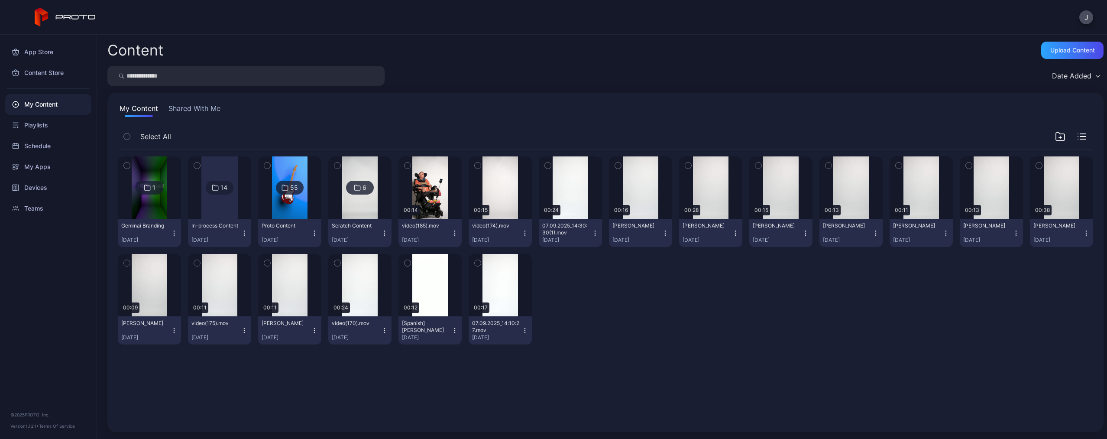
click at [323, 77] on input "search" at bounding box center [245, 76] width 277 height 20
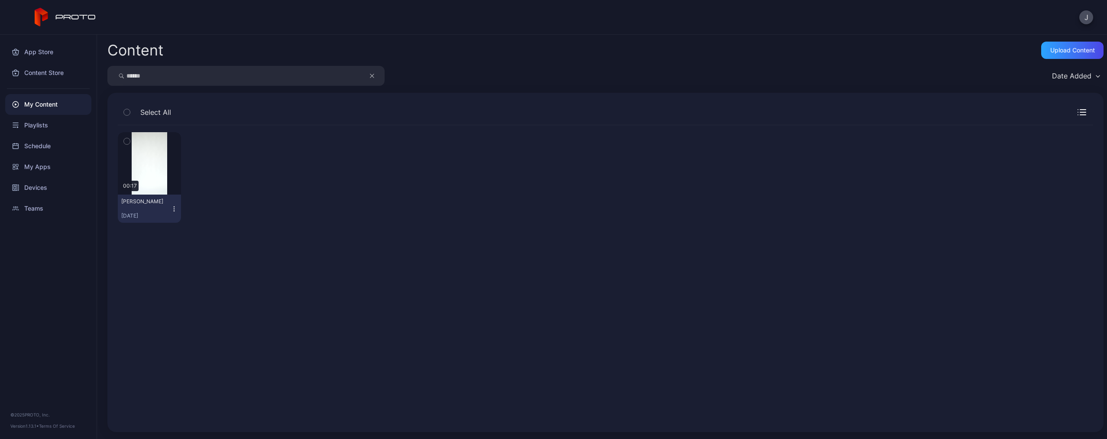
type input "******"
drag, startPoint x: 323, startPoint y: 77, endPoint x: 172, endPoint y: 211, distance: 202.2
click at [172, 211] on icon "button" at bounding box center [174, 208] width 7 height 7
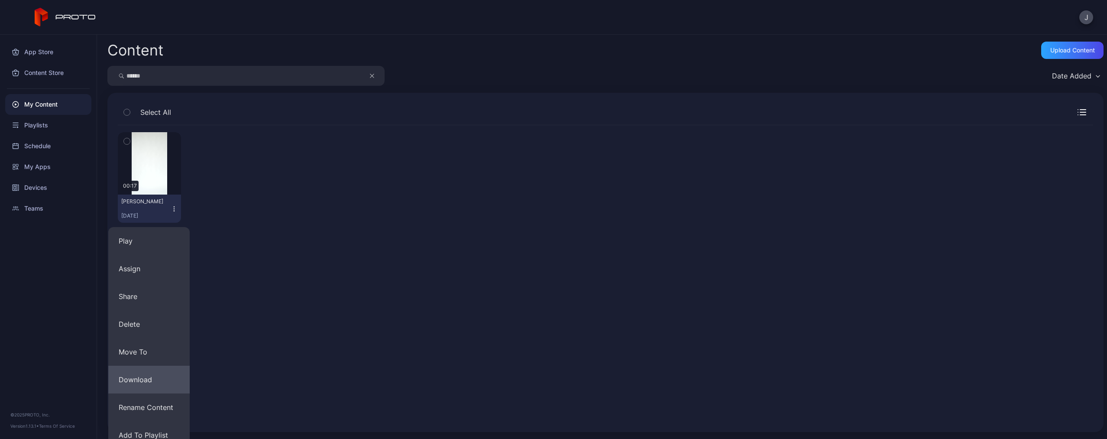
click at [166, 377] on button "Download" at bounding box center [148, 380] width 81 height 28
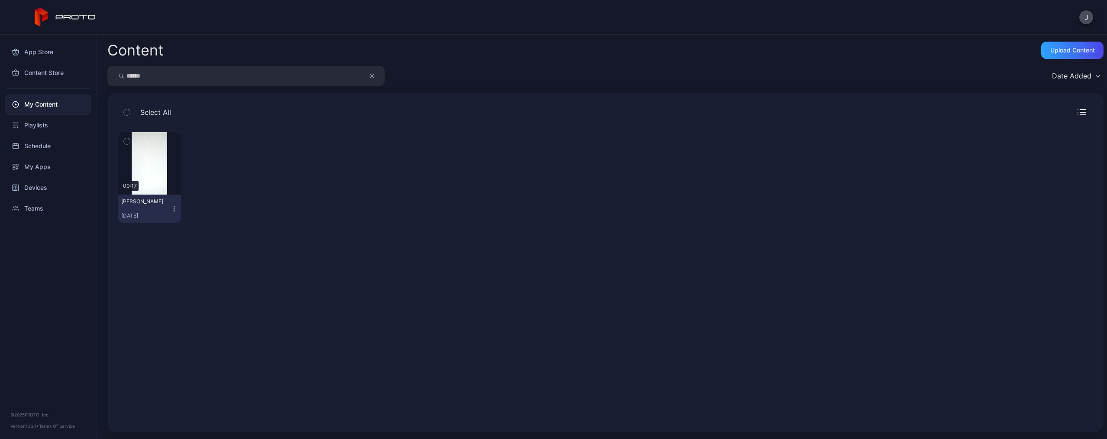
click at [175, 206] on icon "button" at bounding box center [174, 208] width 7 height 7
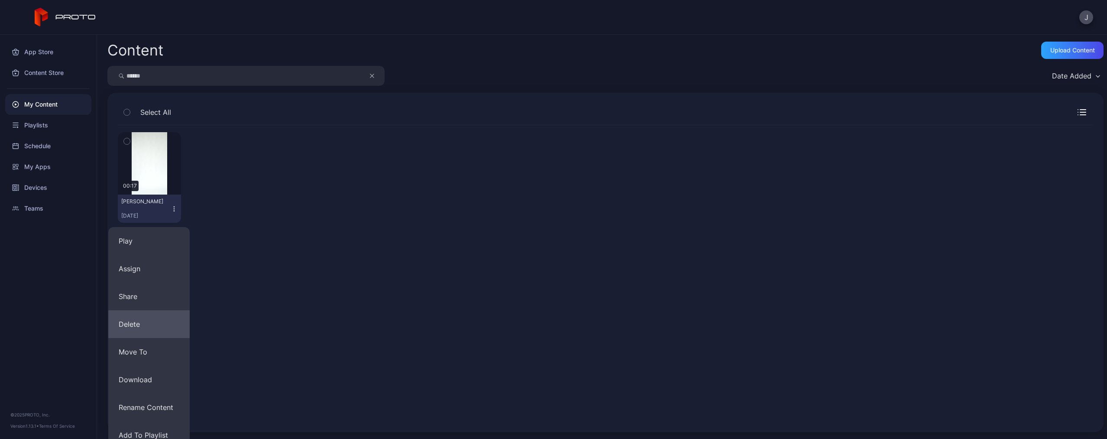
click at [151, 320] on button "Delete" at bounding box center [148, 324] width 81 height 28
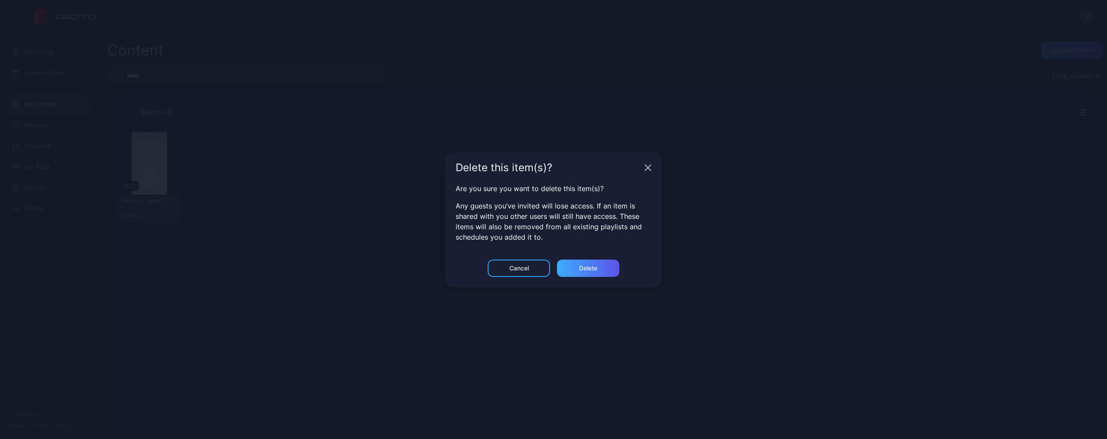
click at [573, 262] on div "Delete" at bounding box center [588, 267] width 62 height 17
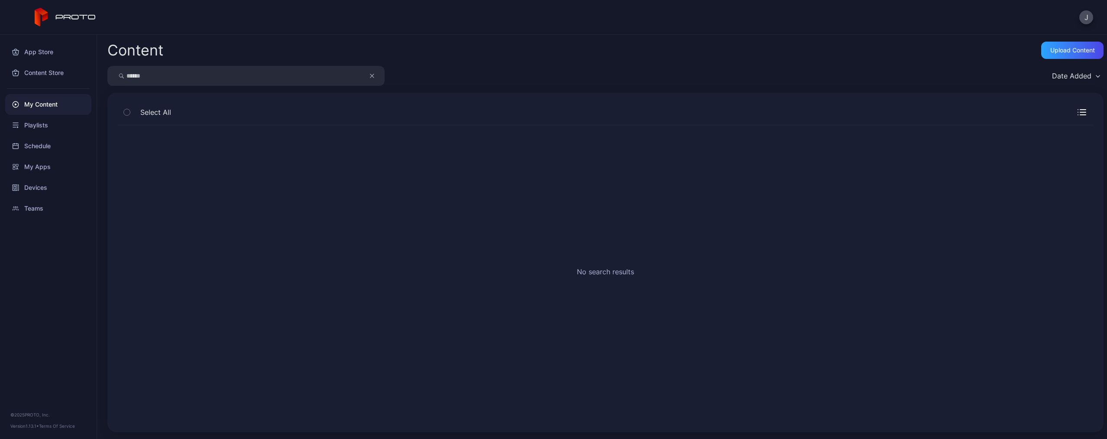
click at [373, 77] on icon "button" at bounding box center [372, 76] width 4 height 10
click at [341, 73] on input "search" at bounding box center [245, 76] width 277 height 20
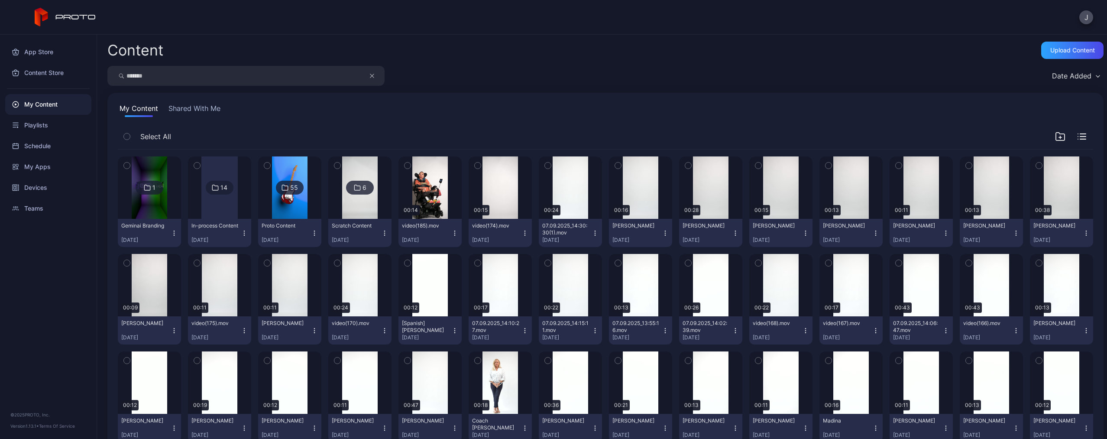
type input "*******"
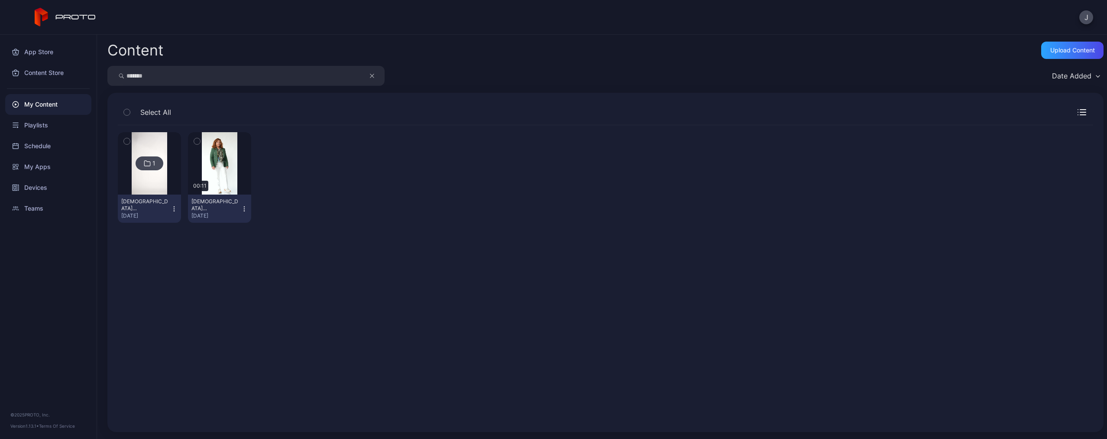
click at [244, 209] on icon "button" at bounding box center [244, 208] width 7 height 7
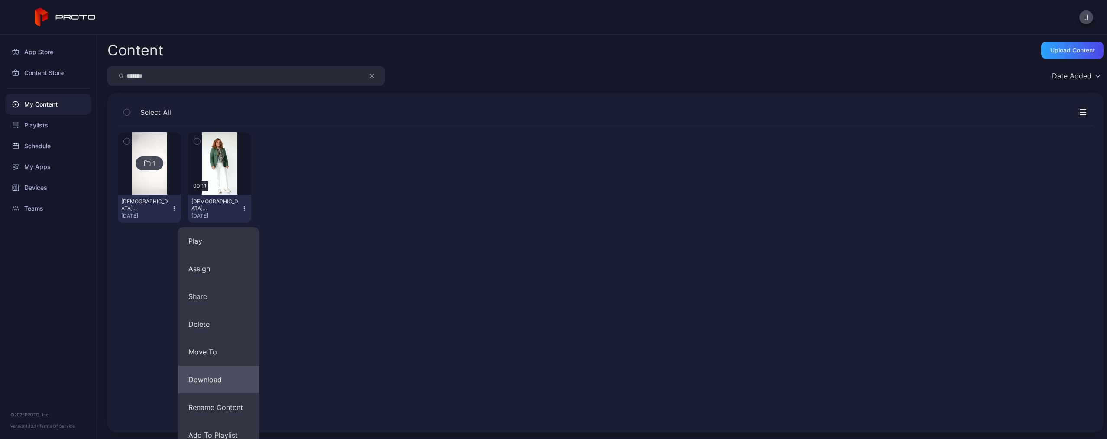
click at [231, 382] on button "Download" at bounding box center [218, 380] width 81 height 28
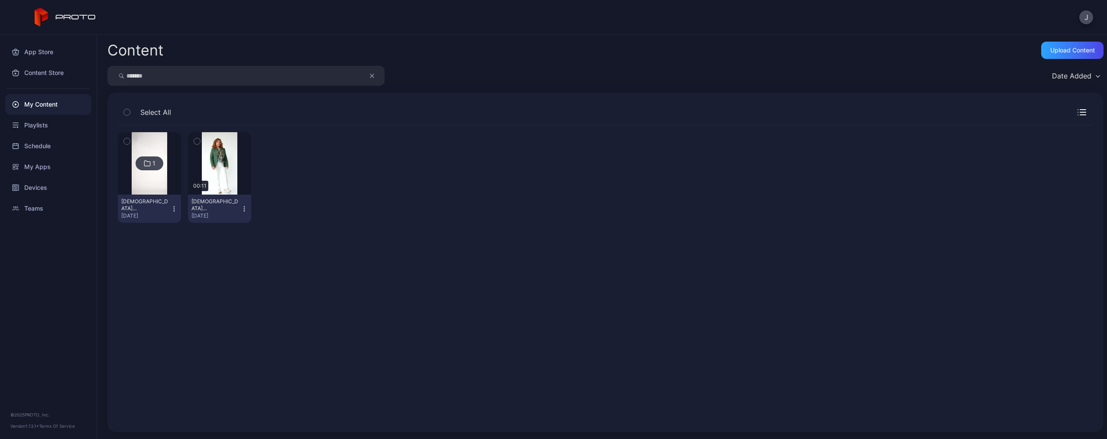
click at [243, 209] on icon "button" at bounding box center [244, 208] width 7 height 7
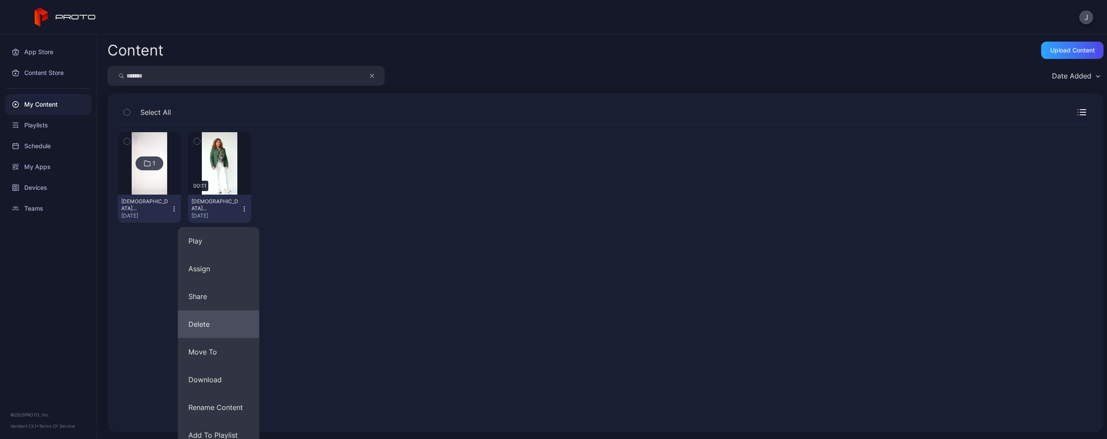
click at [220, 330] on button "Delete" at bounding box center [218, 324] width 81 height 28
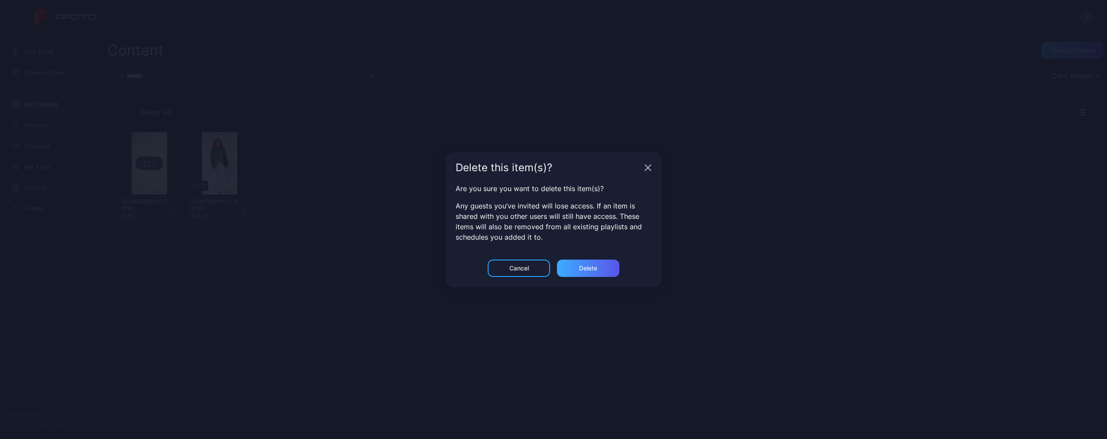
click at [601, 271] on div "Delete" at bounding box center [588, 267] width 62 height 17
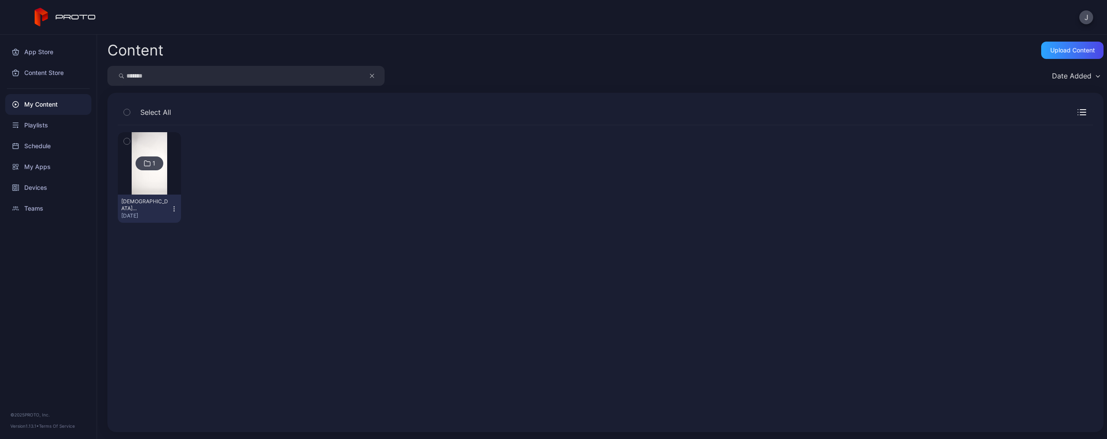
click at [372, 78] on icon "button" at bounding box center [372, 76] width 4 height 10
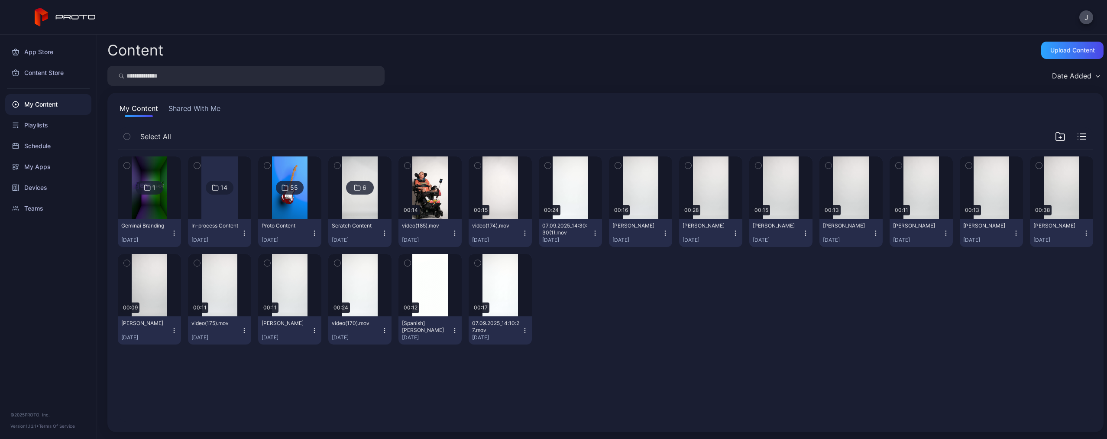
click at [328, 78] on input "search" at bounding box center [245, 76] width 277 height 20
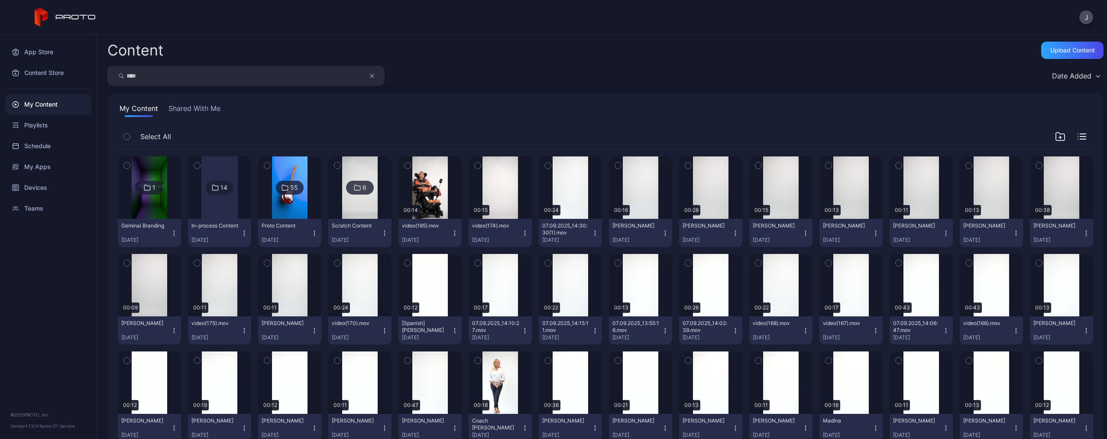
type input "****"
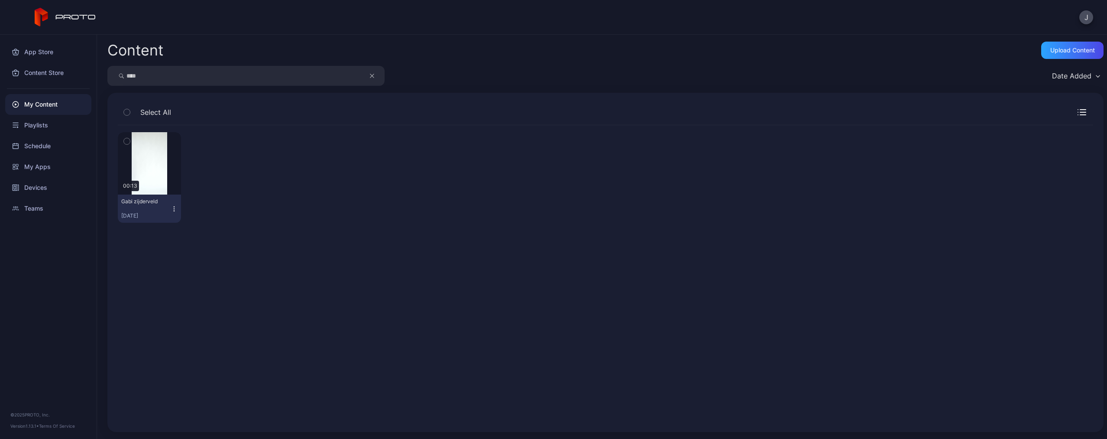
click at [174, 210] on icon "button" at bounding box center [174, 208] width 7 height 7
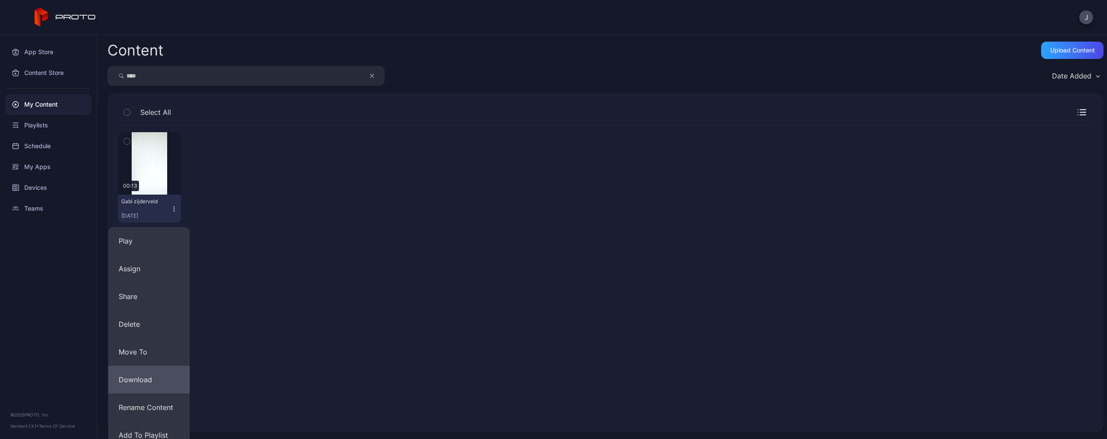
click at [159, 378] on button "Download" at bounding box center [148, 380] width 81 height 28
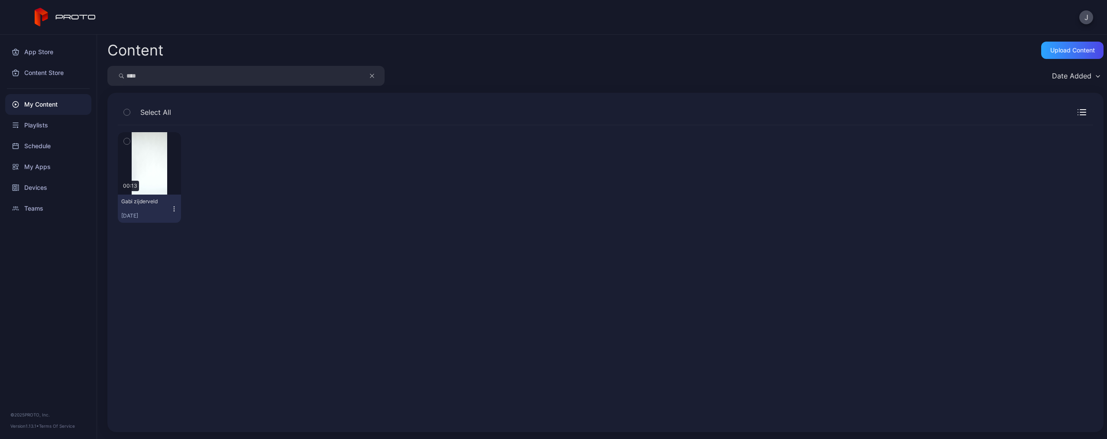
click at [172, 208] on icon "button" at bounding box center [174, 208] width 7 height 7
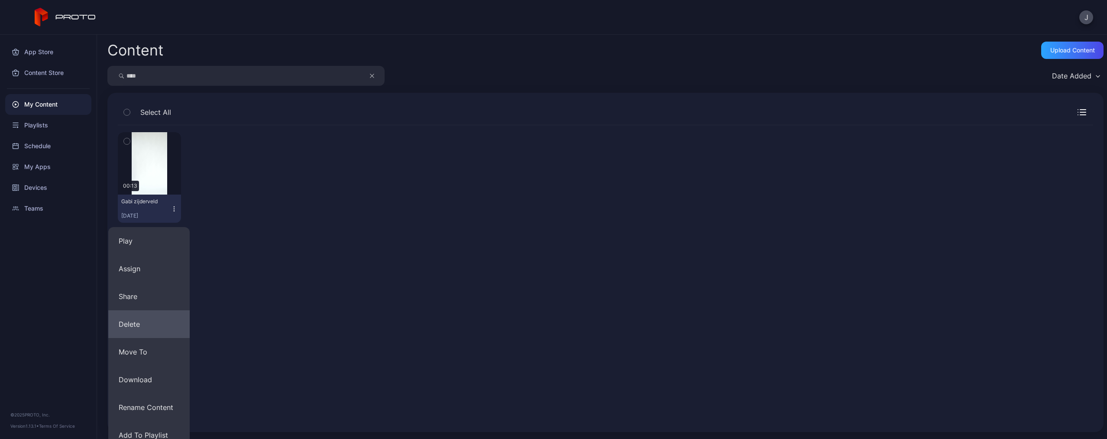
click at [147, 320] on button "Delete" at bounding box center [148, 324] width 81 height 28
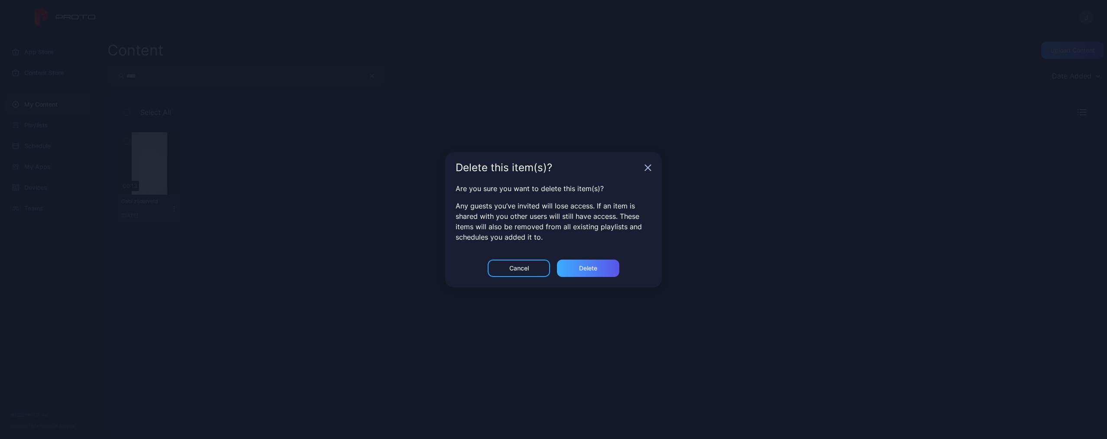
click at [579, 265] on div "Delete" at bounding box center [588, 268] width 18 height 7
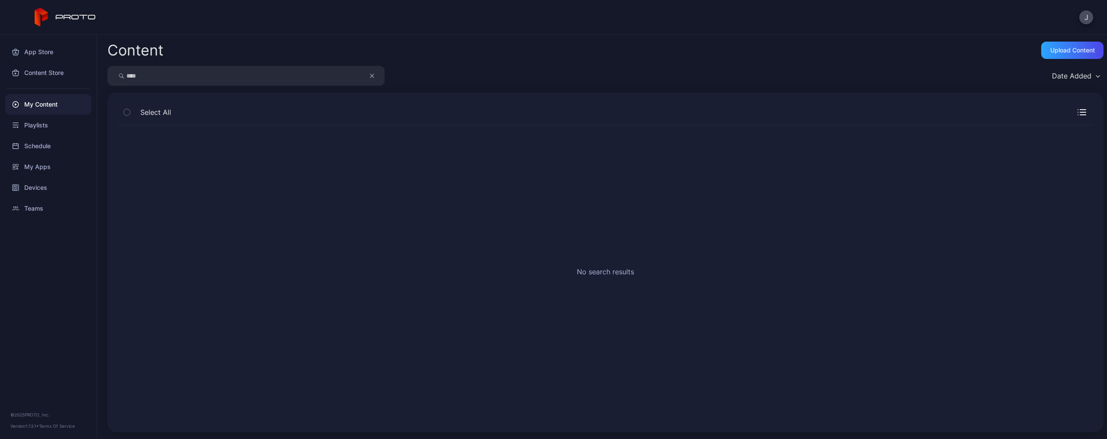
click at [367, 75] on input "****" at bounding box center [245, 76] width 277 height 20
click at [371, 75] on icon "button" at bounding box center [372, 76] width 4 height 10
click at [330, 75] on input "search" at bounding box center [245, 76] width 277 height 20
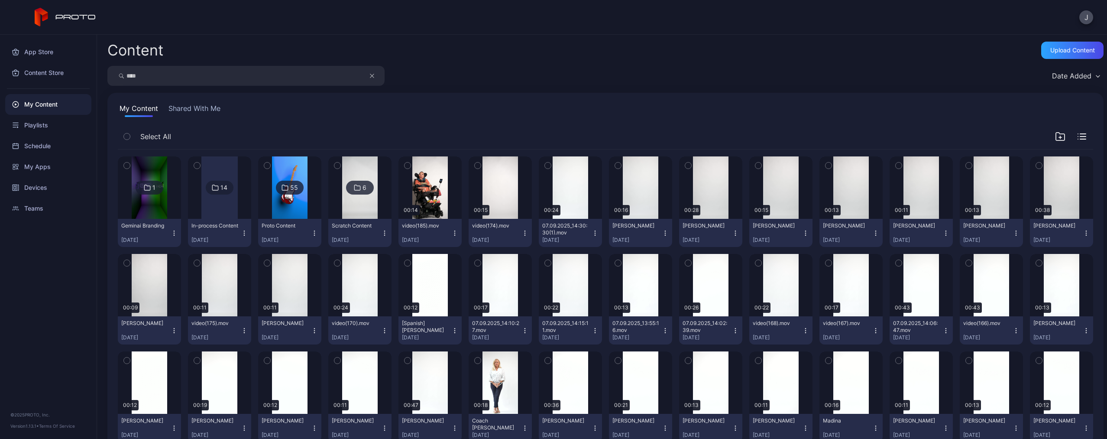
type input "****"
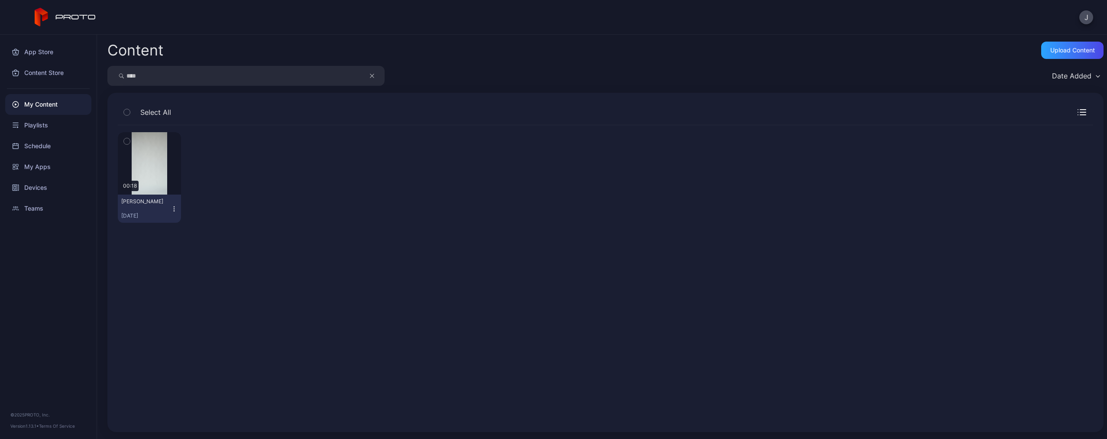
click at [172, 210] on icon "button" at bounding box center [174, 208] width 7 height 7
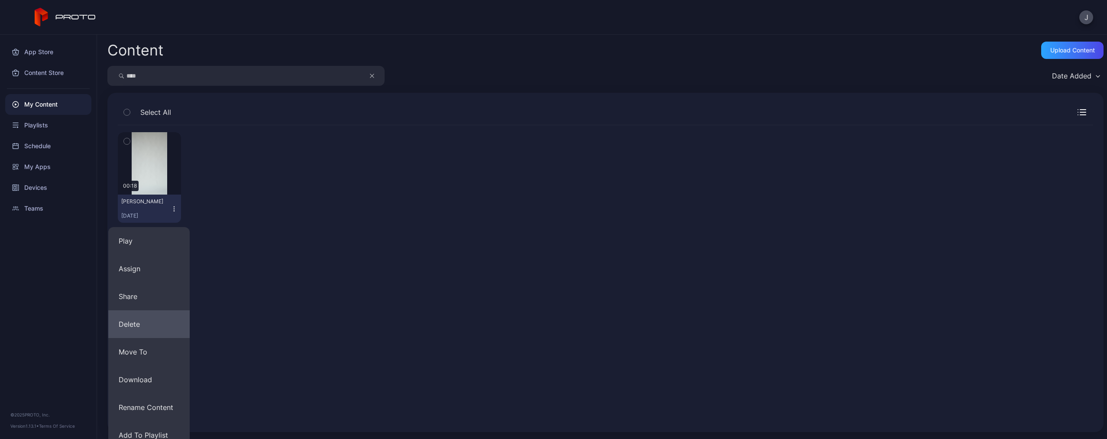
click at [150, 334] on button "Delete" at bounding box center [148, 324] width 81 height 28
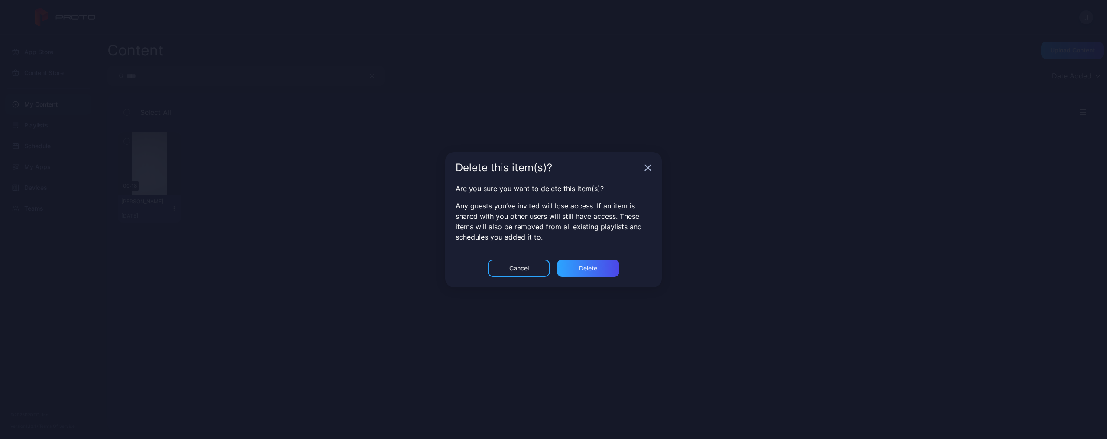
click at [583, 257] on div "Are you sure you want to delete this item(s)? Any guests you’ve invited will lo…" at bounding box center [553, 221] width 217 height 76
click at [652, 166] on div "Delete this item(s)?" at bounding box center [553, 167] width 217 height 31
click at [644, 166] on div "Delete this item(s)?" at bounding box center [553, 167] width 217 height 31
click at [515, 270] on div "Cancel" at bounding box center [518, 268] width 19 height 7
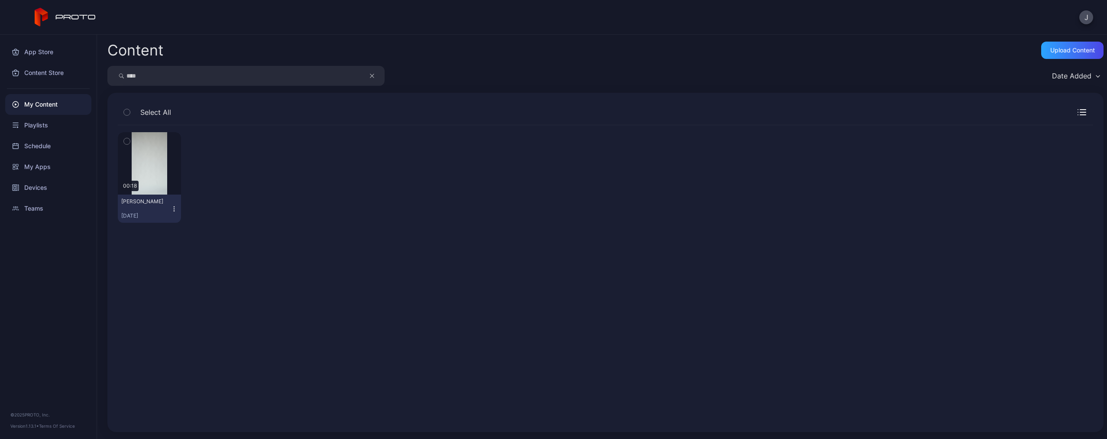
click at [171, 211] on icon "button" at bounding box center [174, 208] width 7 height 7
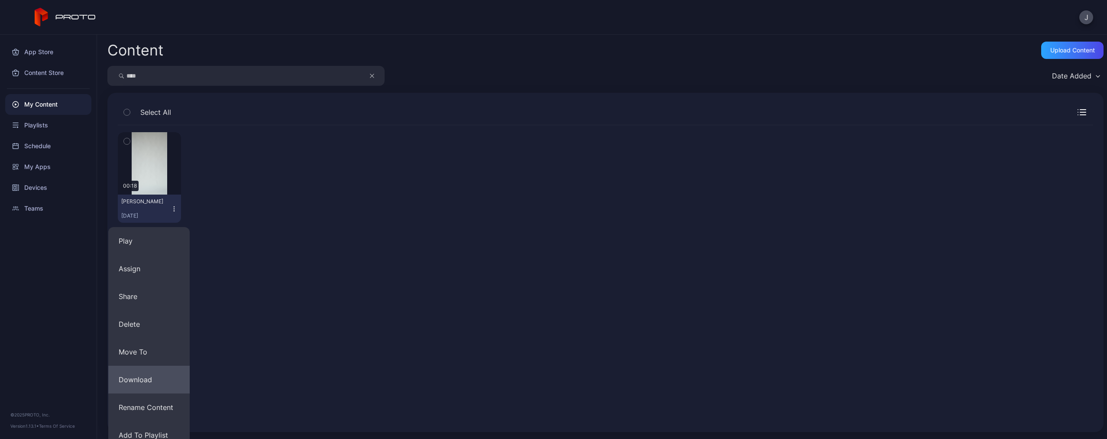
click at [165, 374] on button "Download" at bounding box center [148, 380] width 81 height 28
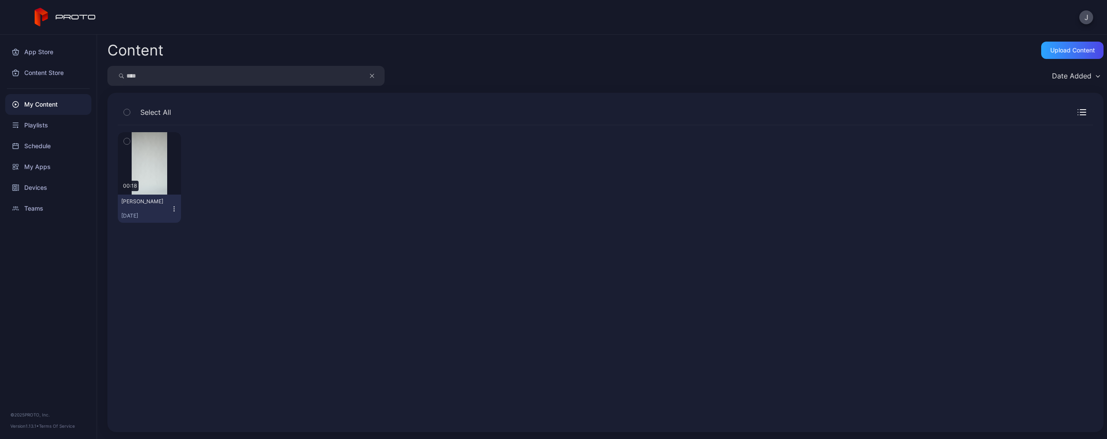
click at [172, 210] on icon "button" at bounding box center [174, 208] width 7 height 7
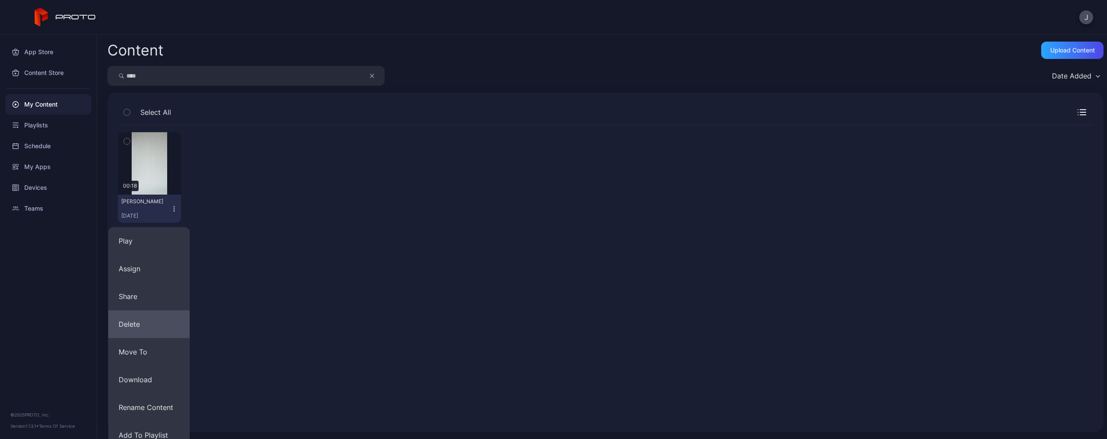
click at [147, 327] on button "Delete" at bounding box center [148, 324] width 81 height 28
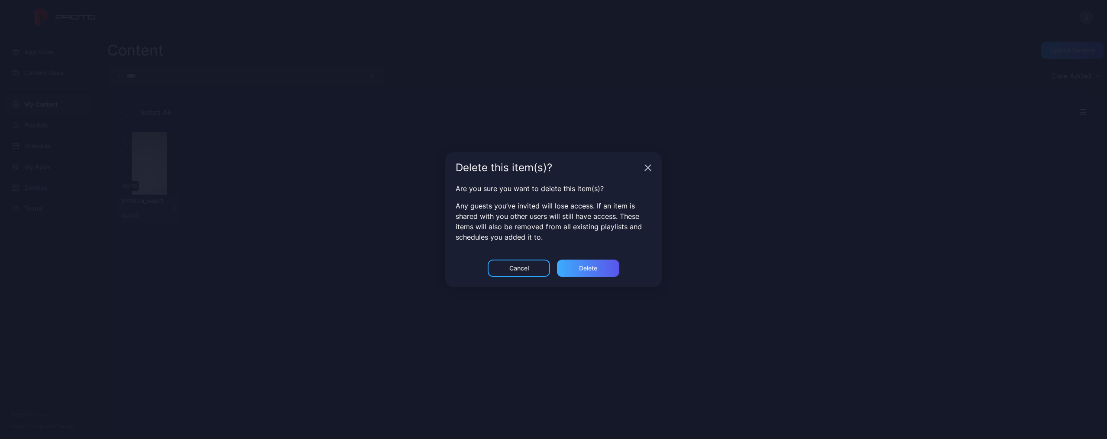
click at [605, 270] on div "Delete" at bounding box center [588, 267] width 62 height 17
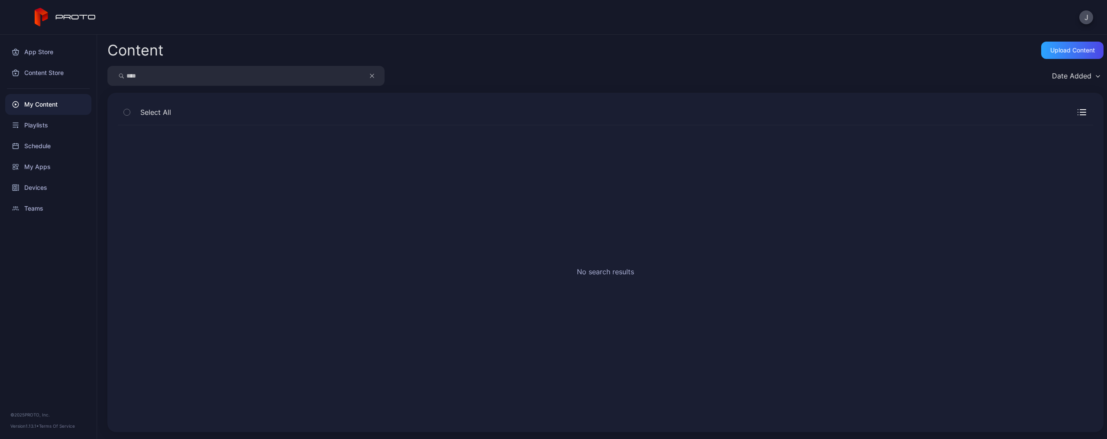
click at [372, 77] on icon "button" at bounding box center [372, 76] width 4 height 10
click at [311, 74] on input "search" at bounding box center [245, 76] width 277 height 20
type input "*****"
drag, startPoint x: 311, startPoint y: 74, endPoint x: 173, endPoint y: 210, distance: 194.8
click at [174, 210] on icon "button" at bounding box center [174, 210] width 0 height 0
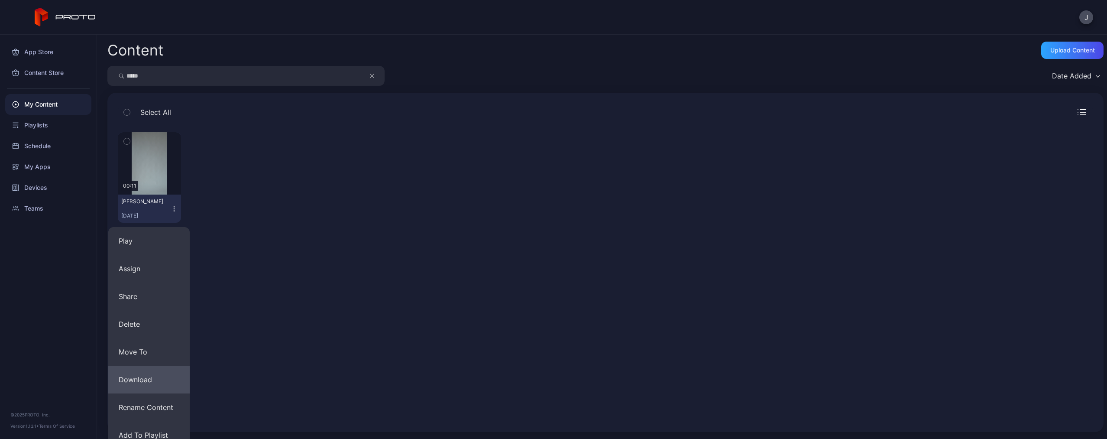
click at [130, 383] on button "Download" at bounding box center [148, 380] width 81 height 28
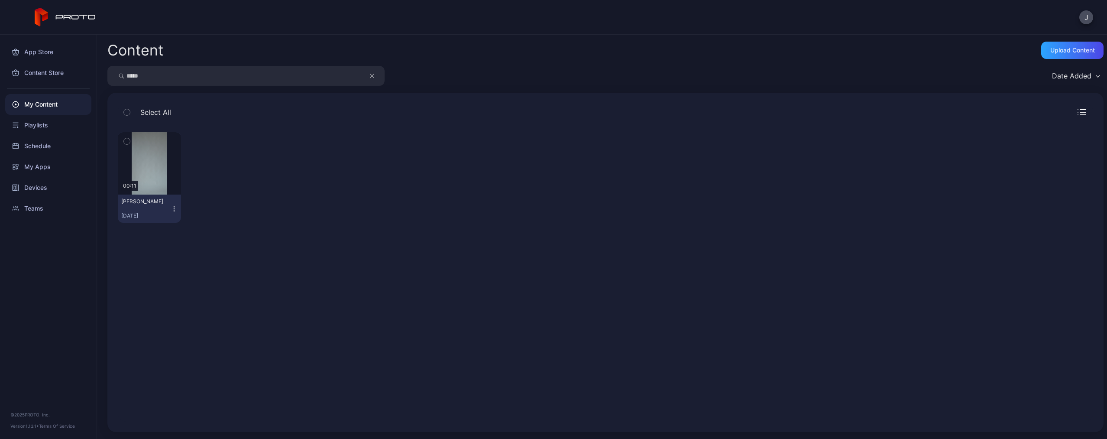
click at [171, 206] on icon "button" at bounding box center [174, 208] width 7 height 7
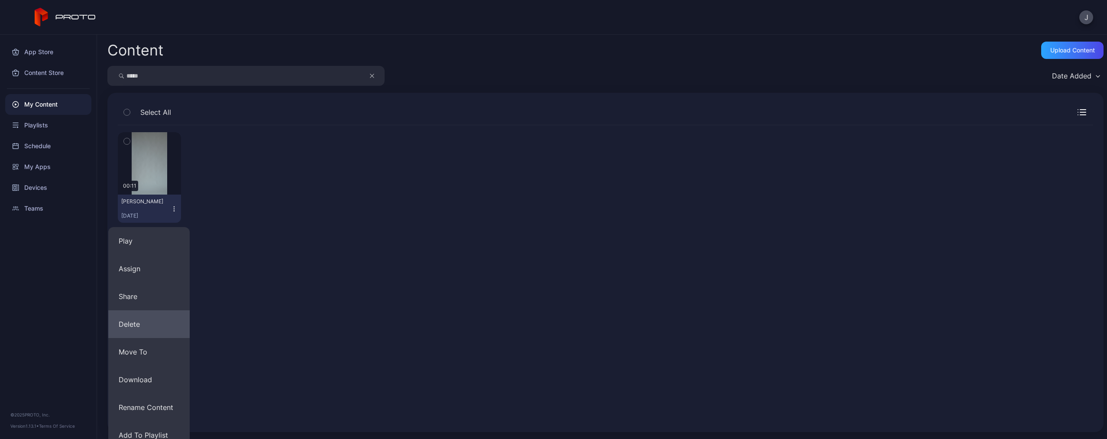
click at [150, 319] on button "Delete" at bounding box center [148, 324] width 81 height 28
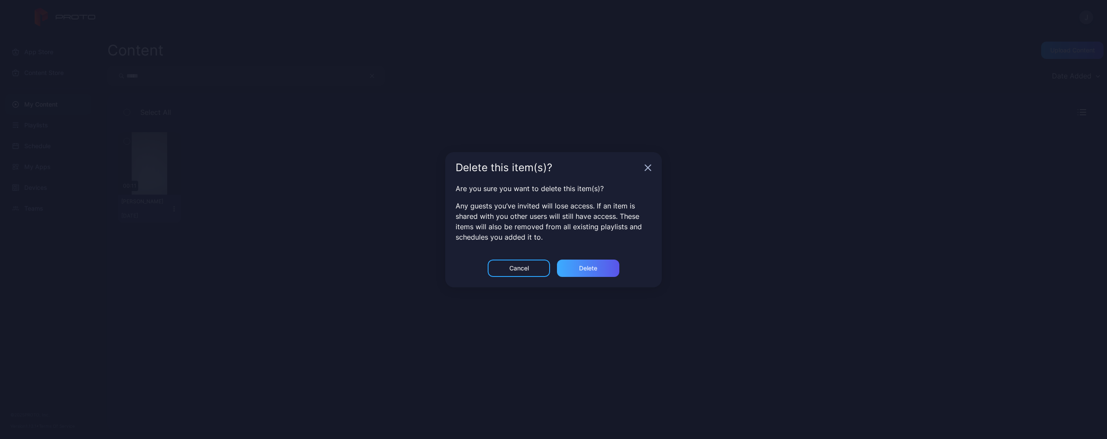
click at [588, 267] on div "Delete" at bounding box center [588, 268] width 18 height 7
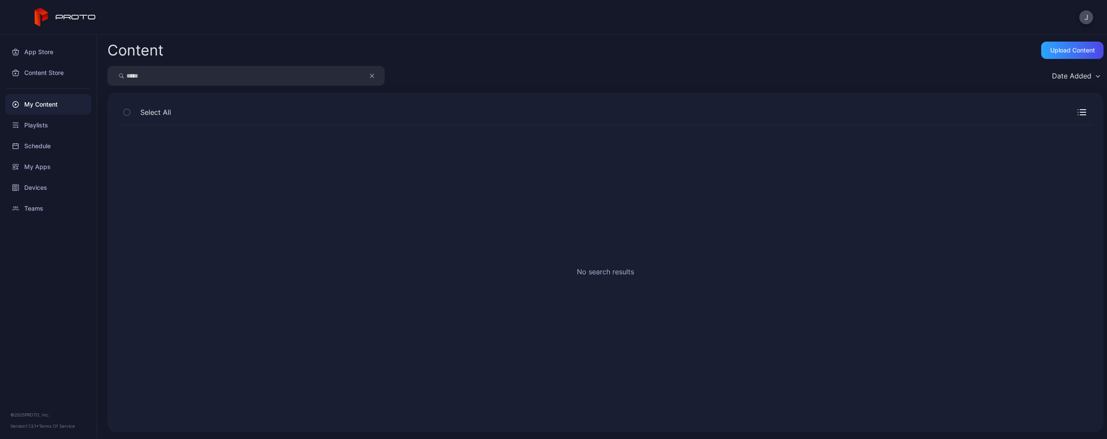
click at [372, 77] on icon "button" at bounding box center [372, 76] width 4 height 10
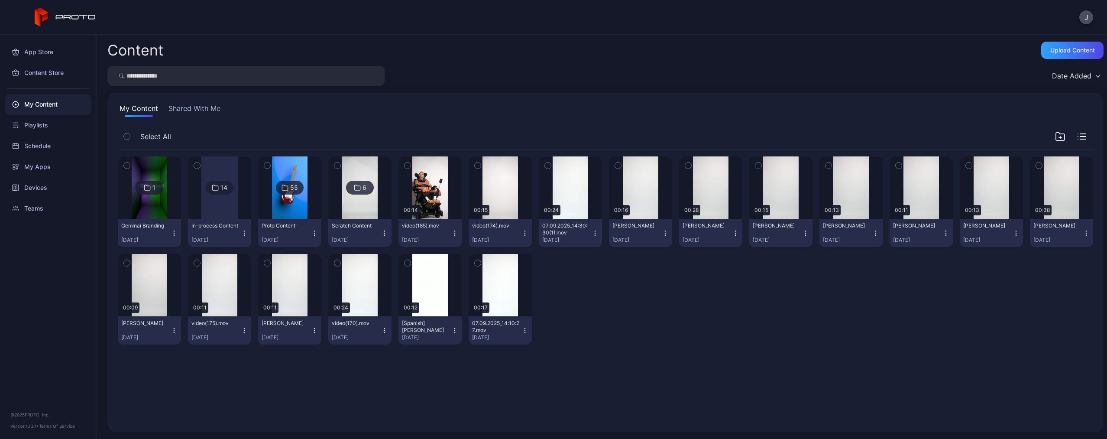
click at [316, 77] on input "search" at bounding box center [245, 76] width 277 height 20
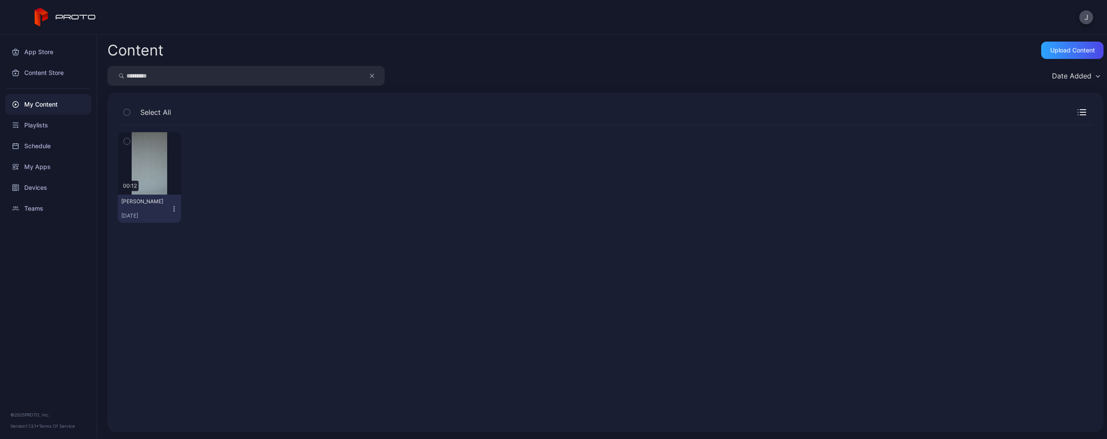
type input "*********"
drag, startPoint x: 316, startPoint y: 77, endPoint x: 173, endPoint y: 211, distance: 196.7
click at [173, 211] on icon "button" at bounding box center [174, 208] width 7 height 7
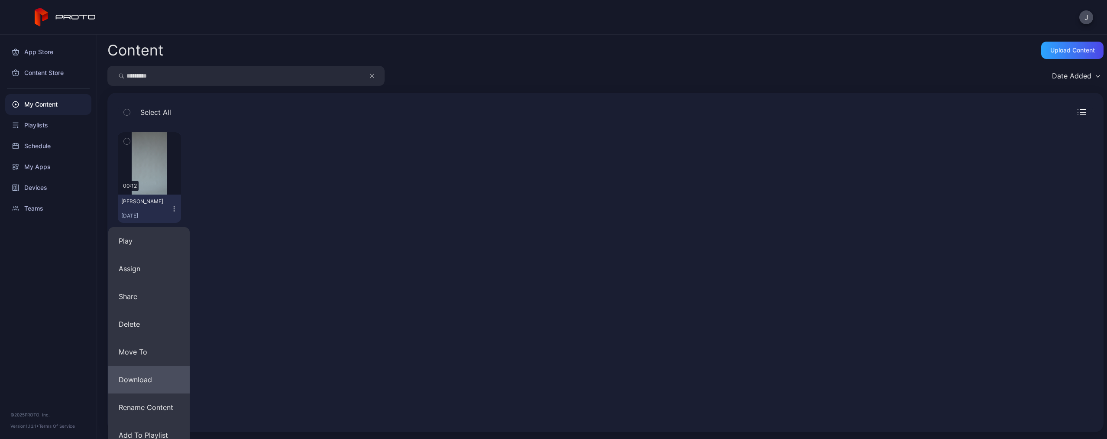
click at [155, 373] on button "Download" at bounding box center [148, 380] width 81 height 28
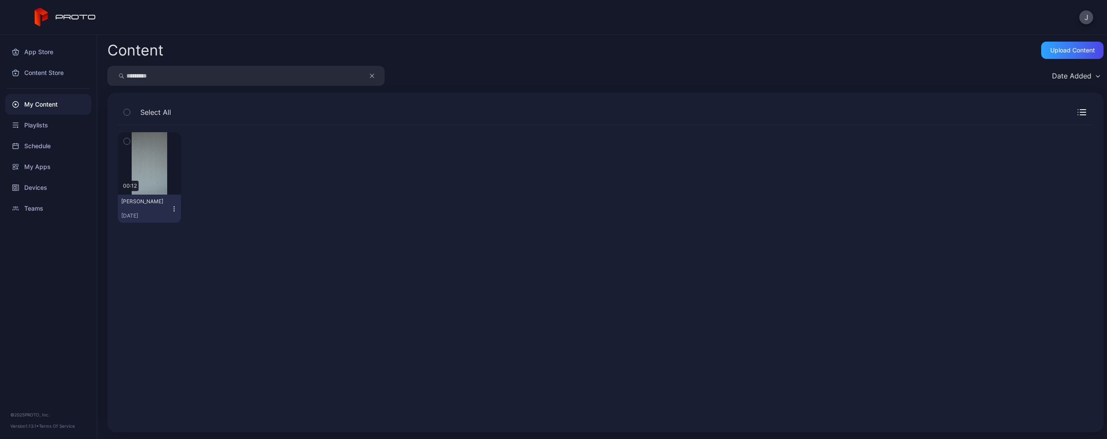
click at [173, 208] on icon "button" at bounding box center [174, 208] width 7 height 7
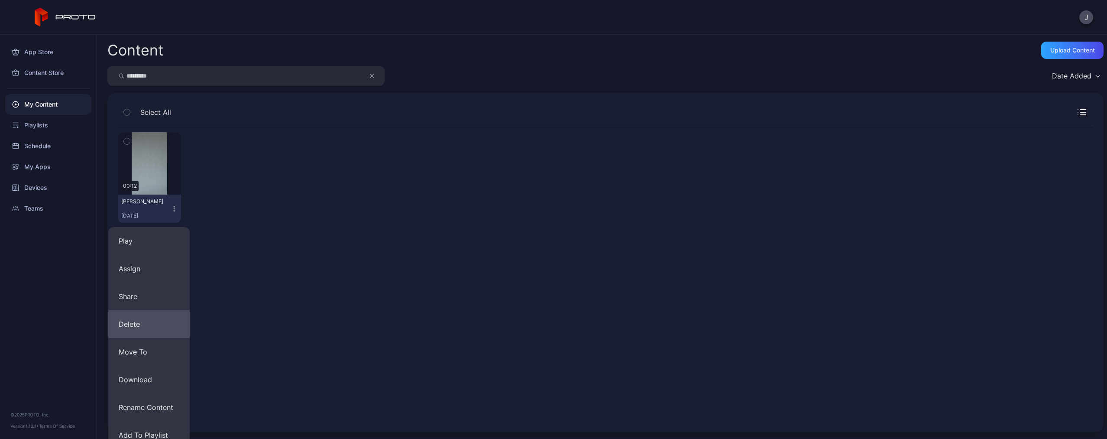
click at [168, 325] on button "Delete" at bounding box center [148, 324] width 81 height 28
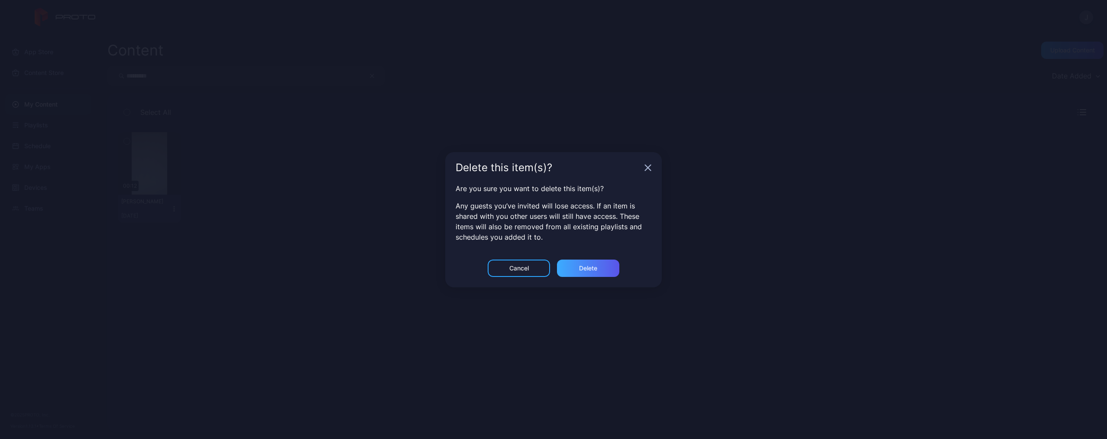
click at [582, 272] on div "Delete" at bounding box center [588, 267] width 62 height 17
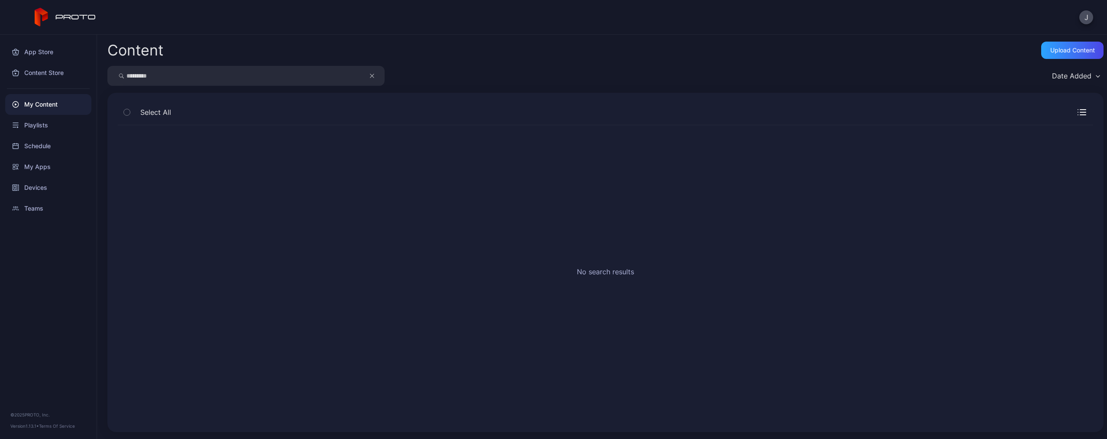
click at [371, 78] on icon "button" at bounding box center [372, 76] width 4 height 10
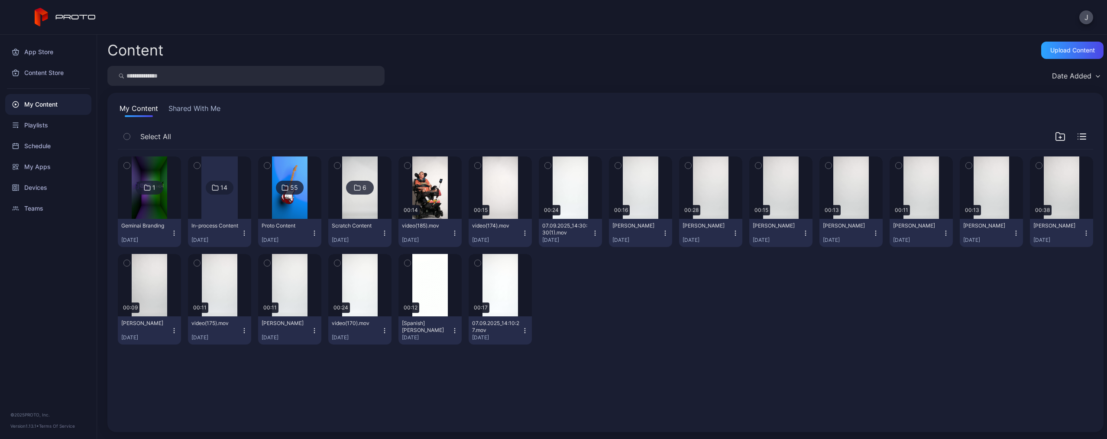
click at [339, 78] on input "search" at bounding box center [245, 76] width 277 height 20
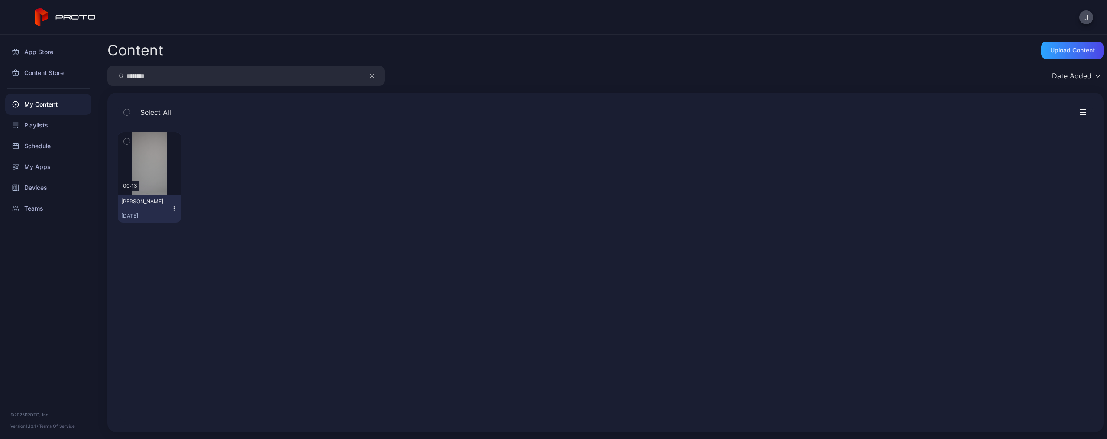
type input "********"
drag, startPoint x: 339, startPoint y: 78, endPoint x: 172, endPoint y: 207, distance: 211.5
click at [172, 207] on icon "button" at bounding box center [174, 208] width 7 height 7
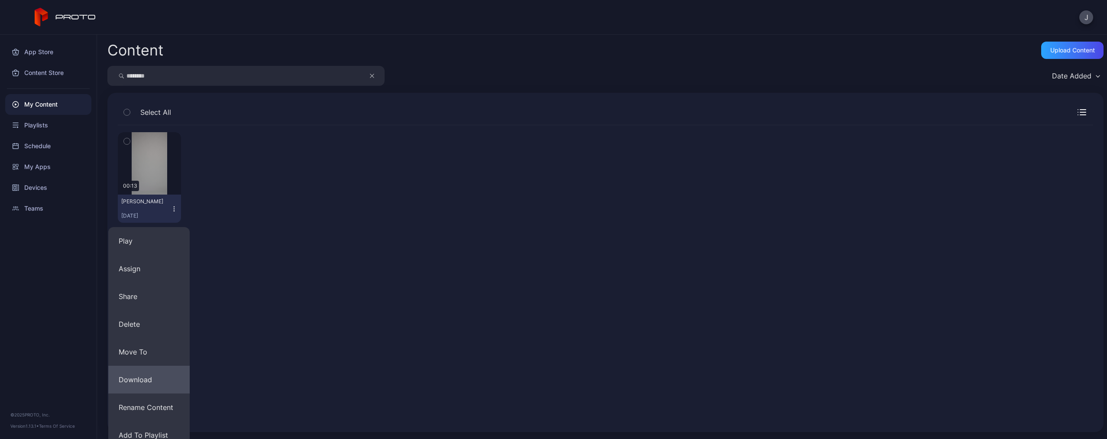
click at [151, 374] on button "Download" at bounding box center [148, 380] width 81 height 28
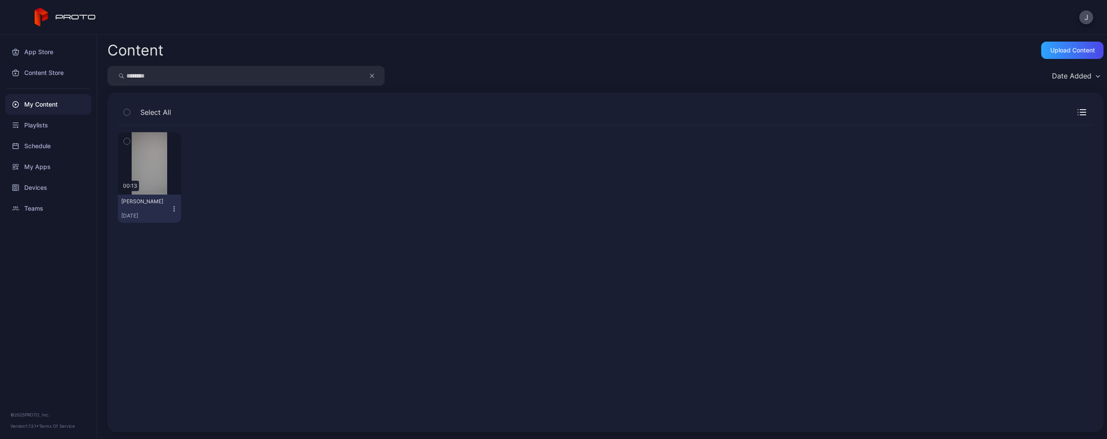
click at [172, 210] on icon "button" at bounding box center [174, 208] width 7 height 7
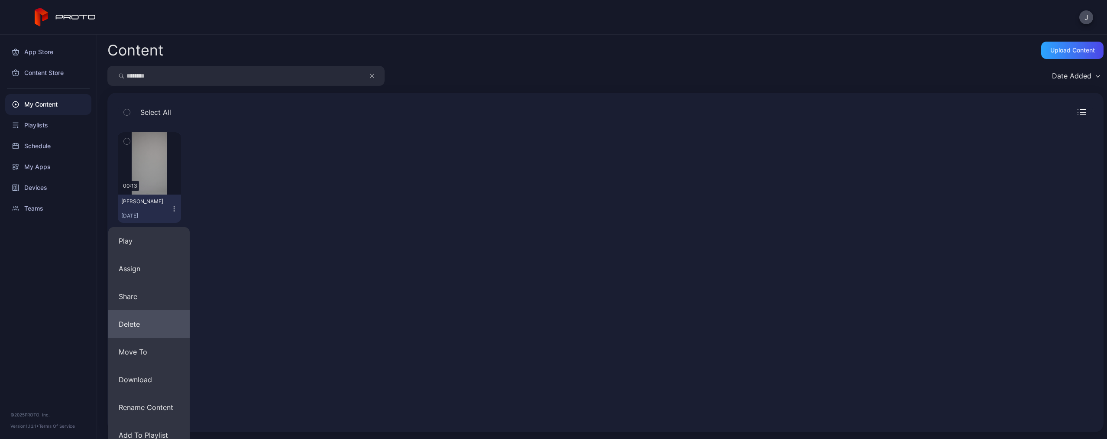
click at [151, 326] on button "Delete" at bounding box center [148, 324] width 81 height 28
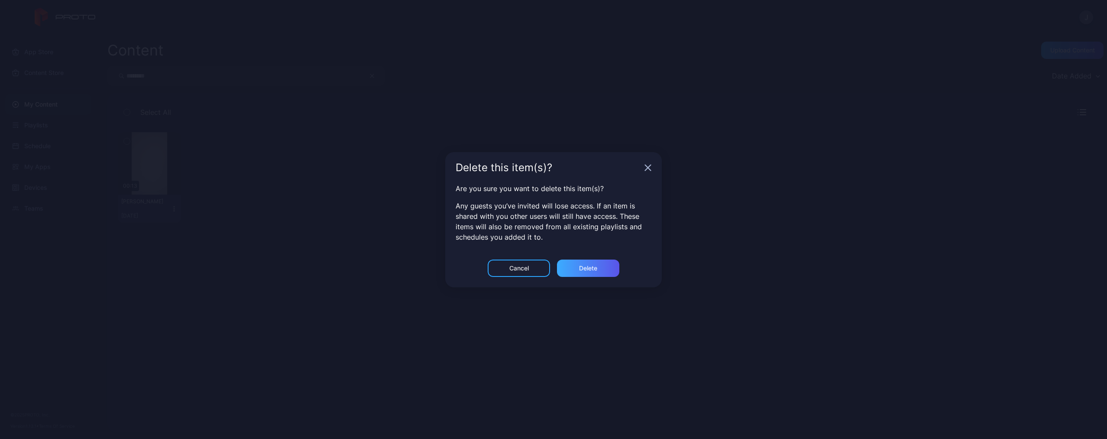
click at [561, 265] on div "Delete" at bounding box center [588, 267] width 62 height 17
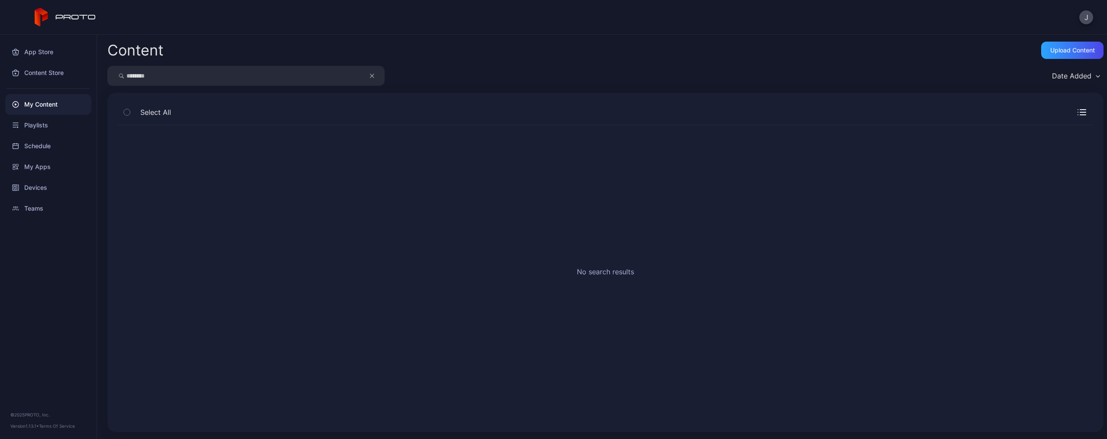
click at [370, 77] on icon "button" at bounding box center [372, 76] width 4 height 10
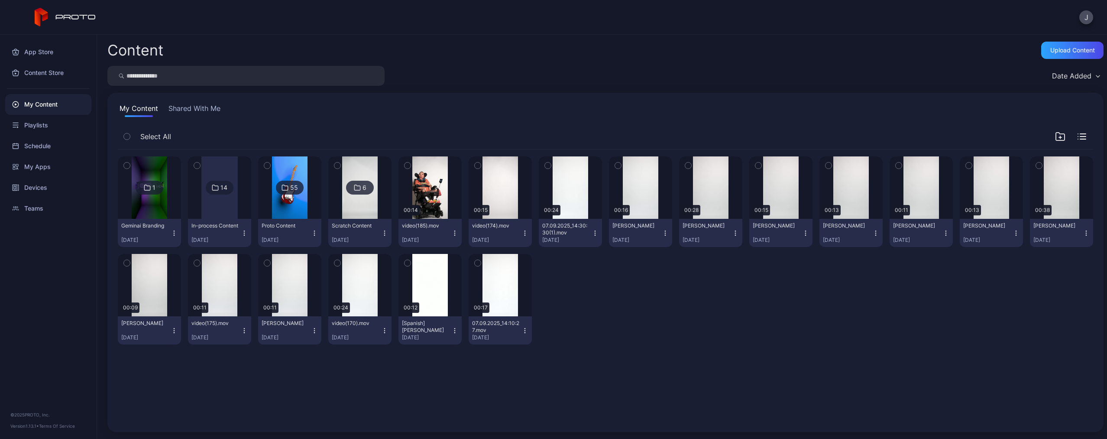
click at [342, 78] on input "search" at bounding box center [245, 76] width 277 height 20
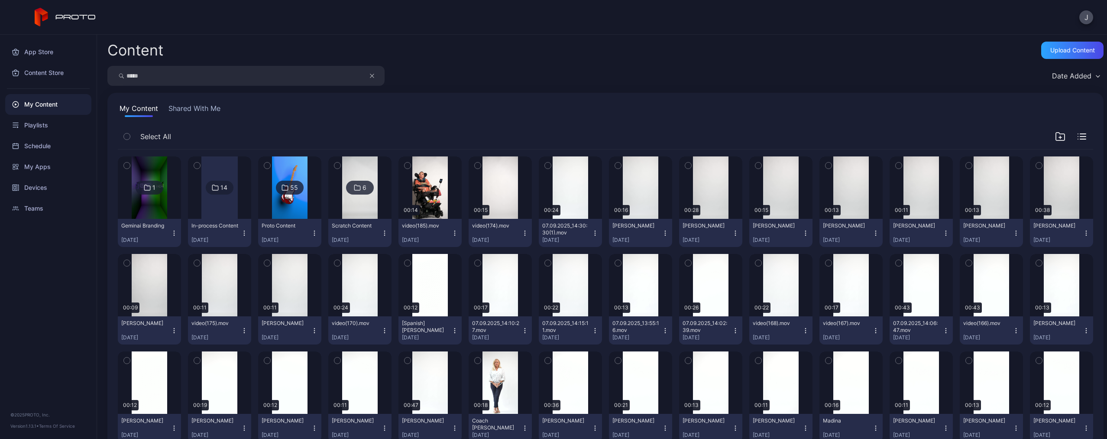
type input "*****"
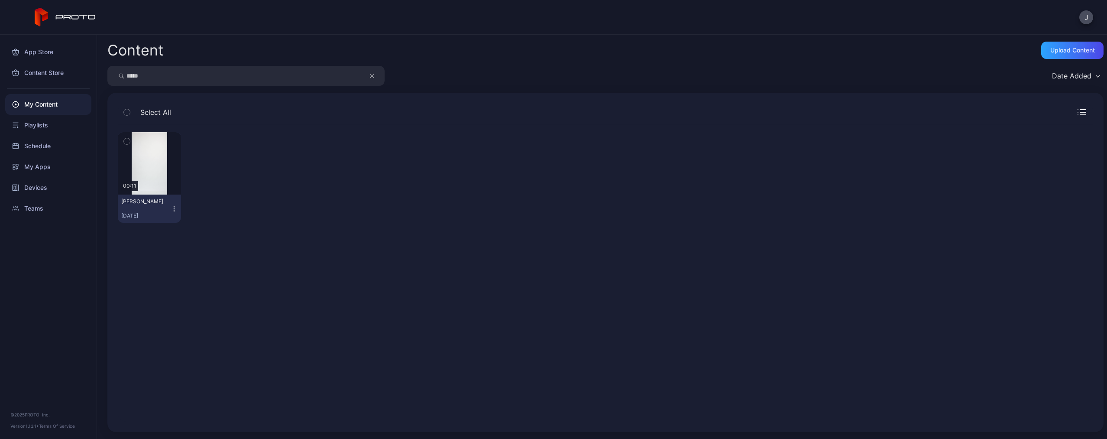
click at [175, 209] on icon "button" at bounding box center [174, 208] width 7 height 7
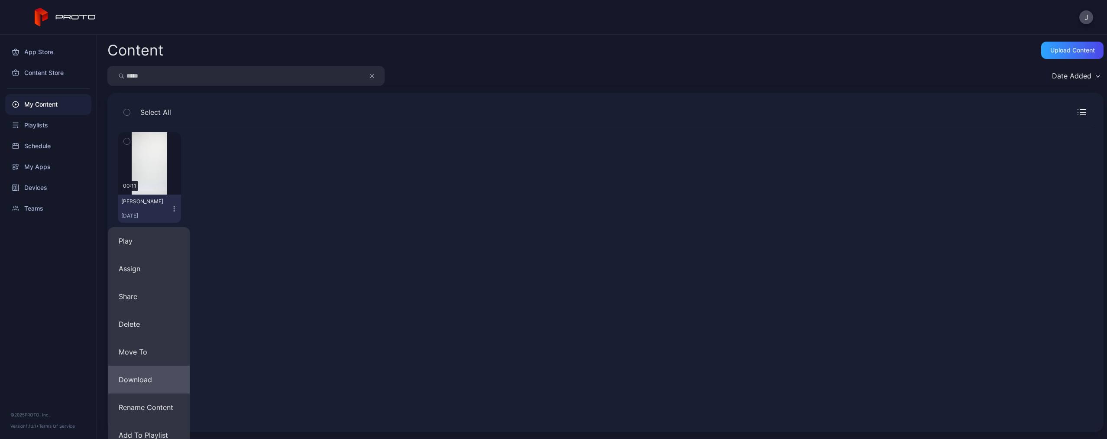
click at [148, 375] on button "Download" at bounding box center [148, 380] width 81 height 28
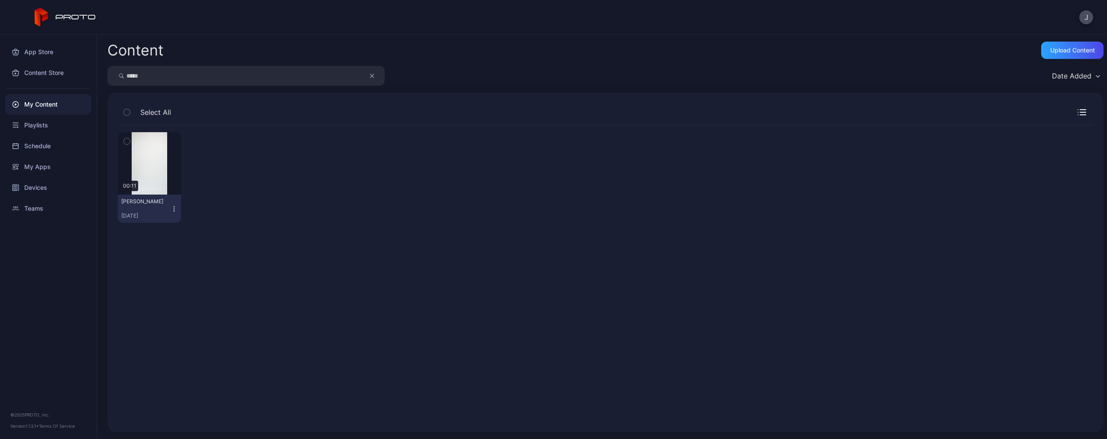
click at [174, 207] on icon "button" at bounding box center [174, 206] width 0 height 0
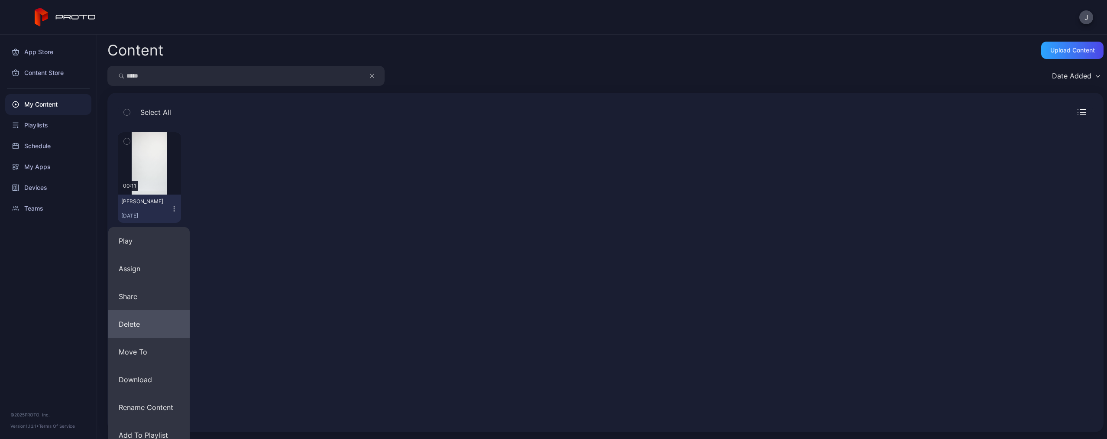
click at [163, 317] on button "Delete" at bounding box center [148, 324] width 81 height 28
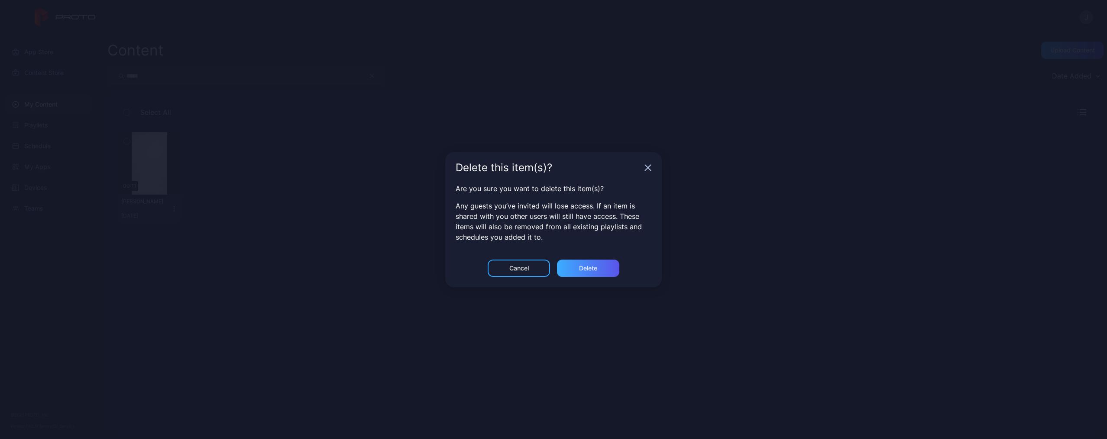
click at [597, 266] on div "Delete" at bounding box center [588, 268] width 18 height 7
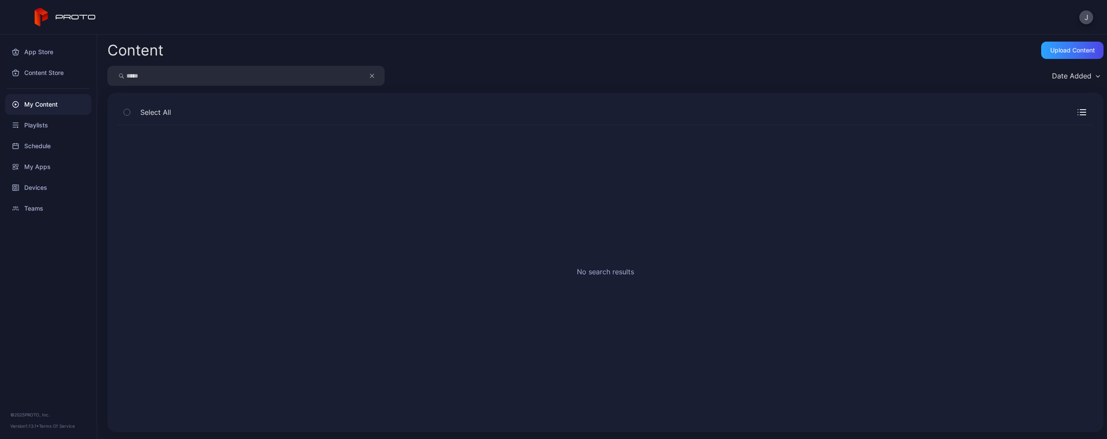
click at [374, 75] on icon "button" at bounding box center [372, 76] width 4 height 10
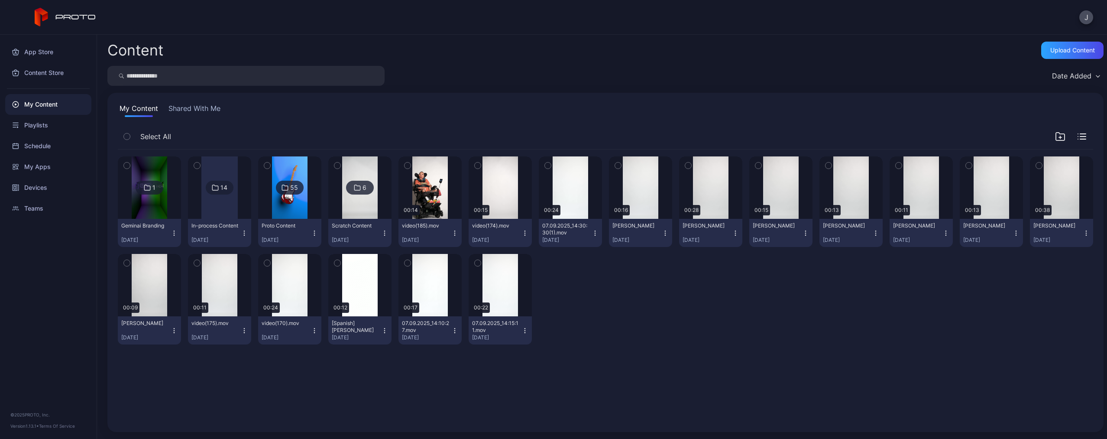
click at [330, 77] on input "search" at bounding box center [245, 76] width 277 height 20
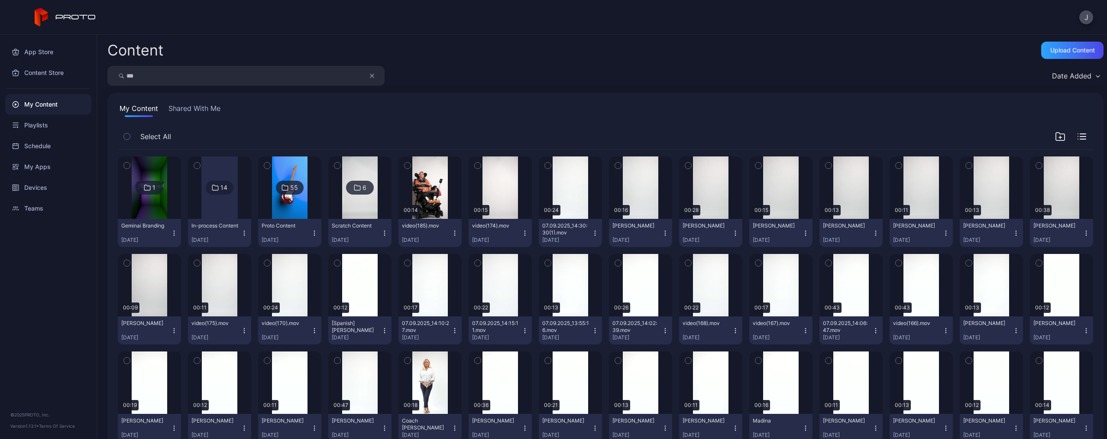
type input "***"
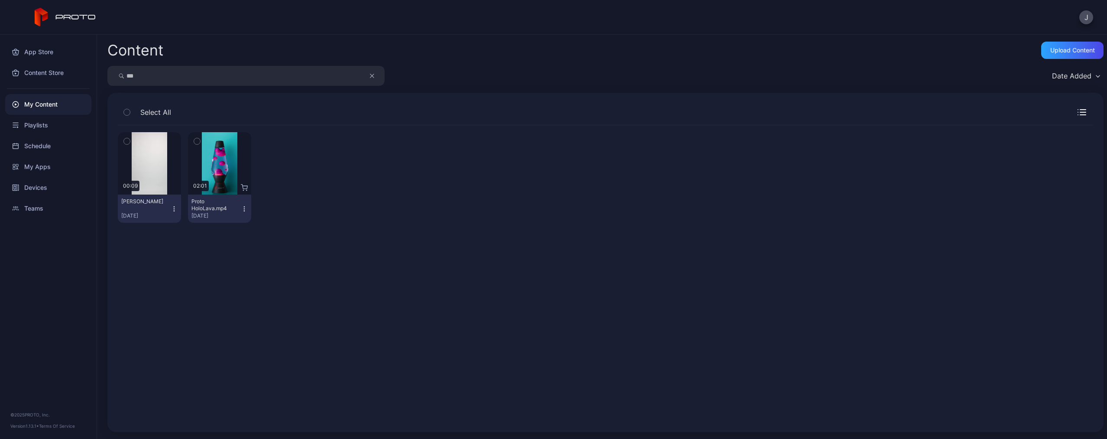
click at [174, 209] on icon "button" at bounding box center [174, 208] width 0 height 0
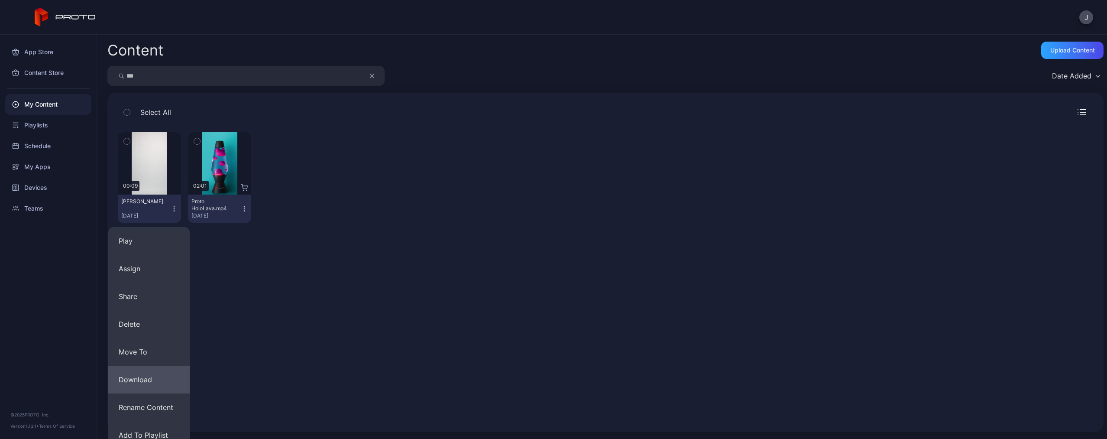
click at [159, 375] on button "Download" at bounding box center [148, 380] width 81 height 28
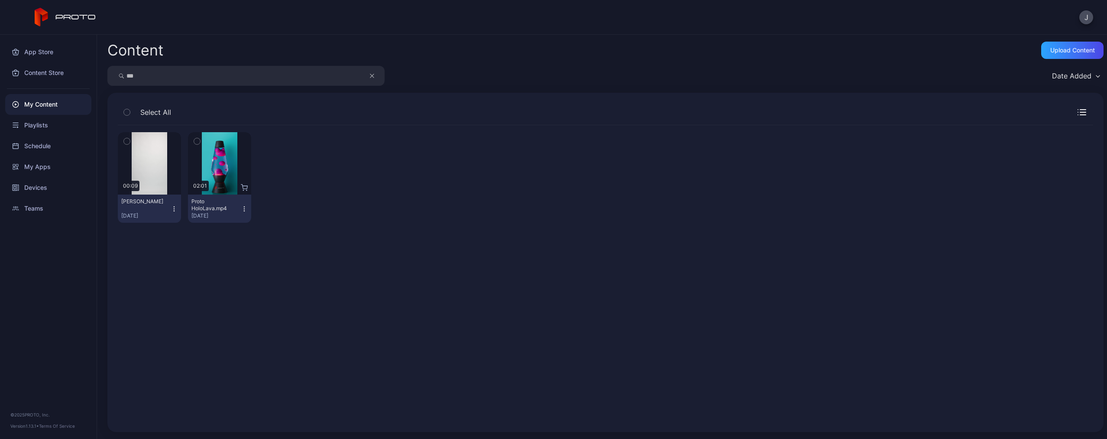
click at [173, 211] on icon "button" at bounding box center [174, 208] width 7 height 7
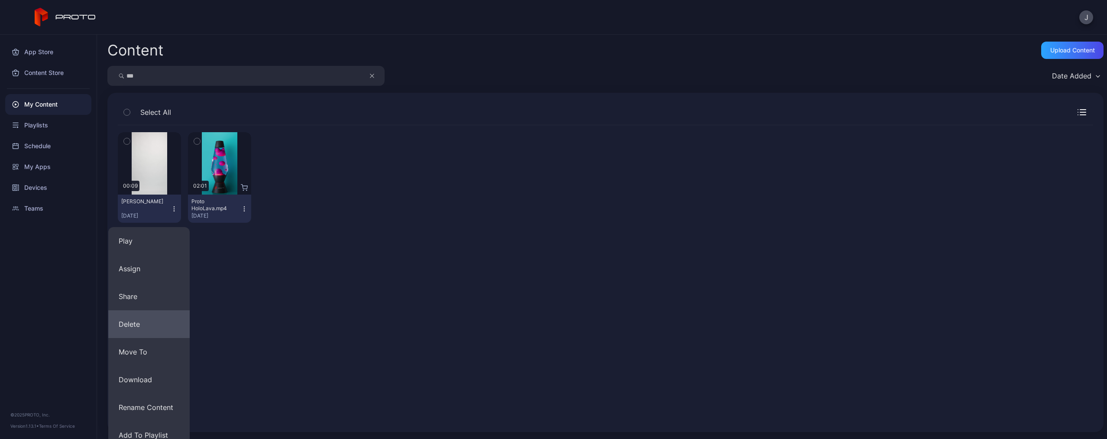
click at [147, 324] on button "Delete" at bounding box center [148, 324] width 81 height 28
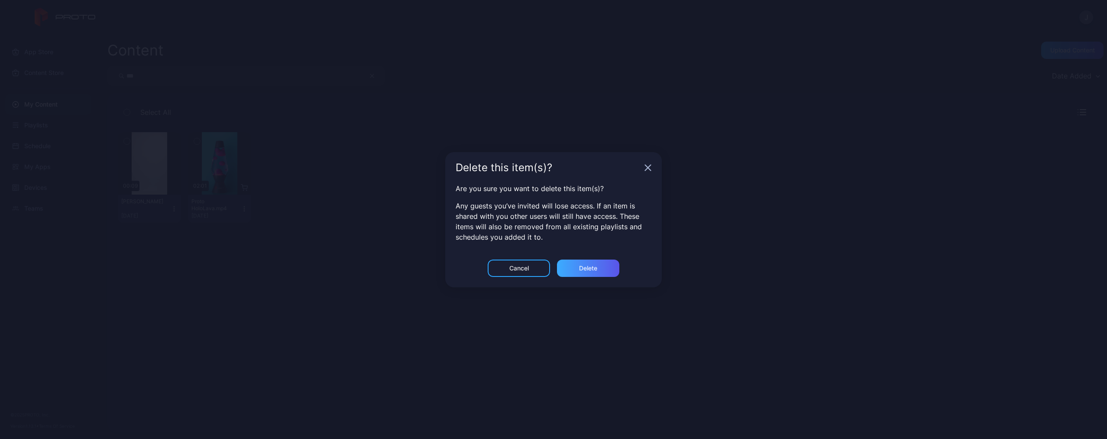
click at [574, 273] on div "Delete" at bounding box center [588, 267] width 62 height 17
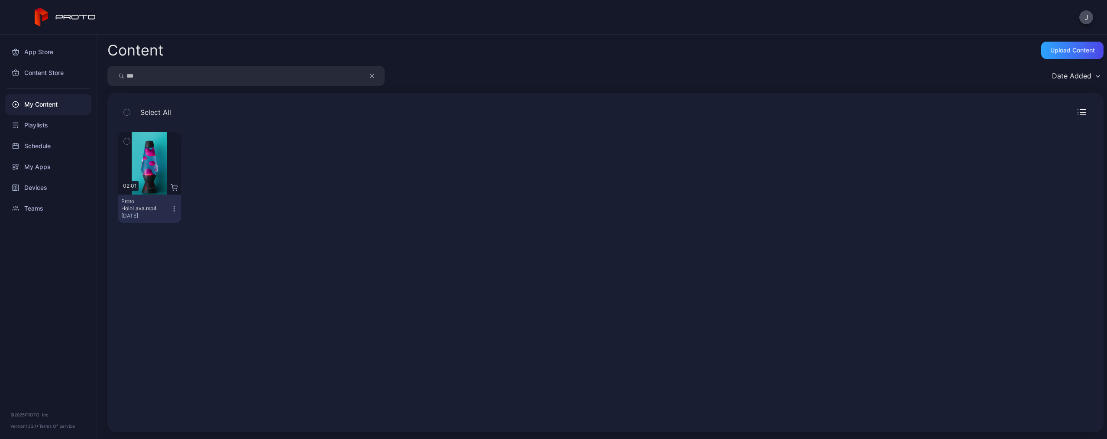
click at [370, 77] on icon "button" at bounding box center [372, 76] width 4 height 10
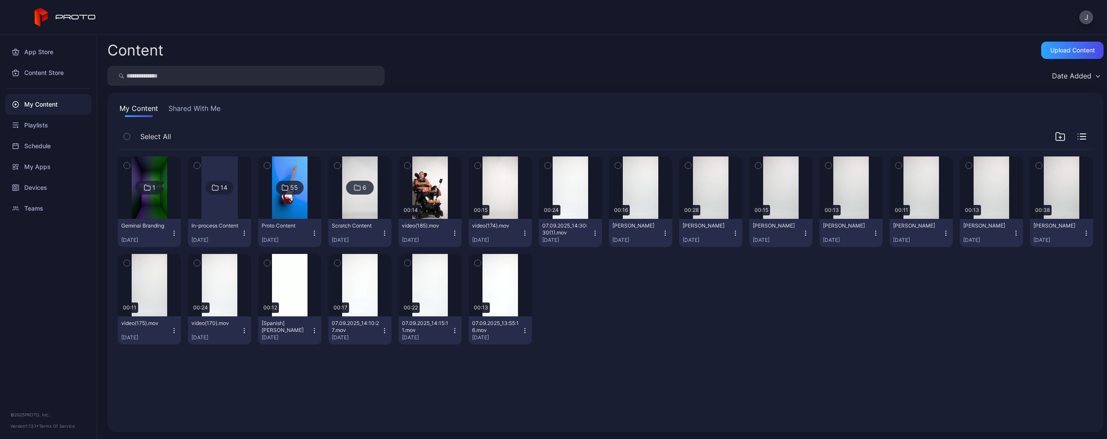
click at [330, 77] on input "search" at bounding box center [245, 76] width 277 height 20
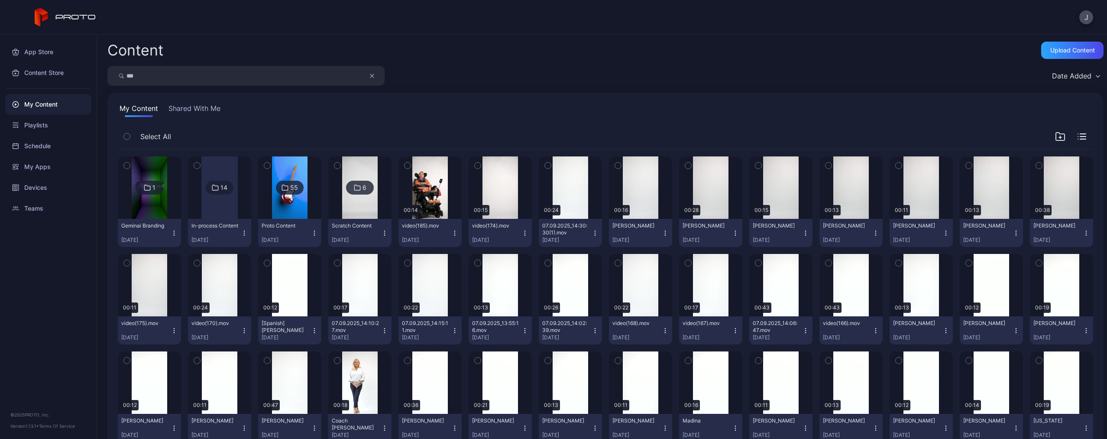
type input "***"
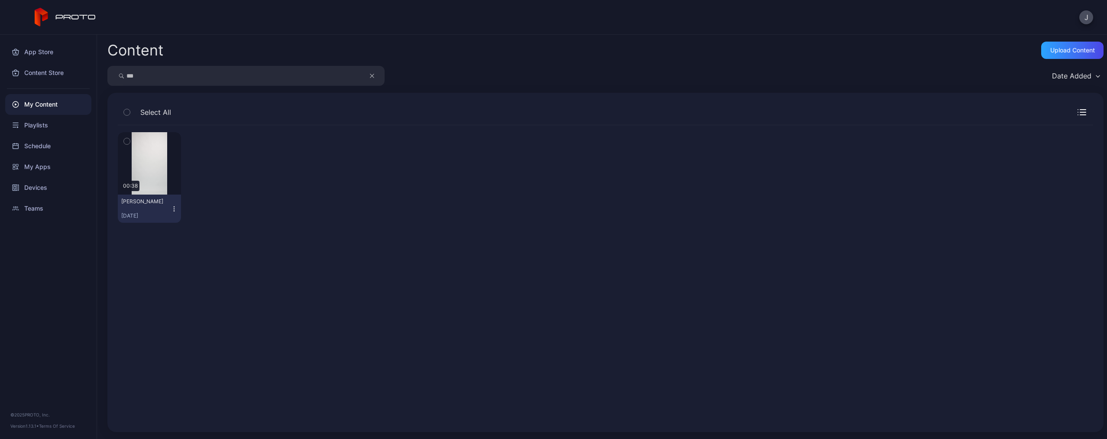
click at [174, 207] on icon "button" at bounding box center [174, 208] width 7 height 7
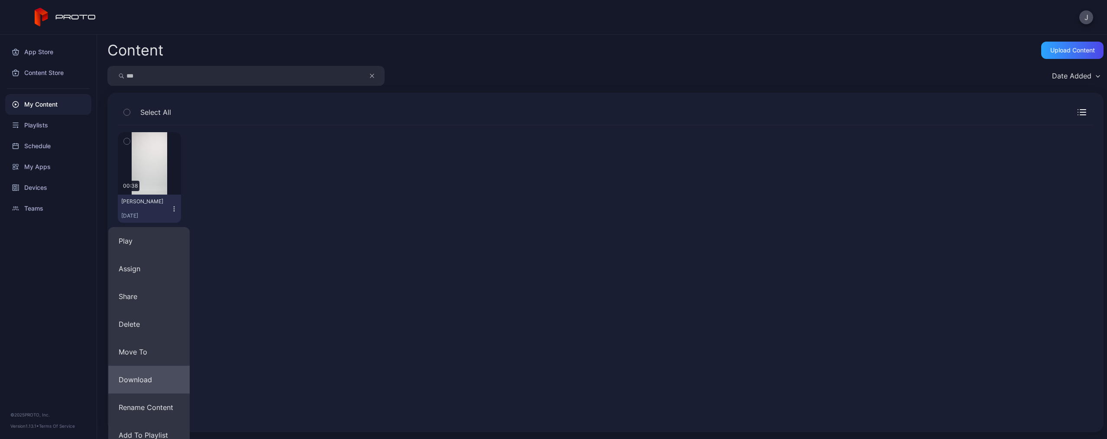
click at [165, 380] on button "Download" at bounding box center [148, 380] width 81 height 28
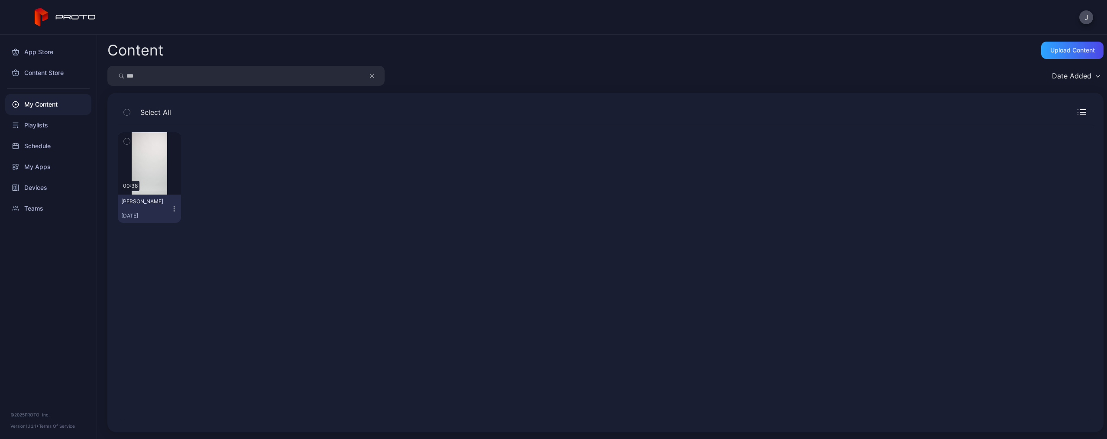
click at [171, 208] on icon "button" at bounding box center [174, 208] width 7 height 7
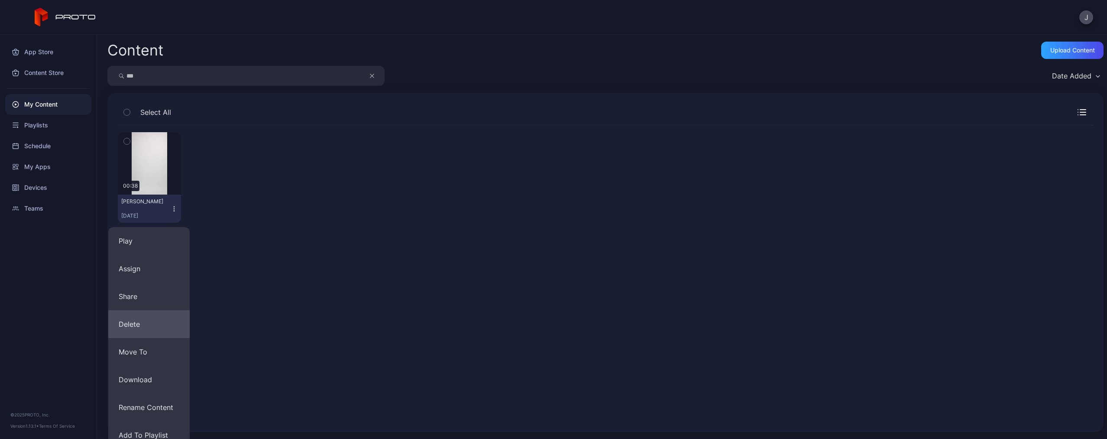
click at [136, 317] on button "Delete" at bounding box center [148, 324] width 81 height 28
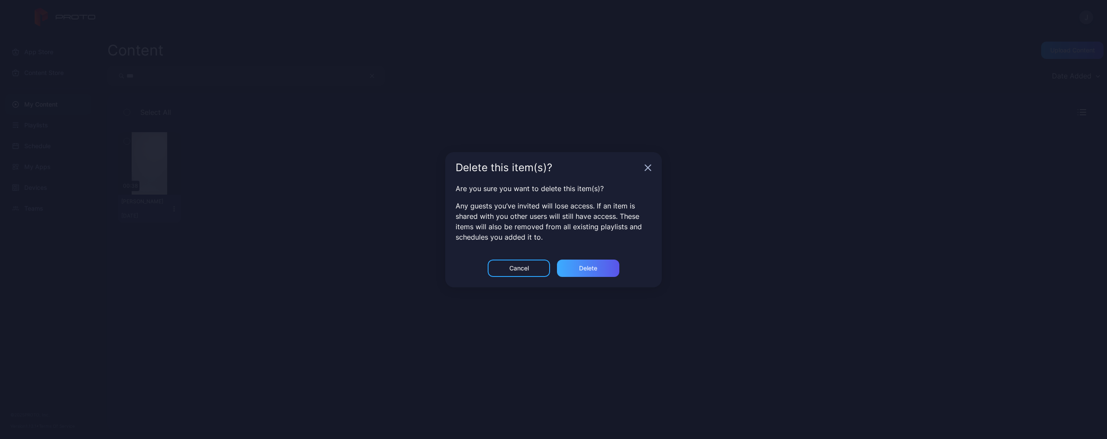
click at [599, 268] on div "Delete" at bounding box center [588, 267] width 62 height 17
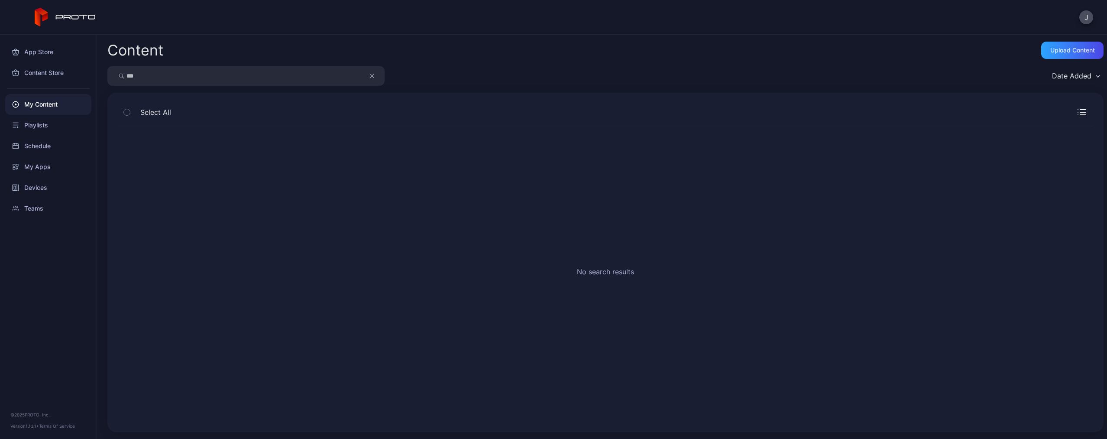
click at [373, 75] on icon "button" at bounding box center [372, 76] width 4 height 10
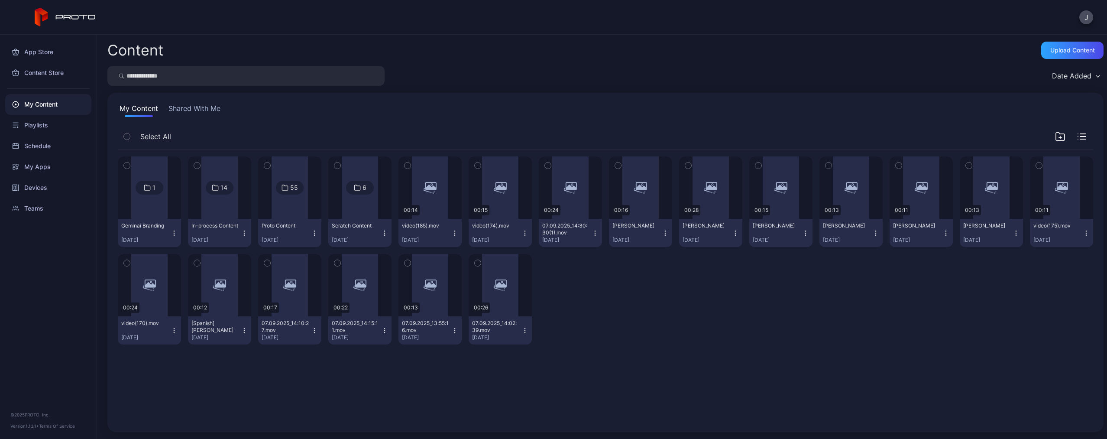
click at [346, 75] on input "search" at bounding box center [245, 76] width 277 height 20
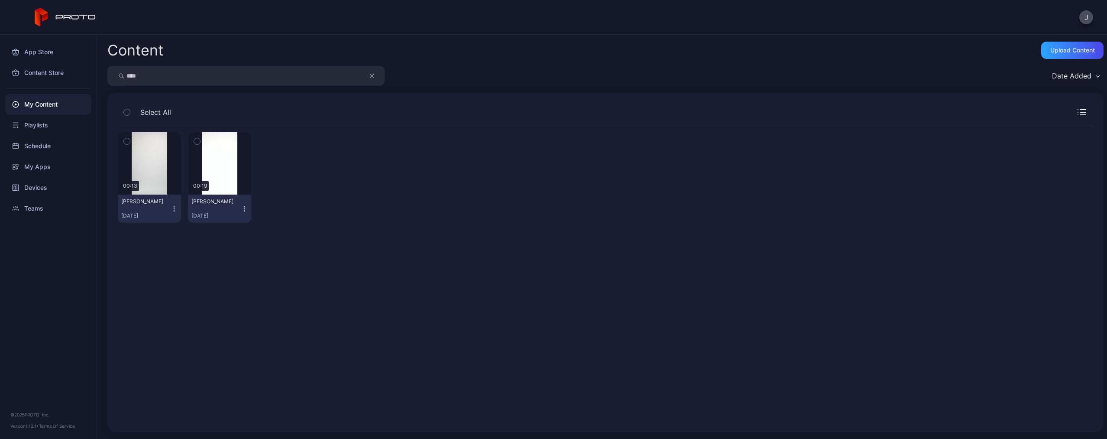
type input "****"
click at [172, 209] on icon "button" at bounding box center [174, 208] width 7 height 7
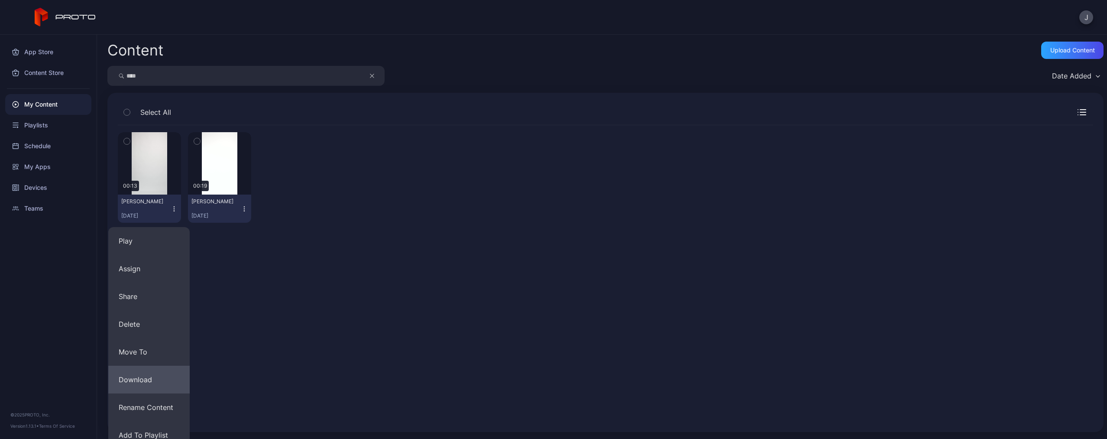
click at [150, 385] on button "Download" at bounding box center [148, 380] width 81 height 28
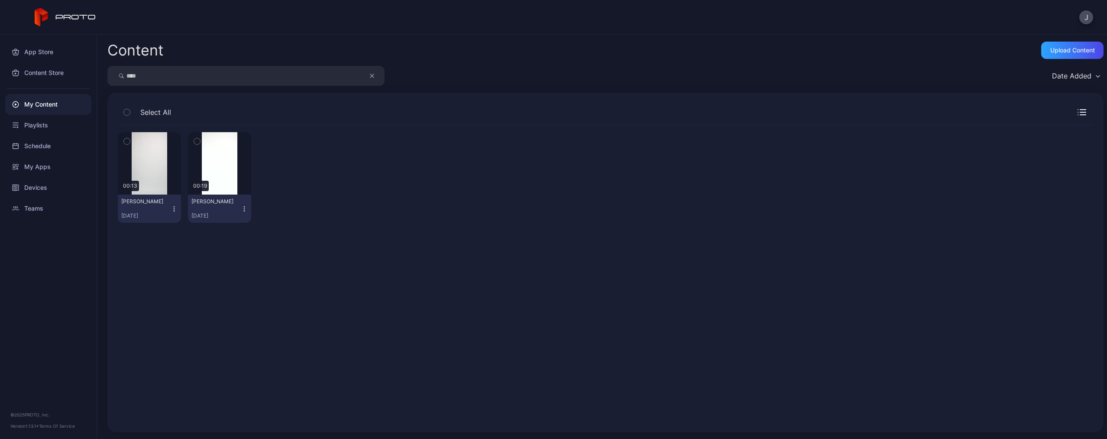
click at [172, 207] on icon "button" at bounding box center [174, 208] width 7 height 7
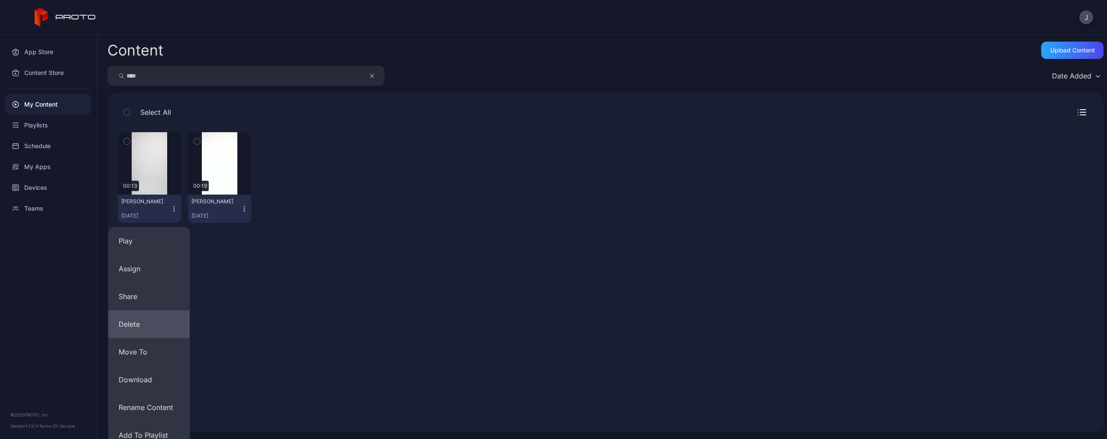
click at [137, 320] on button "Delete" at bounding box center [148, 324] width 81 height 28
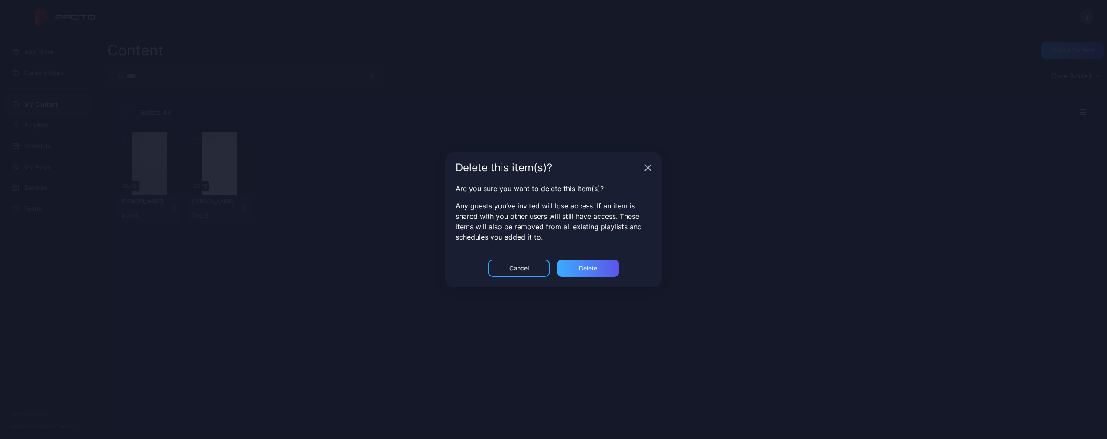
click at [574, 265] on div "Delete" at bounding box center [588, 267] width 62 height 17
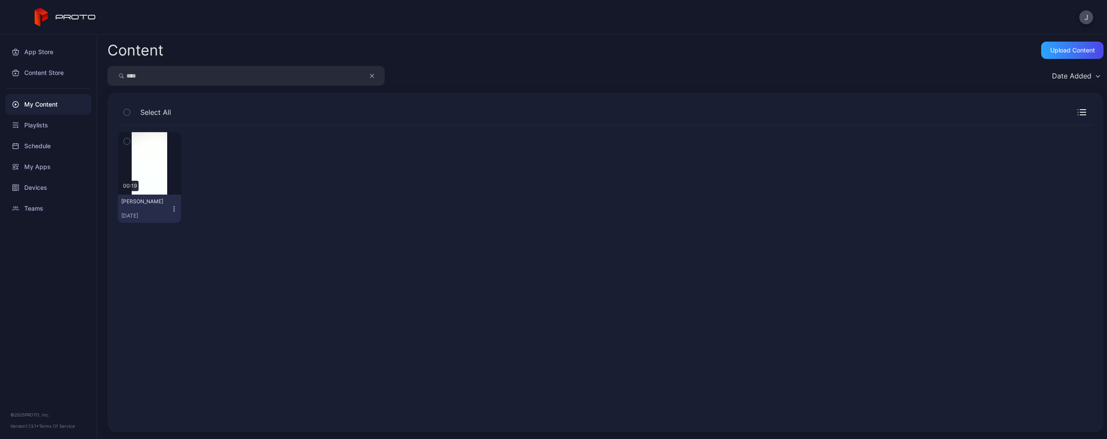
click at [375, 76] on button "button" at bounding box center [376, 76] width 16 height 20
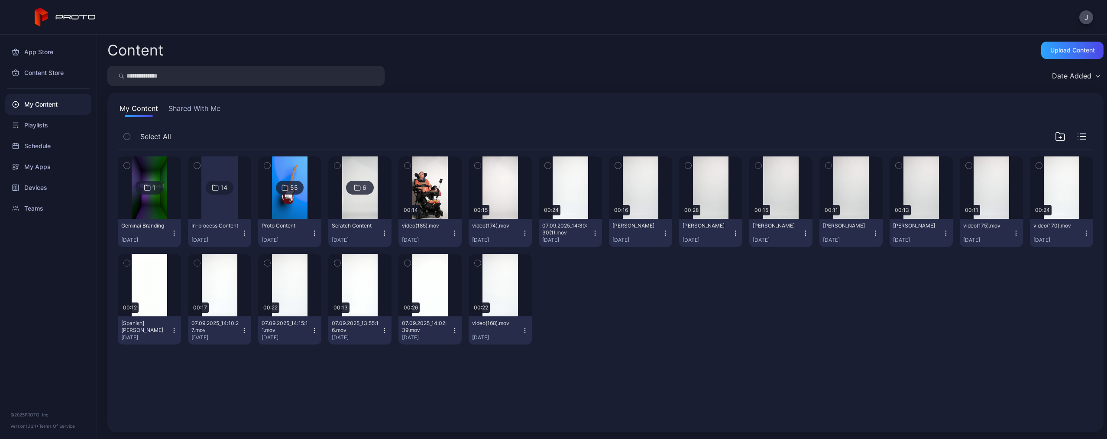
click at [345, 76] on input "search" at bounding box center [245, 76] width 277 height 20
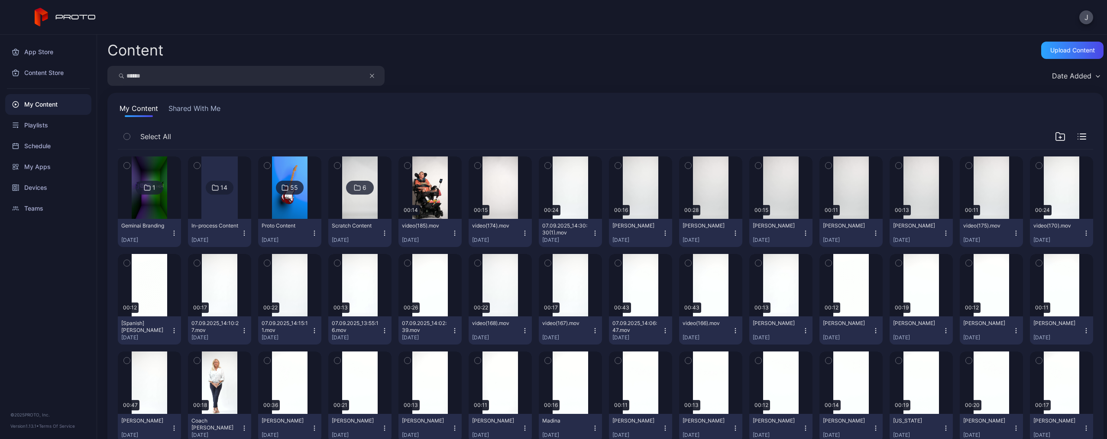
type input "******"
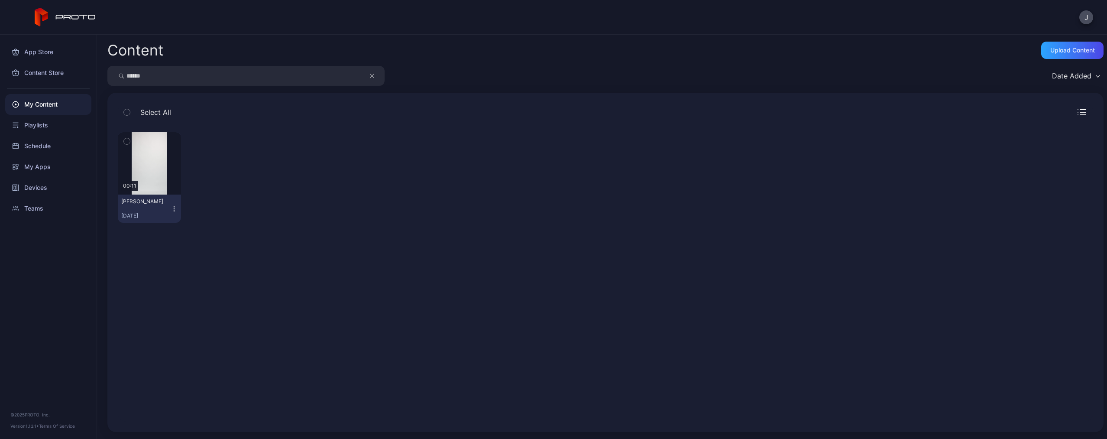
click at [174, 208] on icon "button" at bounding box center [174, 208] width 7 height 7
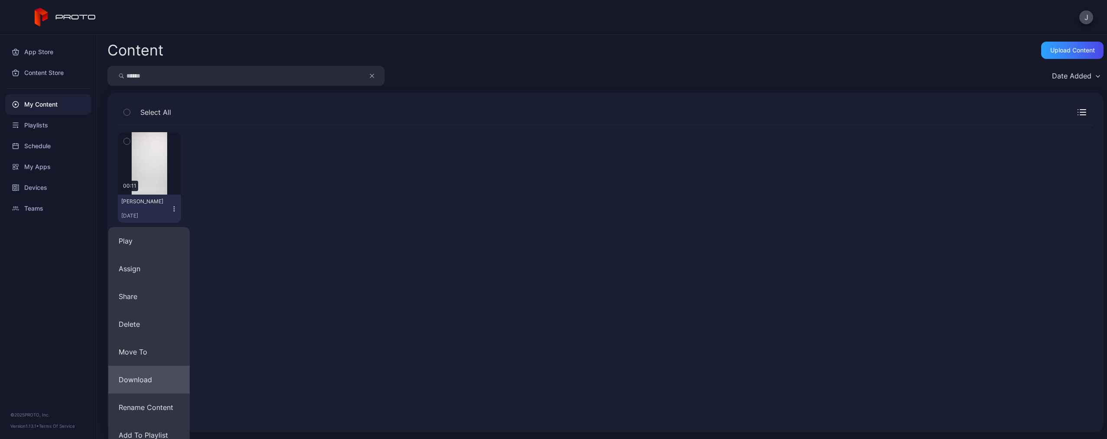
click at [155, 381] on button "Download" at bounding box center [148, 380] width 81 height 28
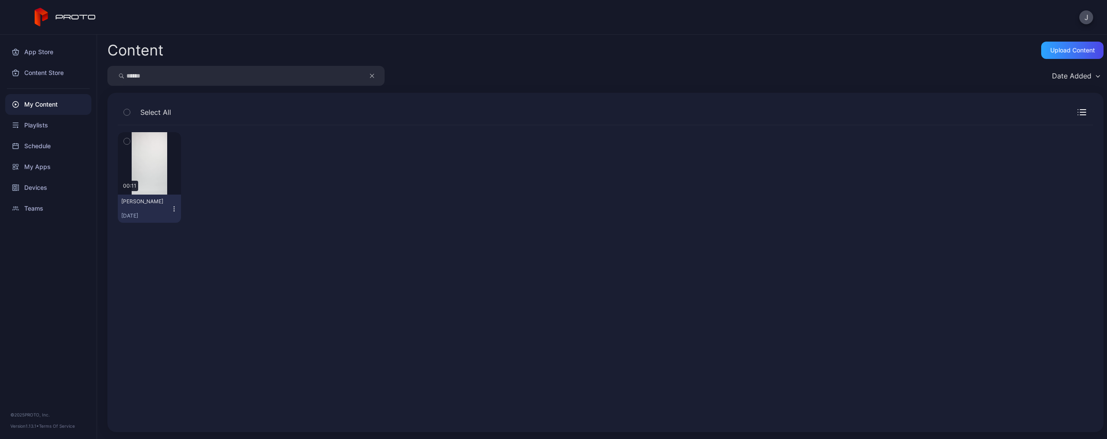
click at [176, 207] on icon "button" at bounding box center [174, 208] width 7 height 7
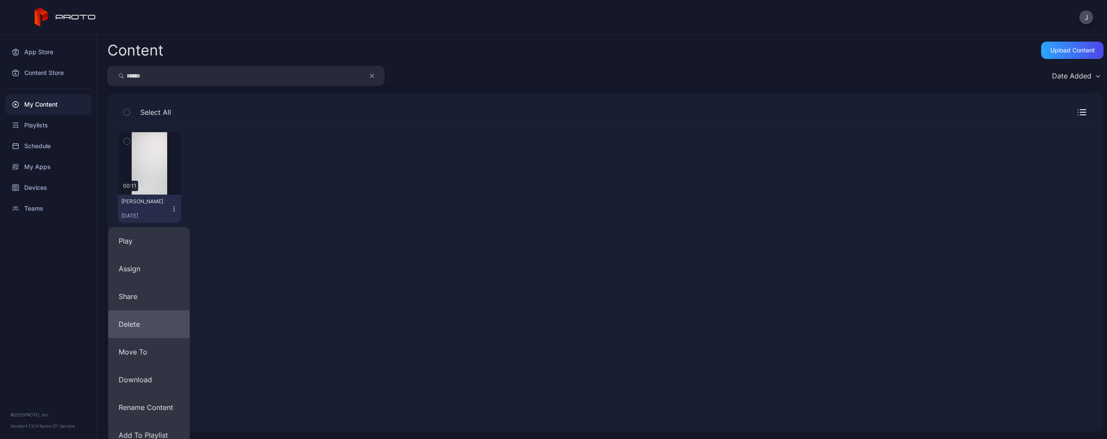
click at [156, 334] on button "Delete" at bounding box center [148, 324] width 81 height 28
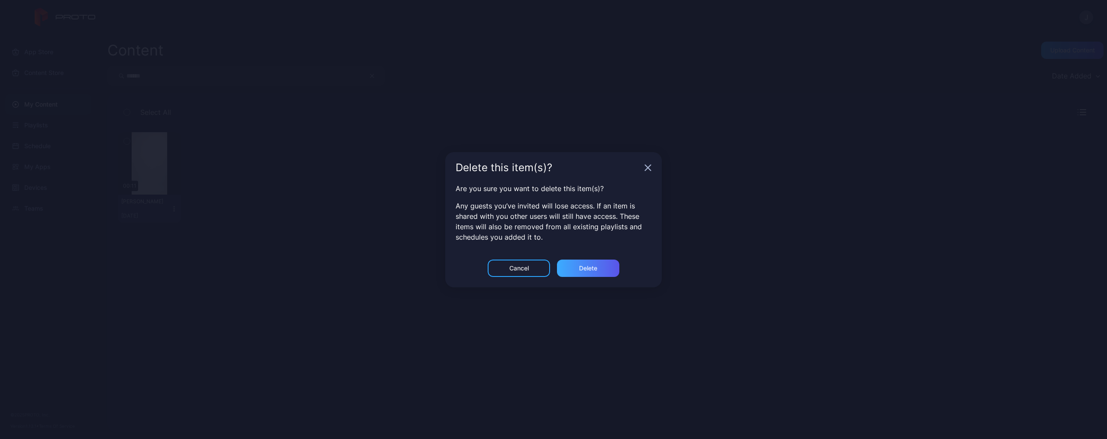
click at [605, 274] on div "Delete" at bounding box center [588, 267] width 62 height 17
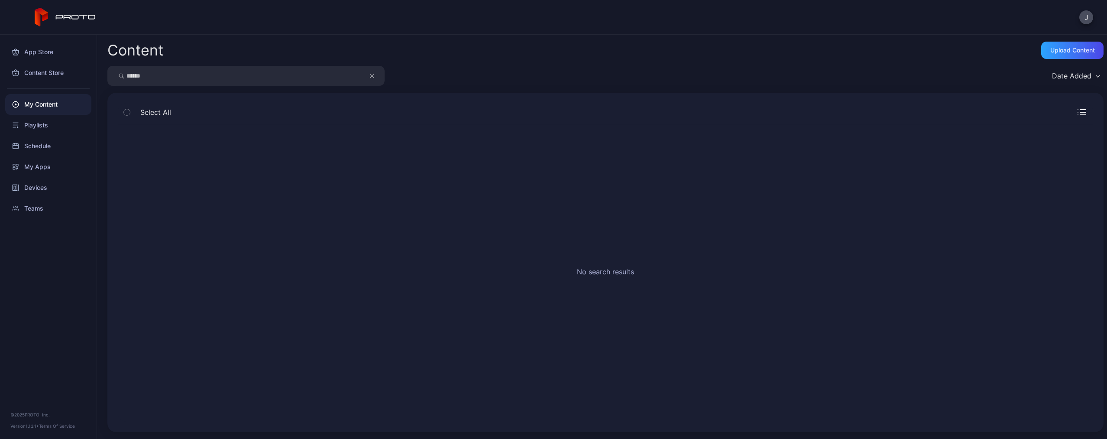
click at [368, 78] on button "button" at bounding box center [376, 76] width 16 height 20
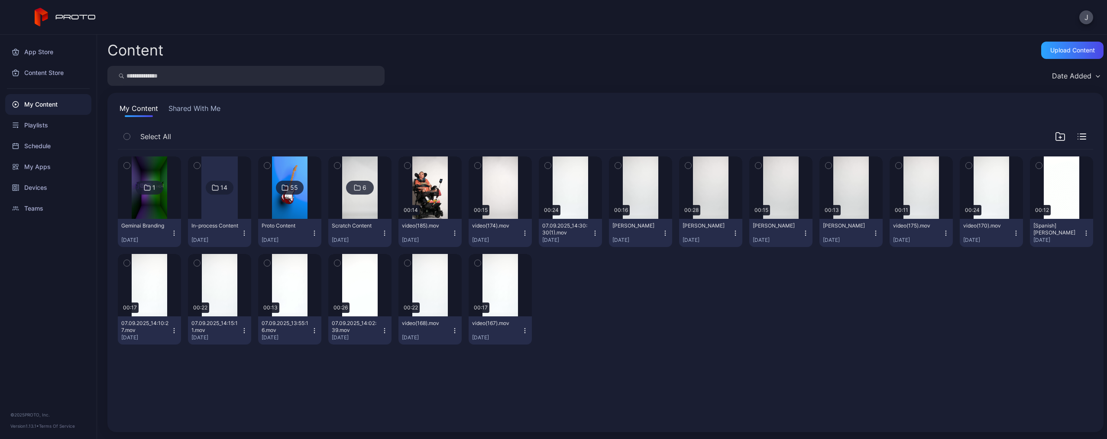
click at [327, 78] on input "search" at bounding box center [245, 76] width 277 height 20
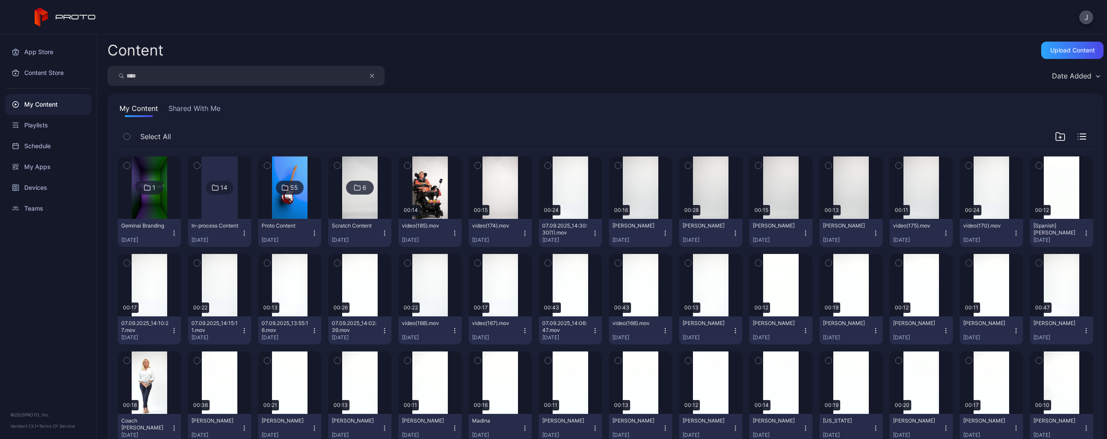
type input "****"
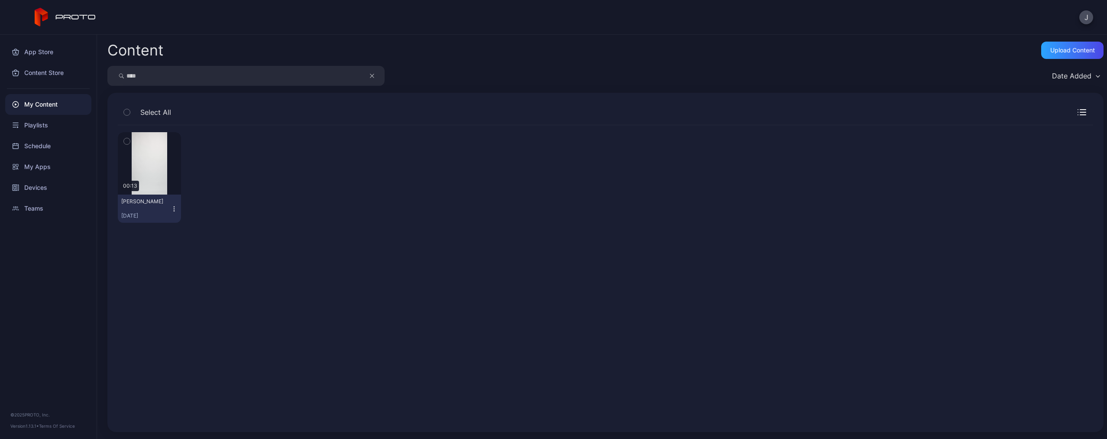
click at [172, 210] on icon "button" at bounding box center [174, 208] width 7 height 7
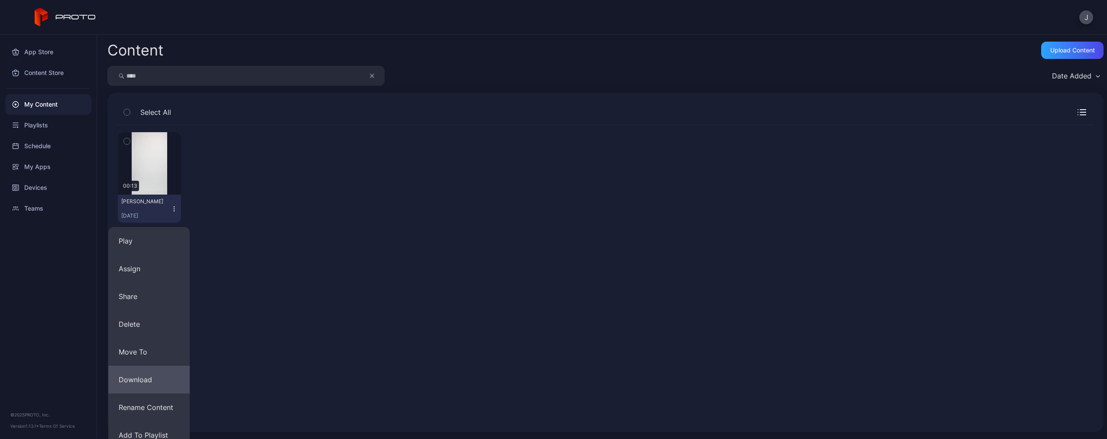
click at [159, 369] on button "Download" at bounding box center [148, 380] width 81 height 28
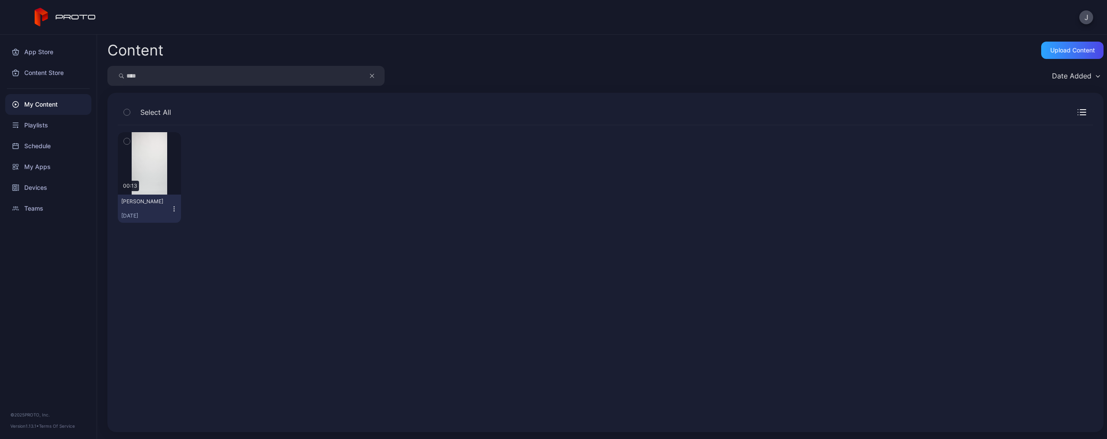
click at [176, 210] on icon "button" at bounding box center [174, 208] width 7 height 7
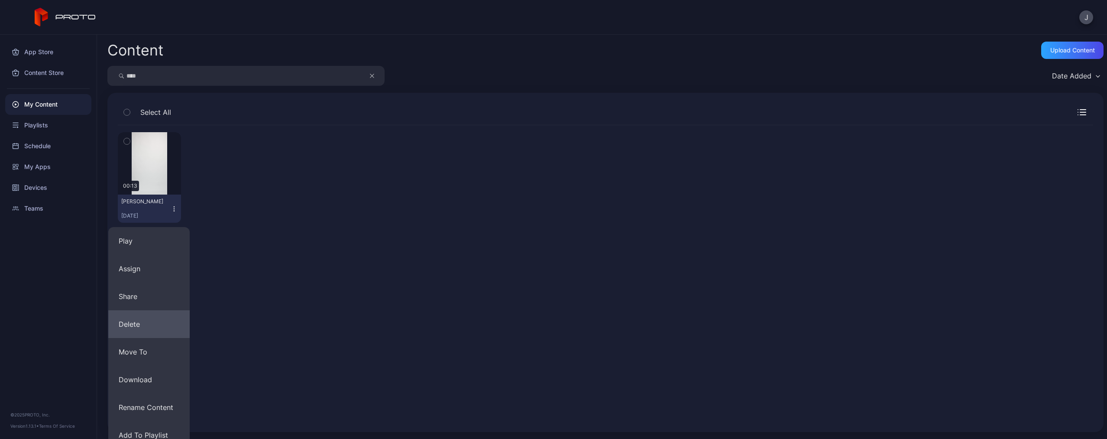
click at [147, 324] on button "Delete" at bounding box center [148, 324] width 81 height 28
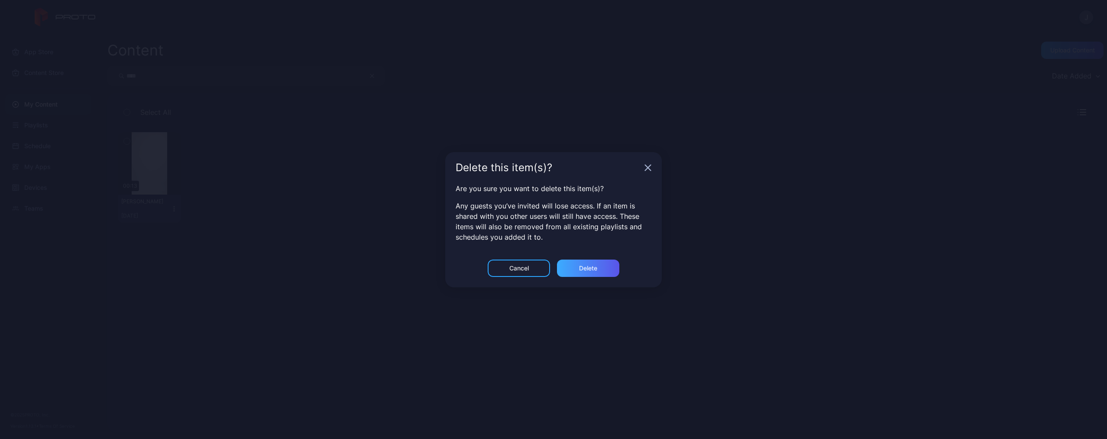
click at [608, 269] on div "Delete" at bounding box center [588, 267] width 62 height 17
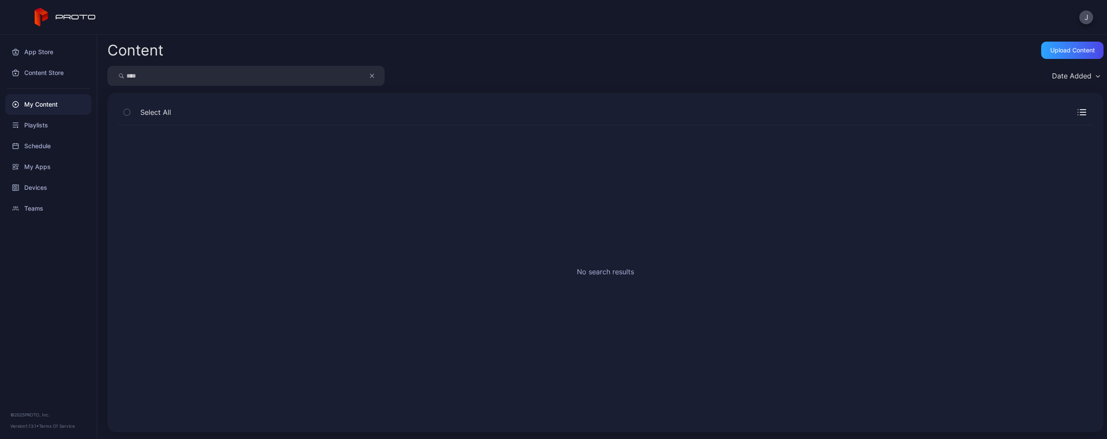
click at [369, 74] on button "button" at bounding box center [376, 76] width 16 height 20
click at [348, 74] on input "search" at bounding box center [245, 76] width 277 height 20
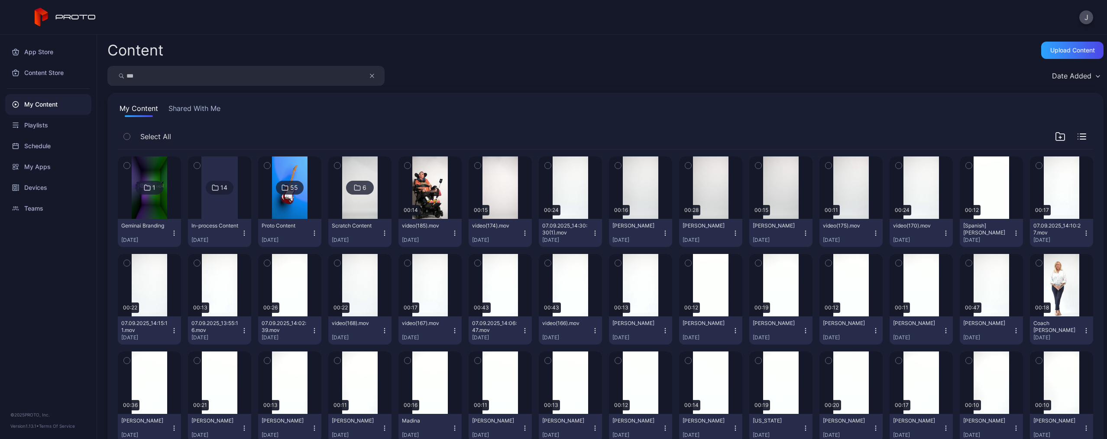
type input "***"
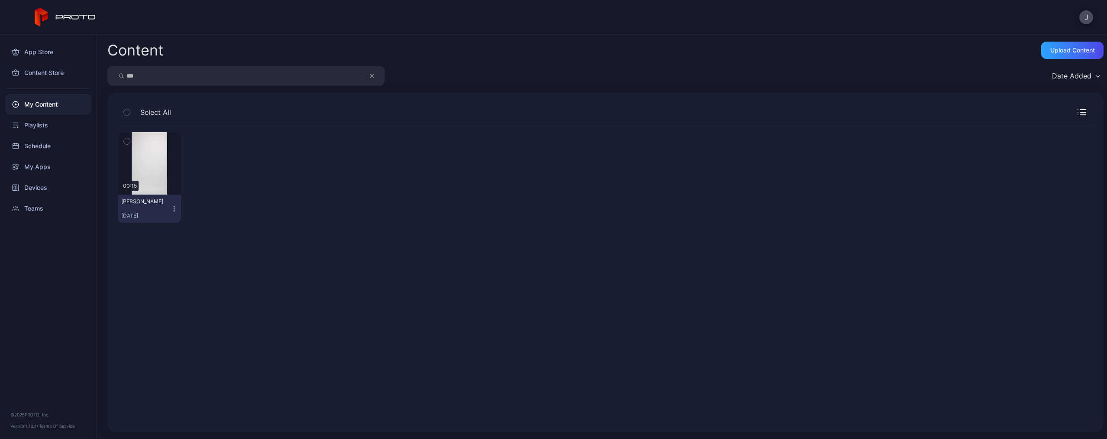
click at [174, 208] on icon "button" at bounding box center [174, 208] width 7 height 7
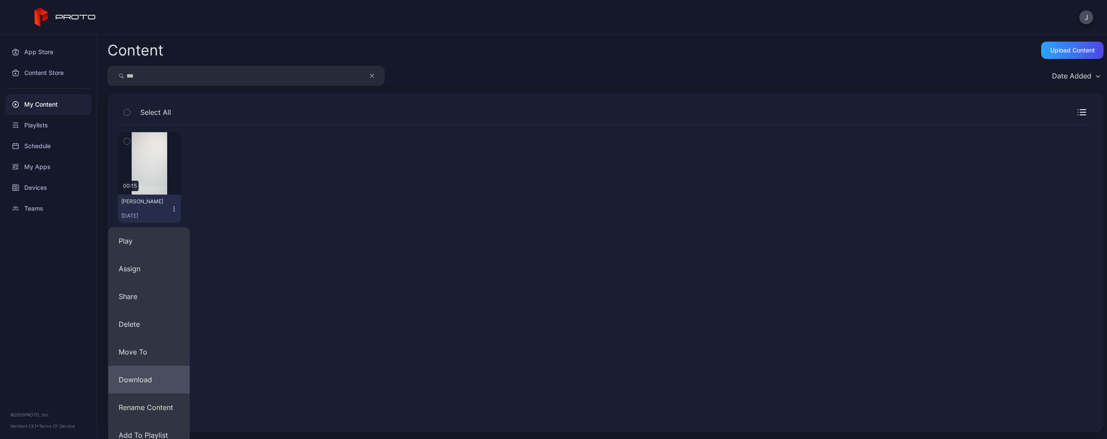
click at [153, 379] on button "Download" at bounding box center [148, 380] width 81 height 28
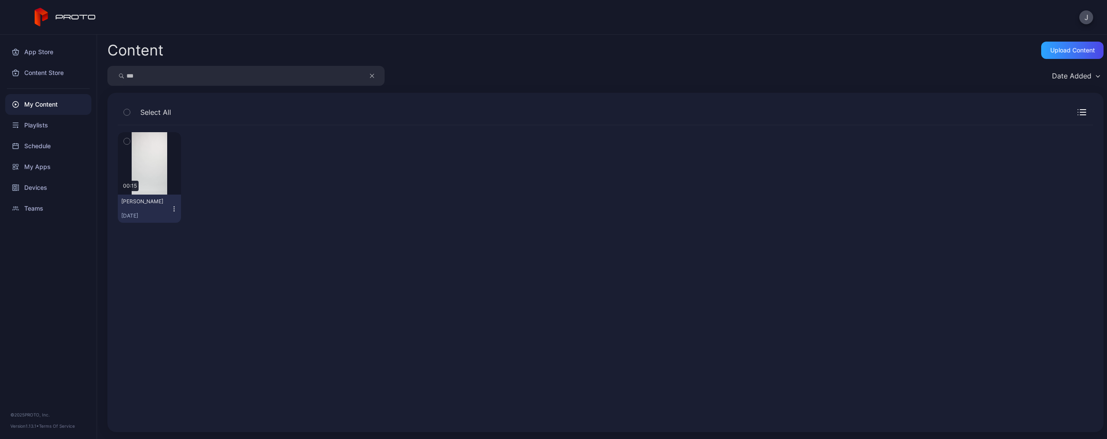
click at [174, 208] on icon "button" at bounding box center [174, 208] width 7 height 7
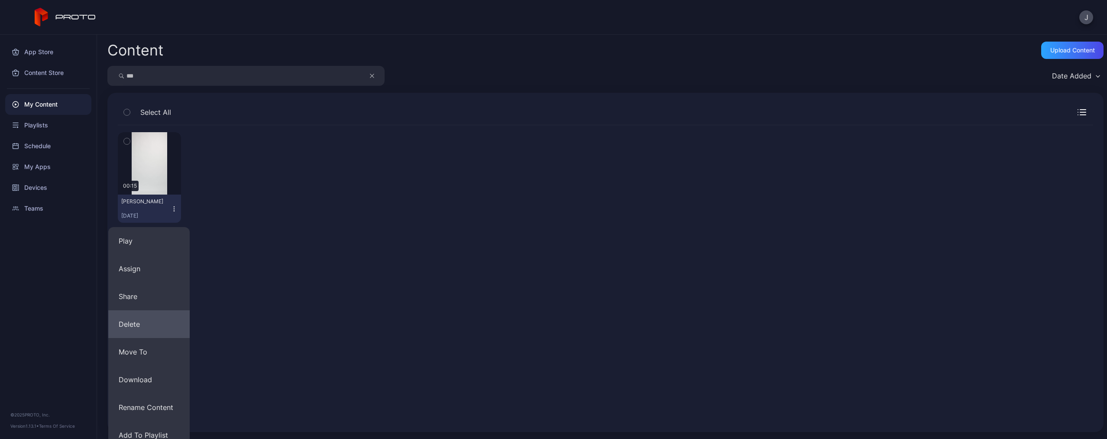
click at [155, 326] on button "Delete" at bounding box center [148, 324] width 81 height 28
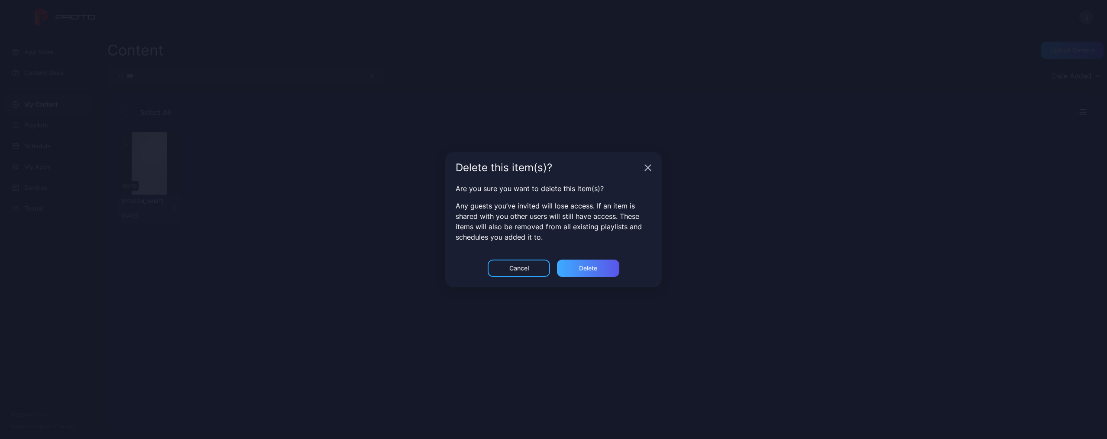
click at [567, 265] on div "Delete" at bounding box center [588, 267] width 62 height 17
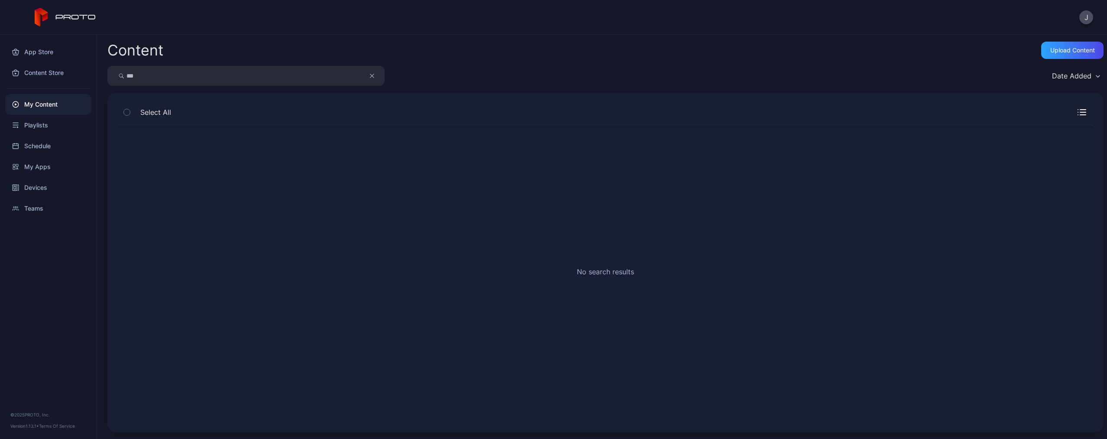
click at [370, 73] on icon "button" at bounding box center [372, 76] width 4 height 10
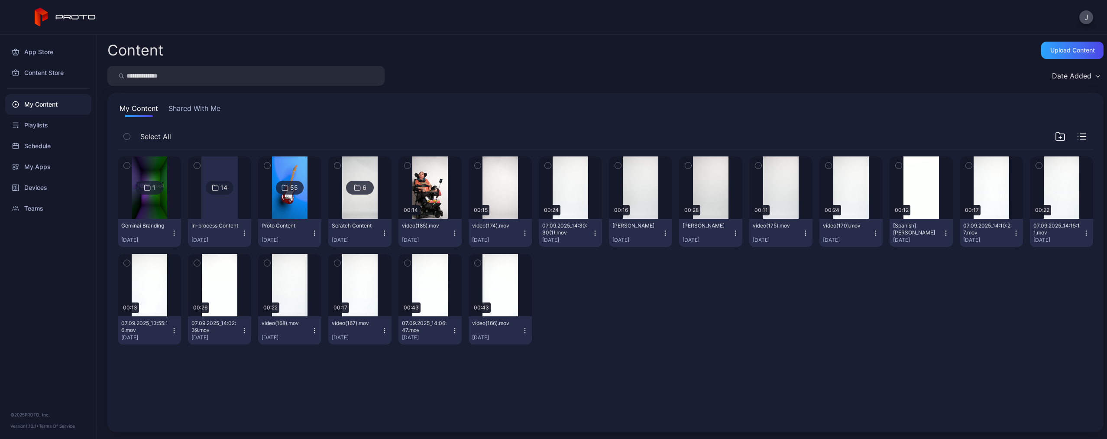
click at [338, 73] on input "search" at bounding box center [245, 76] width 277 height 20
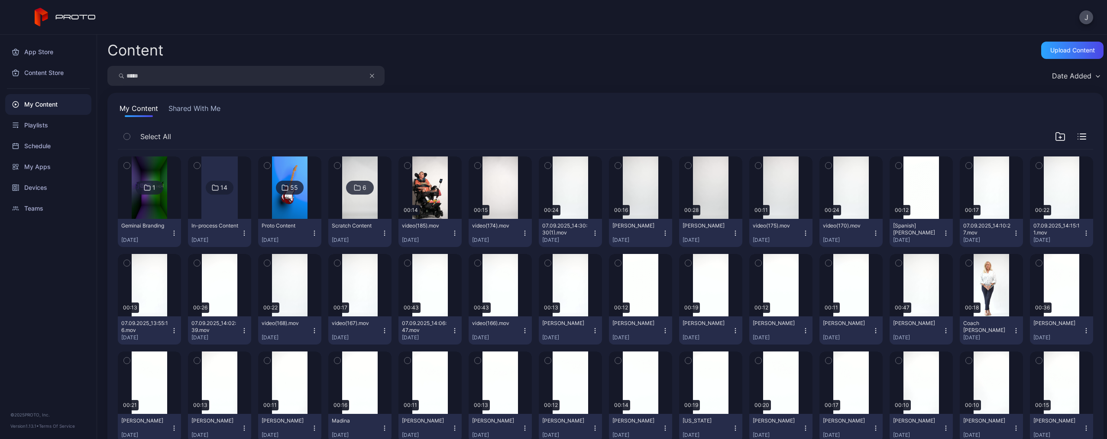
type input "*****"
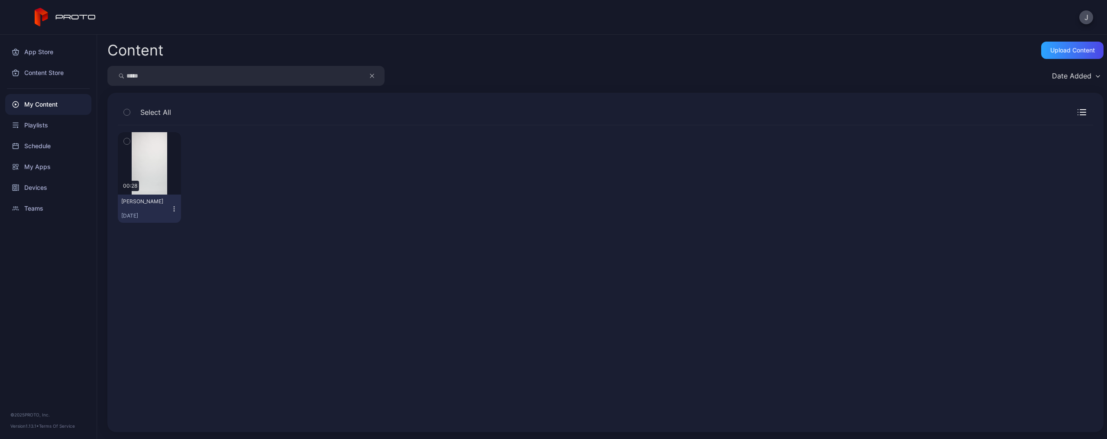
click at [174, 209] on icon "button" at bounding box center [174, 208] width 0 height 0
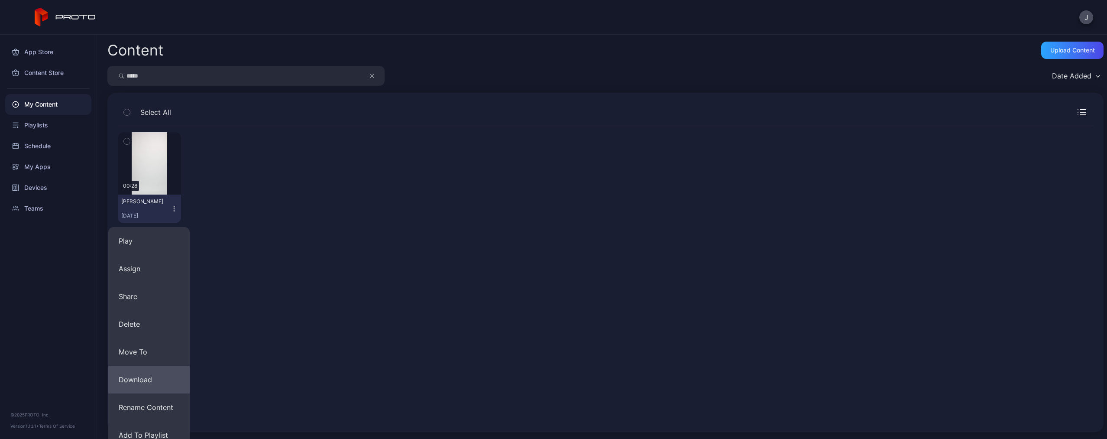
click at [170, 376] on button "Download" at bounding box center [148, 380] width 81 height 28
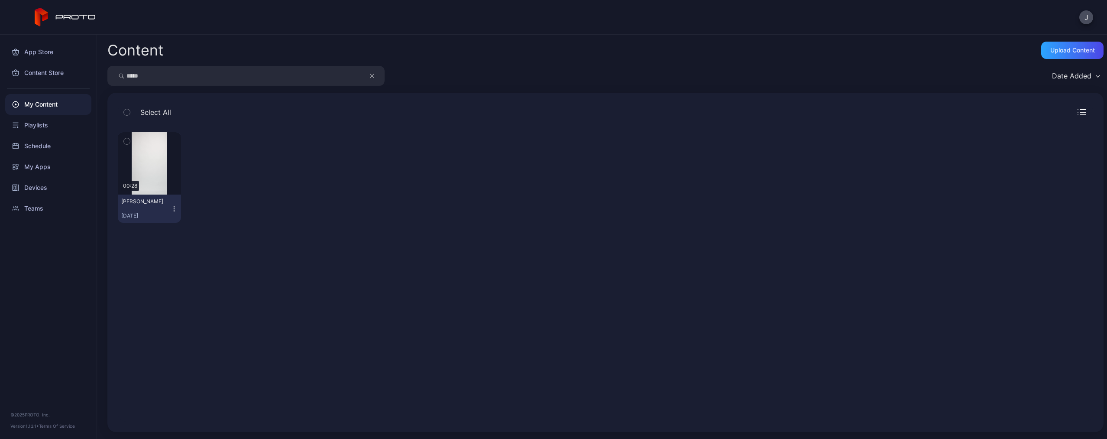
click at [171, 207] on icon "button" at bounding box center [174, 208] width 7 height 7
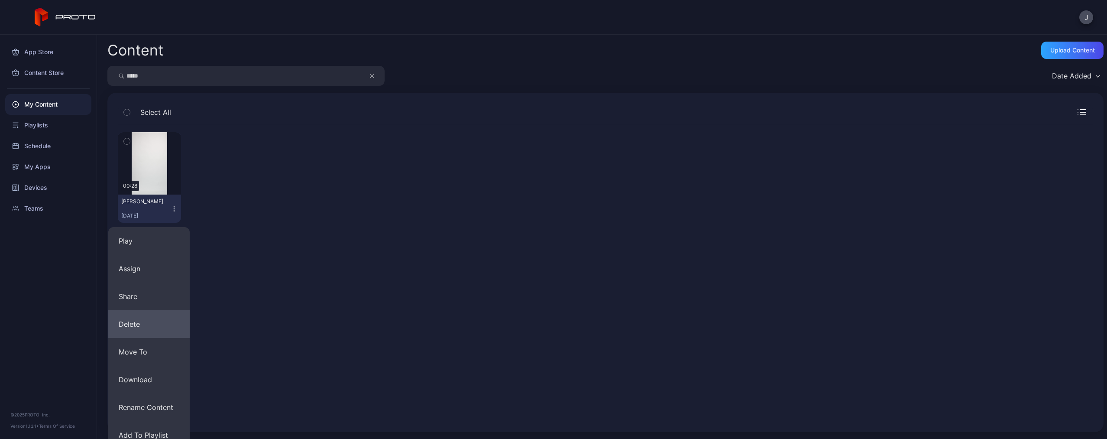
click at [164, 325] on button "Delete" at bounding box center [148, 324] width 81 height 28
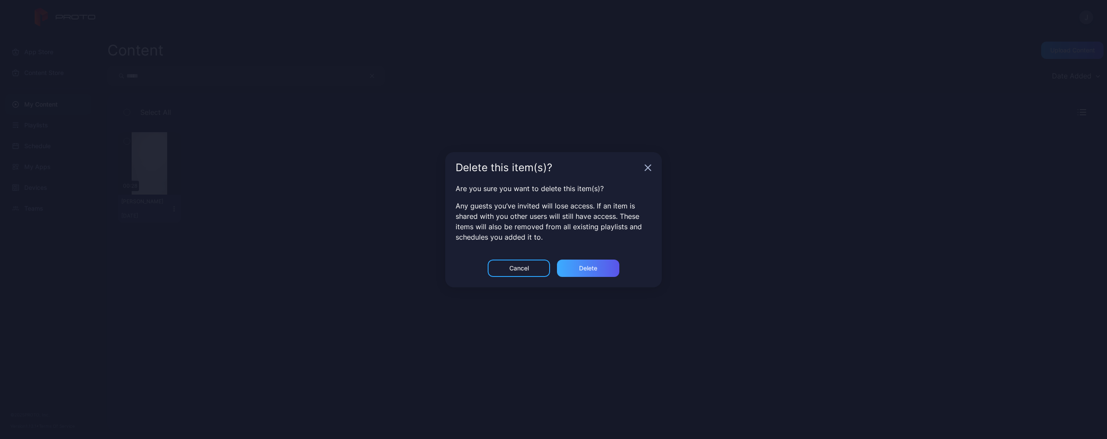
click at [608, 269] on div "Delete" at bounding box center [588, 267] width 62 height 17
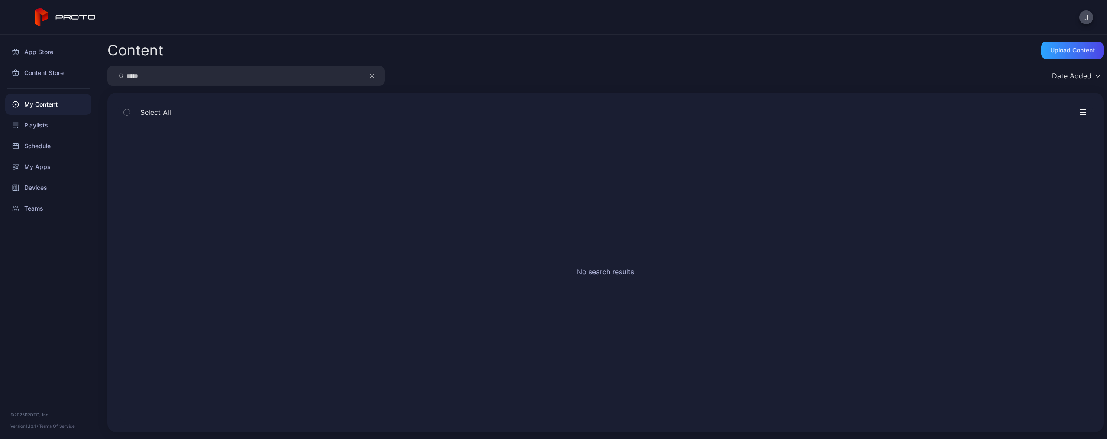
click at [375, 75] on button "button" at bounding box center [376, 76] width 16 height 20
click at [346, 75] on input "search" at bounding box center [245, 76] width 277 height 20
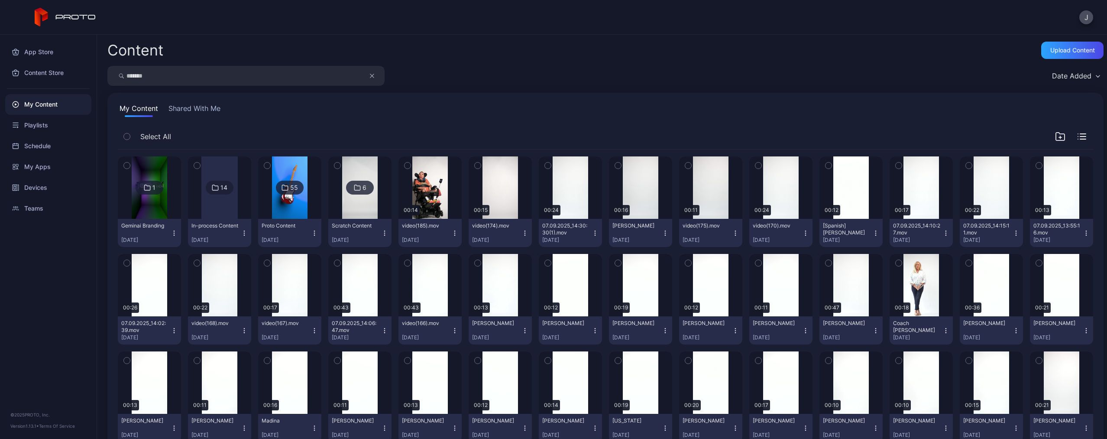
type input "*******"
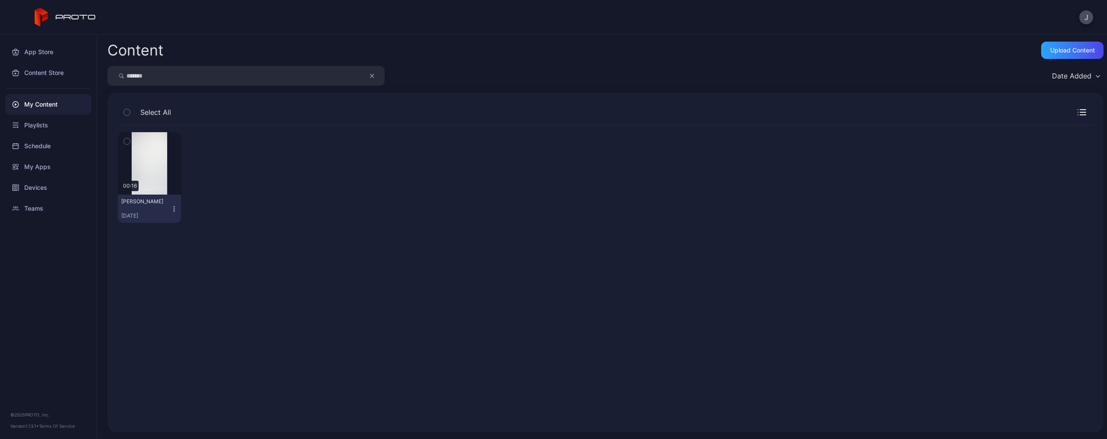
click at [171, 209] on icon "button" at bounding box center [174, 208] width 7 height 7
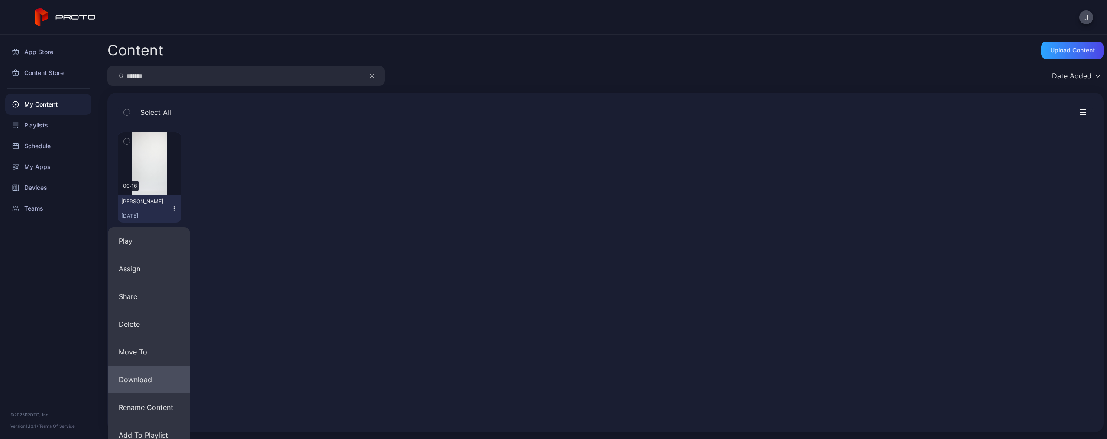
click at [159, 372] on button "Download" at bounding box center [148, 380] width 81 height 28
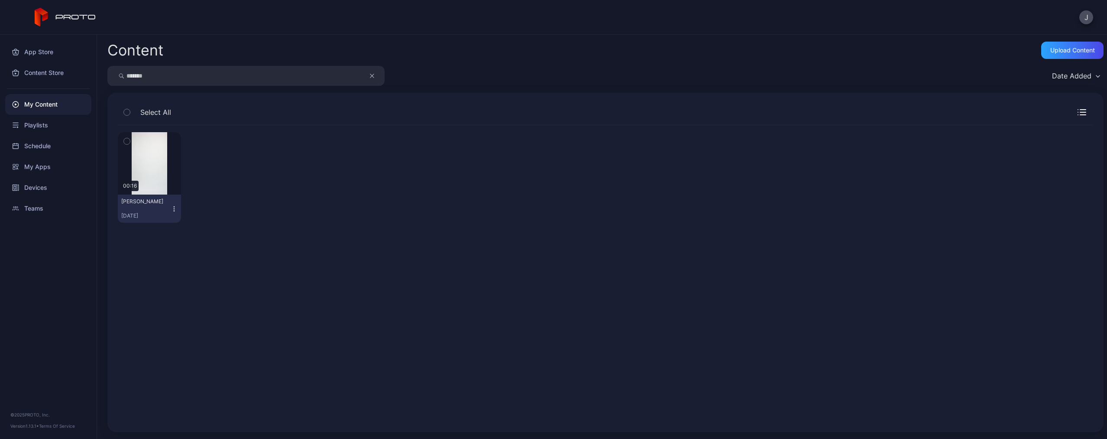
click at [176, 208] on icon "button" at bounding box center [174, 208] width 7 height 7
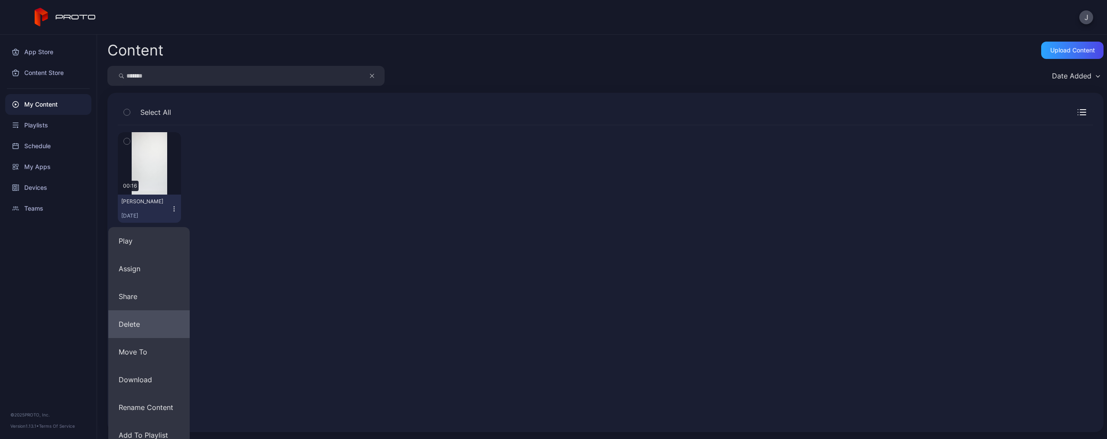
click at [152, 324] on button "Delete" at bounding box center [148, 324] width 81 height 28
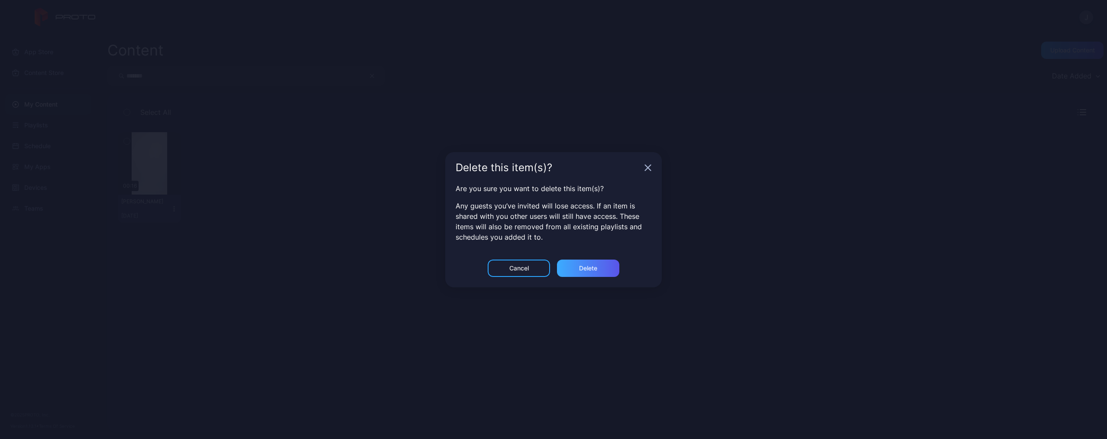
click at [572, 265] on div "Delete" at bounding box center [588, 267] width 62 height 17
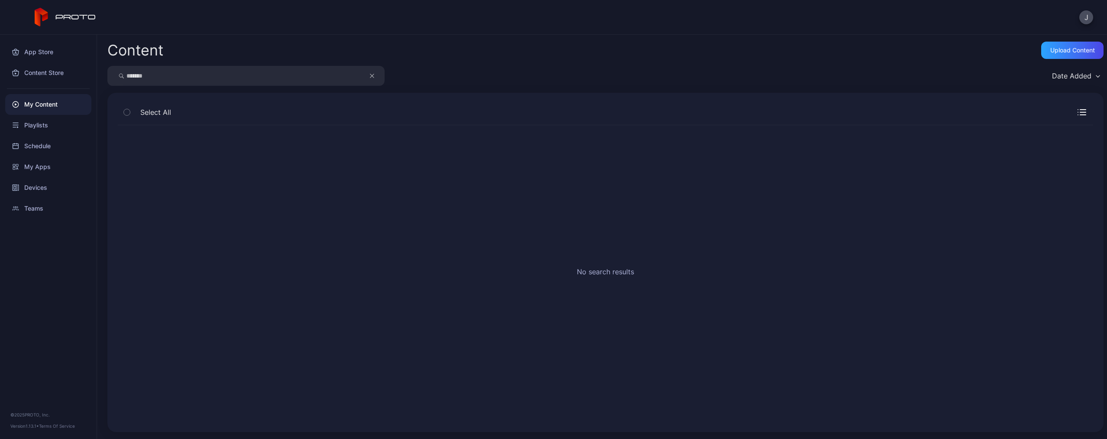
click at [371, 79] on icon "button" at bounding box center [372, 76] width 4 height 10
click at [350, 79] on input "search" at bounding box center [245, 76] width 277 height 20
click at [275, 75] on input "*****" at bounding box center [245, 76] width 277 height 20
type input "*****"
click at [171, 207] on icon "button" at bounding box center [174, 208] width 7 height 7
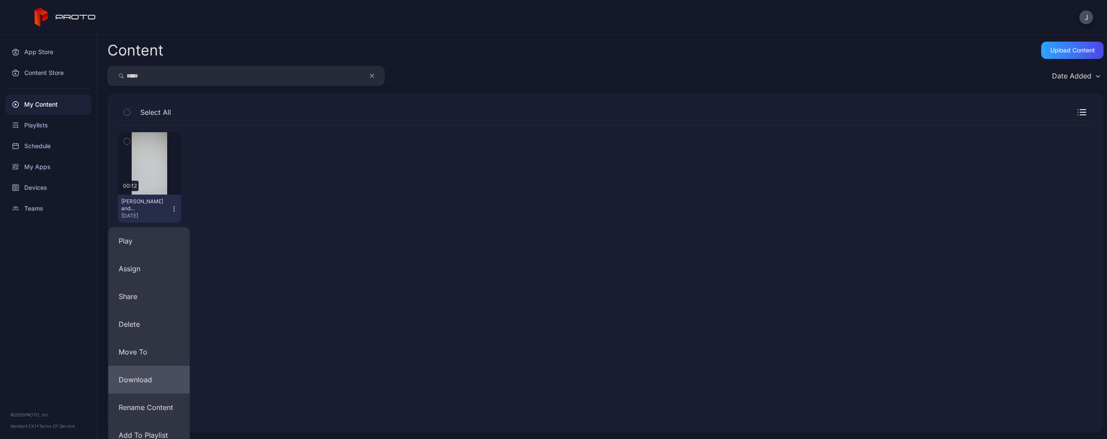
click at [163, 379] on button "Download" at bounding box center [148, 380] width 81 height 28
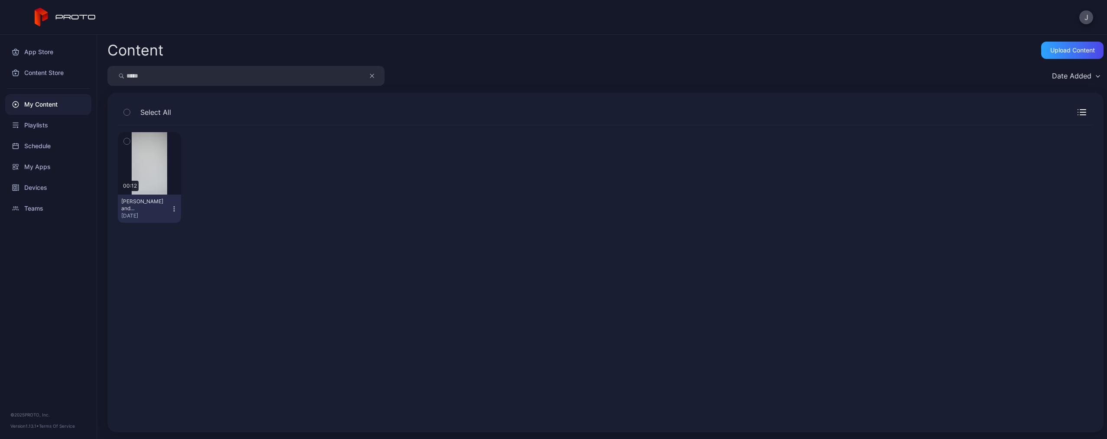
click at [372, 73] on icon "button" at bounding box center [372, 76] width 4 height 10
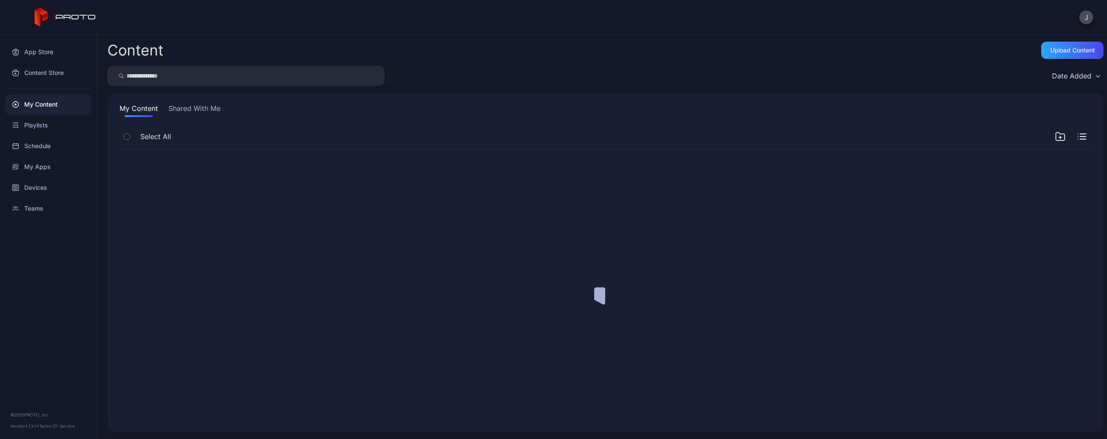
click at [335, 73] on input "search" at bounding box center [245, 76] width 277 height 20
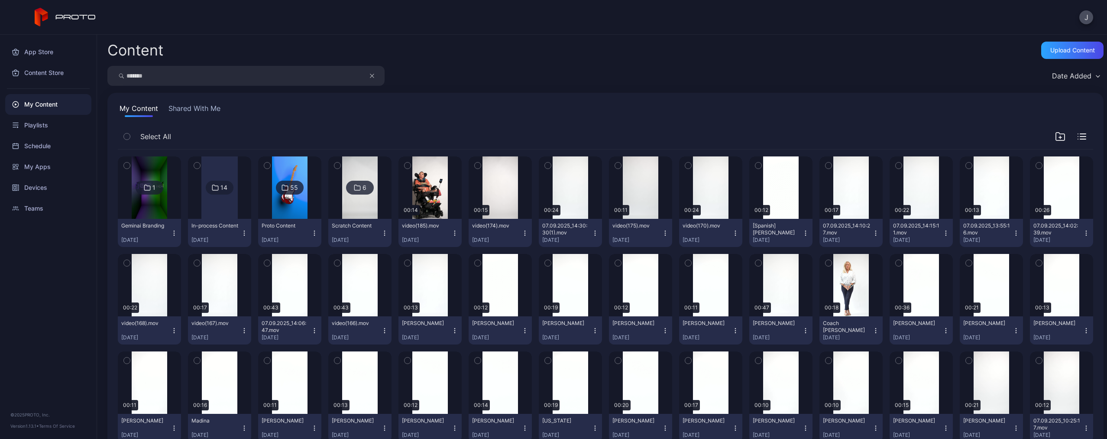
type input "*******"
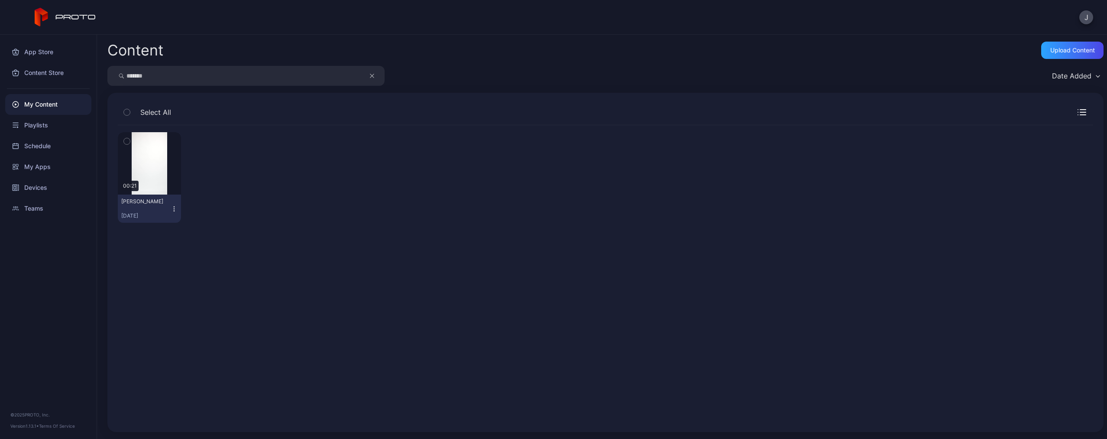
click at [173, 207] on icon "button" at bounding box center [174, 208] width 7 height 7
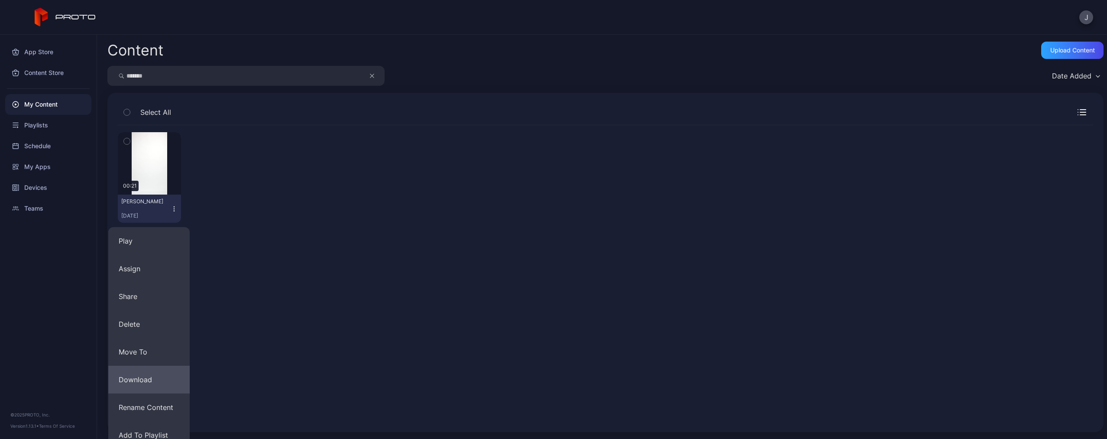
click at [164, 371] on button "Download" at bounding box center [148, 380] width 81 height 28
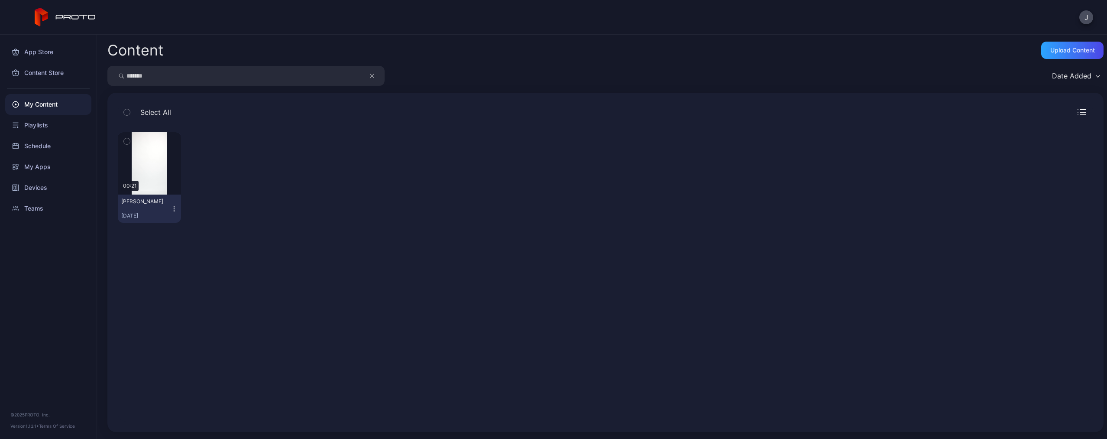
click at [172, 205] on icon "button" at bounding box center [174, 208] width 7 height 7
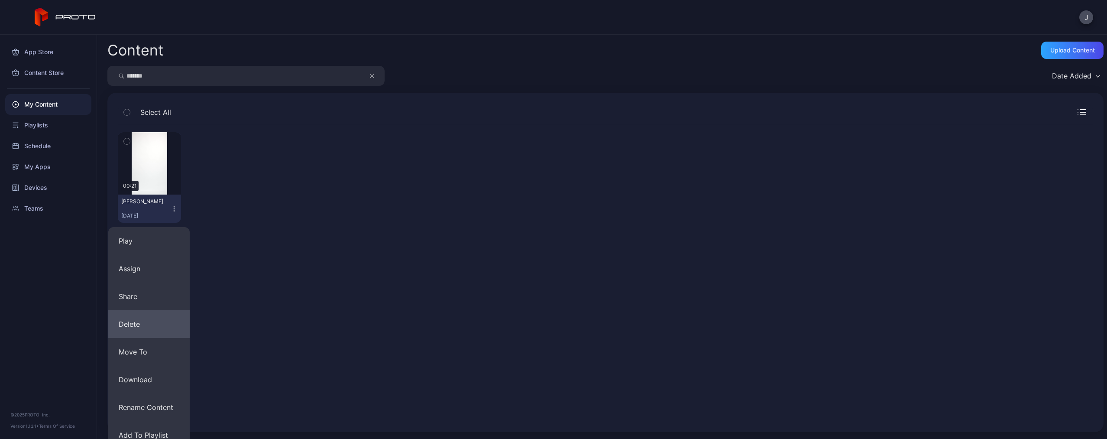
click at [168, 323] on button "Delete" at bounding box center [148, 324] width 81 height 28
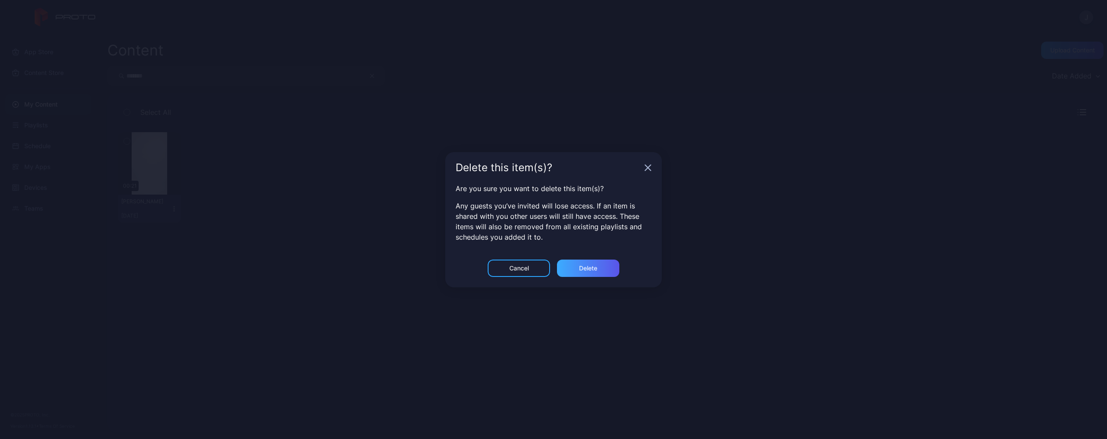
click at [565, 264] on div "Delete" at bounding box center [588, 267] width 62 height 17
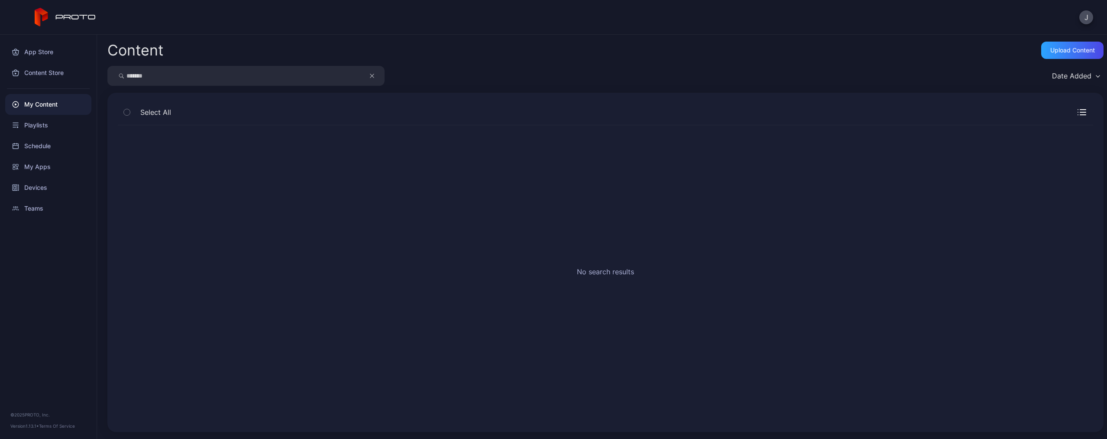
click at [371, 80] on icon "button" at bounding box center [372, 76] width 4 height 10
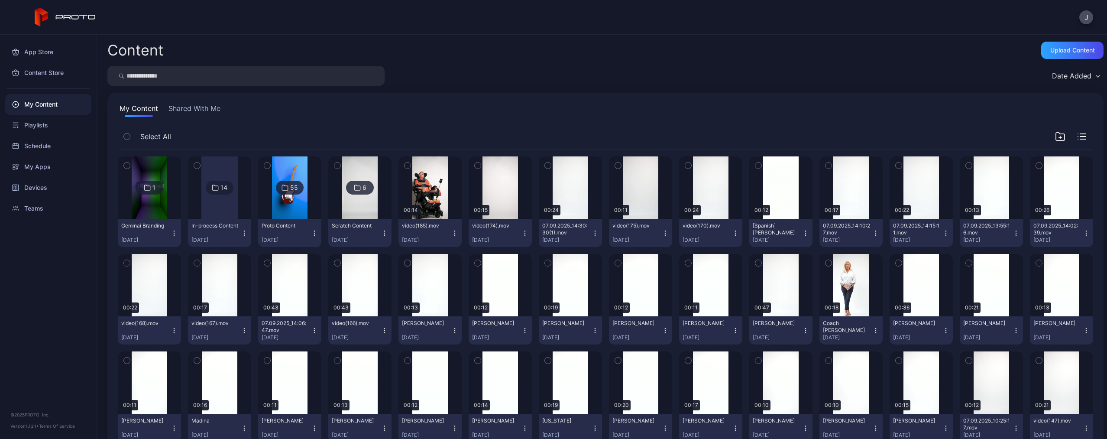
click at [230, 77] on input "search" at bounding box center [245, 76] width 277 height 20
type input "*****"
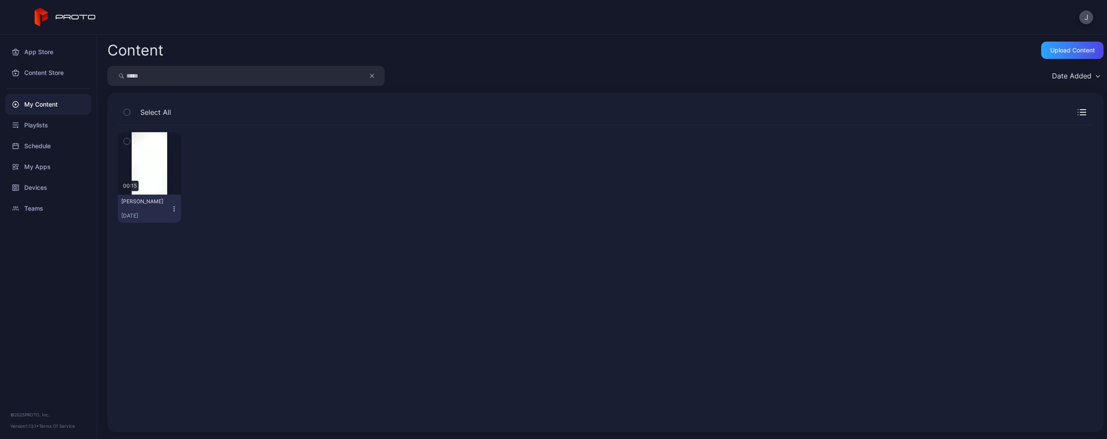
click at [172, 212] on button "Tammy Pham Sep 7, 2025" at bounding box center [149, 208] width 63 height 28
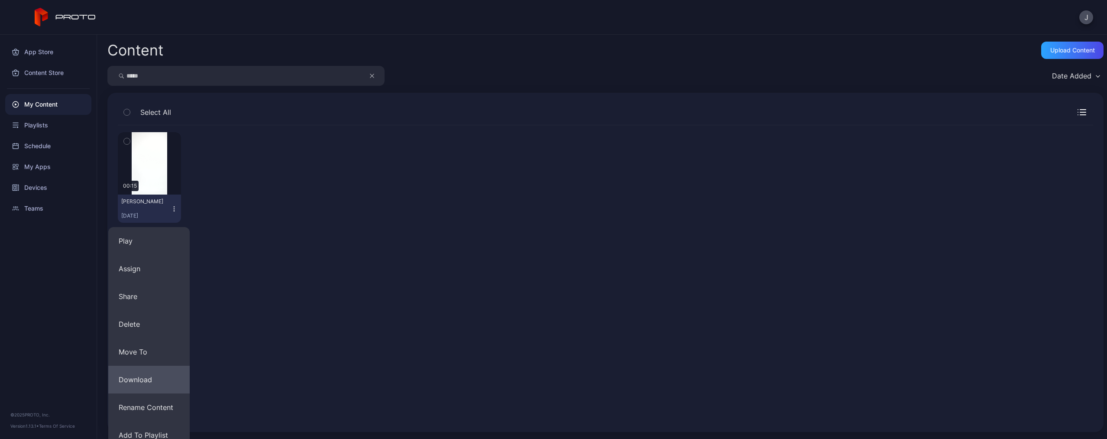
click at [161, 373] on button "Download" at bounding box center [148, 380] width 81 height 28
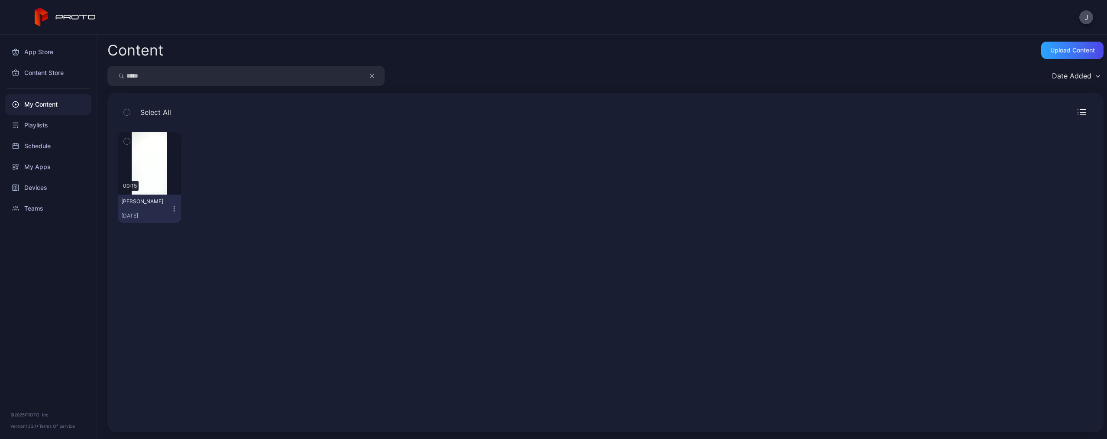
click at [174, 211] on icon "button" at bounding box center [174, 210] width 0 height 0
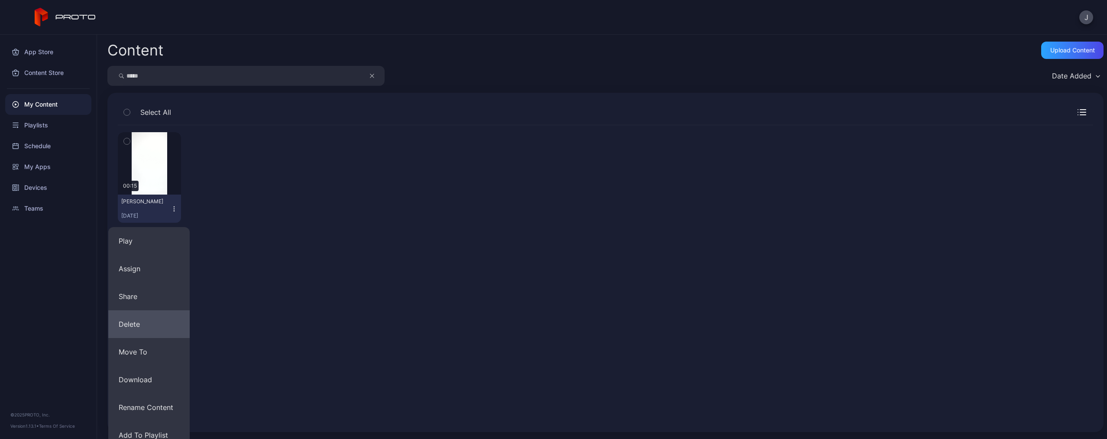
click at [145, 330] on button "Delete" at bounding box center [148, 324] width 81 height 28
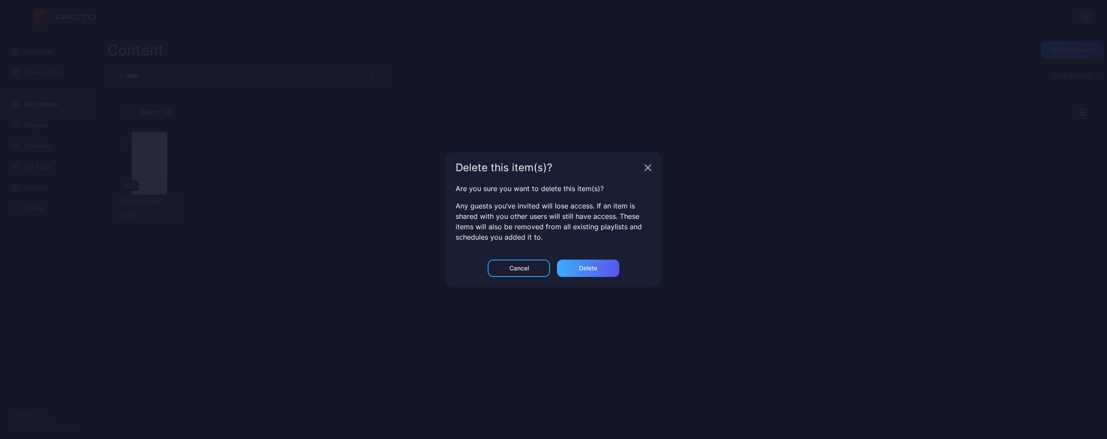
click at [599, 271] on div "Delete" at bounding box center [588, 267] width 62 height 17
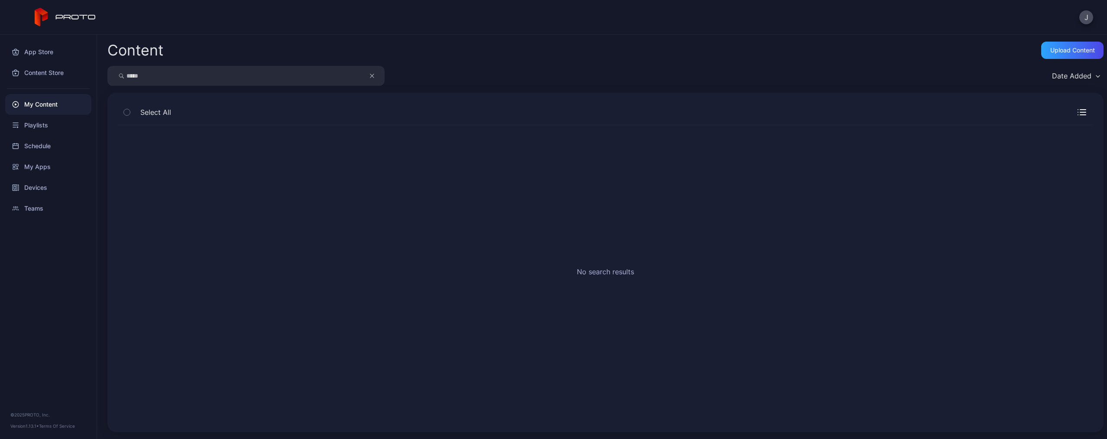
click at [371, 79] on icon "button" at bounding box center [372, 76] width 4 height 10
click at [338, 77] on input "search" at bounding box center [245, 76] width 277 height 20
type input "*****"
click at [175, 207] on icon "button" at bounding box center [174, 208] width 7 height 7
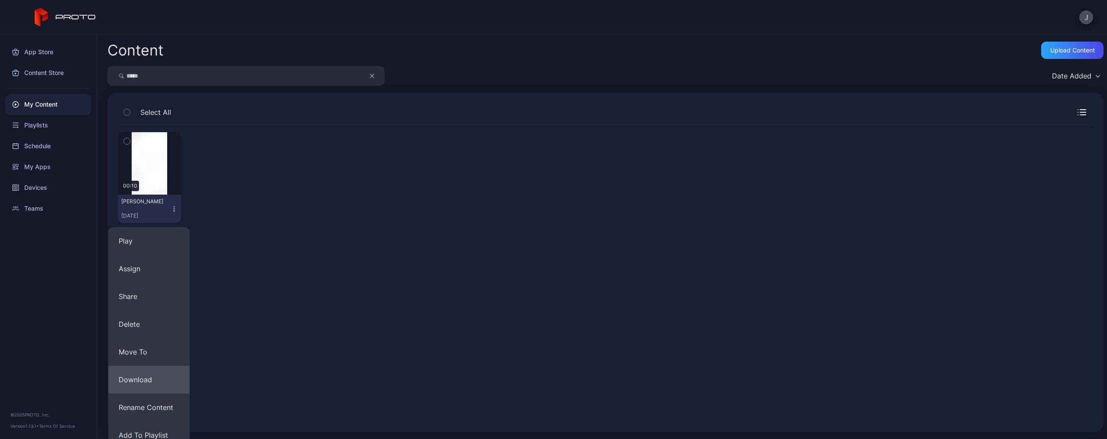
click at [151, 379] on button "Download" at bounding box center [148, 380] width 81 height 28
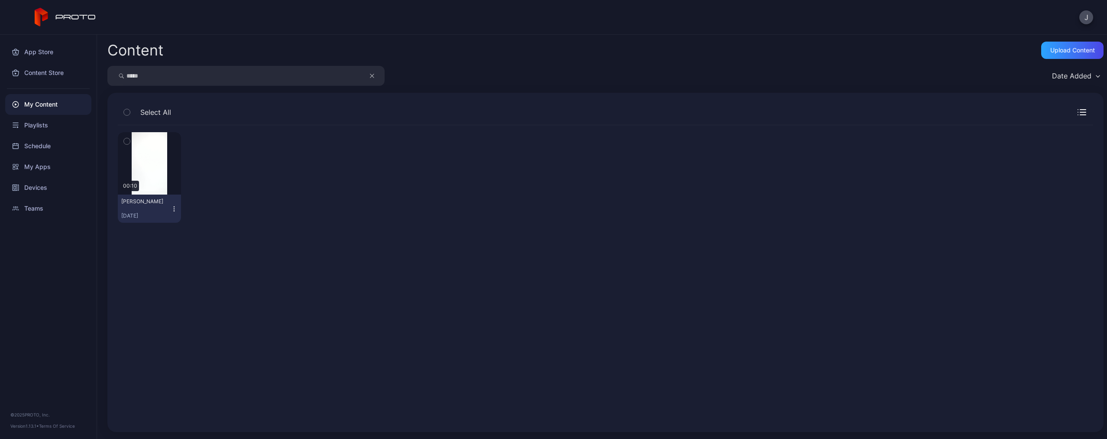
click at [174, 207] on icon "button" at bounding box center [174, 206] width 0 height 0
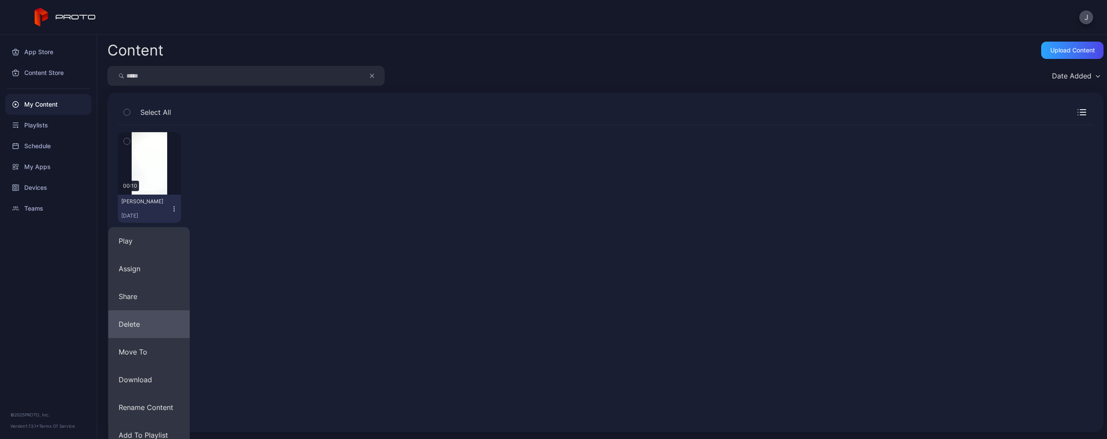
click at [135, 324] on button "Delete" at bounding box center [148, 324] width 81 height 28
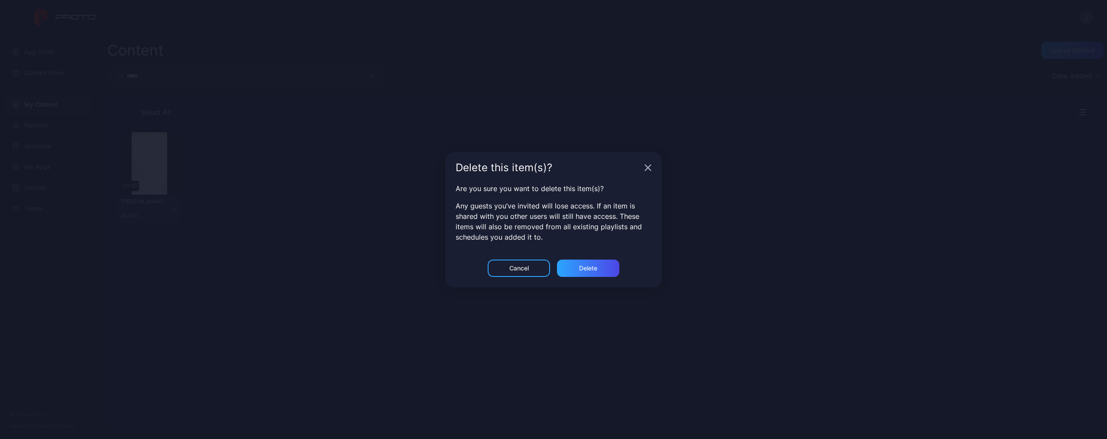
click at [572, 259] on div "Are you sure you want to delete this item(s)? Any guests you’ve invited will lo…" at bounding box center [553, 221] width 217 height 76
click at [572, 269] on div "Delete" at bounding box center [588, 267] width 62 height 17
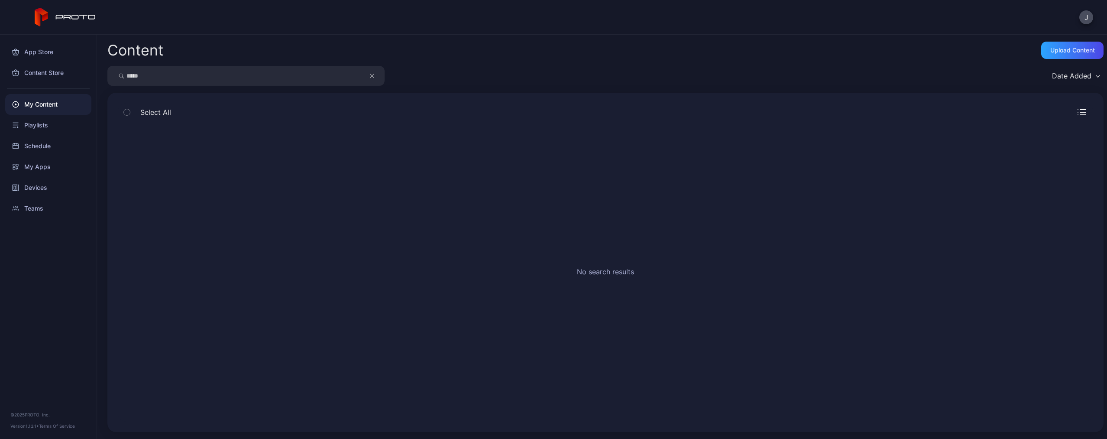
click at [372, 74] on icon "button" at bounding box center [372, 76] width 4 height 10
click at [338, 74] on input "search" at bounding box center [245, 76] width 277 height 20
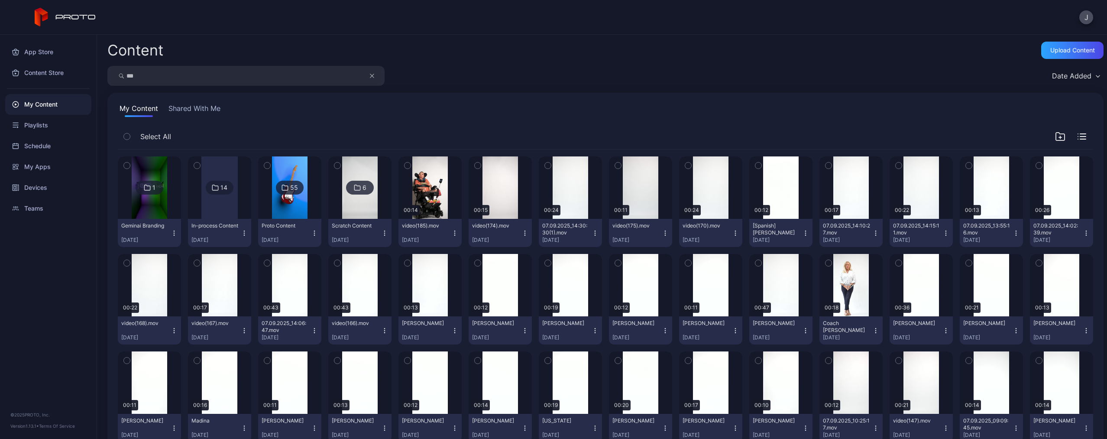
type input "***"
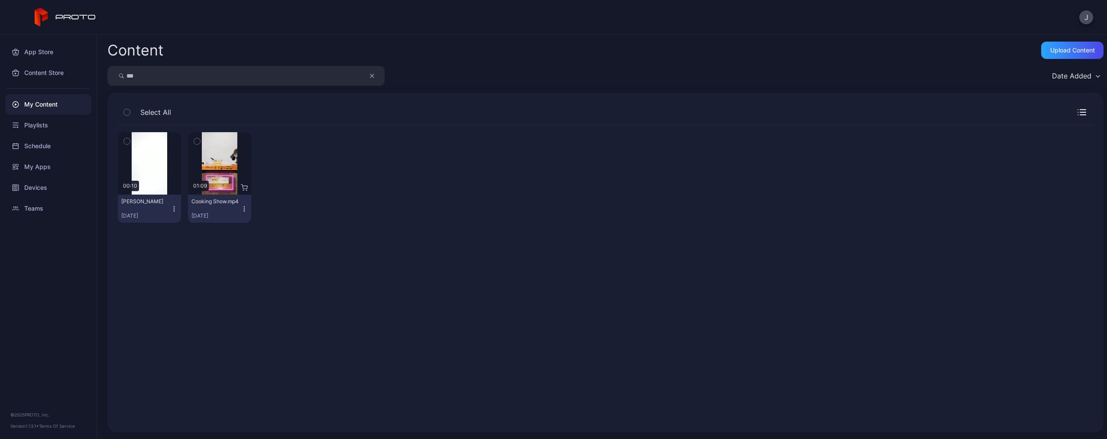
click at [173, 208] on icon "button" at bounding box center [174, 208] width 7 height 7
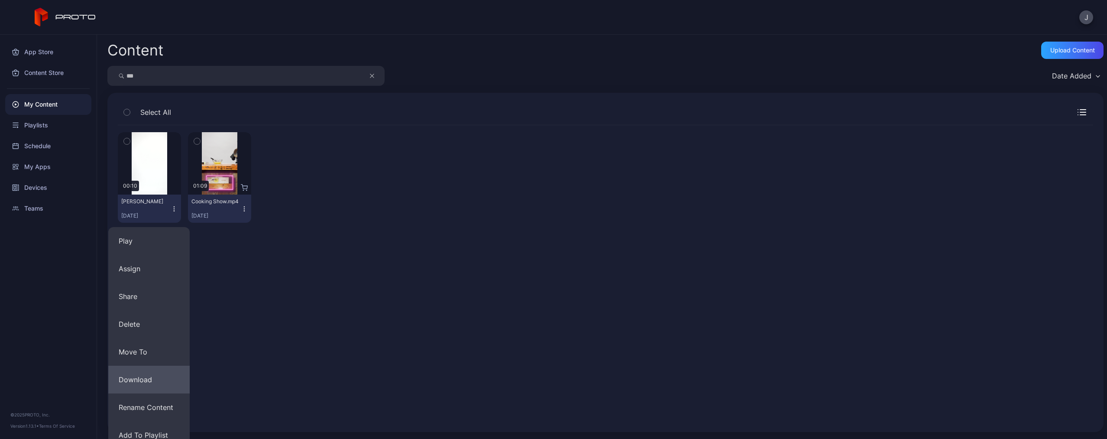
click at [151, 378] on button "Download" at bounding box center [148, 380] width 81 height 28
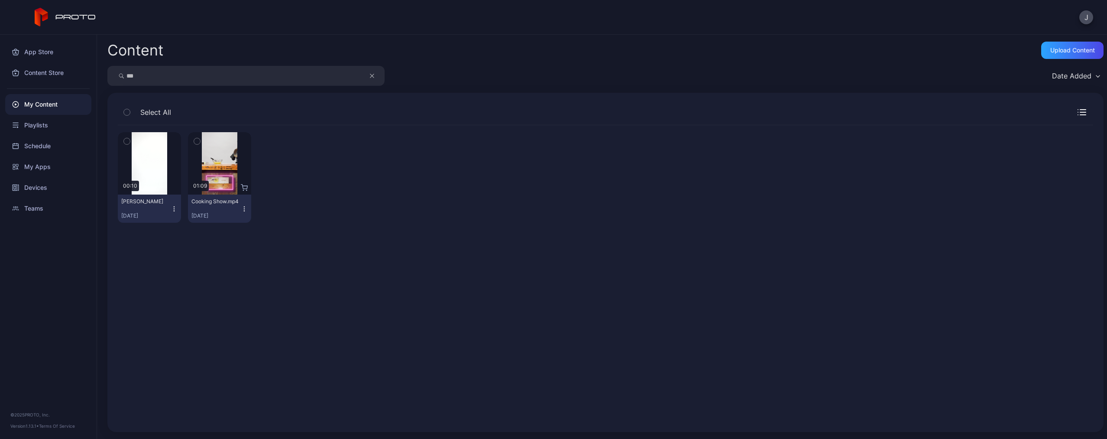
click at [174, 210] on icon "button" at bounding box center [174, 210] width 0 height 0
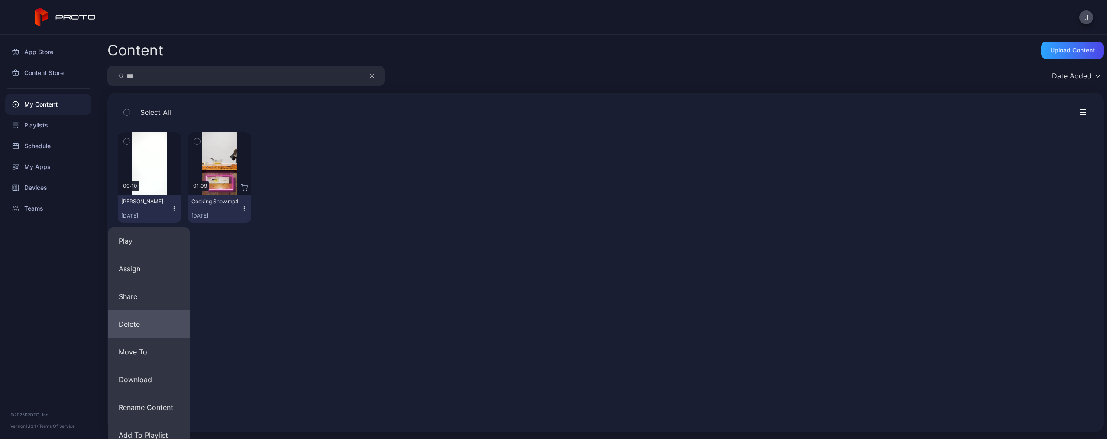
click at [159, 327] on button "Delete" at bounding box center [148, 324] width 81 height 28
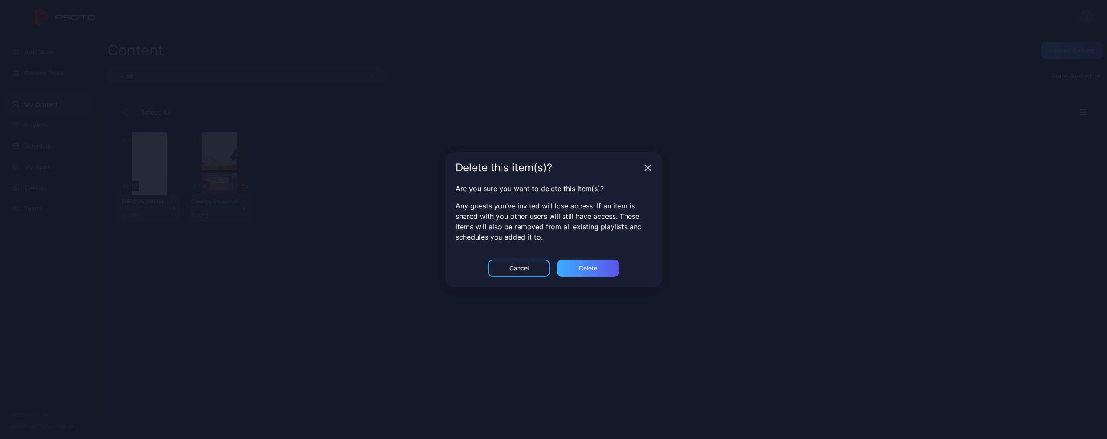
click at [583, 266] on div "Delete" at bounding box center [588, 268] width 18 height 7
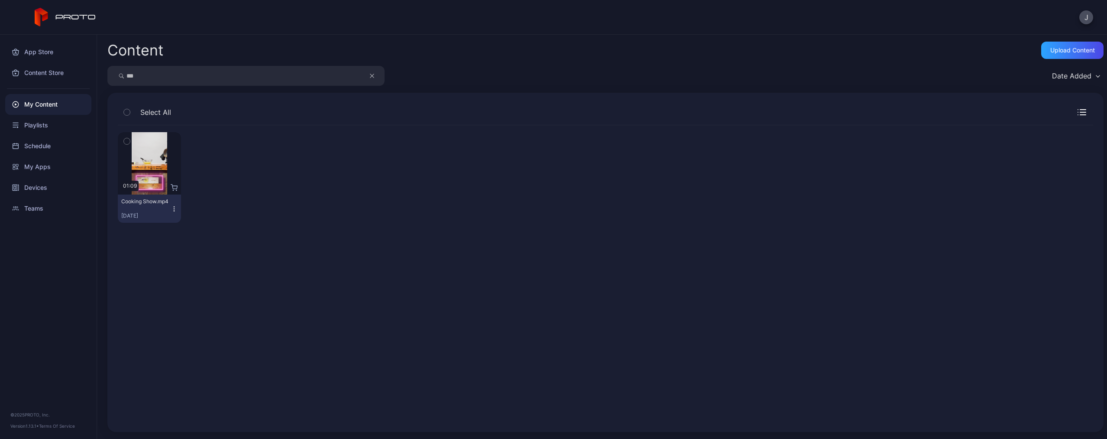
click at [373, 73] on icon "button" at bounding box center [372, 76] width 4 height 10
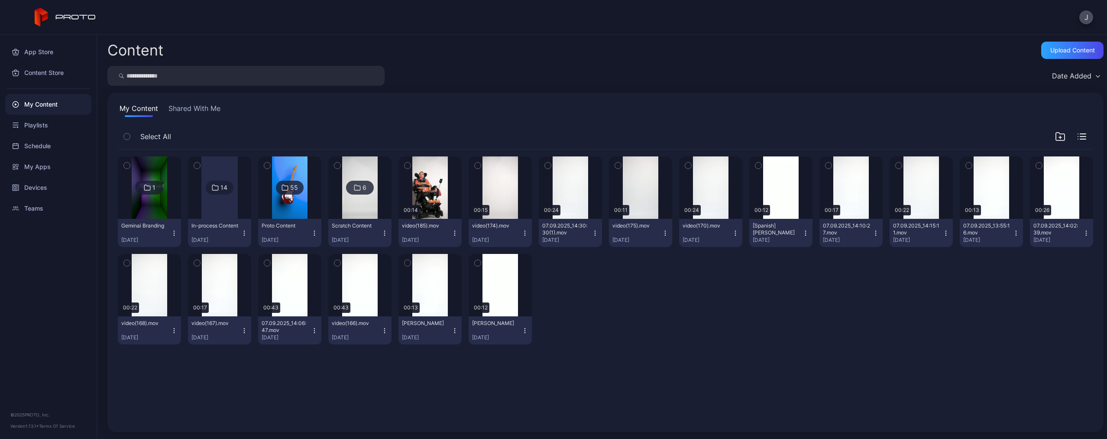
click at [337, 73] on input "search" at bounding box center [245, 76] width 277 height 20
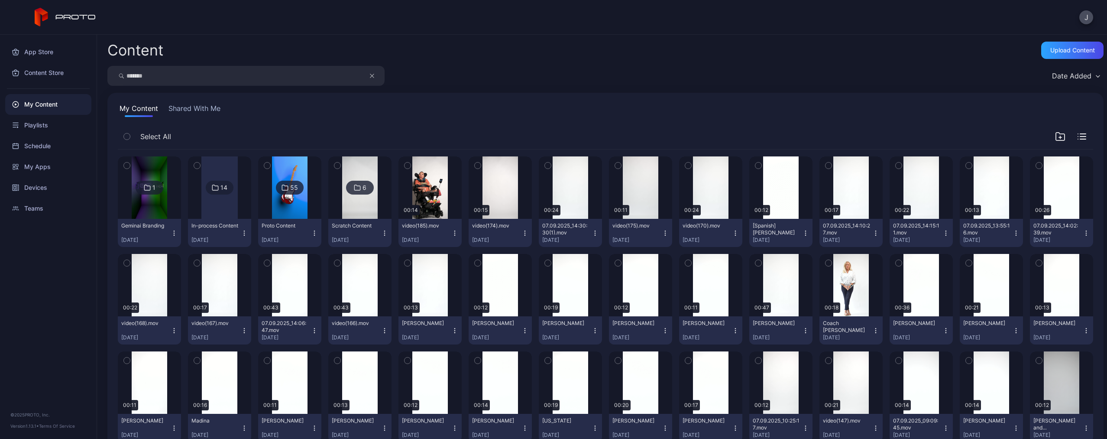
type input "*******"
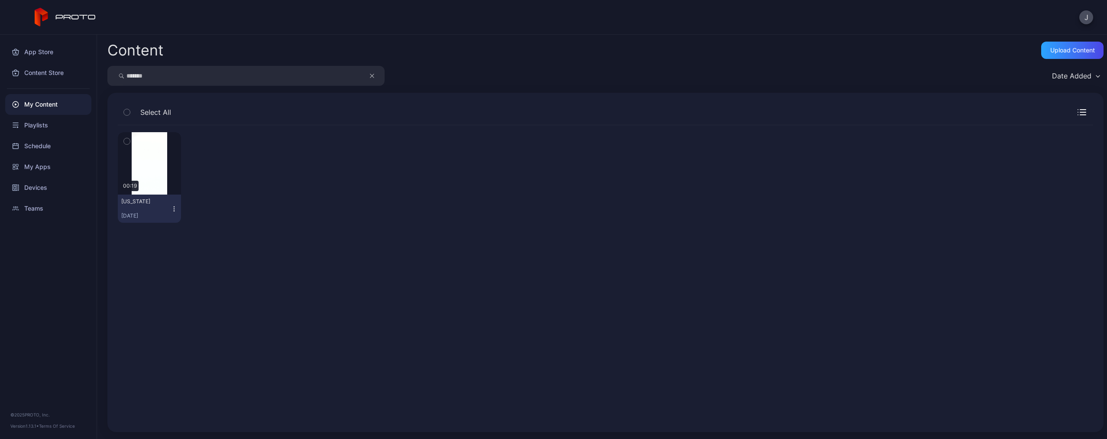
click at [174, 207] on icon "button" at bounding box center [174, 206] width 0 height 0
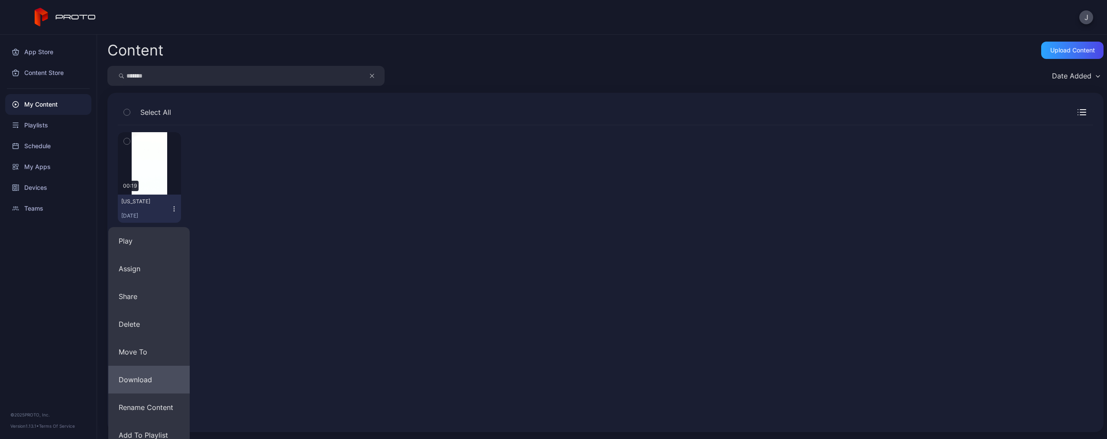
click at [152, 379] on button "Download" at bounding box center [148, 380] width 81 height 28
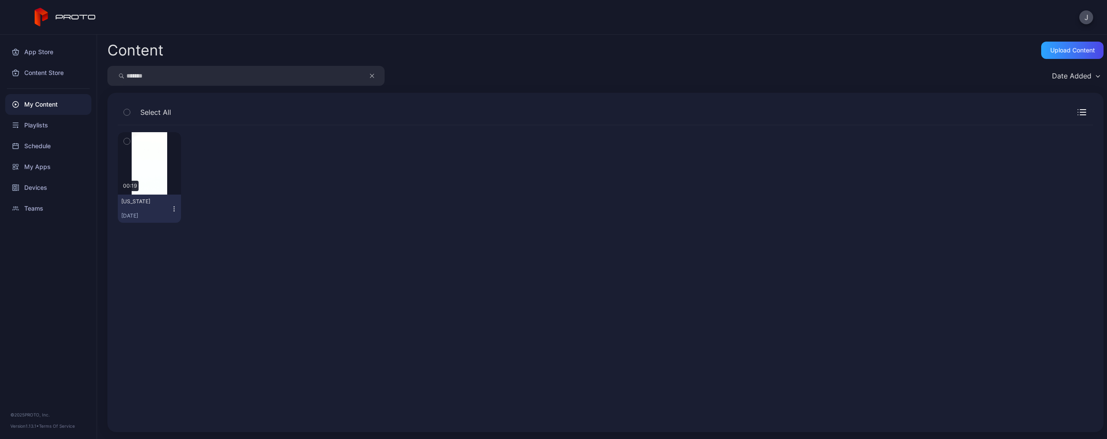
click at [169, 206] on div "GEORGIA Sep 7, 2025" at bounding box center [145, 208] width 49 height 21
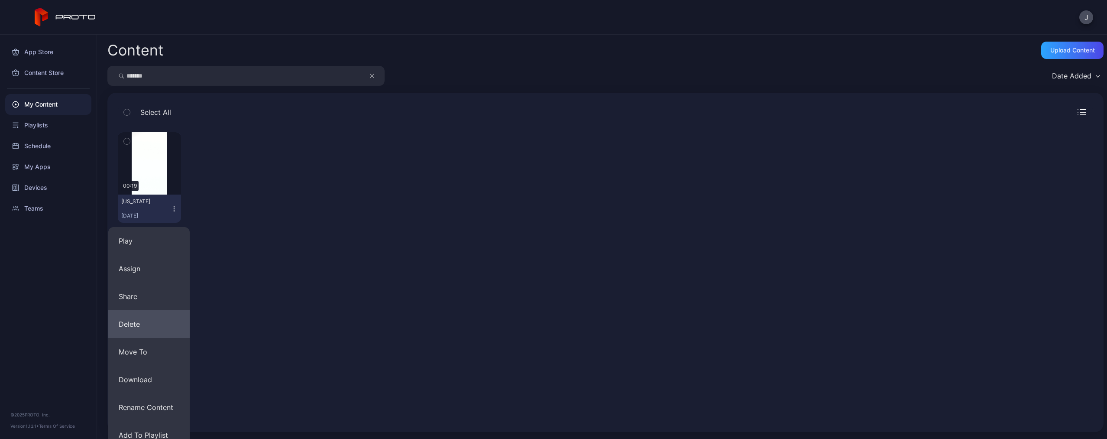
click at [147, 330] on button "Delete" at bounding box center [148, 324] width 81 height 28
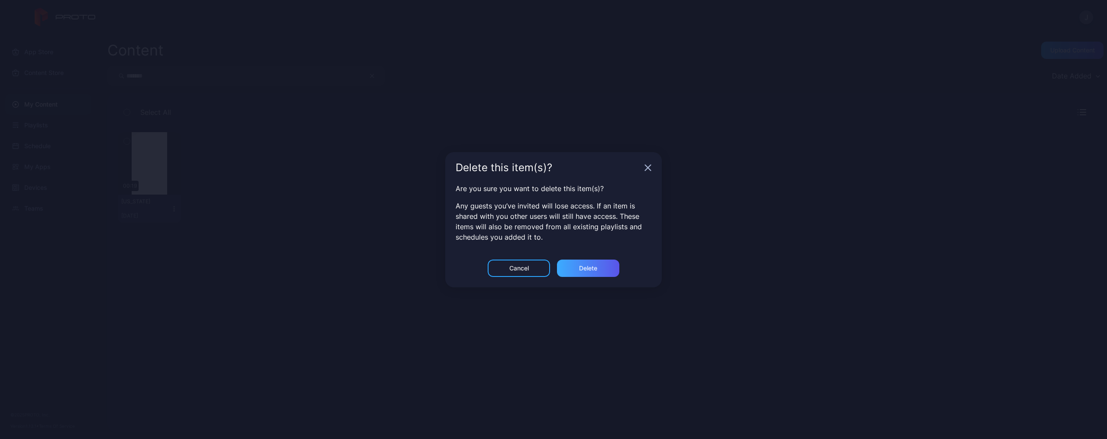
click at [571, 261] on div "Delete" at bounding box center [588, 267] width 62 height 17
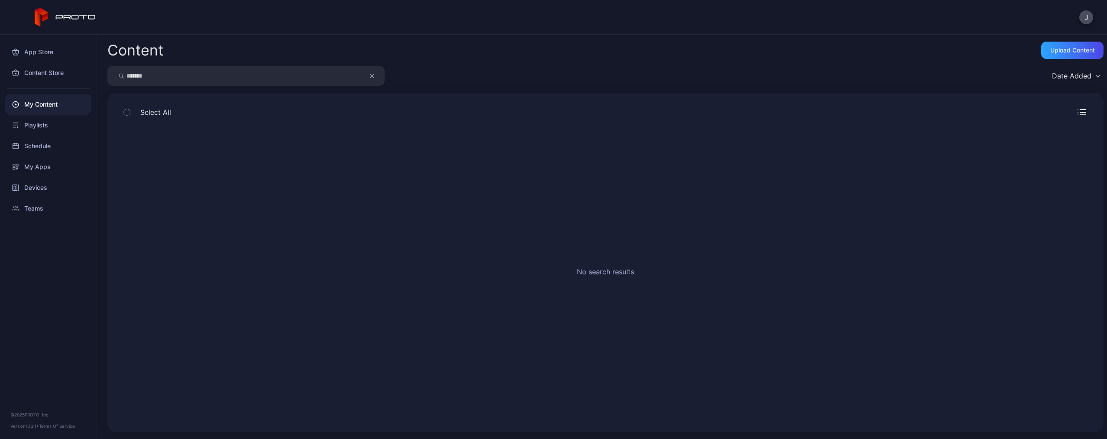
click at [375, 75] on button "button" at bounding box center [376, 76] width 16 height 20
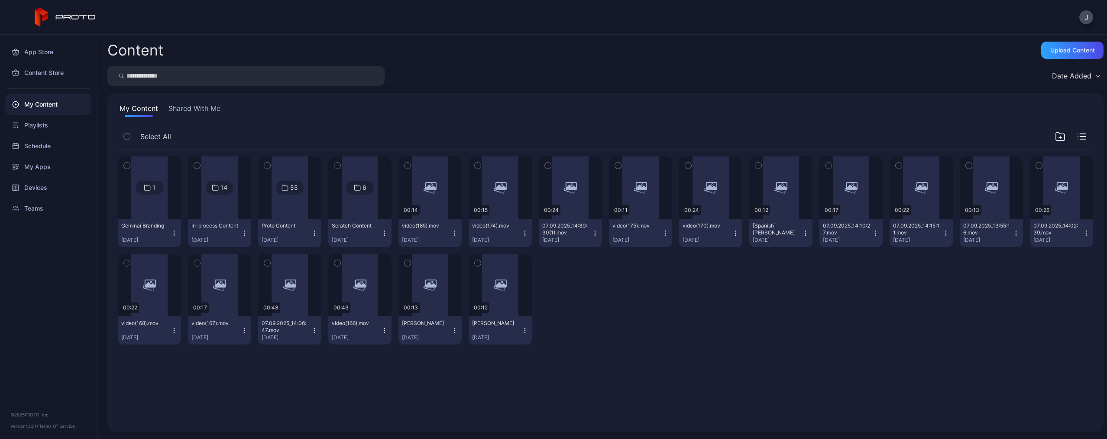
click at [344, 75] on input "search" at bounding box center [245, 76] width 277 height 20
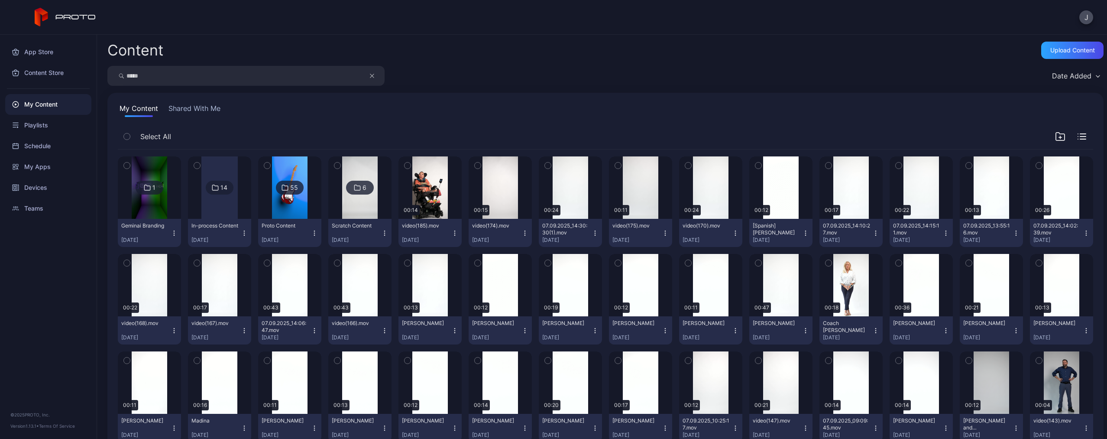
type input "*****"
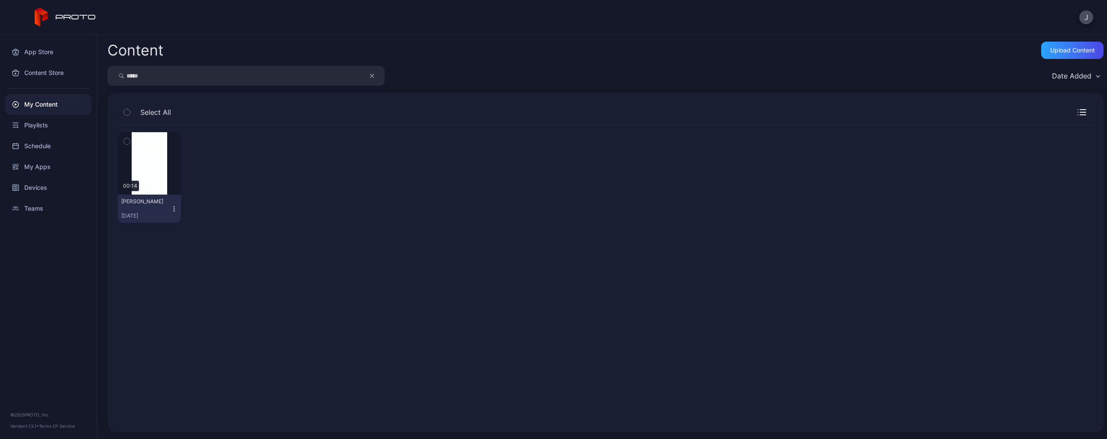
click at [172, 206] on icon "button" at bounding box center [174, 208] width 7 height 7
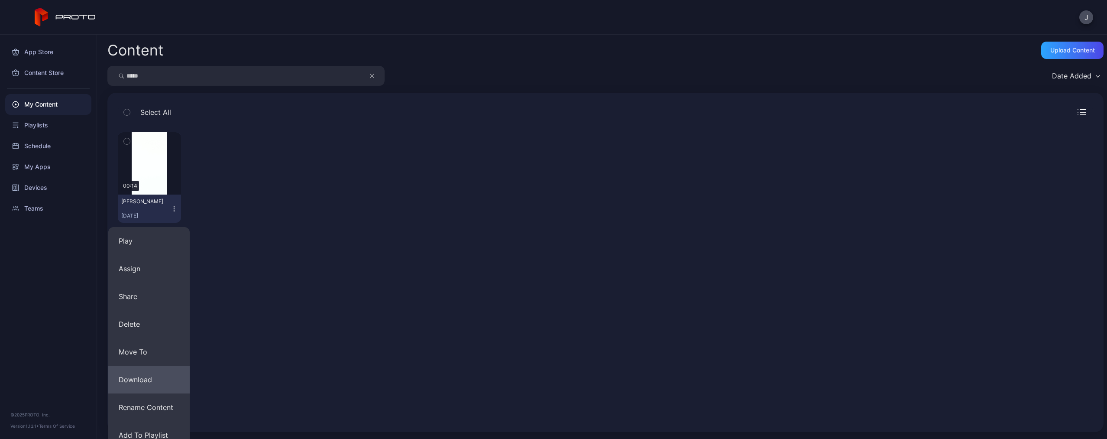
click at [165, 381] on button "Download" at bounding box center [148, 380] width 81 height 28
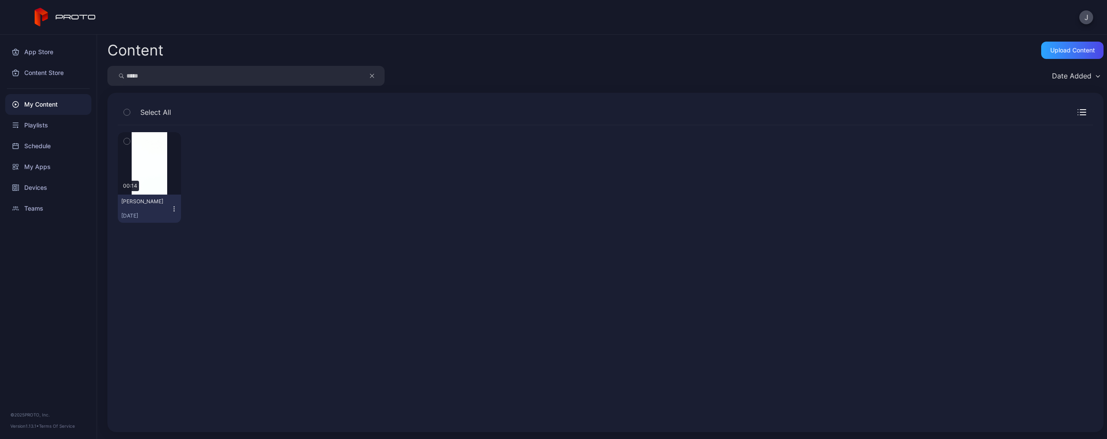
click at [178, 209] on button "Robin Sep 7, 2025" at bounding box center [149, 208] width 63 height 28
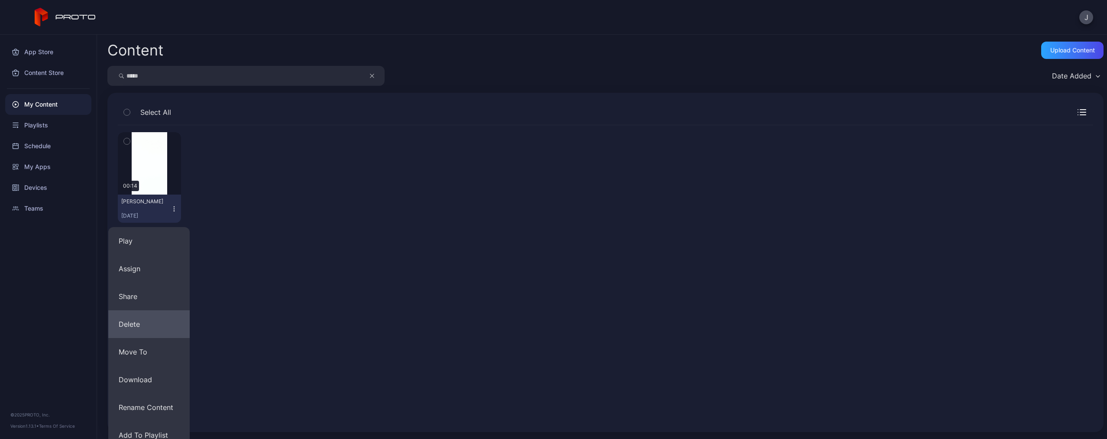
click at [156, 325] on button "Delete" at bounding box center [148, 324] width 81 height 28
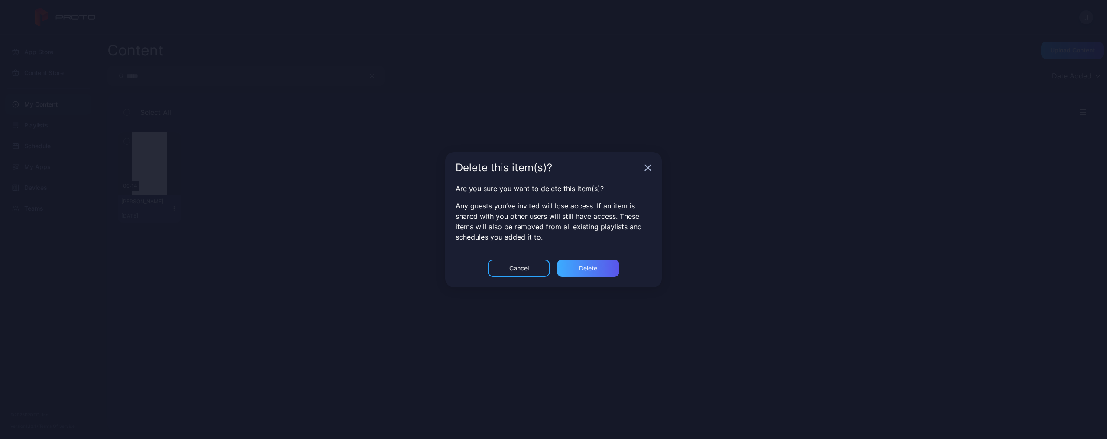
click at [599, 266] on div "Delete" at bounding box center [588, 267] width 62 height 17
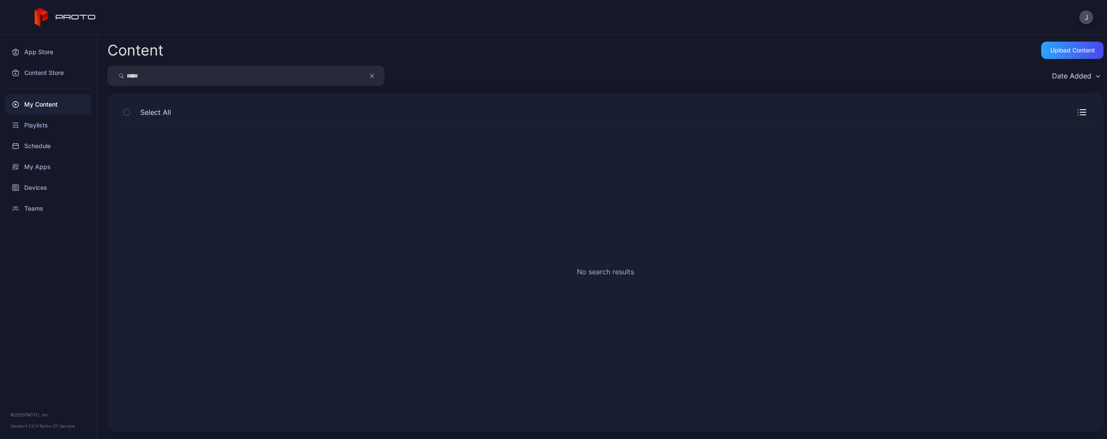
click at [372, 78] on icon "button" at bounding box center [372, 76] width 4 height 10
click at [341, 71] on input "search" at bounding box center [245, 76] width 277 height 20
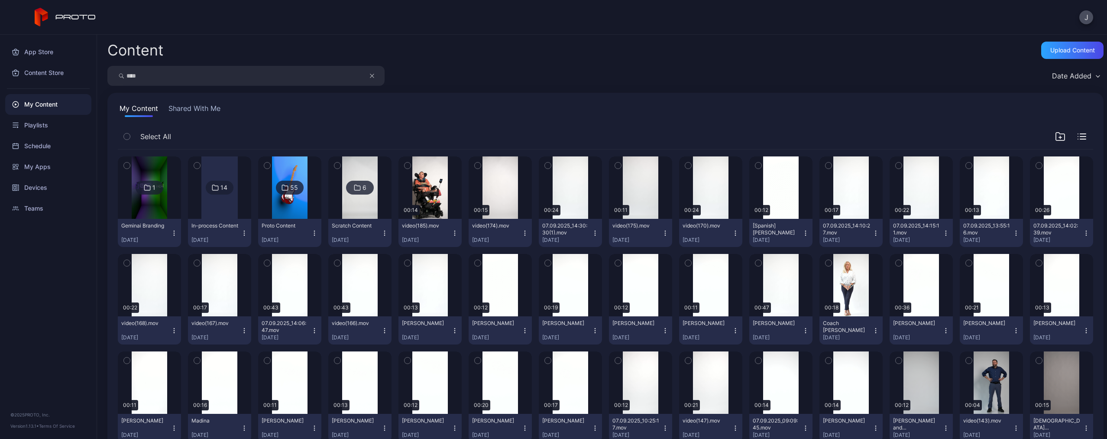
type input "****"
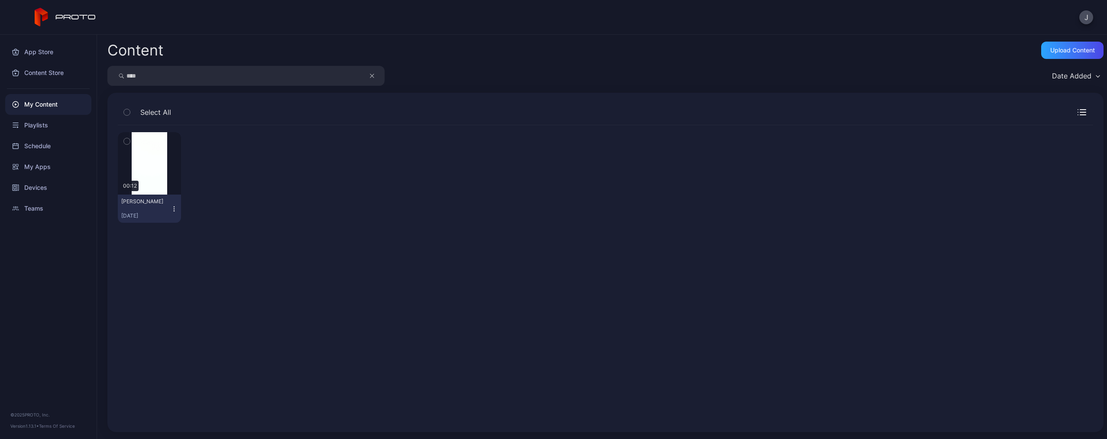
click at [172, 210] on icon "button" at bounding box center [174, 208] width 7 height 7
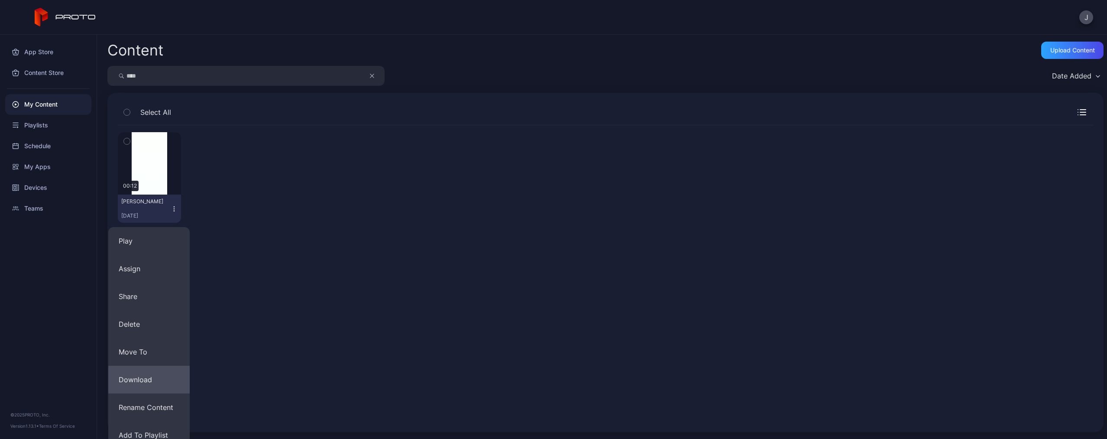
click at [147, 385] on button "Download" at bounding box center [148, 380] width 81 height 28
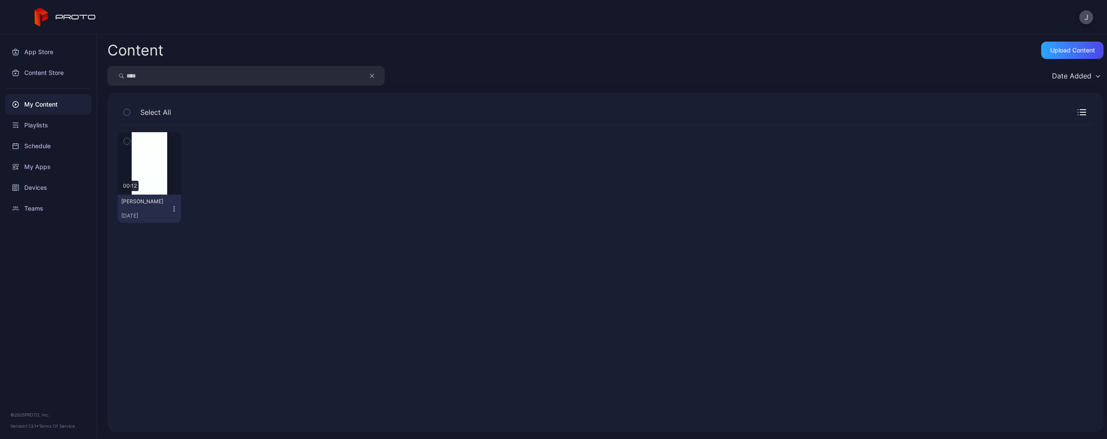
click at [172, 209] on icon "button" at bounding box center [174, 208] width 7 height 7
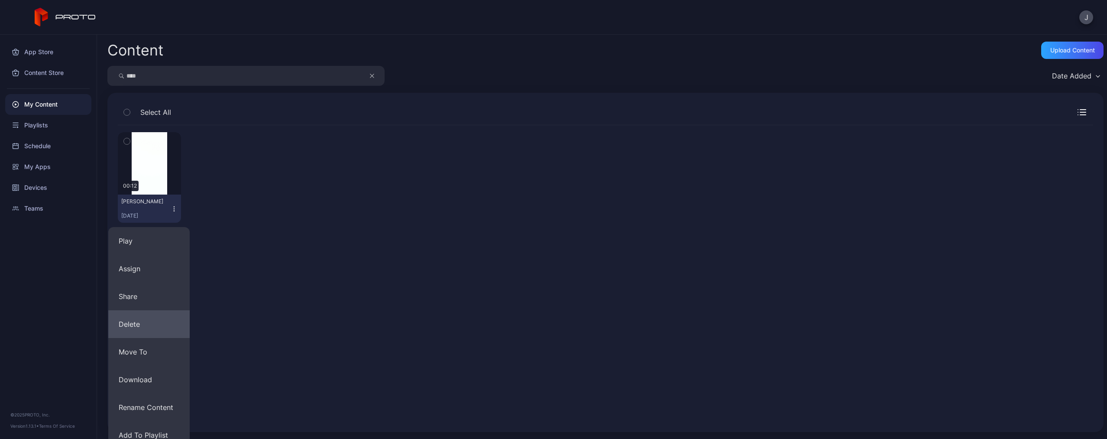
click at [136, 322] on button "Delete" at bounding box center [148, 324] width 81 height 28
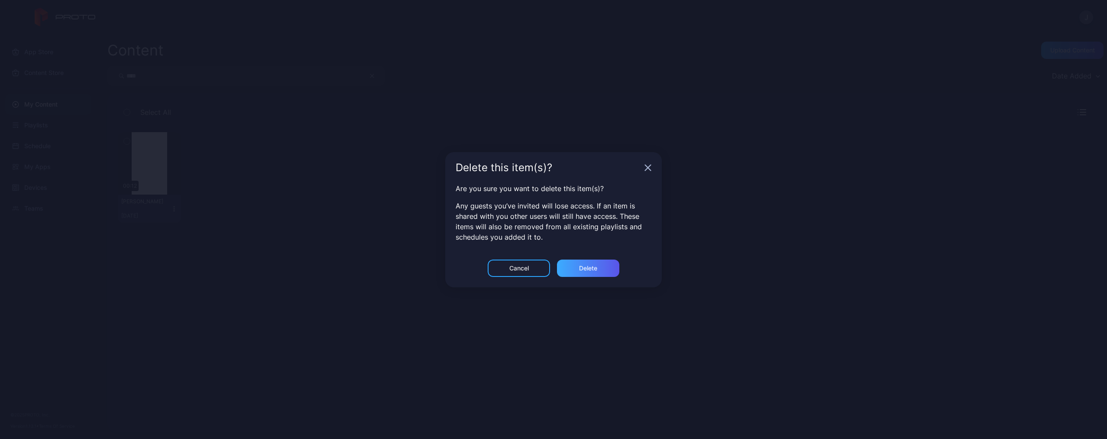
click at [585, 269] on div "Delete" at bounding box center [588, 268] width 18 height 7
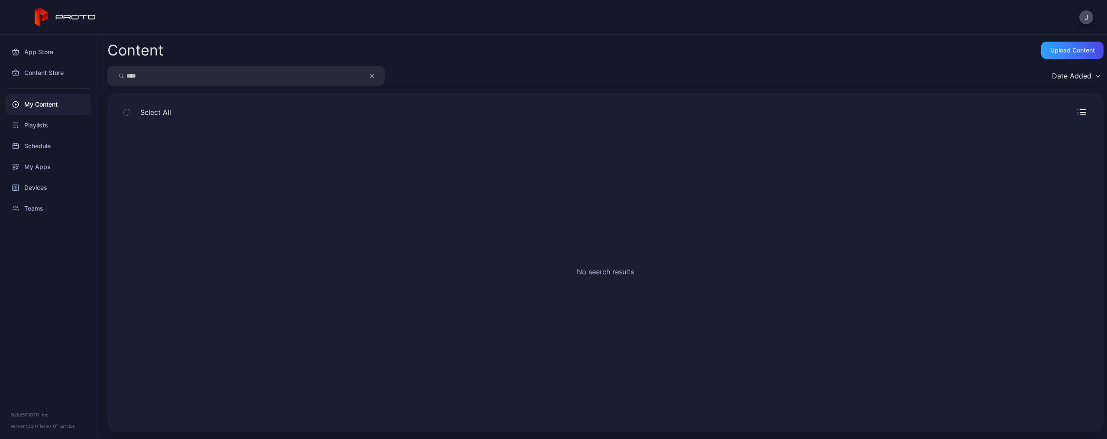
click at [371, 77] on icon "button" at bounding box center [372, 76] width 4 height 10
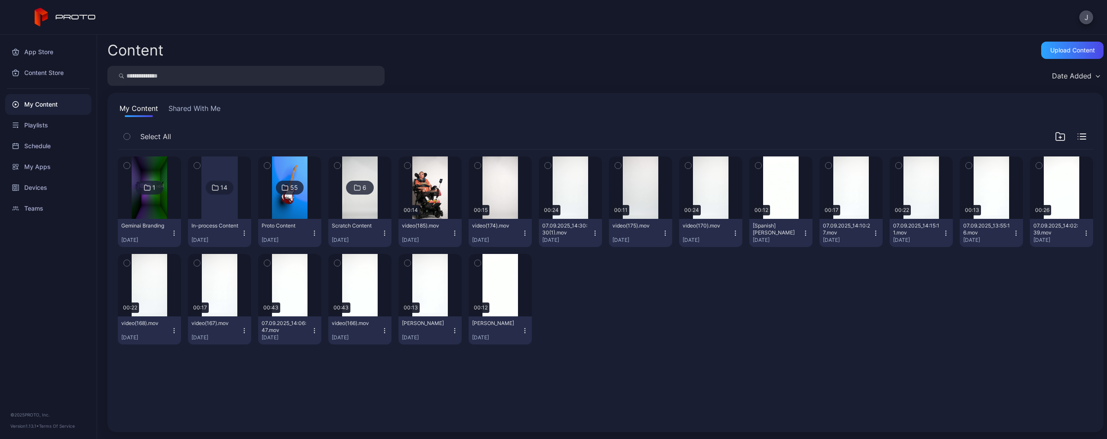
click at [335, 74] on input "search" at bounding box center [245, 76] width 277 height 20
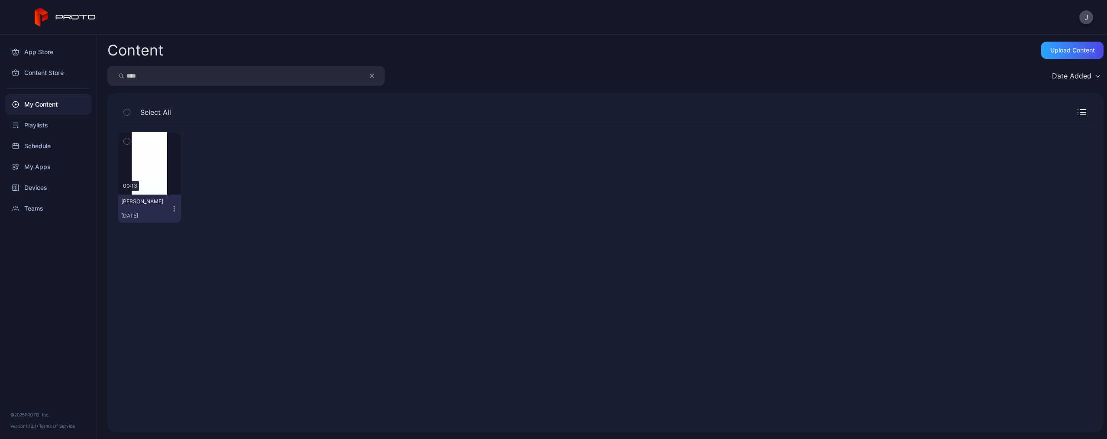
type input "****"
drag, startPoint x: 335, startPoint y: 74, endPoint x: 172, endPoint y: 207, distance: 210.2
click at [172, 207] on icon "button" at bounding box center [174, 208] width 7 height 7
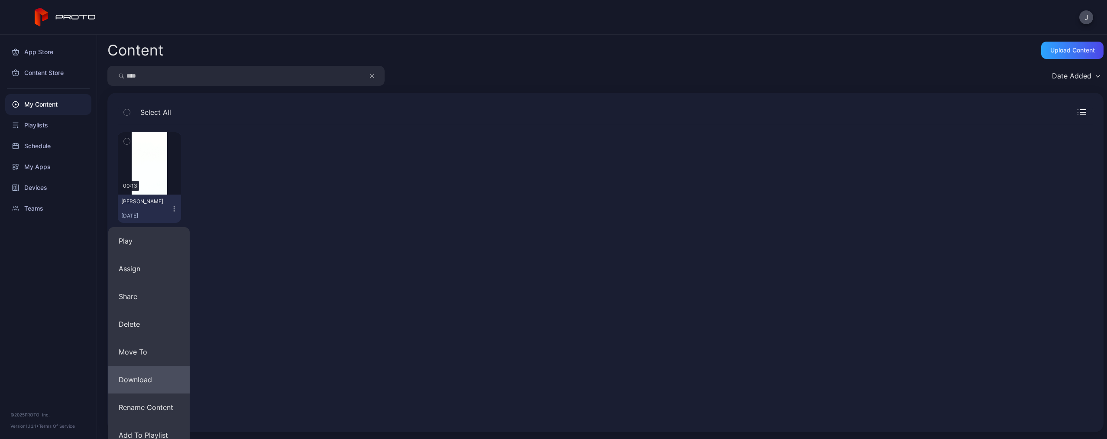
click at [132, 369] on button "Download" at bounding box center [148, 380] width 81 height 28
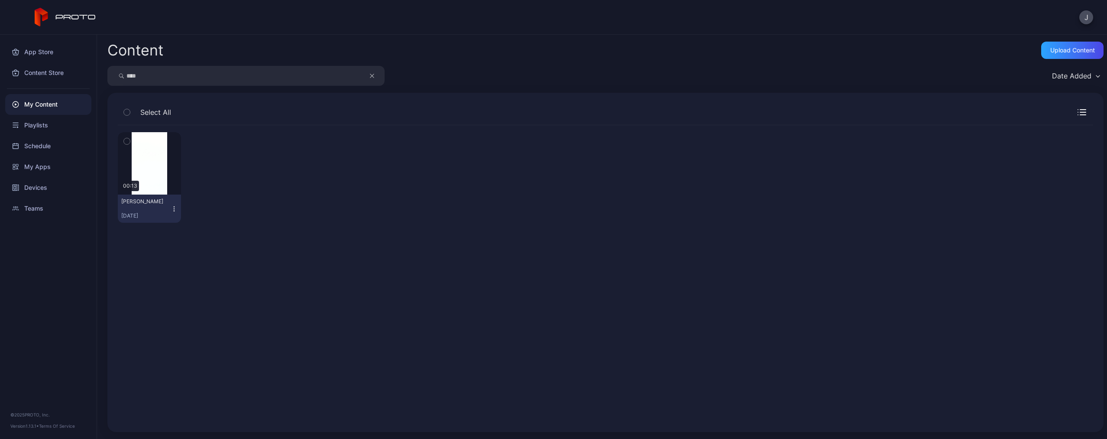
click at [175, 208] on icon "button" at bounding box center [174, 208] width 7 height 7
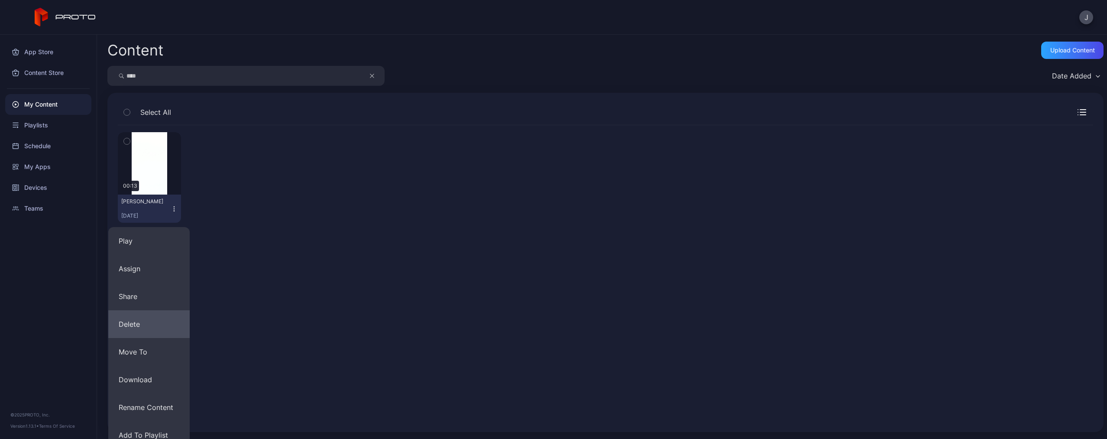
click at [153, 319] on button "Delete" at bounding box center [148, 324] width 81 height 28
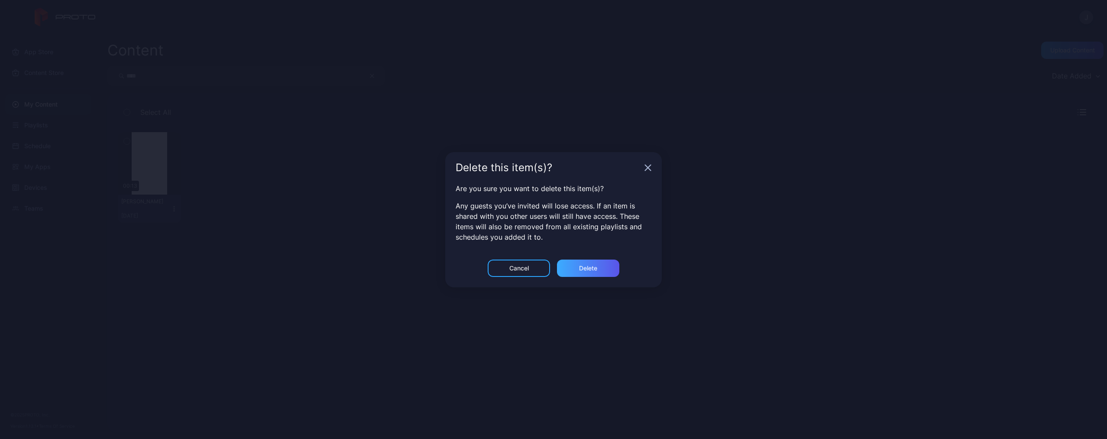
click at [582, 272] on div "Delete" at bounding box center [588, 267] width 62 height 17
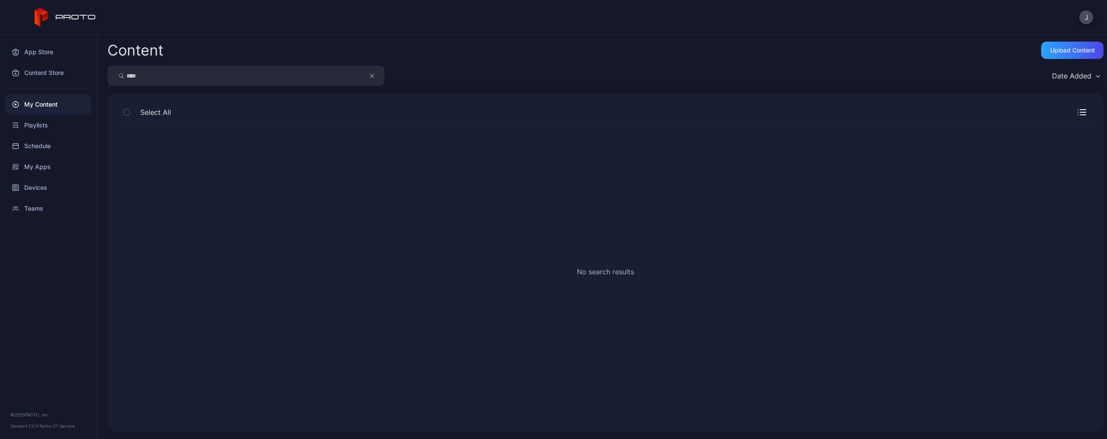
click at [371, 78] on icon "button" at bounding box center [372, 76] width 4 height 10
click at [347, 78] on input "search" at bounding box center [245, 76] width 277 height 20
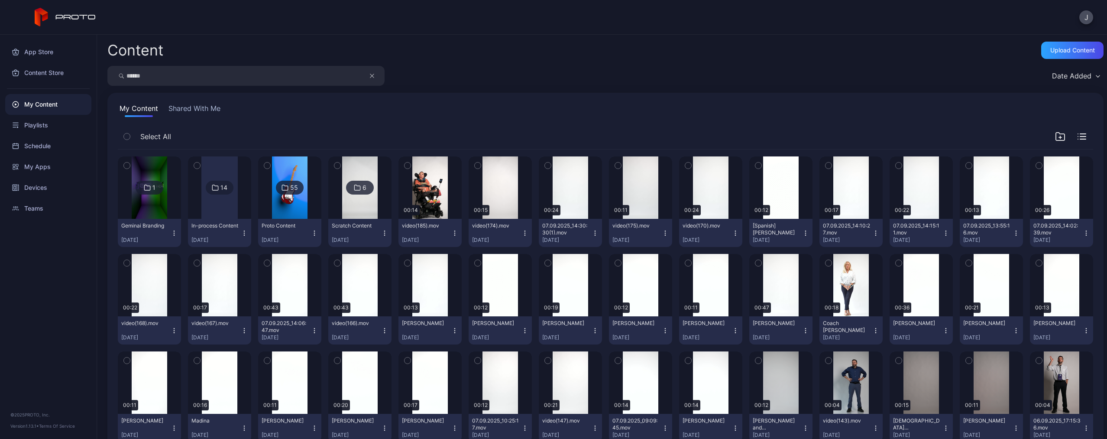
type input "******"
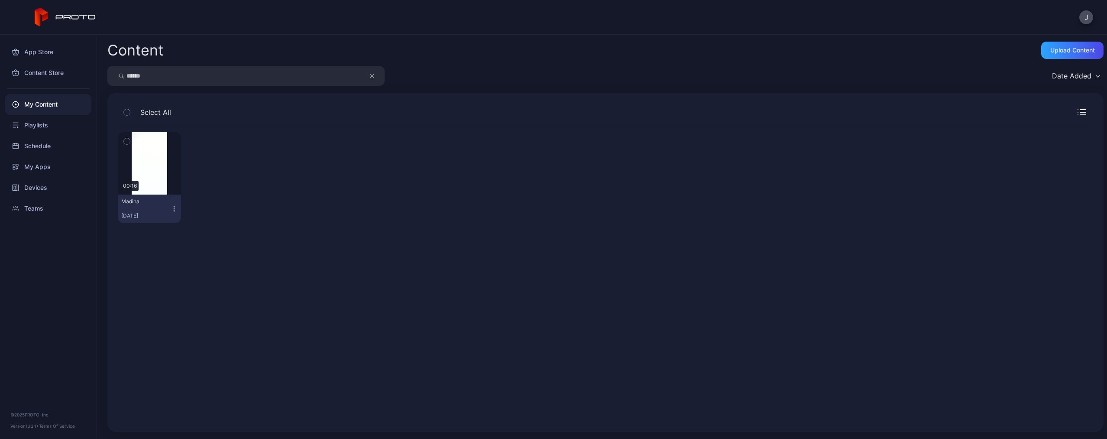
click at [171, 206] on icon "button" at bounding box center [174, 208] width 7 height 7
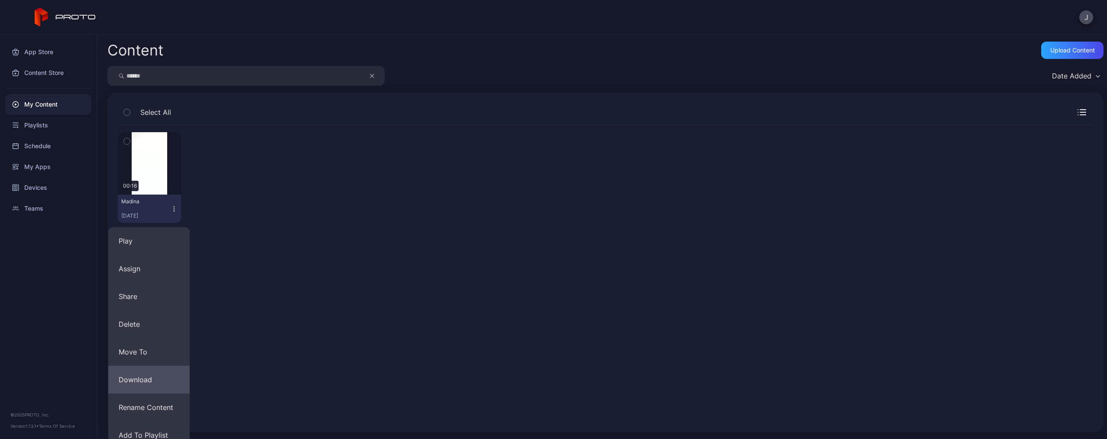
click at [151, 379] on button "Download" at bounding box center [148, 380] width 81 height 28
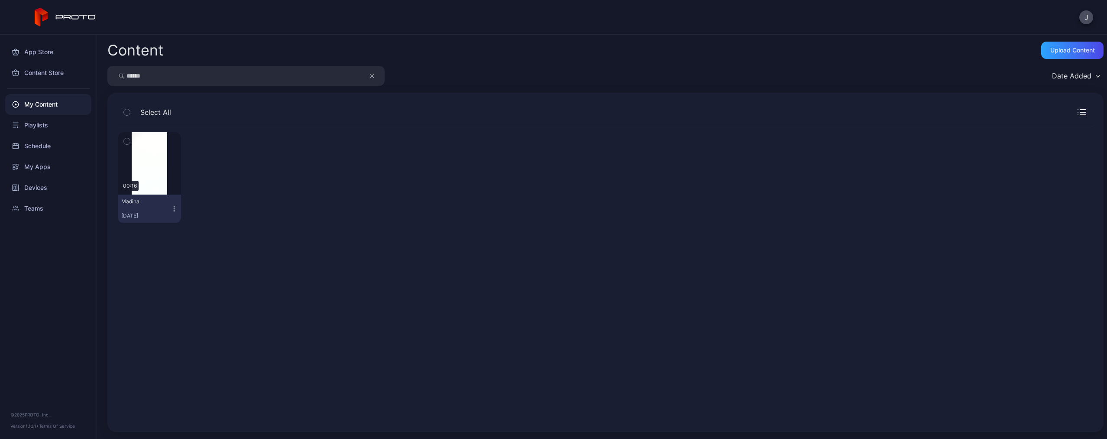
click at [171, 210] on icon "button" at bounding box center [174, 208] width 7 height 7
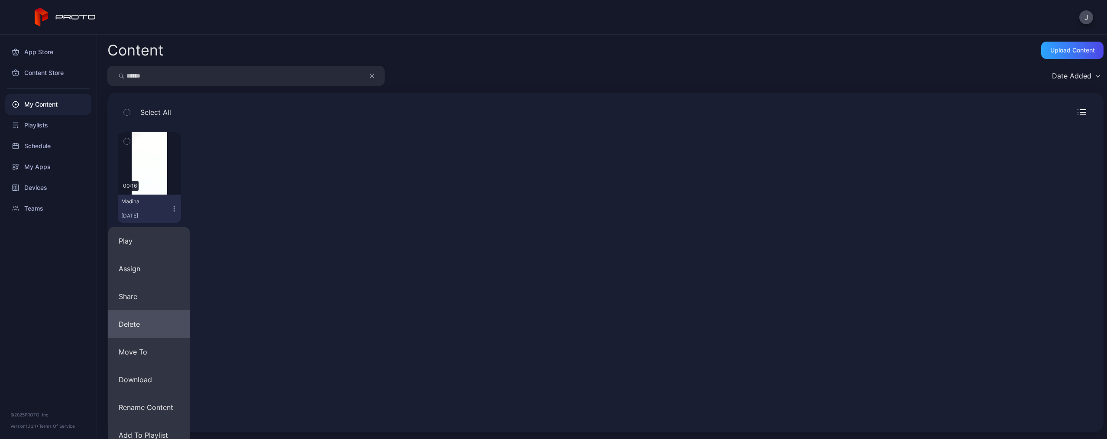
click at [149, 321] on button "Delete" at bounding box center [148, 324] width 81 height 28
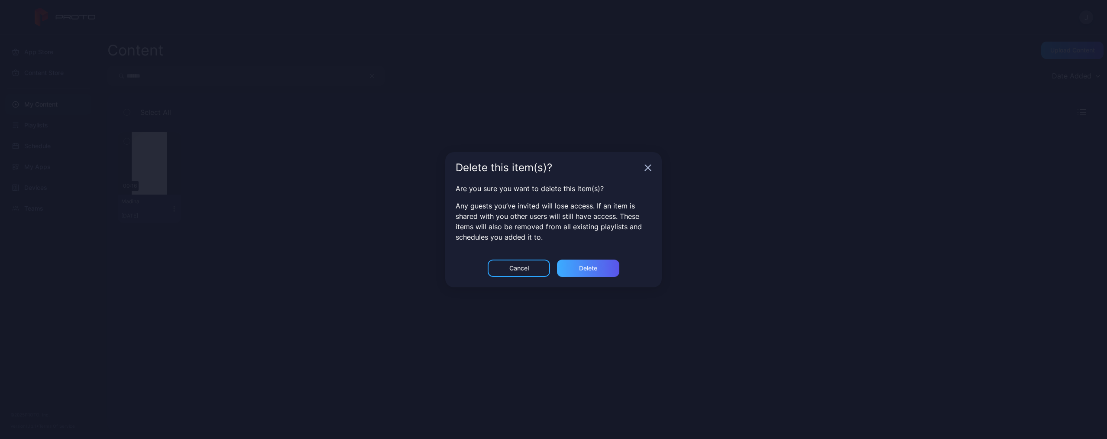
click at [581, 274] on div "Delete" at bounding box center [588, 267] width 62 height 17
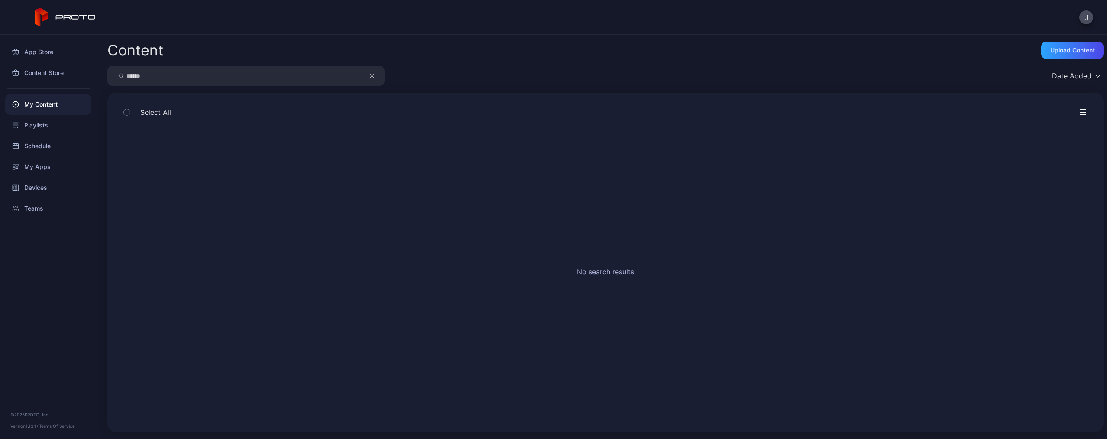
click at [373, 77] on icon "button" at bounding box center [372, 76] width 4 height 10
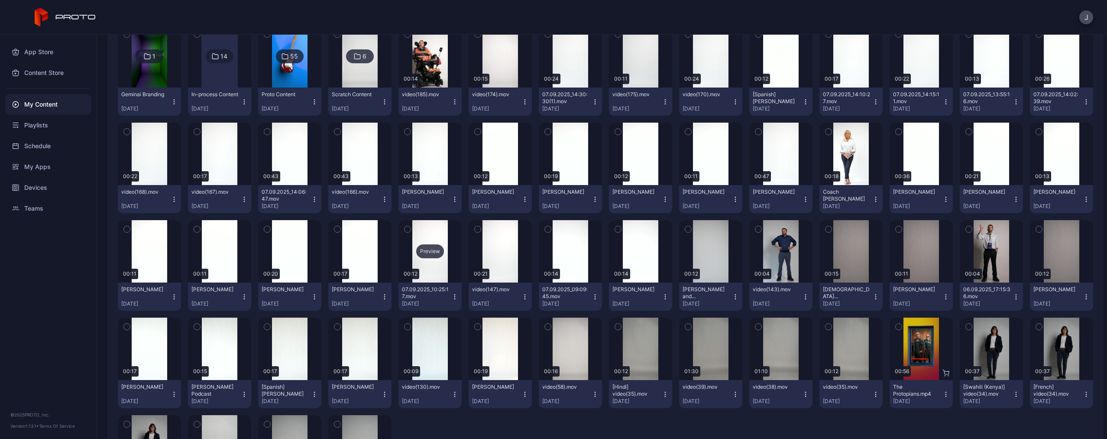
scroll to position [132, 0]
click at [241, 298] on icon "button" at bounding box center [244, 296] width 7 height 7
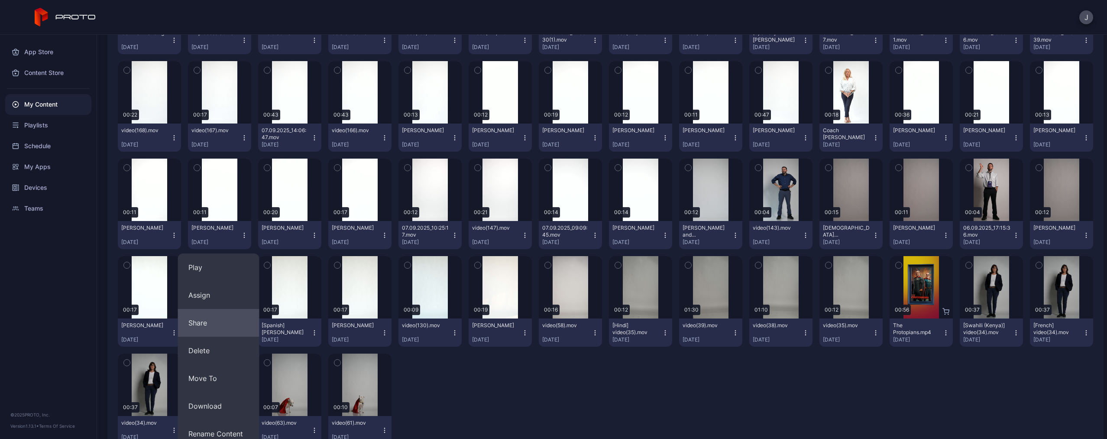
scroll to position [197, 0]
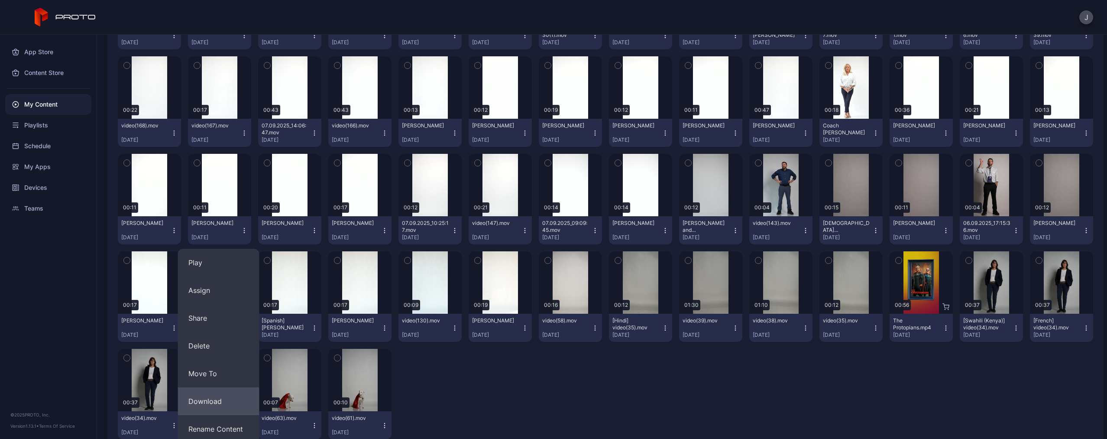
click at [209, 398] on button "Download" at bounding box center [218, 401] width 81 height 28
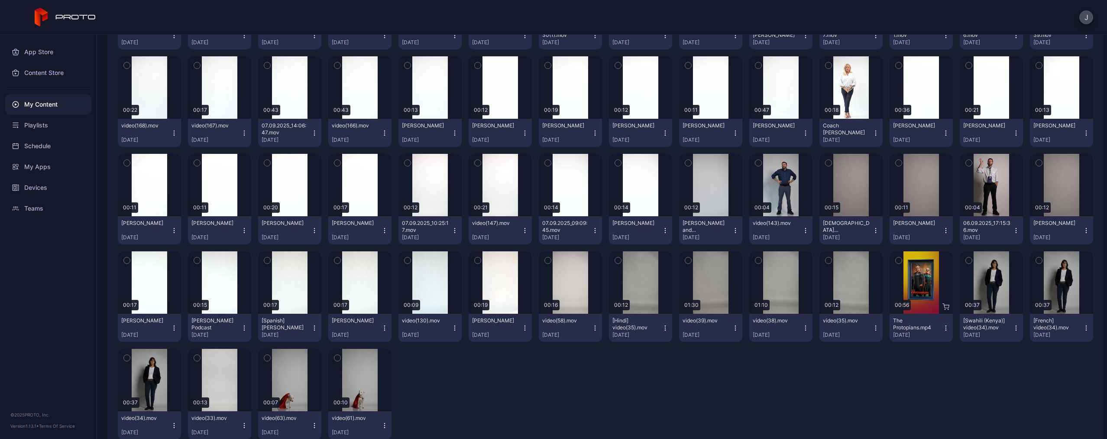
click at [244, 230] on icon "button" at bounding box center [244, 230] width 0 height 0
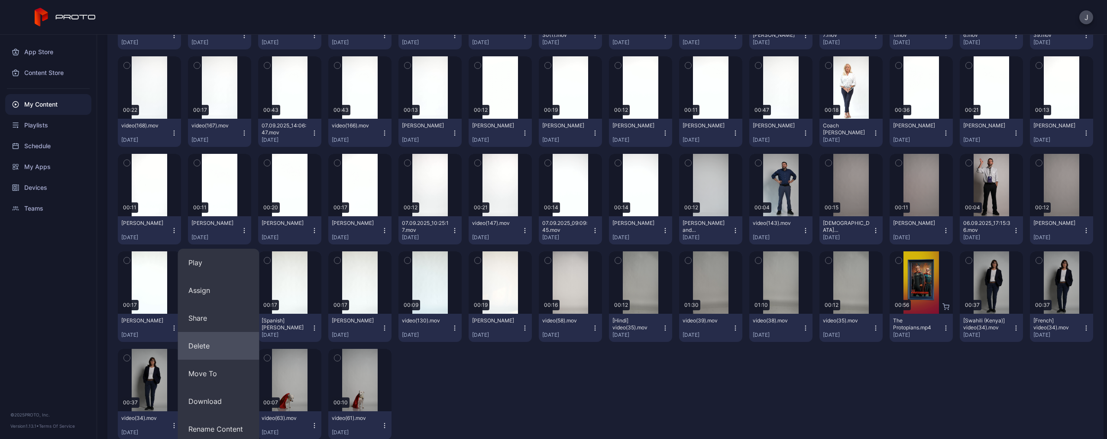
click at [218, 344] on button "Delete" at bounding box center [218, 346] width 81 height 28
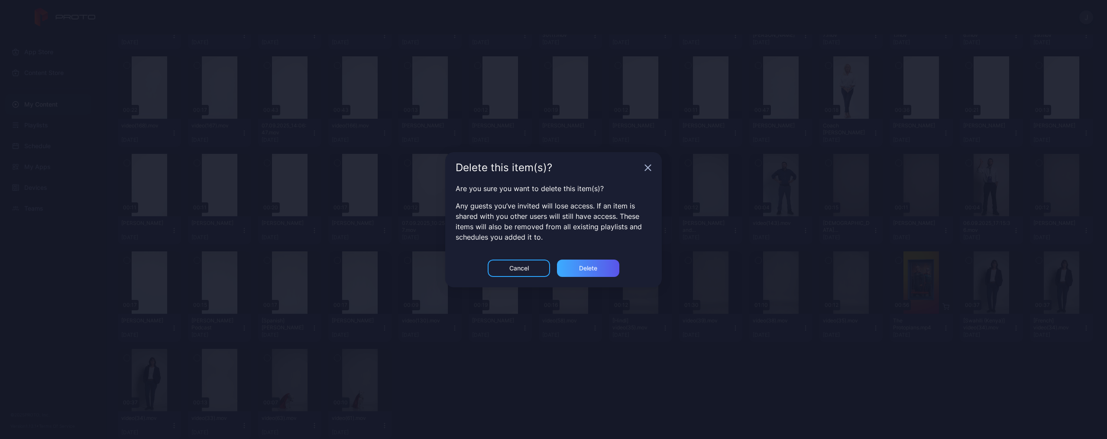
click at [589, 259] on div "Delete" at bounding box center [588, 267] width 62 height 17
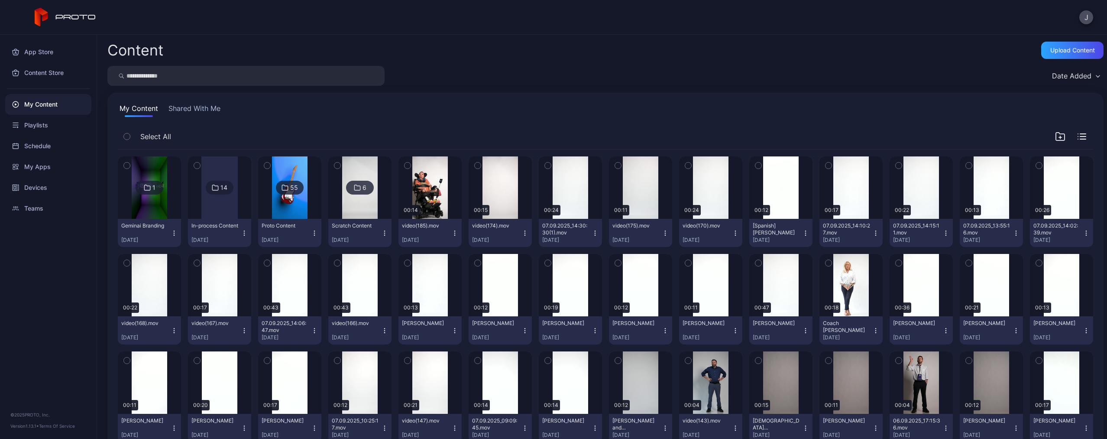
click at [303, 78] on input "search" at bounding box center [245, 76] width 277 height 20
type input "***"
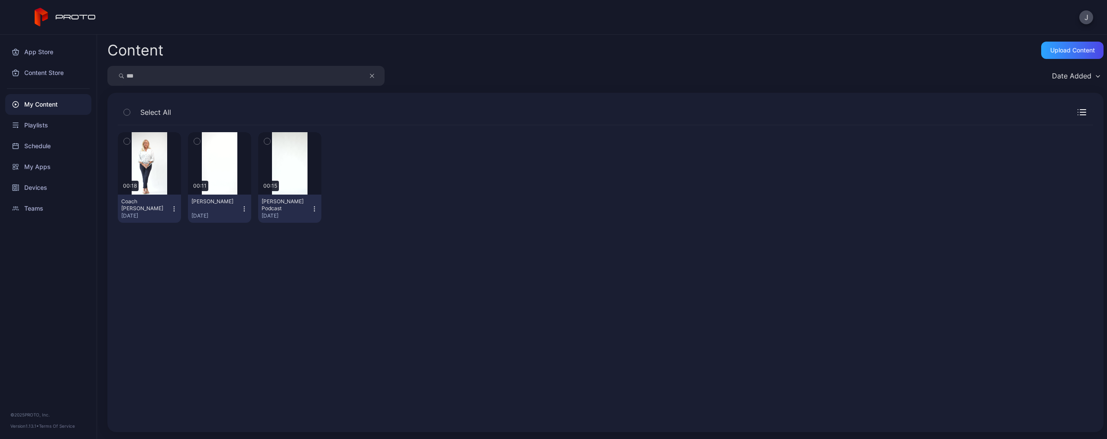
click at [243, 207] on icon "button" at bounding box center [244, 208] width 7 height 7
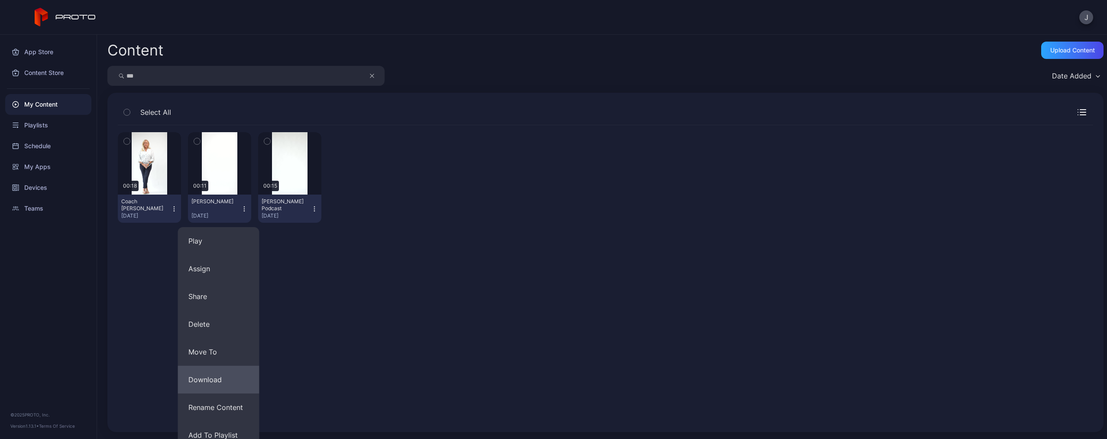
click at [225, 369] on button "Download" at bounding box center [218, 380] width 81 height 28
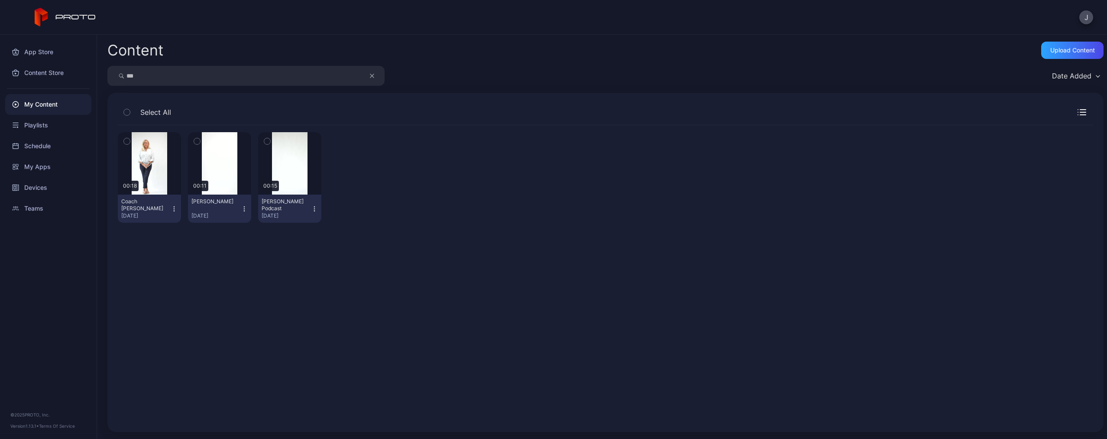
click at [242, 210] on icon "button" at bounding box center [244, 208] width 7 height 7
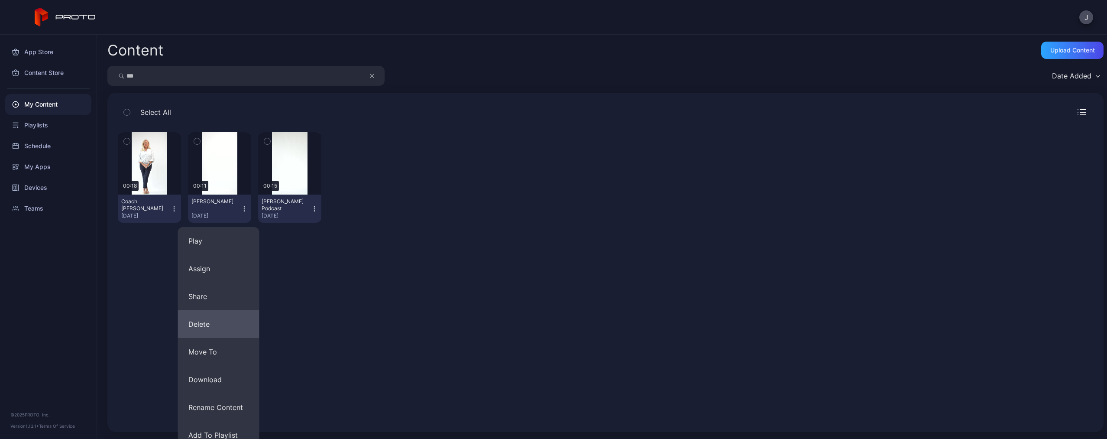
click at [217, 330] on button "Delete" at bounding box center [218, 324] width 81 height 28
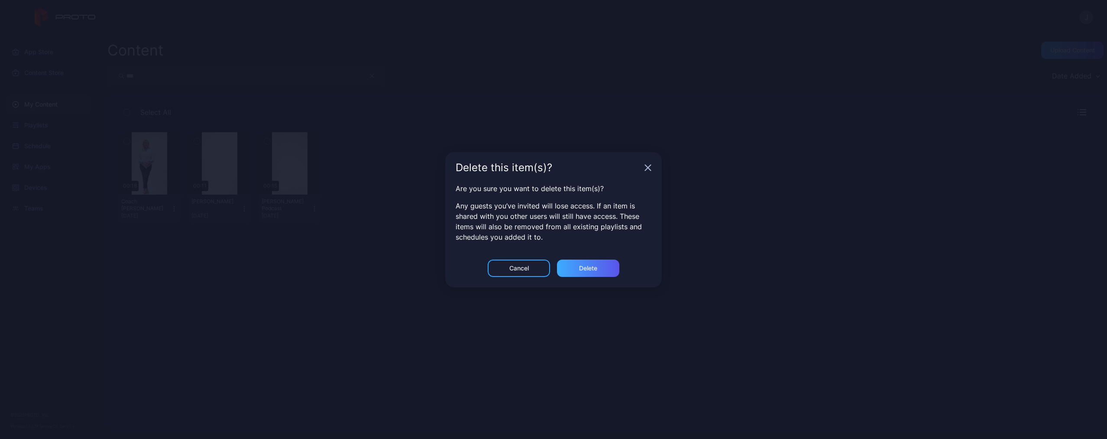
click at [592, 271] on div "Delete" at bounding box center [588, 268] width 18 height 7
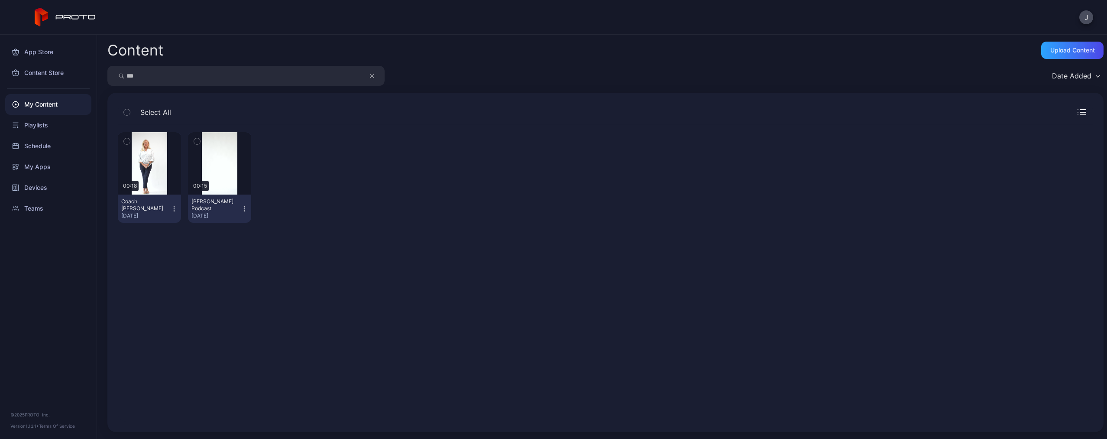
click at [373, 74] on icon "button" at bounding box center [372, 76] width 4 height 10
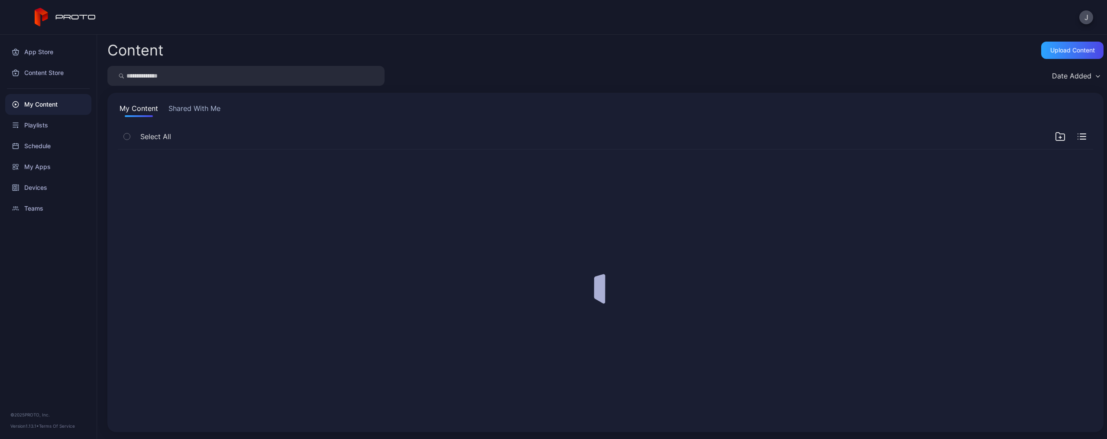
click at [338, 74] on input "search" at bounding box center [245, 76] width 277 height 20
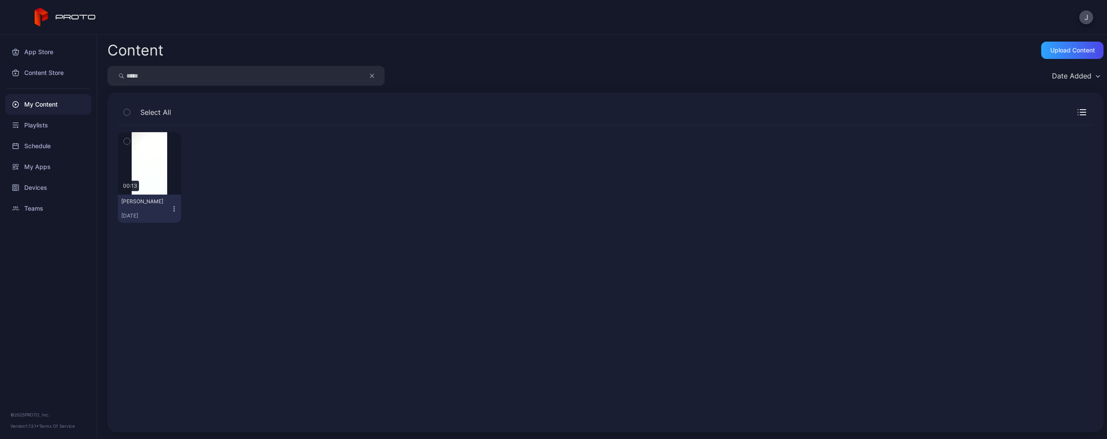
type input "*****"
click at [172, 210] on icon "button" at bounding box center [174, 208] width 7 height 7
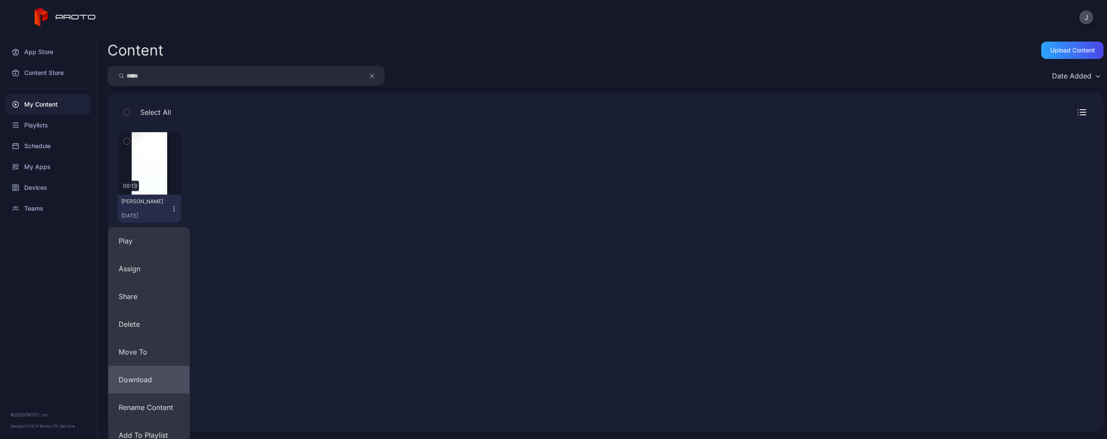
click at [158, 384] on button "Download" at bounding box center [148, 380] width 81 height 28
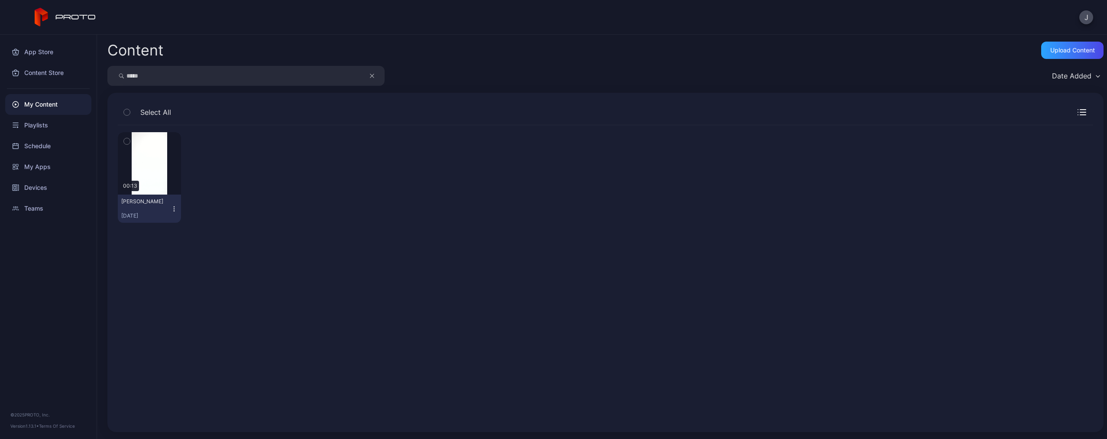
click at [176, 207] on icon "button" at bounding box center [174, 208] width 7 height 7
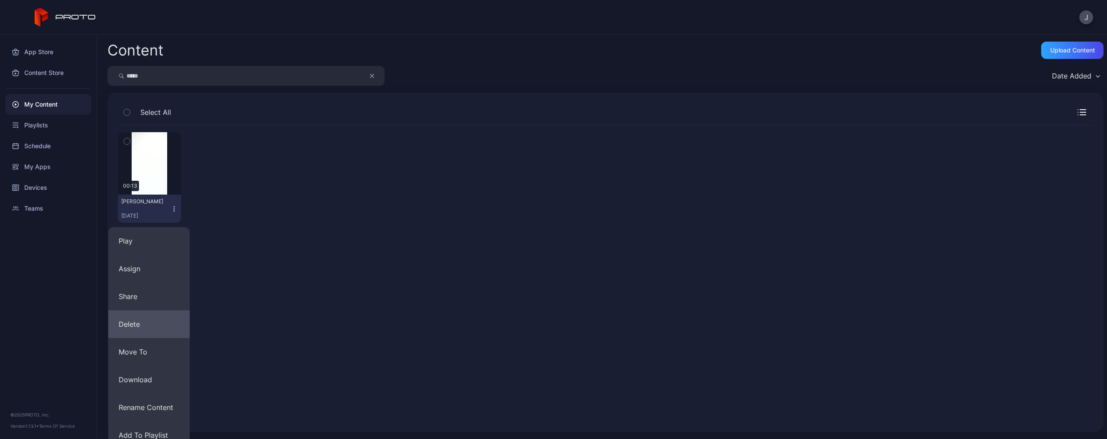
click at [156, 334] on button "Delete" at bounding box center [148, 324] width 81 height 28
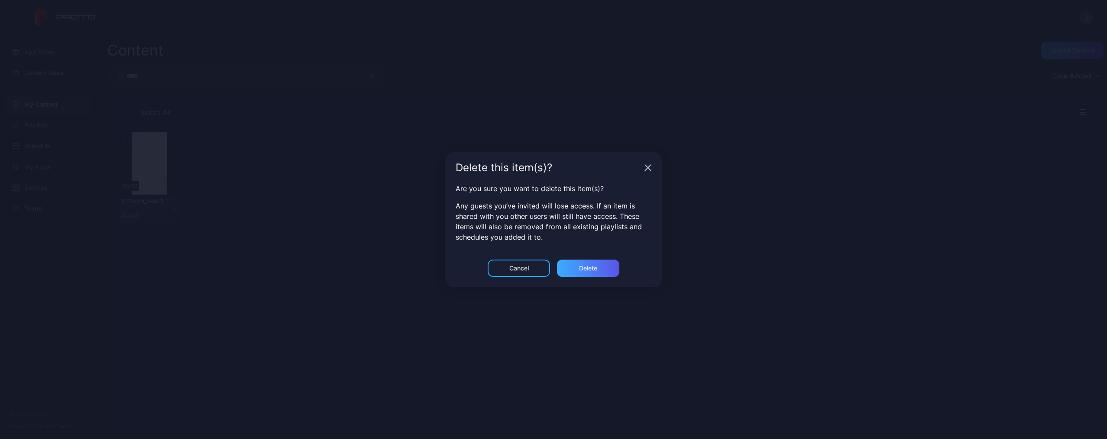
click at [573, 269] on div "Delete" at bounding box center [588, 267] width 62 height 17
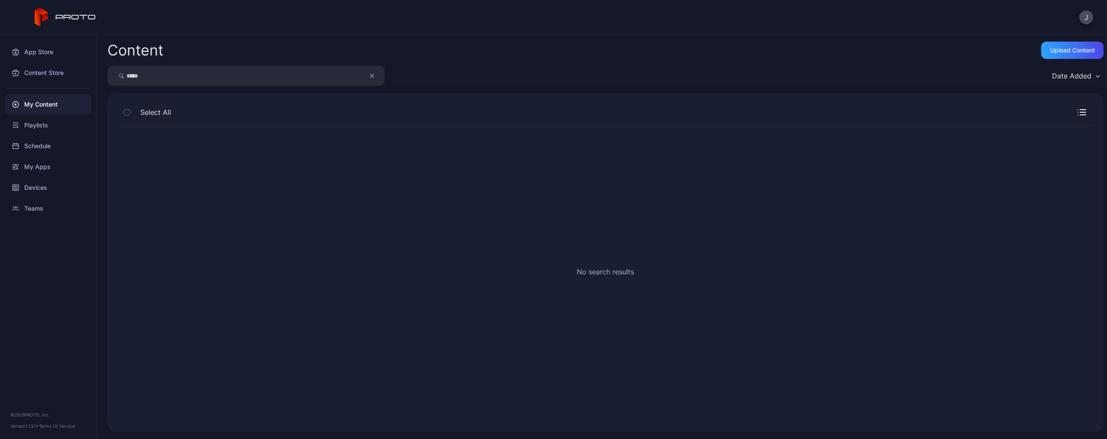
click at [371, 75] on icon "button" at bounding box center [372, 76] width 4 height 10
click at [326, 75] on input "search" at bounding box center [245, 76] width 277 height 20
type input "*****"
drag, startPoint x: 326, startPoint y: 75, endPoint x: 168, endPoint y: 209, distance: 206.5
click at [171, 209] on icon "button" at bounding box center [174, 208] width 7 height 7
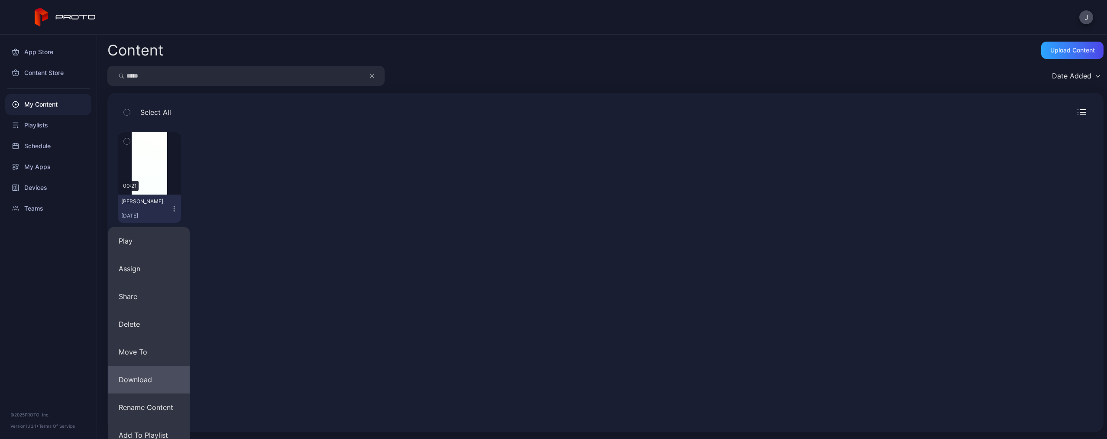
click at [154, 376] on button "Download" at bounding box center [148, 380] width 81 height 28
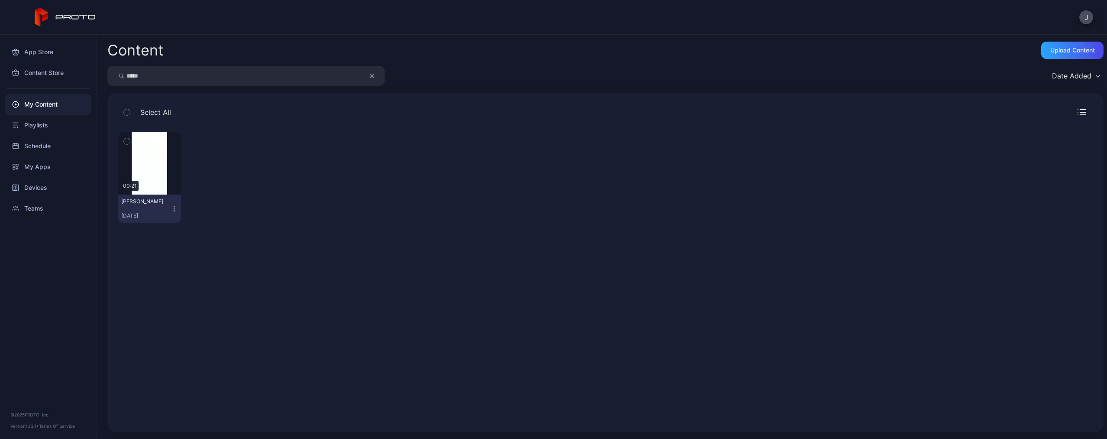
click at [176, 207] on icon "button" at bounding box center [174, 208] width 7 height 7
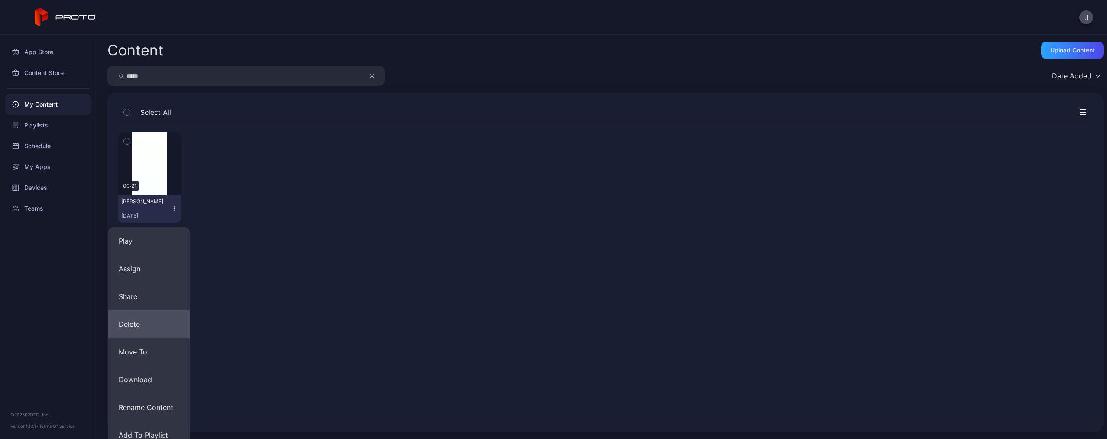
click at [167, 327] on button "Delete" at bounding box center [148, 324] width 81 height 28
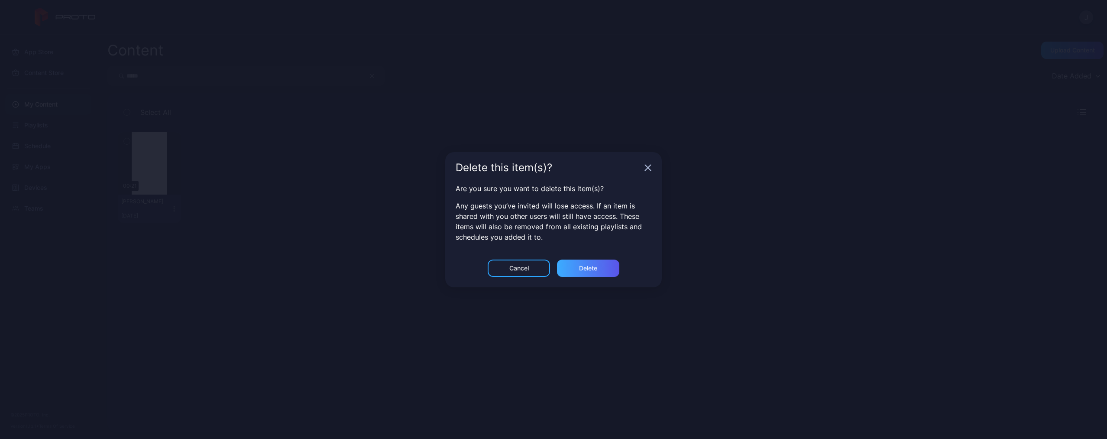
click at [574, 272] on div "Delete" at bounding box center [588, 267] width 62 height 17
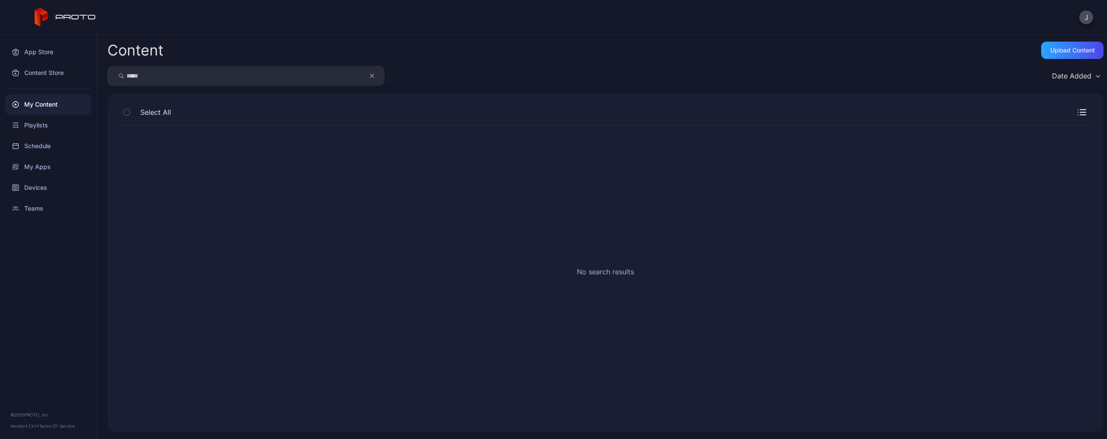
click at [370, 76] on icon "button" at bounding box center [372, 76] width 4 height 10
click at [338, 76] on input "search" at bounding box center [245, 76] width 277 height 20
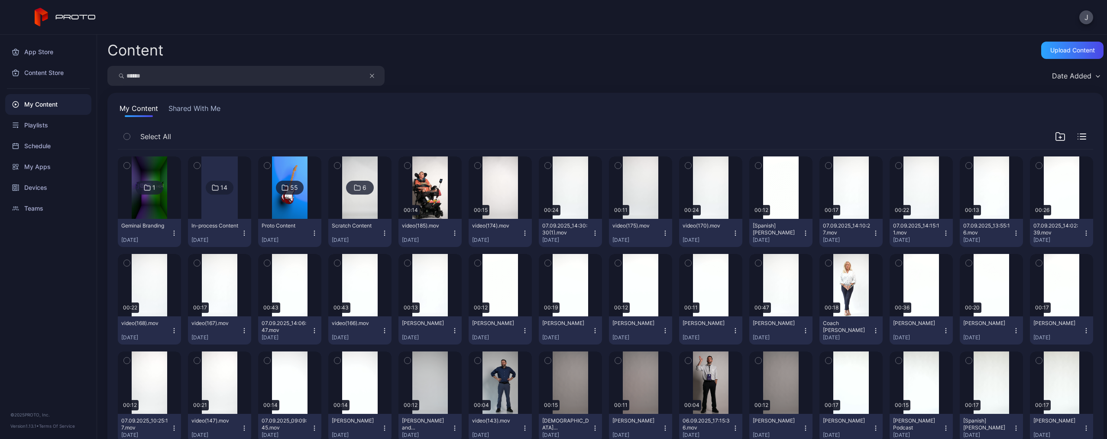
type input "******"
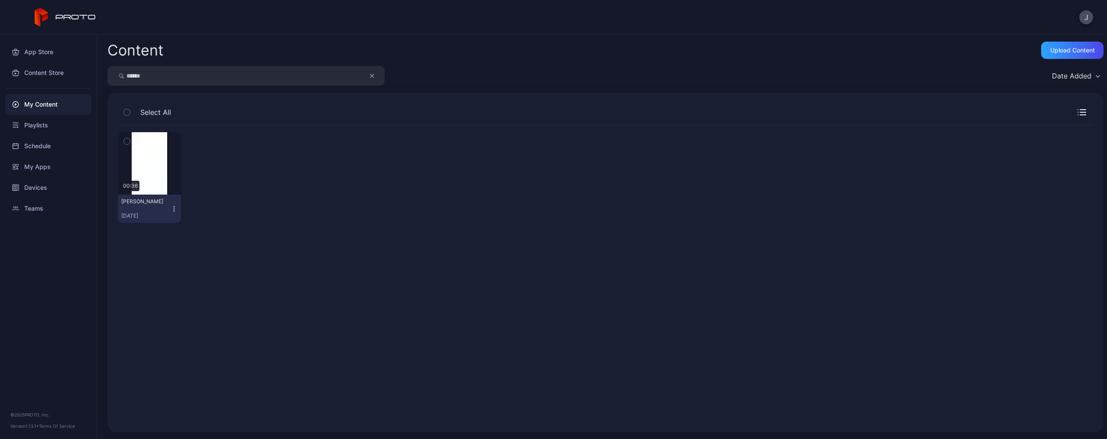
click at [173, 210] on icon "button" at bounding box center [174, 208] width 7 height 7
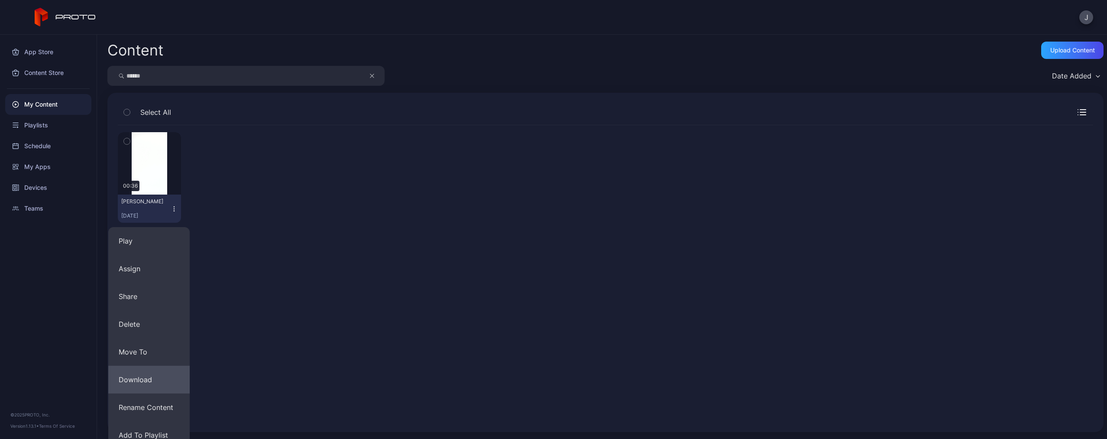
click at [163, 381] on button "Download" at bounding box center [148, 380] width 81 height 28
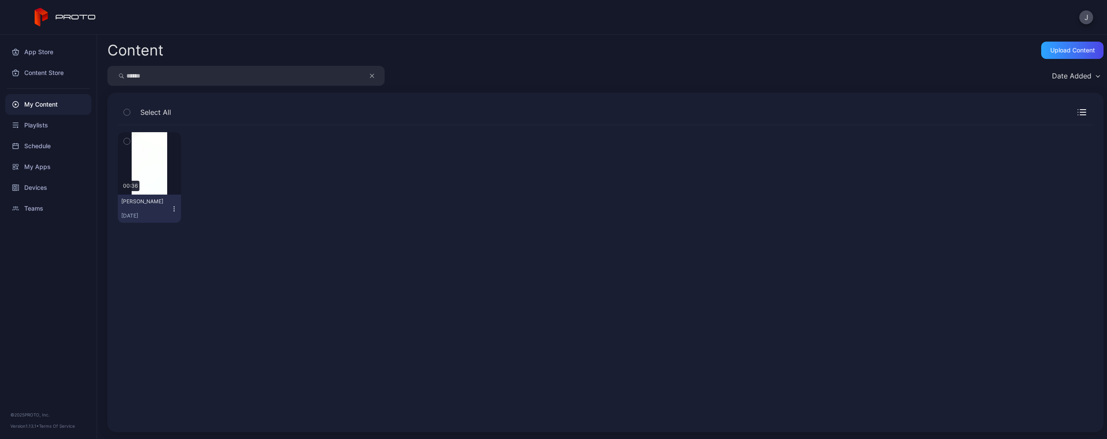
click at [171, 211] on icon "button" at bounding box center [174, 208] width 7 height 7
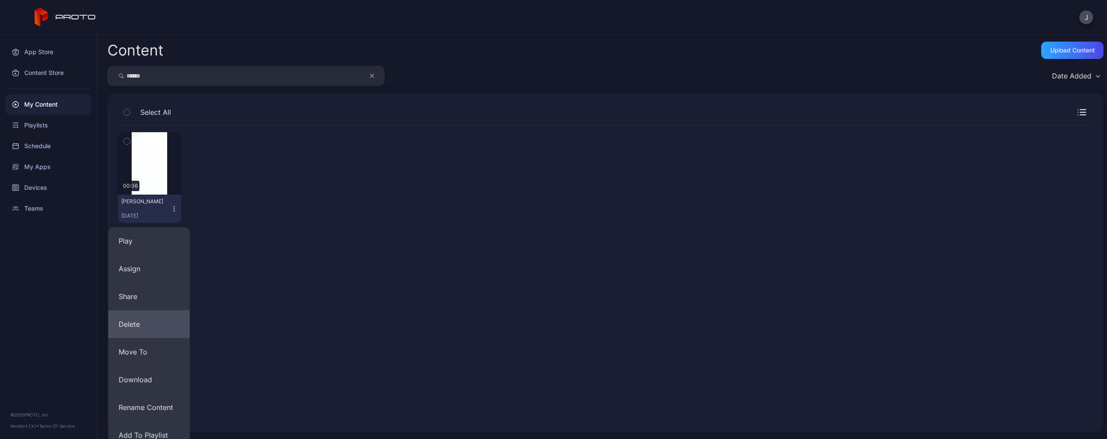
click at [159, 329] on button "Delete" at bounding box center [148, 324] width 81 height 28
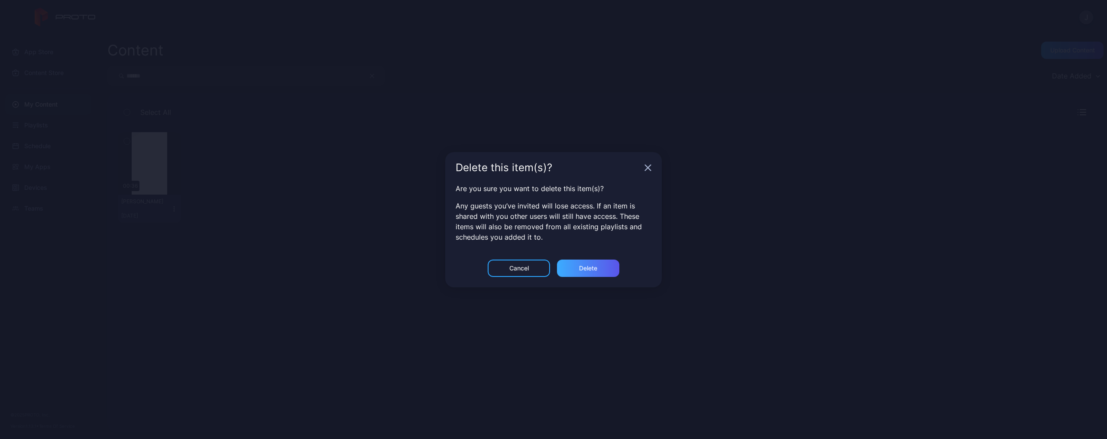
click at [584, 273] on div "Delete" at bounding box center [588, 267] width 62 height 17
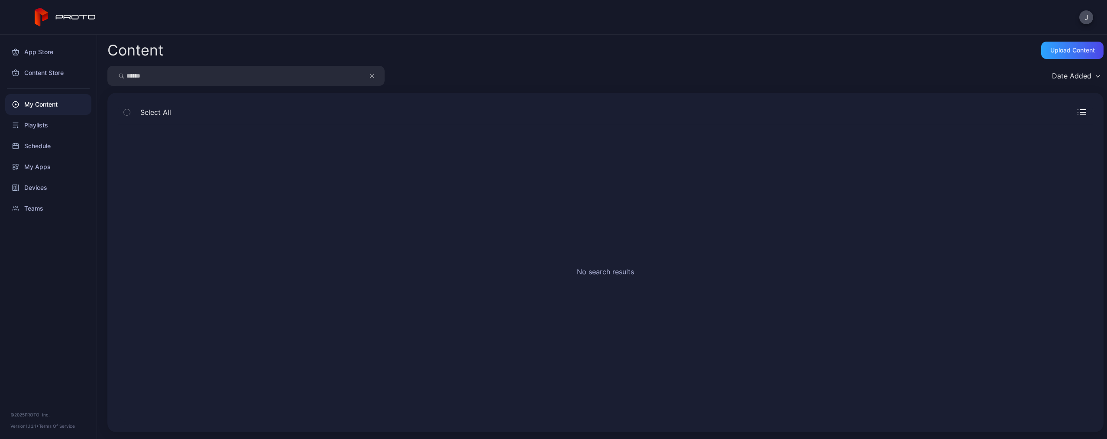
click at [372, 78] on icon "button" at bounding box center [372, 76] width 4 height 10
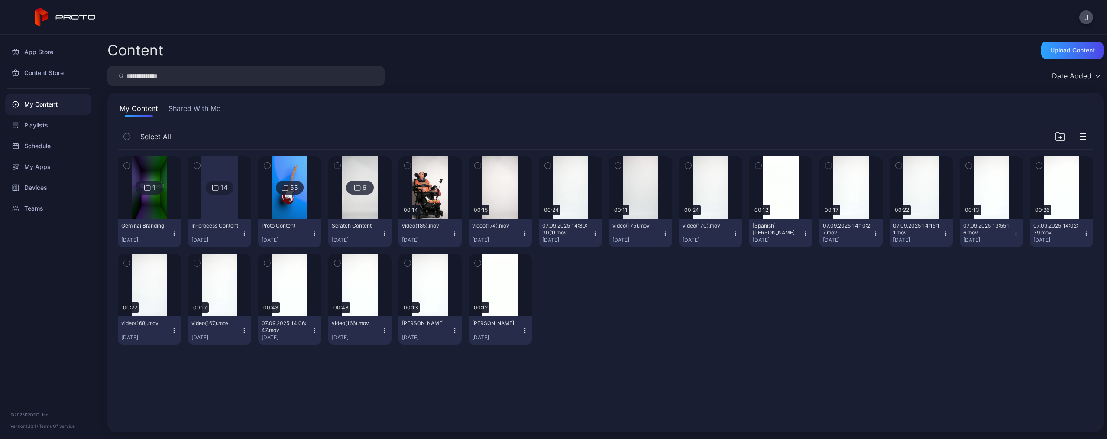
click at [329, 78] on input "search" at bounding box center [245, 76] width 277 height 20
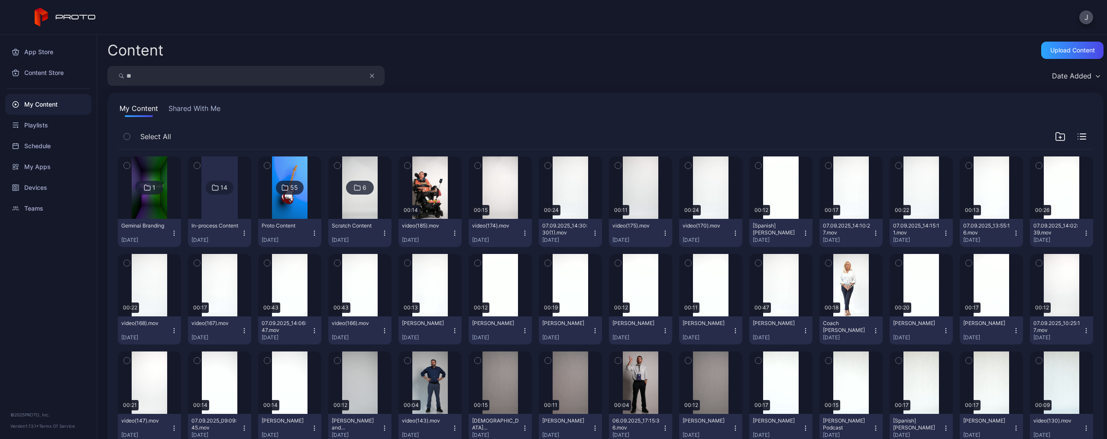
type input "*"
type input "*****"
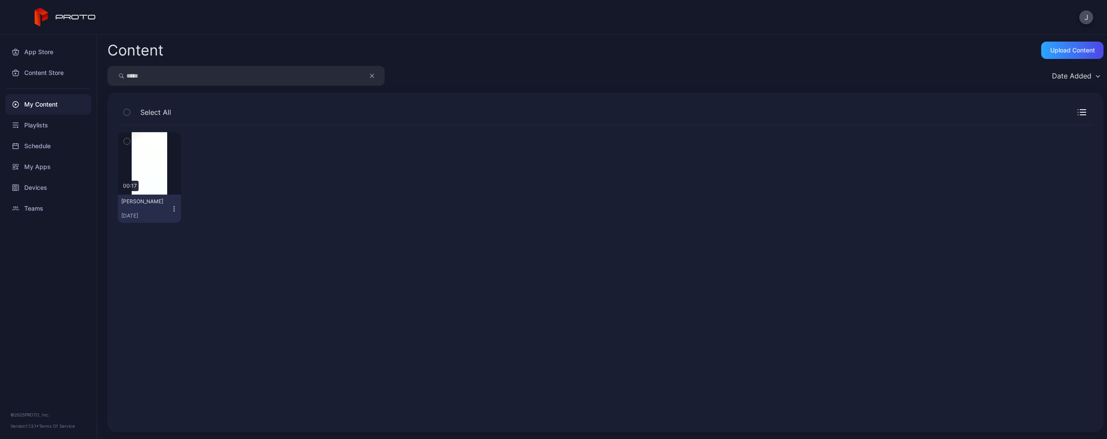
click at [172, 210] on icon "button" at bounding box center [174, 208] width 7 height 7
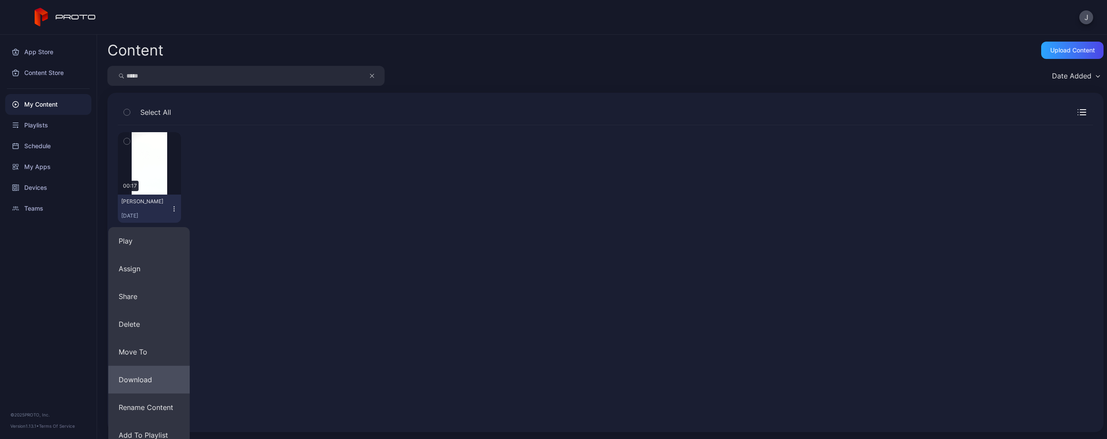
click at [168, 378] on button "Download" at bounding box center [148, 380] width 81 height 28
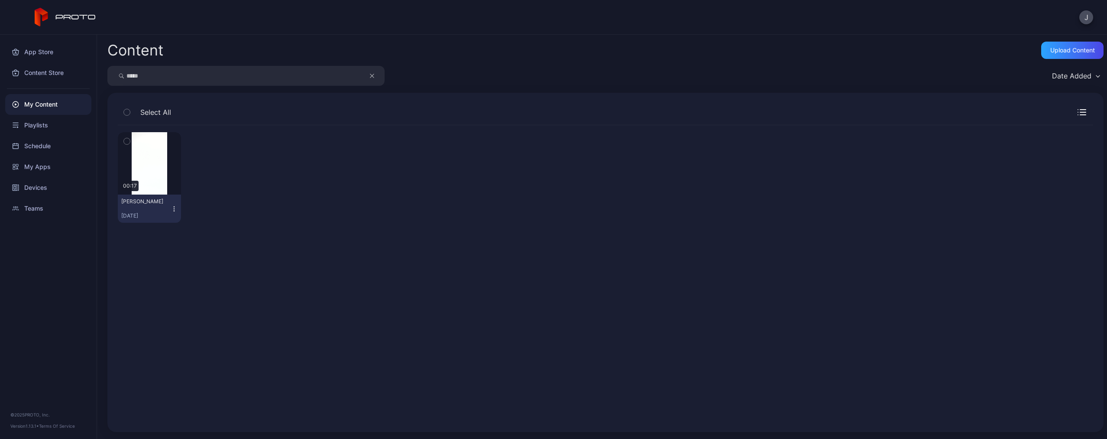
click at [171, 210] on icon "button" at bounding box center [174, 208] width 7 height 7
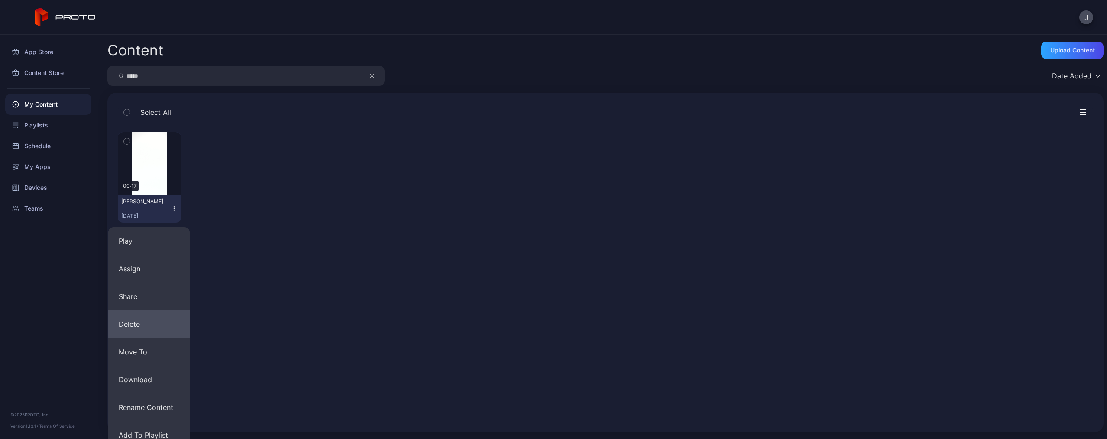
click at [154, 320] on button "Delete" at bounding box center [148, 324] width 81 height 28
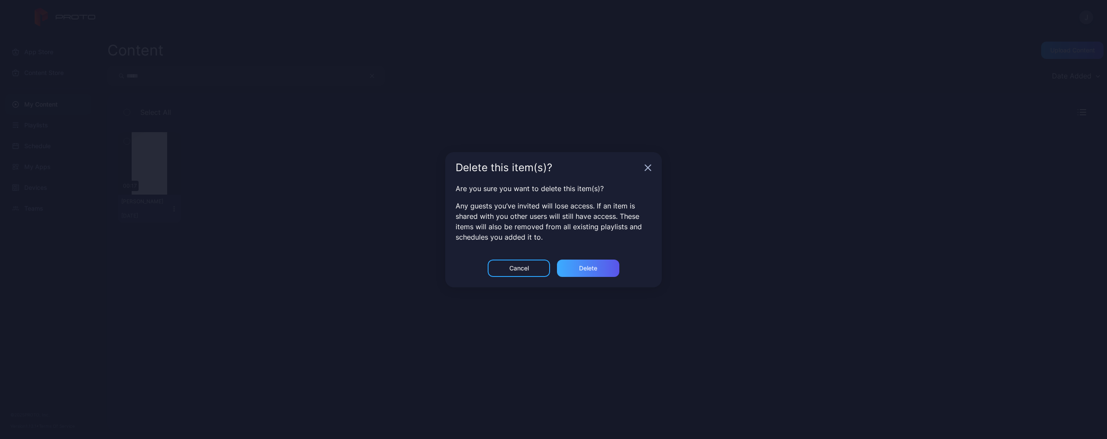
click at [603, 266] on div "Delete" at bounding box center [588, 267] width 62 height 17
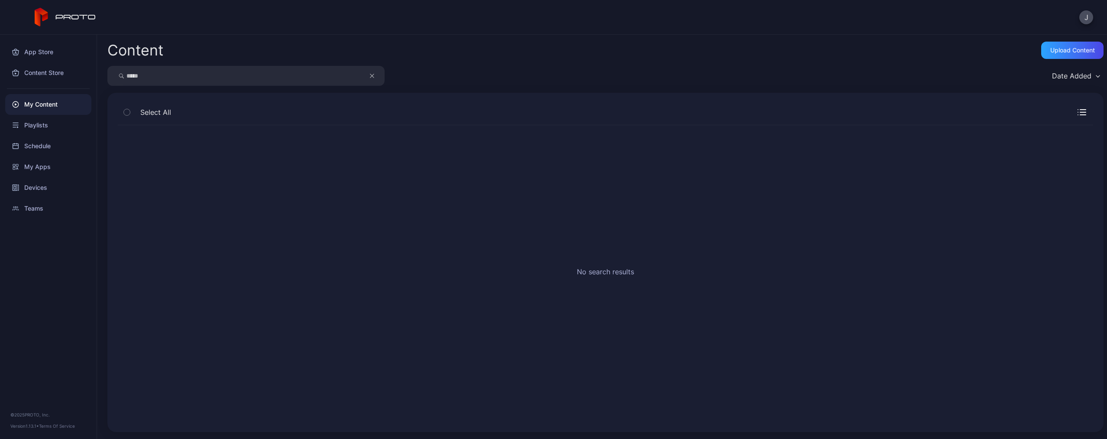
click at [373, 80] on icon "button" at bounding box center [372, 76] width 4 height 10
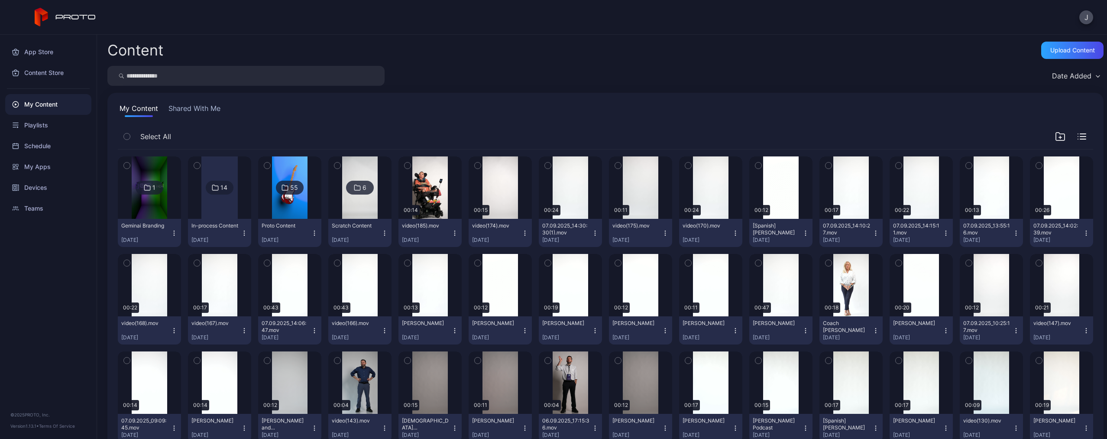
click at [292, 77] on input "search" at bounding box center [245, 76] width 277 height 20
type input "****"
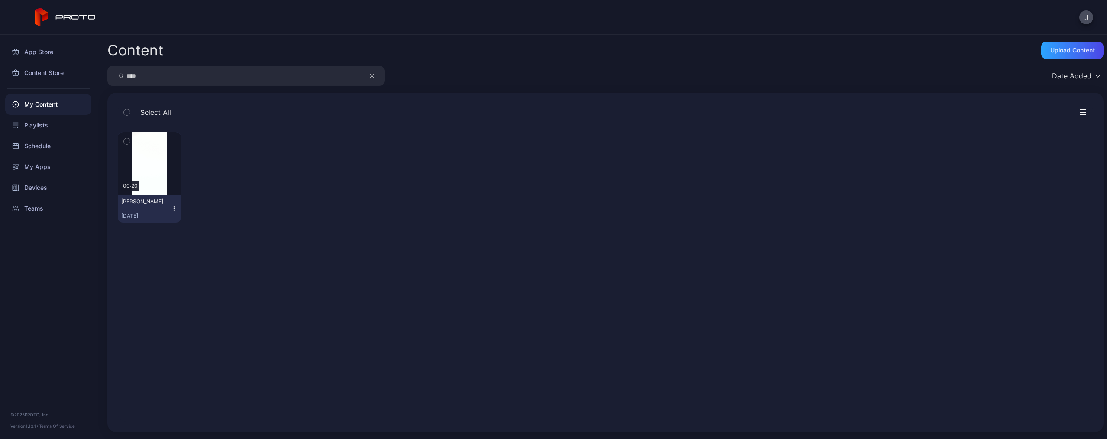
click at [174, 204] on button "Beth White Sep 7, 2025" at bounding box center [149, 208] width 63 height 28
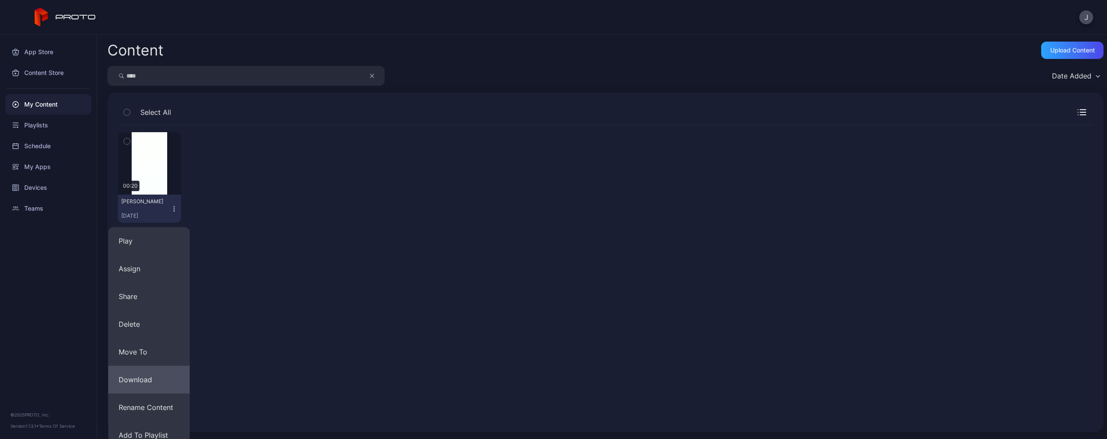
click at [168, 384] on button "Download" at bounding box center [148, 380] width 81 height 28
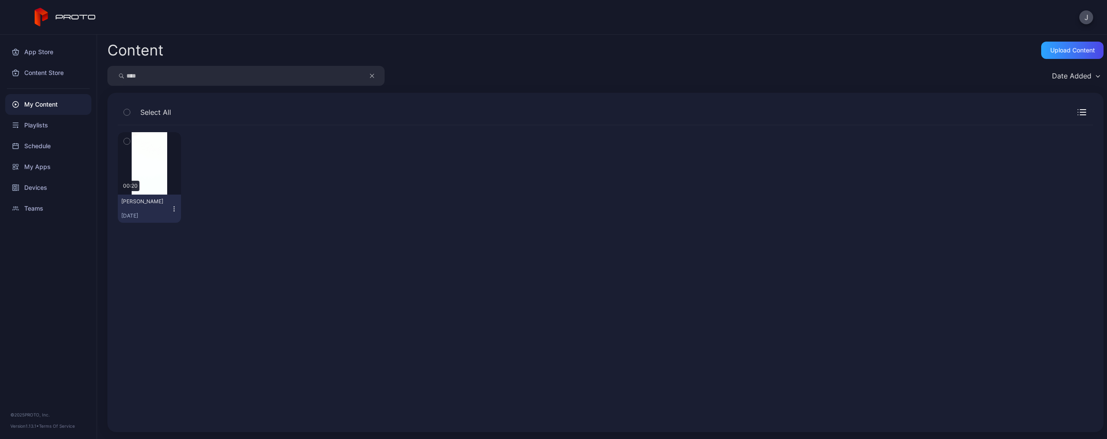
click at [175, 205] on icon "button" at bounding box center [174, 208] width 7 height 7
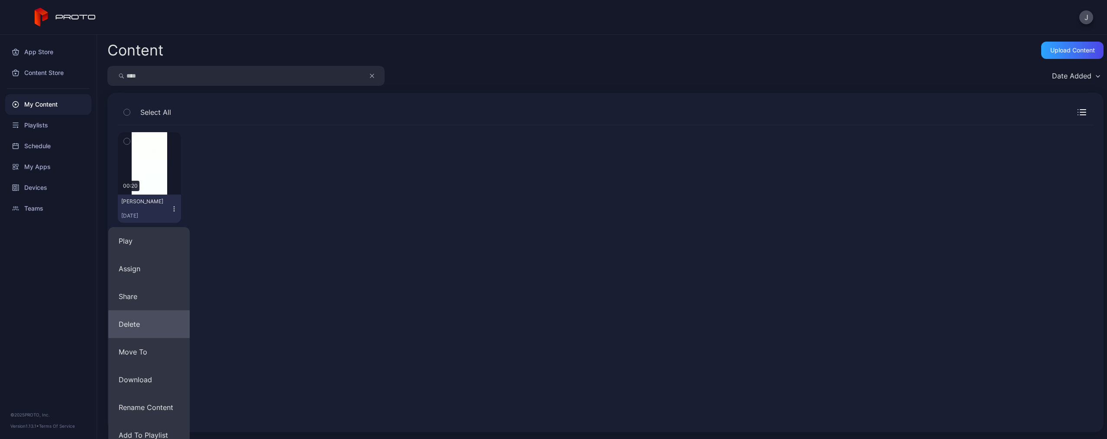
click at [154, 325] on button "Delete" at bounding box center [148, 324] width 81 height 28
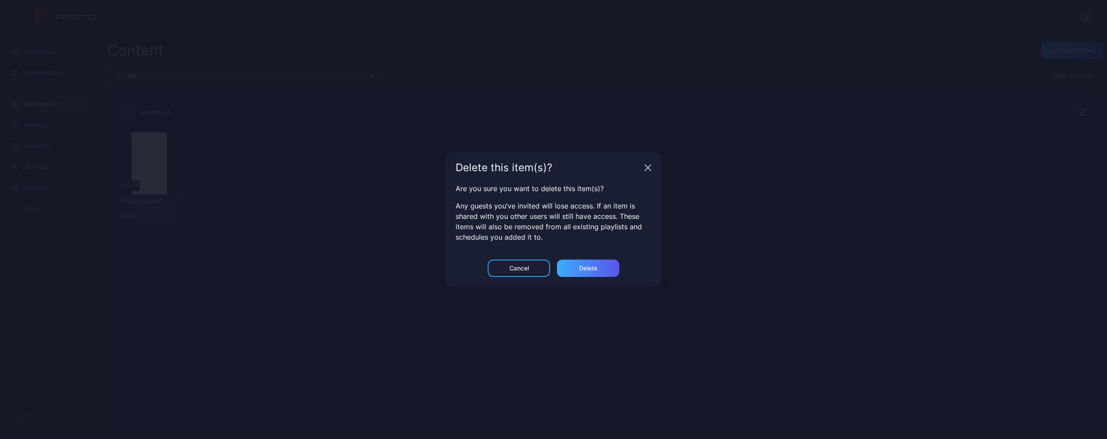
click at [604, 266] on div "Delete" at bounding box center [588, 267] width 62 height 17
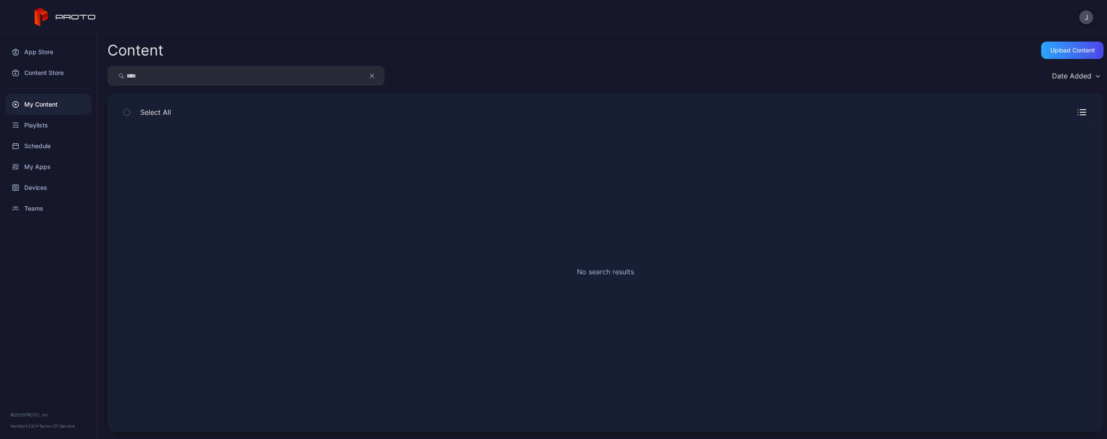
click at [370, 78] on icon "button" at bounding box center [372, 76] width 4 height 10
click at [340, 78] on input "search" at bounding box center [245, 76] width 277 height 20
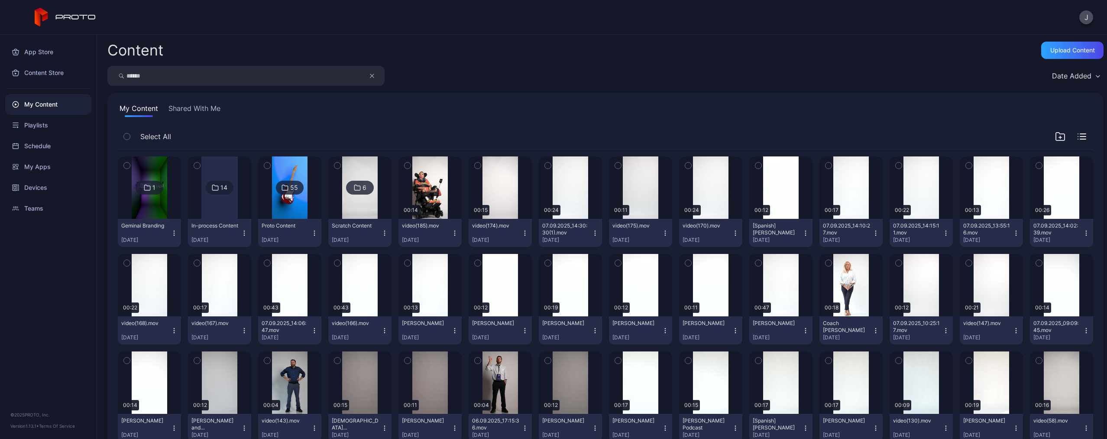
type input "******"
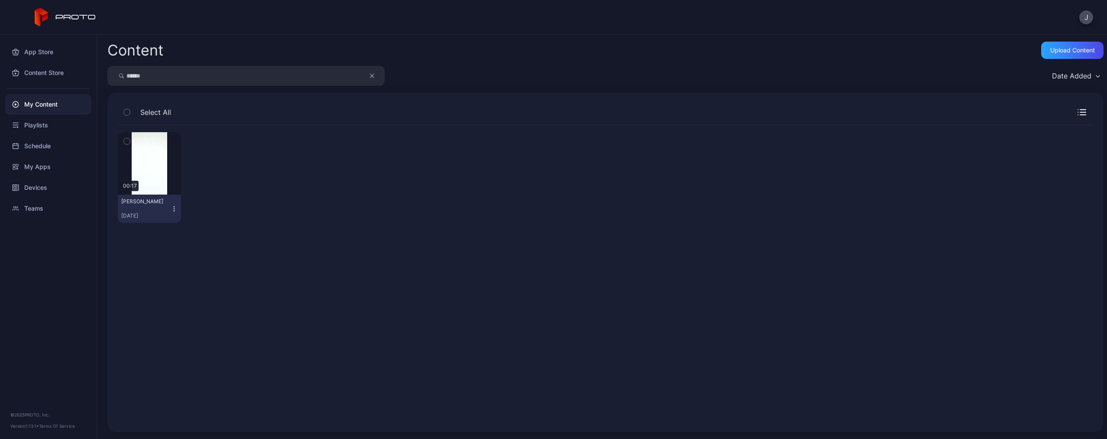
click at [171, 207] on icon "button" at bounding box center [174, 208] width 7 height 7
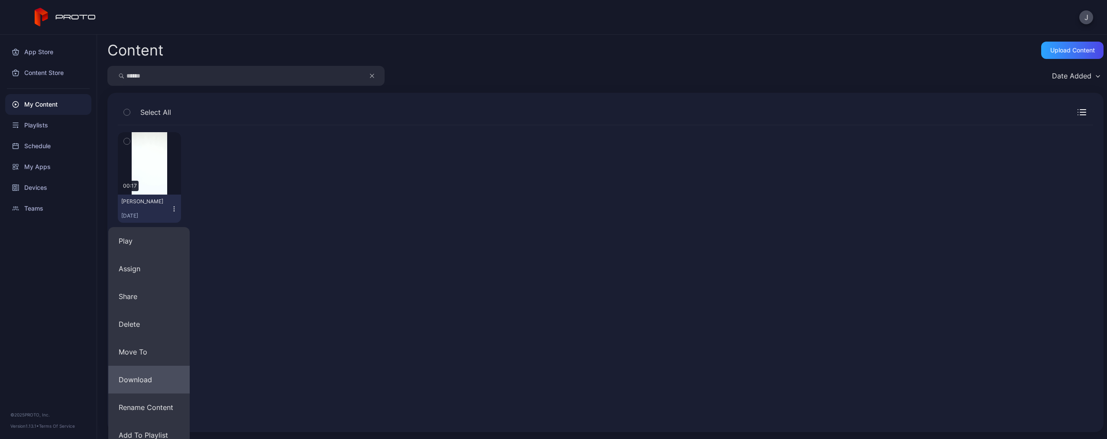
click at [151, 377] on button "Download" at bounding box center [148, 380] width 81 height 28
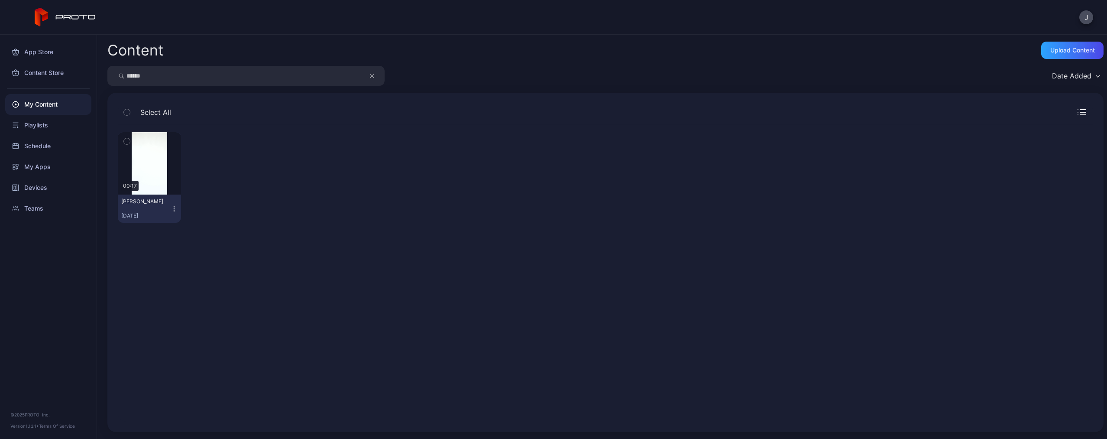
click at [172, 207] on icon "button" at bounding box center [174, 208] width 7 height 7
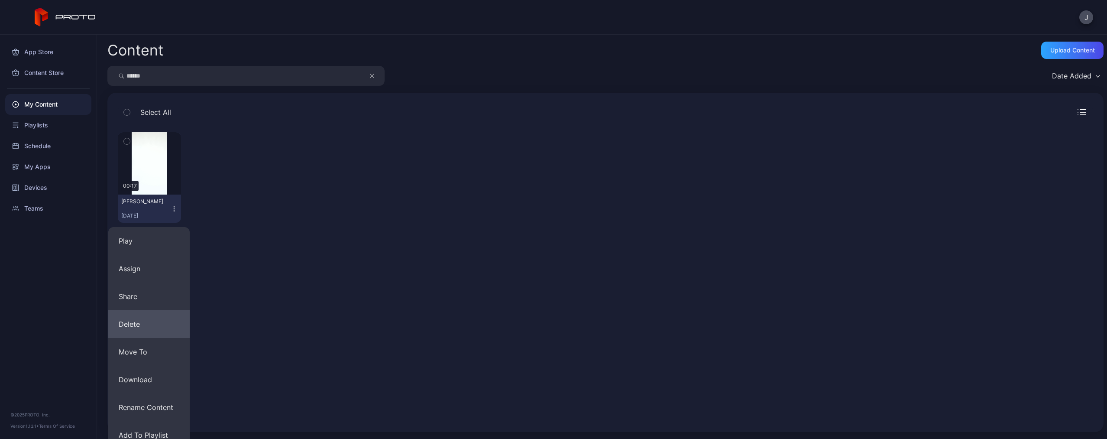
click at [152, 334] on button "Delete" at bounding box center [148, 324] width 81 height 28
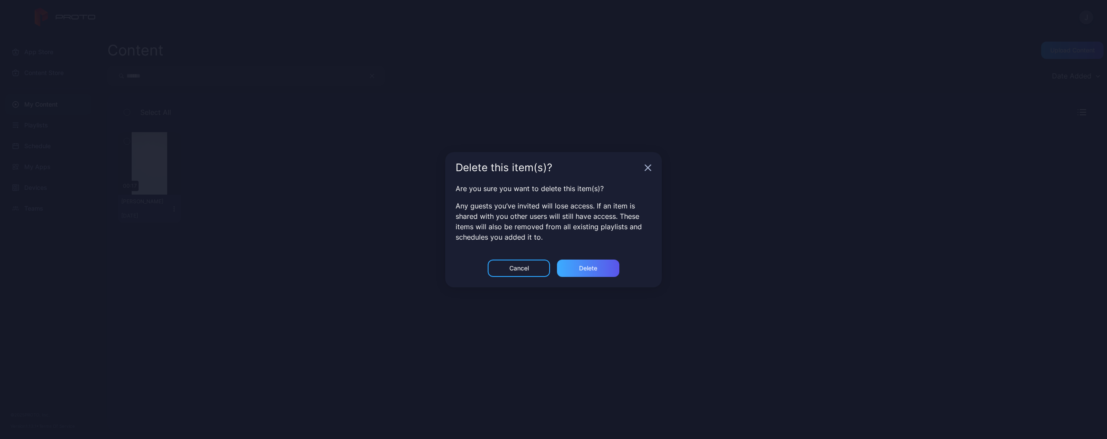
click at [591, 270] on div "Delete" at bounding box center [588, 268] width 18 height 7
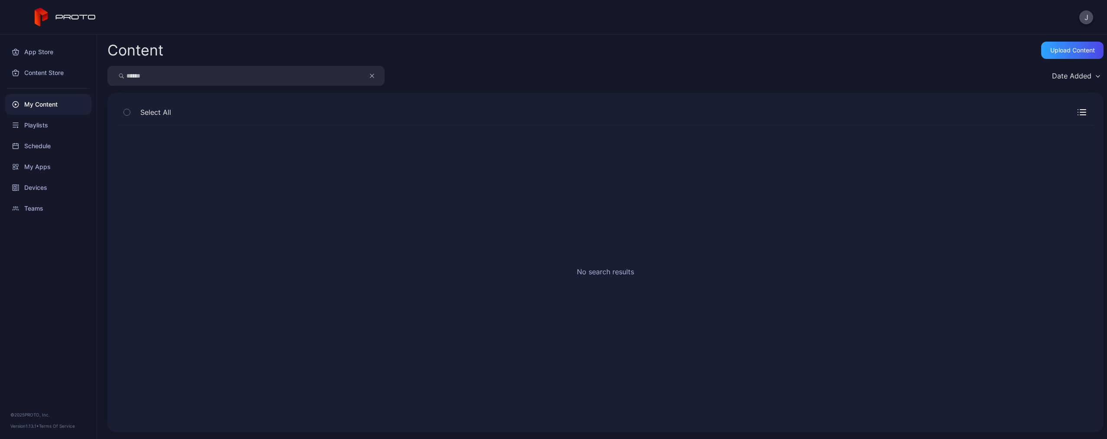
click at [372, 78] on icon "button" at bounding box center [372, 76] width 4 height 10
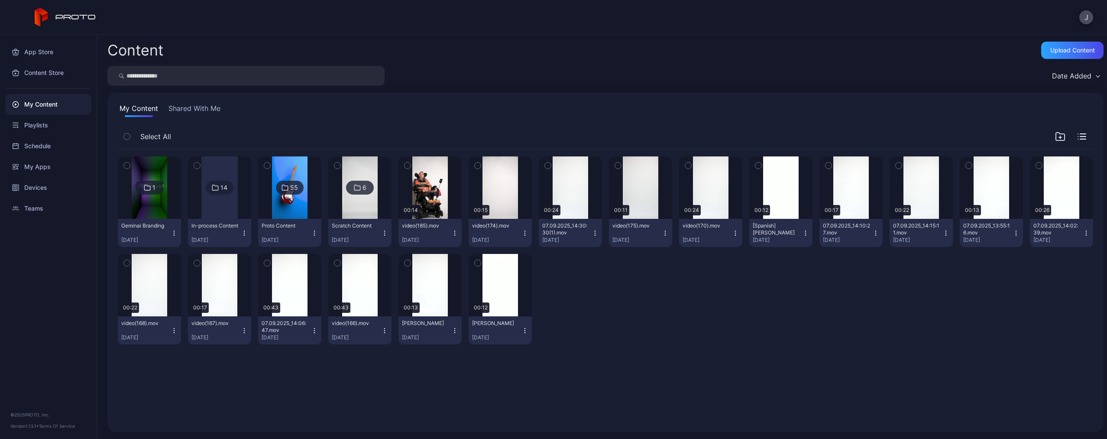
click at [337, 78] on input "search" at bounding box center [245, 76] width 277 height 20
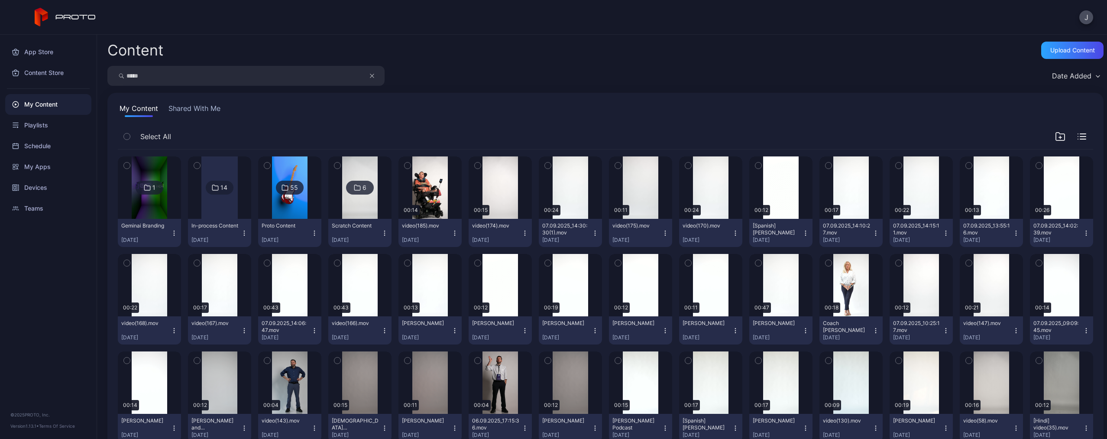
type input "*****"
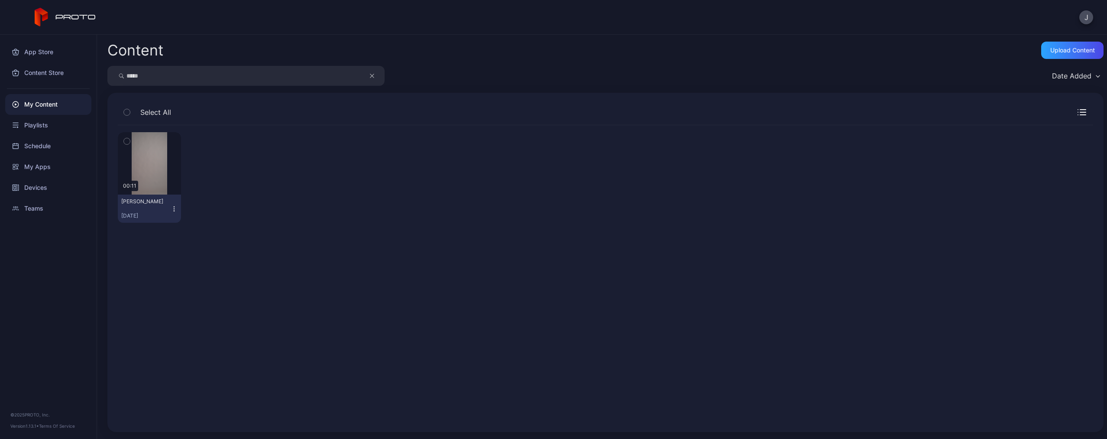
click at [172, 207] on icon "button" at bounding box center [174, 208] width 7 height 7
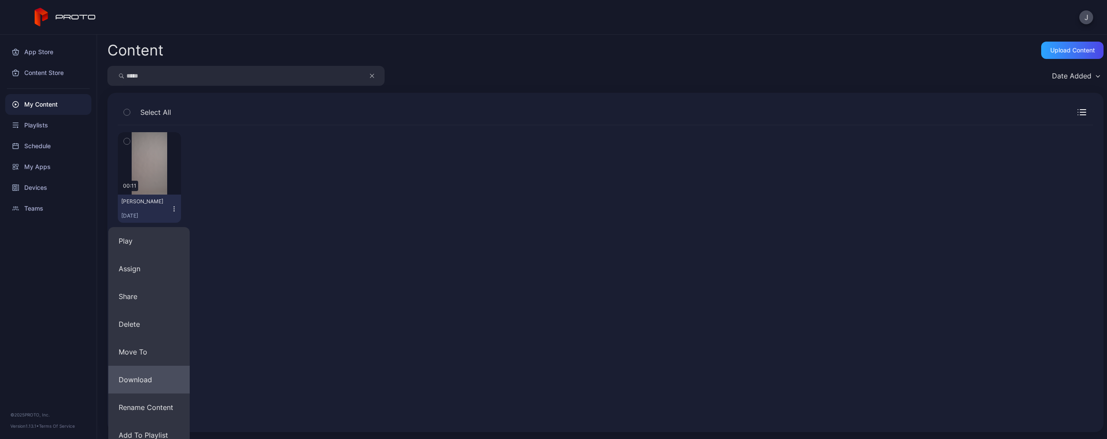
click at [159, 379] on button "Download" at bounding box center [148, 380] width 81 height 28
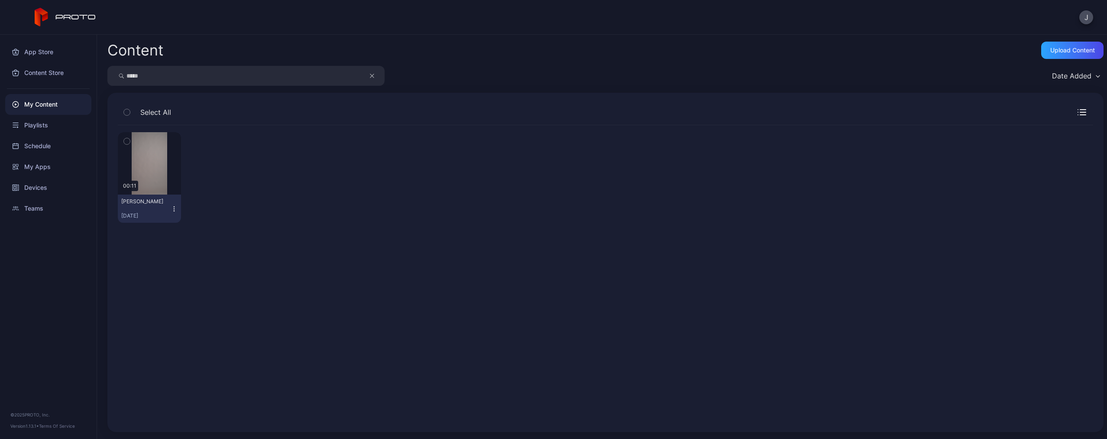
click at [177, 212] on button "Kandi Gongora Sep 6, 2025" at bounding box center [149, 208] width 63 height 28
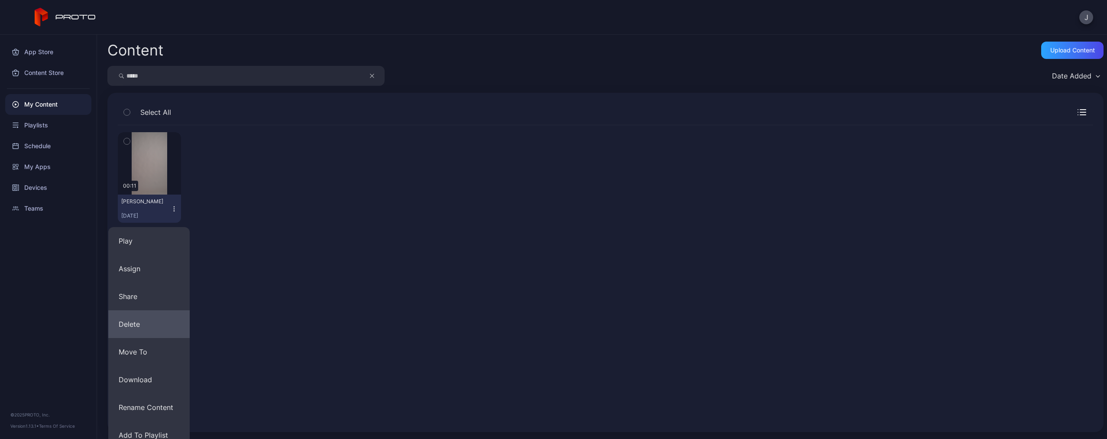
click at [168, 328] on button "Delete" at bounding box center [148, 324] width 81 height 28
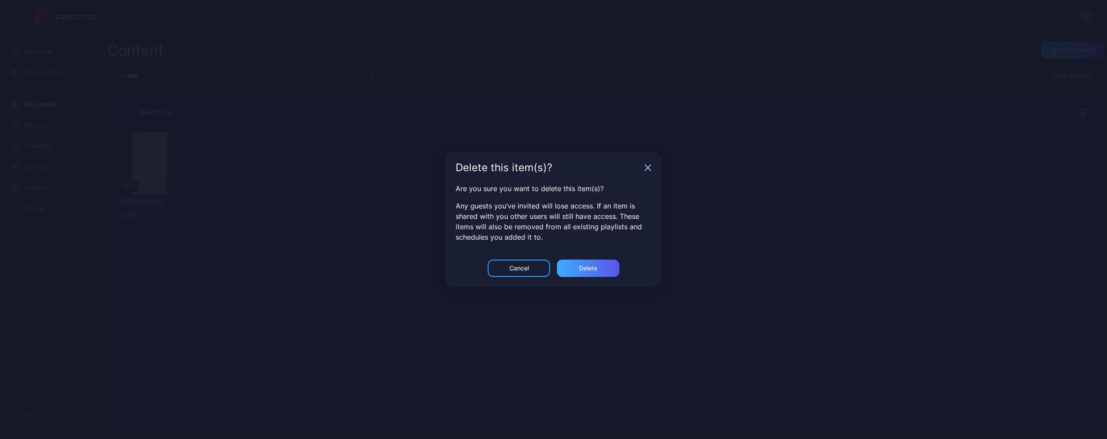
click at [587, 269] on div "Delete" at bounding box center [588, 268] width 18 height 7
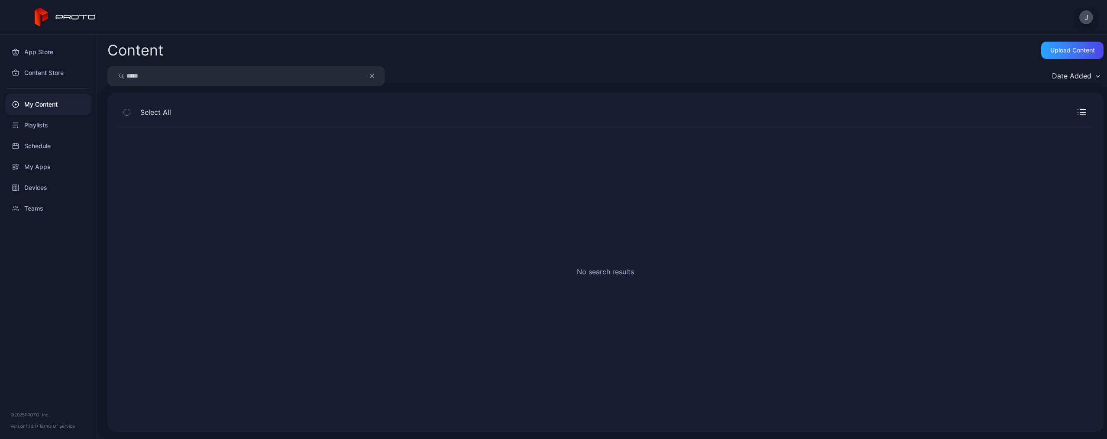
click at [369, 78] on button "button" at bounding box center [376, 76] width 16 height 20
click at [340, 78] on input "search" at bounding box center [245, 76] width 277 height 20
type input "******"
drag, startPoint x: 340, startPoint y: 78, endPoint x: 173, endPoint y: 206, distance: 209.5
click at [173, 206] on icon "button" at bounding box center [174, 208] width 7 height 7
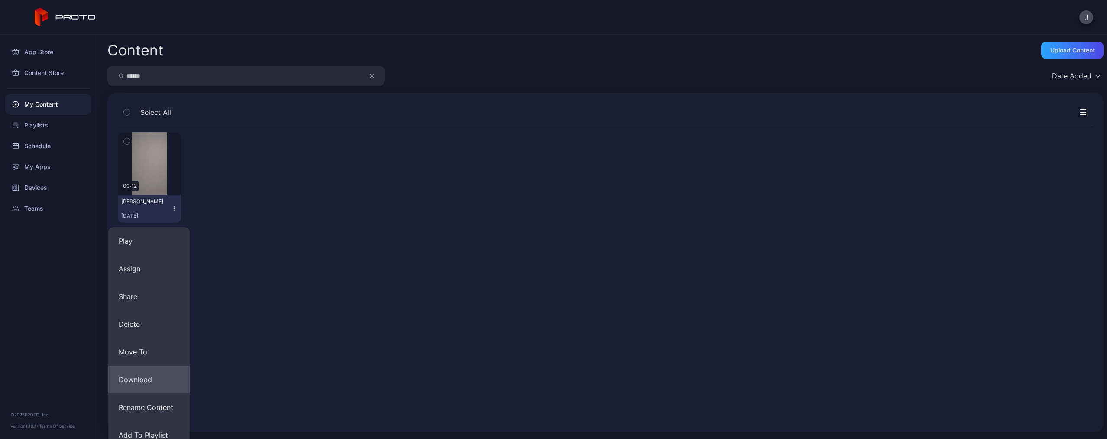
click at [156, 375] on button "Download" at bounding box center [148, 380] width 81 height 28
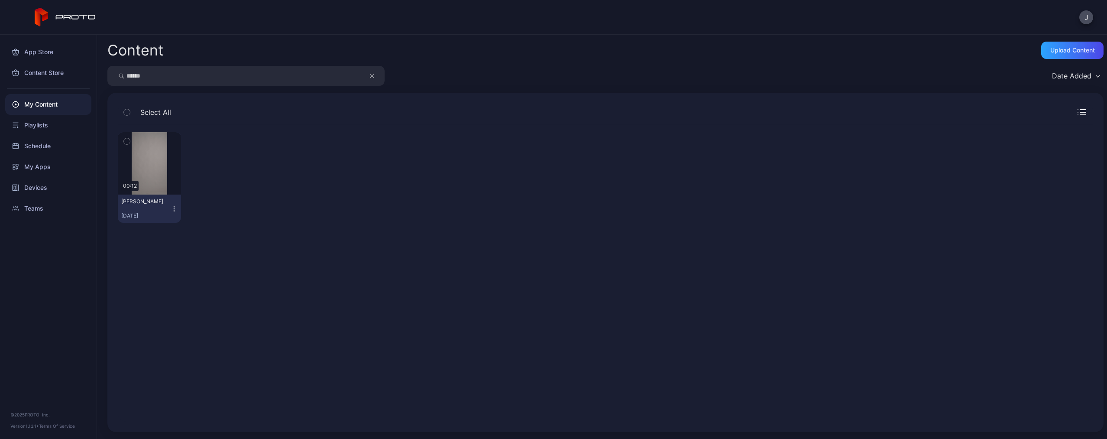
click at [173, 210] on icon "button" at bounding box center [174, 208] width 7 height 7
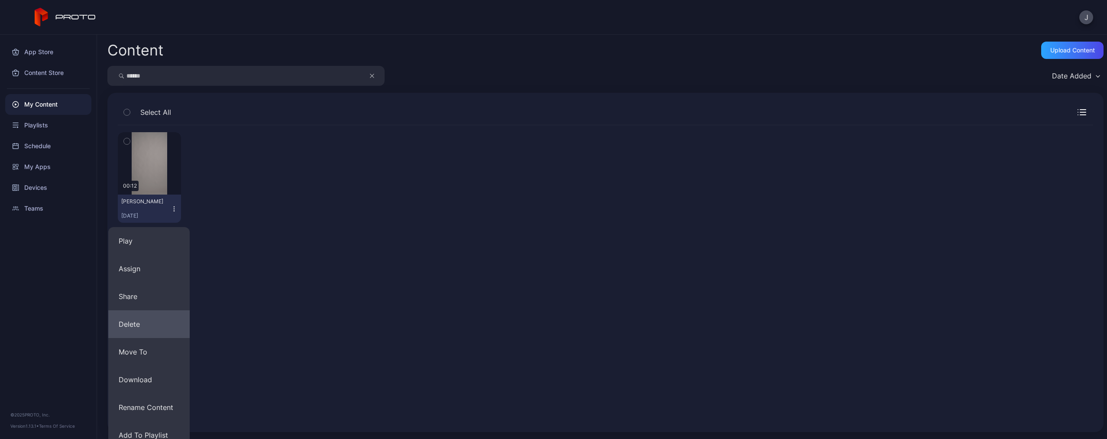
click at [159, 324] on button "Delete" at bounding box center [148, 324] width 81 height 28
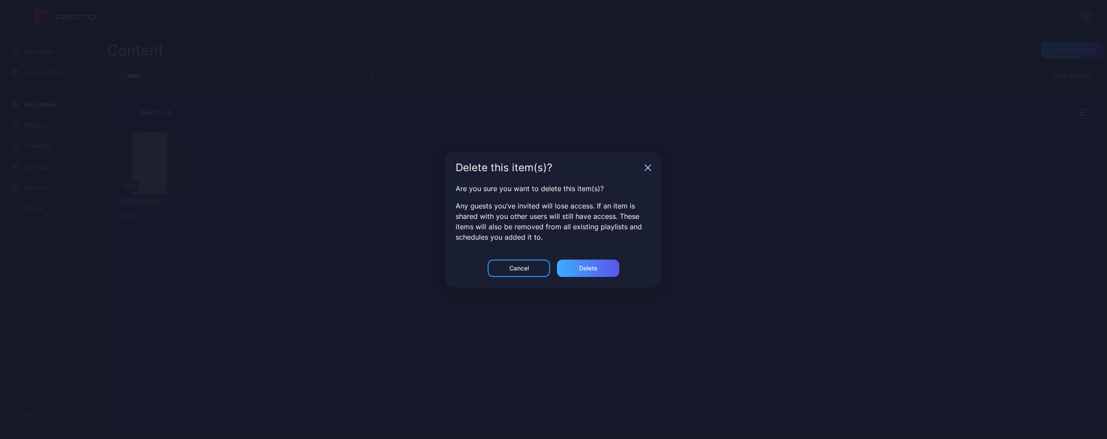
click at [599, 269] on div "Delete" at bounding box center [588, 267] width 62 height 17
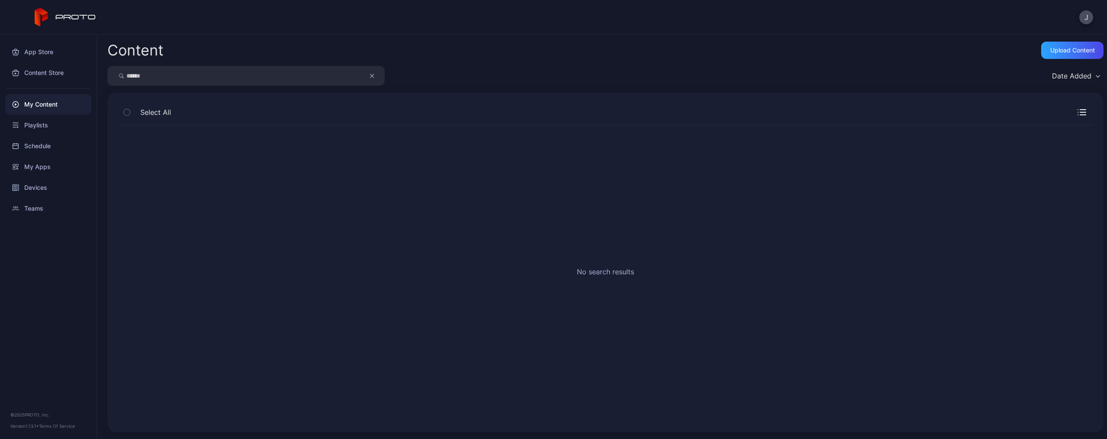
click at [370, 78] on icon "button" at bounding box center [372, 76] width 4 height 10
click at [341, 78] on input "search" at bounding box center [245, 76] width 277 height 20
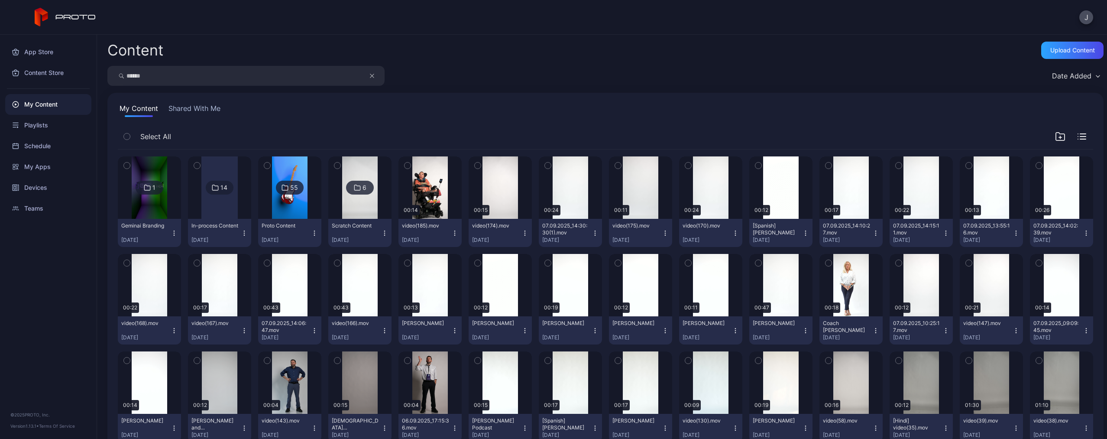
type input "******"
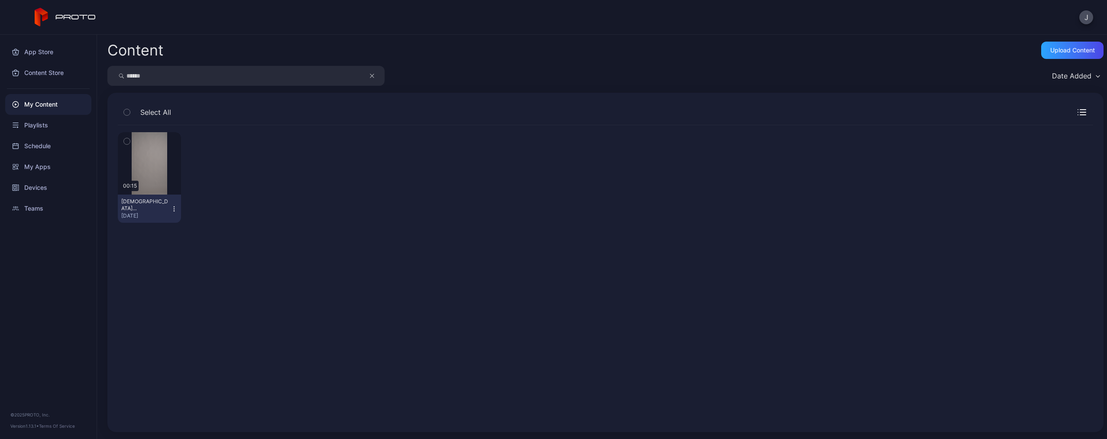
click at [171, 207] on icon "button" at bounding box center [174, 208] width 7 height 7
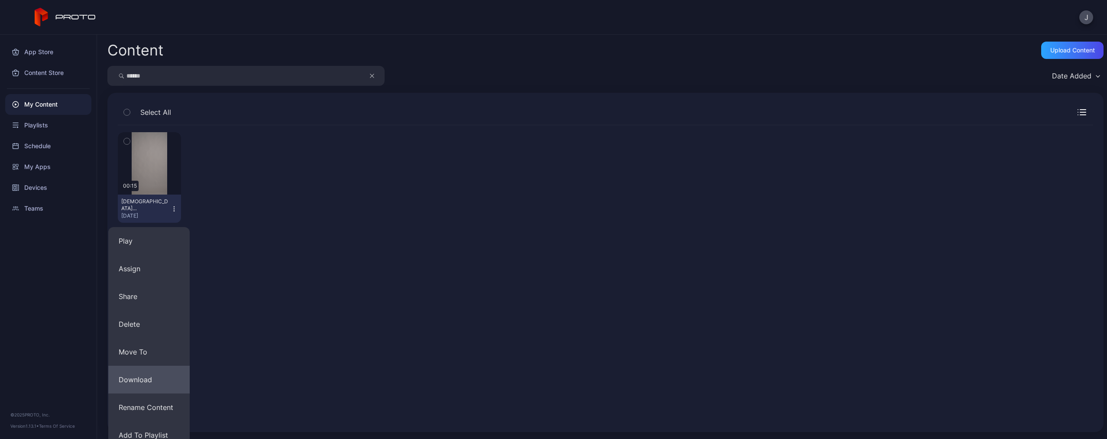
click at [153, 379] on button "Download" at bounding box center [148, 380] width 81 height 28
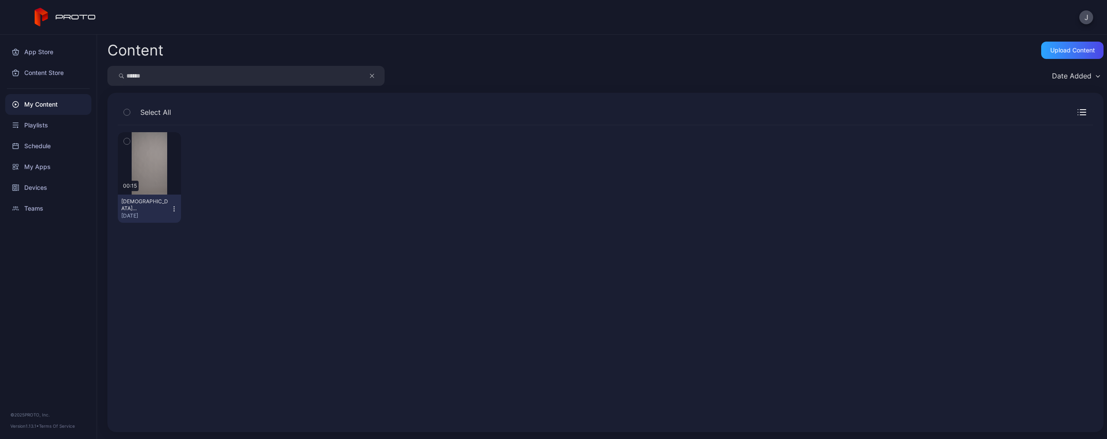
click at [175, 207] on icon "button" at bounding box center [174, 208] width 7 height 7
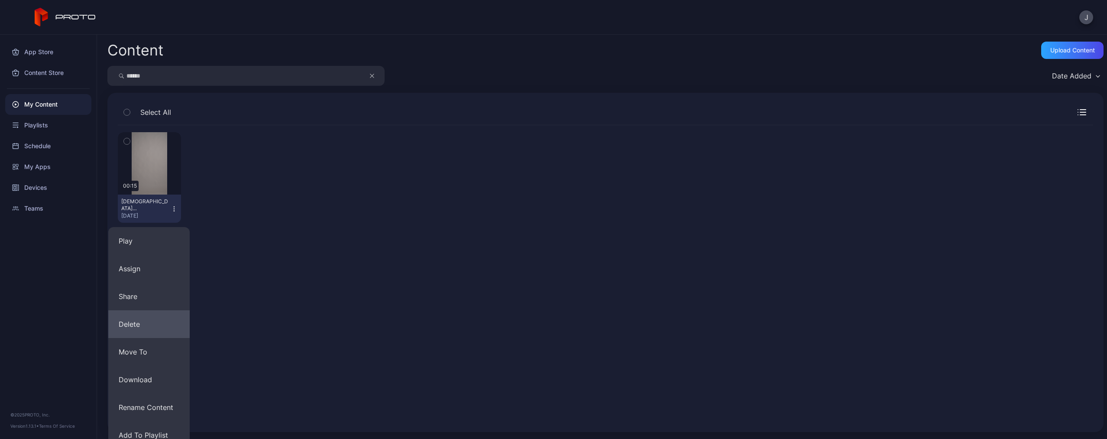
click at [162, 329] on button "Delete" at bounding box center [148, 324] width 81 height 28
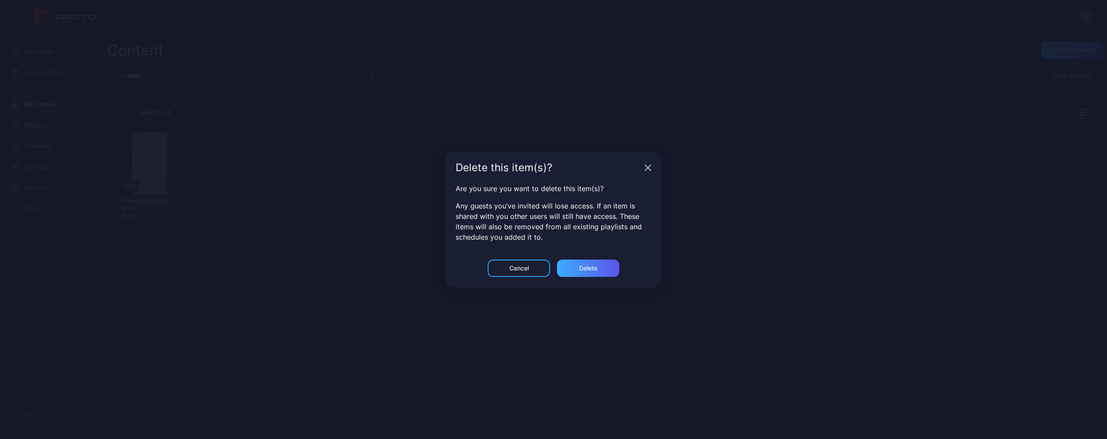
click at [611, 265] on div "Delete" at bounding box center [588, 267] width 62 height 17
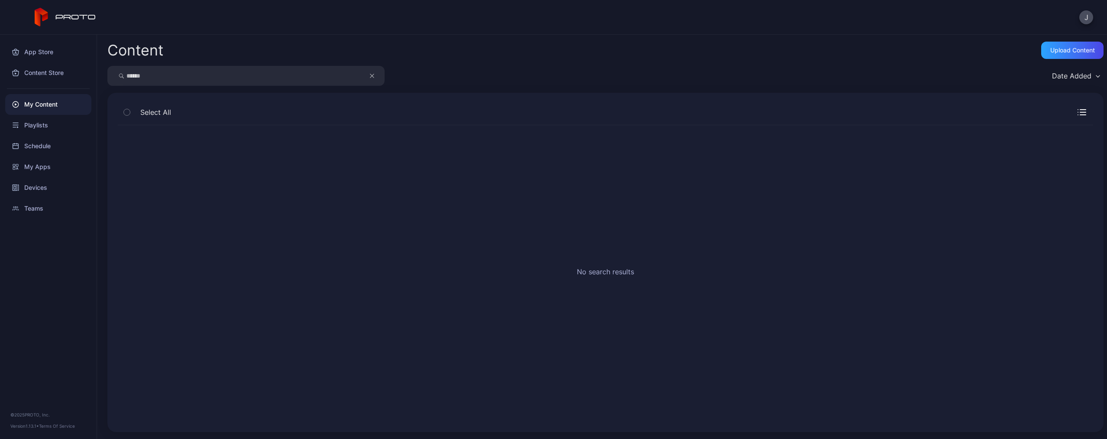
click at [368, 76] on input "******" at bounding box center [245, 76] width 277 height 20
click at [372, 76] on icon "button" at bounding box center [372, 76] width 4 height 10
click at [350, 76] on input "search" at bounding box center [245, 76] width 277 height 20
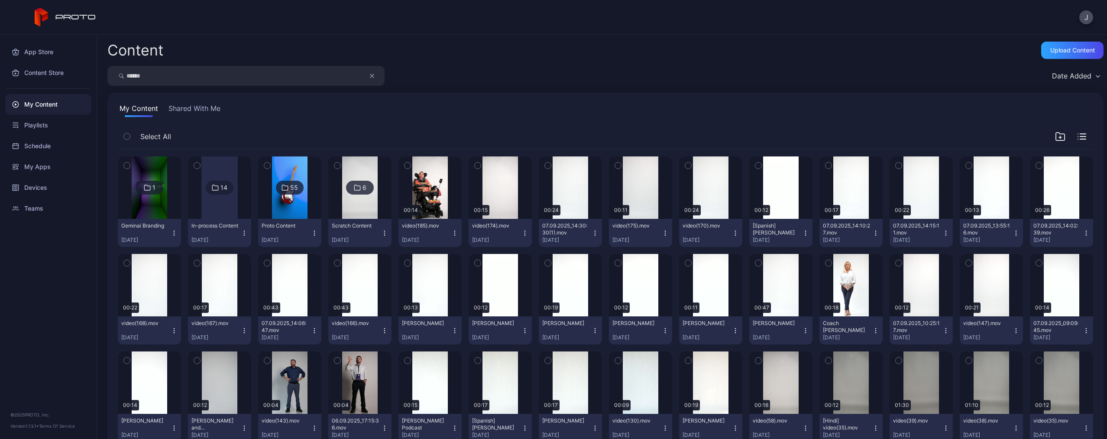
type input "******"
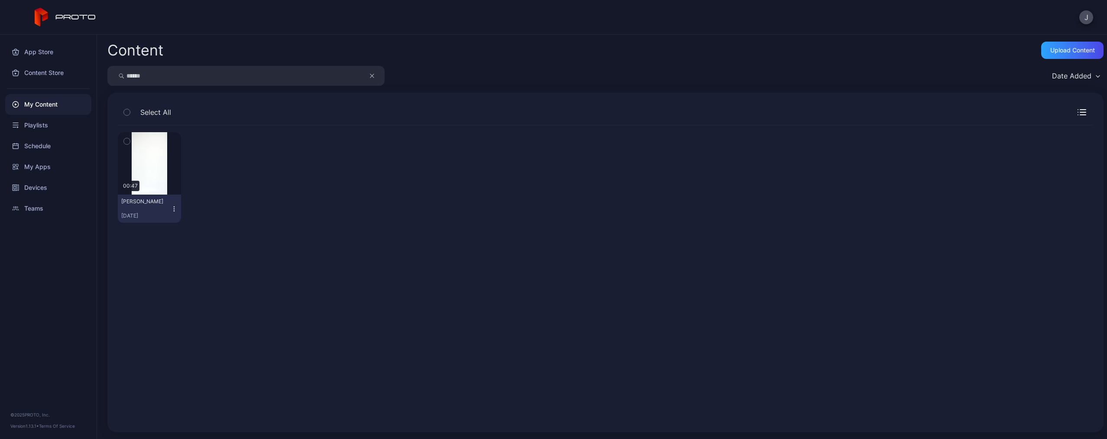
click at [175, 205] on icon "button" at bounding box center [174, 208] width 7 height 7
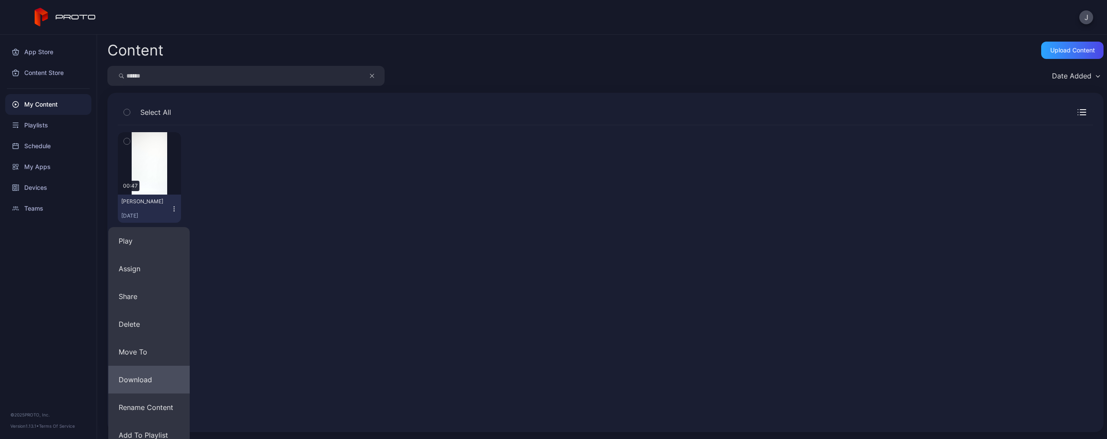
click at [161, 373] on button "Download" at bounding box center [148, 380] width 81 height 28
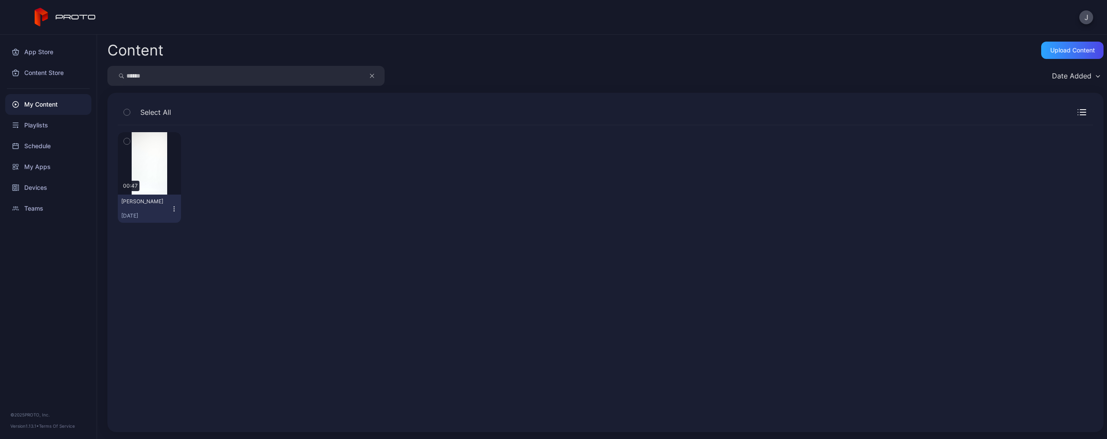
click at [173, 208] on icon "button" at bounding box center [174, 208] width 7 height 7
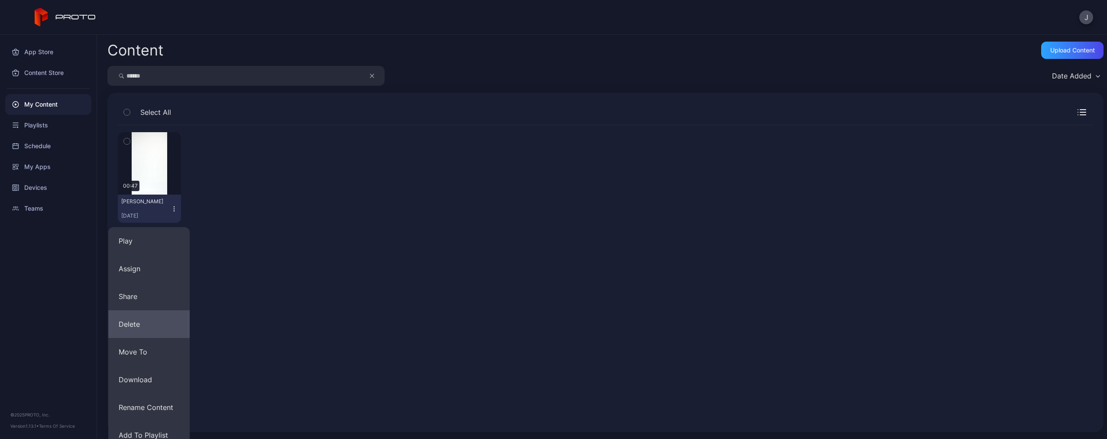
click at [146, 325] on button "Delete" at bounding box center [148, 324] width 81 height 28
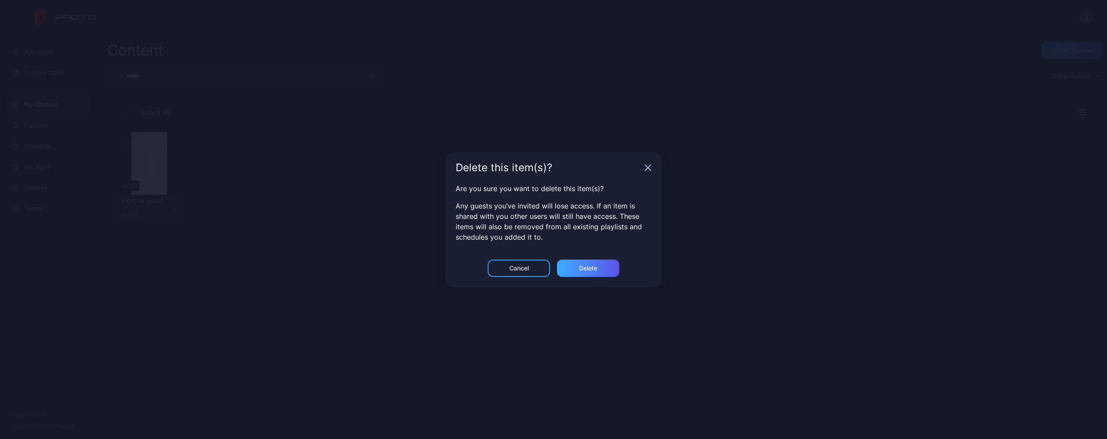
click at [606, 266] on div "Delete" at bounding box center [588, 267] width 62 height 17
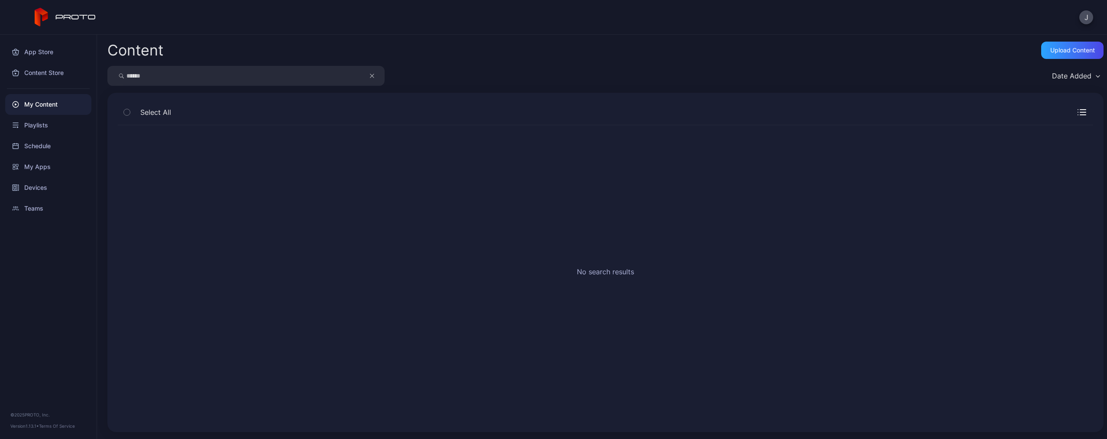
click at [369, 75] on button "button" at bounding box center [376, 76] width 16 height 20
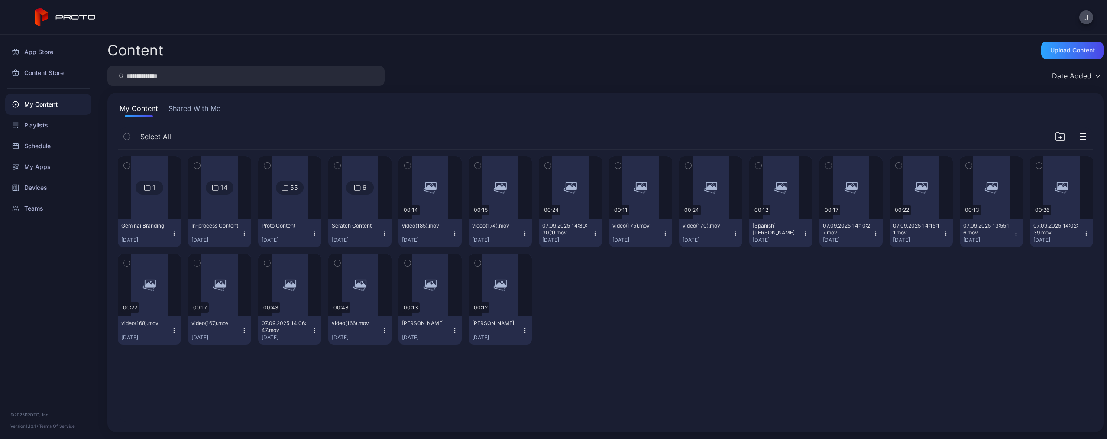
click at [345, 75] on input "search" at bounding box center [245, 76] width 277 height 20
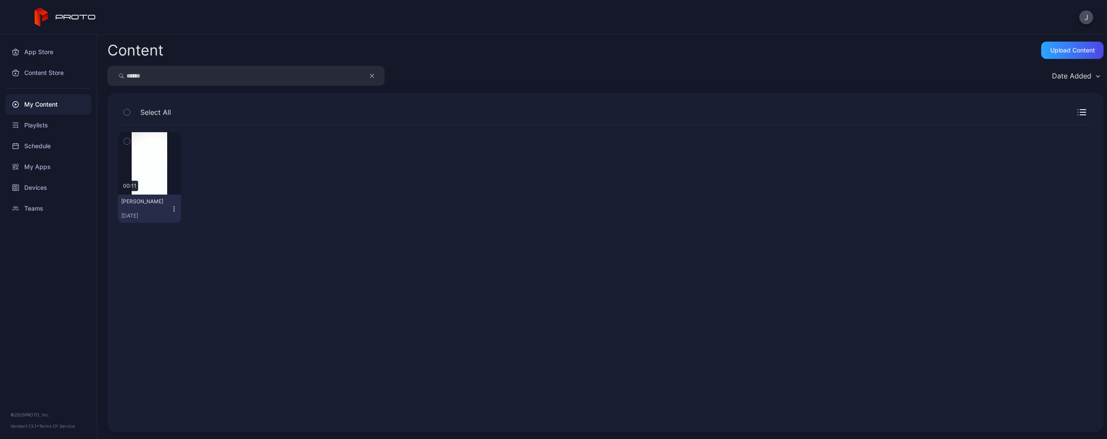
type input "******"
click at [175, 208] on icon "button" at bounding box center [174, 208] width 7 height 7
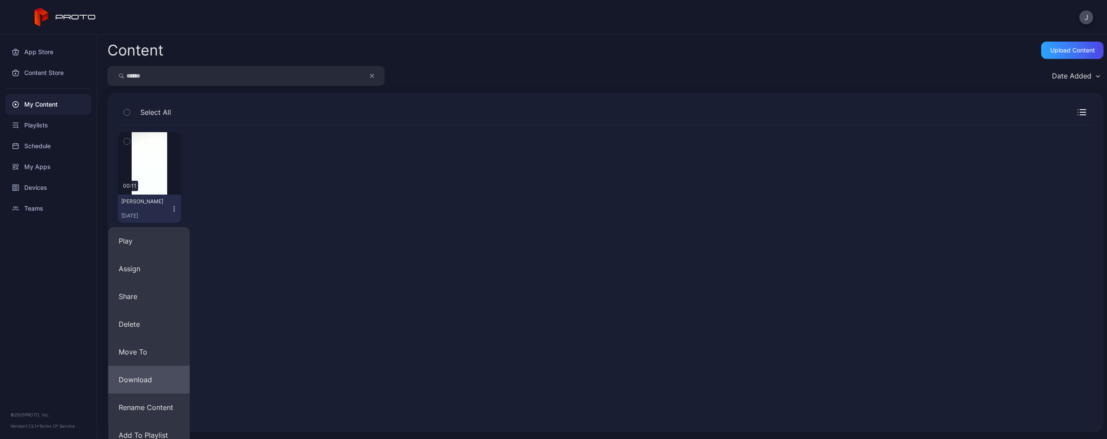
click at [147, 383] on button "Download" at bounding box center [148, 380] width 81 height 28
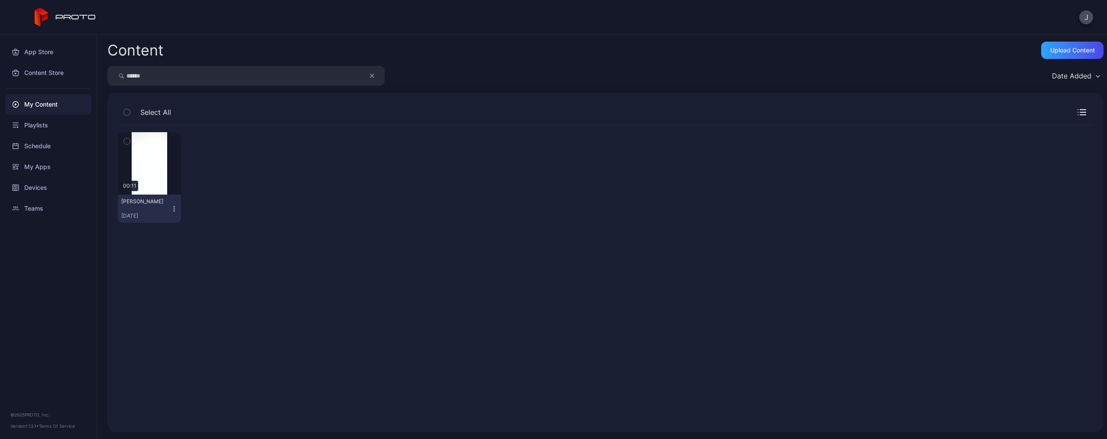
click at [373, 78] on icon "button" at bounding box center [372, 76] width 4 height 10
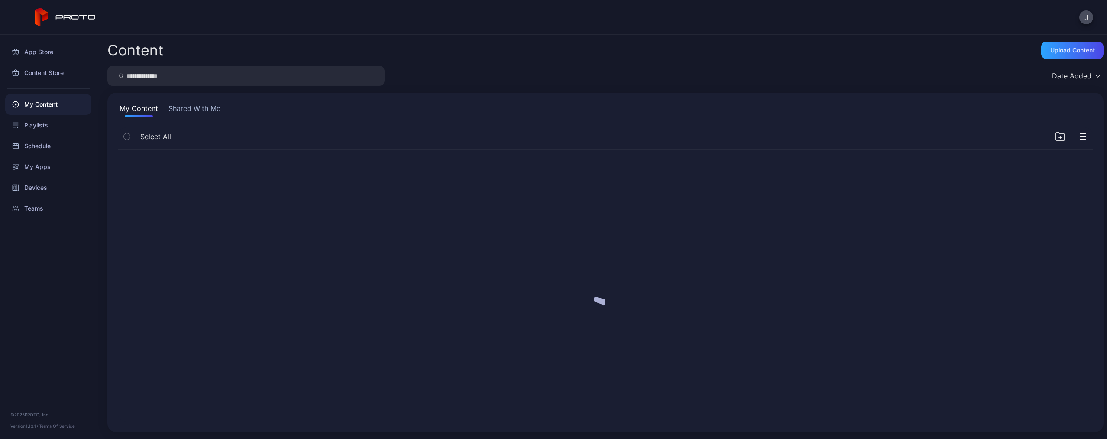
click at [331, 78] on input "search" at bounding box center [245, 76] width 277 height 20
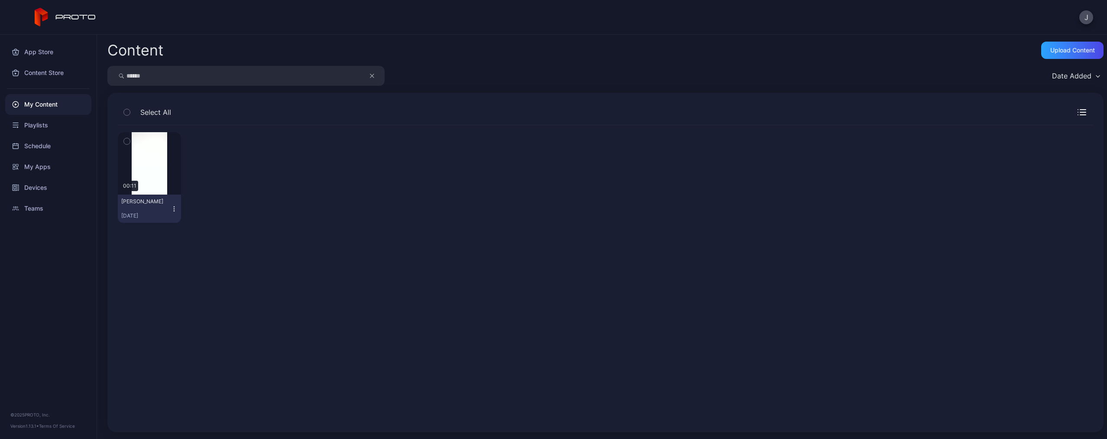
type input "******"
drag, startPoint x: 331, startPoint y: 78, endPoint x: 175, endPoint y: 210, distance: 204.6
click at [175, 210] on icon "button" at bounding box center [174, 208] width 7 height 7
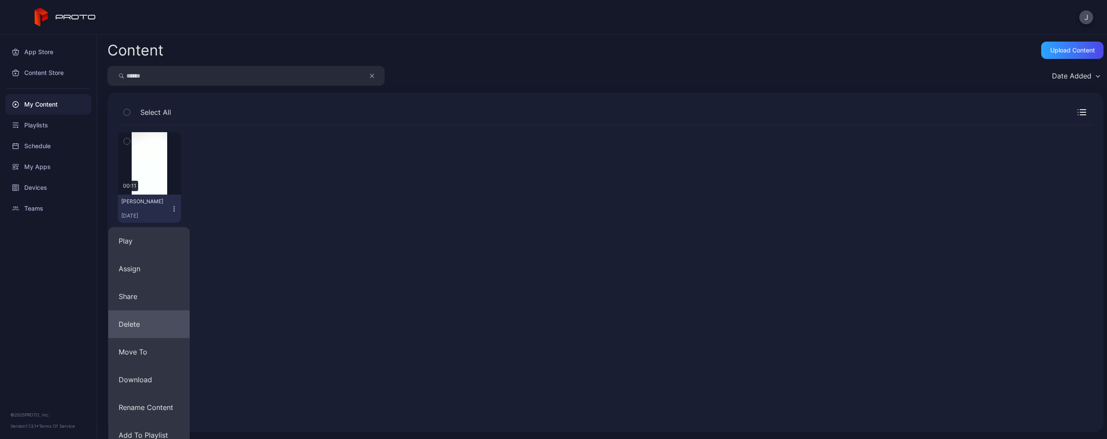
click at [151, 317] on button "Delete" at bounding box center [148, 324] width 81 height 28
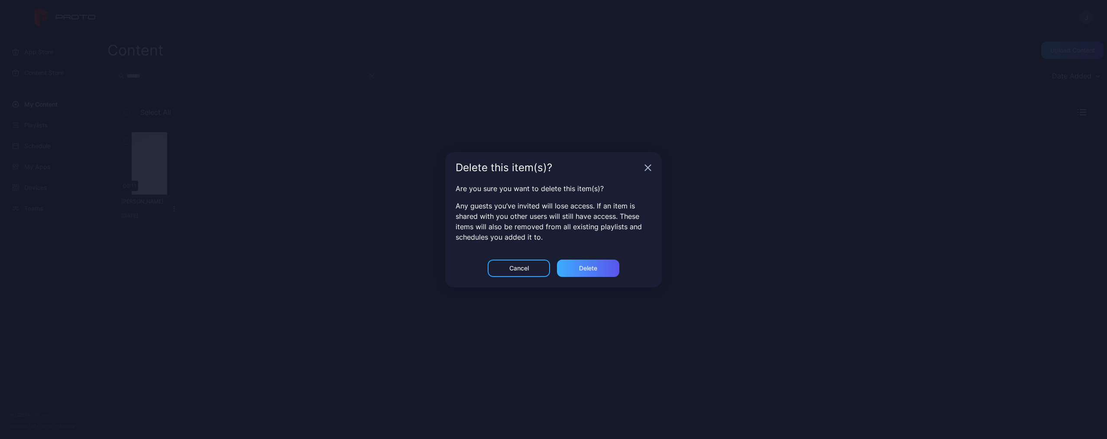
click at [606, 271] on div "Delete" at bounding box center [588, 267] width 62 height 17
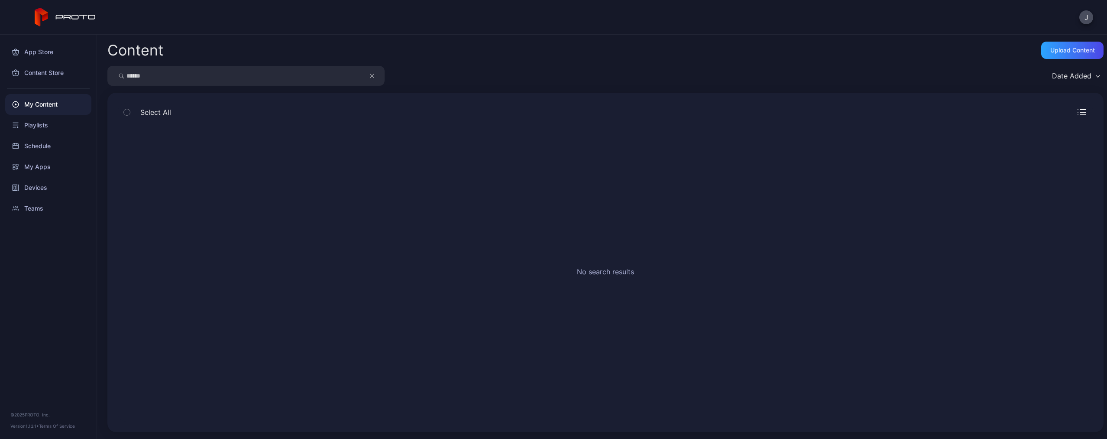
click at [373, 74] on icon "button" at bounding box center [372, 76] width 4 height 10
click at [337, 74] on input "search" at bounding box center [245, 76] width 277 height 20
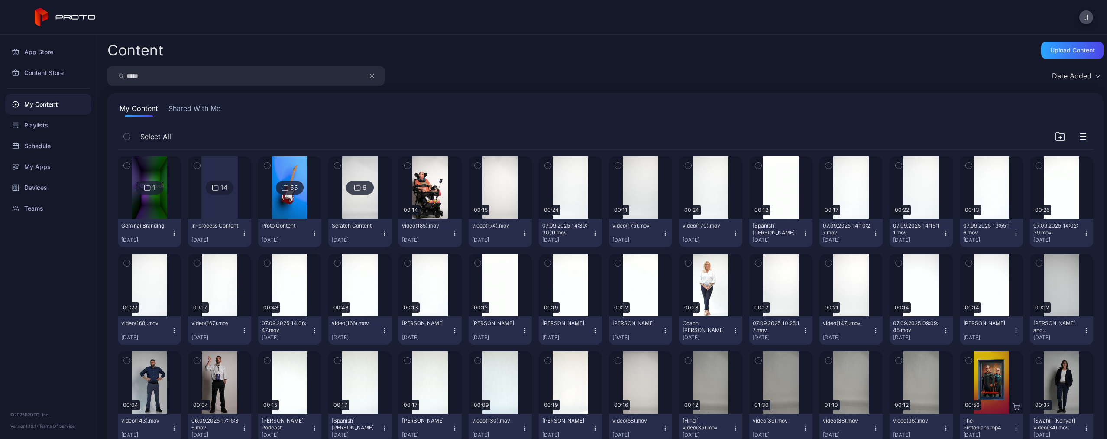
type input "*****"
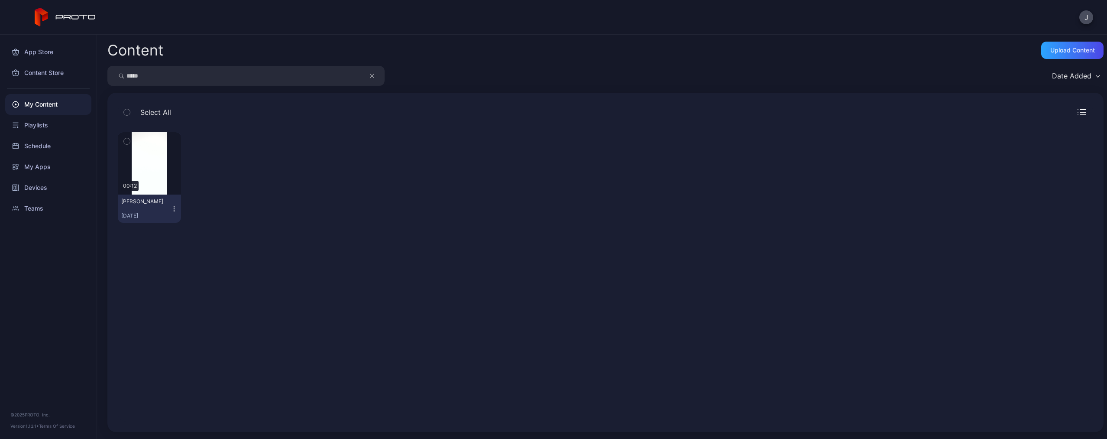
click at [173, 208] on icon "button" at bounding box center [174, 208] width 7 height 7
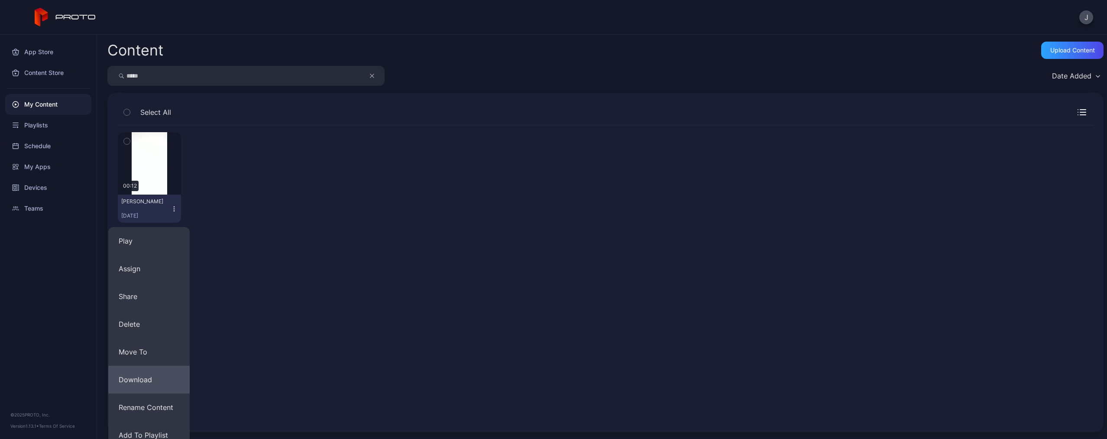
click at [162, 376] on button "Download" at bounding box center [148, 380] width 81 height 28
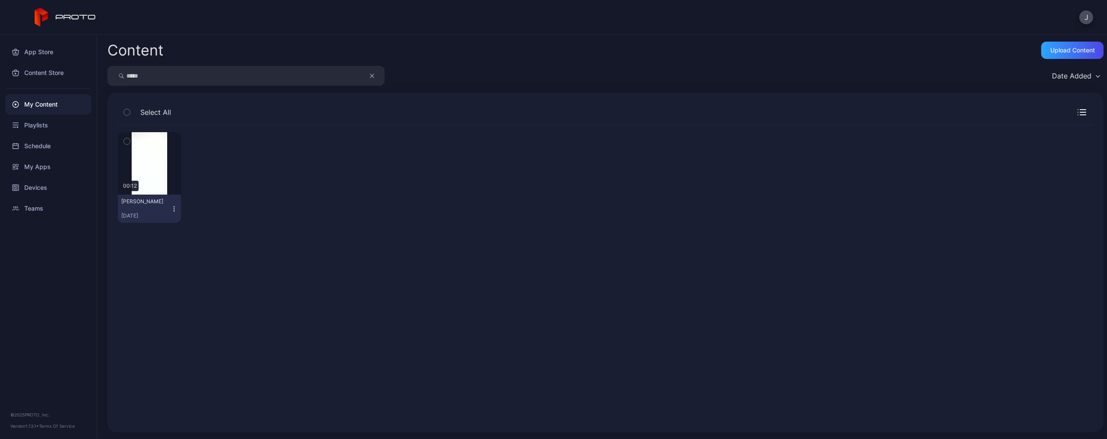
click at [176, 205] on icon "button" at bounding box center [174, 208] width 7 height 7
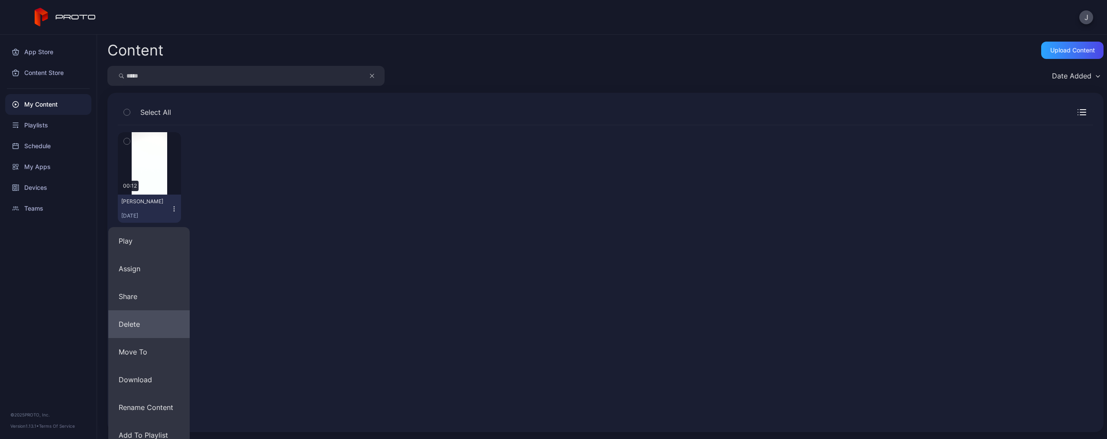
click at [157, 324] on button "Delete" at bounding box center [148, 324] width 81 height 28
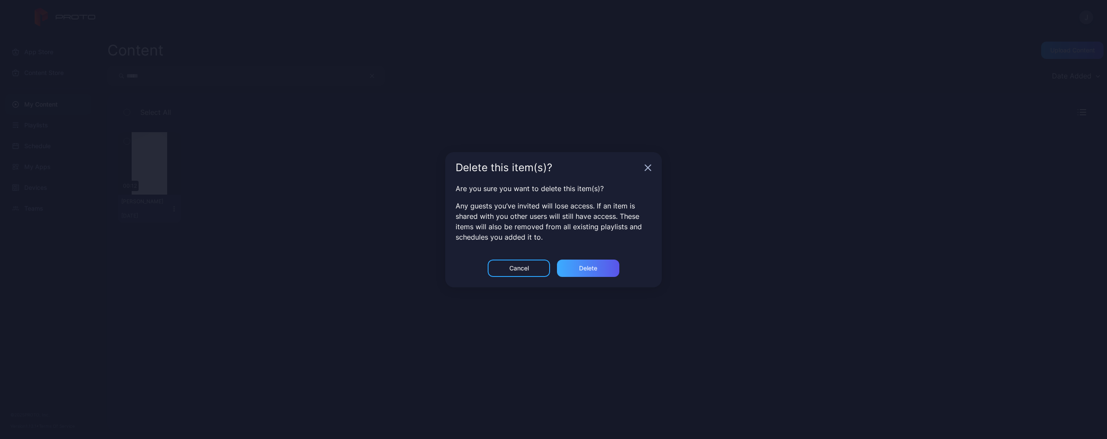
click at [586, 270] on div "Delete" at bounding box center [588, 268] width 18 height 7
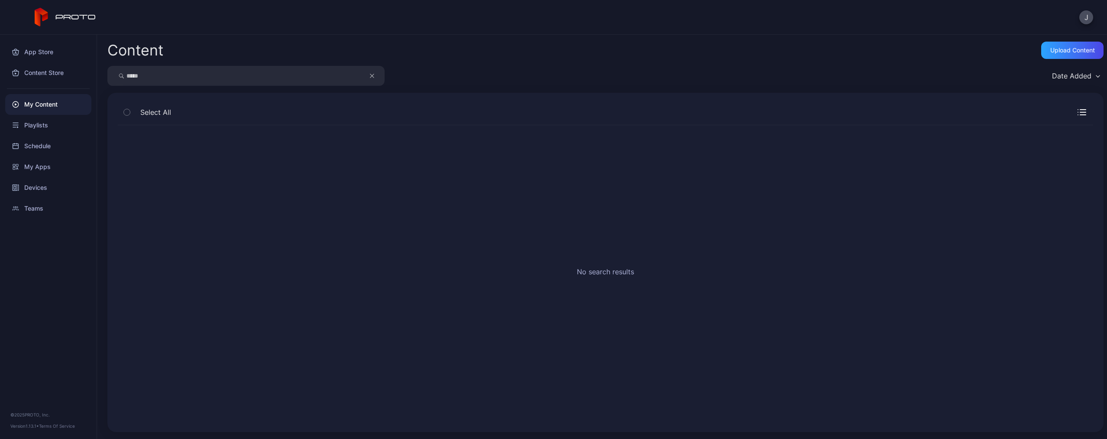
click at [373, 74] on icon "button" at bounding box center [372, 76] width 4 height 10
click at [337, 75] on input "search" at bounding box center [245, 76] width 277 height 20
type input "******"
drag, startPoint x: 337, startPoint y: 75, endPoint x: 173, endPoint y: 208, distance: 210.9
click at [173, 208] on icon "button" at bounding box center [174, 208] width 7 height 7
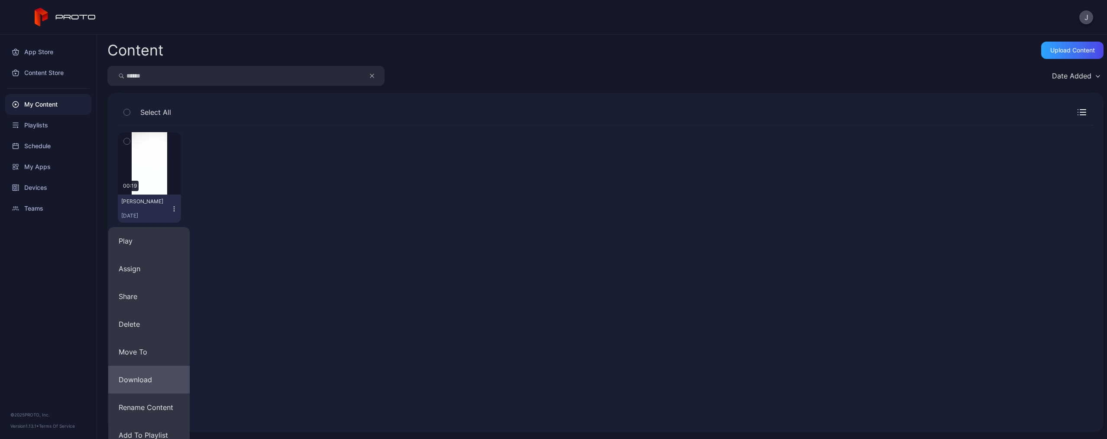
click at [152, 370] on button "Download" at bounding box center [148, 380] width 81 height 28
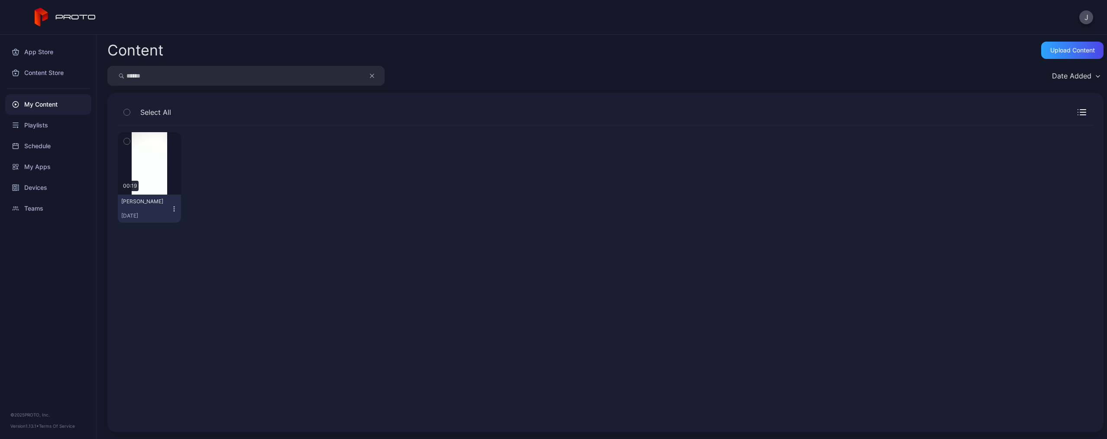
click at [171, 207] on icon "button" at bounding box center [174, 208] width 7 height 7
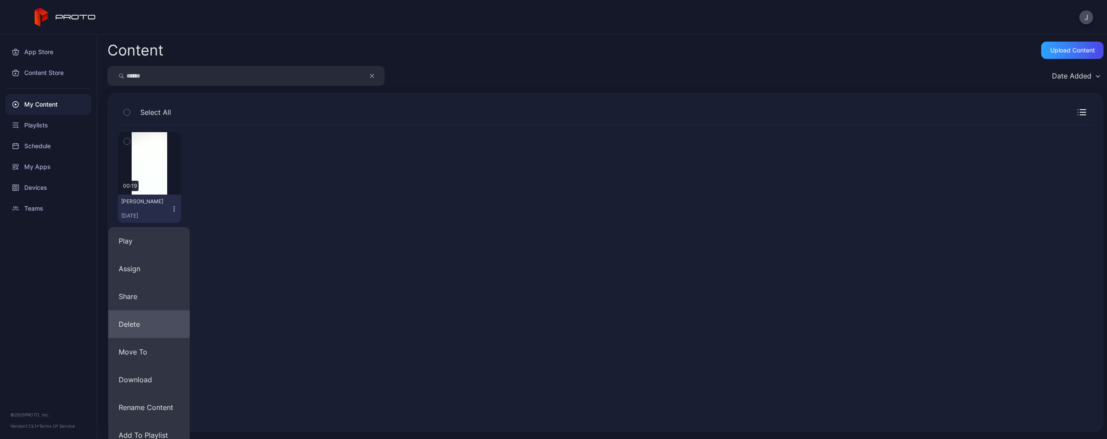
click at [152, 327] on button "Delete" at bounding box center [148, 324] width 81 height 28
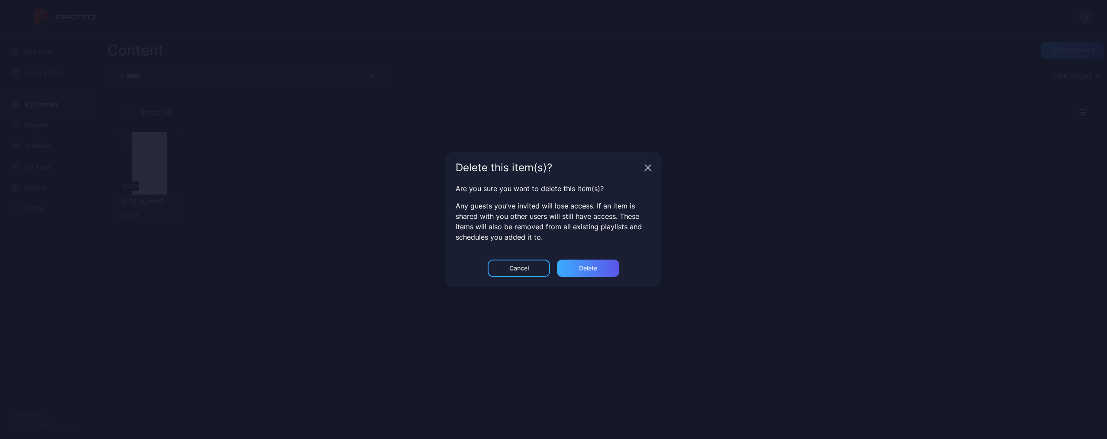
click at [592, 268] on div "Delete" at bounding box center [588, 268] width 18 height 7
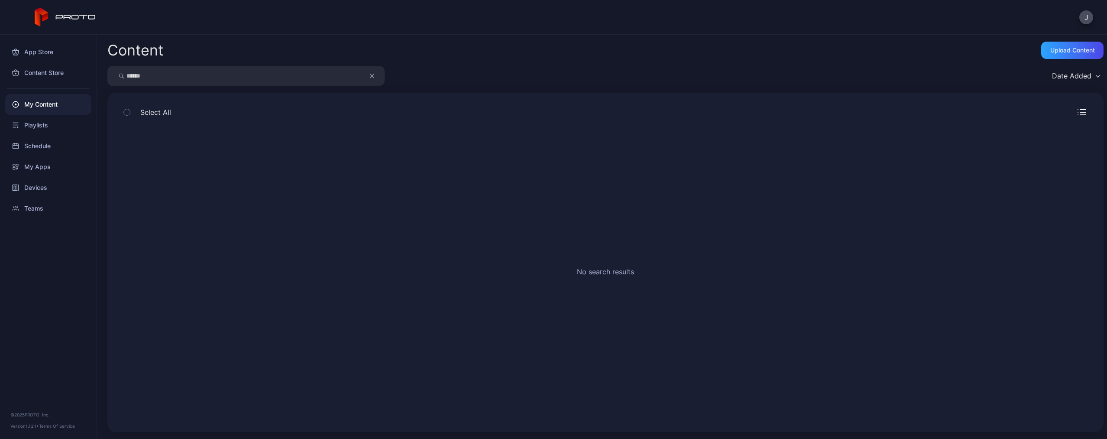
click at [372, 71] on icon "button" at bounding box center [372, 76] width 4 height 10
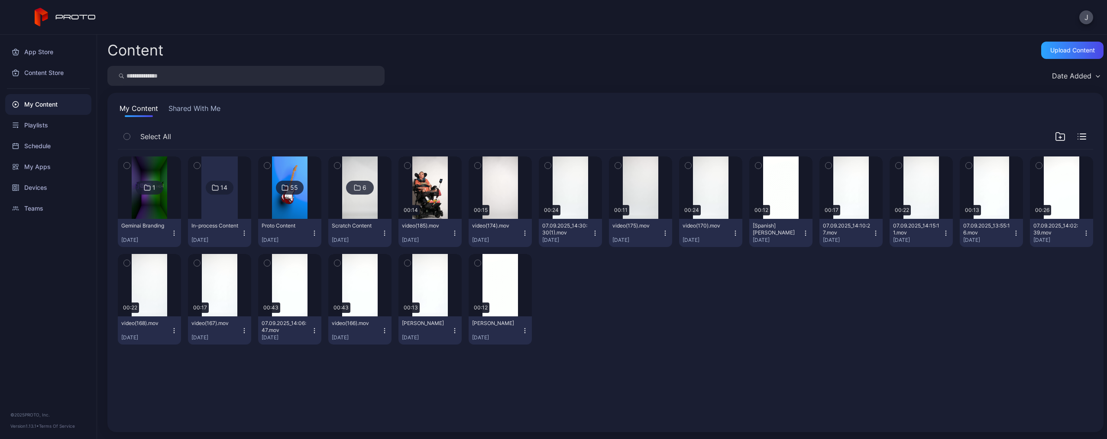
click at [346, 72] on input "search" at bounding box center [245, 76] width 277 height 20
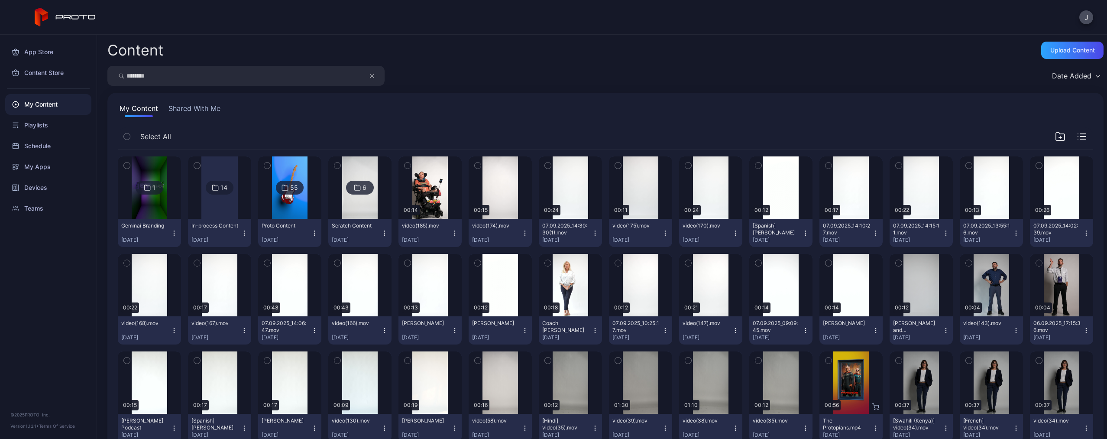
type input "********"
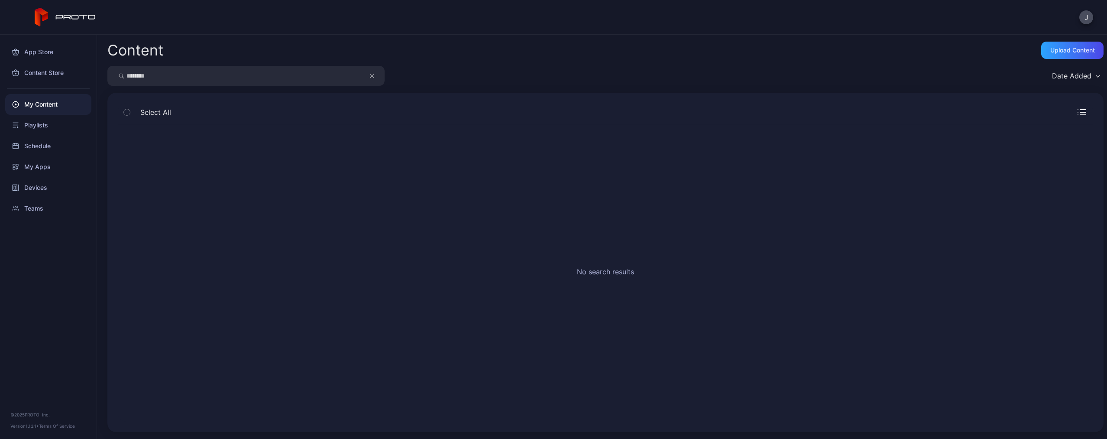
click at [373, 76] on icon "button" at bounding box center [372, 76] width 4 height 10
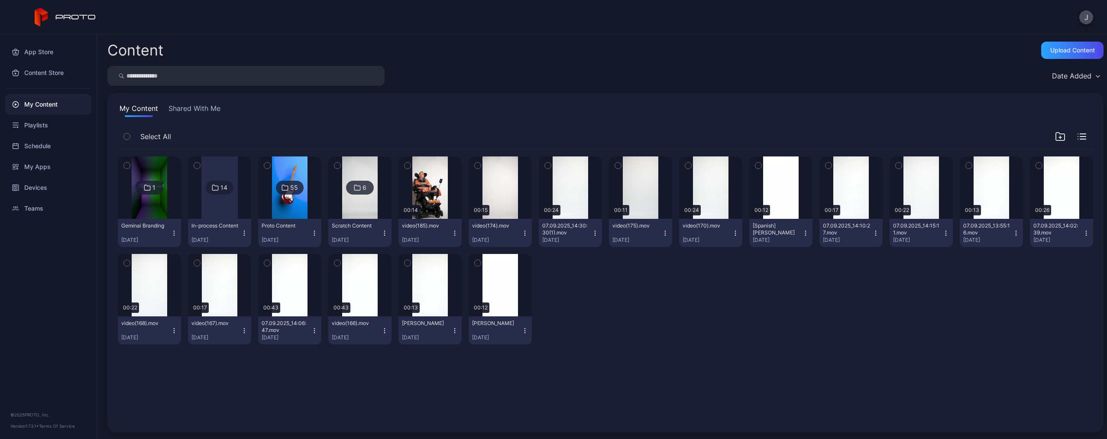
click at [329, 74] on input "search" at bounding box center [245, 76] width 277 height 20
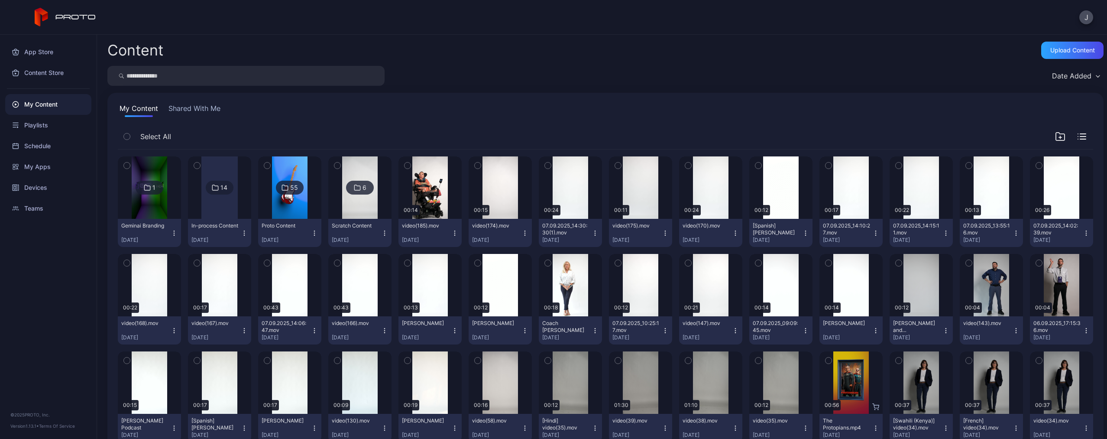
paste input "**********"
type input "**********"
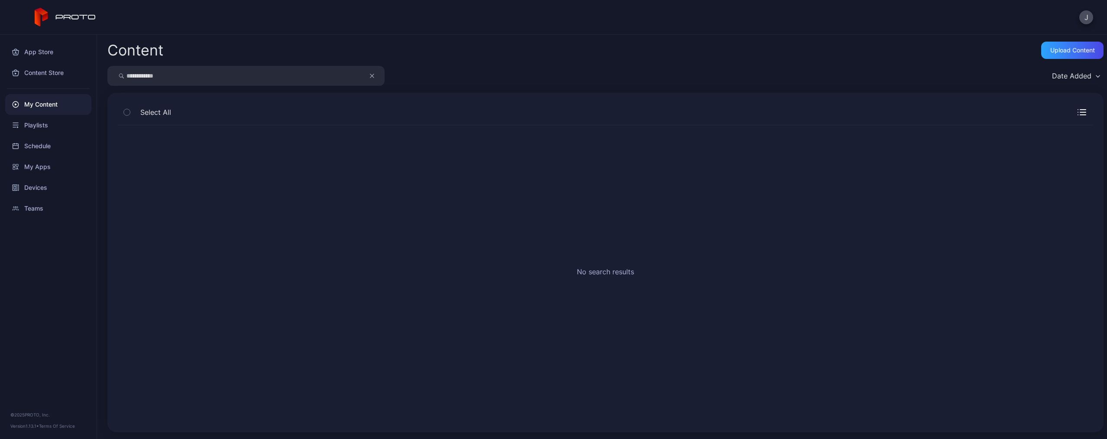
click at [372, 76] on icon "button" at bounding box center [372, 76] width 4 height 10
click at [332, 76] on input "search" at bounding box center [245, 76] width 277 height 20
type input "*******"
drag, startPoint x: 332, startPoint y: 76, endPoint x: 173, endPoint y: 210, distance: 207.7
click at [173, 210] on icon "button" at bounding box center [174, 208] width 7 height 7
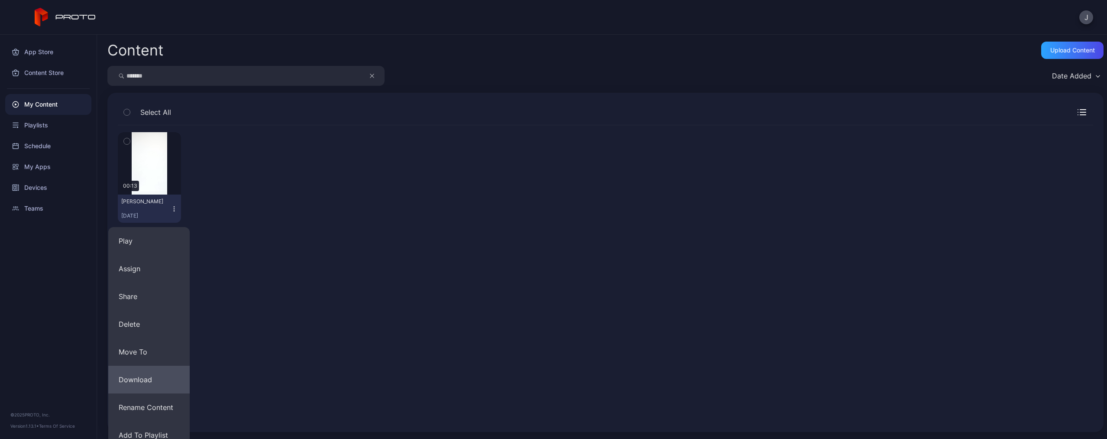
click at [152, 379] on button "Download" at bounding box center [148, 380] width 81 height 28
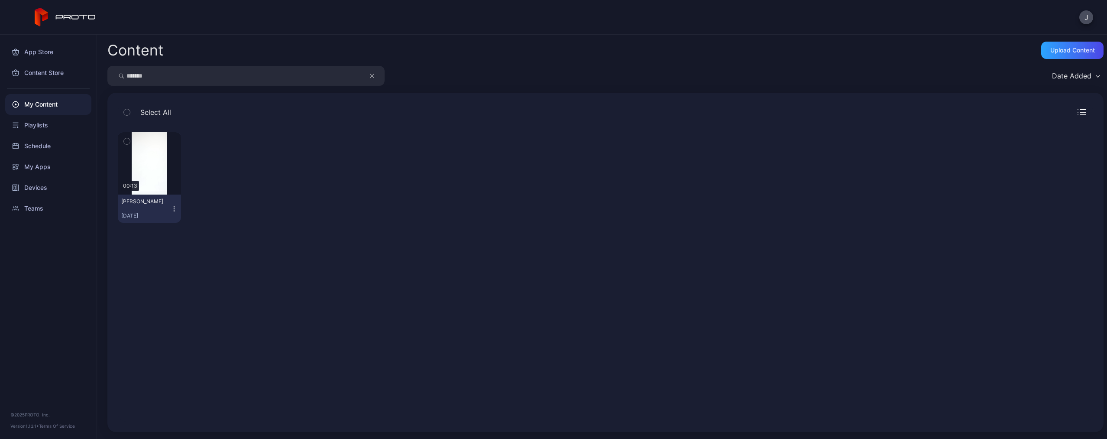
click at [173, 211] on icon "button" at bounding box center [174, 208] width 7 height 7
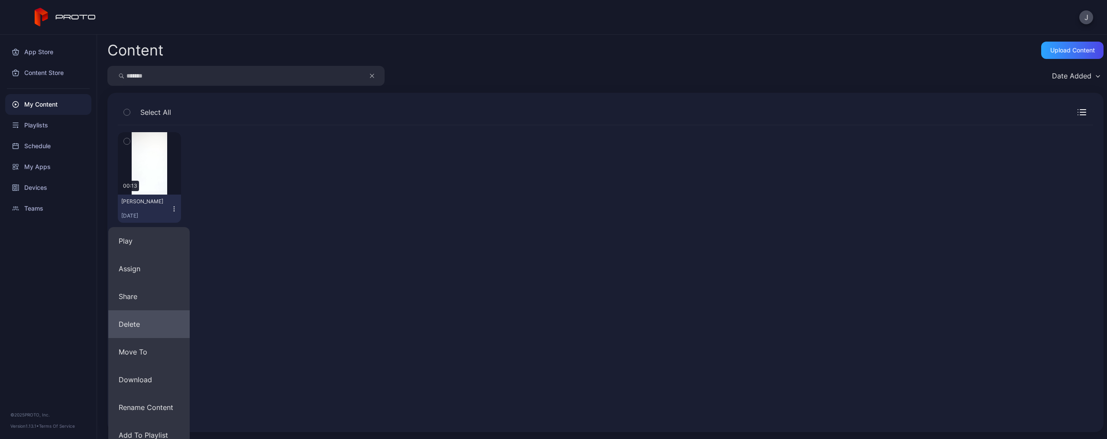
click at [149, 319] on button "Delete" at bounding box center [148, 324] width 81 height 28
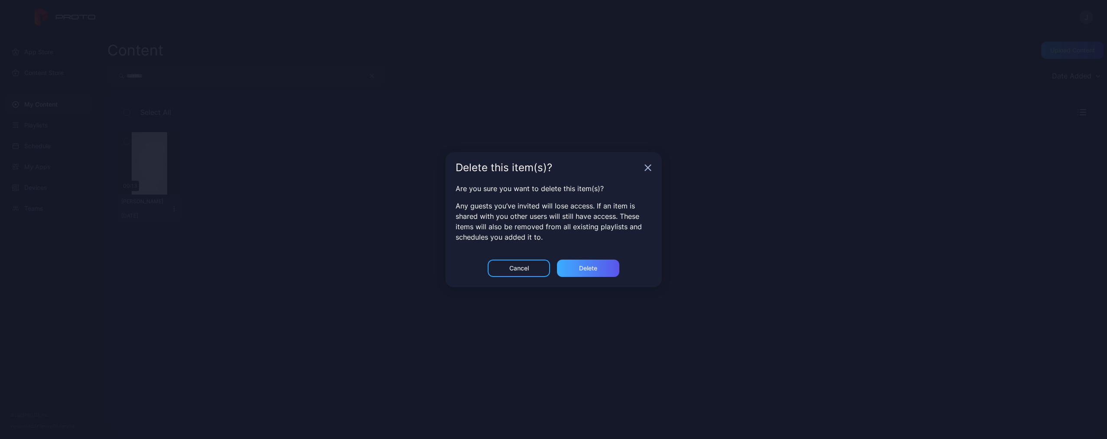
click at [599, 273] on div "Delete" at bounding box center [588, 267] width 62 height 17
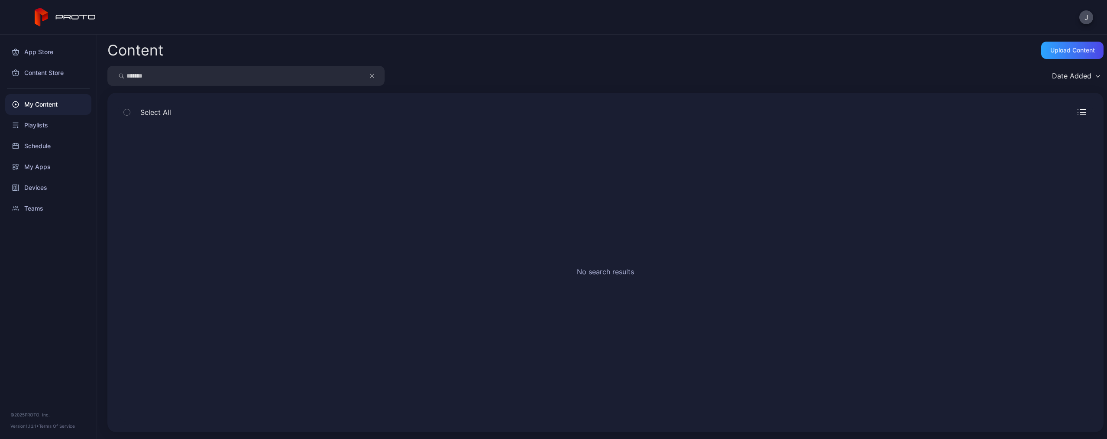
click at [373, 78] on icon "button" at bounding box center [372, 76] width 4 height 10
click at [340, 78] on input "search" at bounding box center [245, 76] width 277 height 20
type input "*"
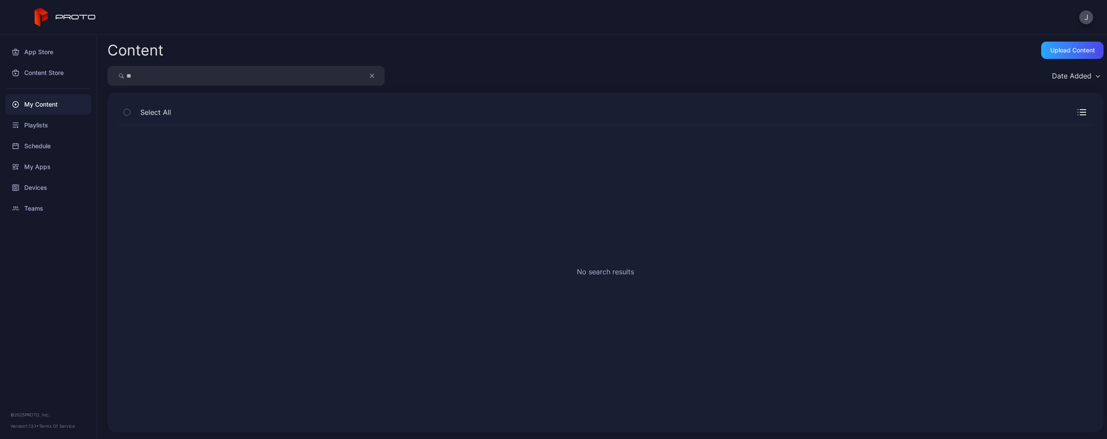
type input "*"
click at [58, 105] on div "My Content" at bounding box center [48, 104] width 86 height 21
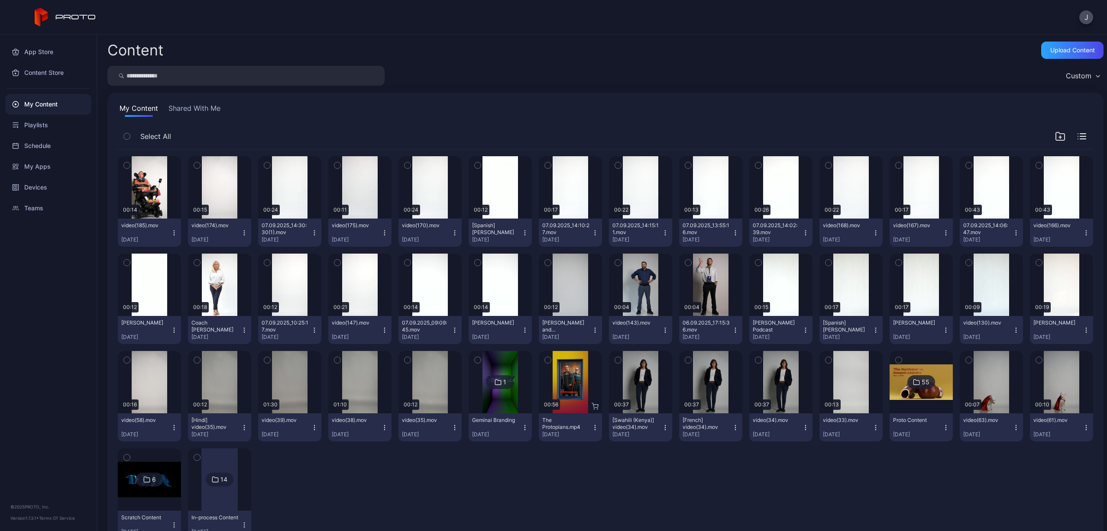
click at [179, 80] on input "search" at bounding box center [245, 76] width 277 height 20
type input "***"
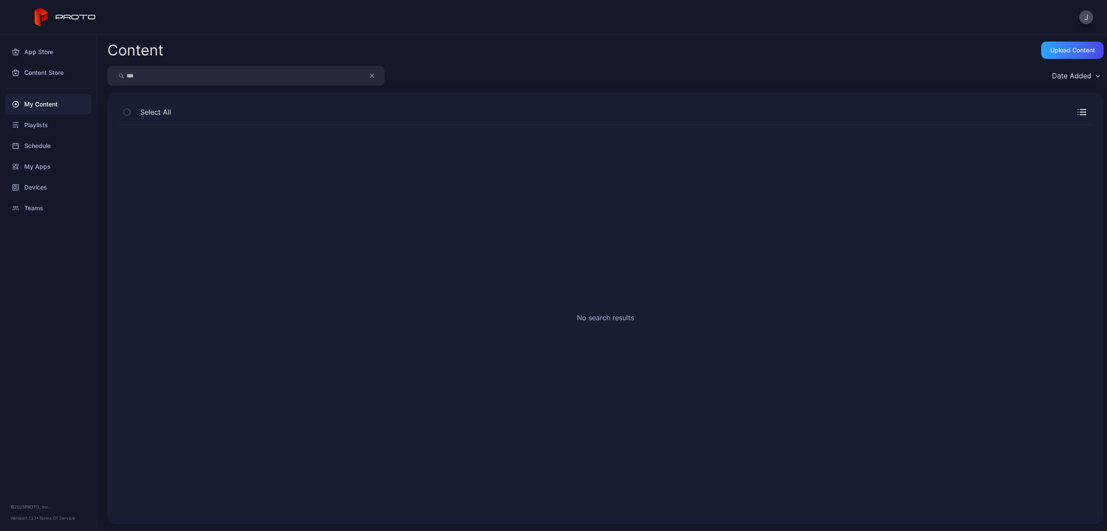
click at [376, 76] on button "button" at bounding box center [376, 76] width 16 height 20
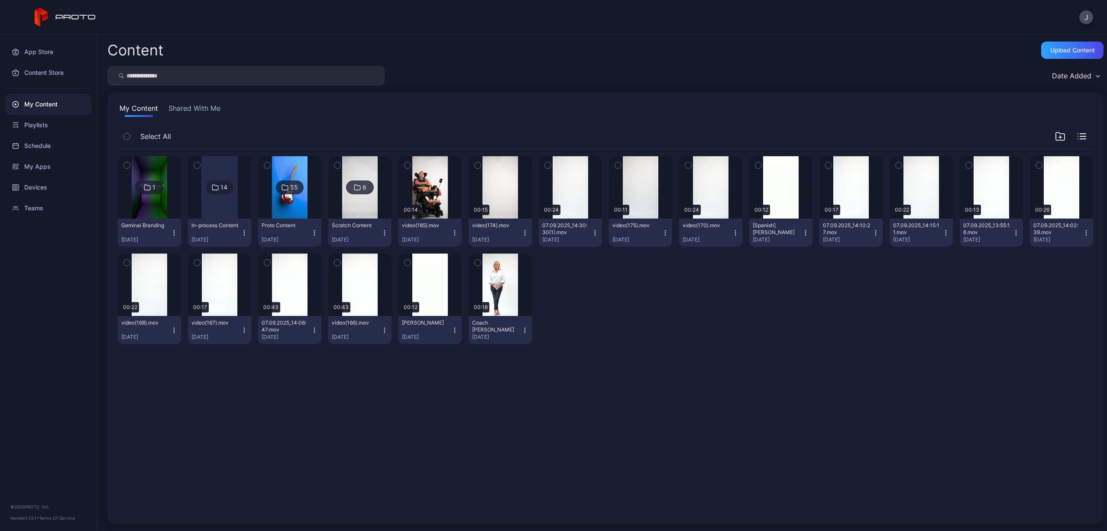
click at [357, 76] on input "search" at bounding box center [245, 76] width 277 height 20
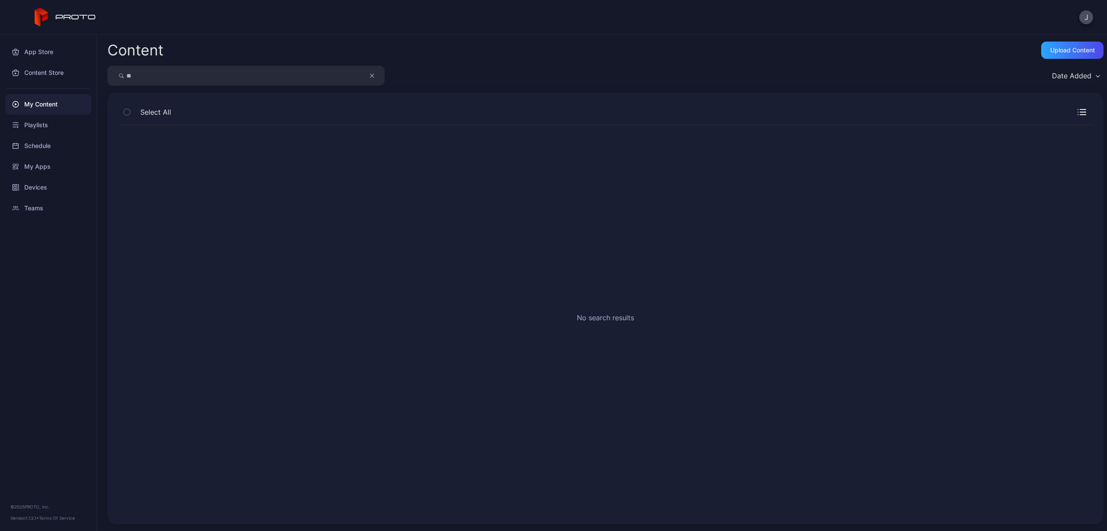
type input "*"
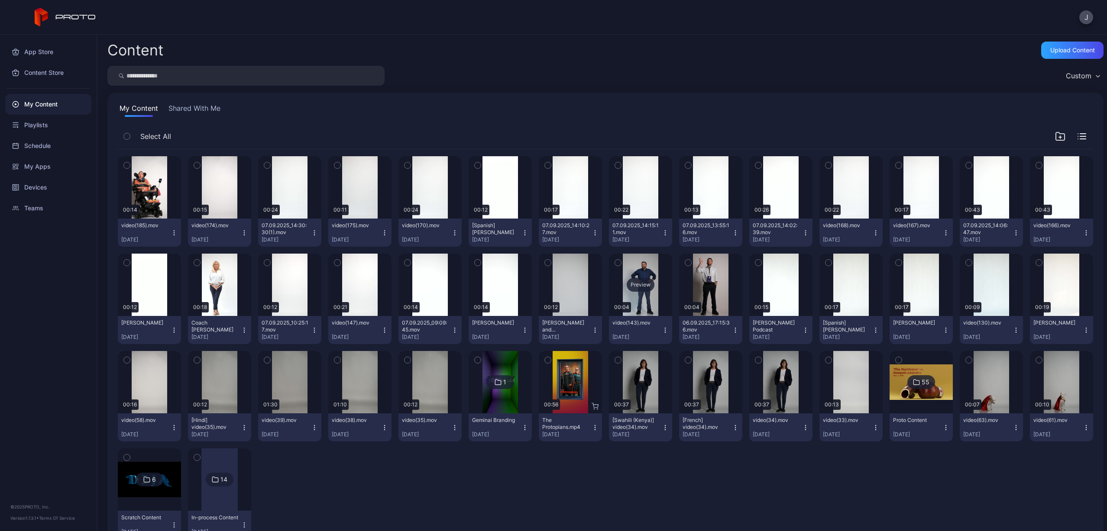
click at [632, 285] on div "Preview" at bounding box center [641, 285] width 28 height 14
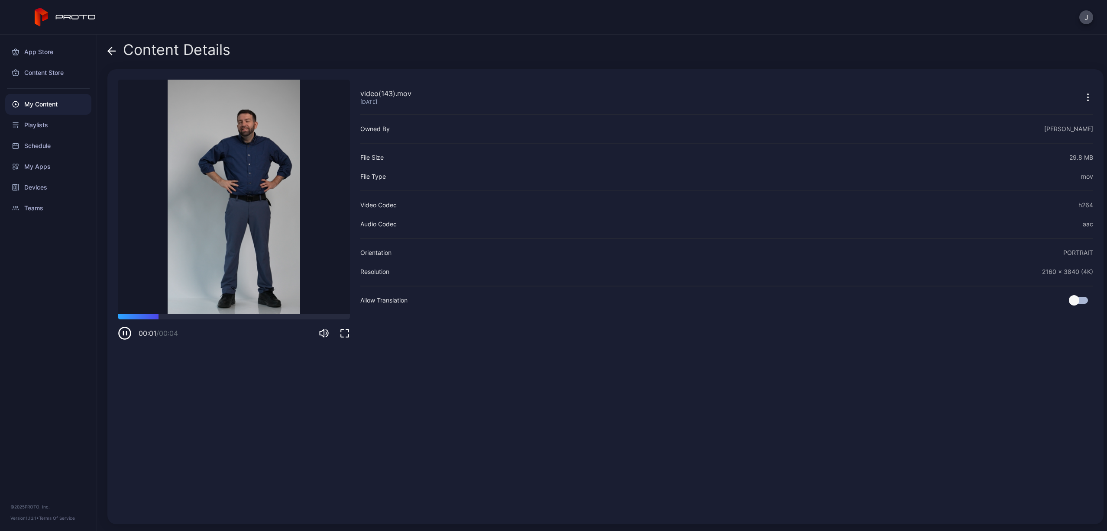
click at [107, 54] on div "Content Details video(143).mov [DATE] Sorry, your browser doesn‘t support embed…" at bounding box center [602, 283] width 1010 height 497
click at [112, 49] on icon at bounding box center [111, 51] width 9 height 9
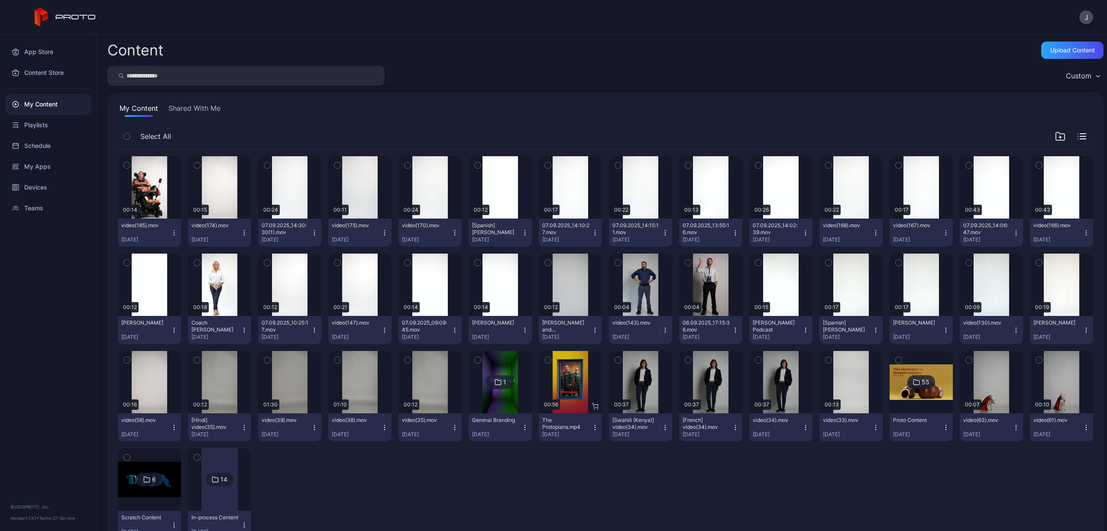
click at [662, 330] on icon "button" at bounding box center [665, 330] width 7 height 7
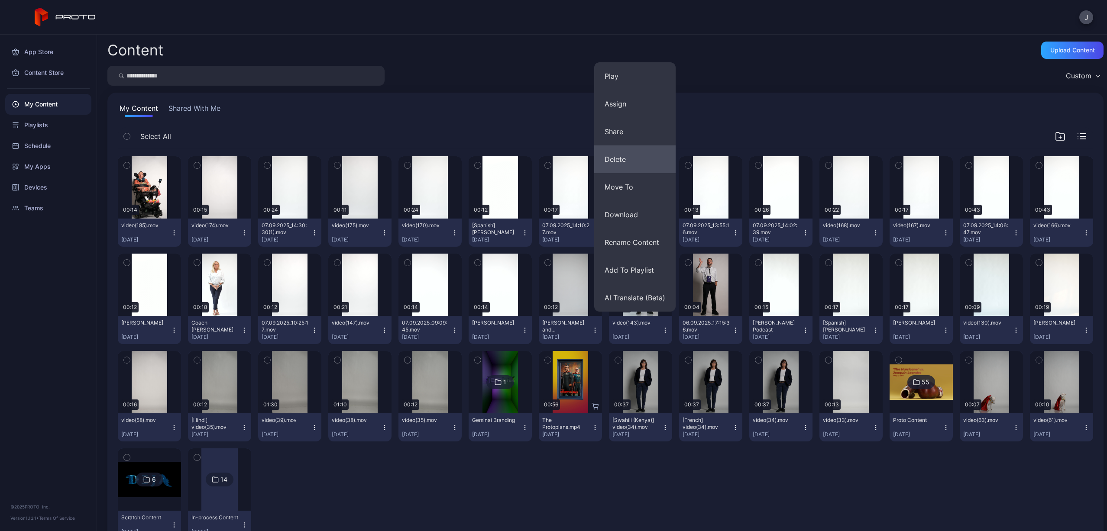
click at [632, 159] on button "Delete" at bounding box center [634, 160] width 81 height 28
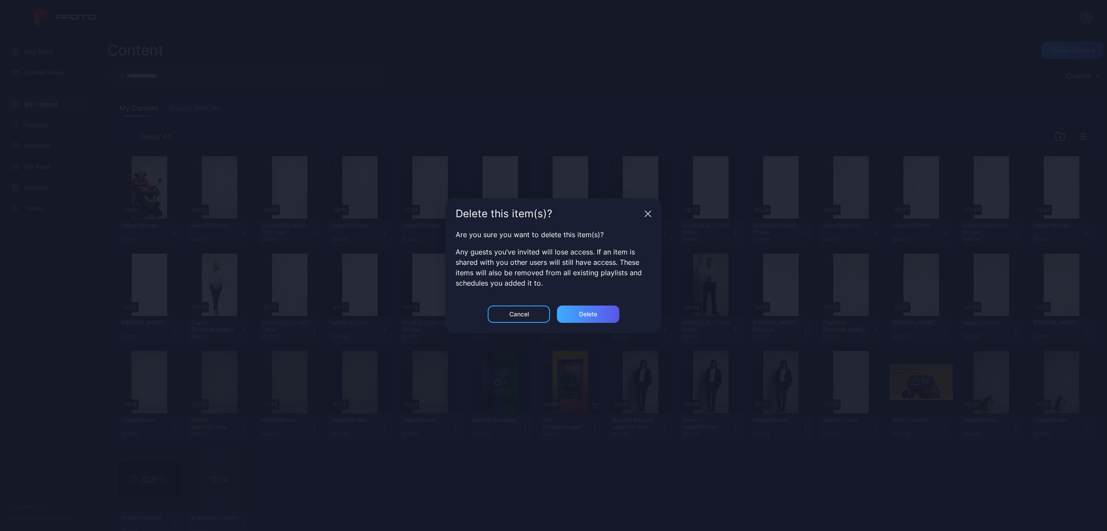
click at [597, 314] on div "Delete" at bounding box center [588, 314] width 18 height 7
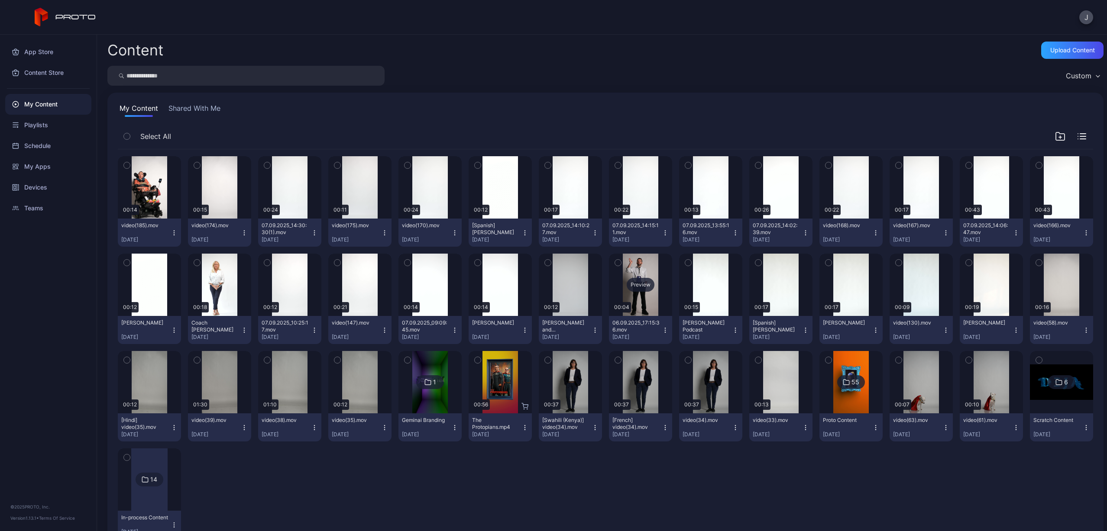
click at [641, 282] on div "Preview" at bounding box center [641, 285] width 28 height 14
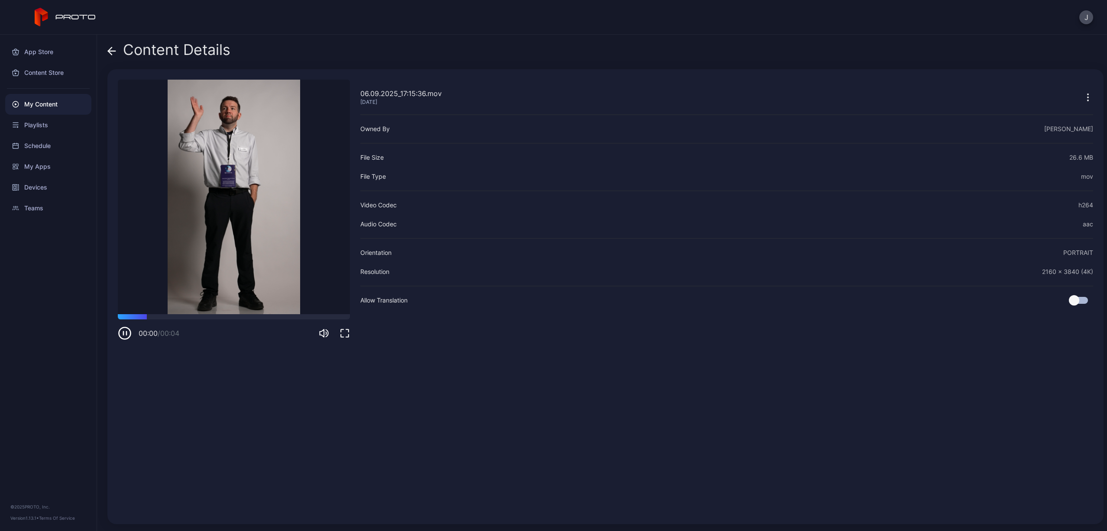
click at [115, 49] on icon at bounding box center [111, 51] width 9 height 9
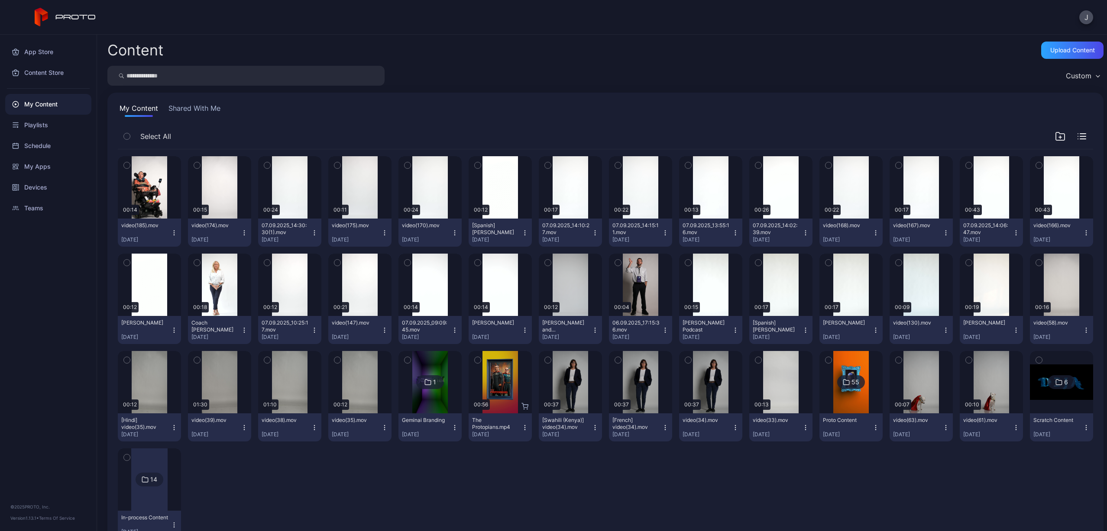
click at [662, 329] on icon "button" at bounding box center [665, 330] width 7 height 7
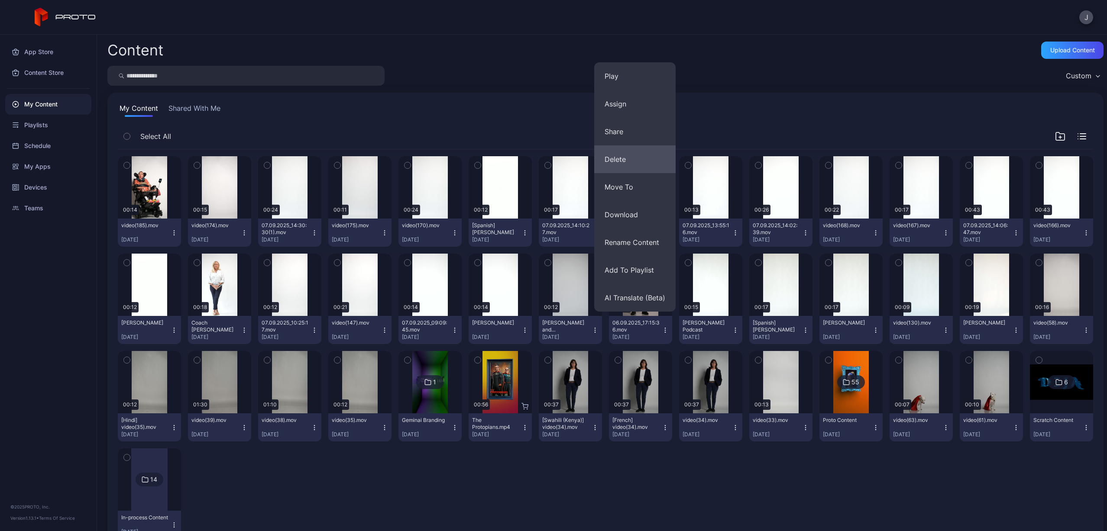
click at [620, 155] on button "Delete" at bounding box center [634, 160] width 81 height 28
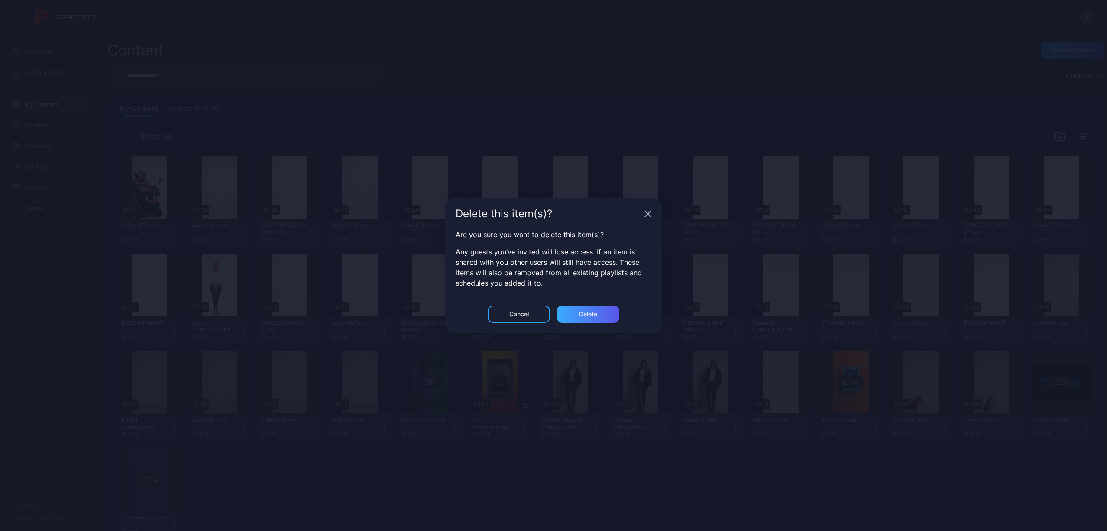
click at [587, 316] on div "Delete" at bounding box center [588, 314] width 18 height 7
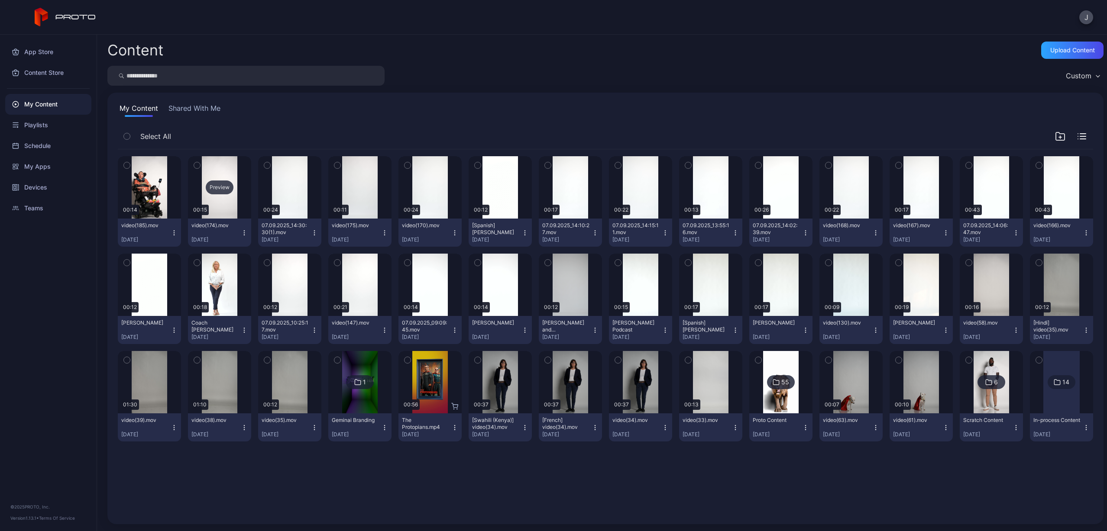
click at [220, 192] on div "Preview" at bounding box center [220, 188] width 28 height 14
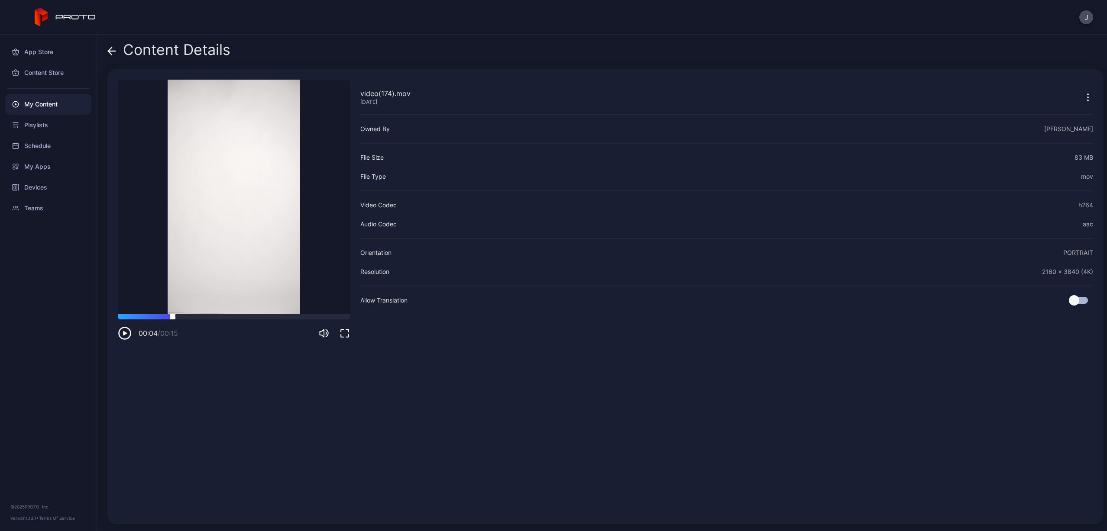
click at [173, 318] on div at bounding box center [234, 316] width 232 height 5
click at [110, 48] on icon at bounding box center [111, 51] width 9 height 9
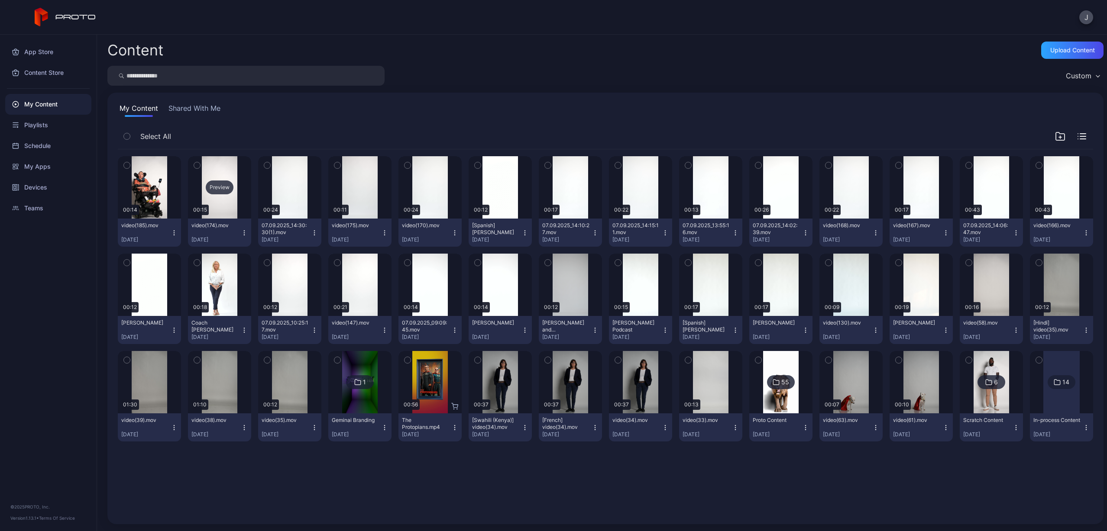
click at [216, 184] on div "Preview" at bounding box center [220, 188] width 28 height 14
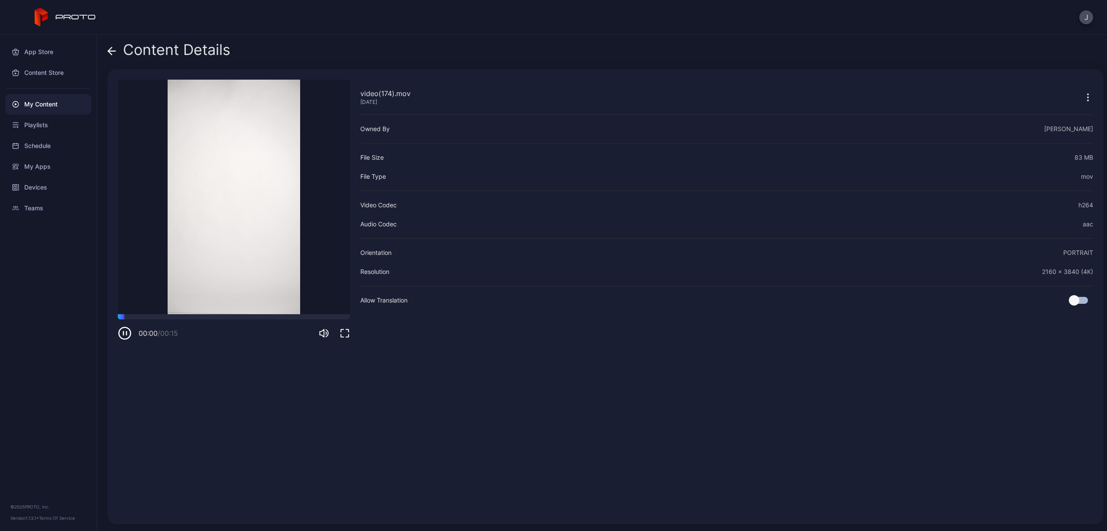
click at [224, 321] on div "00:00 / 00:15" at bounding box center [234, 327] width 232 height 26
click at [224, 313] on video "Sorry, your browser doesn‘t support embedded videos" at bounding box center [234, 197] width 232 height 235
click at [224, 316] on div at bounding box center [234, 316] width 232 height 5
click at [111, 48] on icon at bounding box center [109, 50] width 3 height 7
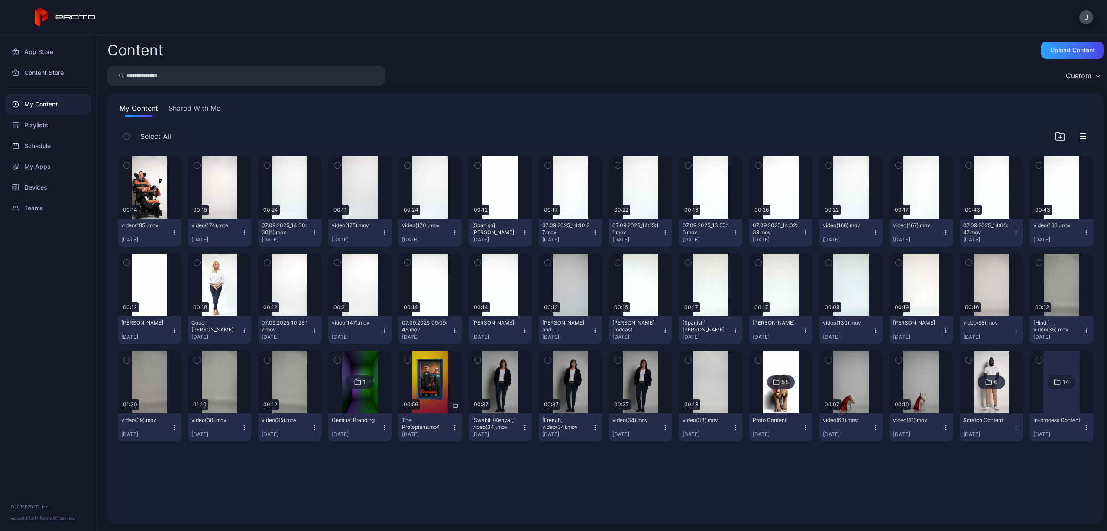
click at [242, 234] on icon "button" at bounding box center [244, 233] width 7 height 7
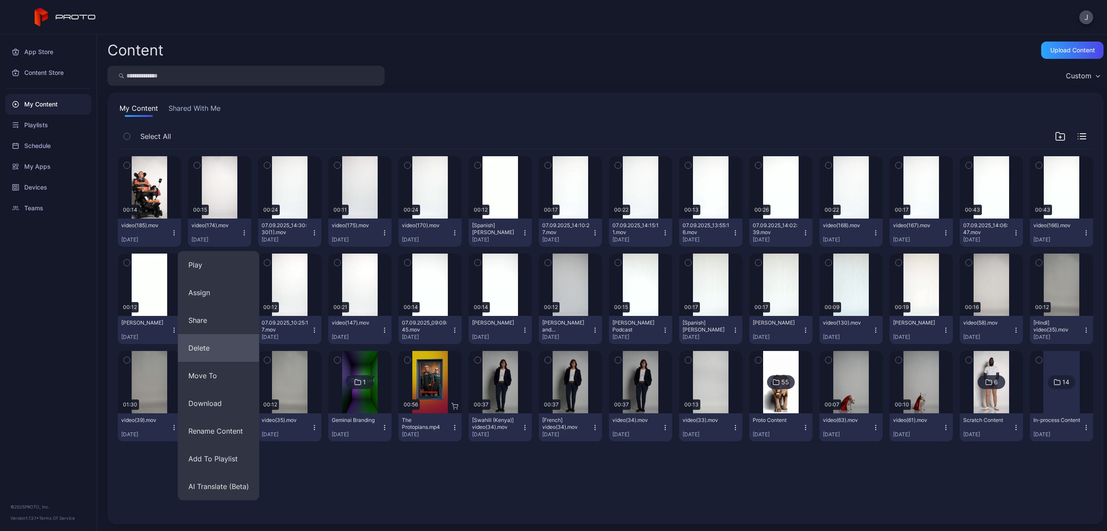
click at [210, 360] on button "Delete" at bounding box center [218, 348] width 81 height 28
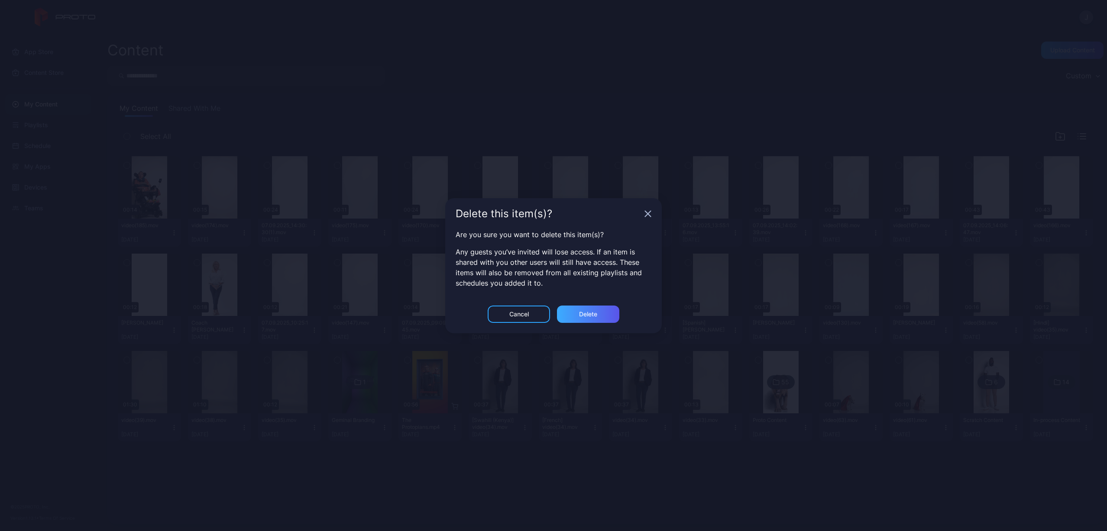
click at [578, 319] on div "Delete" at bounding box center [588, 314] width 62 height 17
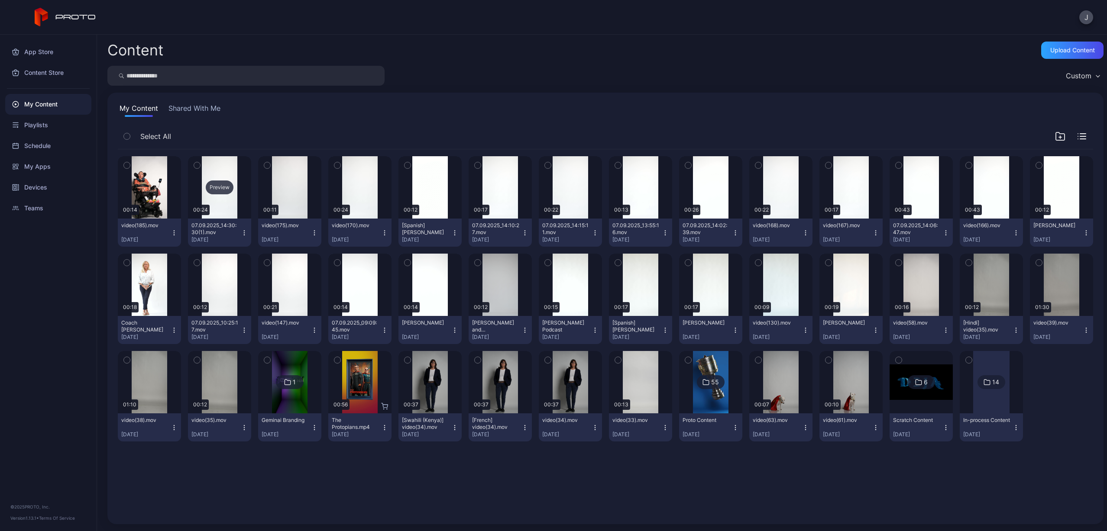
click at [220, 188] on div "Preview" at bounding box center [220, 188] width 28 height 14
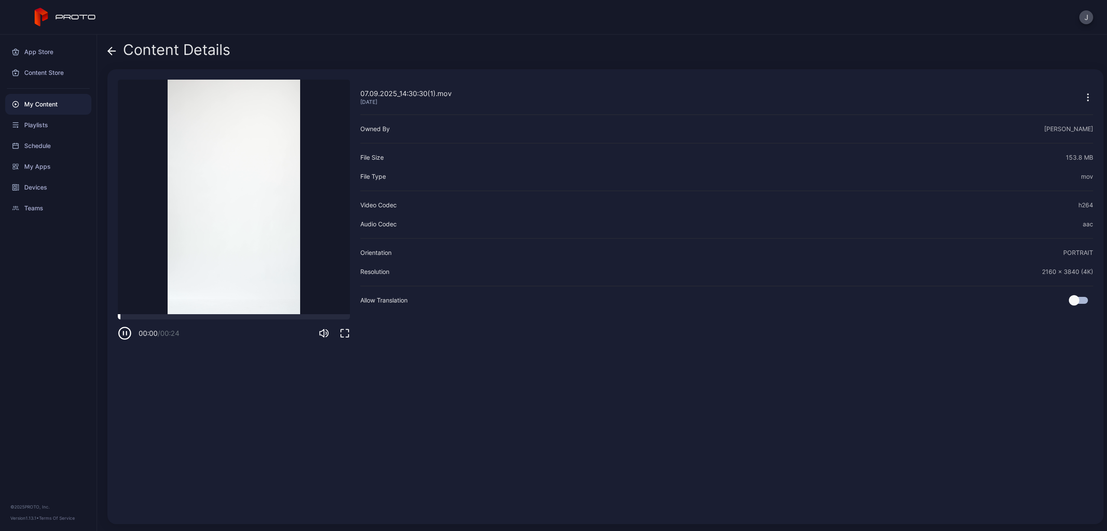
click at [204, 317] on div at bounding box center [234, 316] width 232 height 5
click at [179, 316] on div at bounding box center [234, 316] width 232 height 5
click at [115, 51] on icon at bounding box center [111, 51] width 7 height 0
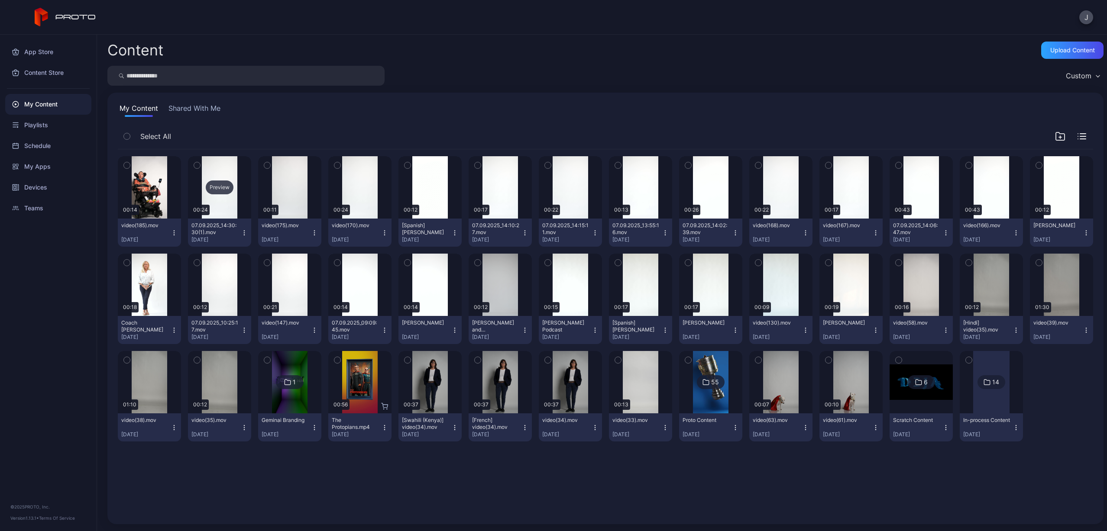
click at [212, 188] on div "Preview" at bounding box center [220, 188] width 28 height 14
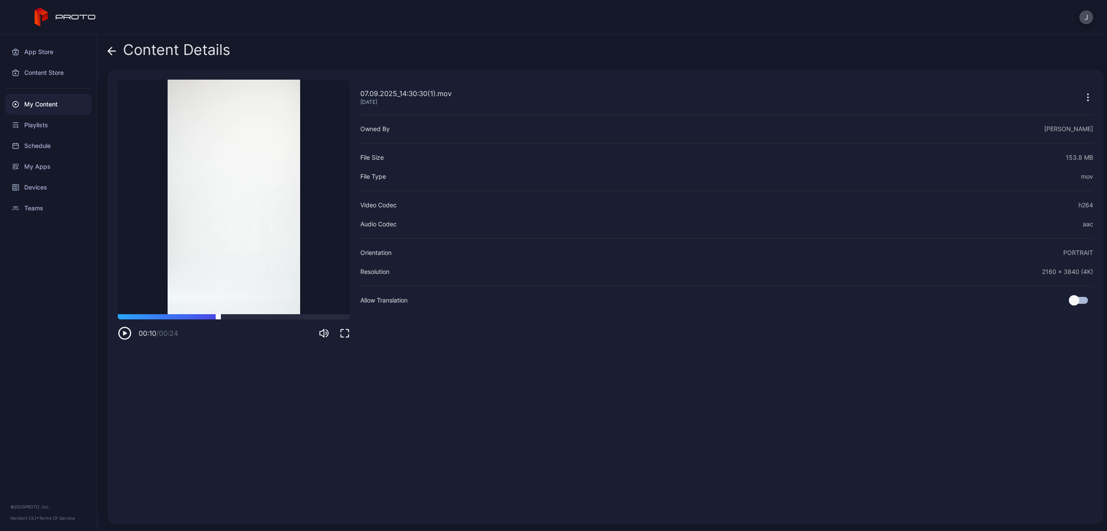
click at [218, 317] on div at bounding box center [234, 316] width 232 height 5
click at [112, 49] on icon at bounding box center [111, 51] width 9 height 9
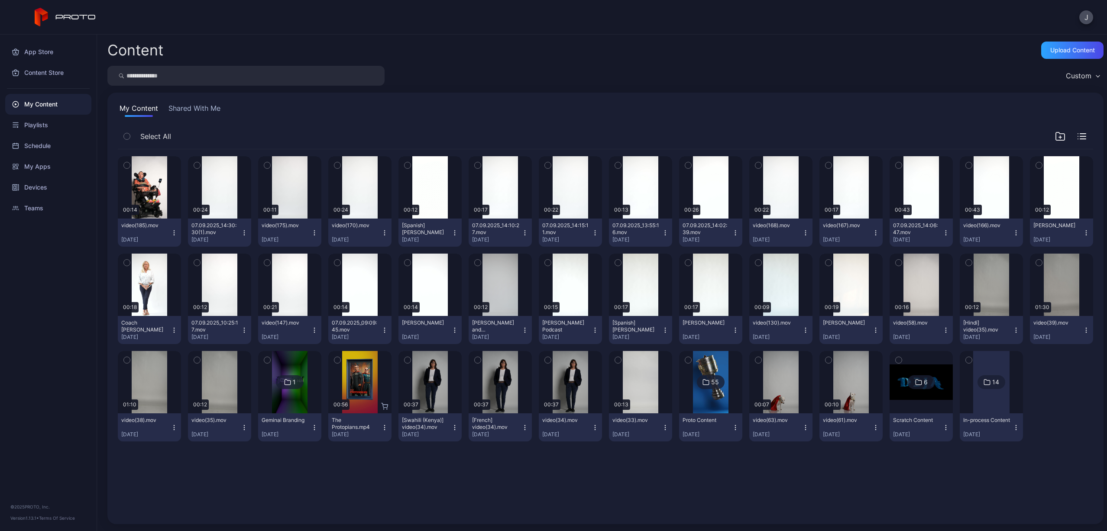
click at [243, 232] on icon "button" at bounding box center [244, 233] width 7 height 7
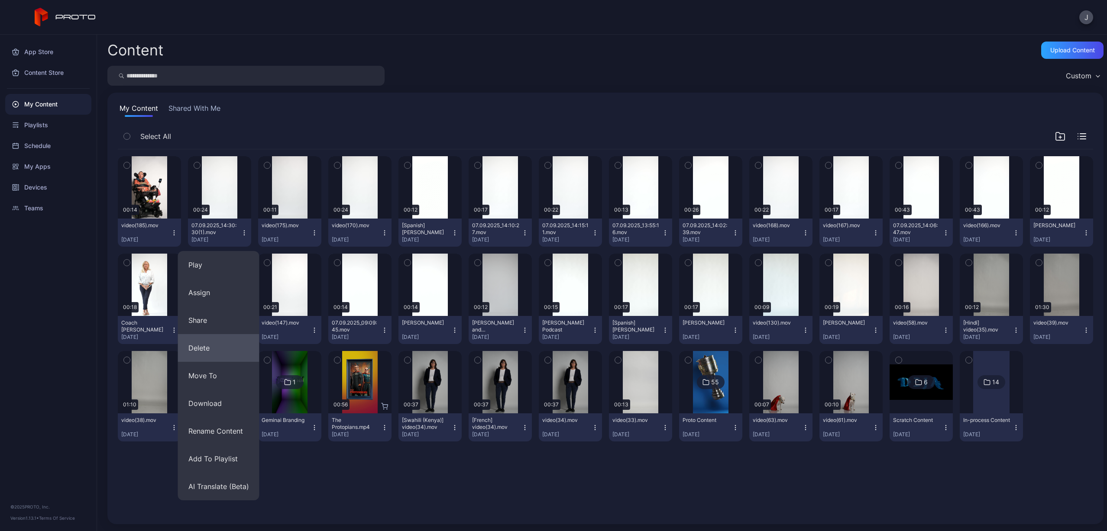
click at [217, 351] on button "Delete" at bounding box center [218, 348] width 81 height 28
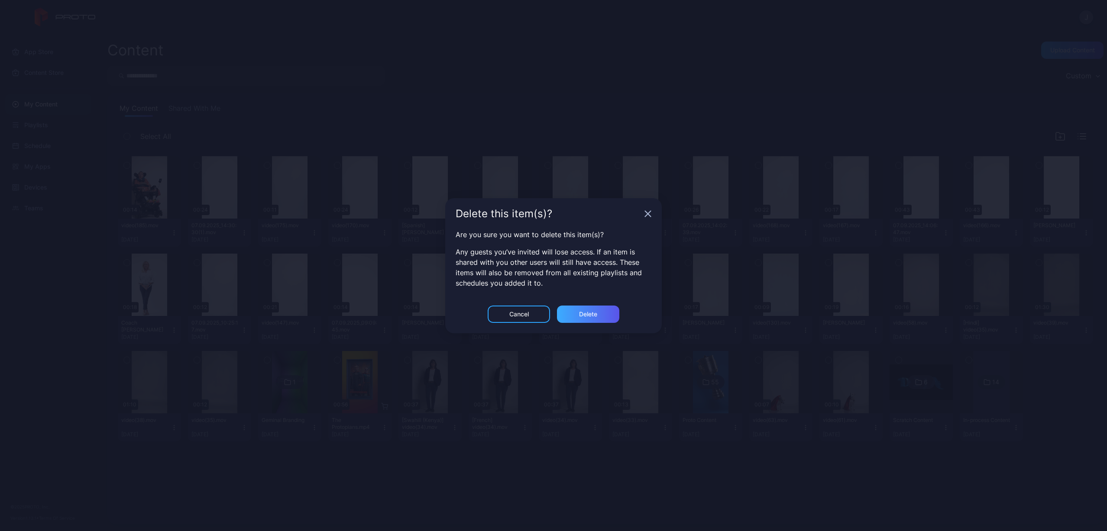
click at [580, 316] on div "Delete" at bounding box center [588, 314] width 18 height 7
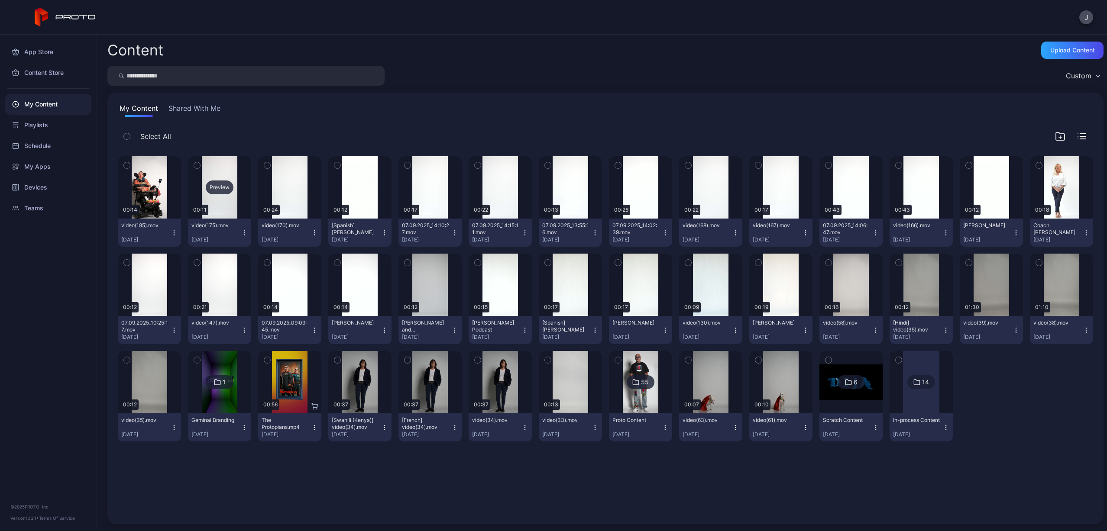
click at [217, 181] on div "Preview" at bounding box center [220, 188] width 28 height 14
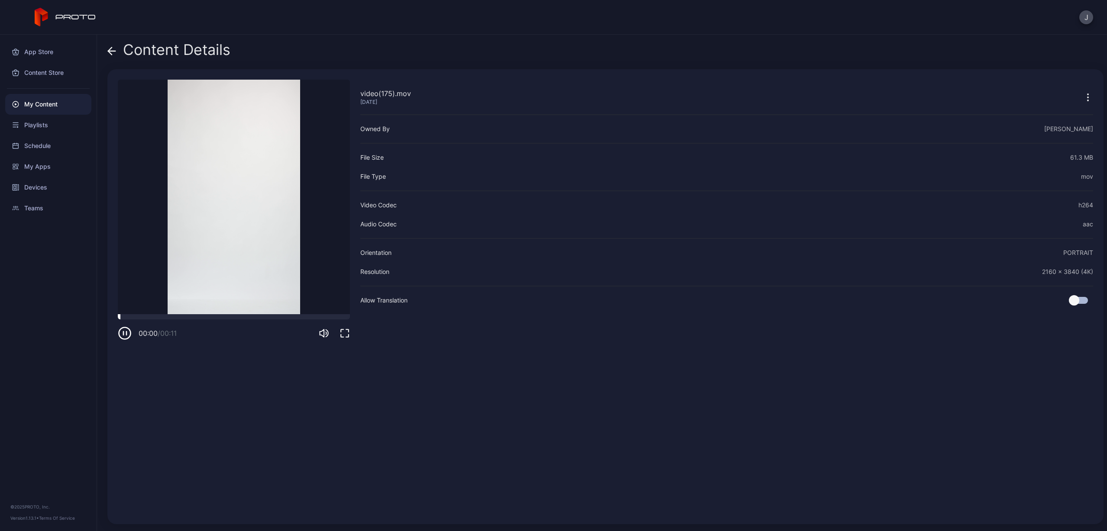
click at [201, 317] on div at bounding box center [234, 316] width 232 height 5
click at [108, 52] on icon at bounding box center [111, 51] width 9 height 9
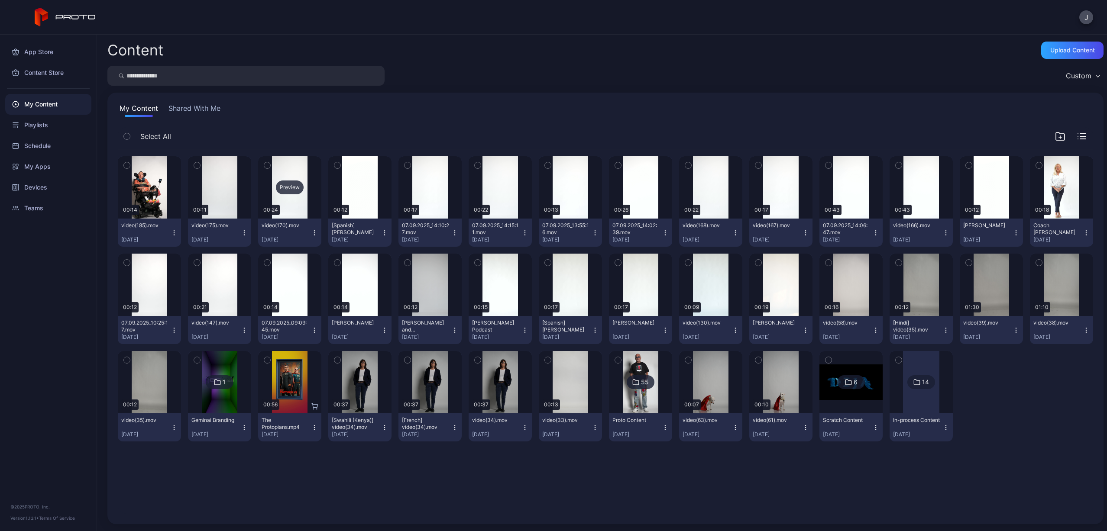
click at [285, 192] on div "Preview" at bounding box center [290, 188] width 28 height 14
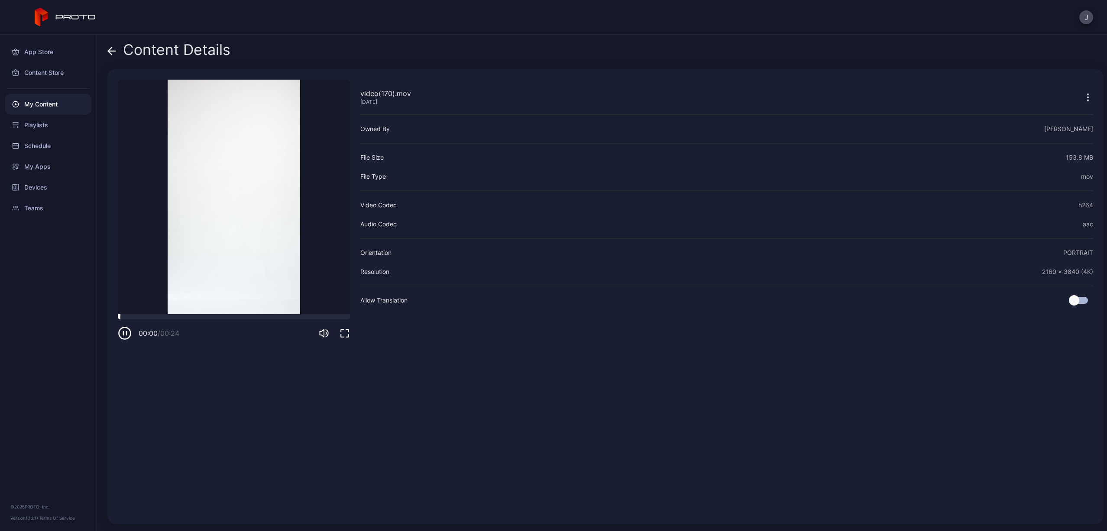
click at [193, 315] on div at bounding box center [234, 316] width 232 height 5
click at [111, 53] on icon at bounding box center [111, 51] width 9 height 9
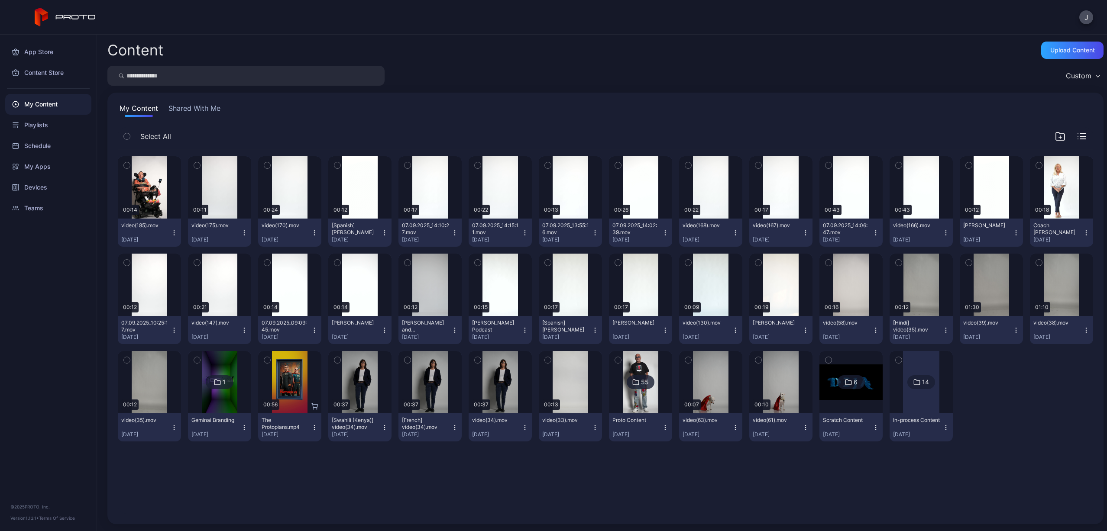
click at [311, 231] on icon "button" at bounding box center [314, 233] width 7 height 7
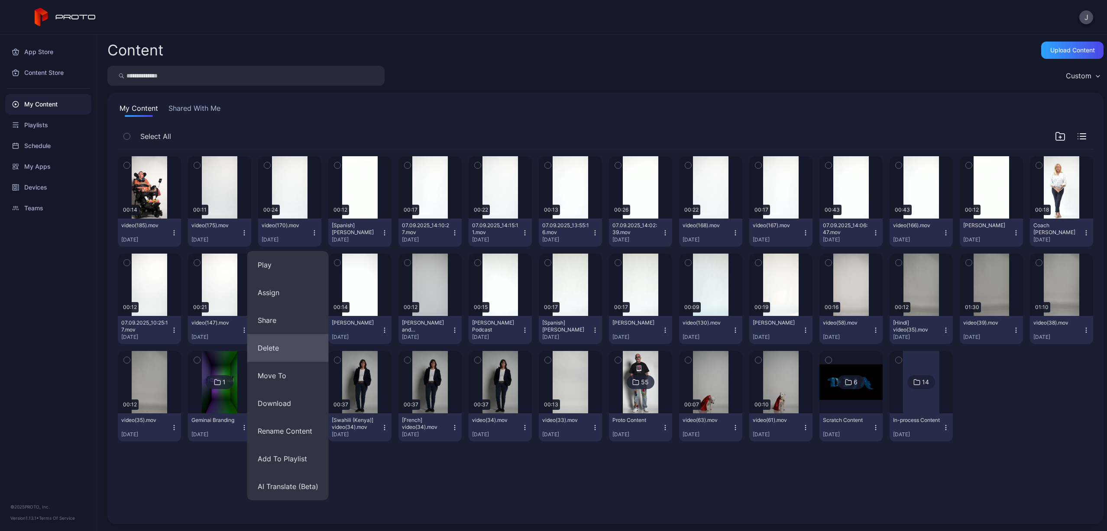
click at [289, 345] on button "Delete" at bounding box center [287, 348] width 81 height 28
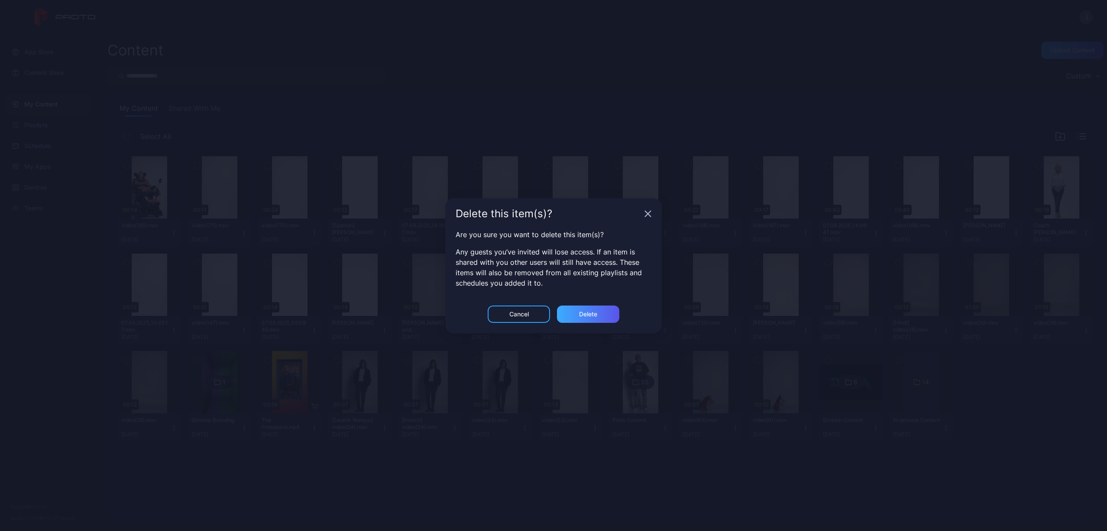
click at [602, 314] on div "Delete" at bounding box center [588, 314] width 62 height 17
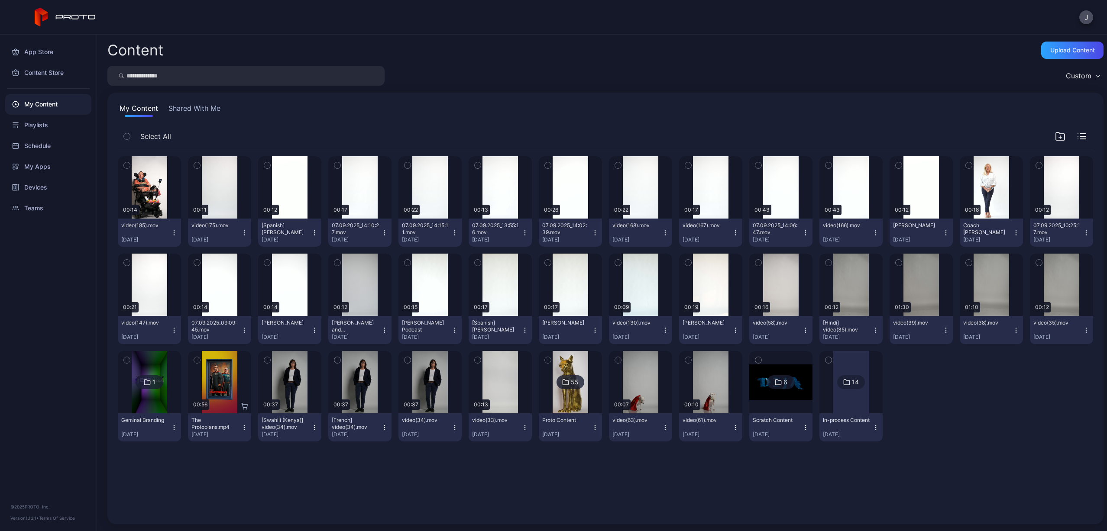
click at [312, 230] on icon "button" at bounding box center [314, 233] width 7 height 7
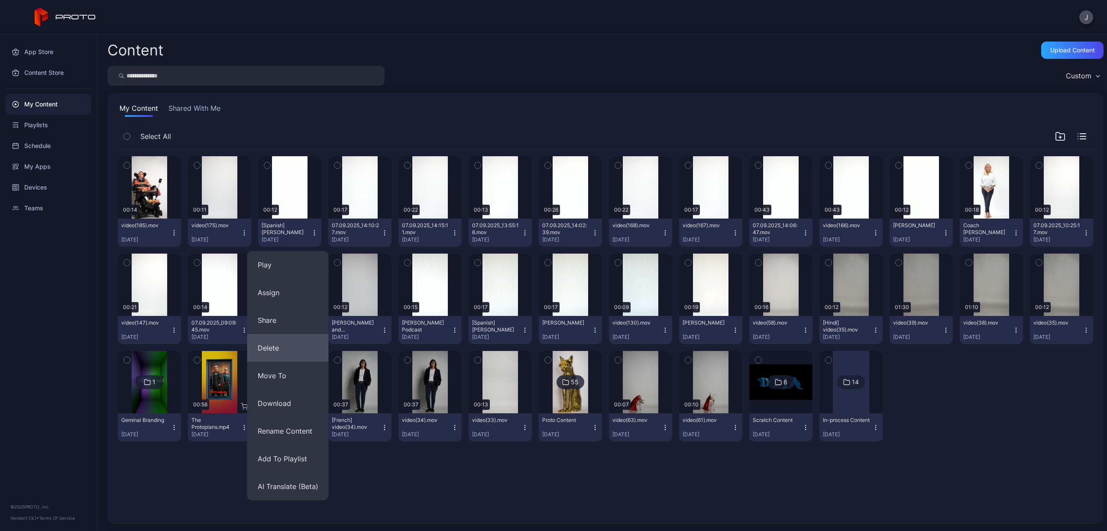
click at [282, 350] on button "Delete" at bounding box center [287, 348] width 81 height 28
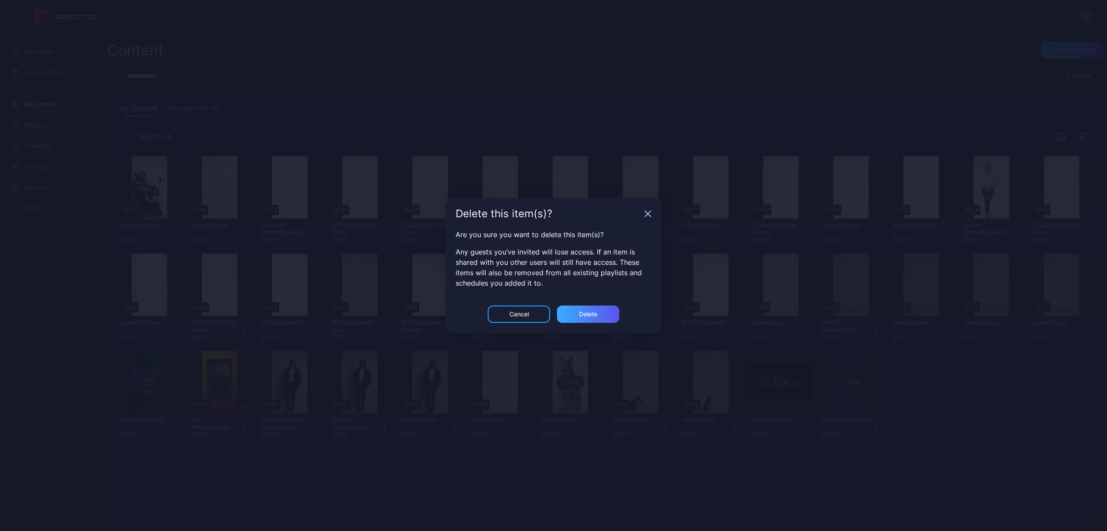
click at [612, 315] on div "Delete" at bounding box center [588, 314] width 62 height 17
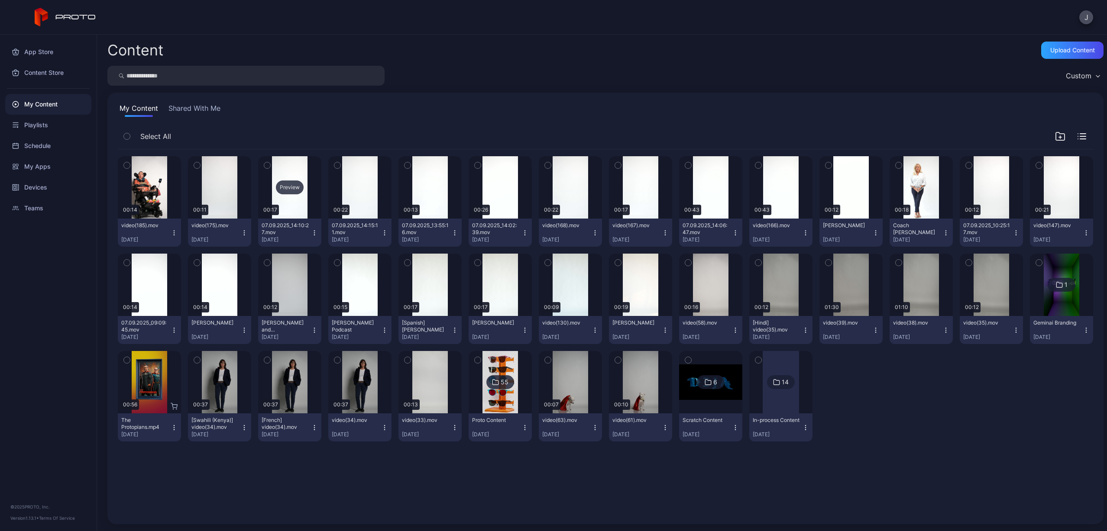
click at [294, 189] on div "Preview" at bounding box center [290, 188] width 28 height 14
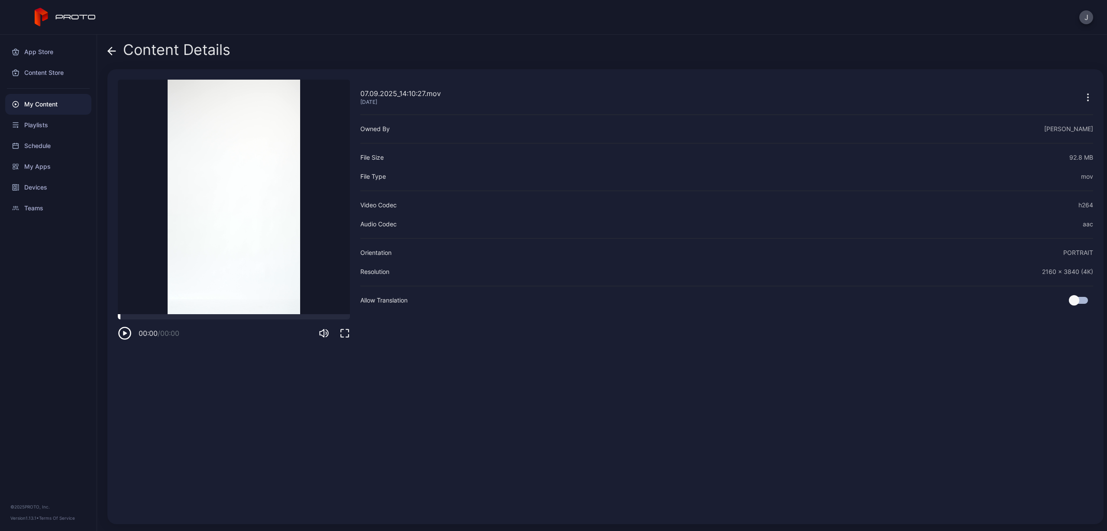
click at [197, 316] on div at bounding box center [234, 316] width 232 height 5
click at [112, 51] on icon at bounding box center [111, 51] width 7 height 0
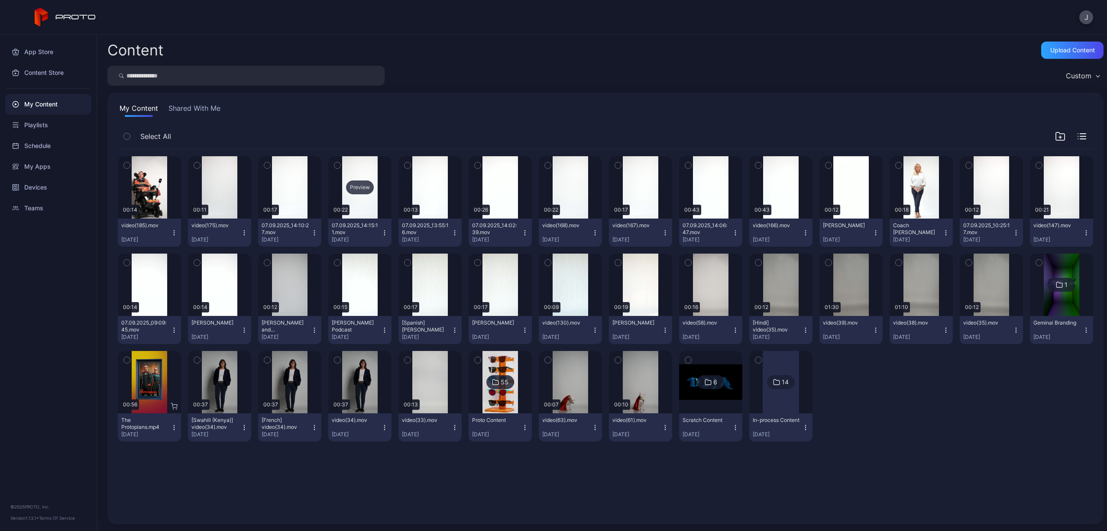
click at [365, 189] on div "Preview" at bounding box center [360, 188] width 28 height 14
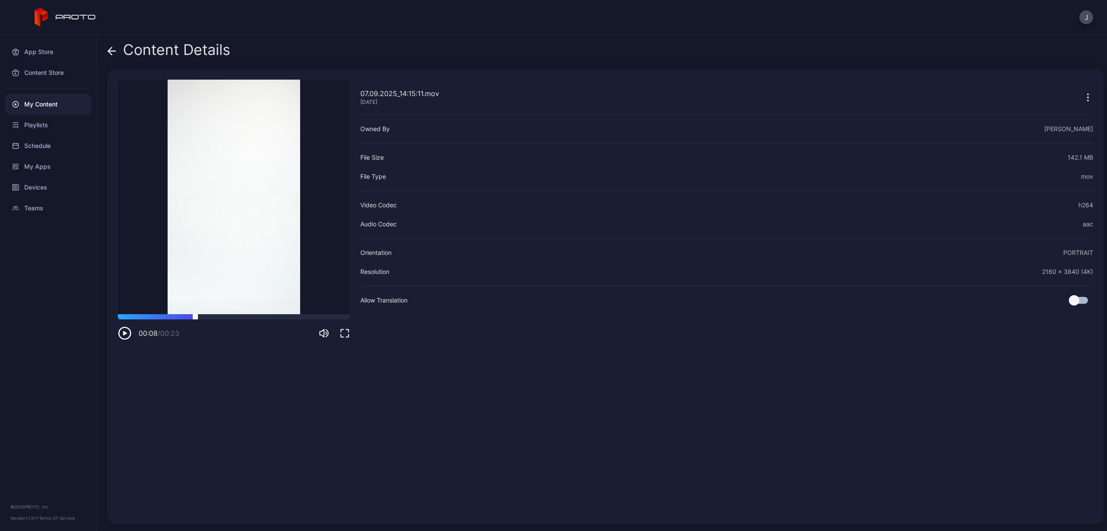
click at [195, 316] on div at bounding box center [234, 316] width 232 height 5
click at [127, 335] on icon "button" at bounding box center [125, 334] width 14 height 14
click at [1083, 104] on button "button" at bounding box center [1088, 96] width 10 height 17
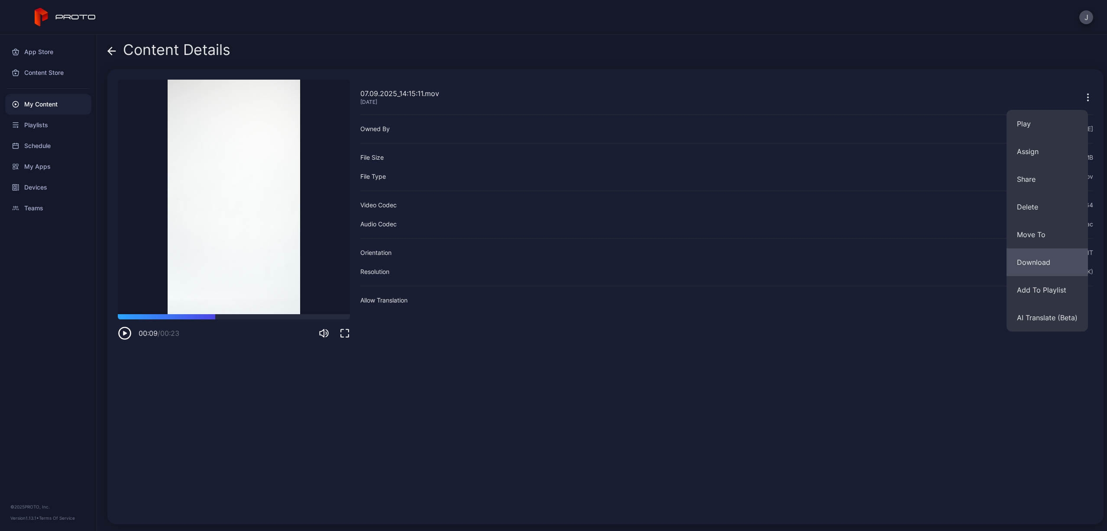
click at [1039, 255] on button "Download" at bounding box center [1047, 263] width 81 height 28
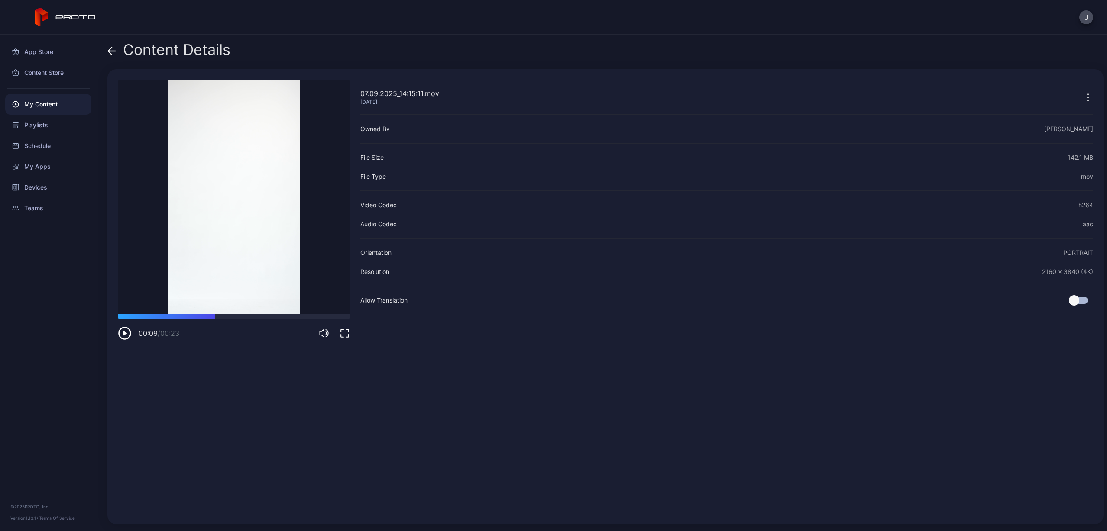
click at [109, 49] on icon at bounding box center [111, 51] width 9 height 9
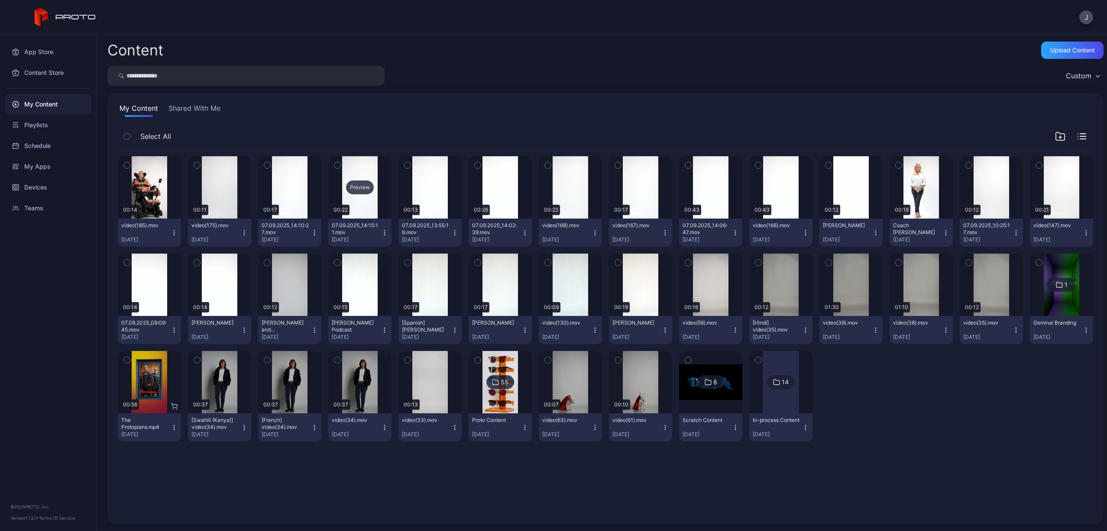
click at [358, 190] on div "Preview" at bounding box center [360, 188] width 28 height 14
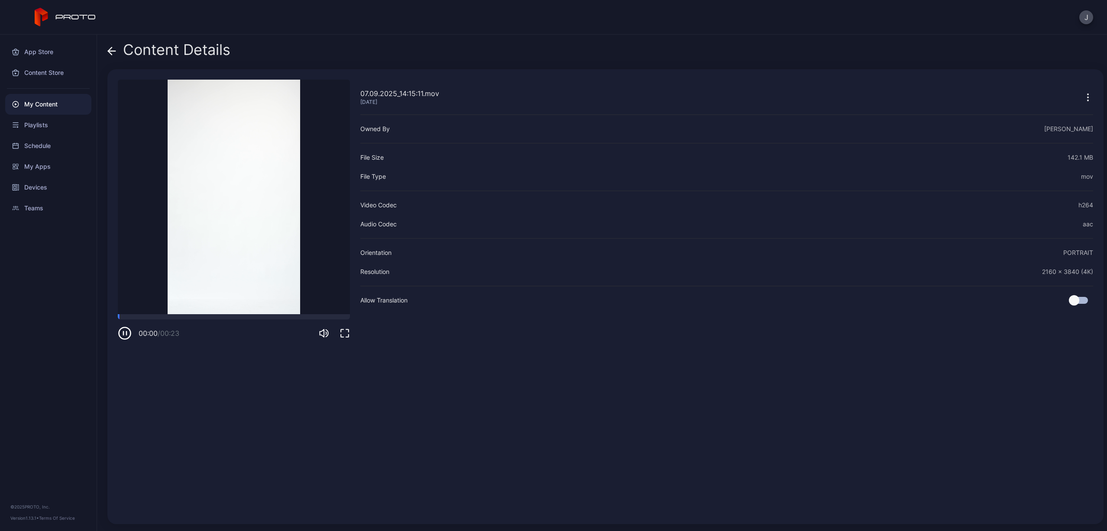
click at [209, 321] on div "00:00 / 00:23" at bounding box center [234, 327] width 232 height 26
click at [212, 320] on div "00:01 / 00:23" at bounding box center [234, 327] width 232 height 26
click at [212, 318] on div at bounding box center [234, 316] width 232 height 5
click at [116, 48] on icon at bounding box center [111, 51] width 9 height 9
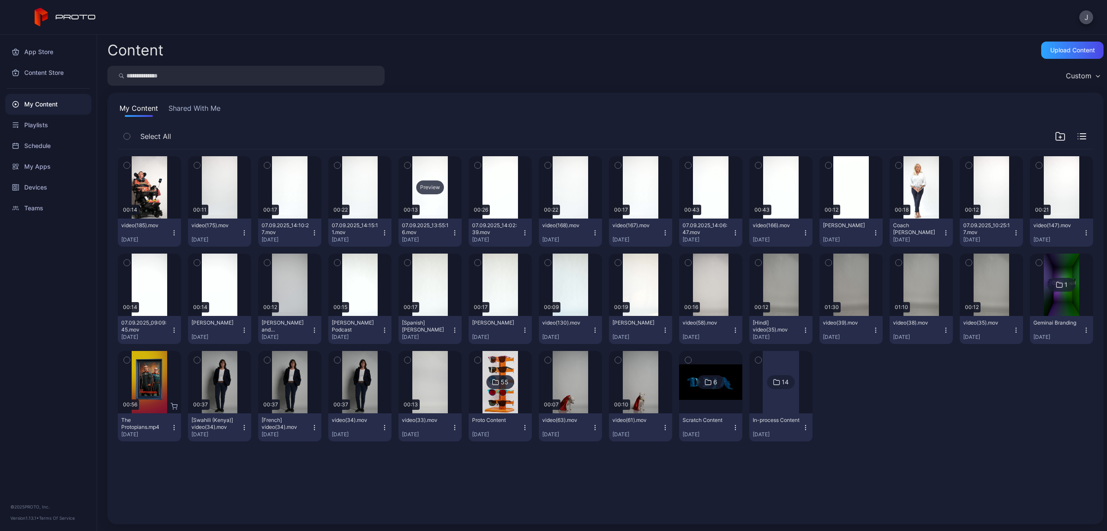
click at [432, 186] on div "Preview" at bounding box center [430, 188] width 28 height 14
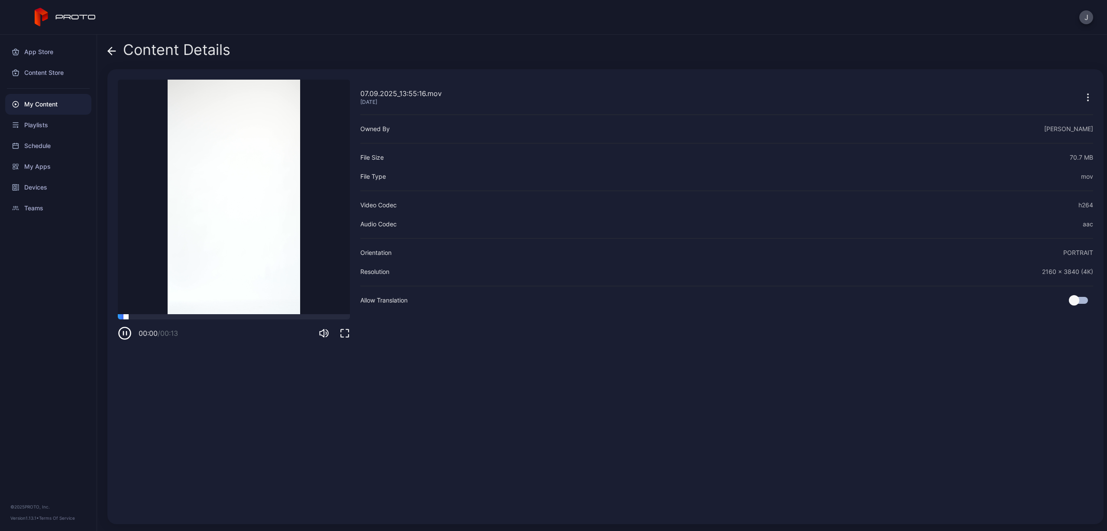
click at [211, 317] on div at bounding box center [234, 316] width 232 height 5
click at [110, 49] on icon at bounding box center [109, 50] width 3 height 7
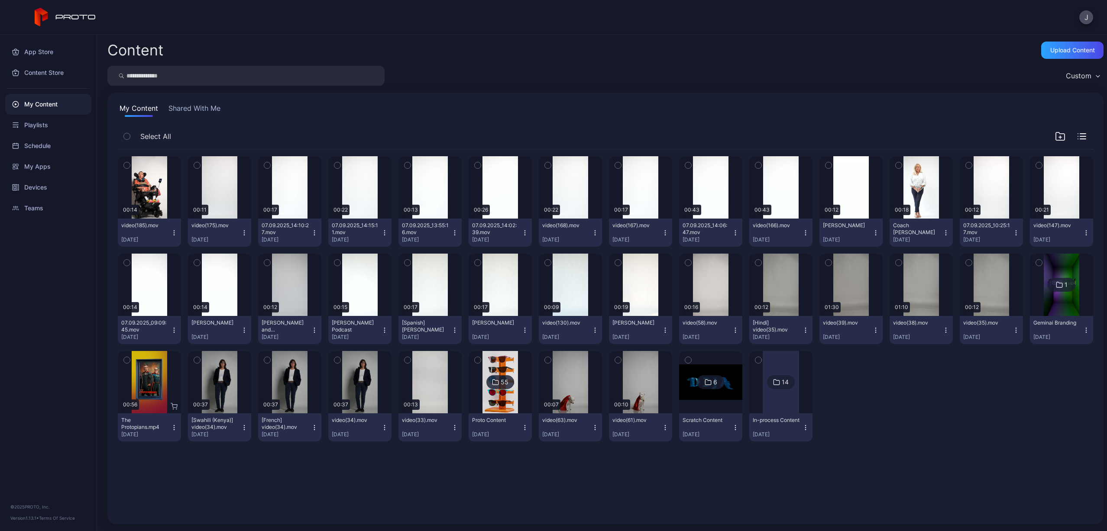
click at [353, 224] on div "07.09.2025_14:15:11.mov" at bounding box center [356, 229] width 48 height 14
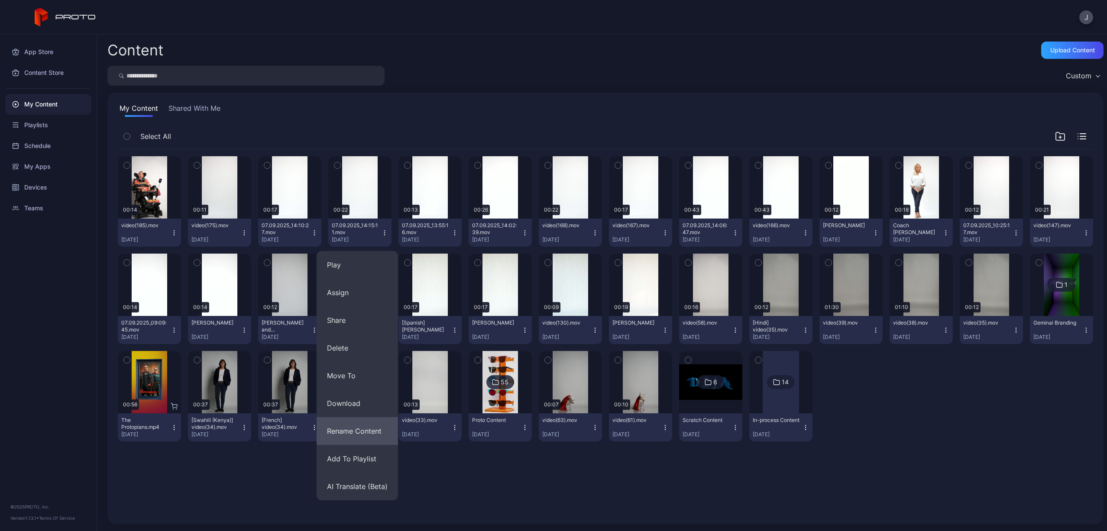
click at [360, 427] on button "Rename Content" at bounding box center [357, 431] width 81 height 28
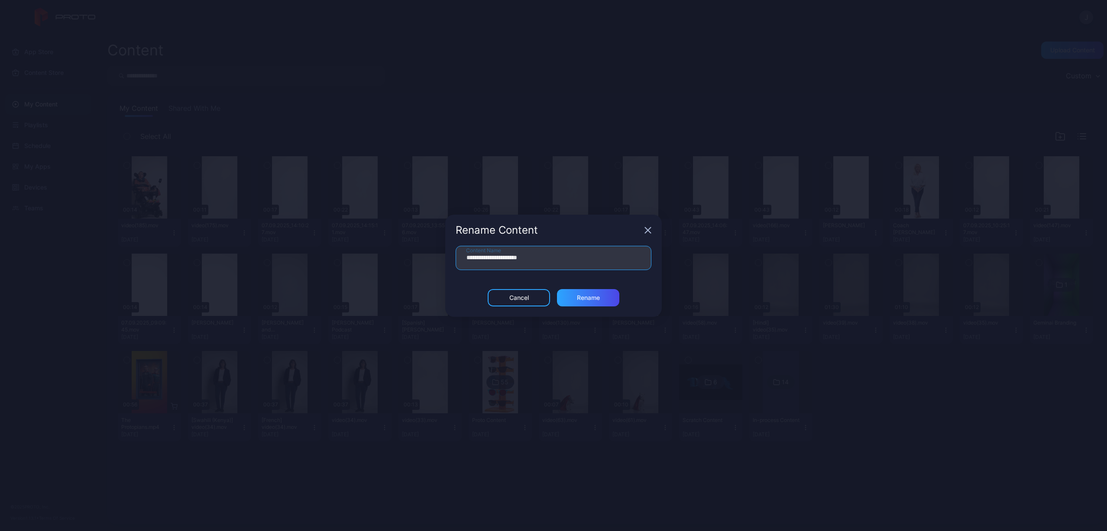
drag, startPoint x: 539, startPoint y: 256, endPoint x: 430, endPoint y: 256, distance: 109.1
click at [430, 256] on div "**********" at bounding box center [553, 265] width 1107 height 531
type input "**********"
click at [577, 297] on div "Rename" at bounding box center [588, 298] width 23 height 7
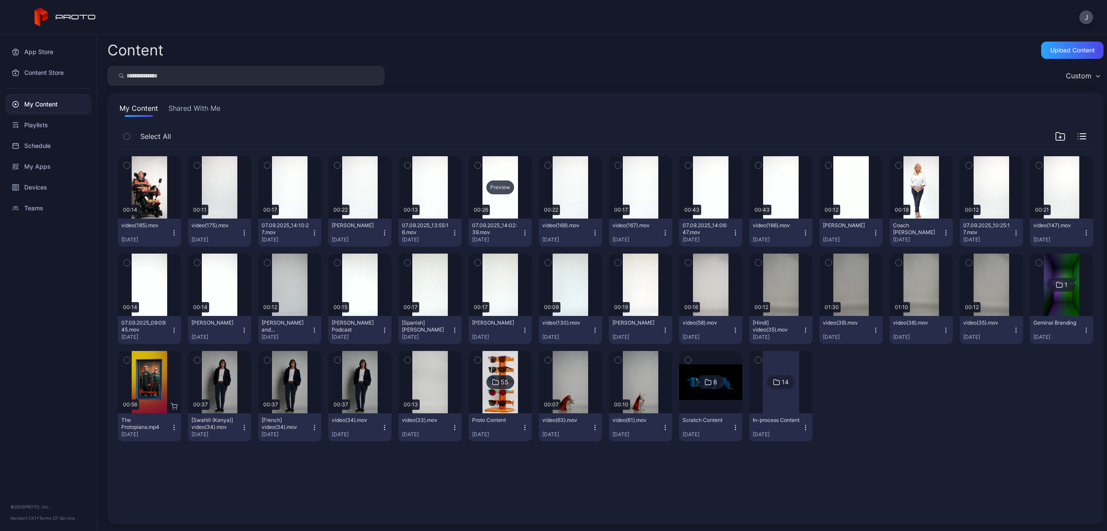
click at [494, 188] on div "Preview" at bounding box center [500, 188] width 28 height 14
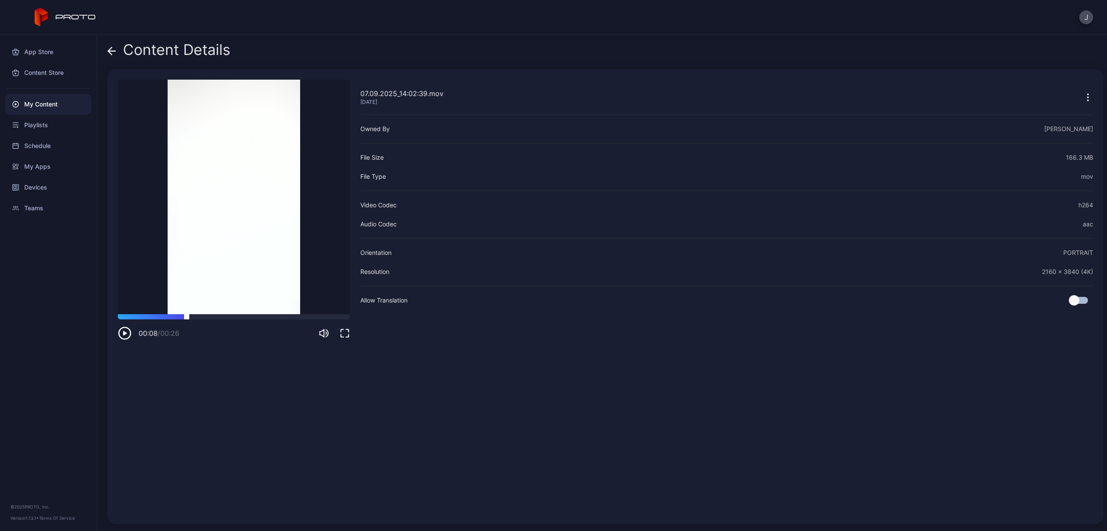
click at [187, 316] on div at bounding box center [234, 316] width 232 height 5
click at [118, 51] on div "Content Details" at bounding box center [168, 52] width 123 height 21
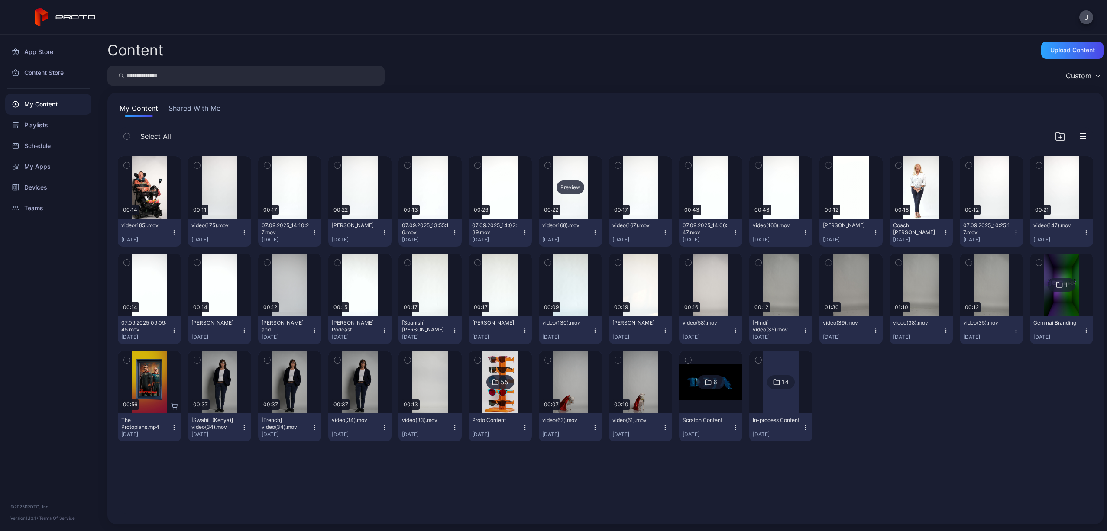
click at [567, 189] on div "Preview" at bounding box center [571, 188] width 28 height 14
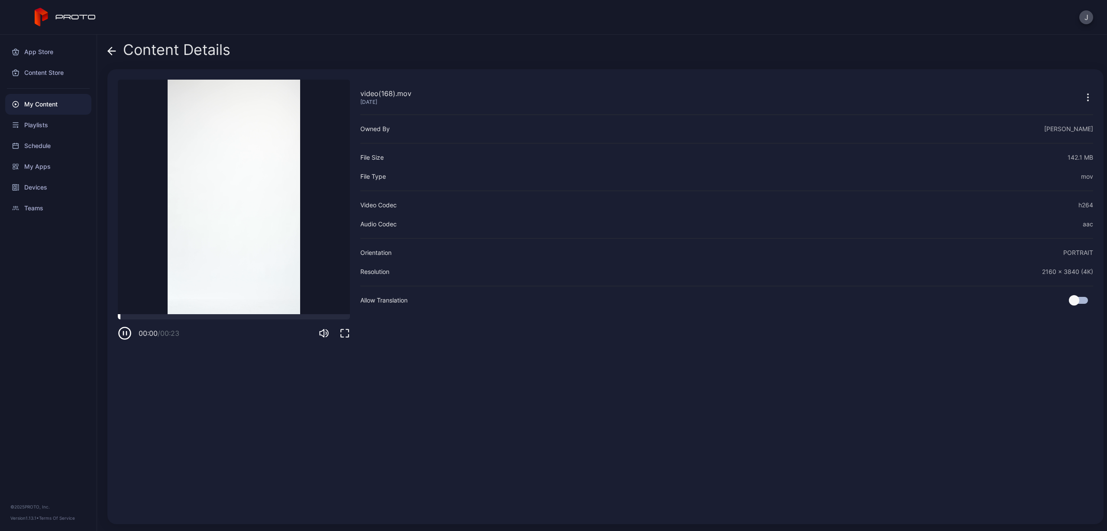
click at [204, 317] on div at bounding box center [234, 316] width 232 height 5
click at [272, 318] on div at bounding box center [234, 316] width 232 height 5
click at [306, 318] on div at bounding box center [234, 316] width 232 height 5
click at [148, 316] on div at bounding box center [234, 316] width 232 height 5
click at [126, 330] on icon "button" at bounding box center [125, 334] width 14 height 14
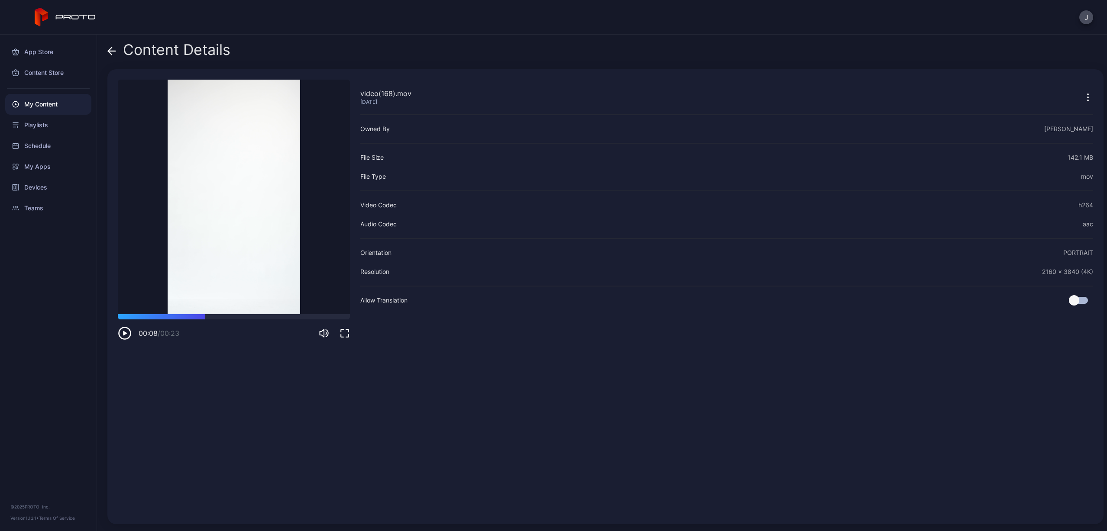
click at [111, 54] on icon at bounding box center [109, 50] width 3 height 7
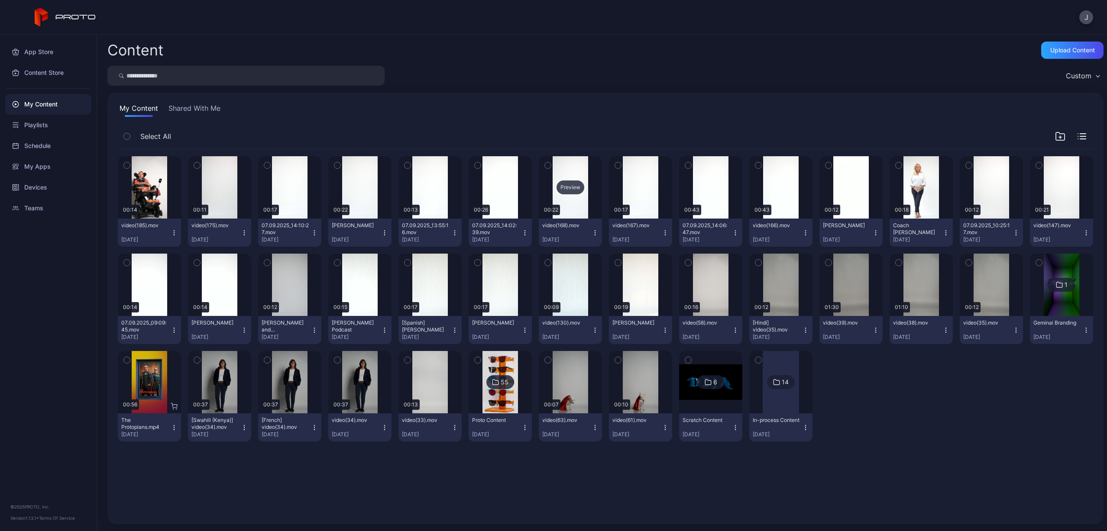
click at [566, 187] on div "Preview" at bounding box center [571, 188] width 28 height 14
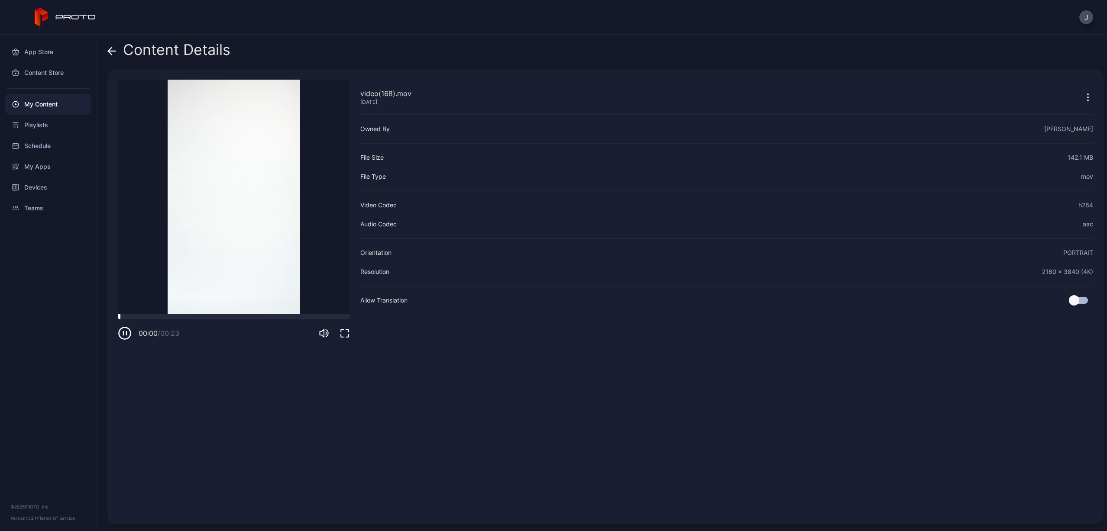
click at [210, 317] on div at bounding box center [234, 316] width 232 height 5
click at [107, 47] on div "Content Details video(168).mov [DATE] Sorry, your browser doesn‘t support embed…" at bounding box center [602, 283] width 1010 height 497
click at [110, 49] on icon at bounding box center [109, 50] width 3 height 7
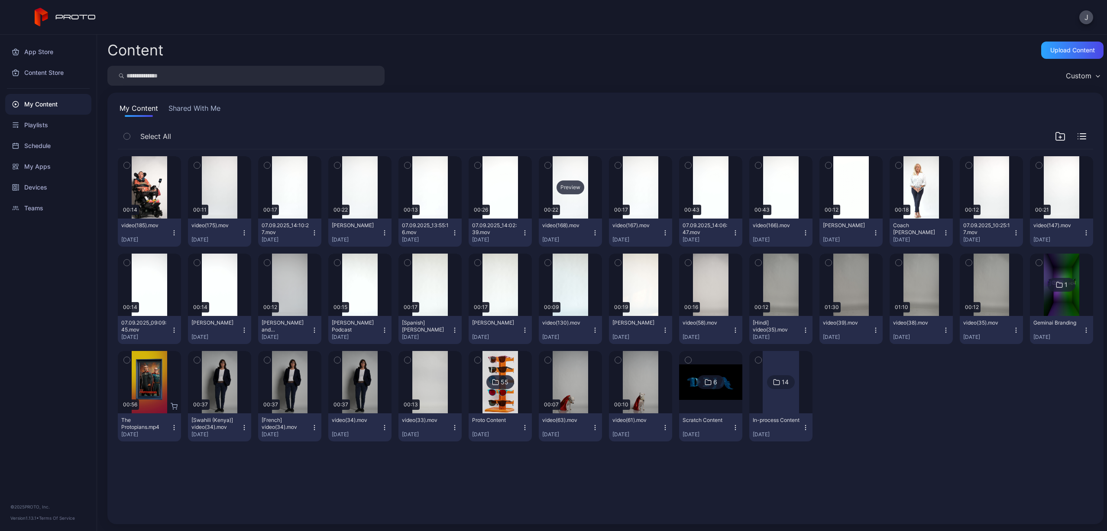
click at [568, 188] on div "Preview" at bounding box center [571, 188] width 28 height 14
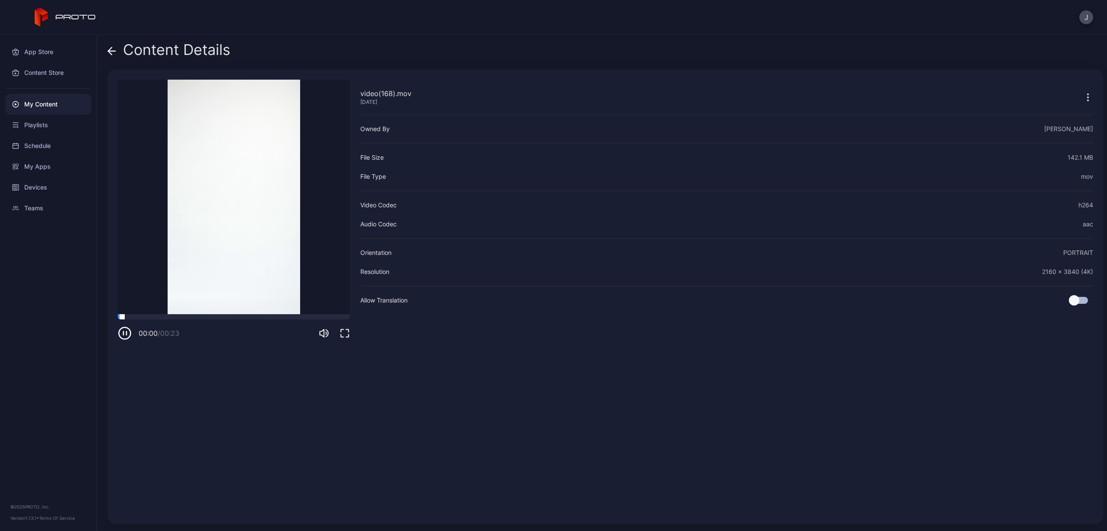
click at [208, 317] on div at bounding box center [234, 316] width 232 height 5
click at [111, 52] on icon at bounding box center [111, 51] width 9 height 9
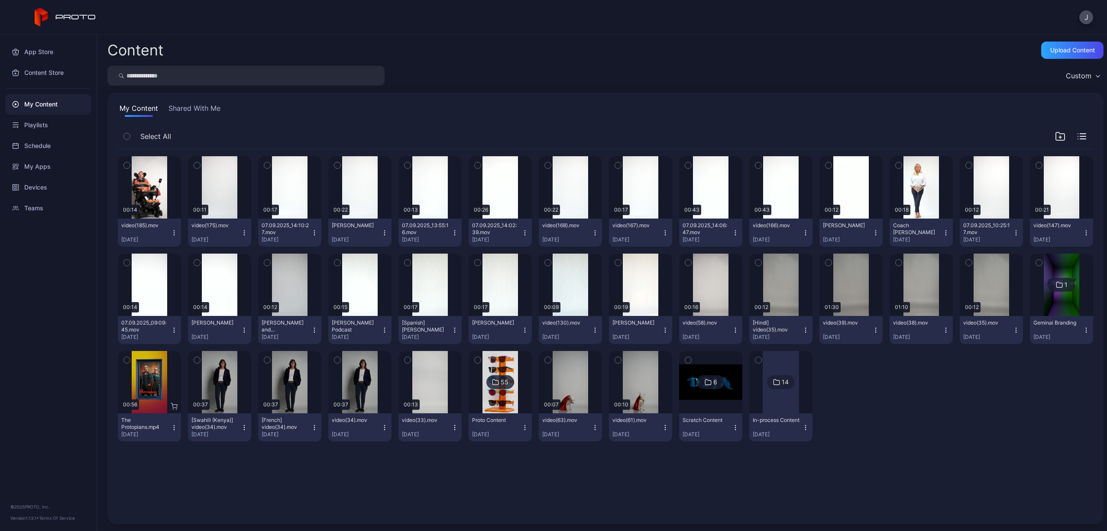
click at [592, 231] on icon "button" at bounding box center [595, 233] width 7 height 7
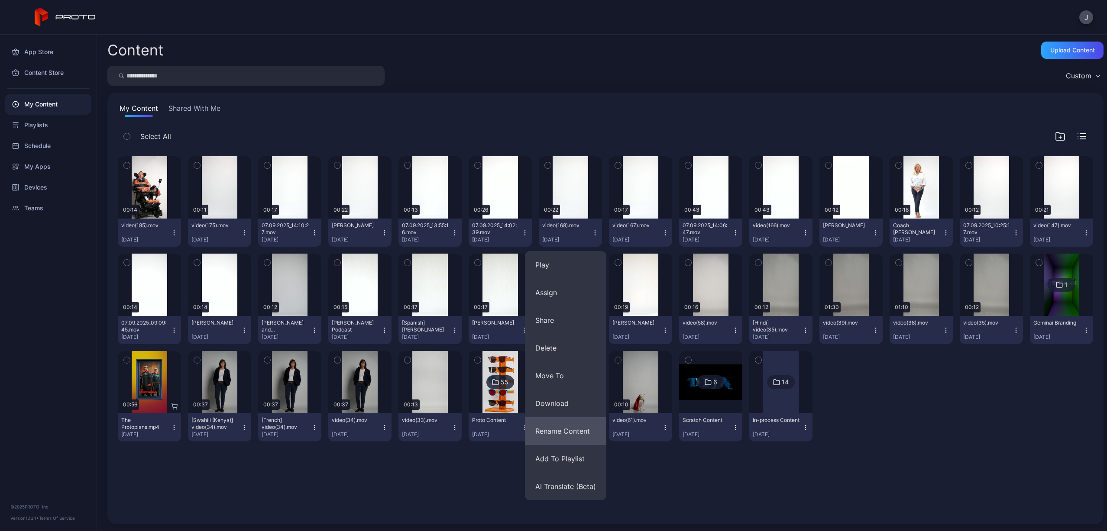
click at [574, 427] on button "Rename Content" at bounding box center [565, 431] width 81 height 28
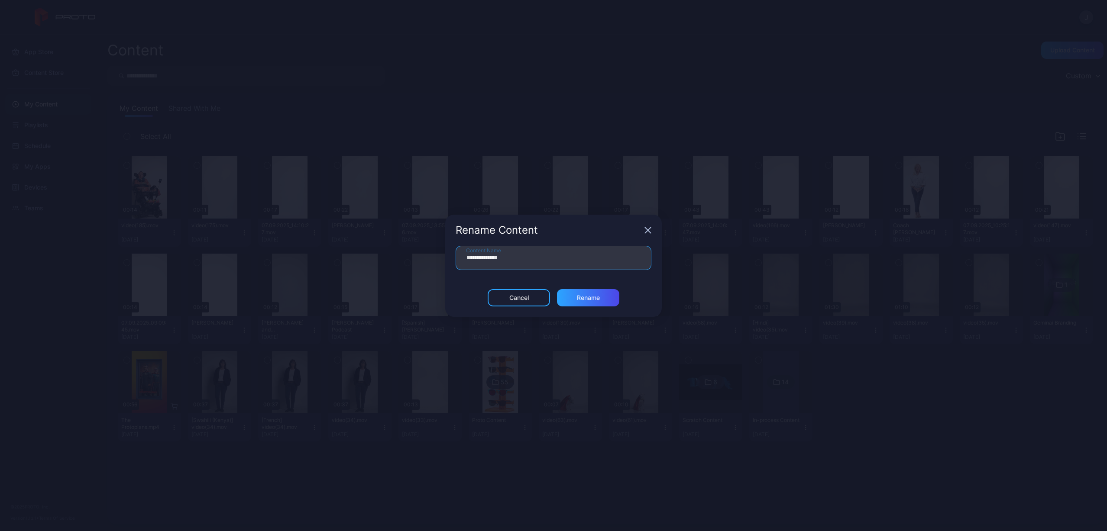
drag, startPoint x: 519, startPoint y: 254, endPoint x: 418, endPoint y: 254, distance: 100.5
click at [418, 254] on div "**********" at bounding box center [553, 265] width 1107 height 531
drag, startPoint x: 522, startPoint y: 256, endPoint x: 516, endPoint y: 230, distance: 27.1
click at [516, 231] on div "**********" at bounding box center [553, 266] width 217 height 102
type input "**********"
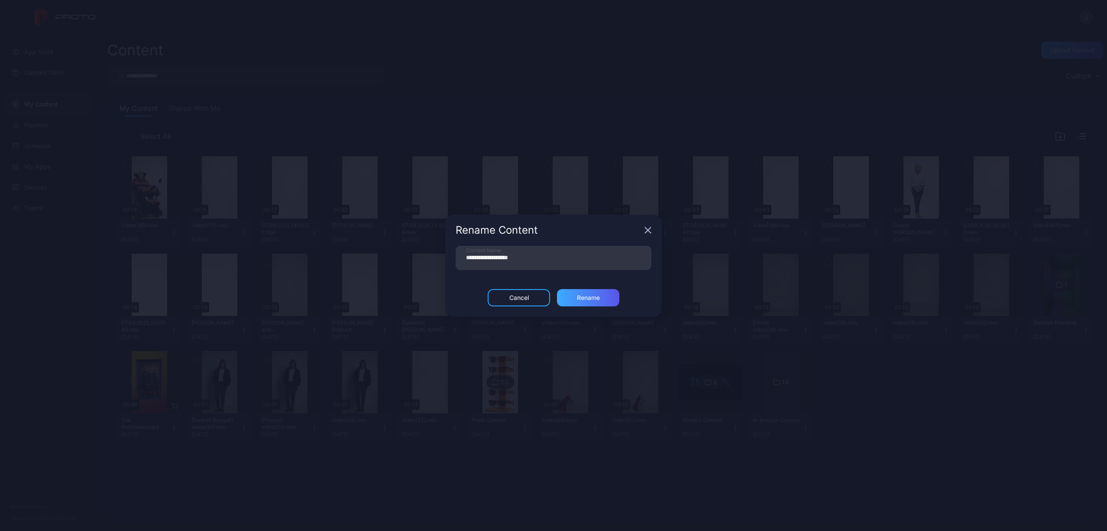
click at [590, 300] on div "Rename" at bounding box center [588, 298] width 23 height 7
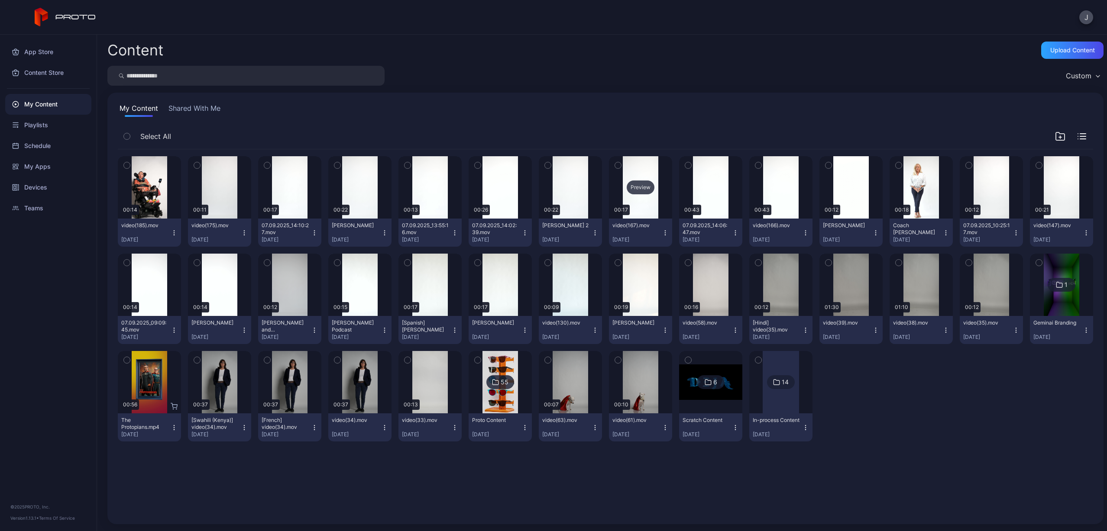
click at [631, 193] on div "Preview" at bounding box center [641, 188] width 28 height 14
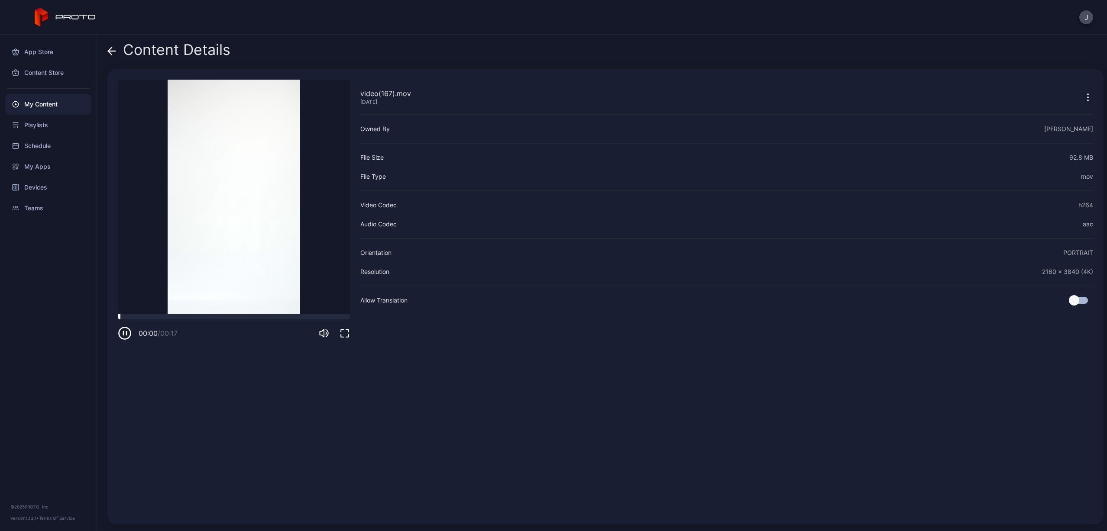
click at [197, 315] on div at bounding box center [234, 316] width 232 height 5
click at [113, 53] on icon at bounding box center [111, 51] width 9 height 9
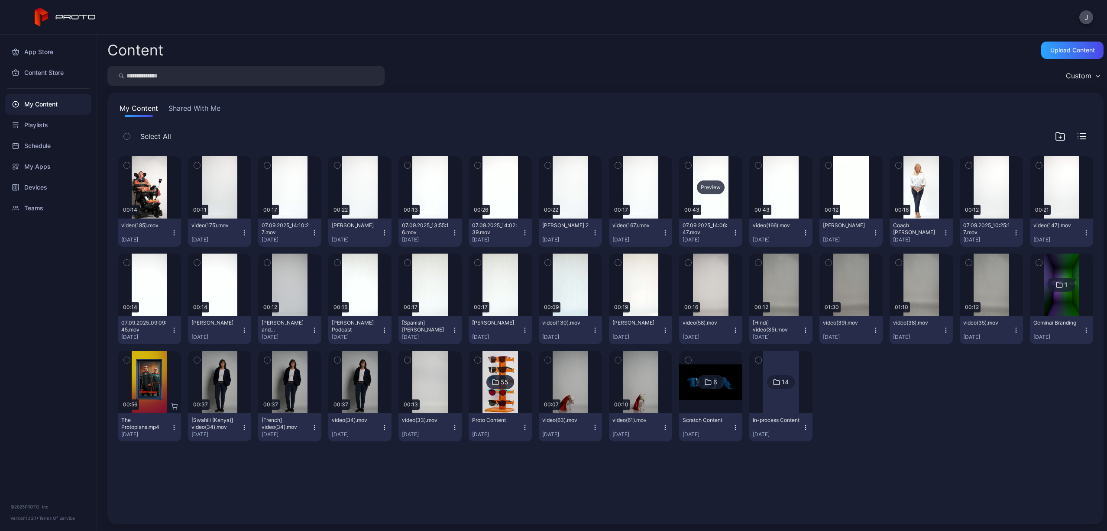
click at [708, 183] on div "Preview" at bounding box center [711, 188] width 28 height 14
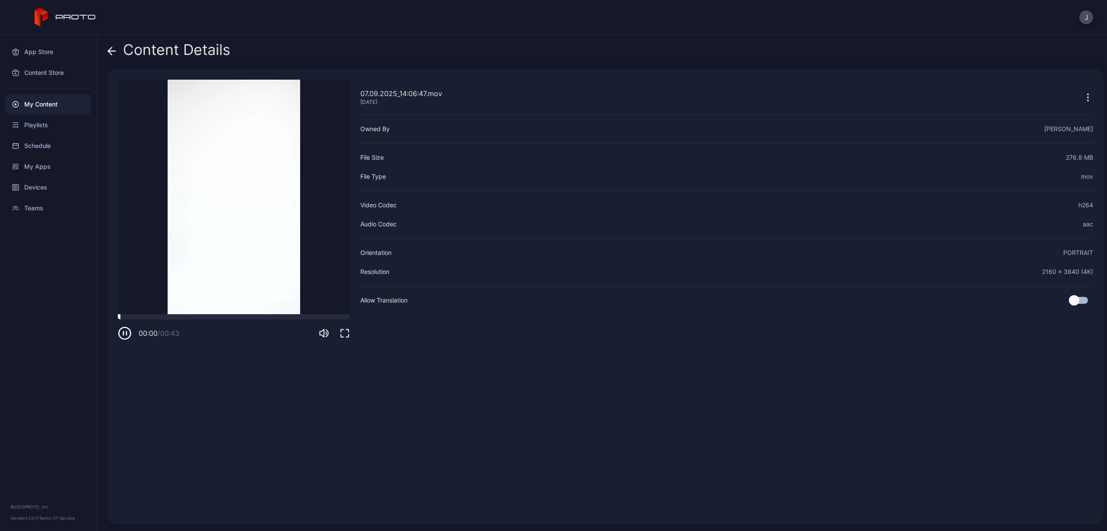
click at [221, 319] on div at bounding box center [234, 316] width 232 height 5
click at [111, 50] on icon at bounding box center [111, 51] width 9 height 9
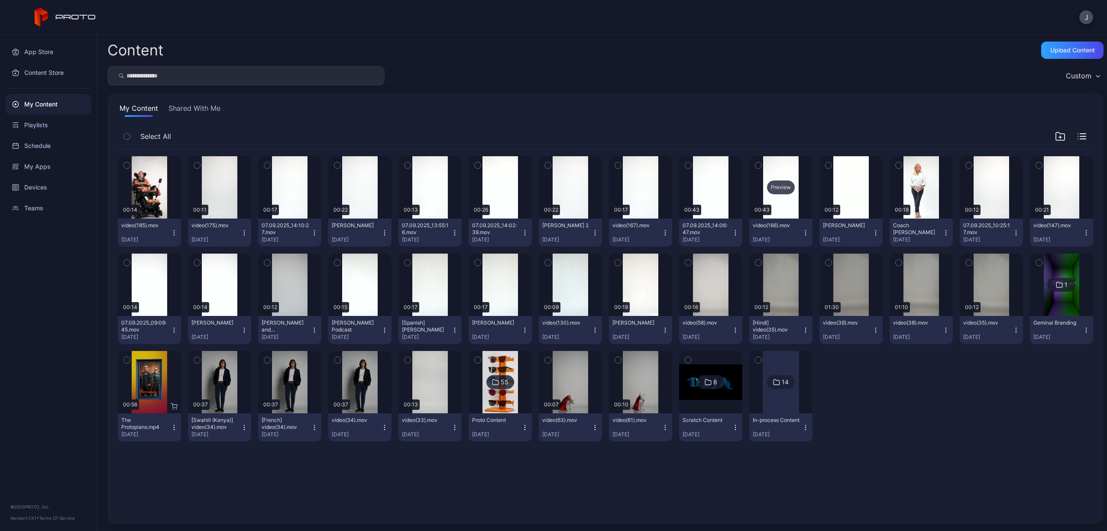
click at [771, 188] on div "Preview" at bounding box center [781, 188] width 28 height 14
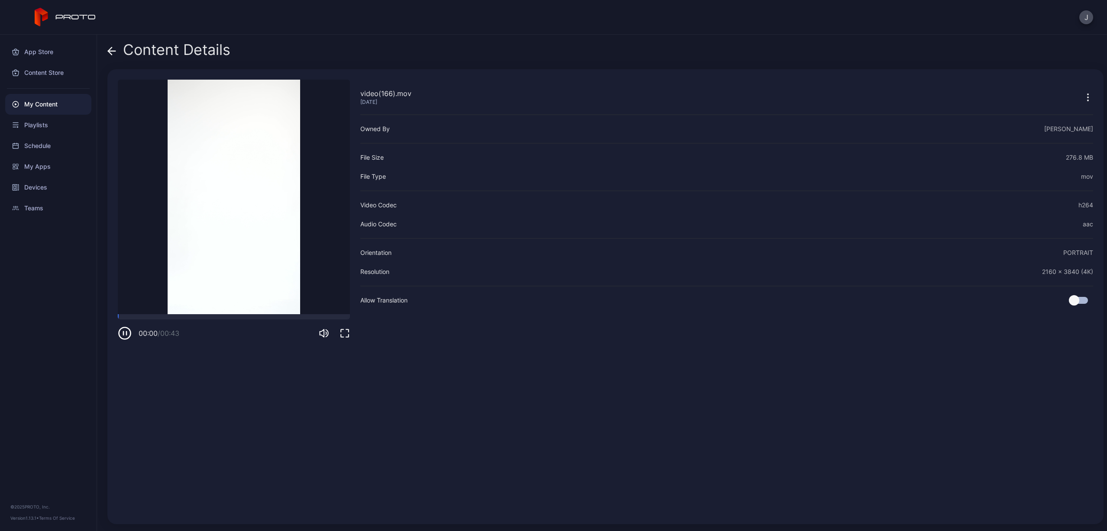
click at [210, 314] on video "Sorry, your browser doesn‘t support embedded videos" at bounding box center [234, 197] width 232 height 235
click at [210, 317] on div at bounding box center [234, 316] width 232 height 5
click at [112, 47] on icon at bounding box center [111, 51] width 9 height 9
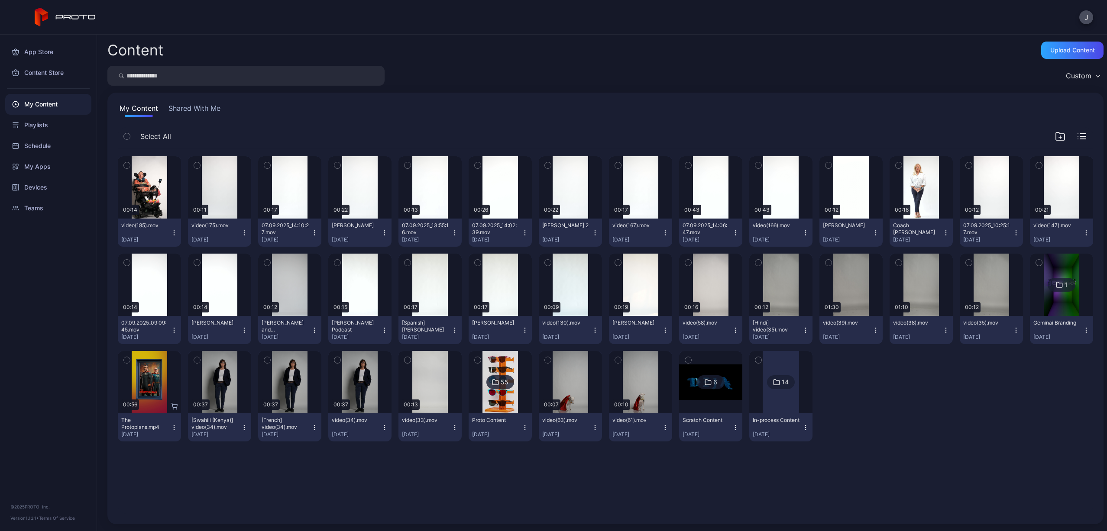
click at [454, 330] on icon "button" at bounding box center [454, 330] width 0 height 0
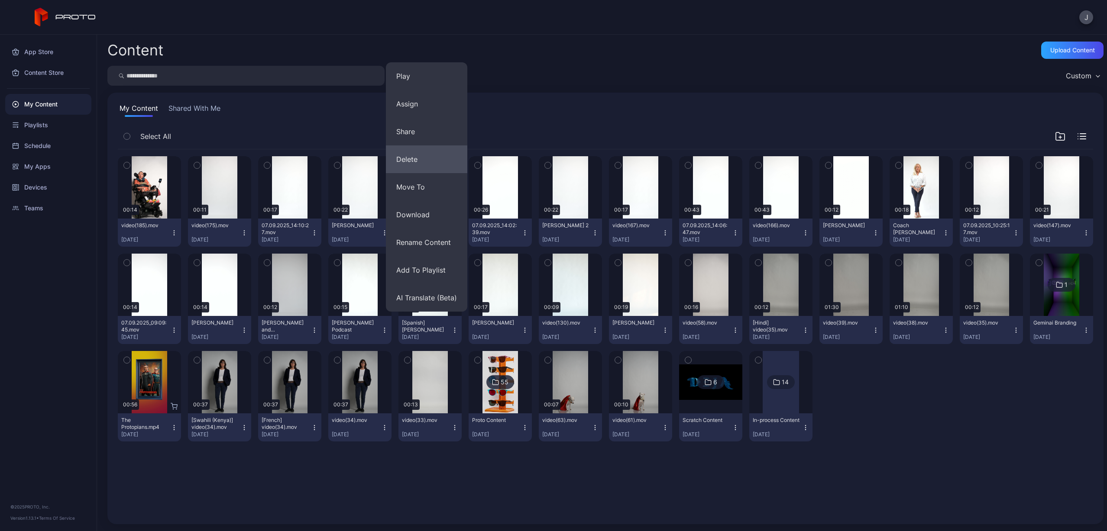
click at [429, 155] on button "Delete" at bounding box center [426, 160] width 81 height 28
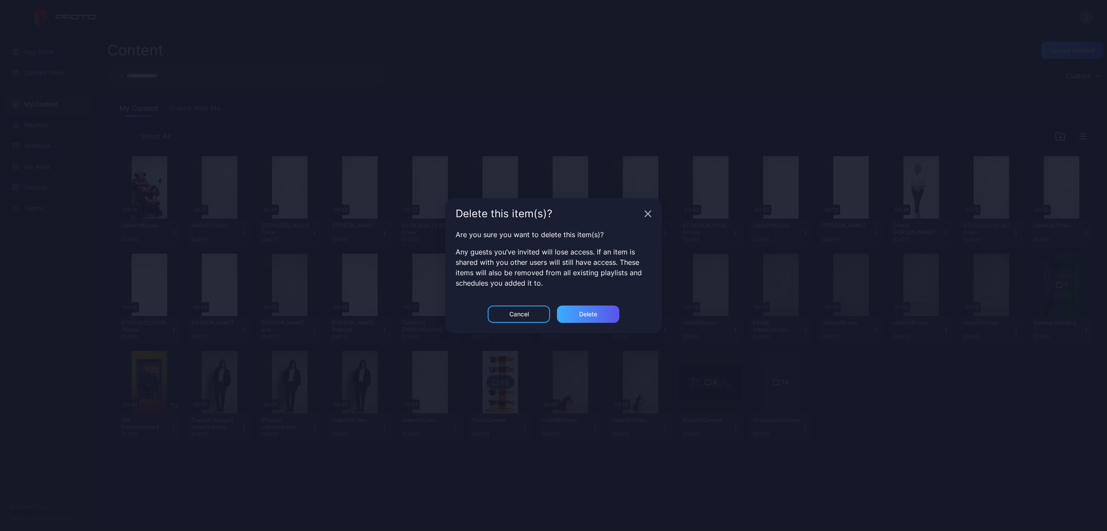
click at [585, 320] on div "Delete" at bounding box center [588, 314] width 62 height 17
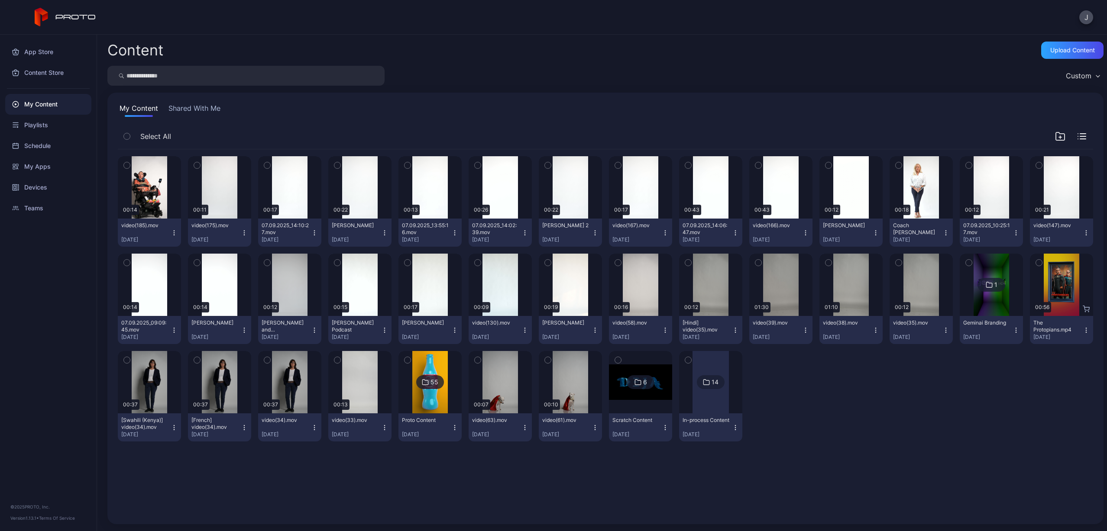
click at [314, 329] on icon "button" at bounding box center [314, 330] width 7 height 7
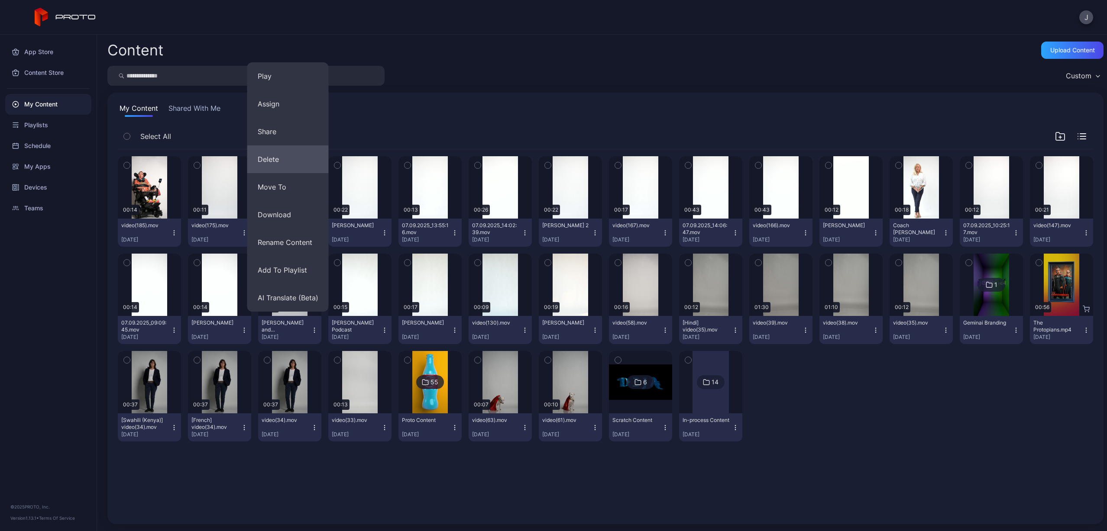
click at [281, 153] on button "Delete" at bounding box center [287, 160] width 81 height 28
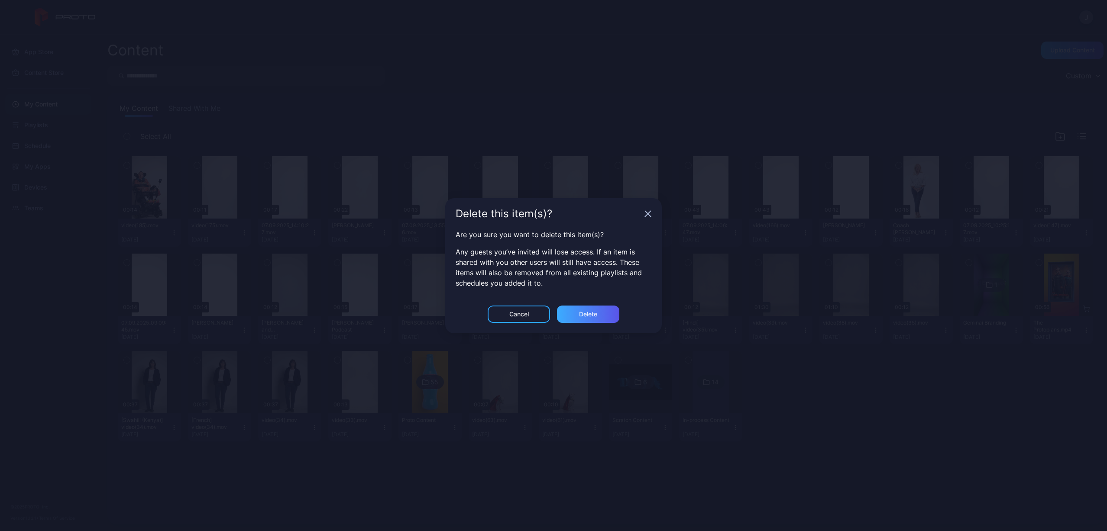
click at [602, 317] on div "Delete" at bounding box center [588, 314] width 62 height 17
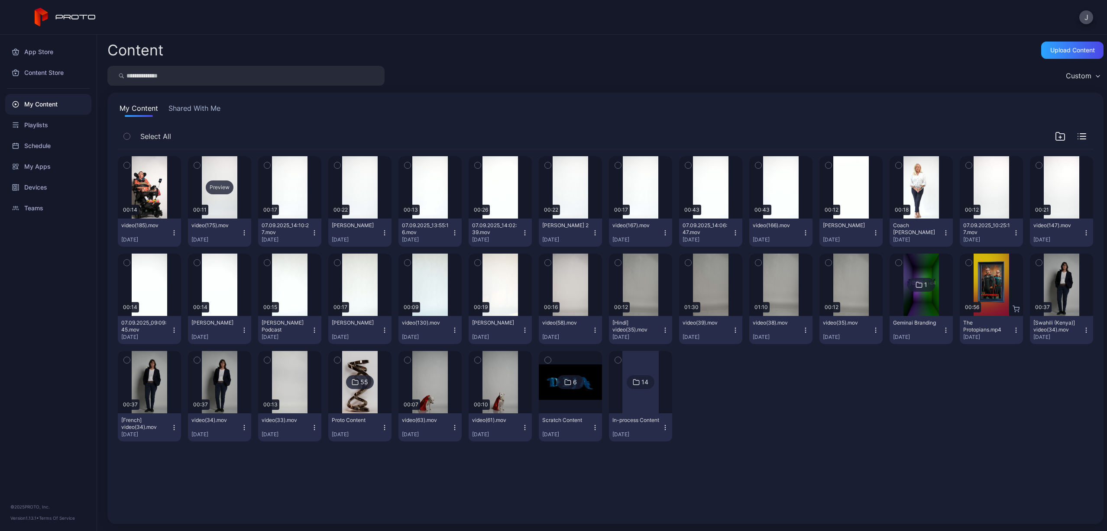
click at [210, 189] on div "Preview" at bounding box center [220, 188] width 28 height 14
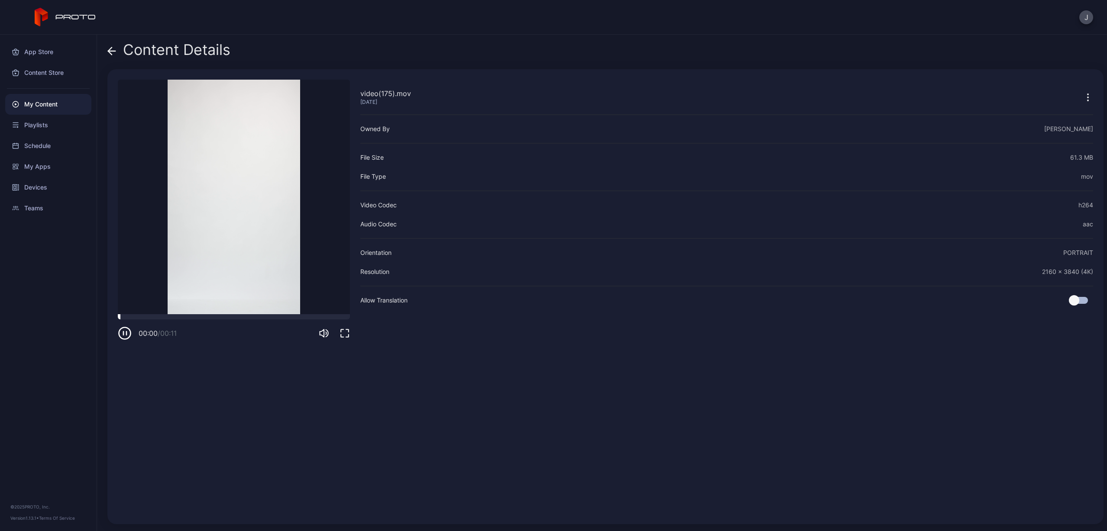
click at [197, 317] on div at bounding box center [234, 316] width 232 height 5
click at [125, 336] on icon "button" at bounding box center [125, 334] width 14 height 14
click at [115, 50] on icon at bounding box center [111, 51] width 9 height 9
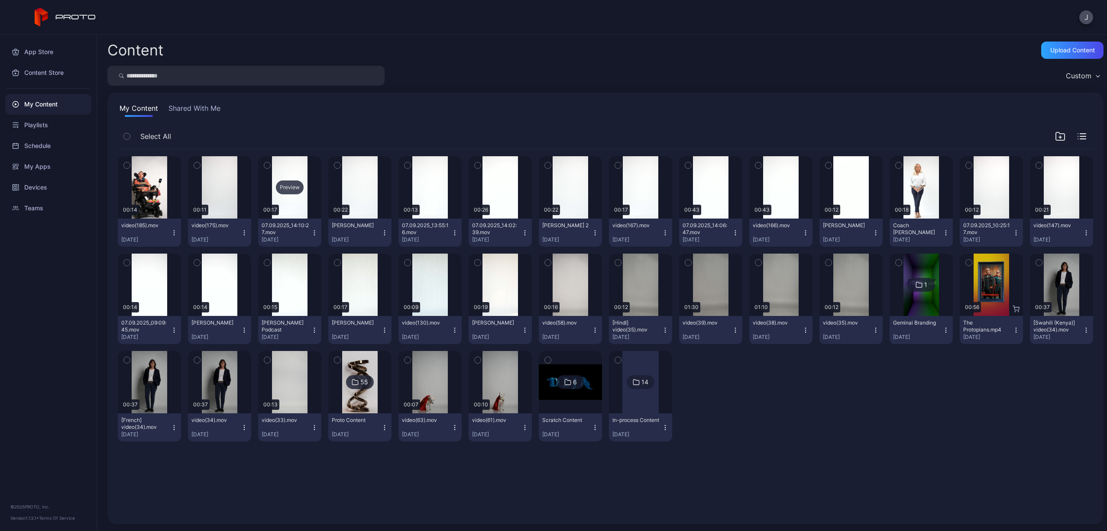
click at [285, 190] on div "Preview" at bounding box center [290, 188] width 28 height 14
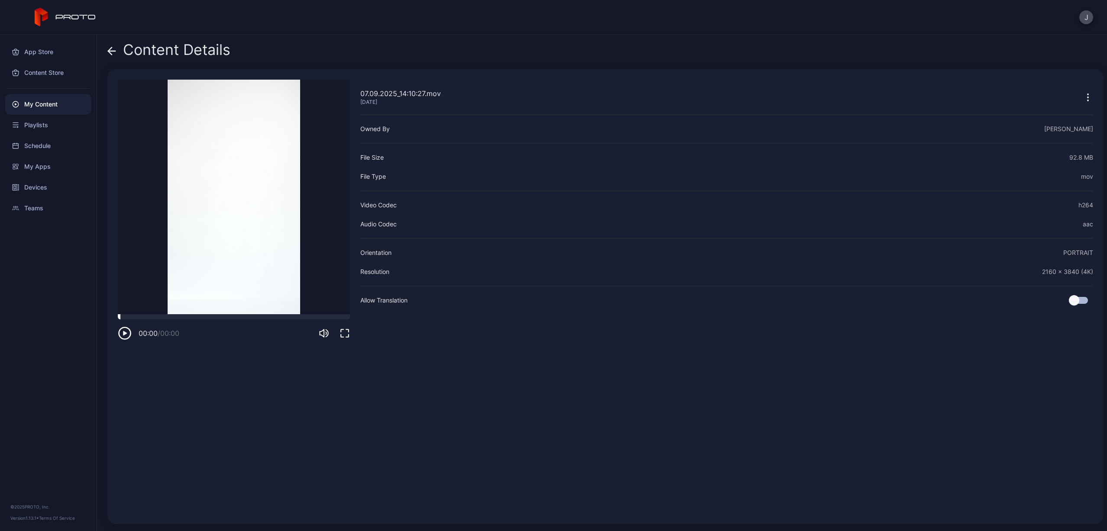
click at [194, 316] on div at bounding box center [234, 316] width 232 height 5
click at [204, 315] on div at bounding box center [234, 316] width 232 height 5
click at [120, 334] on icon "button" at bounding box center [125, 334] width 14 height 14
click at [112, 48] on icon at bounding box center [109, 50] width 3 height 7
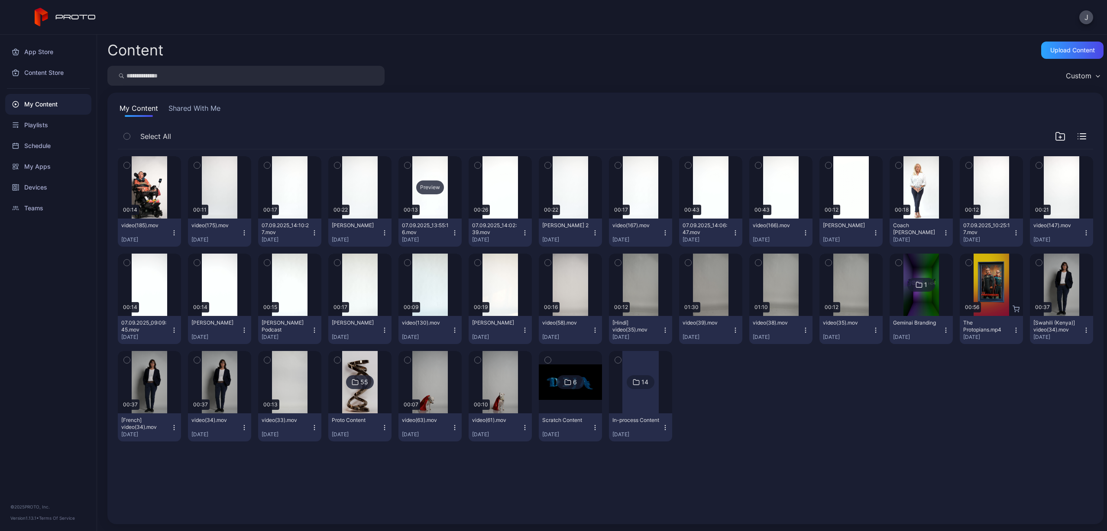
click at [429, 189] on div "Preview" at bounding box center [430, 188] width 28 height 14
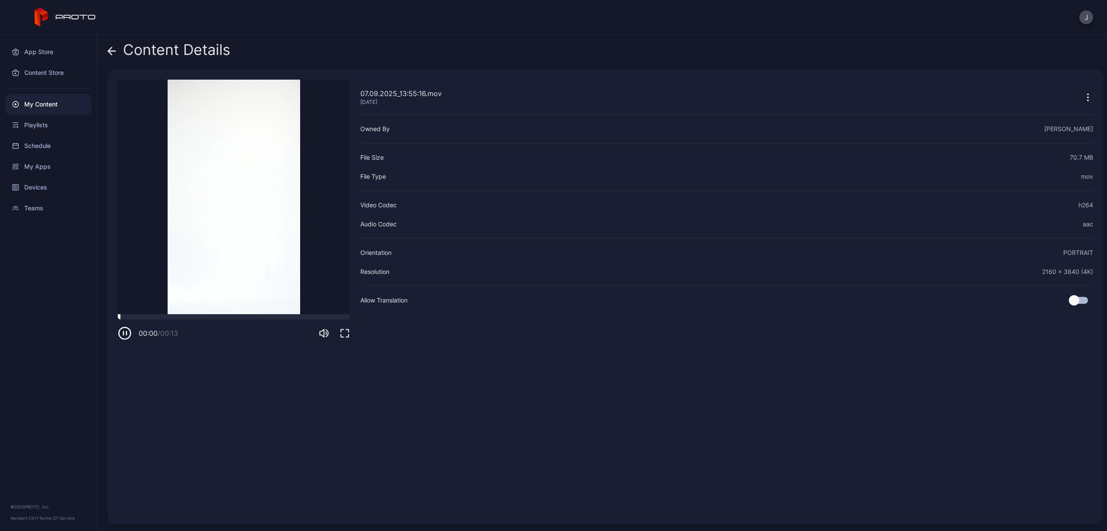
click at [210, 314] on div at bounding box center [234, 316] width 232 height 5
click at [128, 334] on icon "button" at bounding box center [125, 334] width 14 height 14
click at [113, 51] on icon at bounding box center [111, 51] width 7 height 0
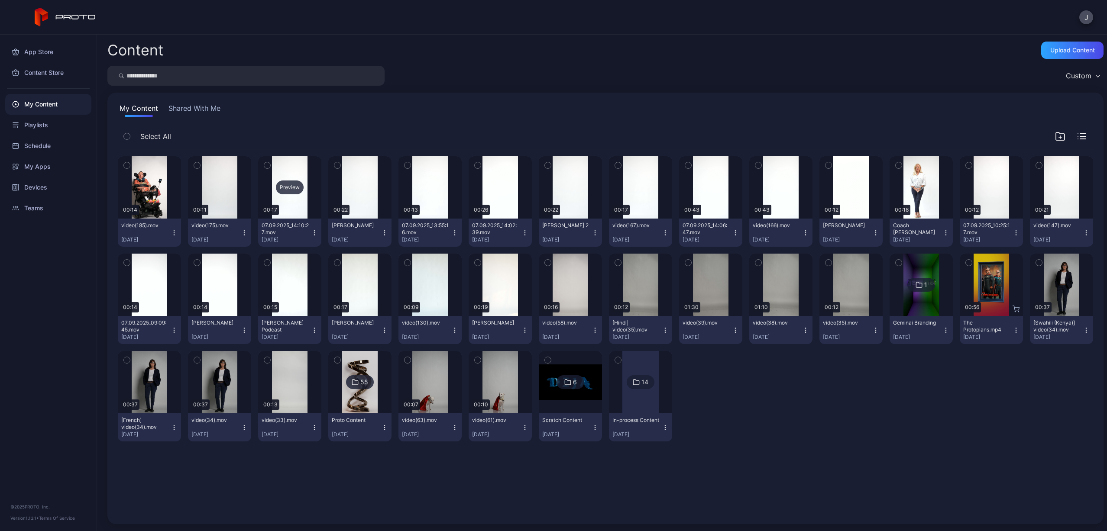
click at [285, 190] on div "Preview" at bounding box center [290, 188] width 28 height 14
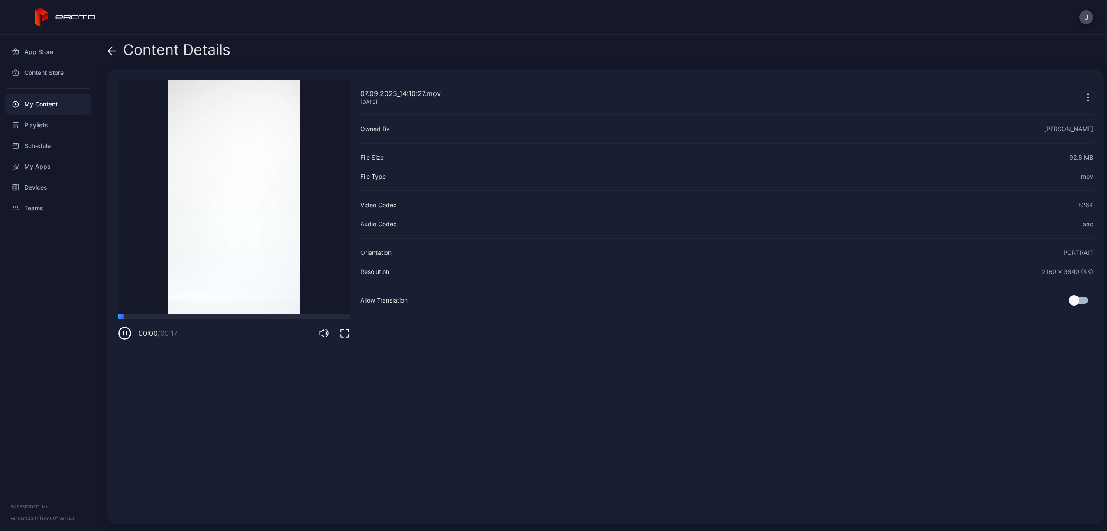
click at [209, 321] on div "00:00 / 00:17" at bounding box center [234, 327] width 232 height 26
click at [210, 316] on div at bounding box center [234, 316] width 232 height 5
click at [117, 49] on div "Content Details" at bounding box center [168, 52] width 123 height 21
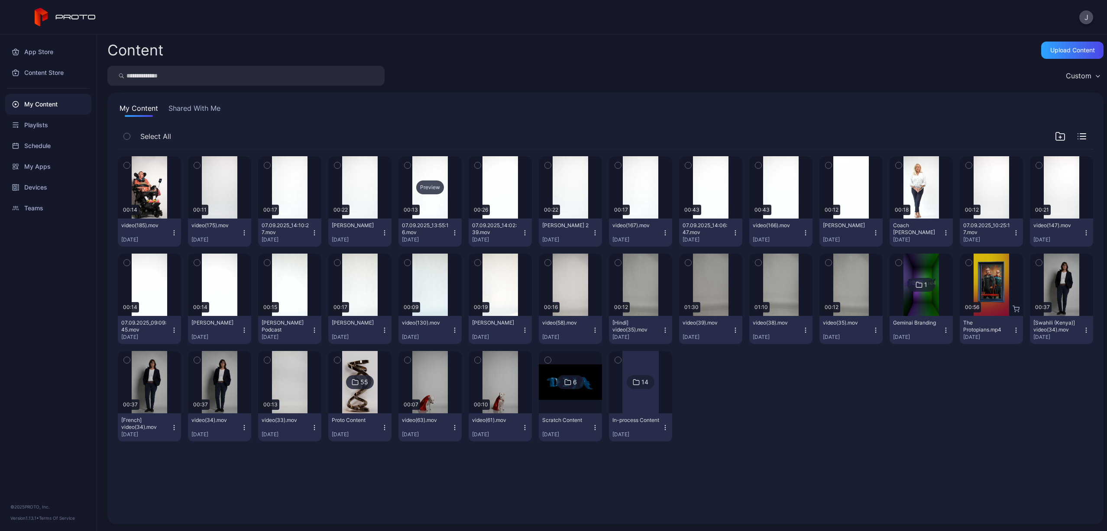
click at [427, 186] on div "Preview" at bounding box center [430, 188] width 28 height 14
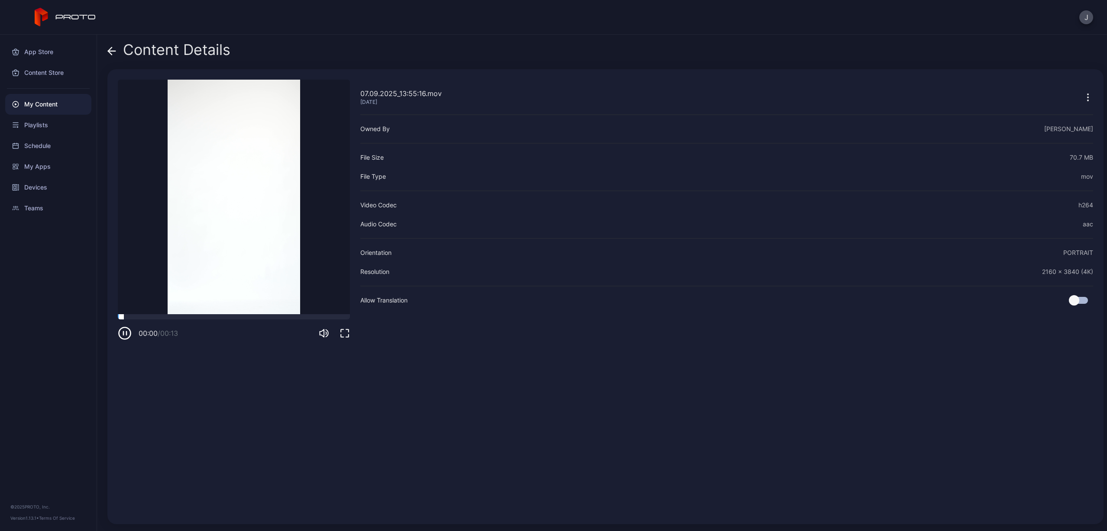
click at [211, 318] on div at bounding box center [234, 316] width 232 height 5
click at [108, 45] on span at bounding box center [111, 50] width 9 height 16
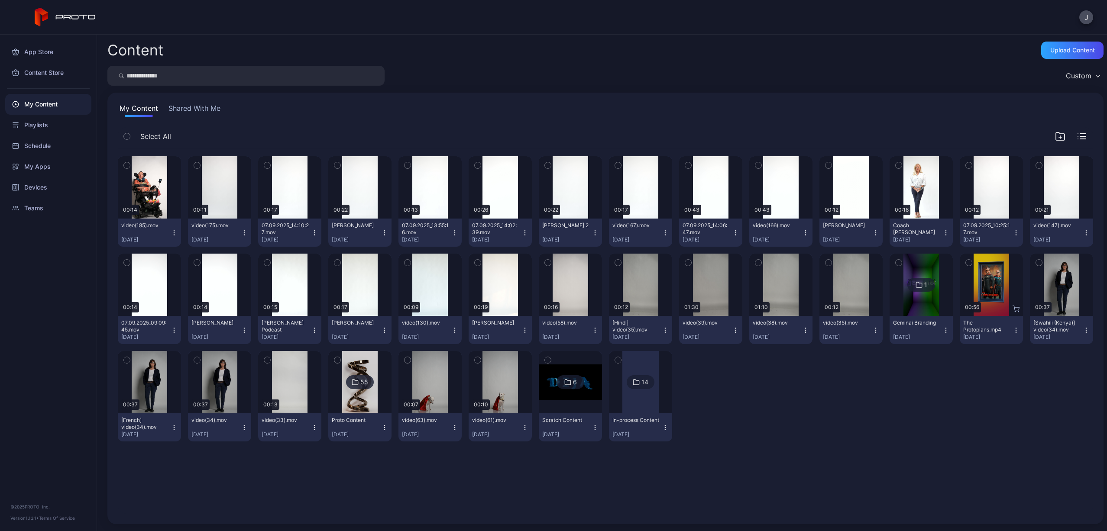
click at [451, 232] on icon "button" at bounding box center [454, 233] width 7 height 7
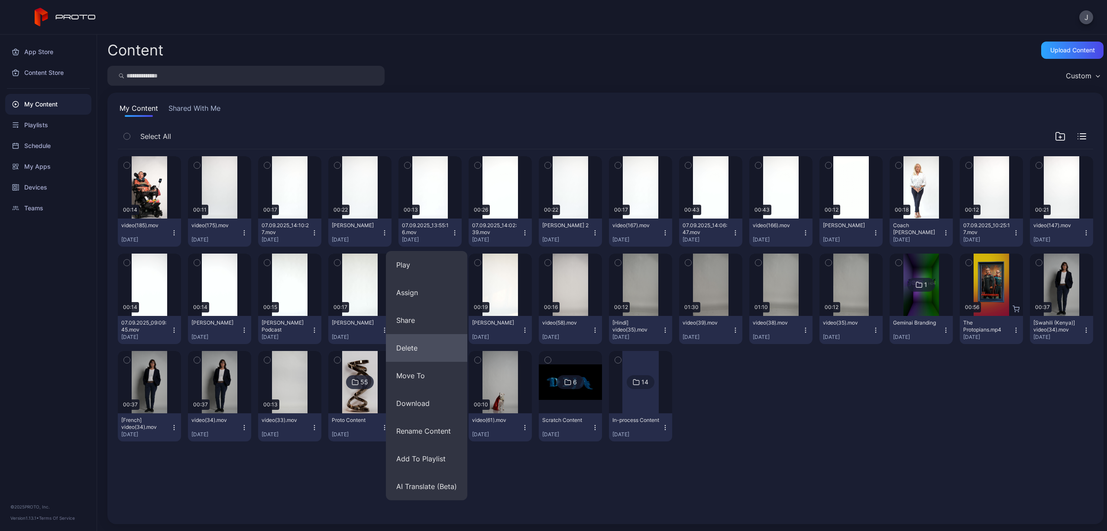
click at [453, 344] on button "Delete" at bounding box center [426, 348] width 81 height 28
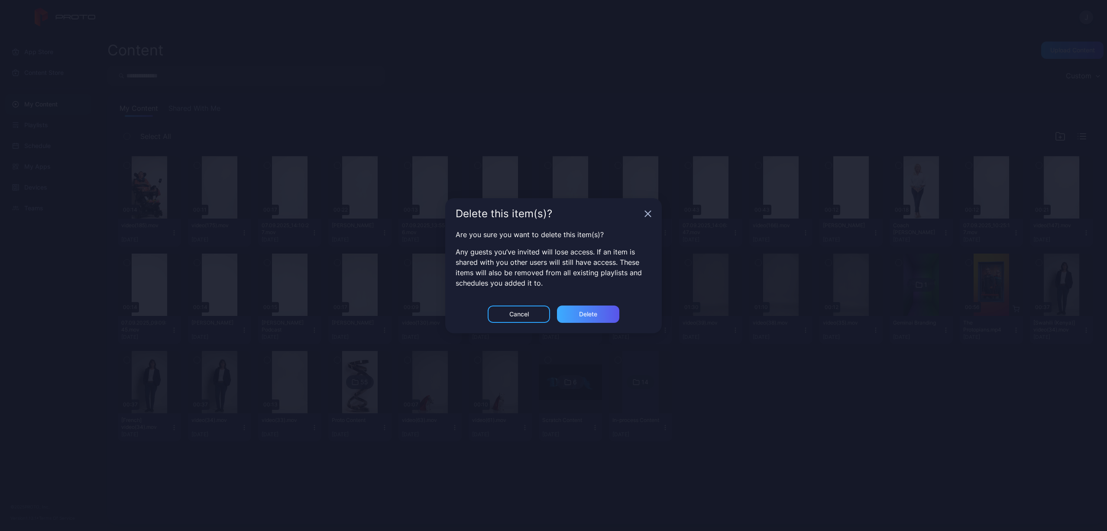
click at [595, 309] on div "Delete" at bounding box center [588, 314] width 62 height 17
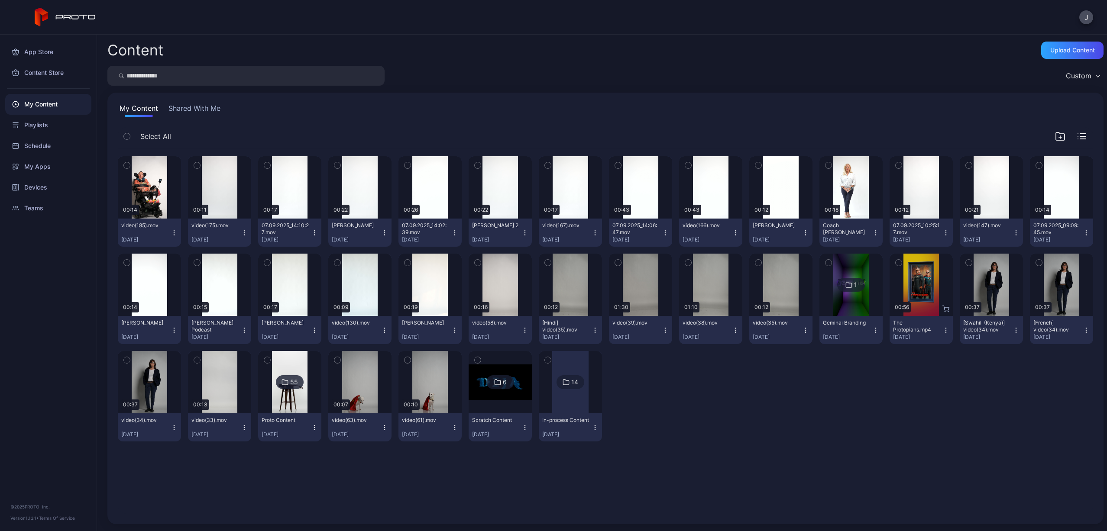
click at [381, 233] on icon "button" at bounding box center [384, 233] width 7 height 7
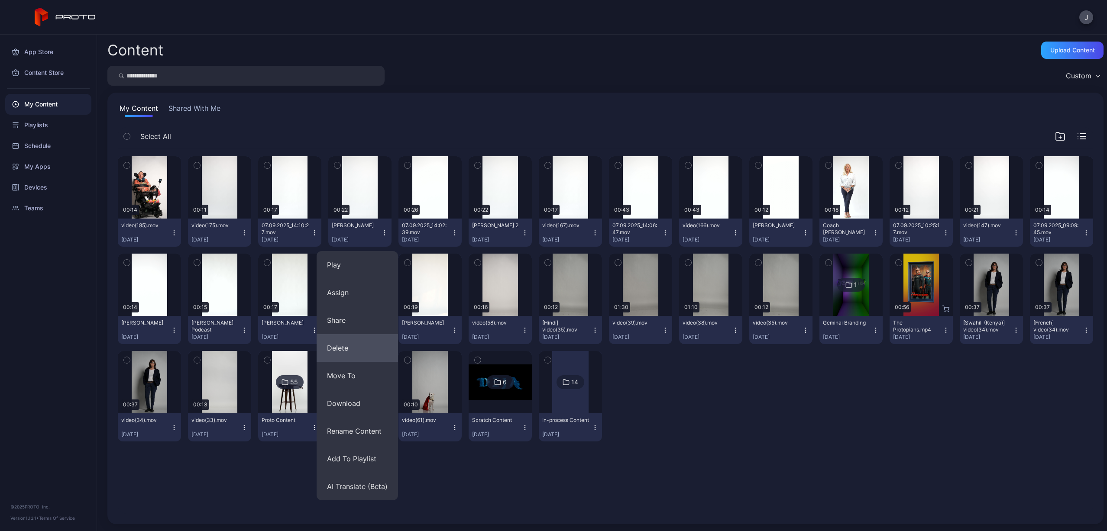
click at [354, 345] on button "Delete" at bounding box center [357, 348] width 81 height 28
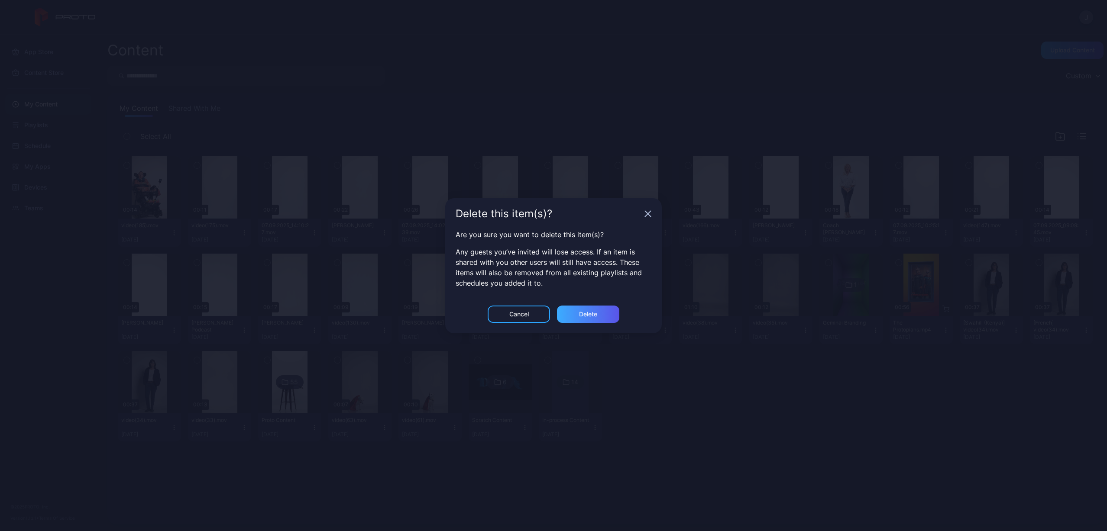
click at [597, 318] on div "Delete" at bounding box center [588, 314] width 62 height 17
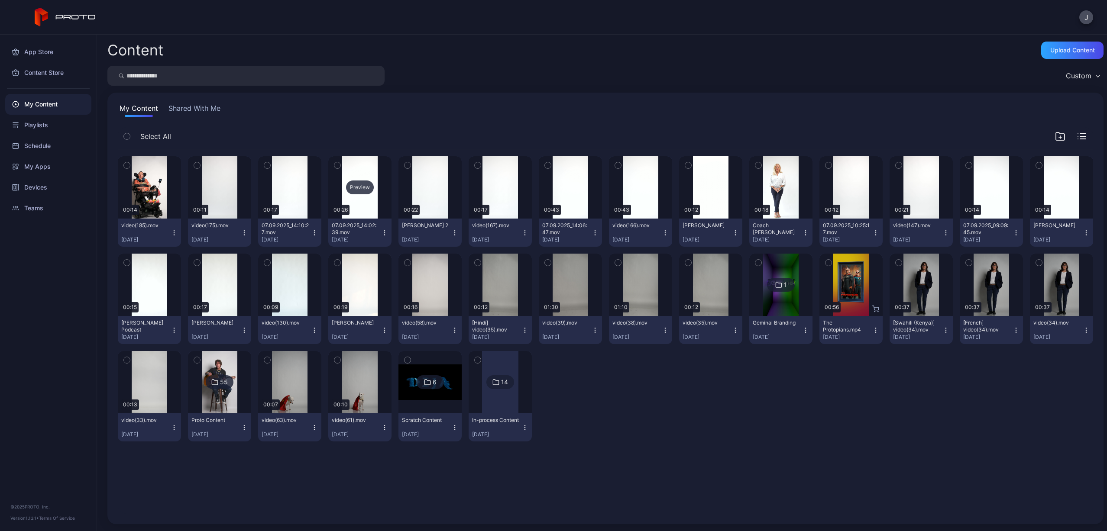
click at [362, 184] on div "Preview" at bounding box center [360, 188] width 28 height 14
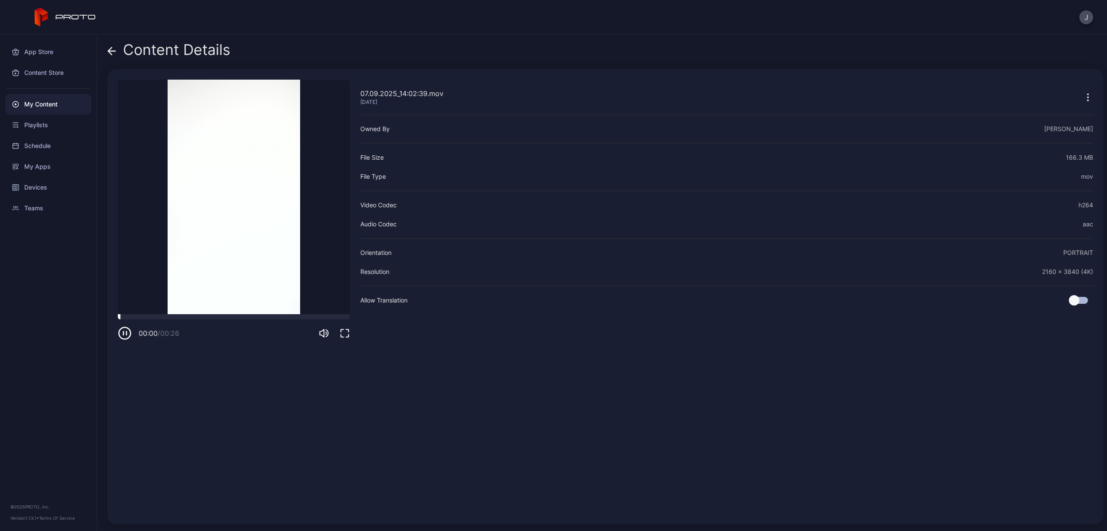
click at [201, 317] on div at bounding box center [234, 316] width 232 height 5
click at [112, 50] on icon at bounding box center [111, 51] width 9 height 9
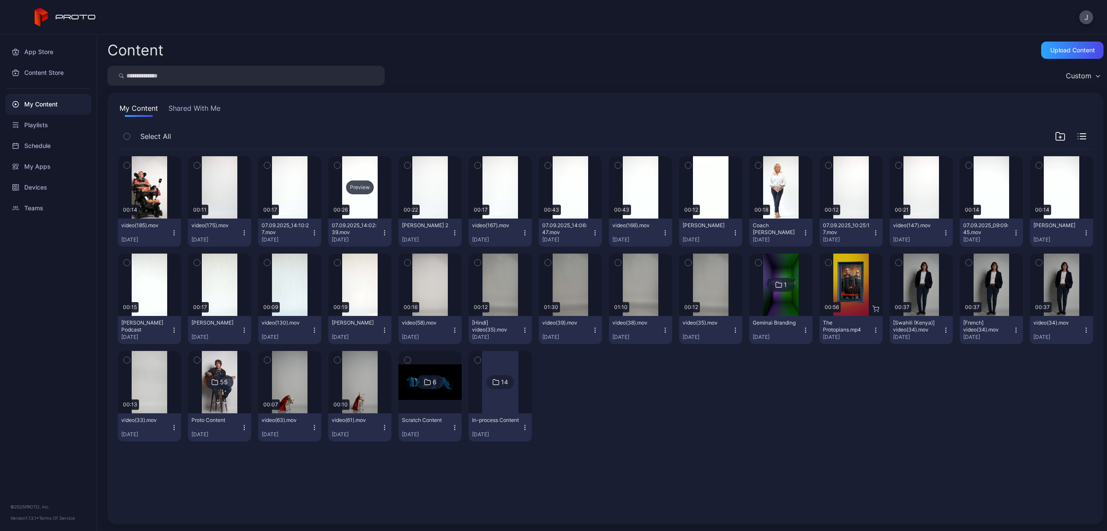
click at [362, 190] on div "Preview" at bounding box center [360, 188] width 28 height 14
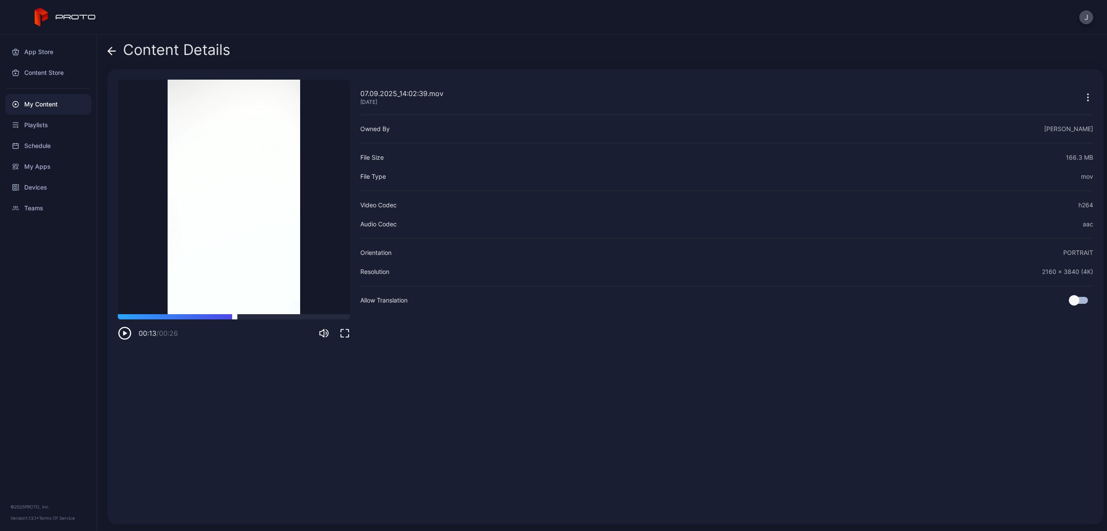
click at [235, 316] on div at bounding box center [234, 316] width 232 height 5
click at [112, 51] on icon at bounding box center [111, 51] width 7 height 0
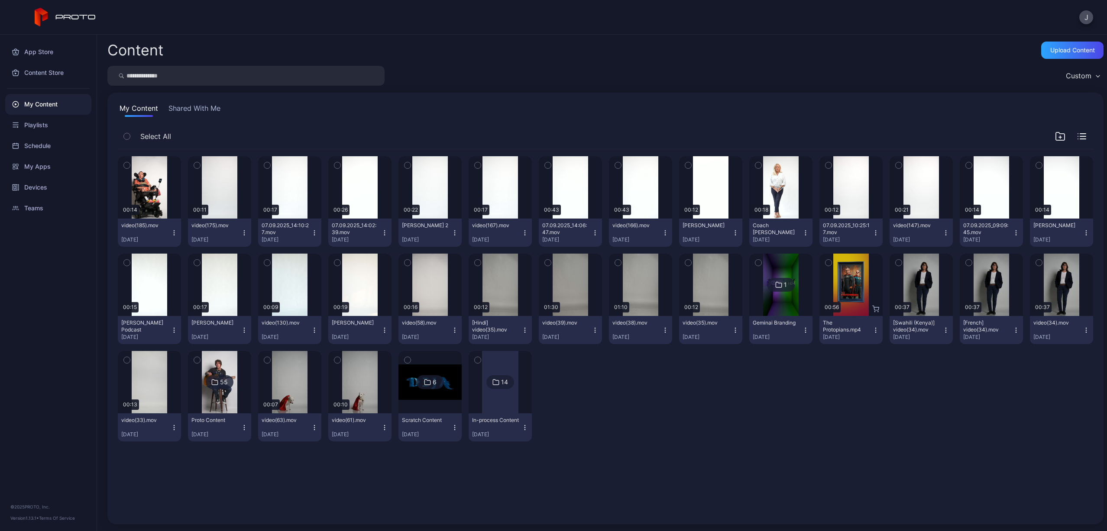
click at [384, 233] on icon "button" at bounding box center [384, 233] width 0 height 0
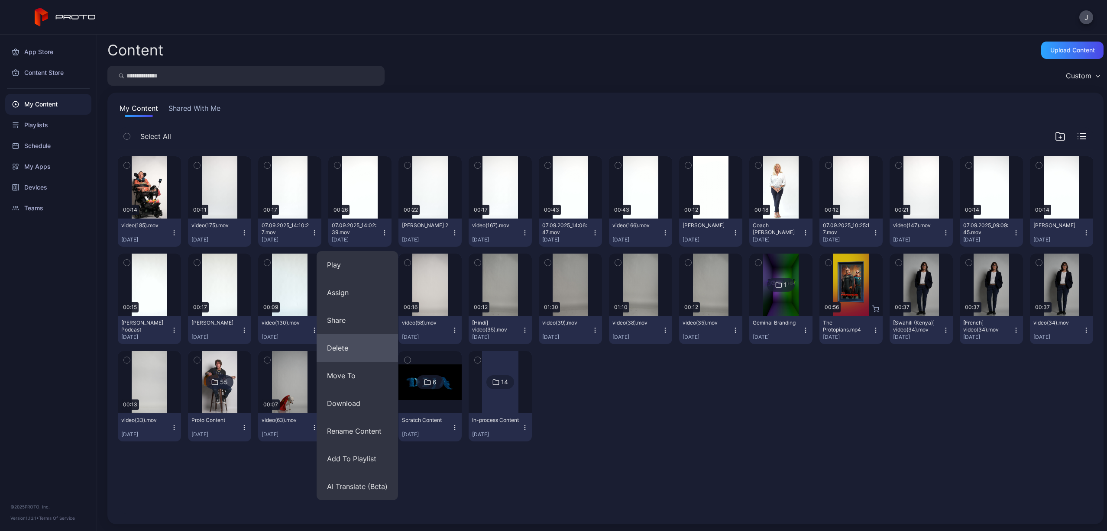
click at [345, 350] on button "Delete" at bounding box center [357, 348] width 81 height 28
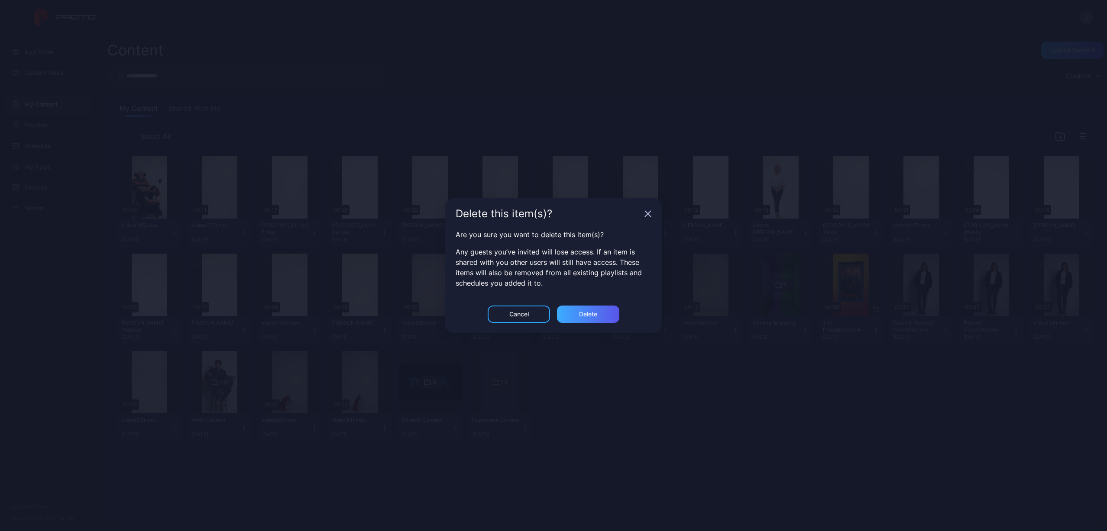
click at [584, 318] on div "Delete" at bounding box center [588, 314] width 62 height 17
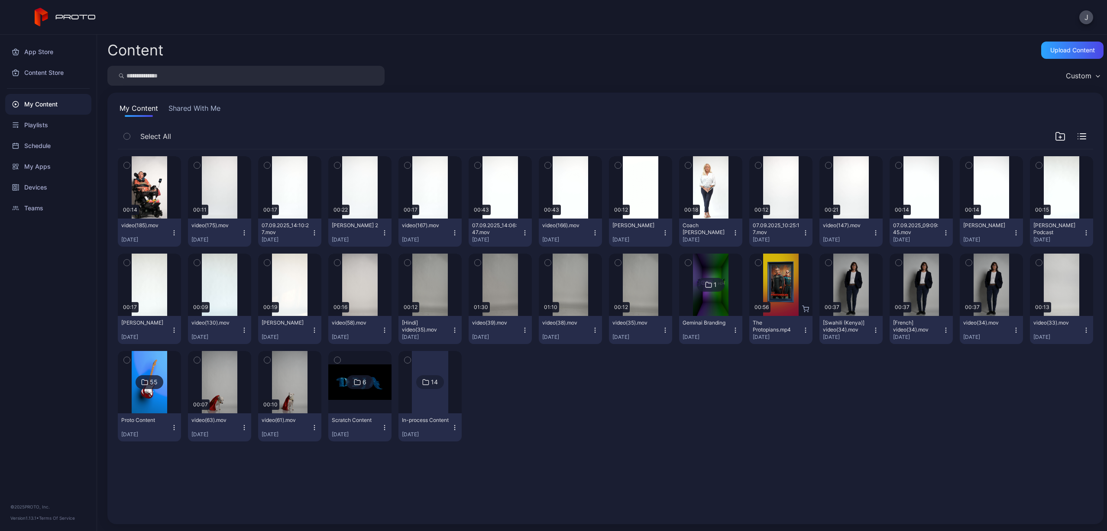
click at [381, 232] on icon "button" at bounding box center [384, 233] width 7 height 7
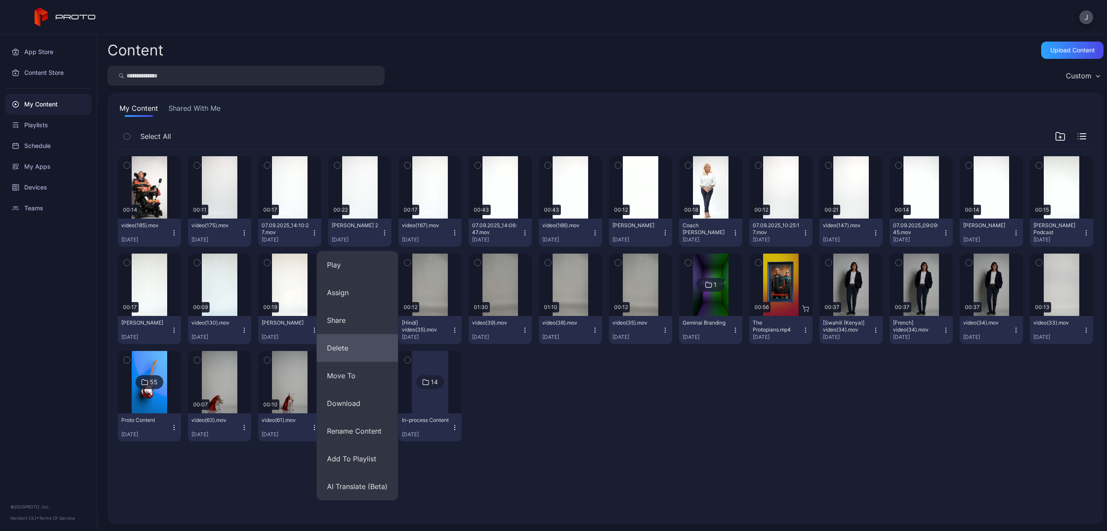
click at [359, 345] on button "Delete" at bounding box center [357, 348] width 81 height 28
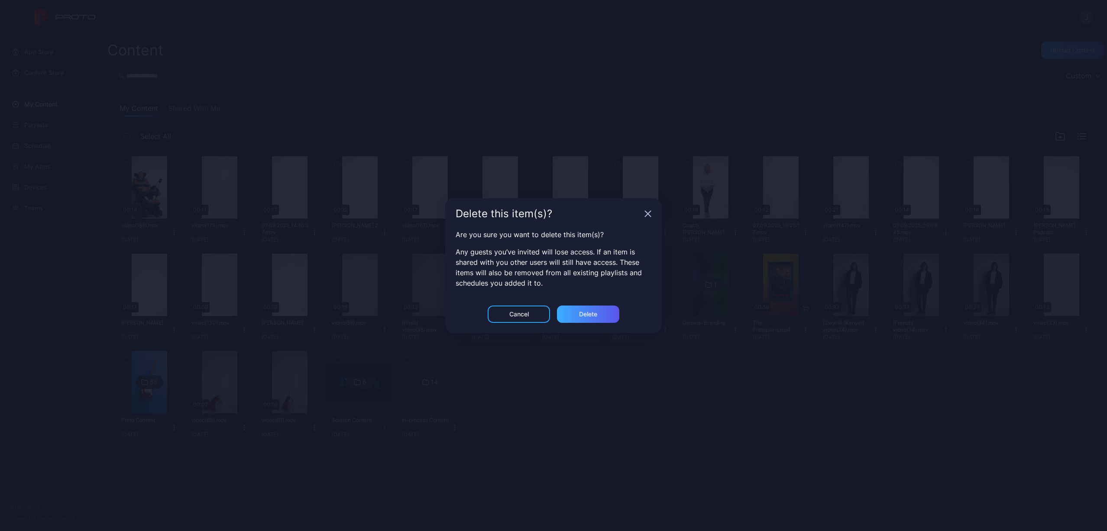
click at [578, 317] on div "Delete" at bounding box center [588, 314] width 62 height 17
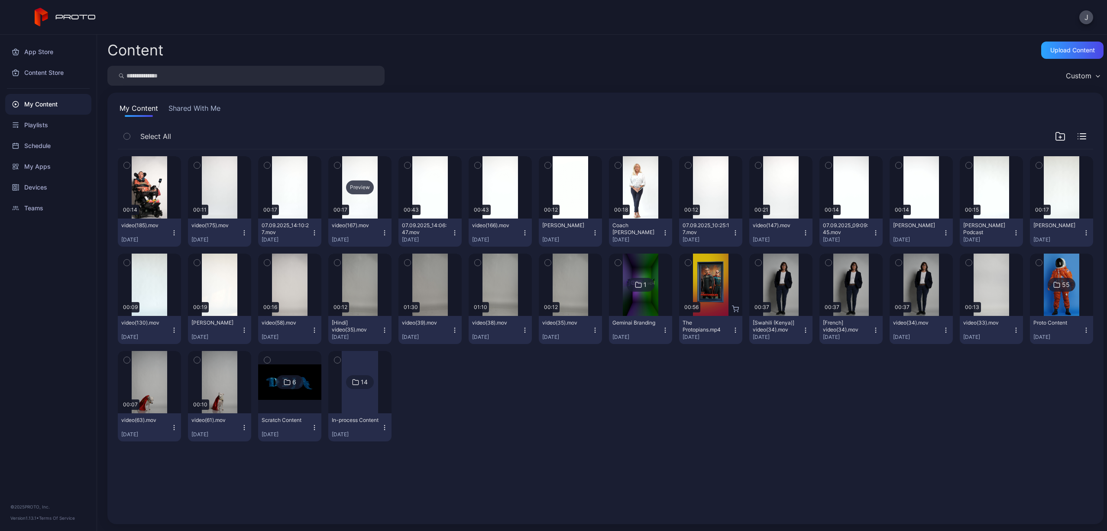
click at [359, 191] on div "Preview" at bounding box center [360, 188] width 28 height 14
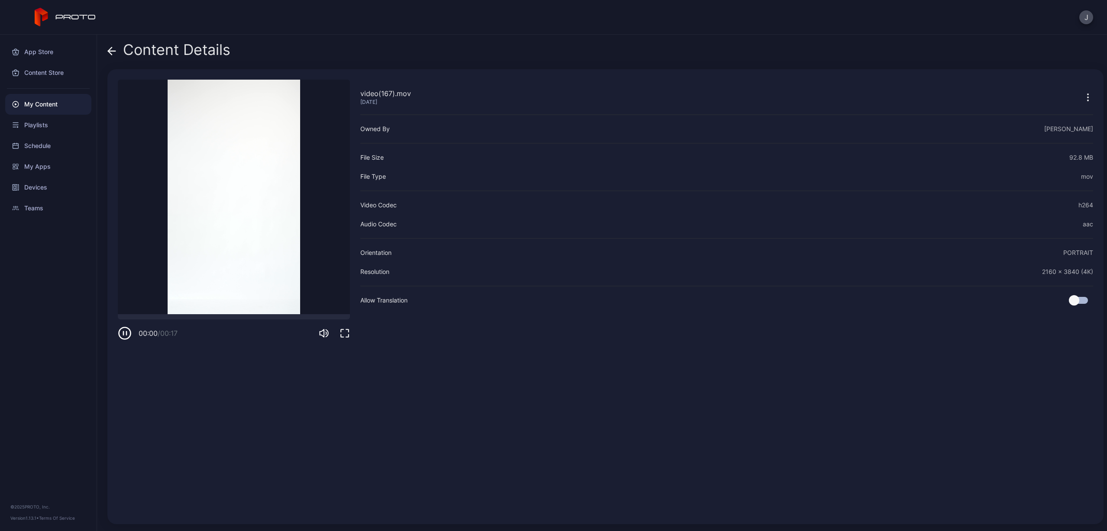
click at [212, 320] on div "00:00 / 00:17" at bounding box center [234, 327] width 232 height 26
click at [212, 317] on div at bounding box center [234, 316] width 232 height 5
click at [113, 53] on icon at bounding box center [111, 51] width 9 height 9
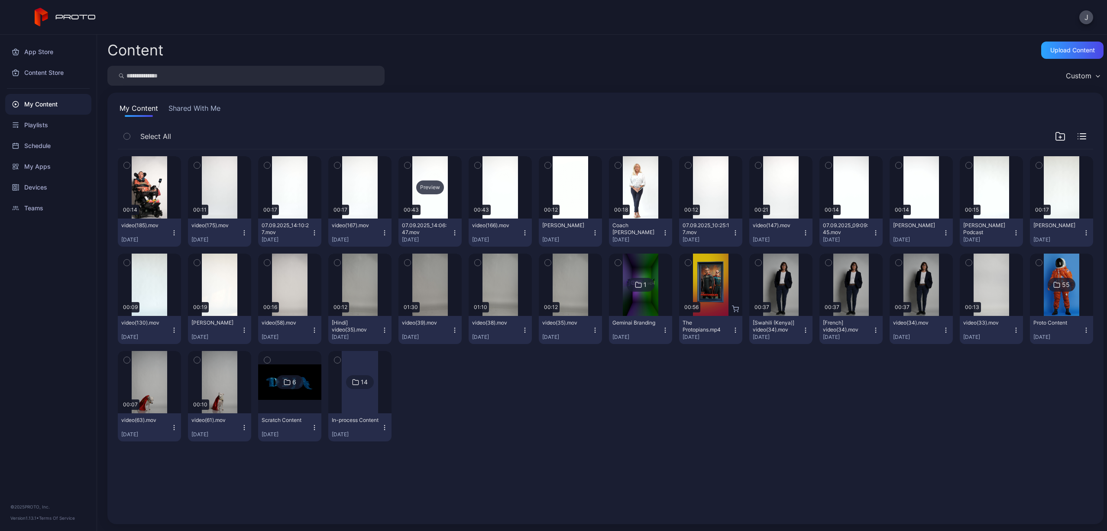
click at [430, 186] on div "Preview" at bounding box center [430, 188] width 28 height 14
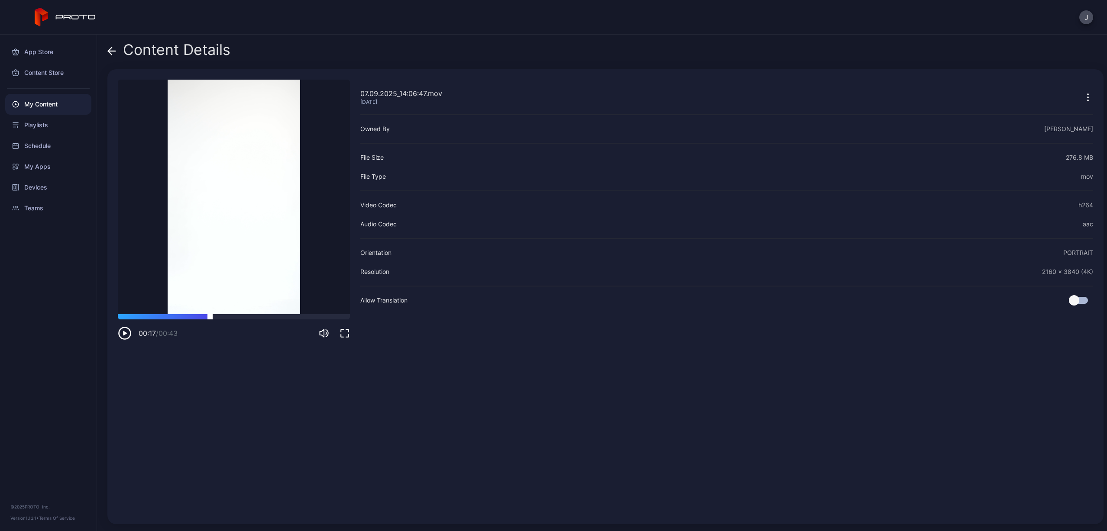
click at [210, 316] on div at bounding box center [234, 316] width 232 height 5
click at [111, 48] on icon at bounding box center [109, 50] width 3 height 7
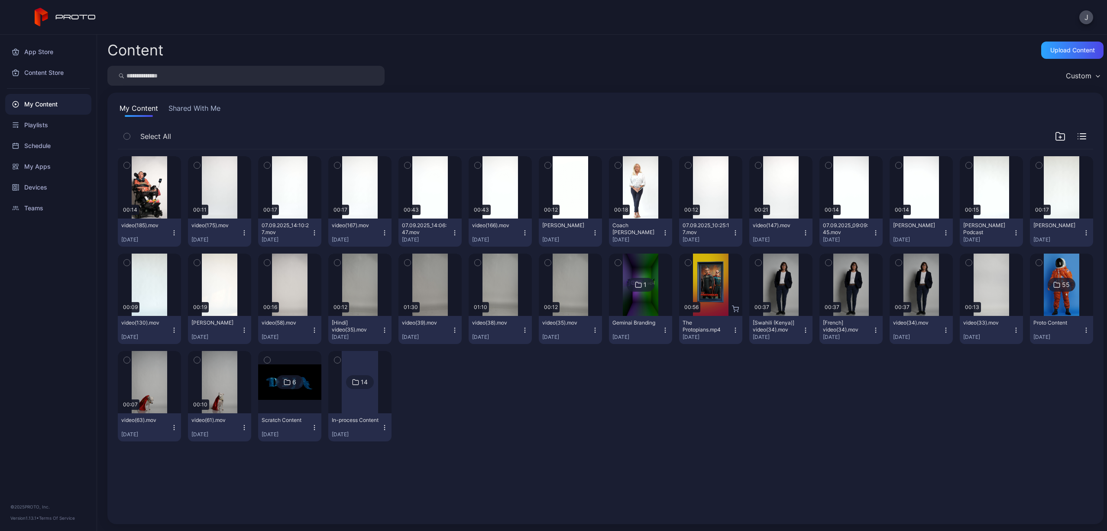
click at [453, 230] on icon "button" at bounding box center [454, 233] width 7 height 7
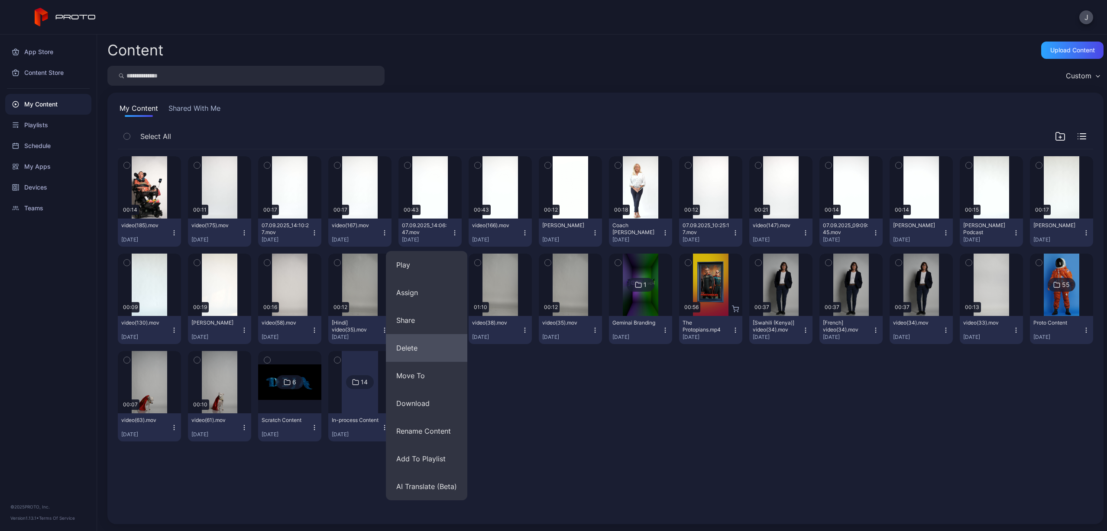
click at [440, 346] on button "Delete" at bounding box center [426, 348] width 81 height 28
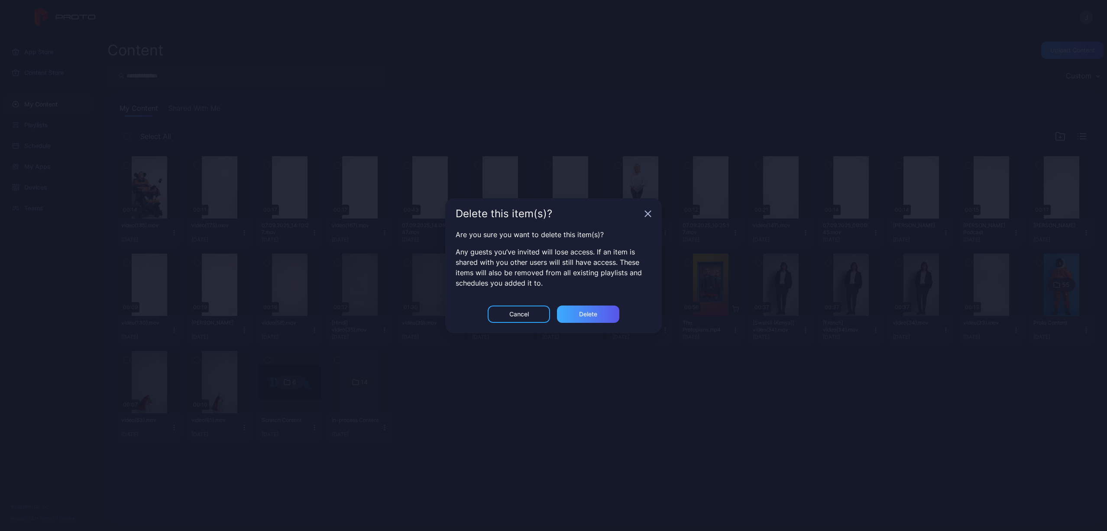
click at [563, 314] on div "Delete" at bounding box center [588, 314] width 62 height 17
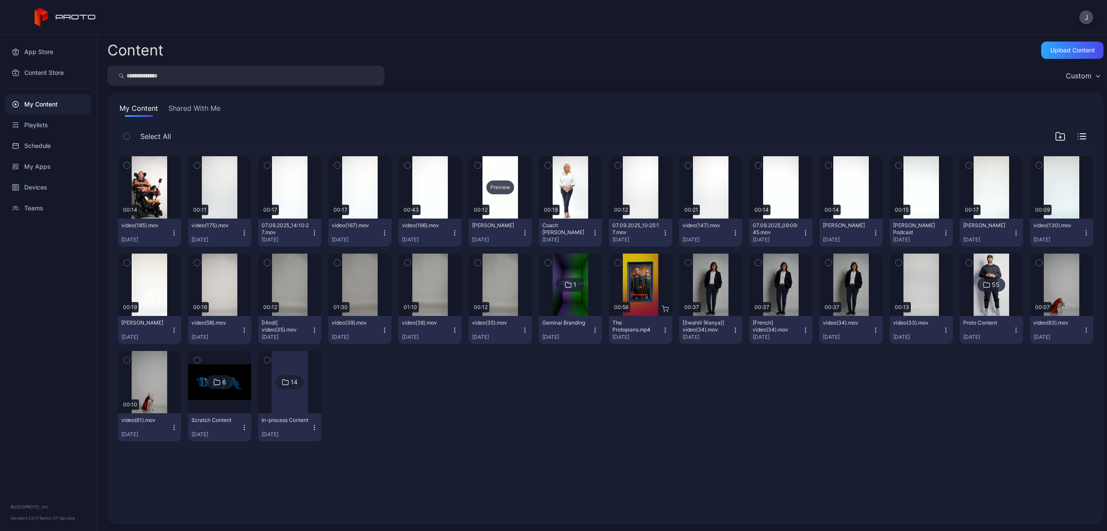
click at [498, 187] on div "Preview" at bounding box center [500, 188] width 28 height 14
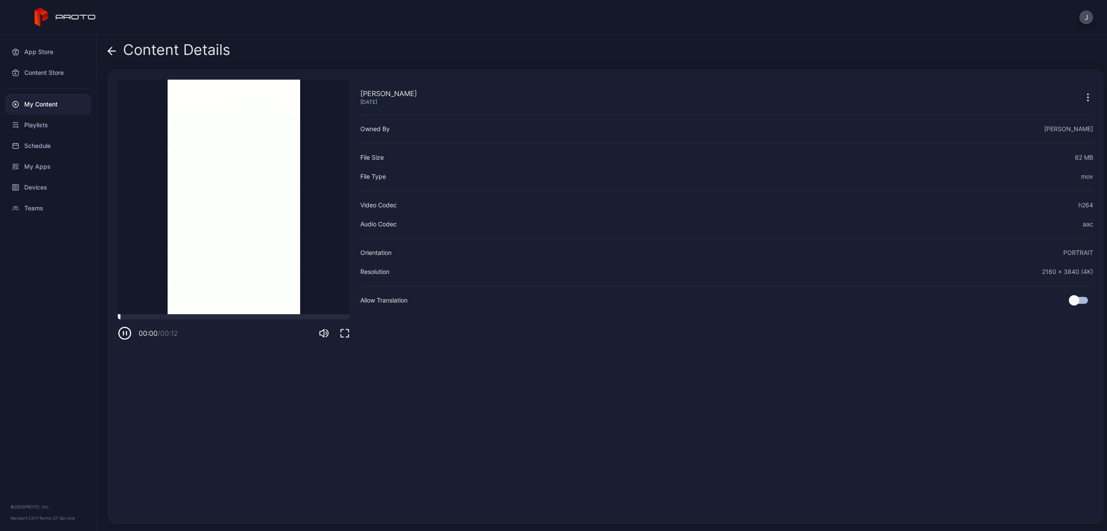
click at [208, 315] on div at bounding box center [234, 316] width 232 height 5
click at [114, 56] on span at bounding box center [111, 50] width 9 height 16
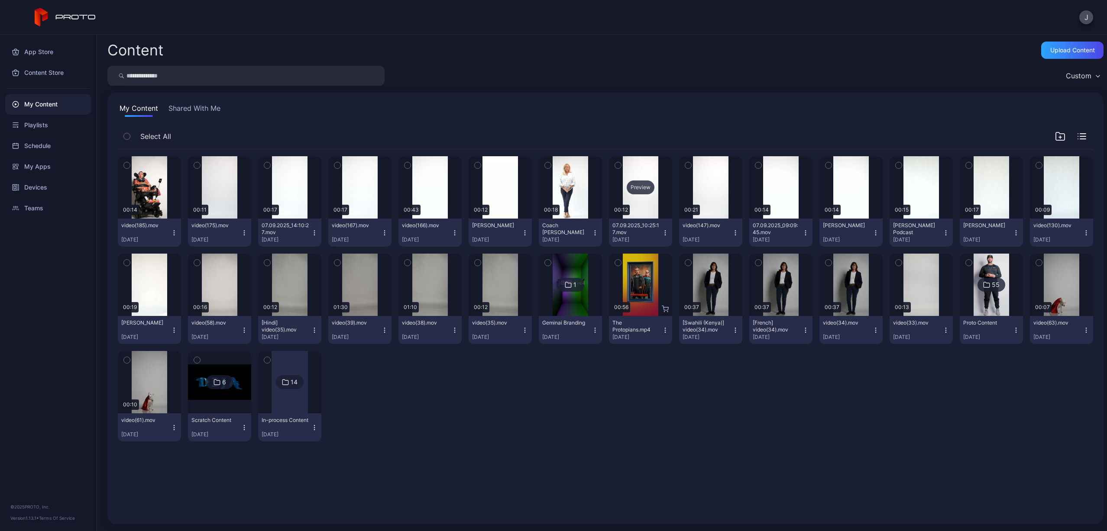
click at [636, 191] on div "Preview" at bounding box center [641, 188] width 28 height 14
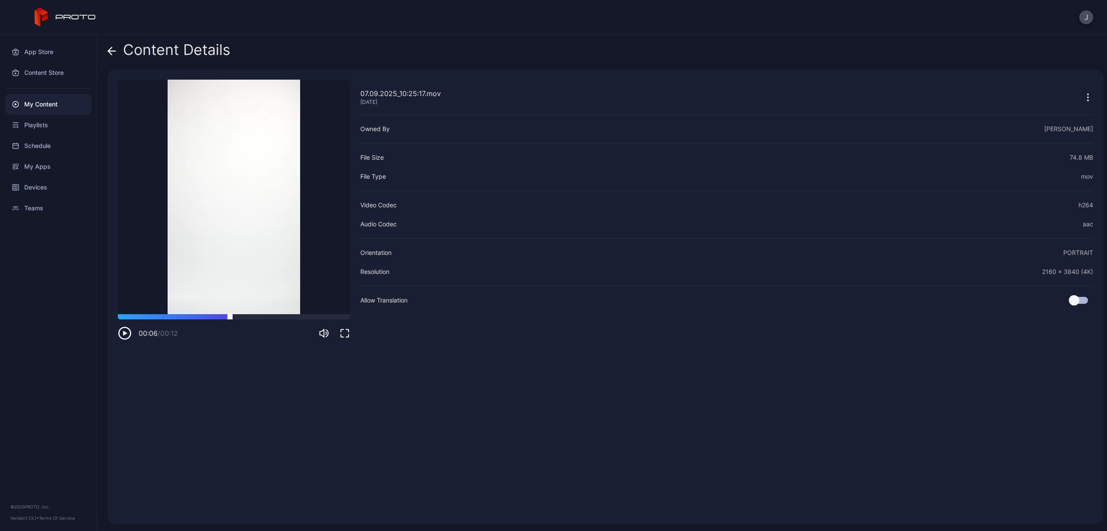
click at [230, 317] on div at bounding box center [234, 316] width 232 height 5
click at [112, 49] on icon at bounding box center [111, 51] width 9 height 9
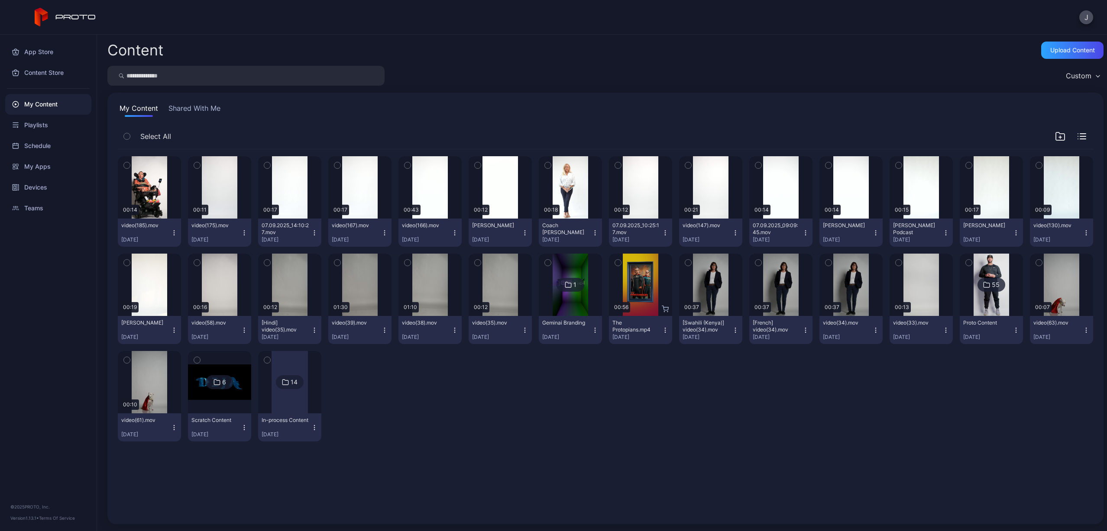
click at [665, 233] on icon "button" at bounding box center [665, 233] width 0 height 0
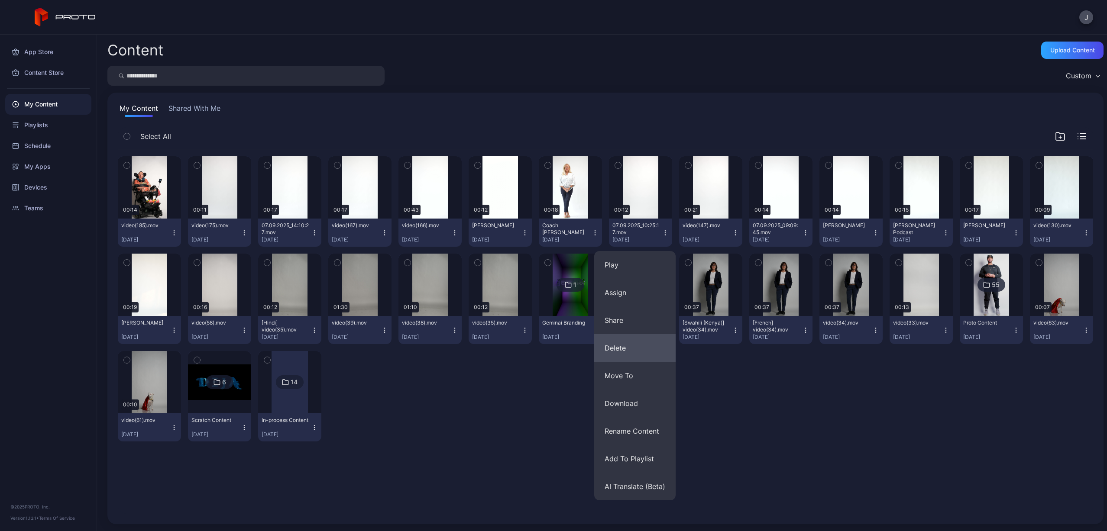
click at [629, 346] on button "Delete" at bounding box center [634, 348] width 81 height 28
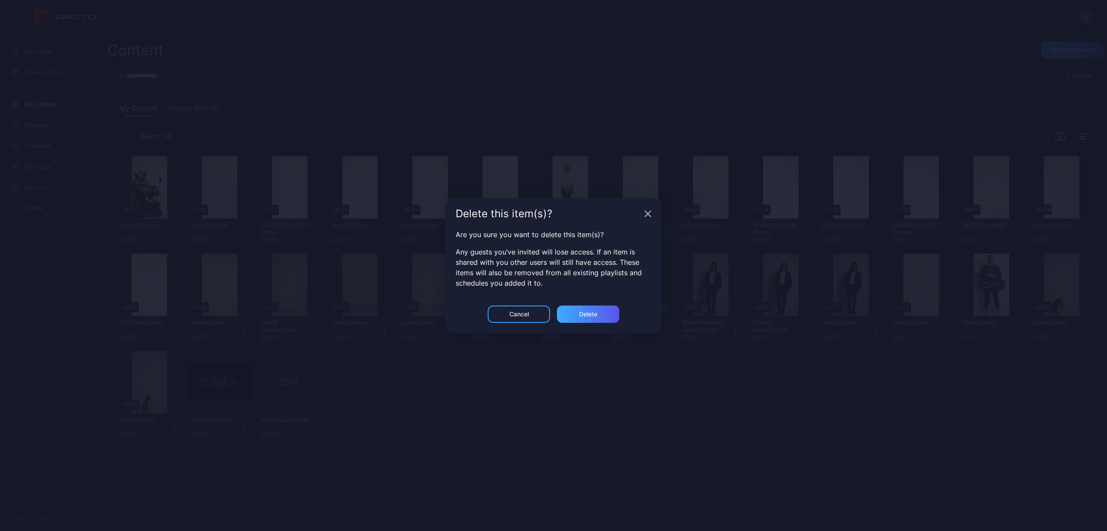
click at [591, 318] on div "Delete" at bounding box center [588, 314] width 62 height 17
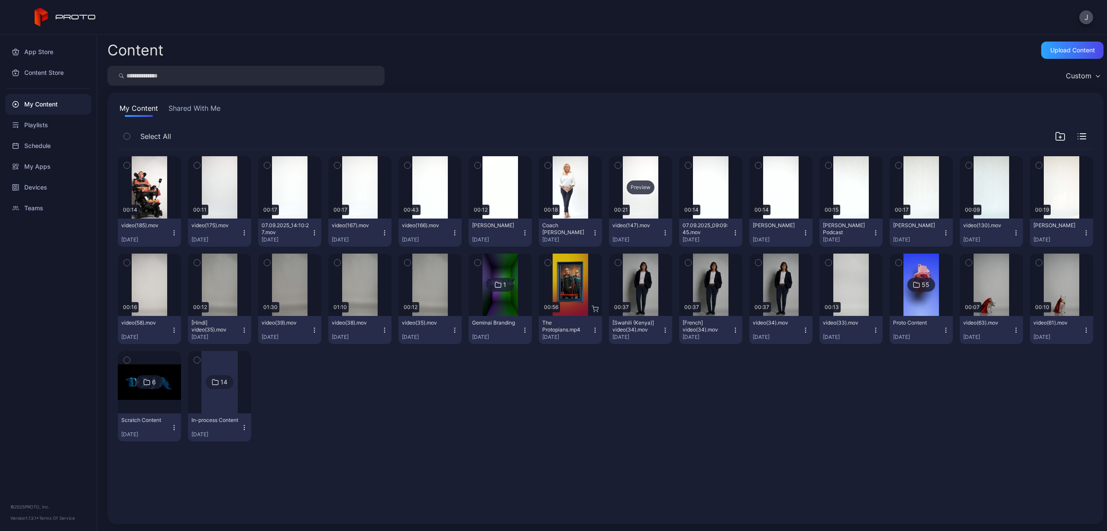
click at [638, 186] on div "Preview" at bounding box center [641, 188] width 28 height 14
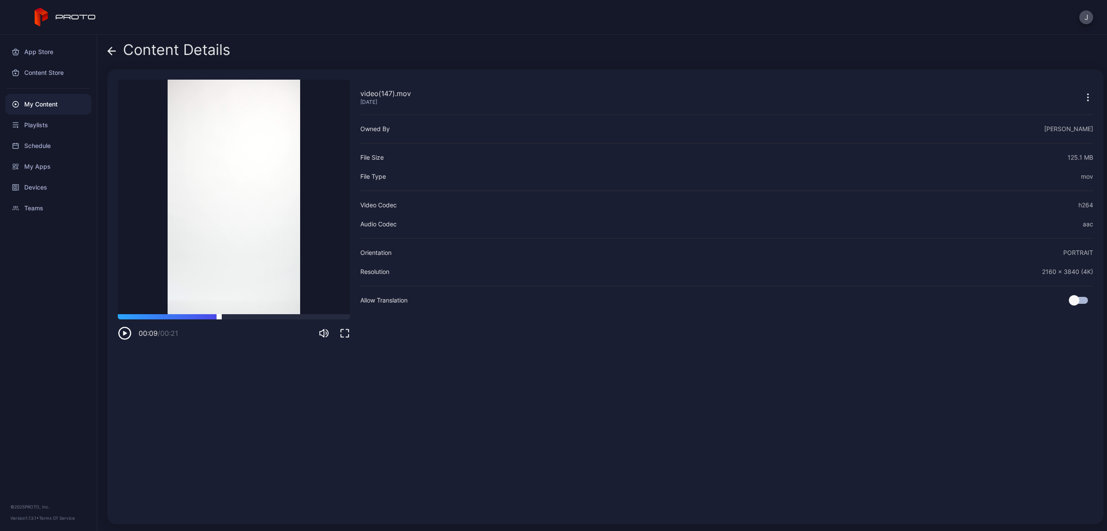
click at [219, 318] on div at bounding box center [234, 316] width 232 height 5
click at [279, 317] on div at bounding box center [234, 316] width 232 height 5
click at [296, 319] on div at bounding box center [234, 316] width 232 height 5
click at [114, 49] on icon at bounding box center [111, 51] width 9 height 9
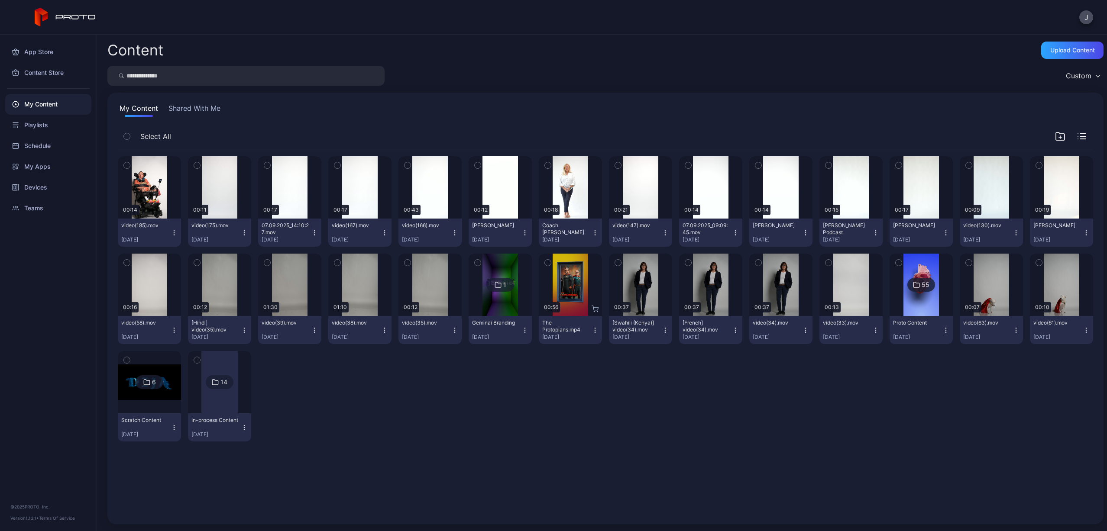
click at [662, 233] on icon "button" at bounding box center [665, 233] width 7 height 7
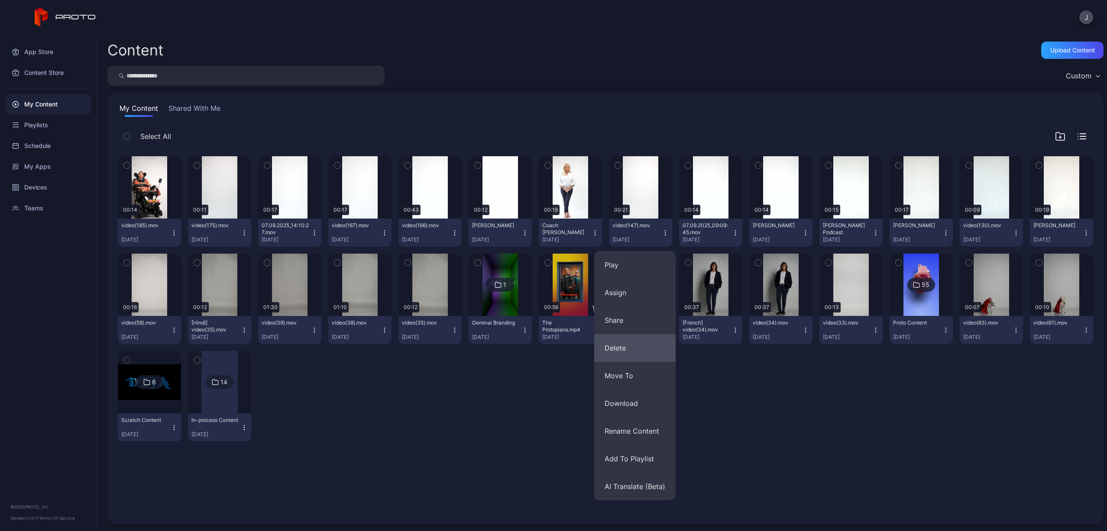
click at [641, 344] on button "Delete" at bounding box center [634, 348] width 81 height 28
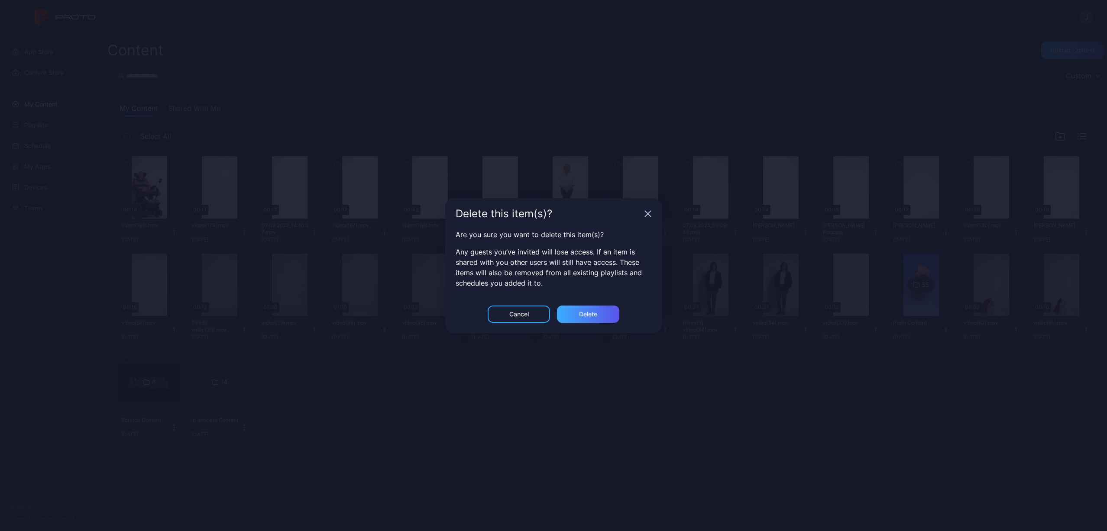
click at [575, 311] on div "Delete" at bounding box center [588, 314] width 62 height 17
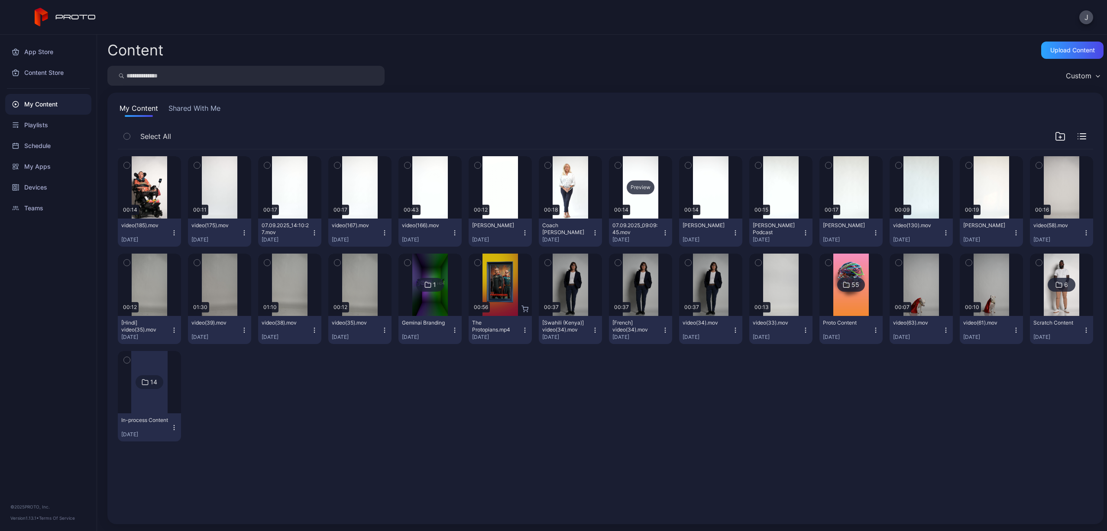
click at [631, 191] on div "Preview" at bounding box center [641, 188] width 28 height 14
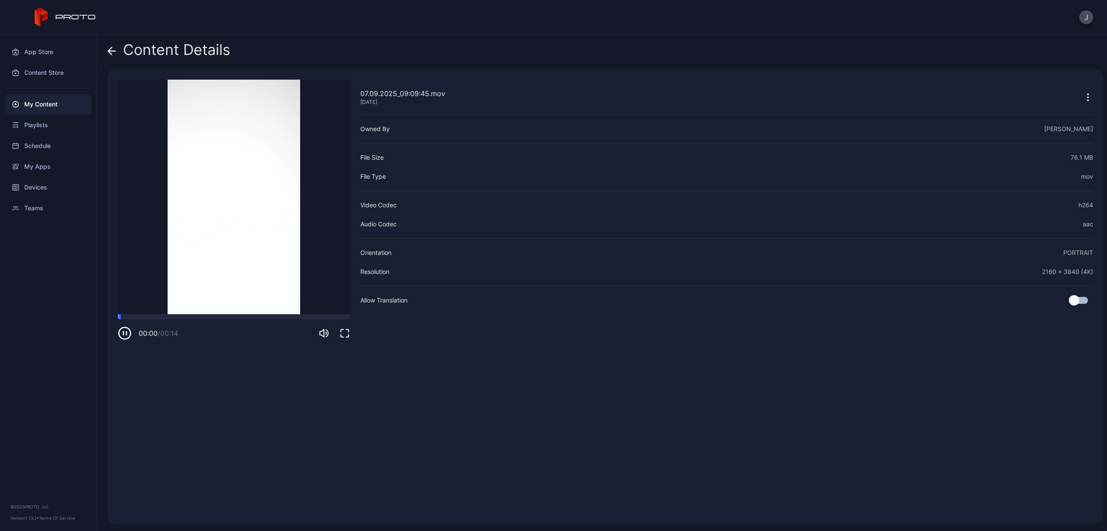
click at [225, 314] on video "Sorry, your browser doesn‘t support embedded videos" at bounding box center [234, 197] width 232 height 235
click at [225, 317] on div at bounding box center [234, 316] width 232 height 5
click at [111, 51] on icon at bounding box center [111, 51] width 7 height 0
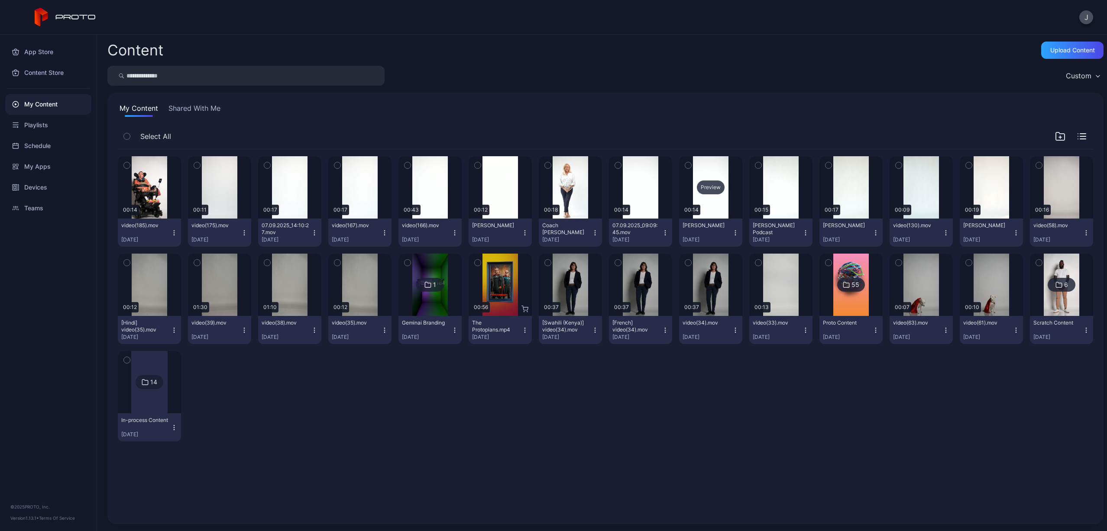
click at [697, 191] on div "Preview" at bounding box center [711, 188] width 28 height 14
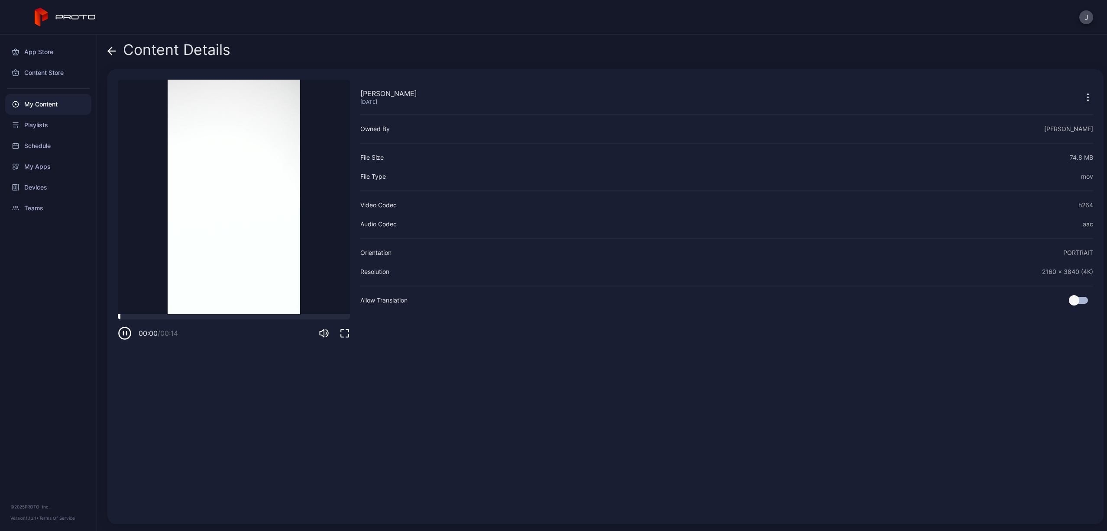
click at [206, 317] on div at bounding box center [234, 316] width 232 height 5
click at [188, 316] on div at bounding box center [234, 316] width 232 height 5
click at [112, 50] on icon at bounding box center [111, 51] width 9 height 9
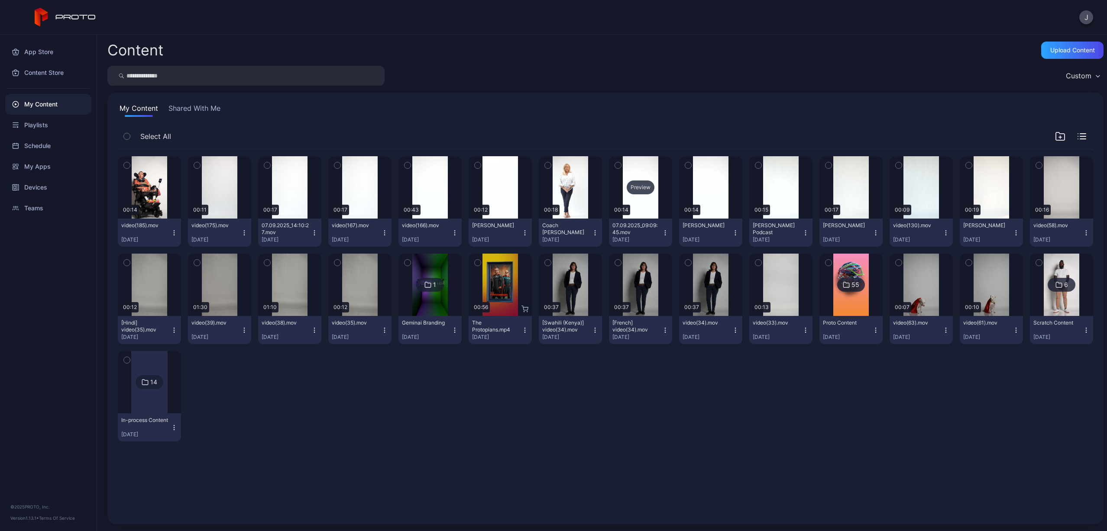
click at [628, 193] on div "Preview" at bounding box center [641, 188] width 28 height 14
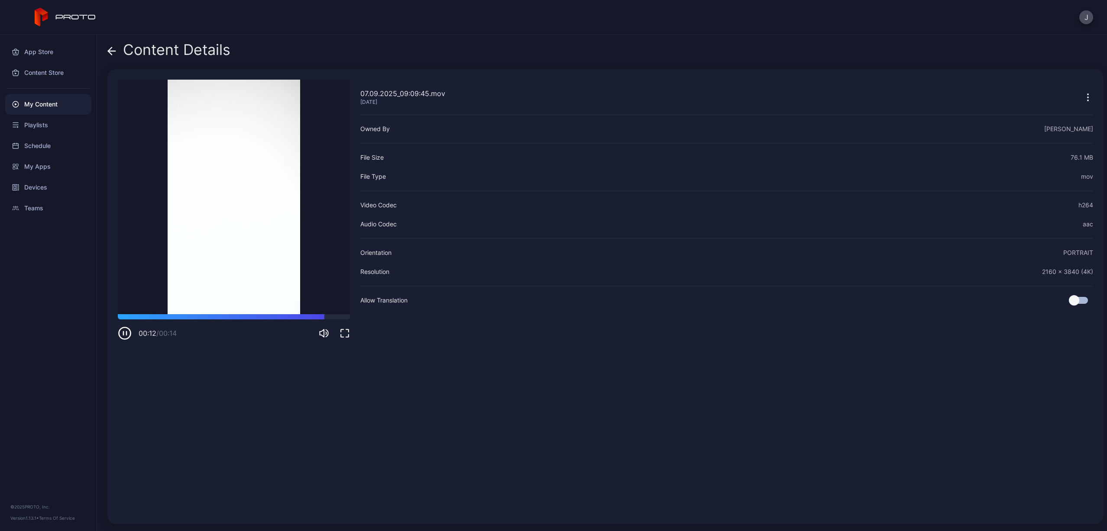
click at [115, 49] on icon at bounding box center [111, 51] width 9 height 9
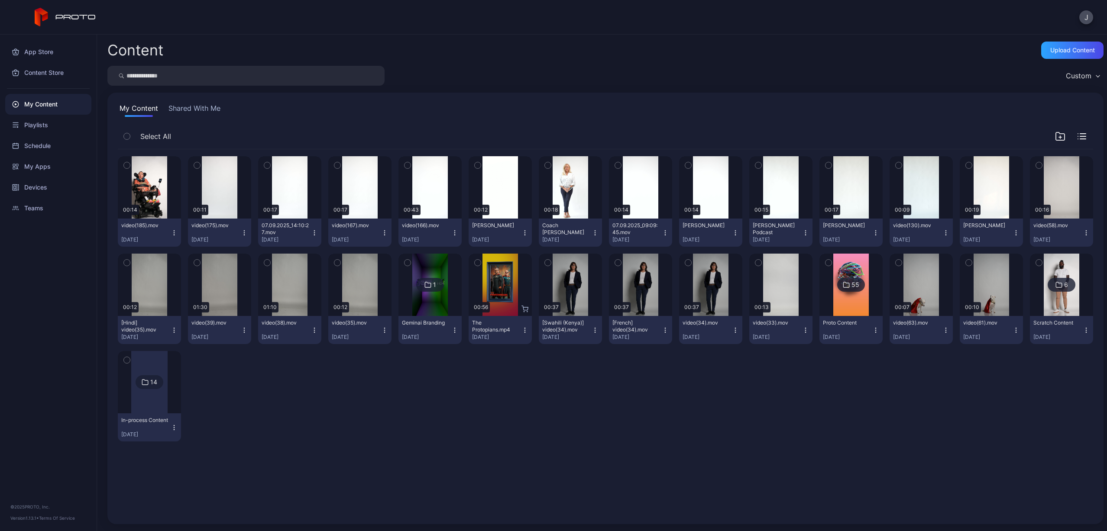
click at [665, 235] on icon "button" at bounding box center [665, 235] width 0 height 0
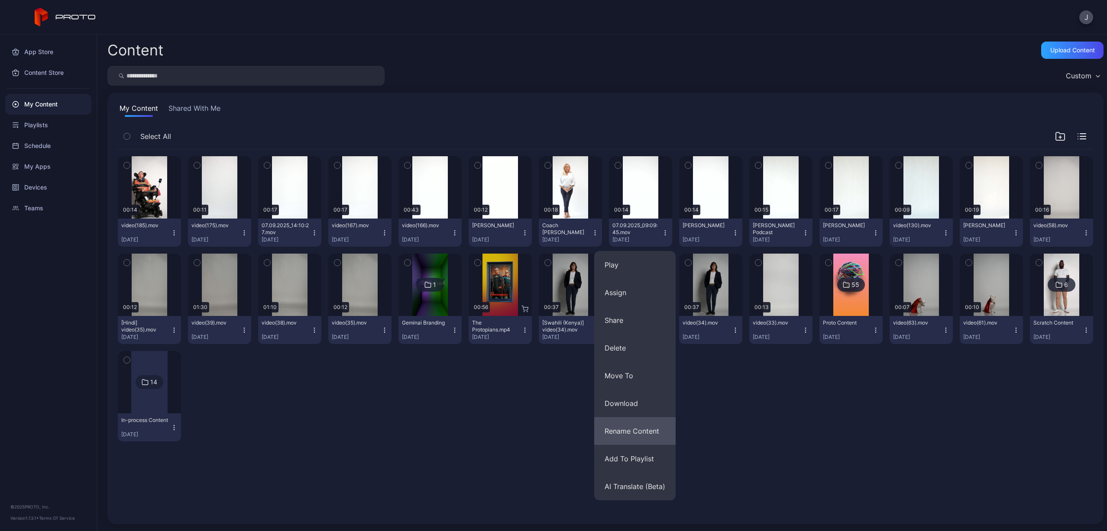
click at [651, 438] on button "Rename Content" at bounding box center [634, 431] width 81 height 28
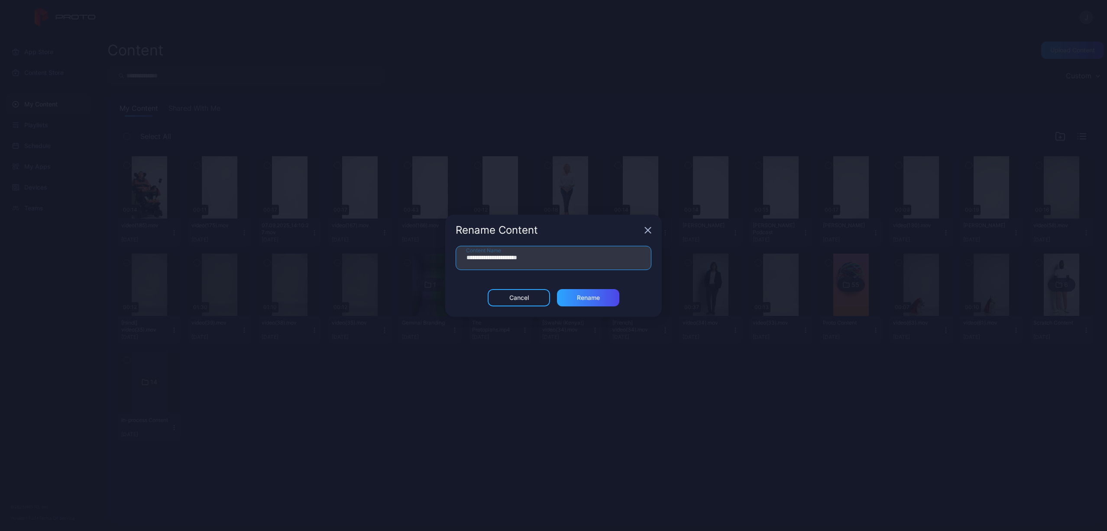
drag, startPoint x: 551, startPoint y: 262, endPoint x: 446, endPoint y: 252, distance: 105.3
click at [446, 252] on div "**********" at bounding box center [553, 267] width 217 height 43
type input "**********"
click at [565, 291] on div "Rename" at bounding box center [588, 297] width 62 height 17
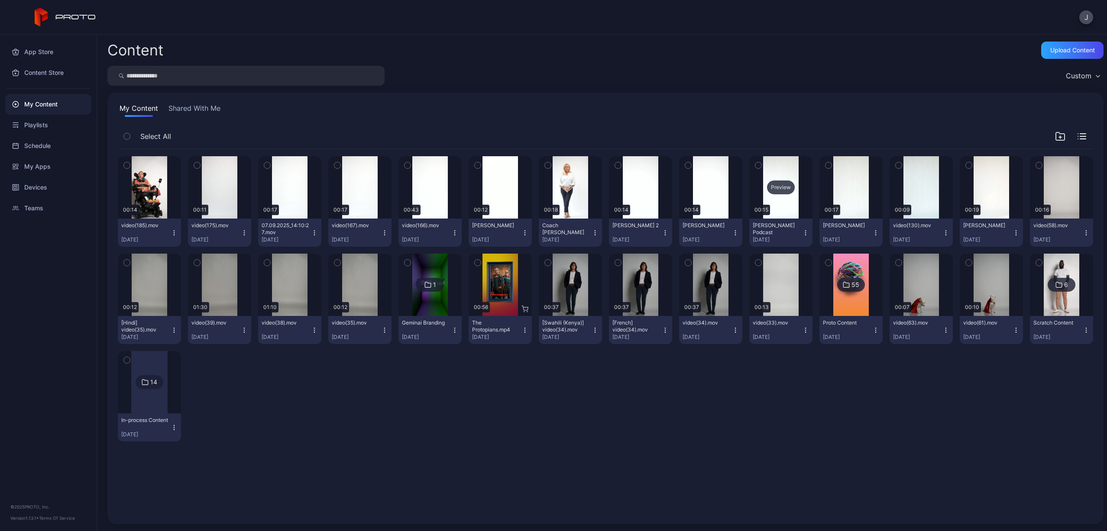
click at [772, 187] on div "Preview" at bounding box center [781, 188] width 28 height 14
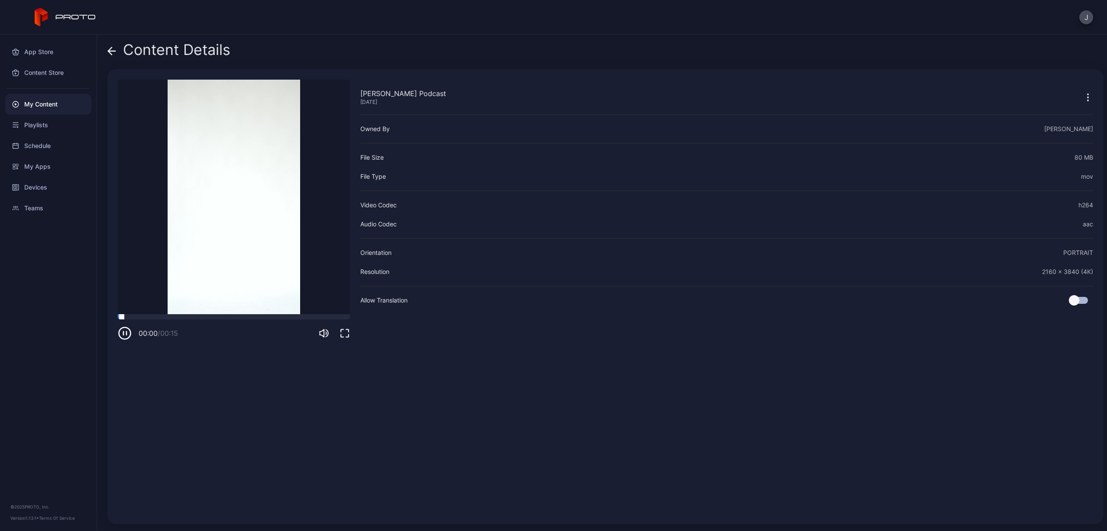
click at [211, 317] on div at bounding box center [234, 316] width 232 height 5
click at [111, 48] on icon at bounding box center [109, 50] width 3 height 7
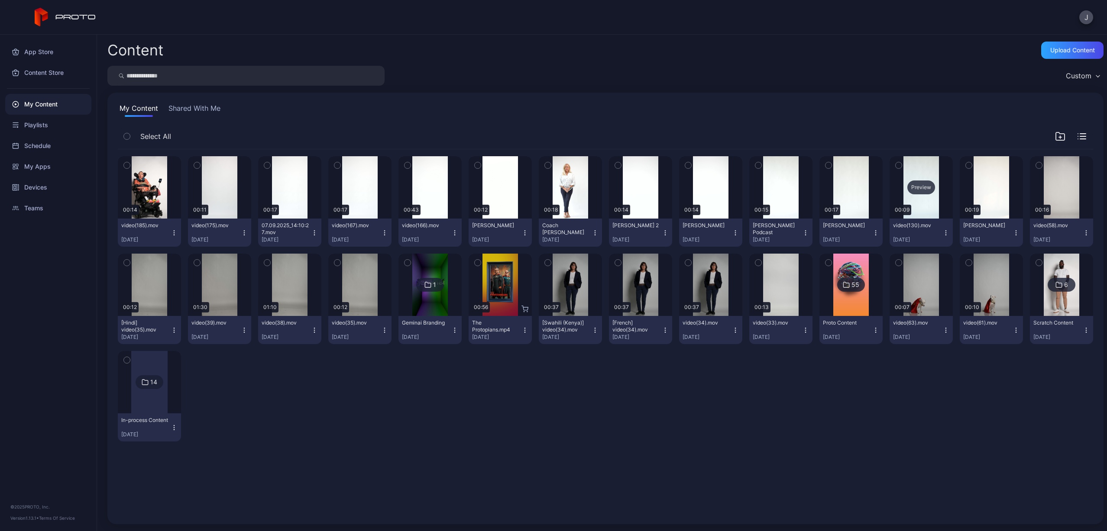
click at [915, 191] on div "Preview" at bounding box center [921, 188] width 28 height 14
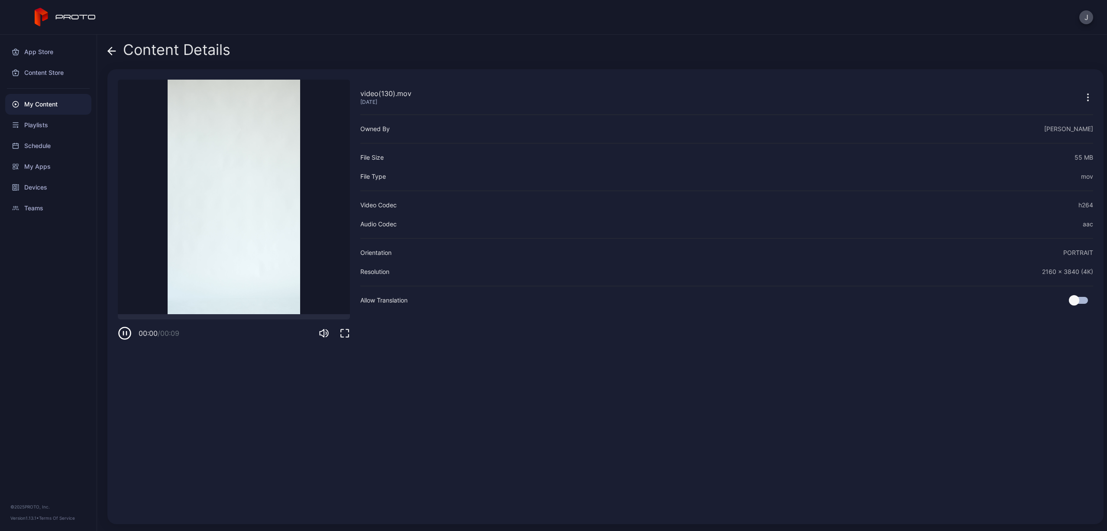
click at [239, 320] on div "00:00 / 00:09" at bounding box center [234, 327] width 232 height 26
click at [238, 317] on div at bounding box center [234, 316] width 232 height 5
click at [110, 55] on icon at bounding box center [111, 51] width 9 height 9
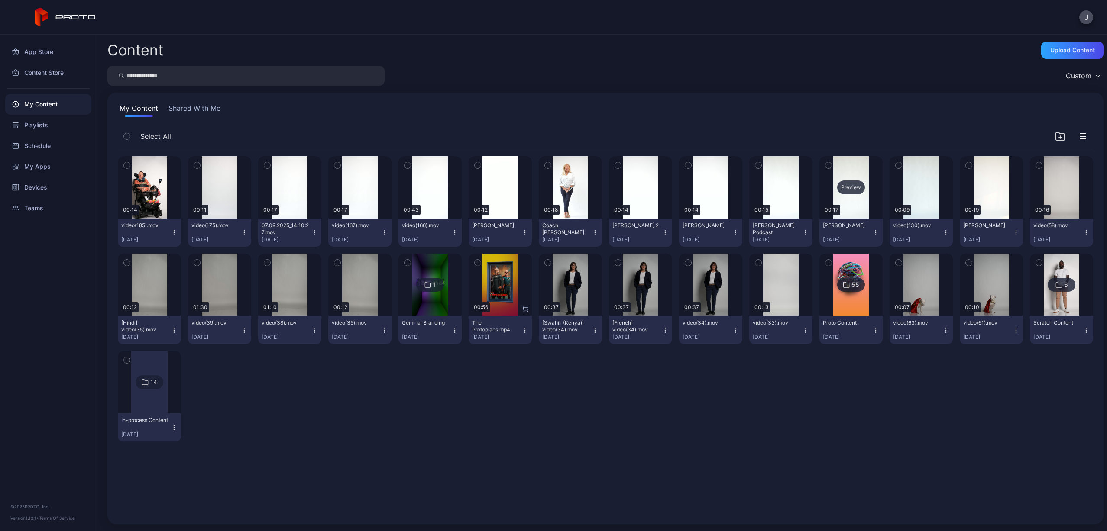
click at [837, 191] on div "Preview" at bounding box center [851, 188] width 28 height 14
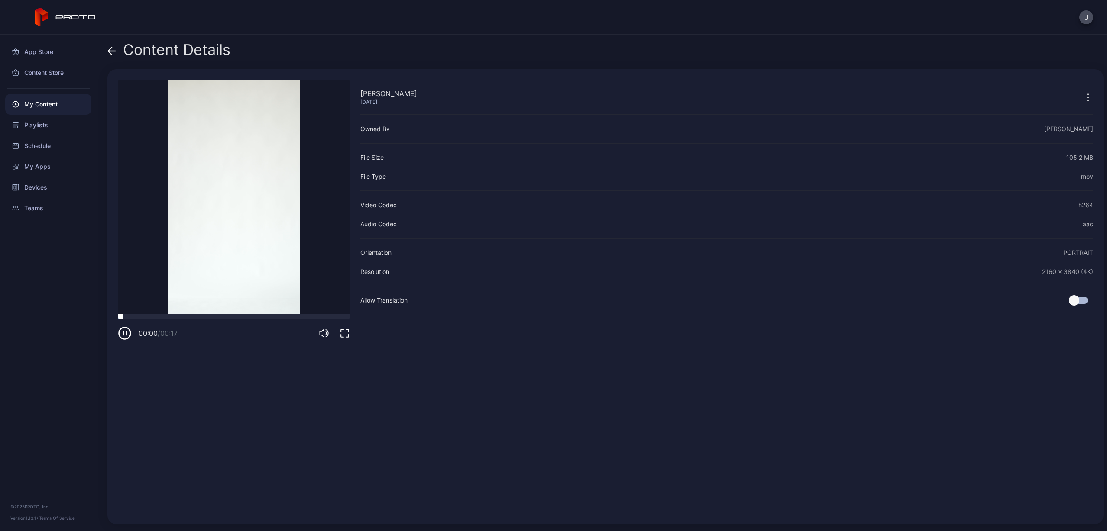
click at [199, 317] on div at bounding box center [234, 316] width 232 height 5
click at [110, 54] on icon at bounding box center [111, 51] width 9 height 9
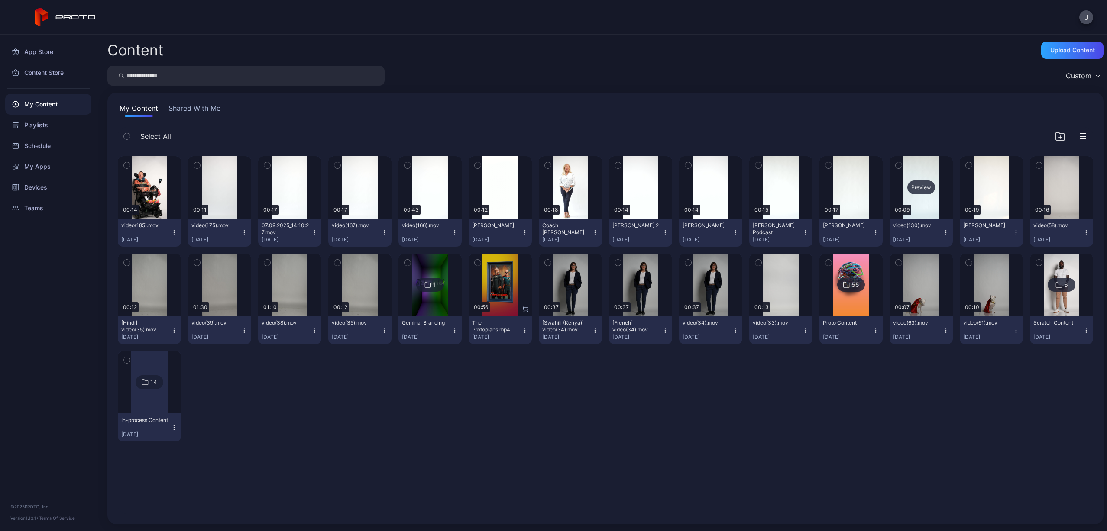
click at [910, 190] on div "Preview" at bounding box center [921, 188] width 28 height 14
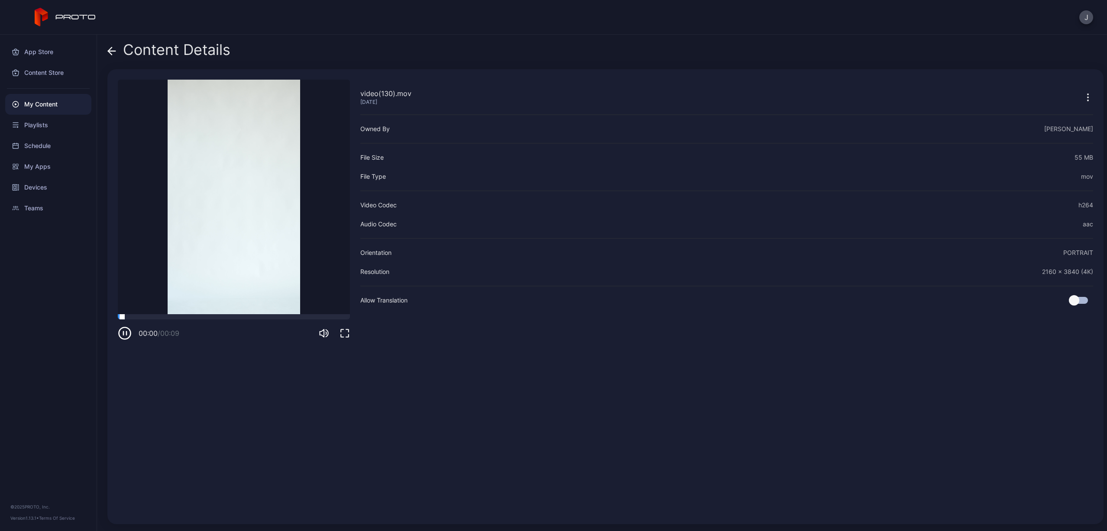
click at [215, 316] on div at bounding box center [234, 316] width 232 height 5
click at [113, 53] on icon at bounding box center [111, 51] width 9 height 9
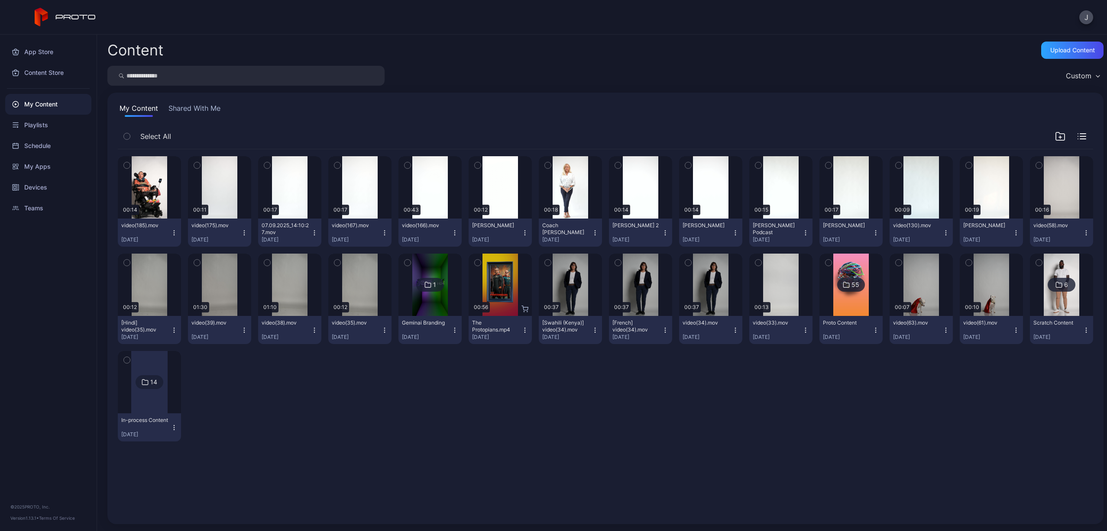
click at [942, 234] on icon "button" at bounding box center [945, 233] width 7 height 7
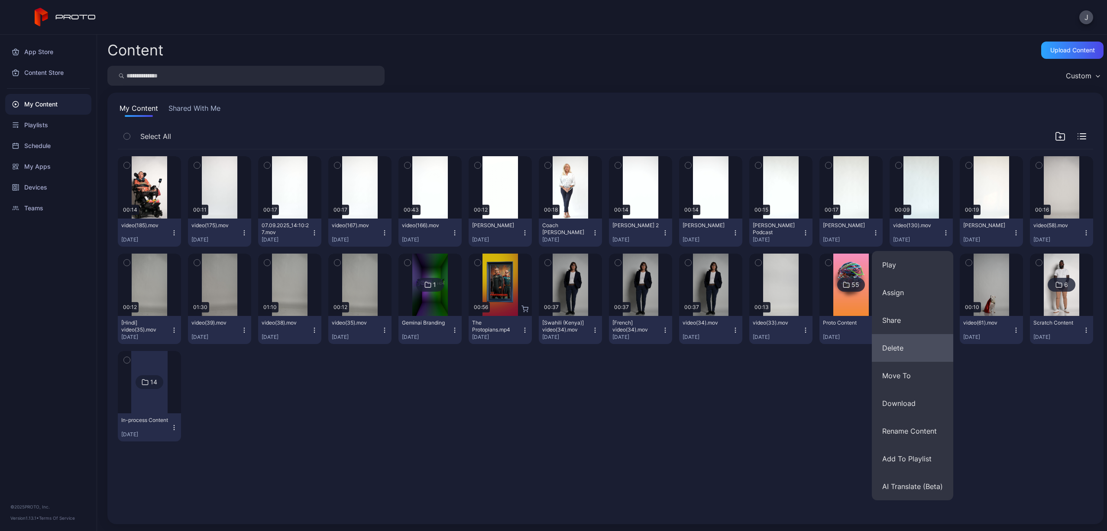
click at [911, 355] on button "Delete" at bounding box center [912, 348] width 81 height 28
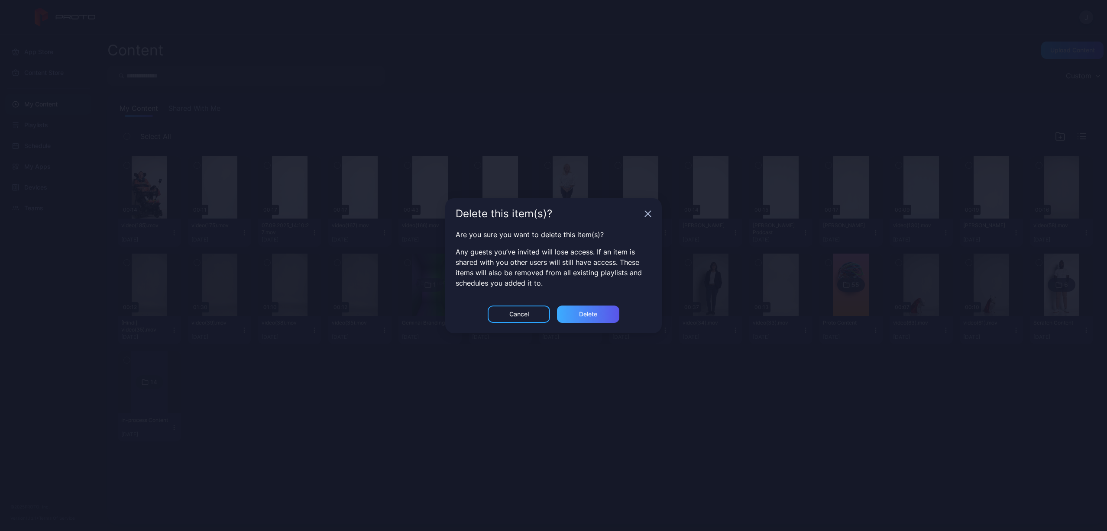
click at [574, 318] on div "Delete" at bounding box center [588, 314] width 62 height 17
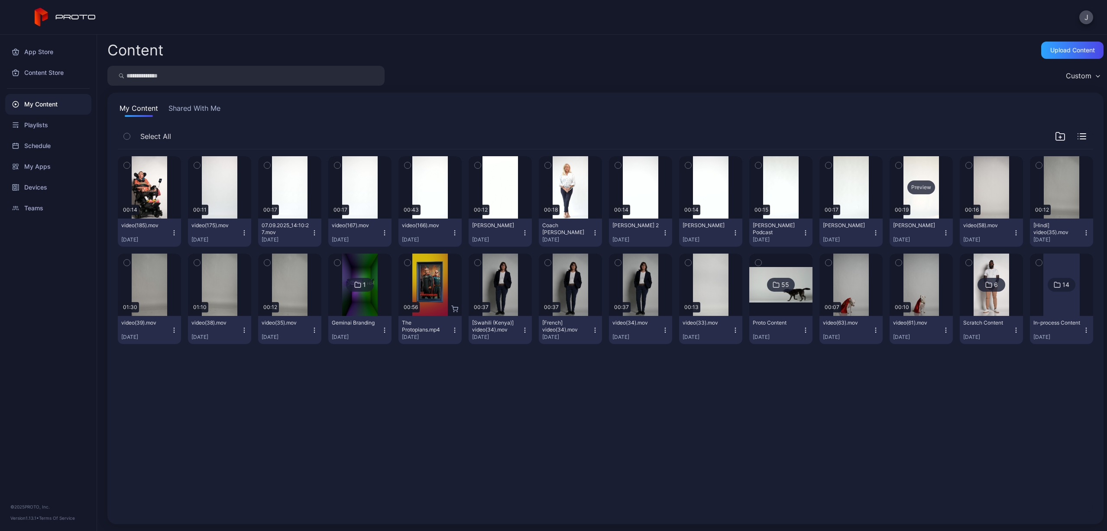
click at [912, 187] on div "Preview" at bounding box center [921, 188] width 28 height 14
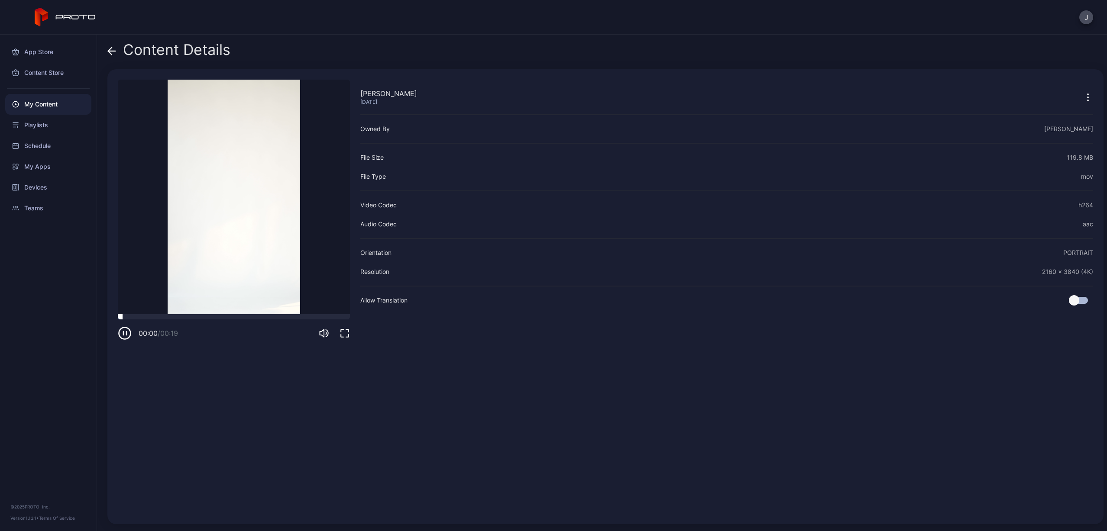
click at [231, 316] on div at bounding box center [234, 316] width 232 height 5
click at [117, 52] on div "Content Details" at bounding box center [168, 52] width 123 height 21
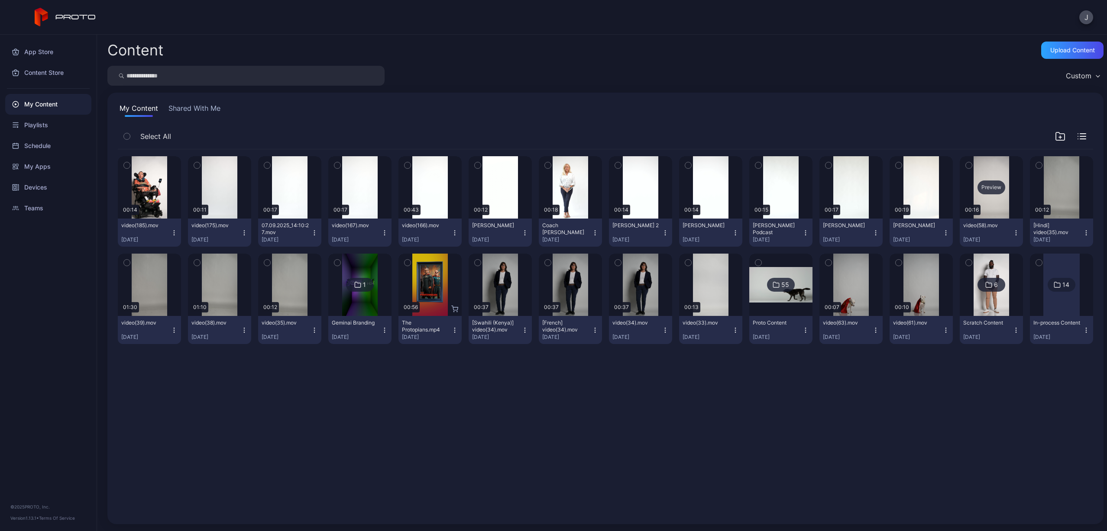
click at [978, 187] on div "Preview" at bounding box center [991, 188] width 28 height 14
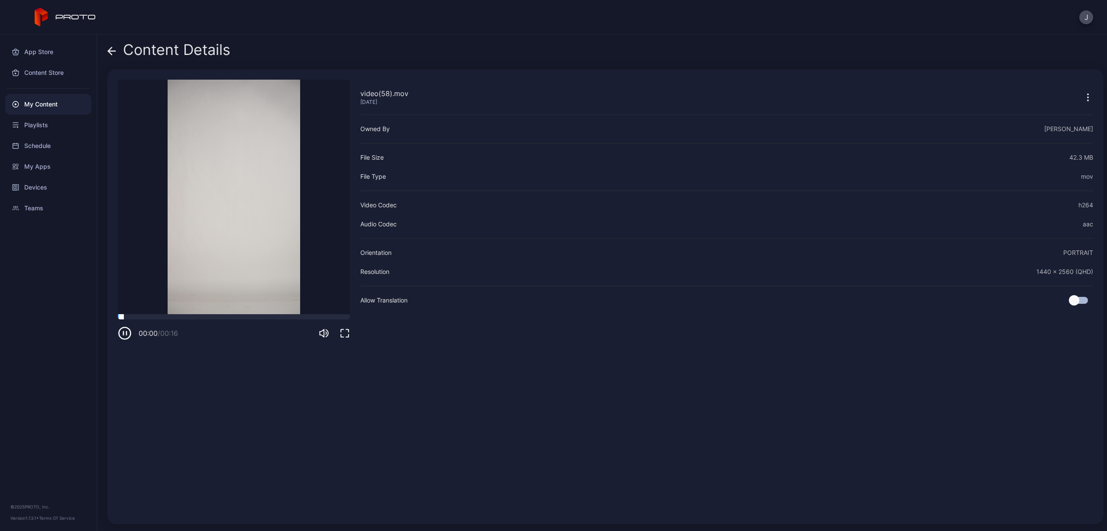
click at [221, 317] on div at bounding box center [234, 316] width 232 height 5
click at [114, 52] on icon at bounding box center [111, 51] width 9 height 9
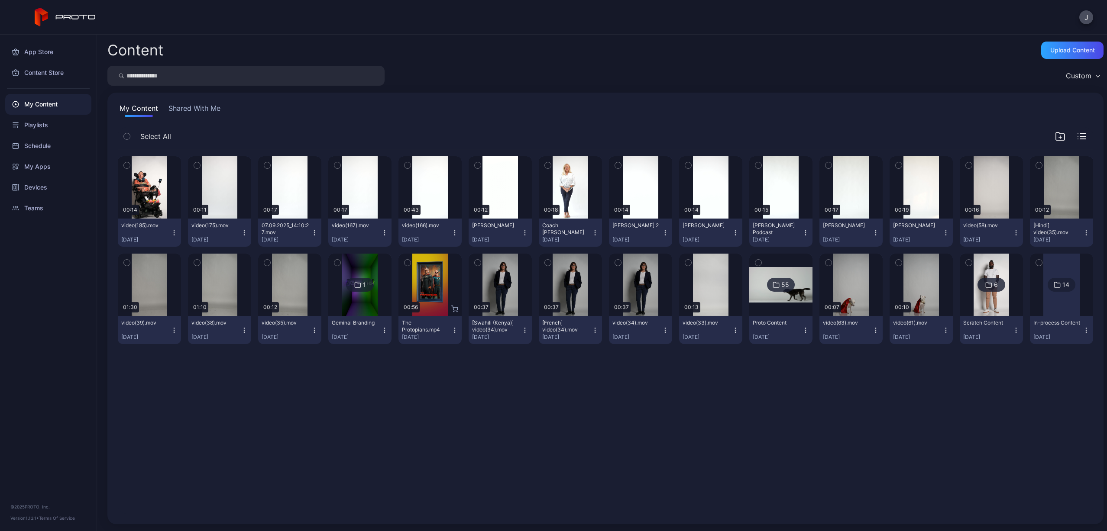
click at [1013, 235] on icon "button" at bounding box center [1016, 233] width 7 height 7
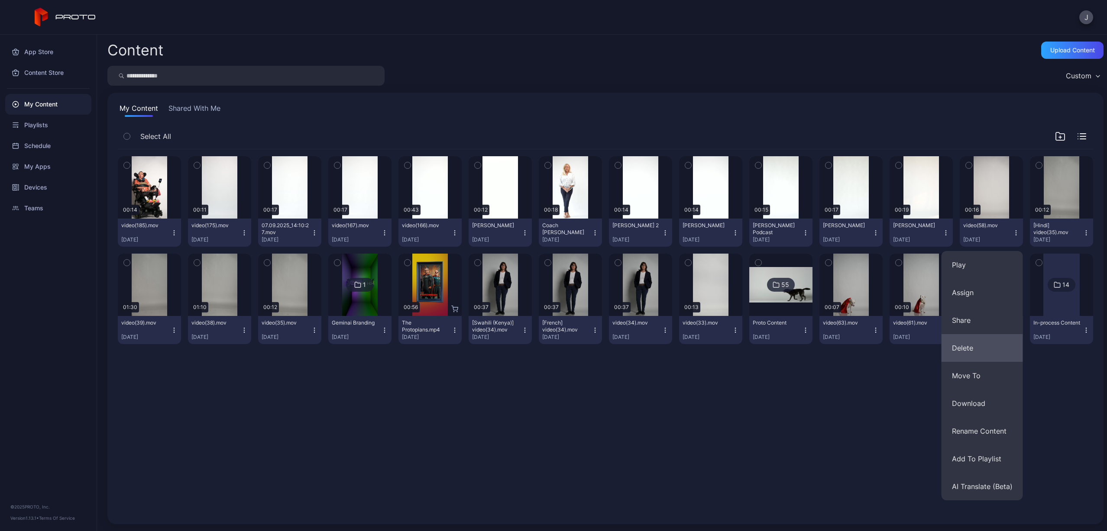
click at [989, 350] on button "Delete" at bounding box center [982, 348] width 81 height 28
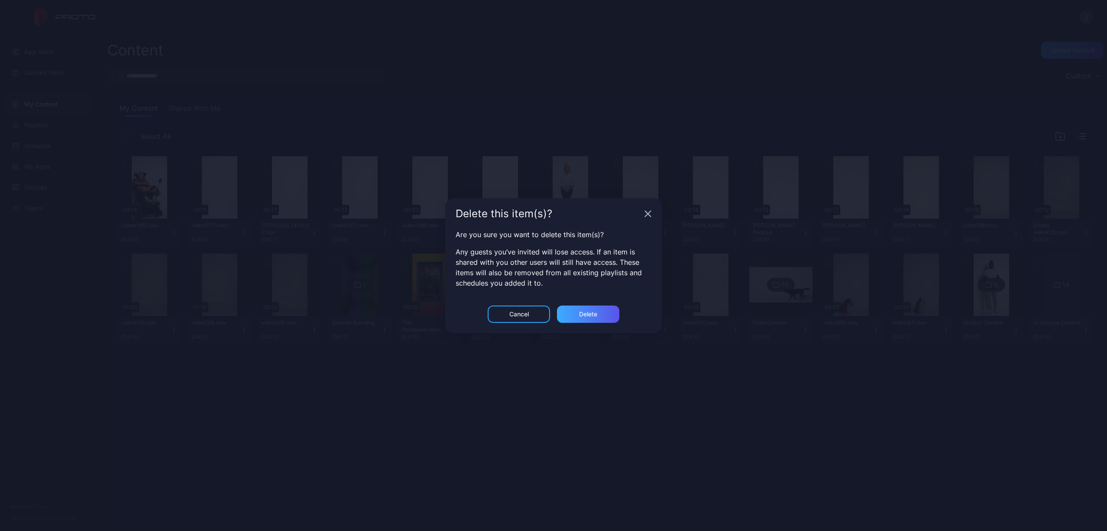
click at [607, 316] on div "Delete" at bounding box center [588, 314] width 62 height 17
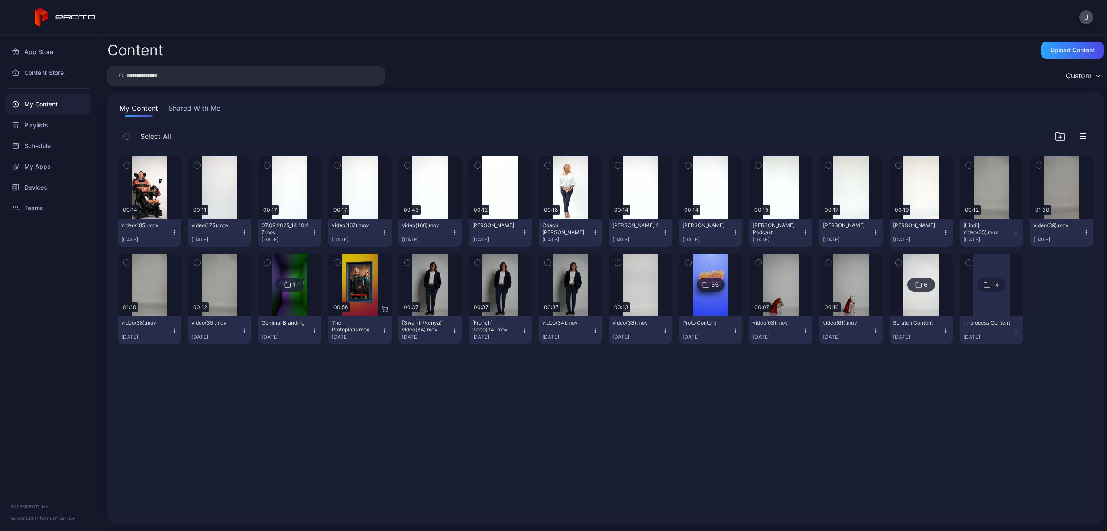
click at [1013, 233] on icon "button" at bounding box center [1016, 233] width 7 height 7
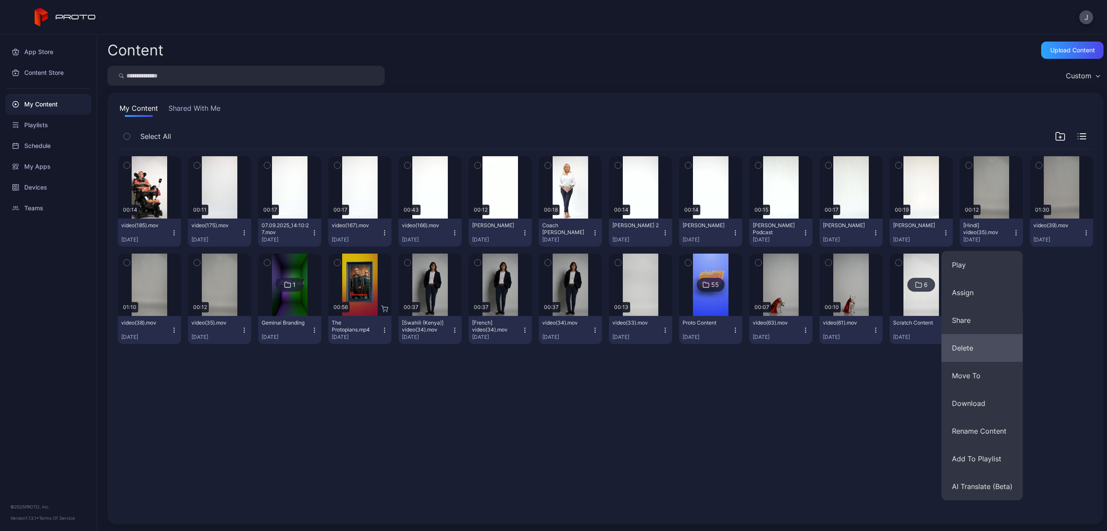
click at [992, 341] on button "Delete" at bounding box center [982, 348] width 81 height 28
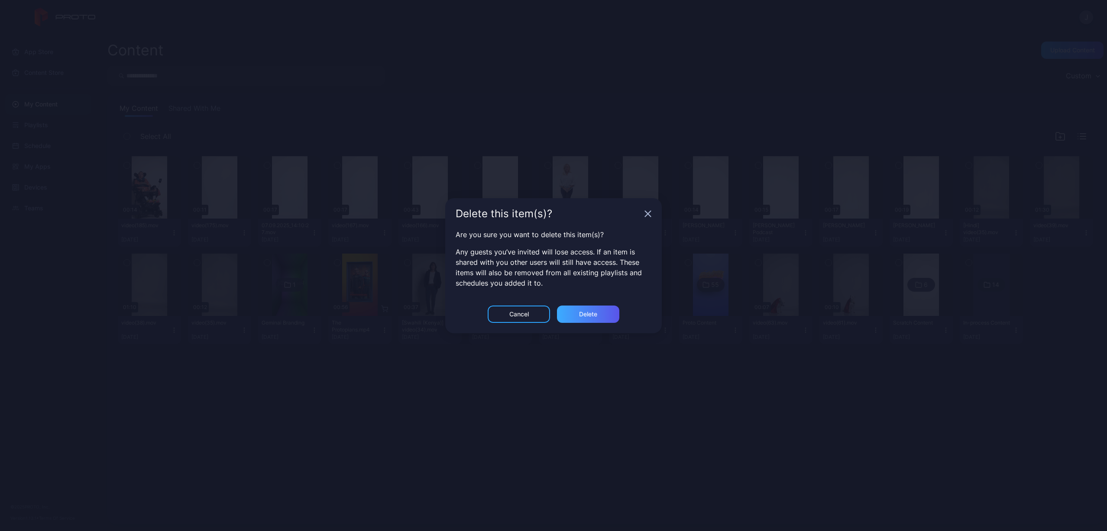
click at [605, 314] on div "Delete" at bounding box center [588, 314] width 62 height 17
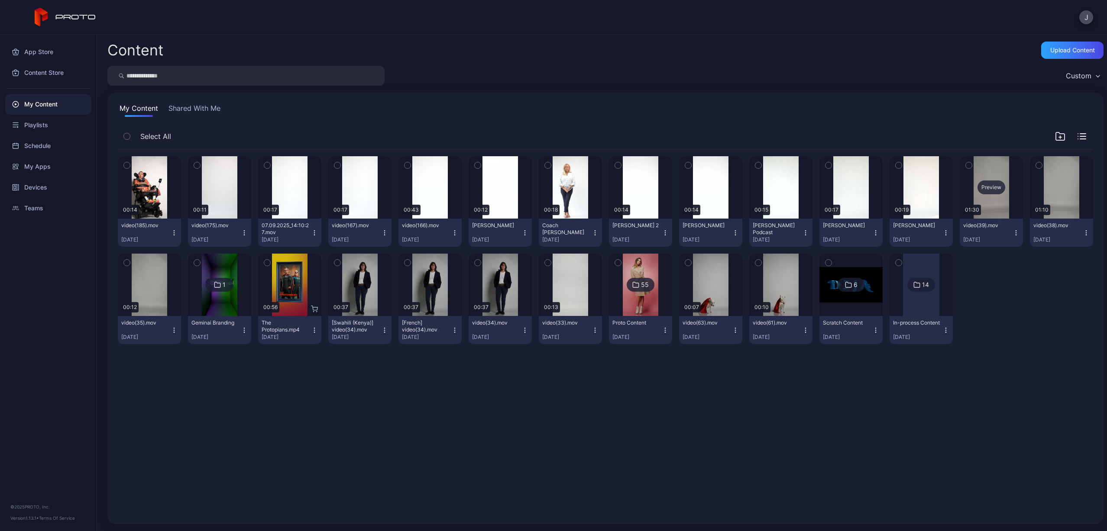
click at [984, 186] on div "Preview" at bounding box center [991, 188] width 28 height 14
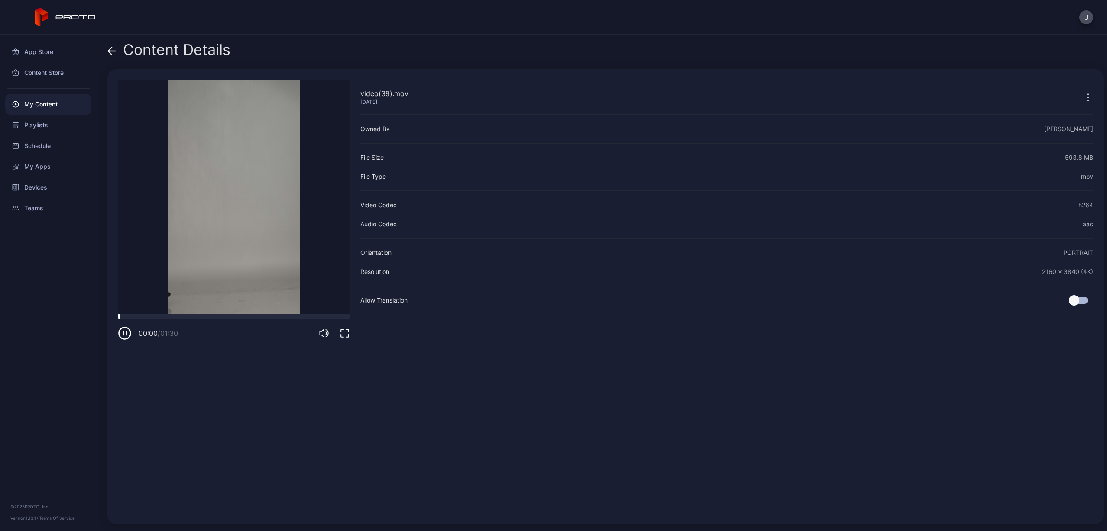
click at [250, 317] on div at bounding box center [234, 316] width 232 height 5
click at [111, 49] on icon at bounding box center [111, 51] width 9 height 9
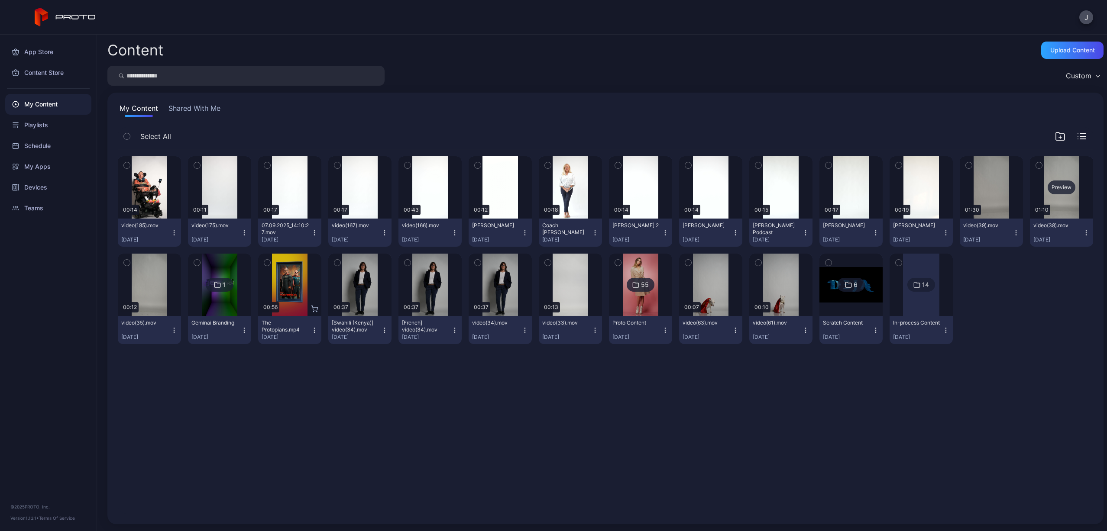
click at [1056, 189] on div "Preview" at bounding box center [1062, 188] width 28 height 14
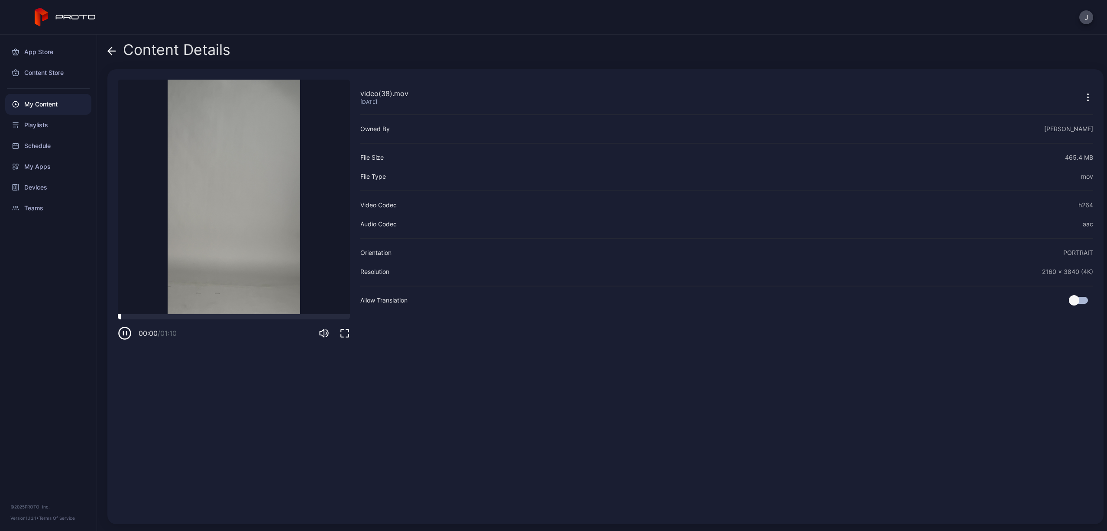
click at [217, 316] on div at bounding box center [234, 316] width 232 height 5
click at [115, 51] on icon at bounding box center [111, 51] width 7 height 0
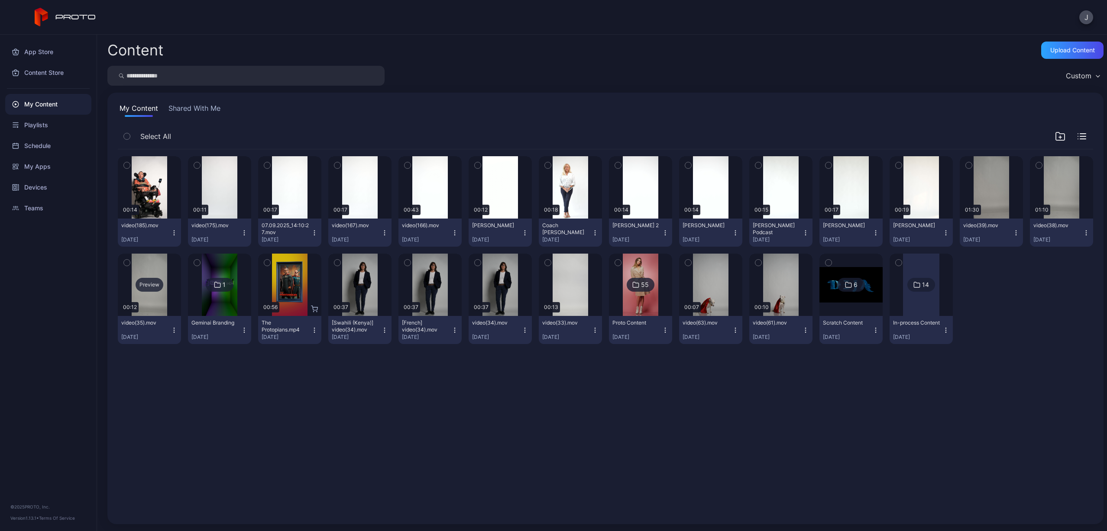
click at [155, 280] on div "Preview" at bounding box center [150, 285] width 28 height 14
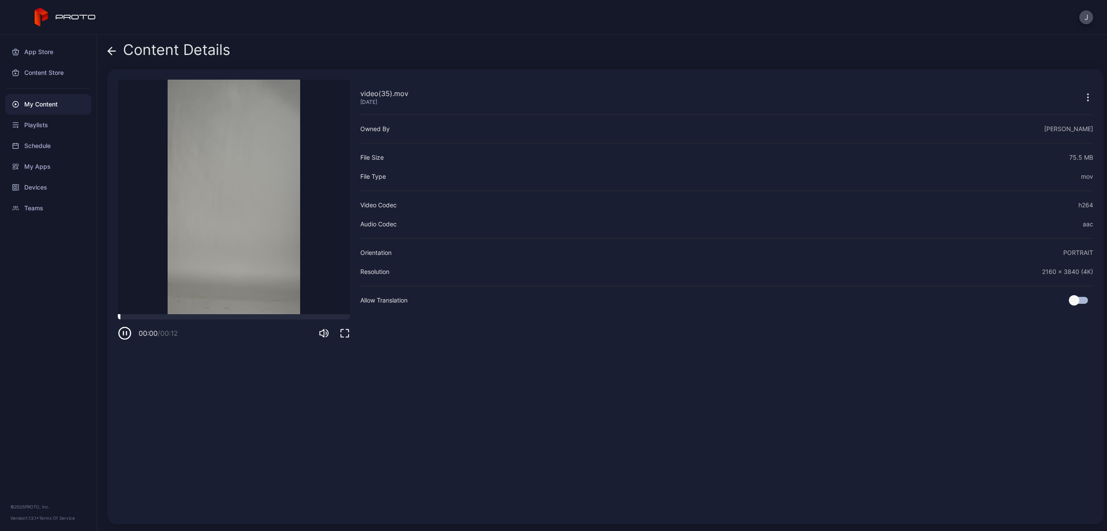
click at [237, 319] on div at bounding box center [234, 316] width 232 height 5
click at [210, 318] on div at bounding box center [234, 316] width 232 height 5
click at [126, 337] on icon "button" at bounding box center [125, 334] width 14 height 14
click at [111, 48] on icon at bounding box center [109, 50] width 3 height 7
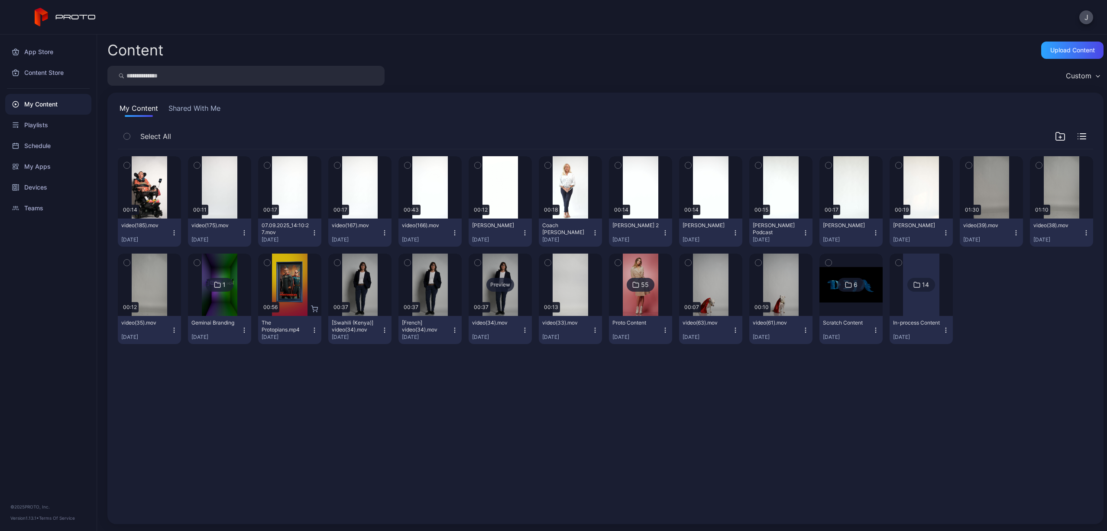
click at [496, 285] on div "Preview" at bounding box center [500, 285] width 28 height 14
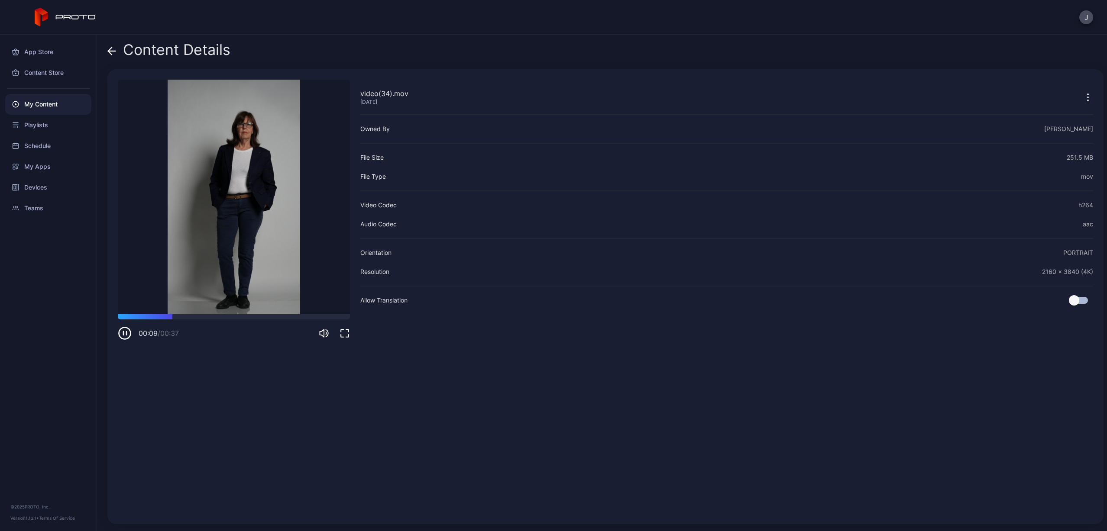
click at [112, 52] on icon at bounding box center [111, 51] width 9 height 9
